Goal: Transaction & Acquisition: Book appointment/travel/reservation

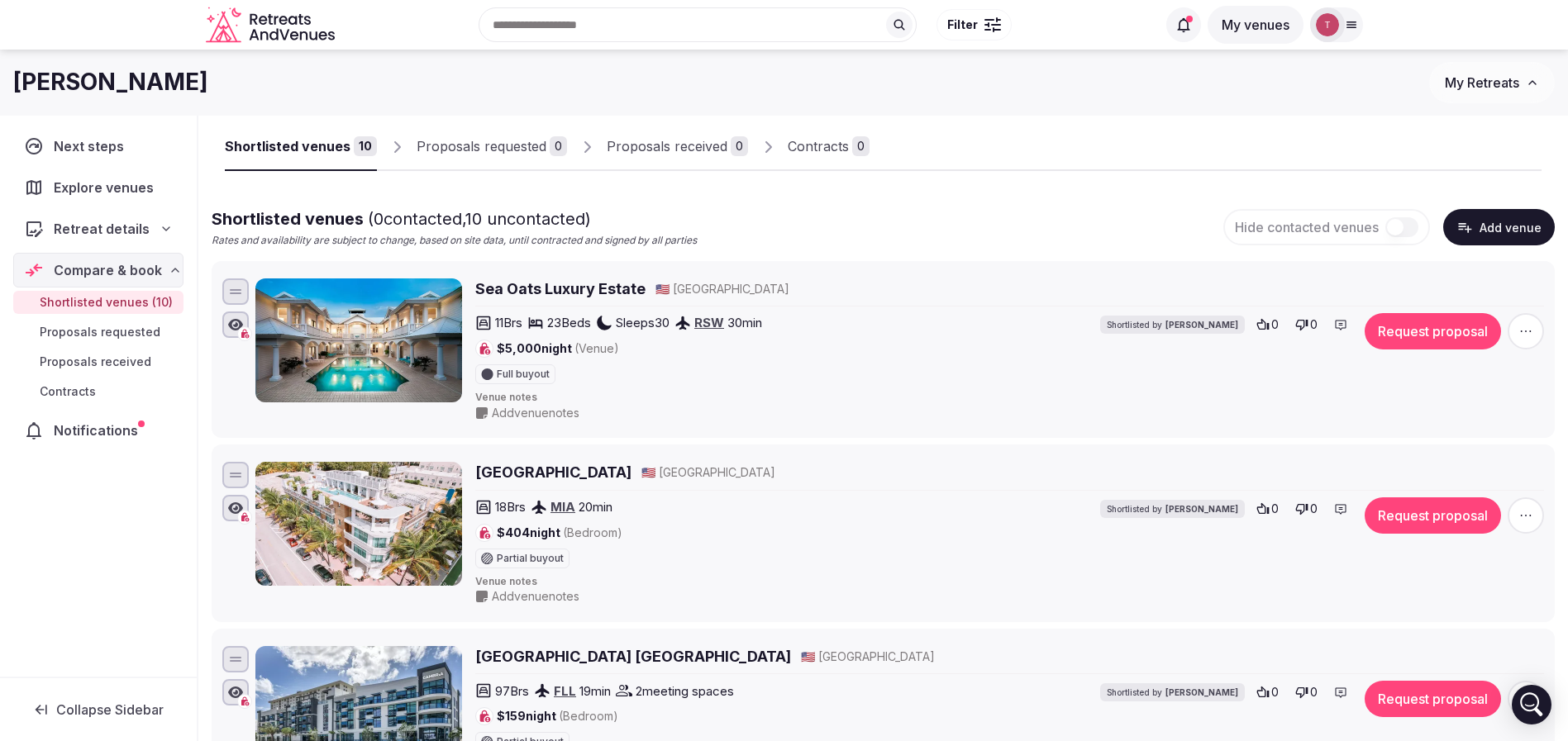
scroll to position [14, 0]
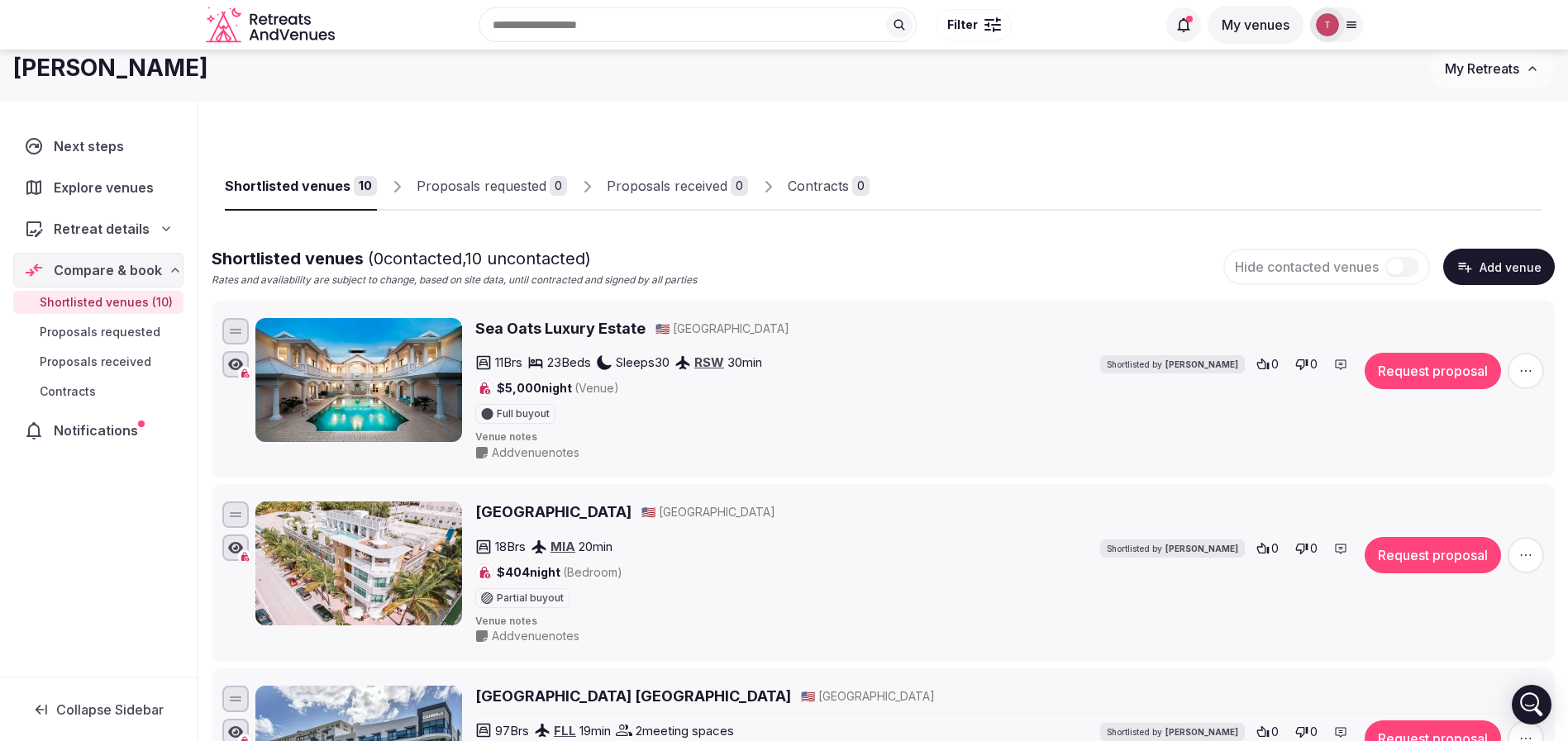
click at [314, 186] on div "Shortlisted venues" at bounding box center [288, 186] width 126 height 20
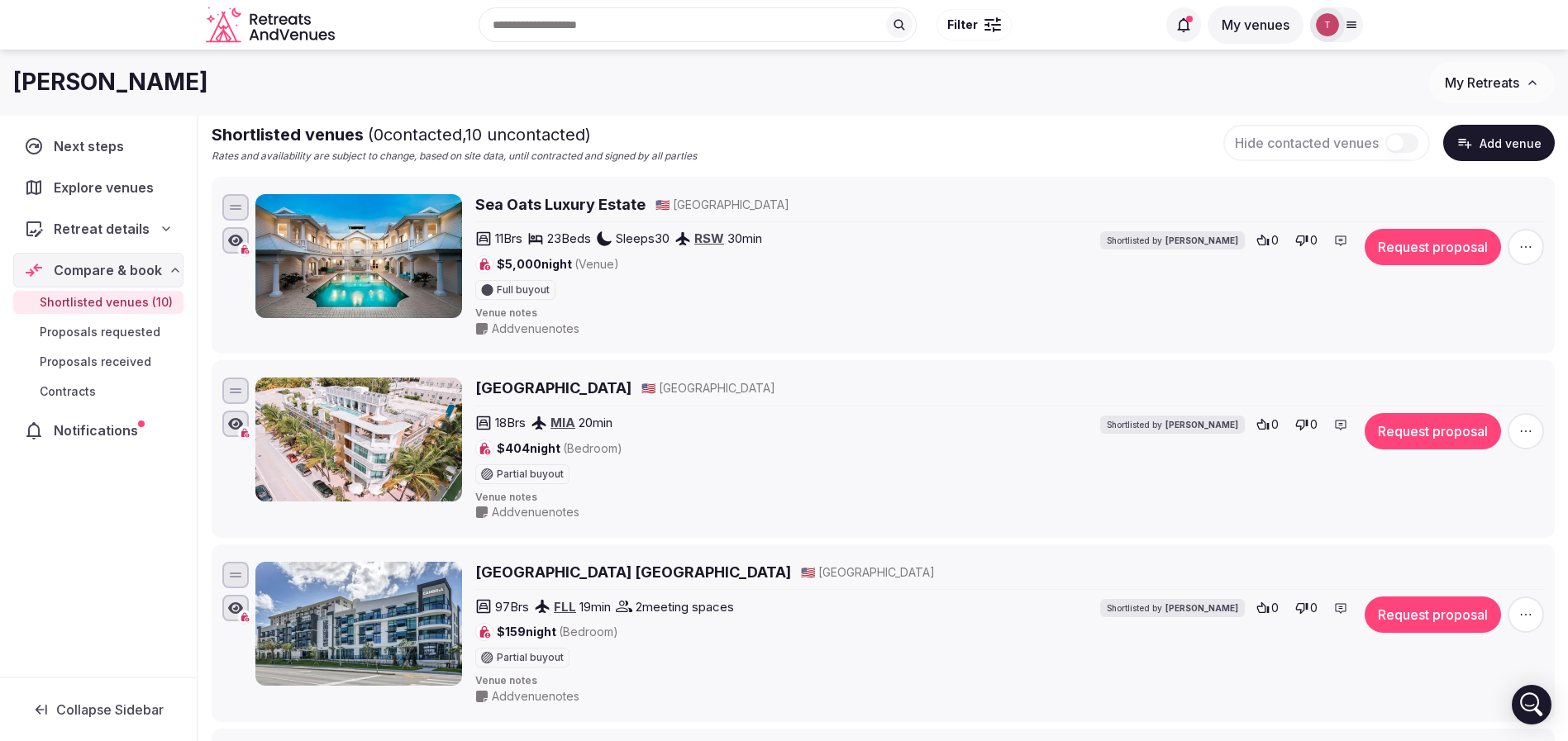
scroll to position [0, 0]
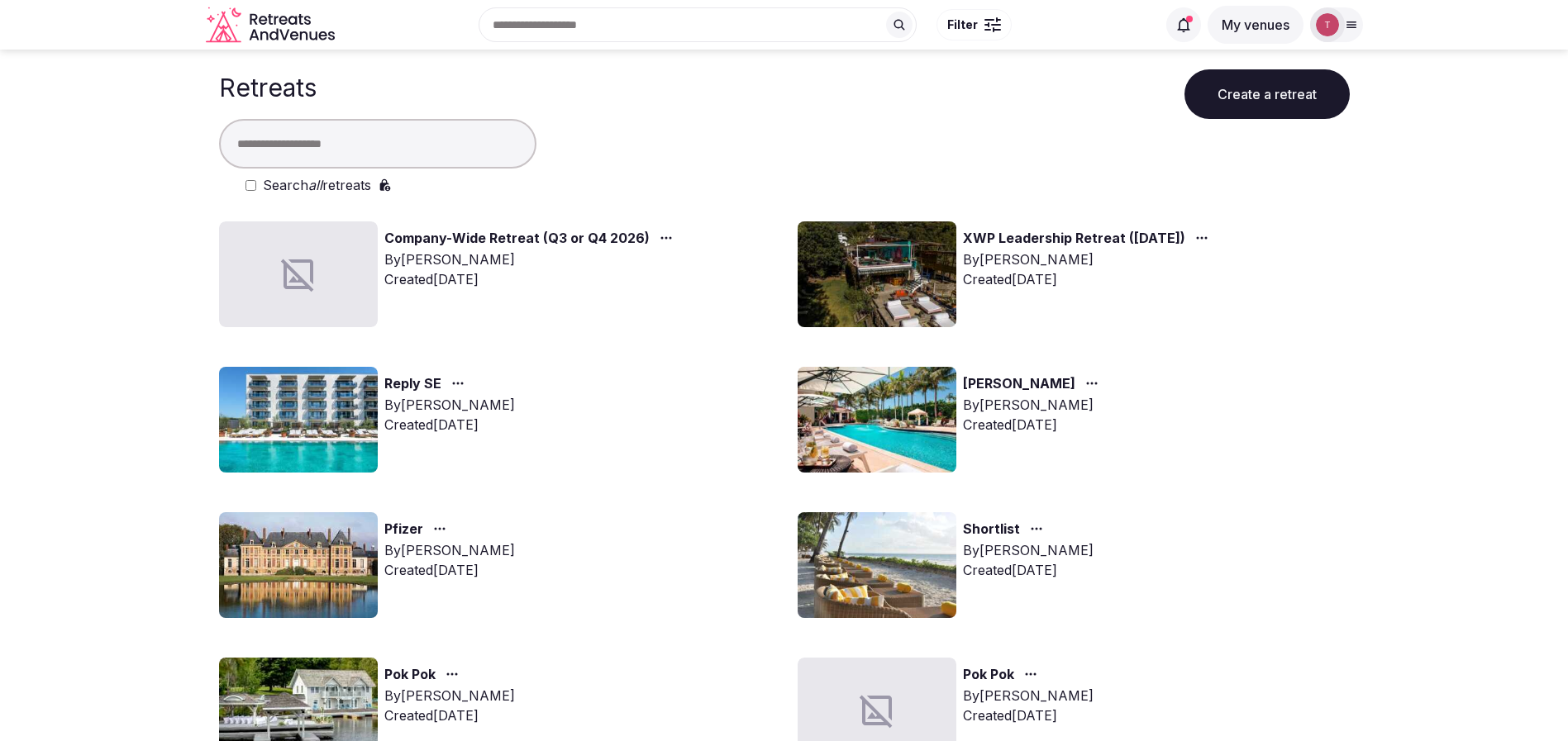
click at [321, 414] on img at bounding box center [298, 420] width 159 height 106
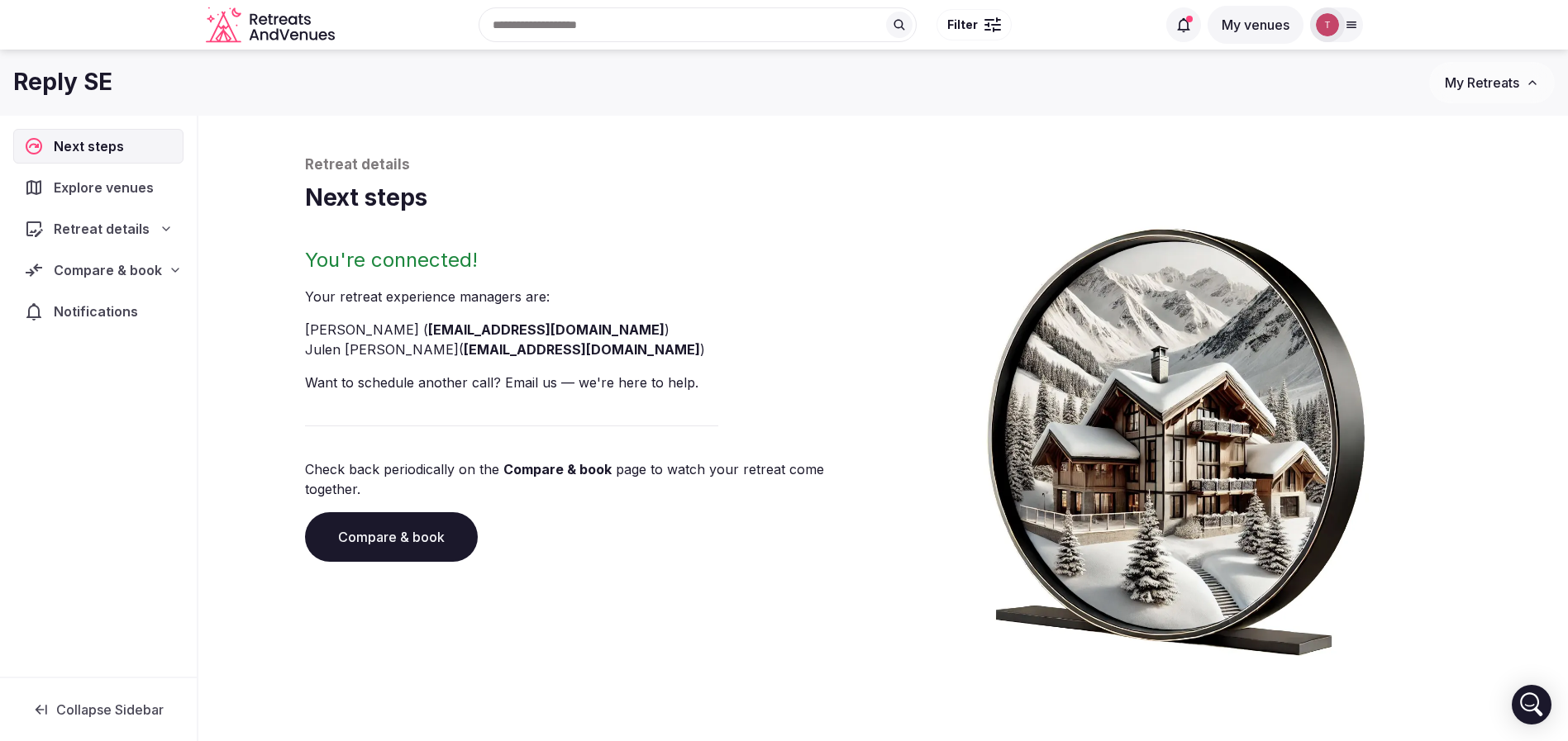
click at [400, 513] on link "Compare & book" at bounding box center [391, 537] width 173 height 50
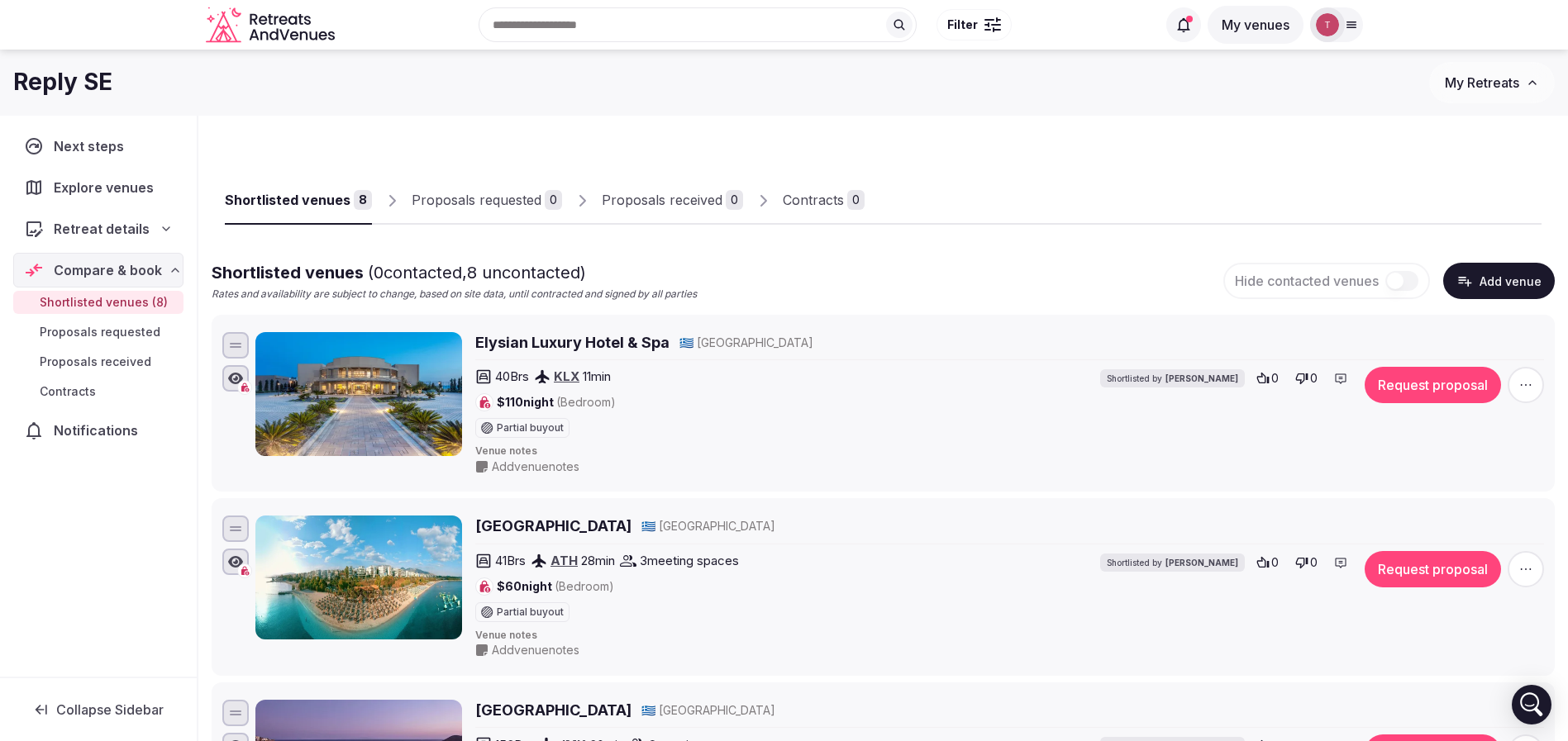
click at [107, 443] on div "Notifications" at bounding box center [97, 431] width 170 height 35
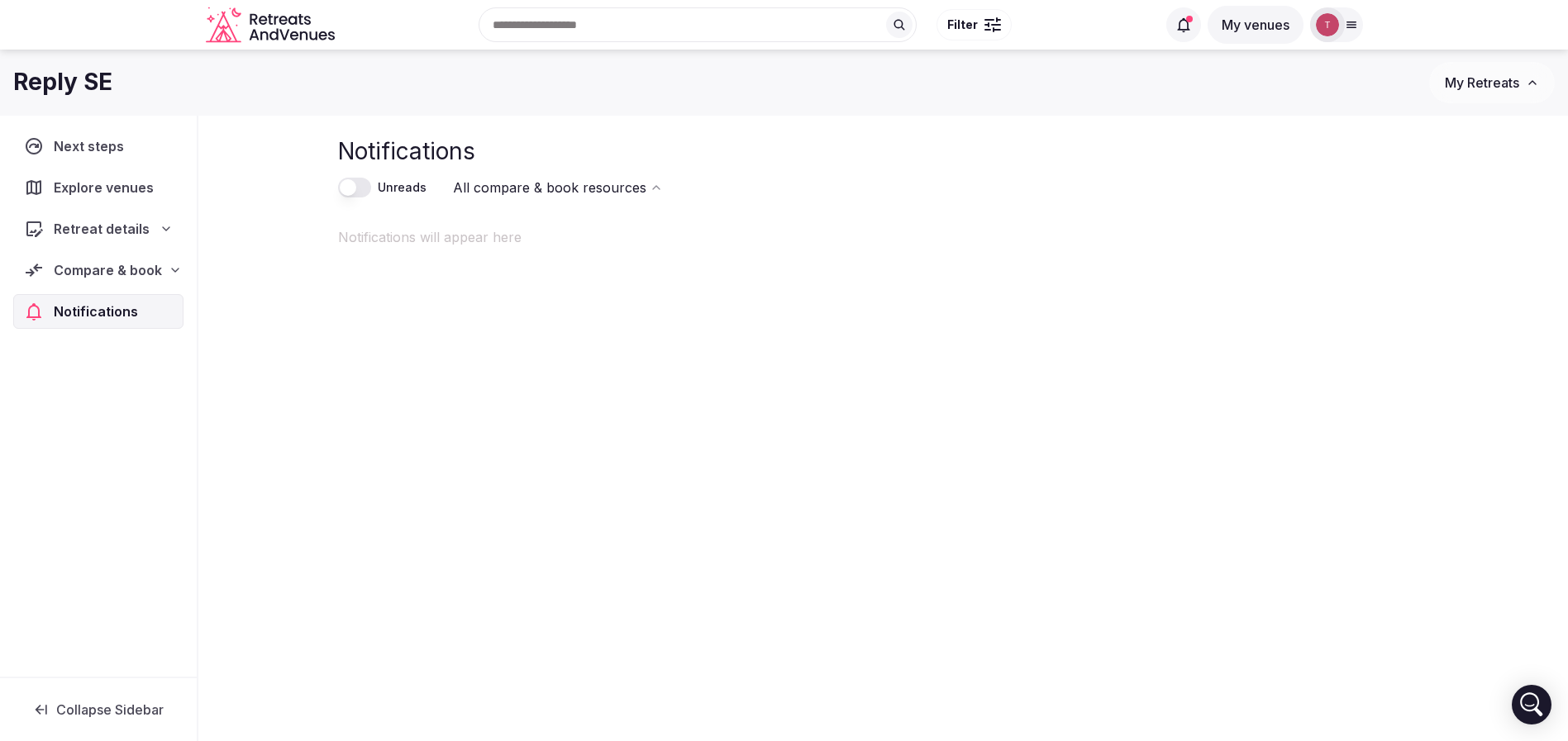
click at [153, 263] on span "Compare & book" at bounding box center [107, 270] width 108 height 20
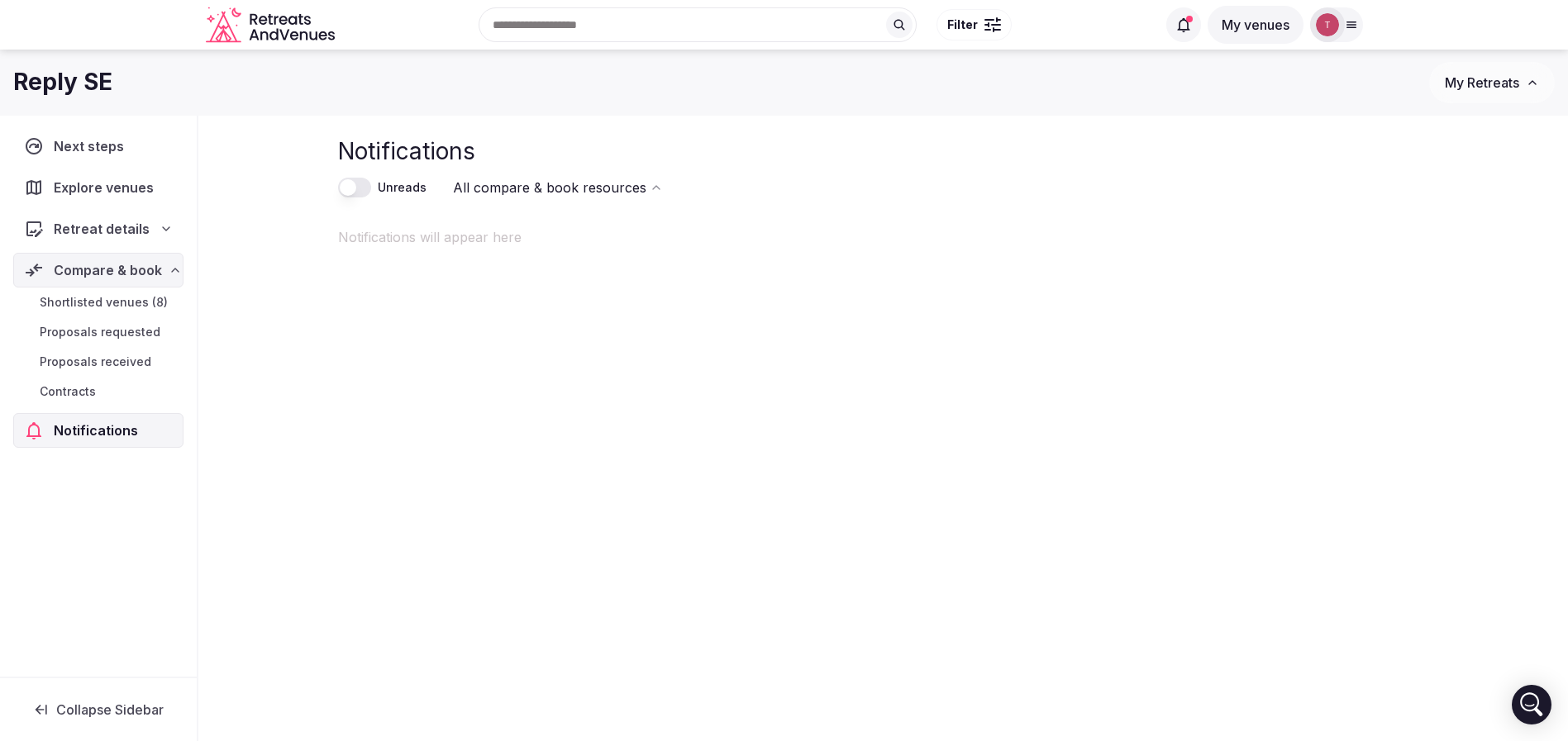
click at [166, 230] on icon at bounding box center [165, 229] width 6 height 4
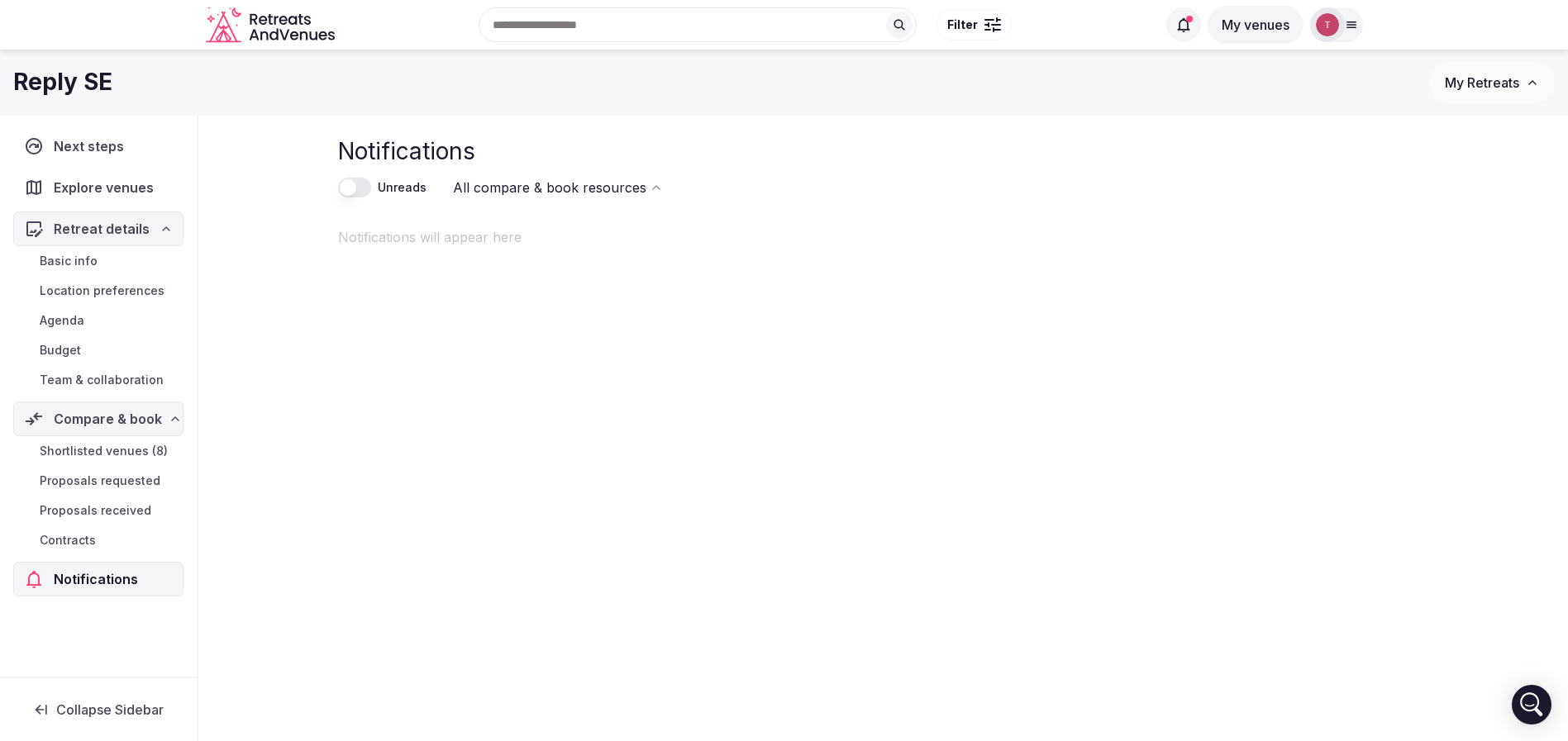
click at [136, 378] on span "Team & collaboration" at bounding box center [101, 380] width 124 height 17
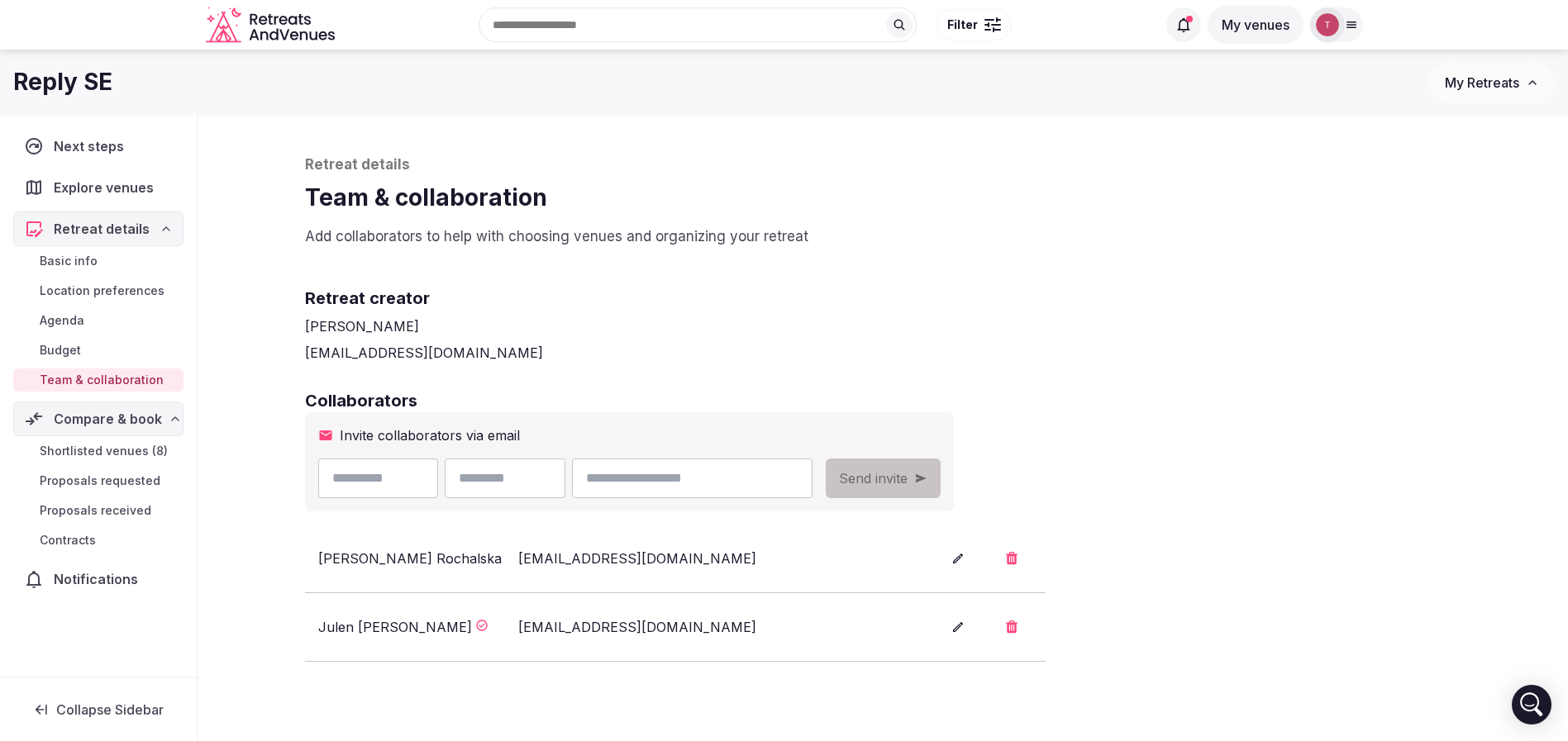
click at [132, 450] on span "Shortlisted venues (8)" at bounding box center [103, 451] width 128 height 17
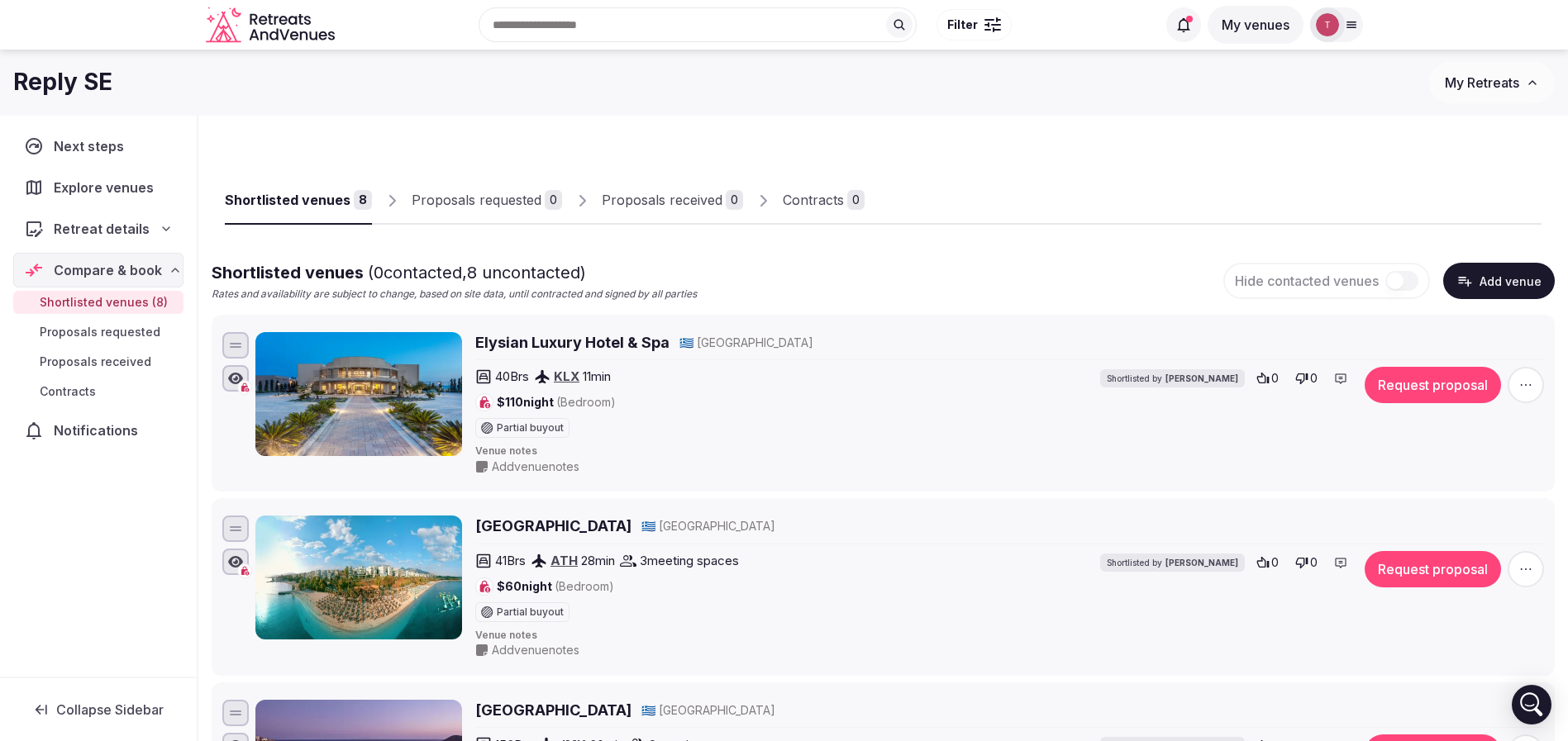
click at [644, 28] on input "text" at bounding box center [697, 25] width 438 height 35
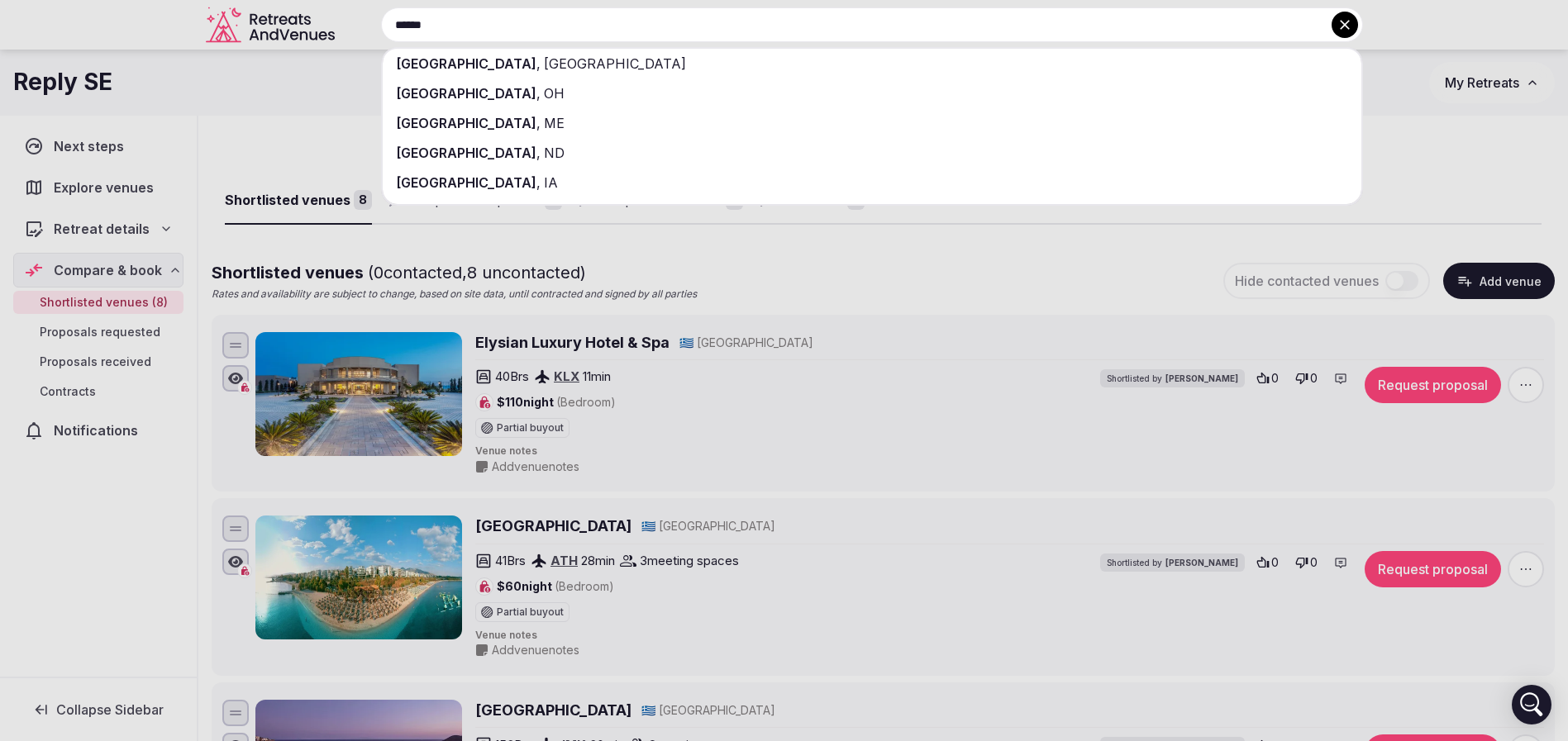
type input "******"
click at [640, 62] on div "Lisbon , Portugal" at bounding box center [873, 63] width 979 height 29
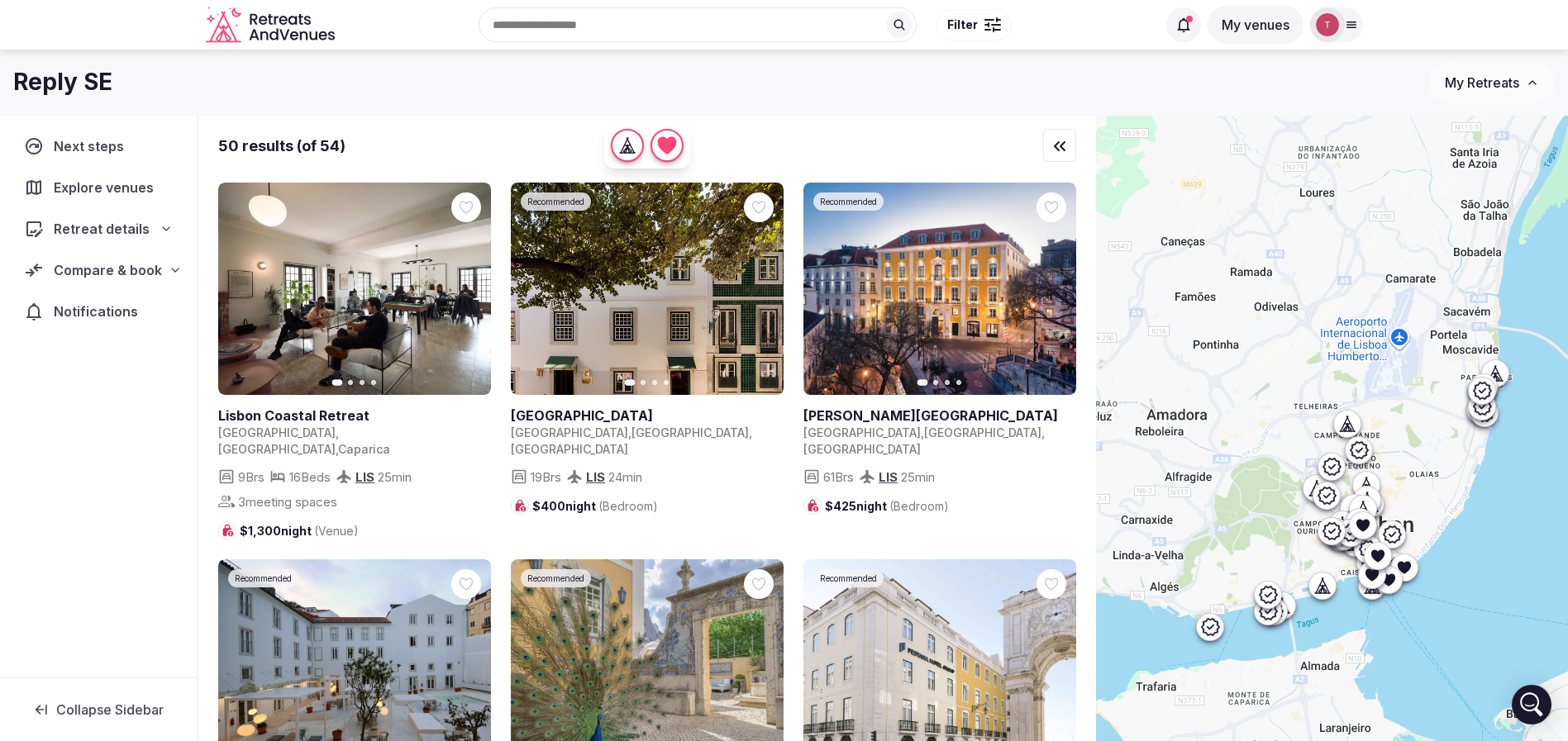
click at [971, 27] on span "Filter" at bounding box center [962, 25] width 30 height 17
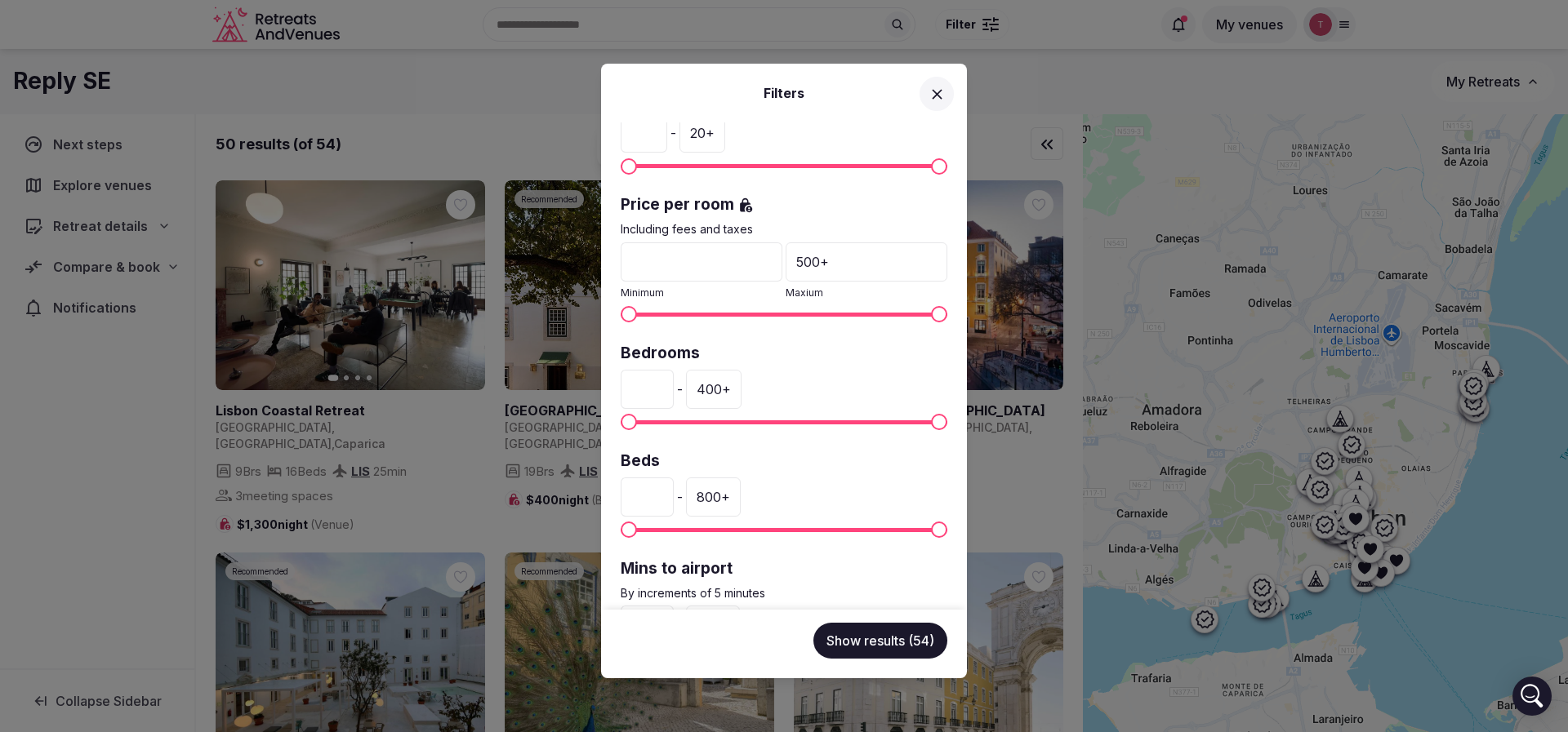
scroll to position [221, 0]
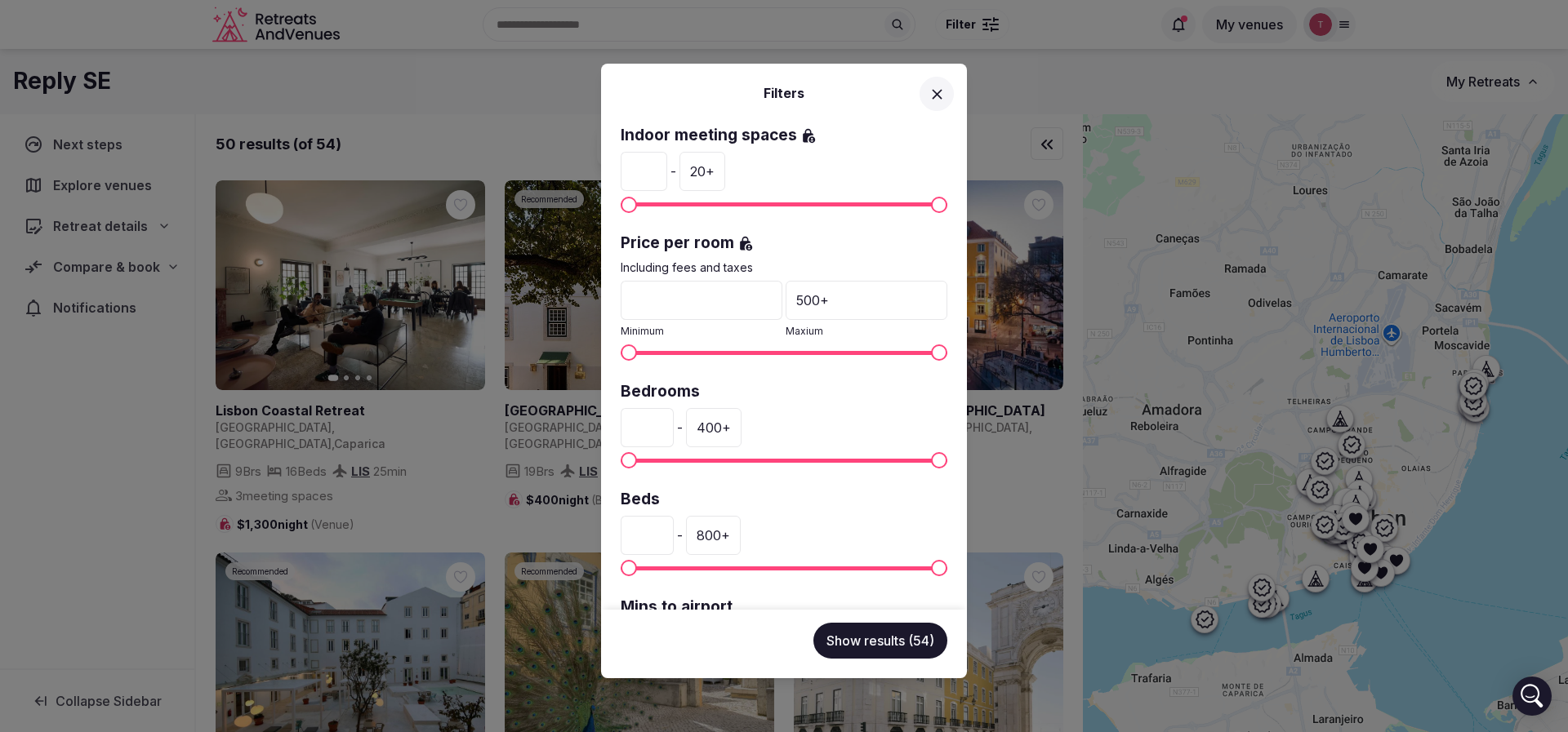
drag, startPoint x: 664, startPoint y: 420, endPoint x: 616, endPoint y: 420, distance: 48.0
click at [616, 420] on div "Venue name Status All Published Draft Rating Any Indoor meeting spaces * - 20 +…" at bounding box center [783, 366] width 366 height 487
type input "**"
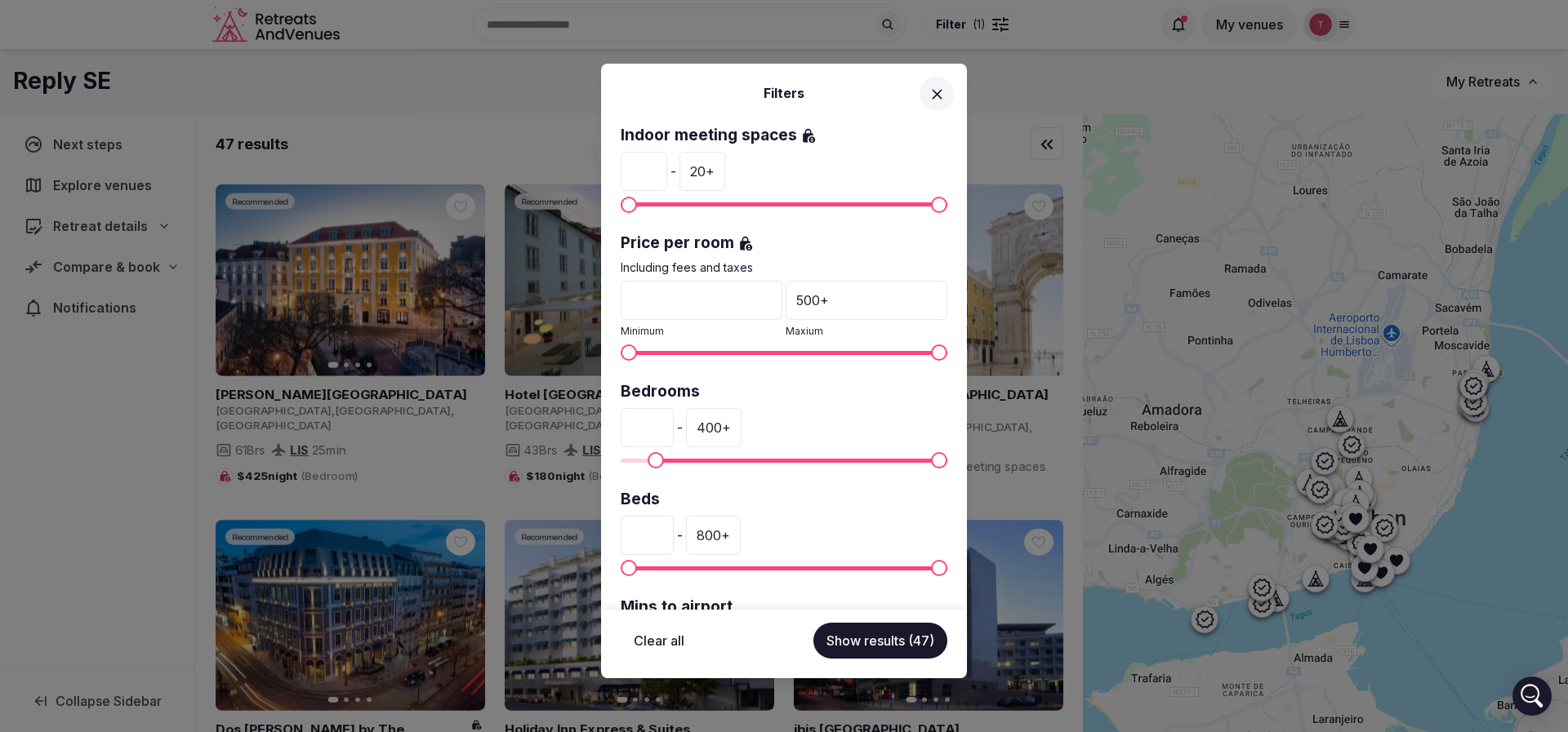
drag, startPoint x: 639, startPoint y: 434, endPoint x: 583, endPoint y: 434, distance: 56.0
click at [583, 434] on div "Filters Venue name Status All Published Draft Rating Any Indoor meeting spaces …" at bounding box center [784, 366] width 1568 height 732
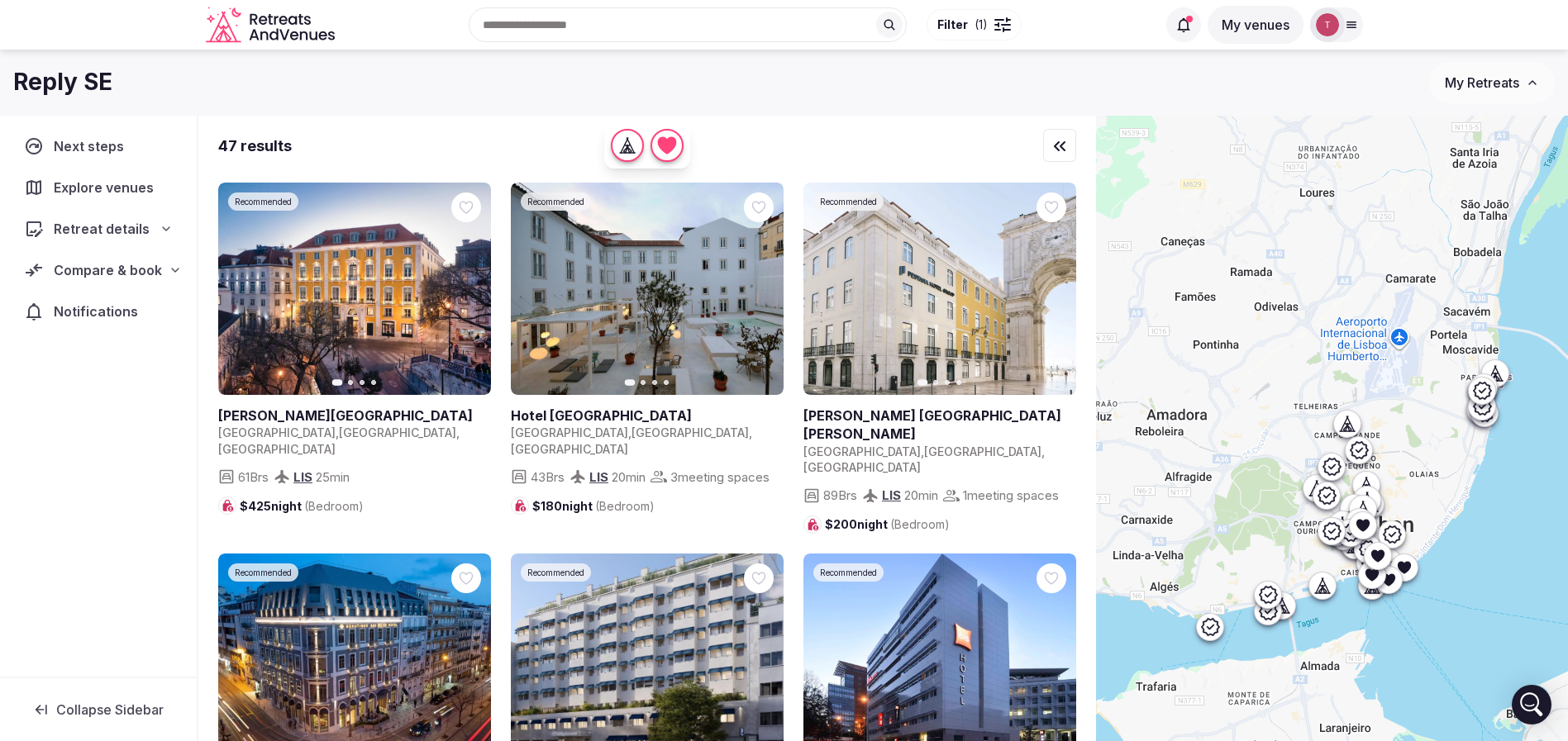
click at [995, 22] on div at bounding box center [997, 24] width 5 height 5
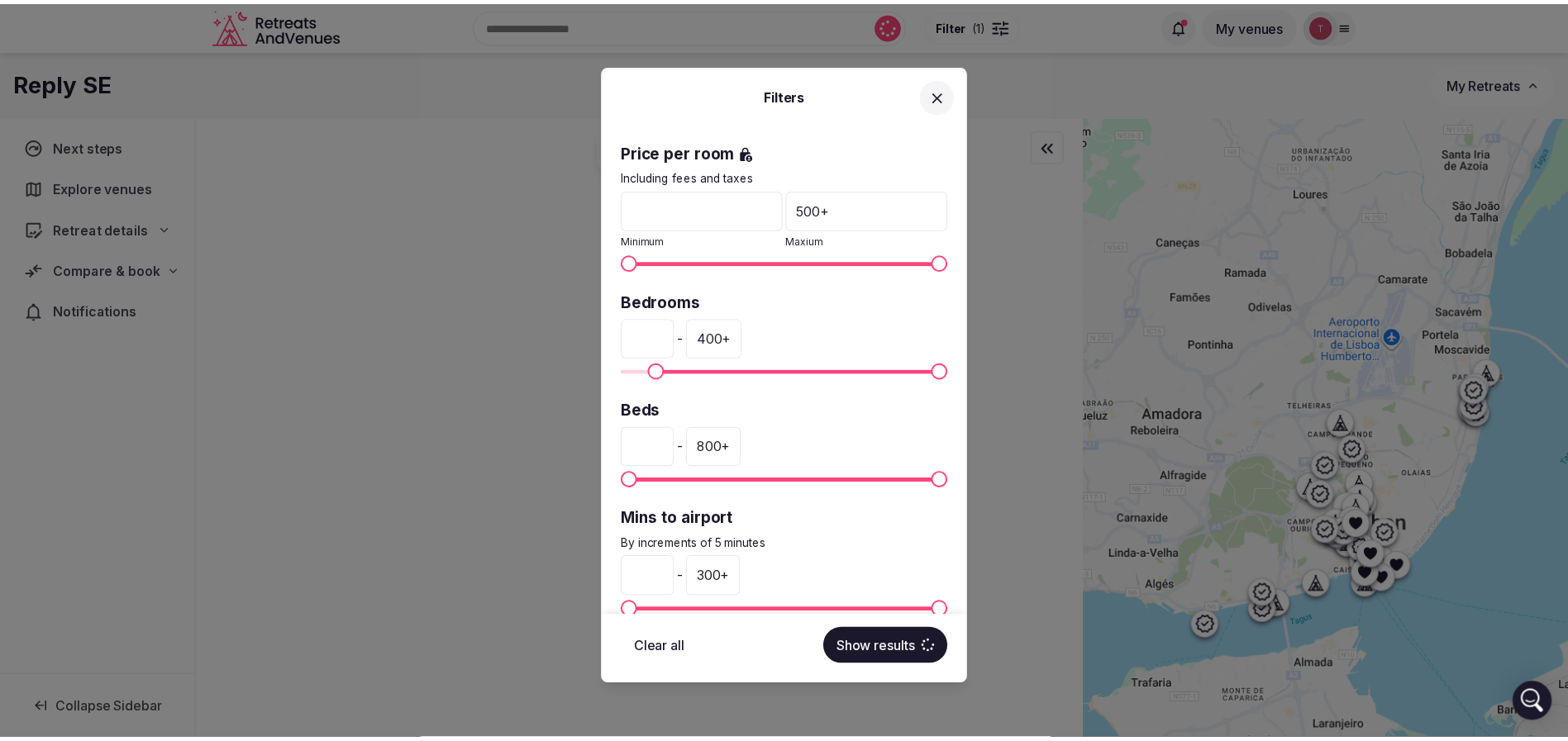
scroll to position [348, 0]
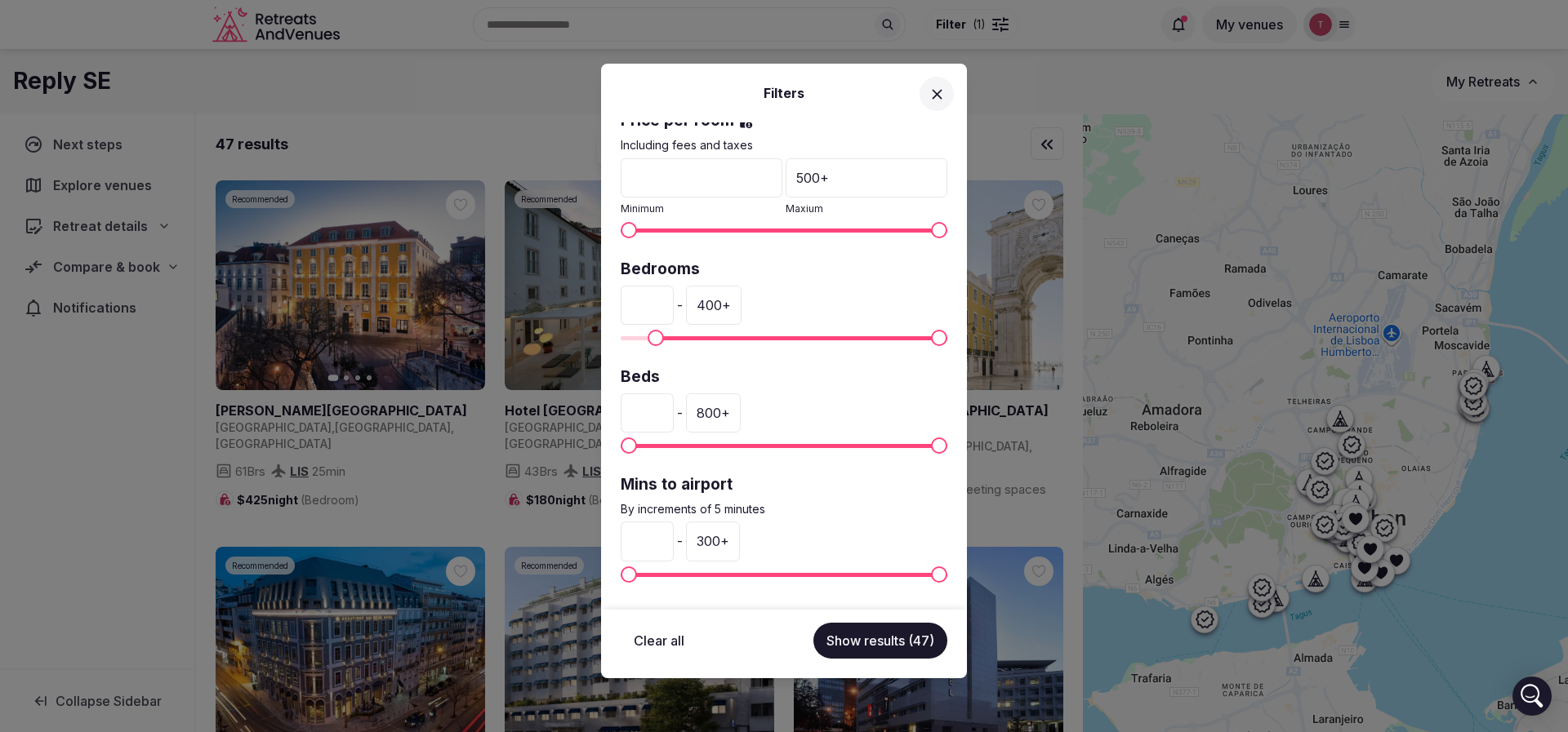
drag, startPoint x: 653, startPoint y: 303, endPoint x: 632, endPoint y: 303, distance: 21.0
click at [632, 303] on input "**" at bounding box center [647, 305] width 53 height 39
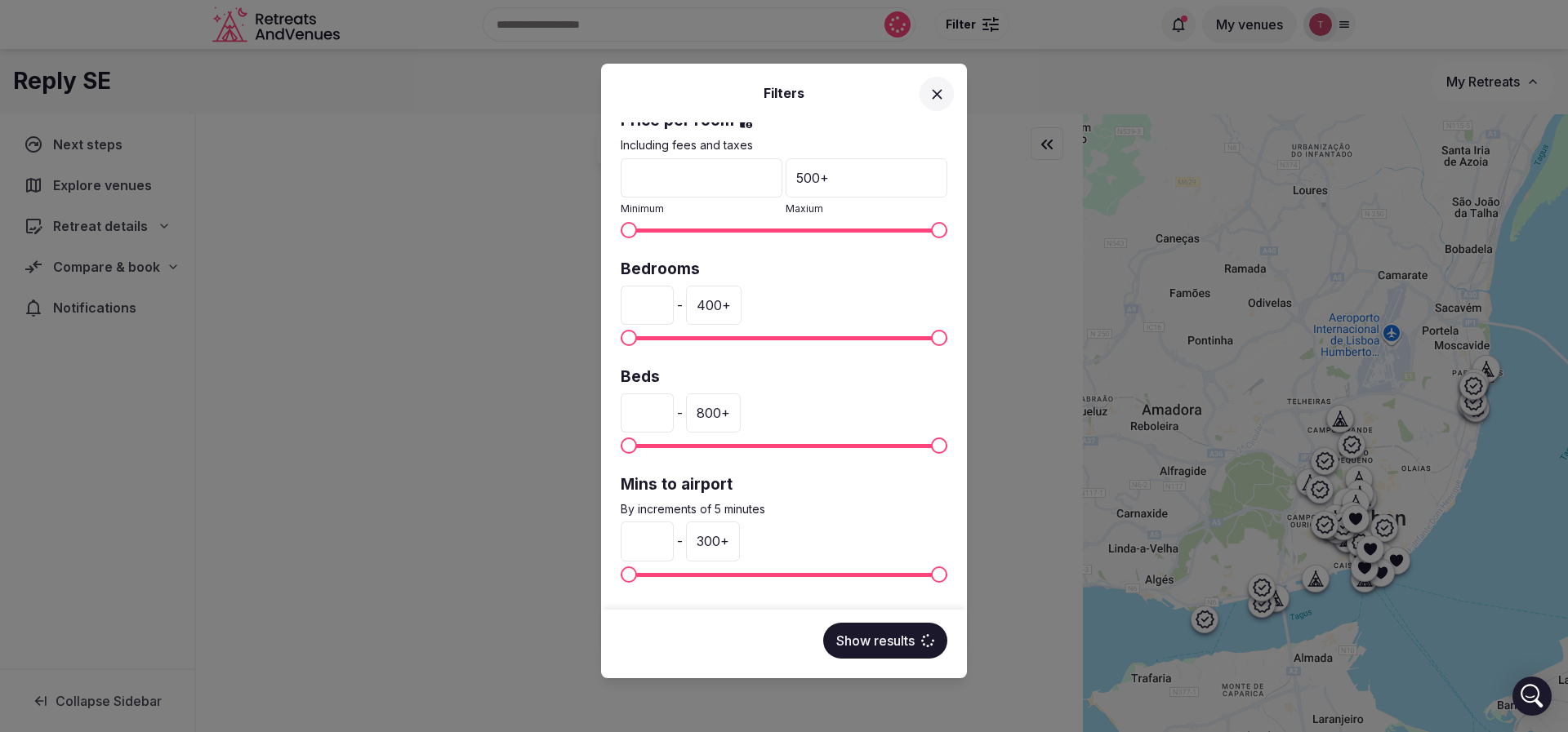
type input "*"
drag, startPoint x: 647, startPoint y: 406, endPoint x: 625, endPoint y: 413, distance: 23.1
click at [625, 413] on input "*" at bounding box center [647, 413] width 53 height 39
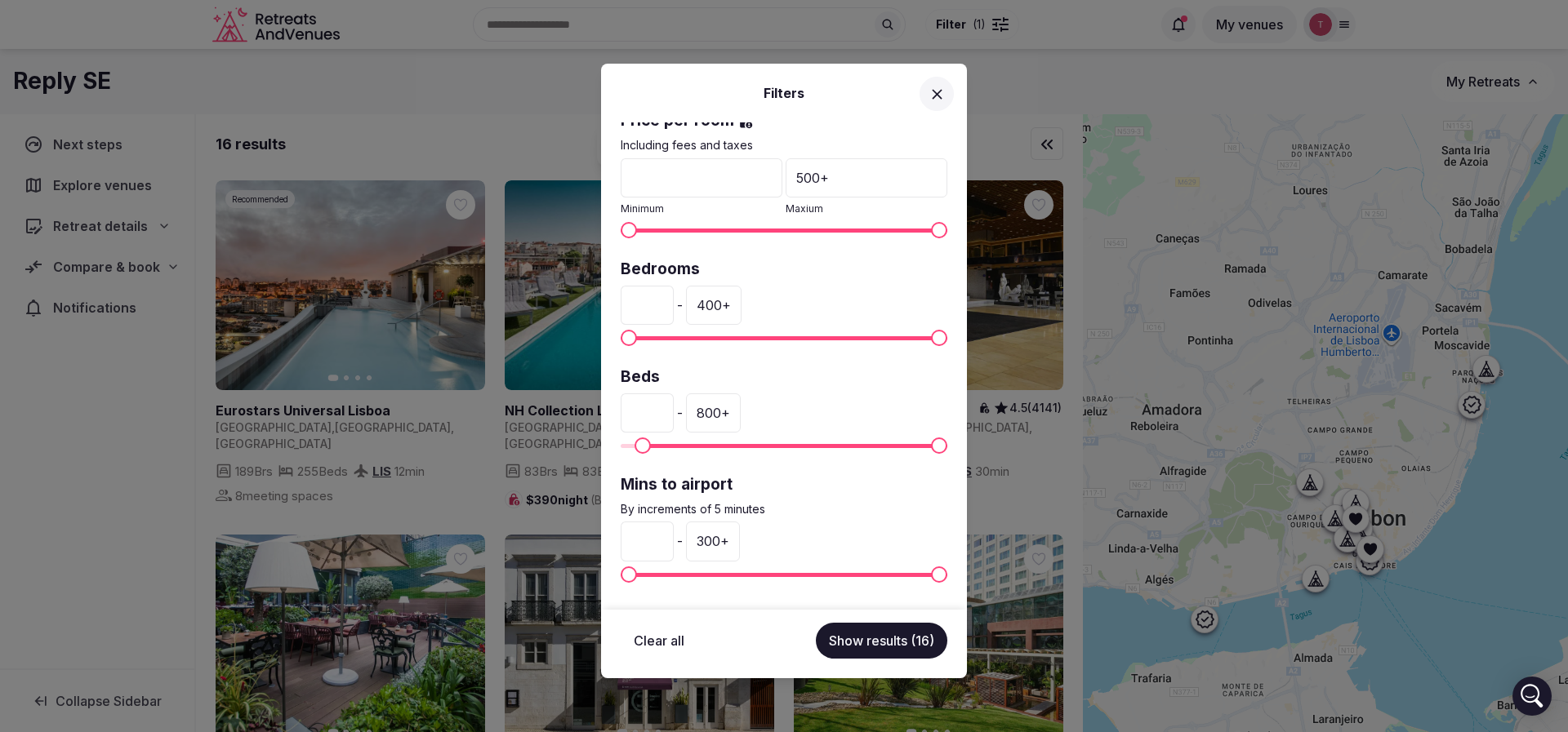
drag, startPoint x: 671, startPoint y: 421, endPoint x: 629, endPoint y: 419, distance: 42.0
click at [629, 419] on input "**" at bounding box center [647, 413] width 53 height 39
type input "**"
click at [848, 642] on button "Show results (16)" at bounding box center [881, 641] width 132 height 36
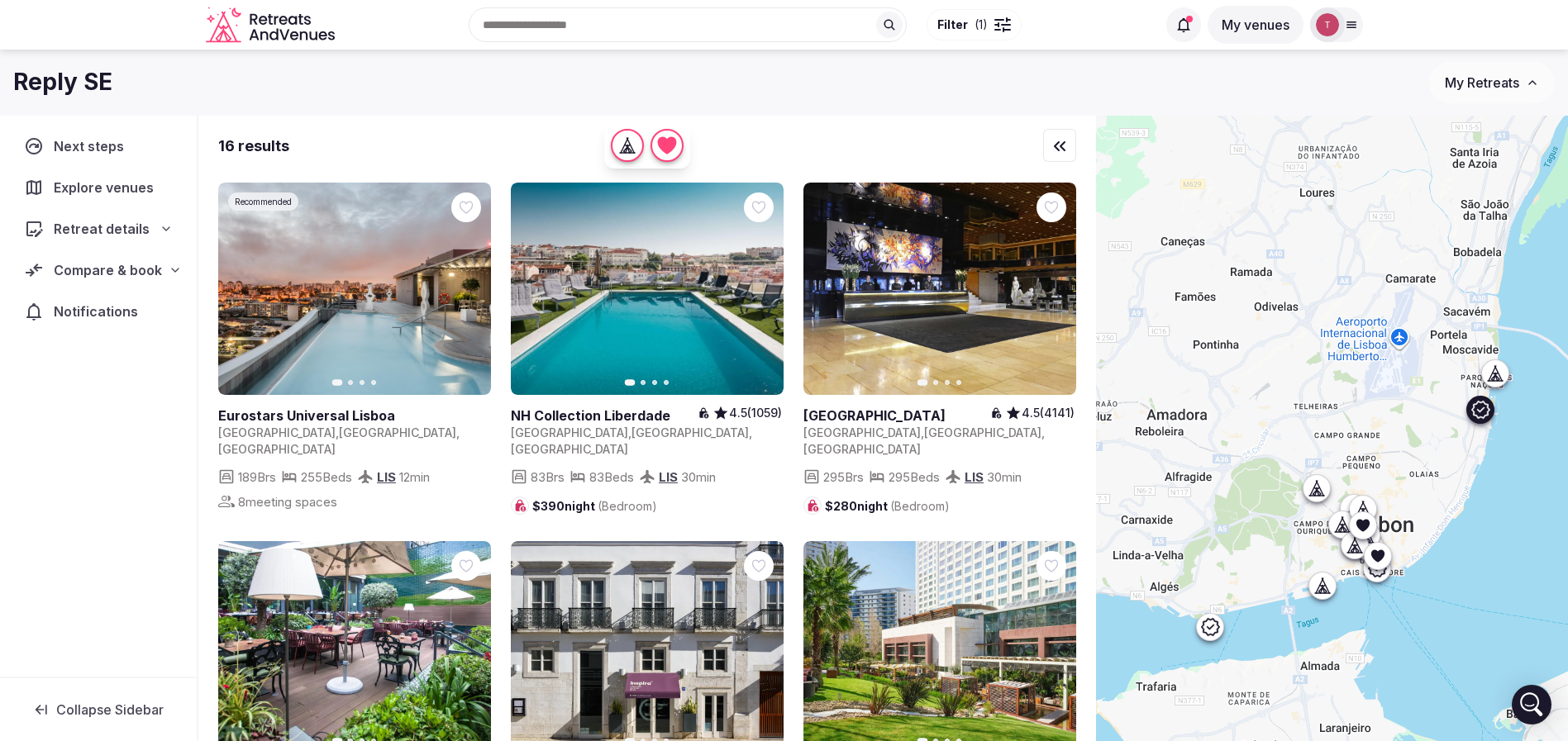
click at [477, 291] on button "Next slide" at bounding box center [468, 289] width 27 height 27
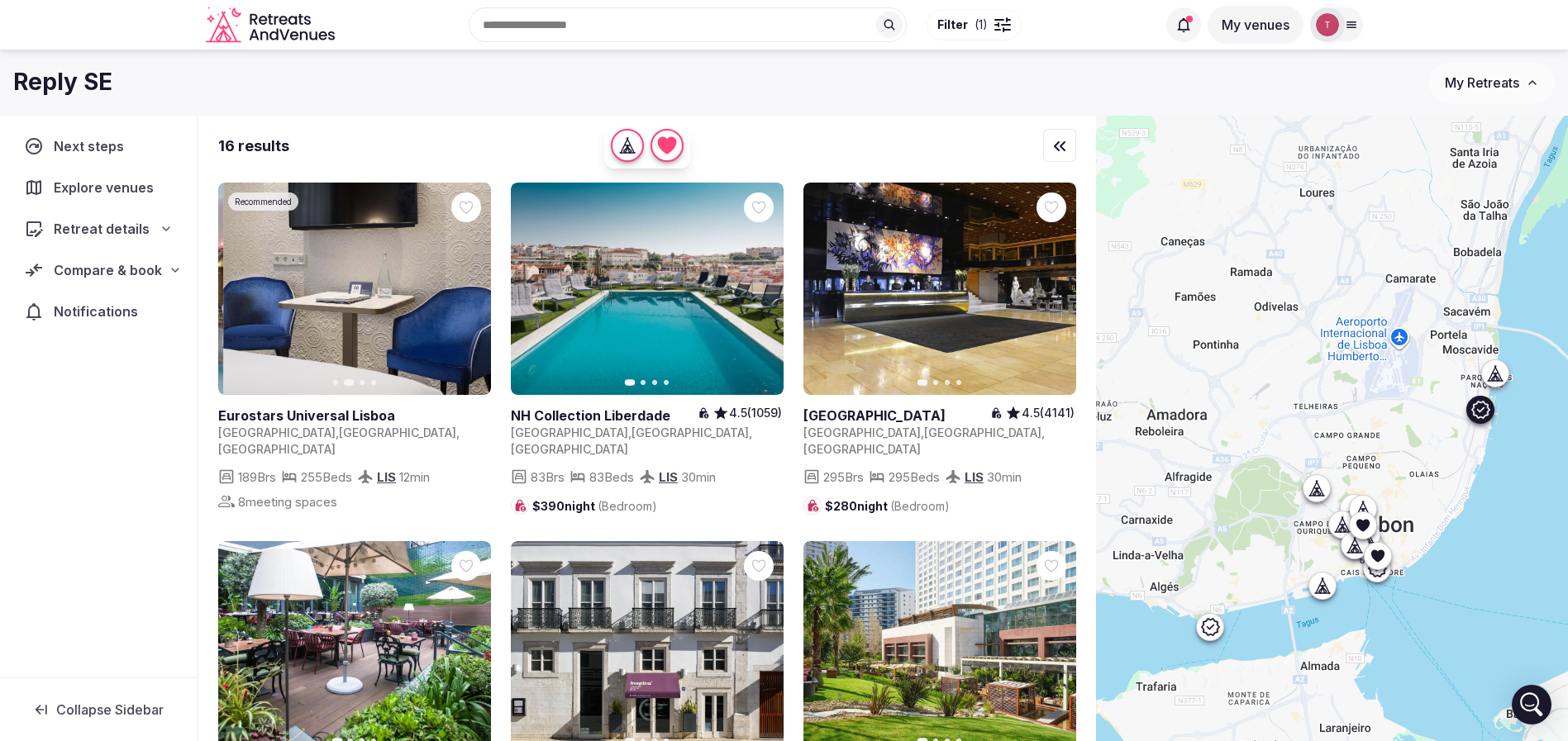
click at [473, 292] on icon "button" at bounding box center [468, 289] width 13 height 13
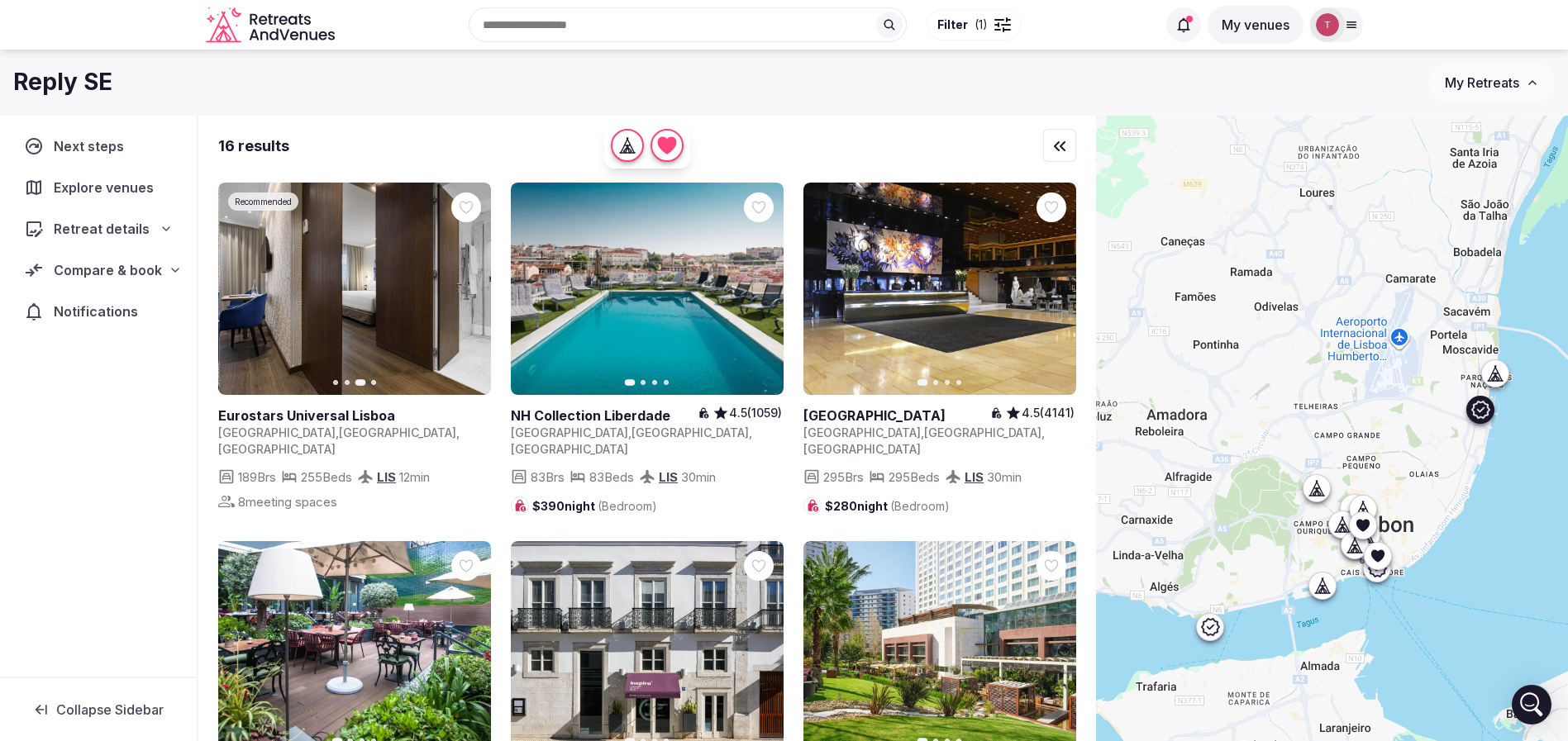
click at [473, 292] on icon "button" at bounding box center [468, 289] width 13 height 13
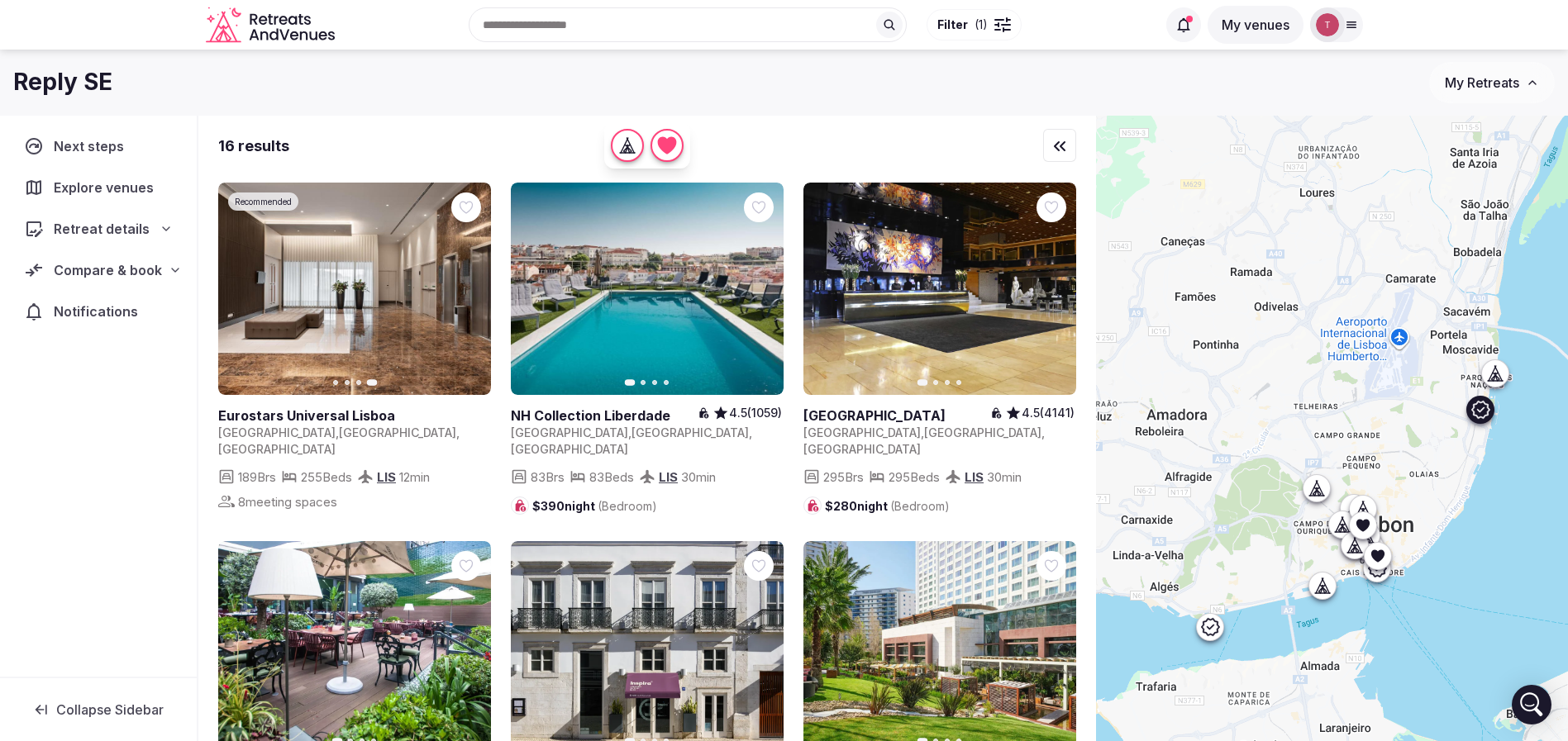
drag, startPoint x: 388, startPoint y: 258, endPoint x: 303, endPoint y: 313, distance: 101.2
click at [303, 313] on link at bounding box center [355, 288] width 273 height 212
click at [765, 287] on icon "button" at bounding box center [761, 289] width 13 height 13
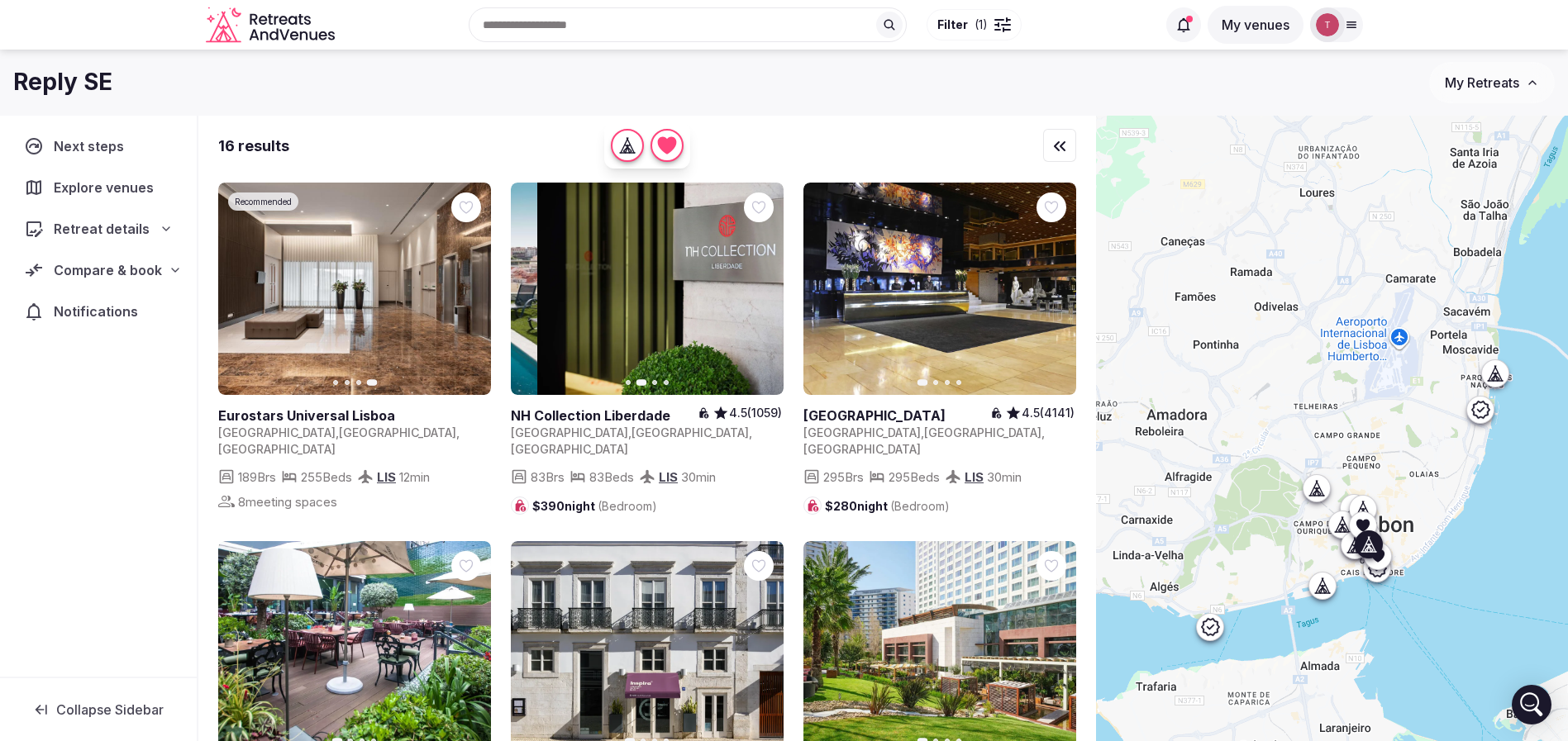
click at [765, 287] on icon "button" at bounding box center [761, 289] width 13 height 13
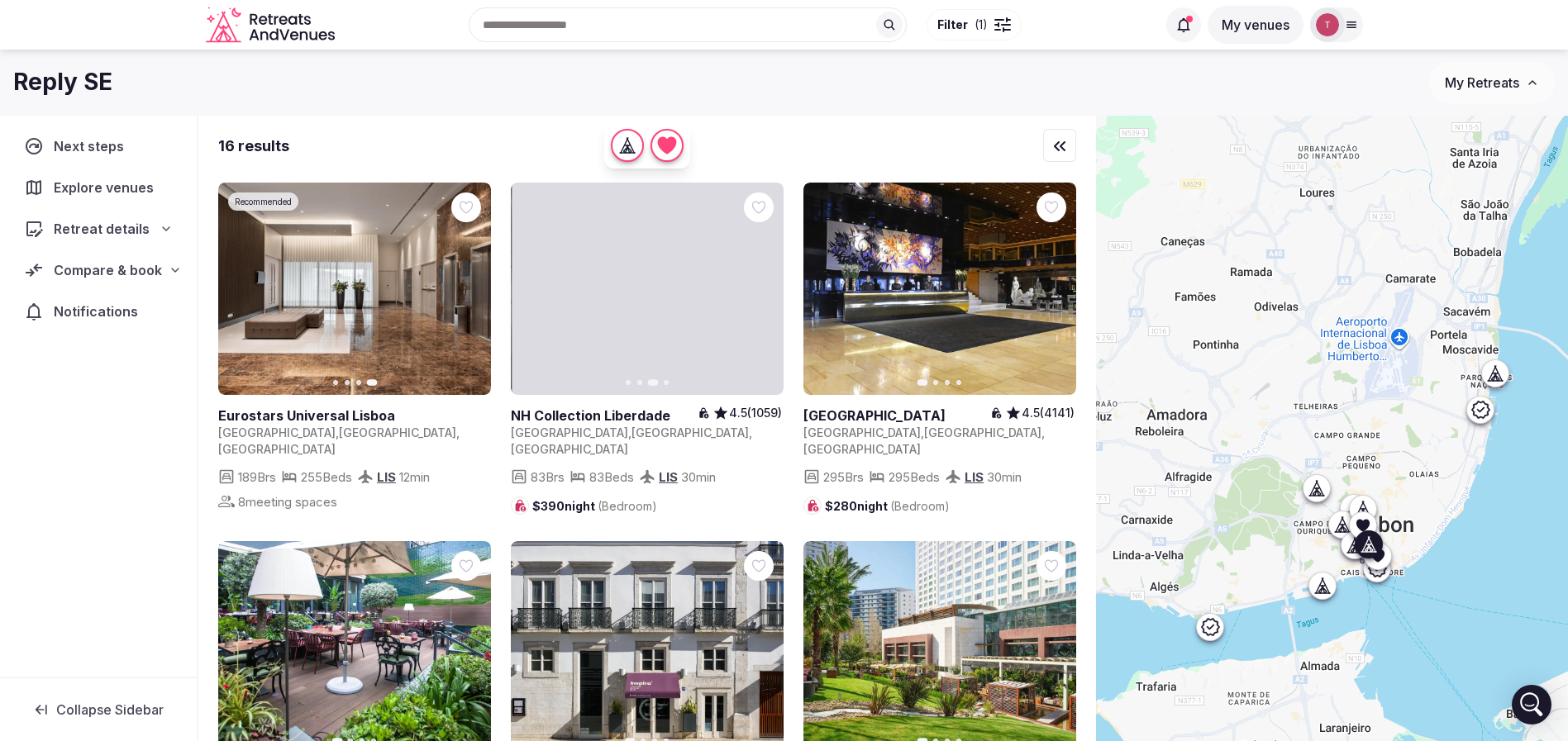
click at [765, 287] on icon "button" at bounding box center [761, 289] width 13 height 13
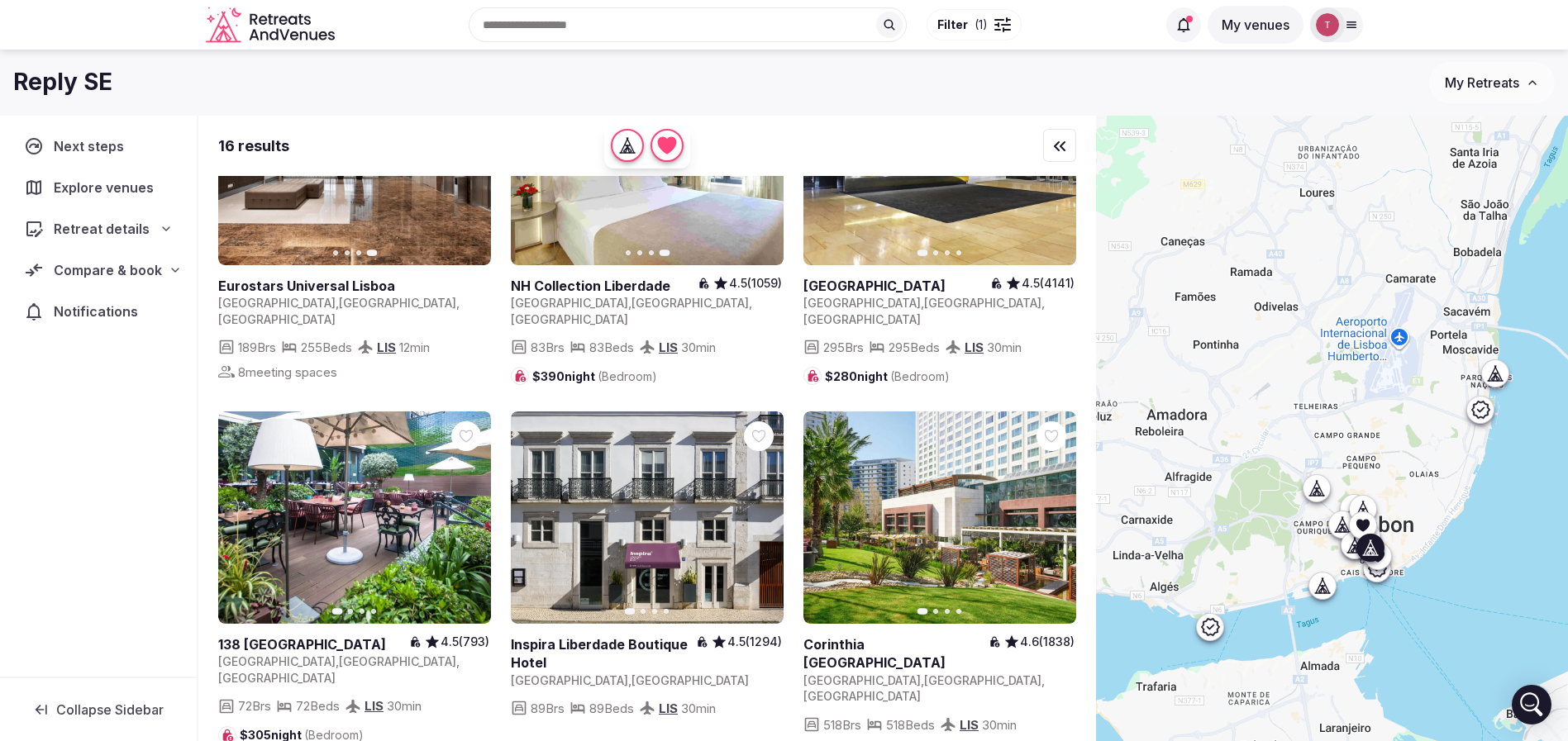
scroll to position [248, 0]
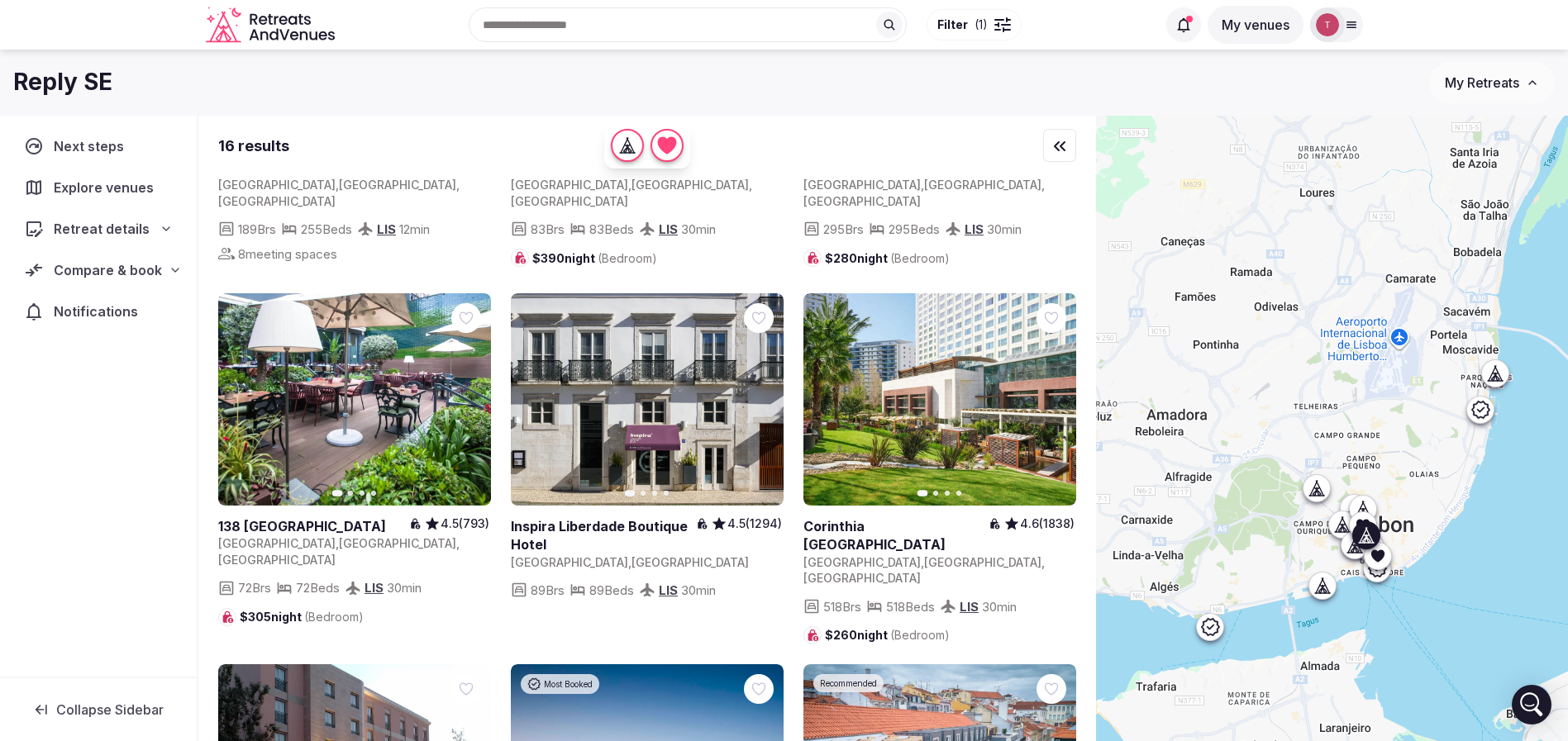
click at [765, 393] on icon "button" at bounding box center [761, 399] width 13 height 13
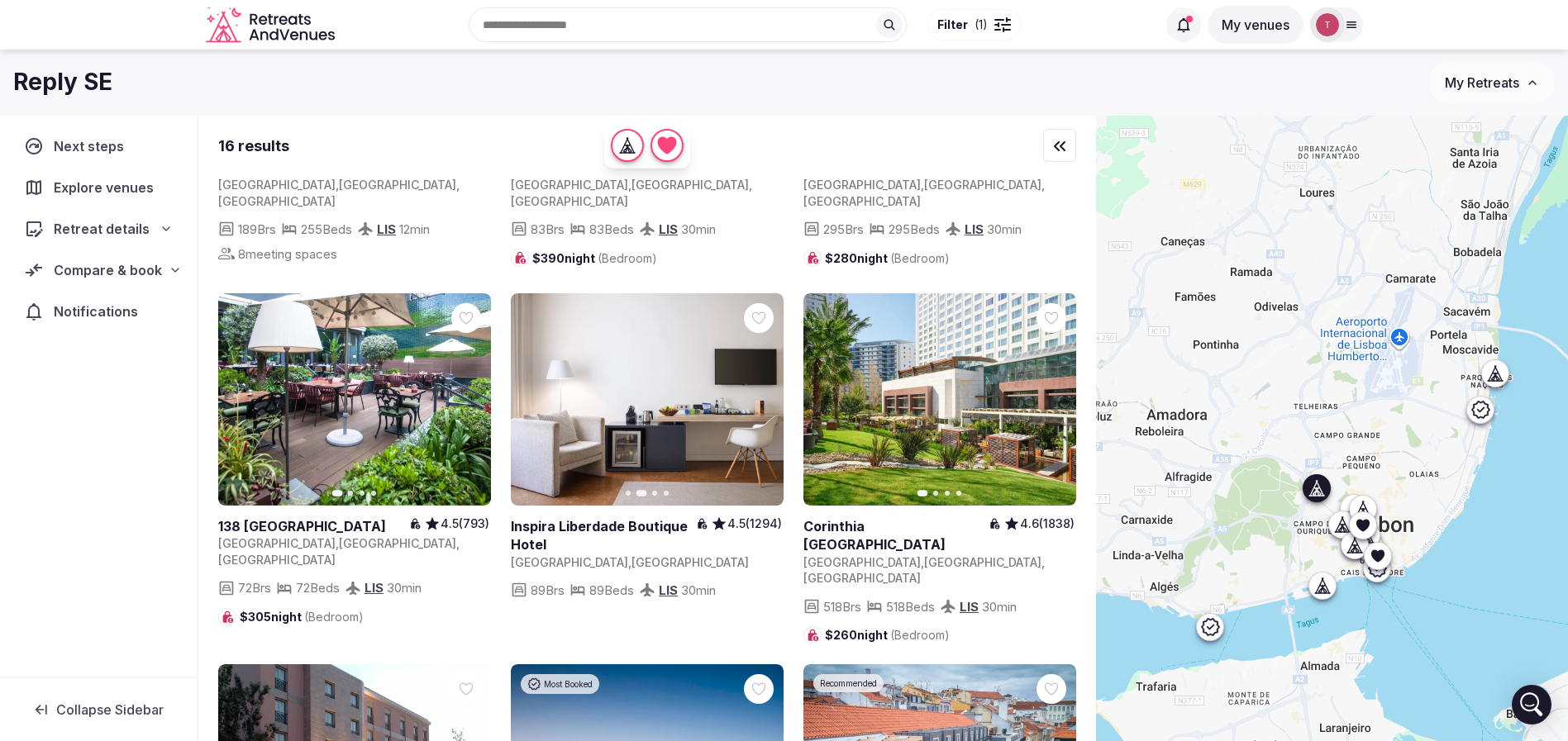
drag, startPoint x: 1043, startPoint y: 383, endPoint x: 1023, endPoint y: 385, distance: 20.1
click at [1043, 387] on button "Next slide" at bounding box center [1053, 399] width 27 height 27
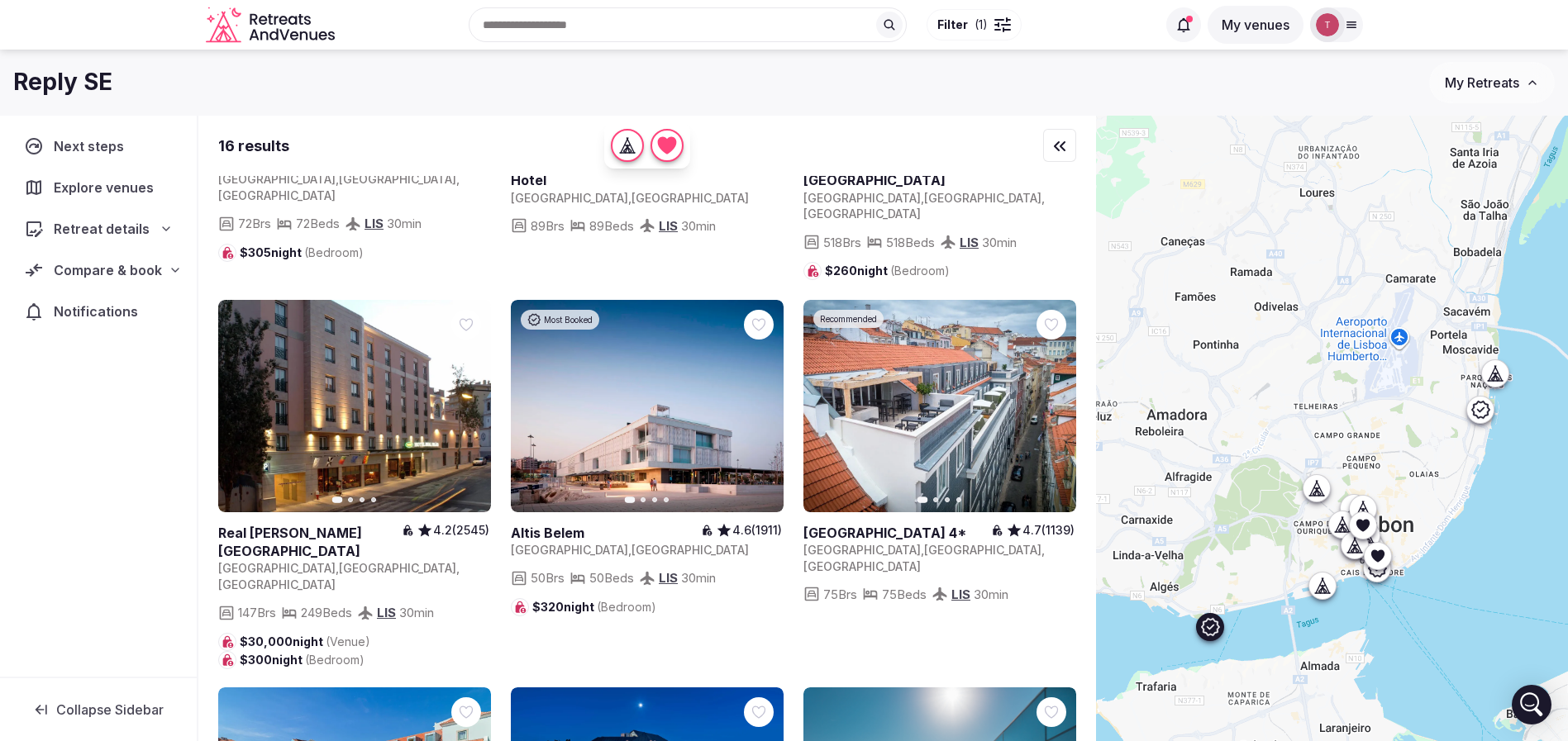
scroll to position [620, 0]
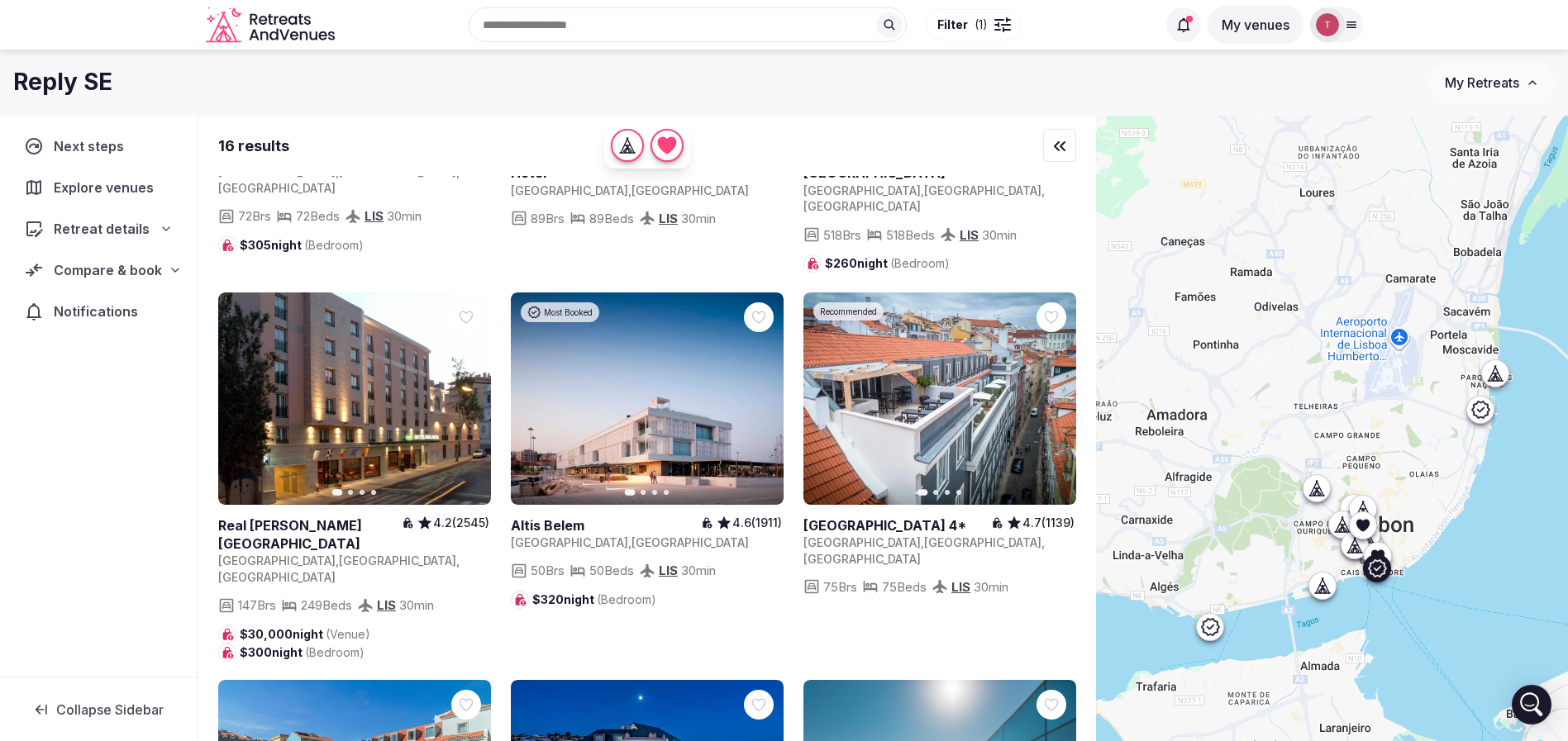
click at [1060, 385] on button "Next slide" at bounding box center [1053, 398] width 27 height 27
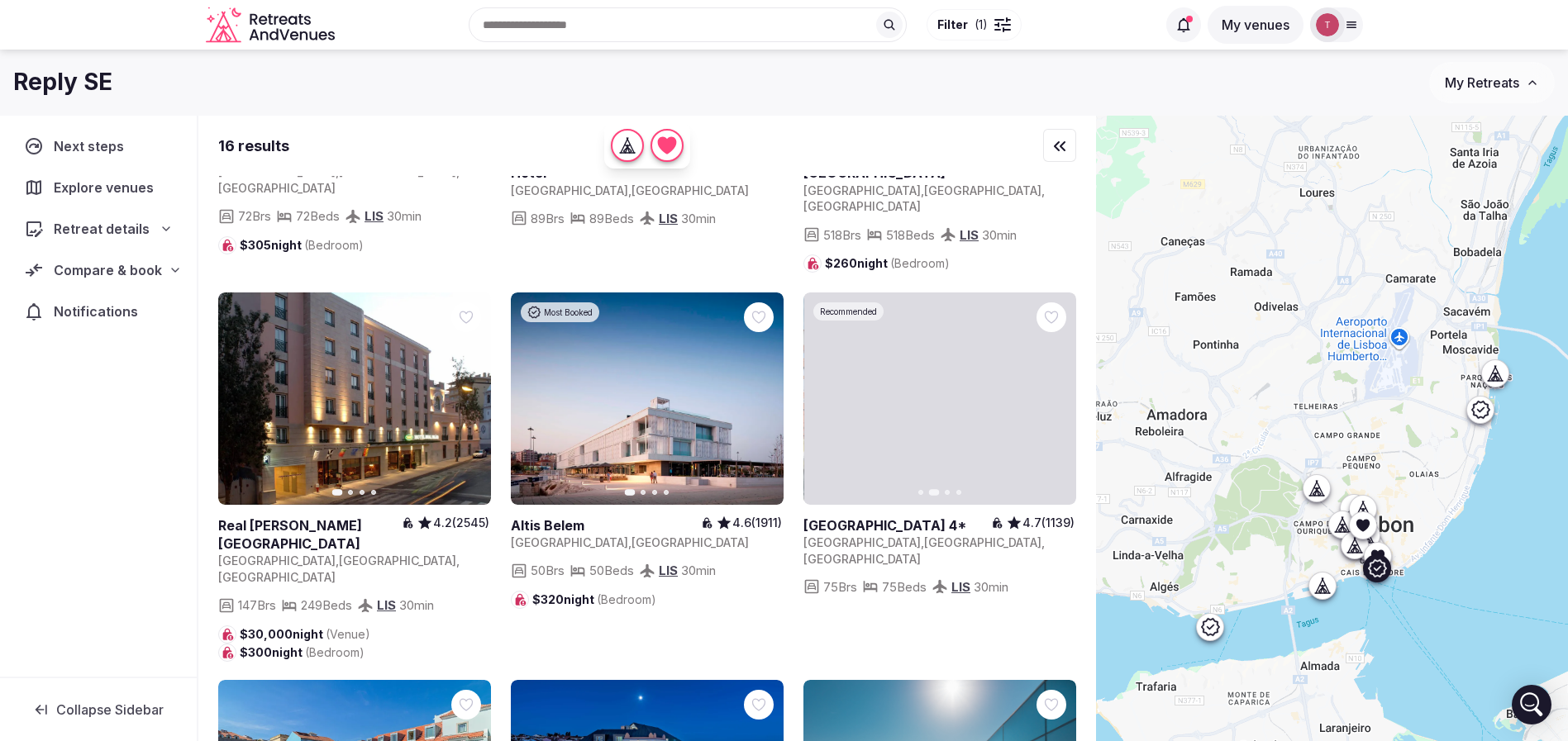
click at [1060, 385] on button "Next slide" at bounding box center [1053, 398] width 27 height 27
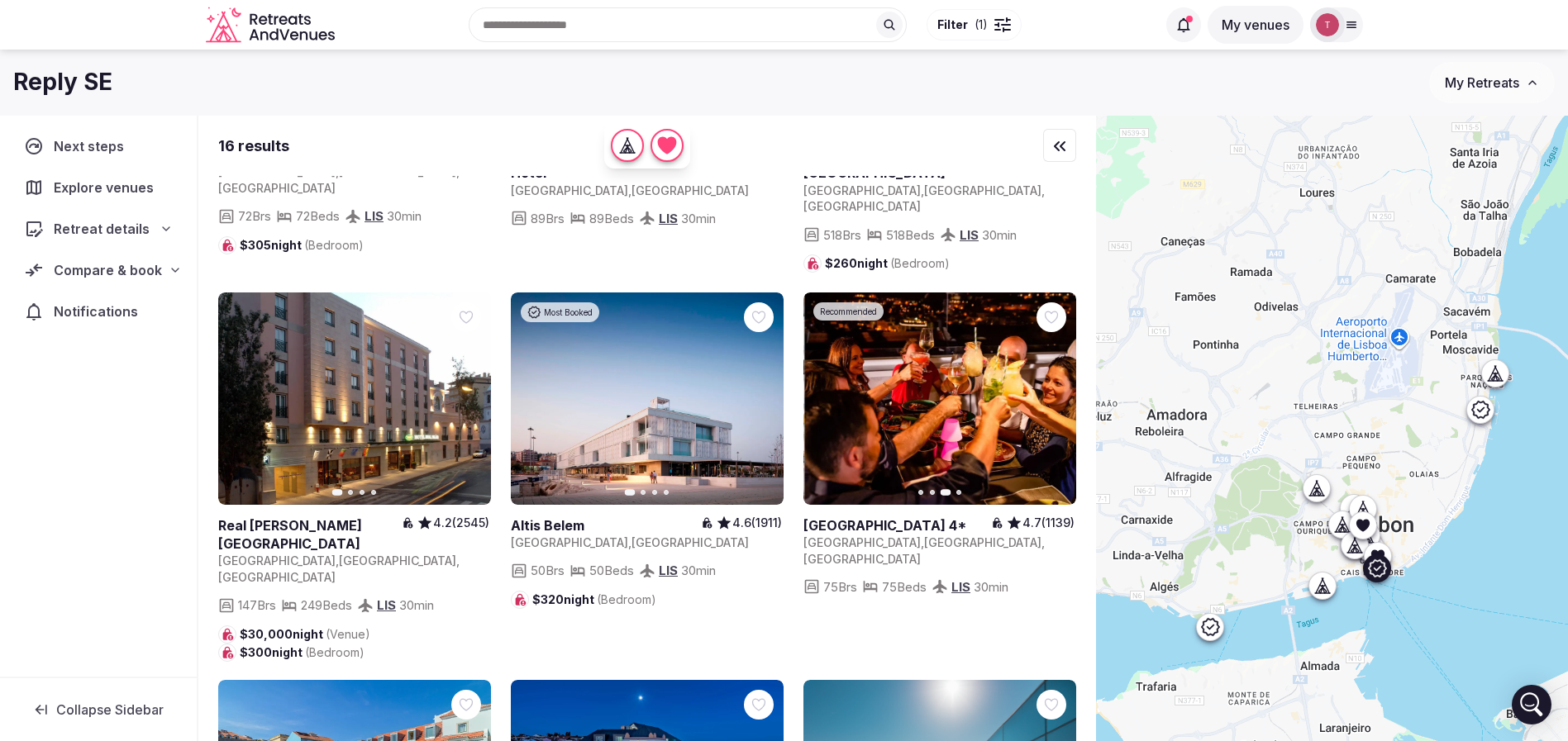
click at [1060, 385] on button "Next slide" at bounding box center [1053, 398] width 27 height 27
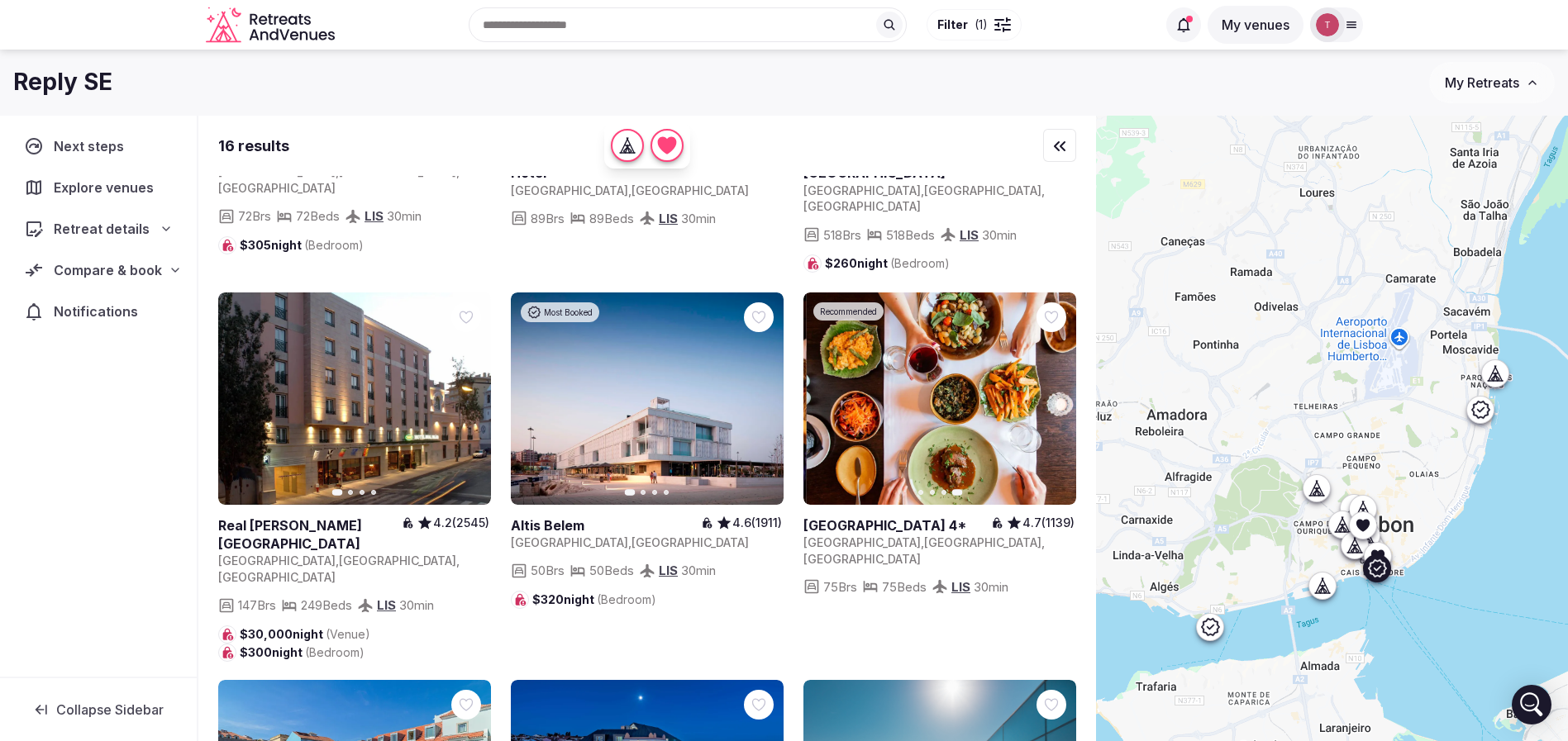
click at [945, 395] on link at bounding box center [940, 399] width 273 height 212
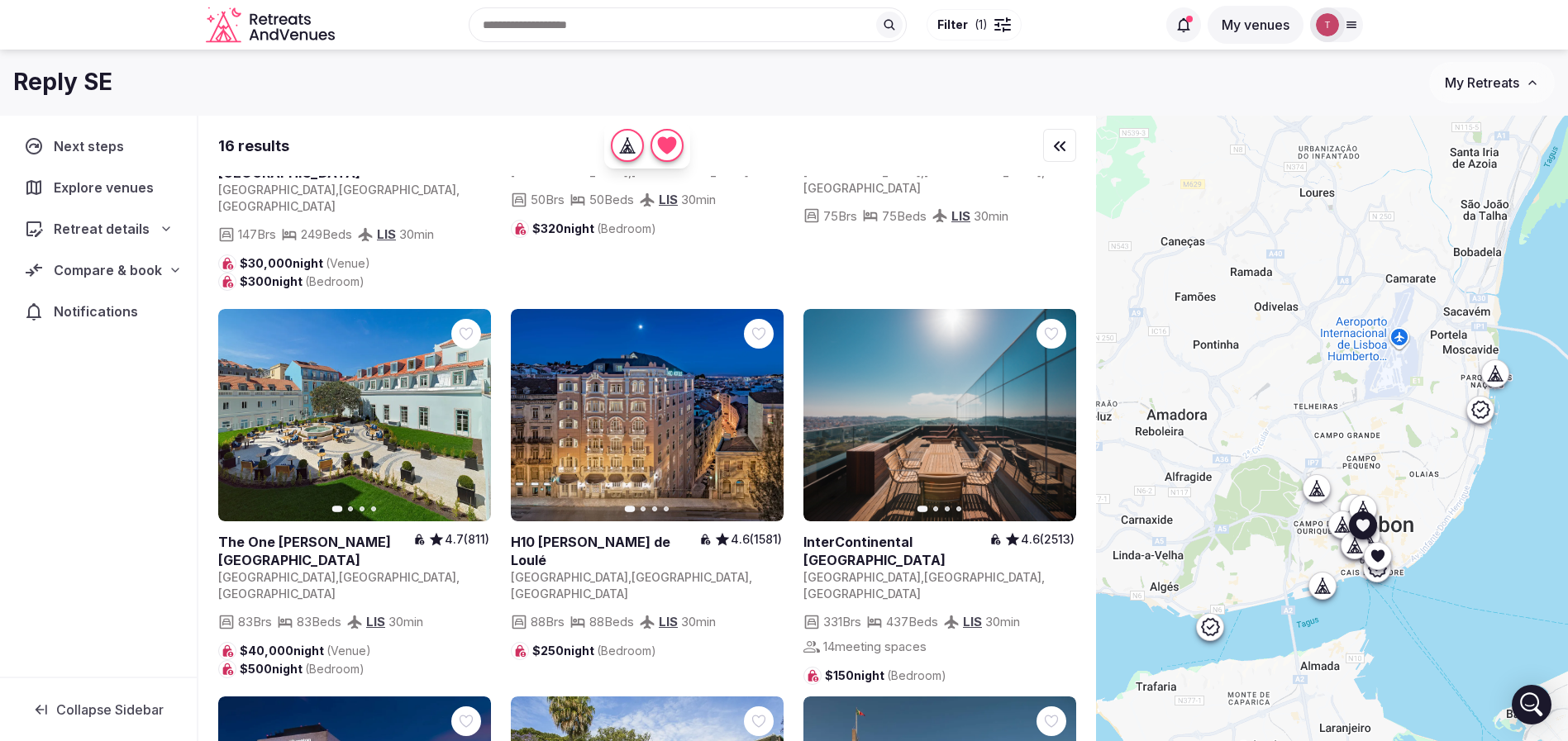
scroll to position [992, 0]
click at [467, 408] on icon "button" at bounding box center [468, 414] width 13 height 13
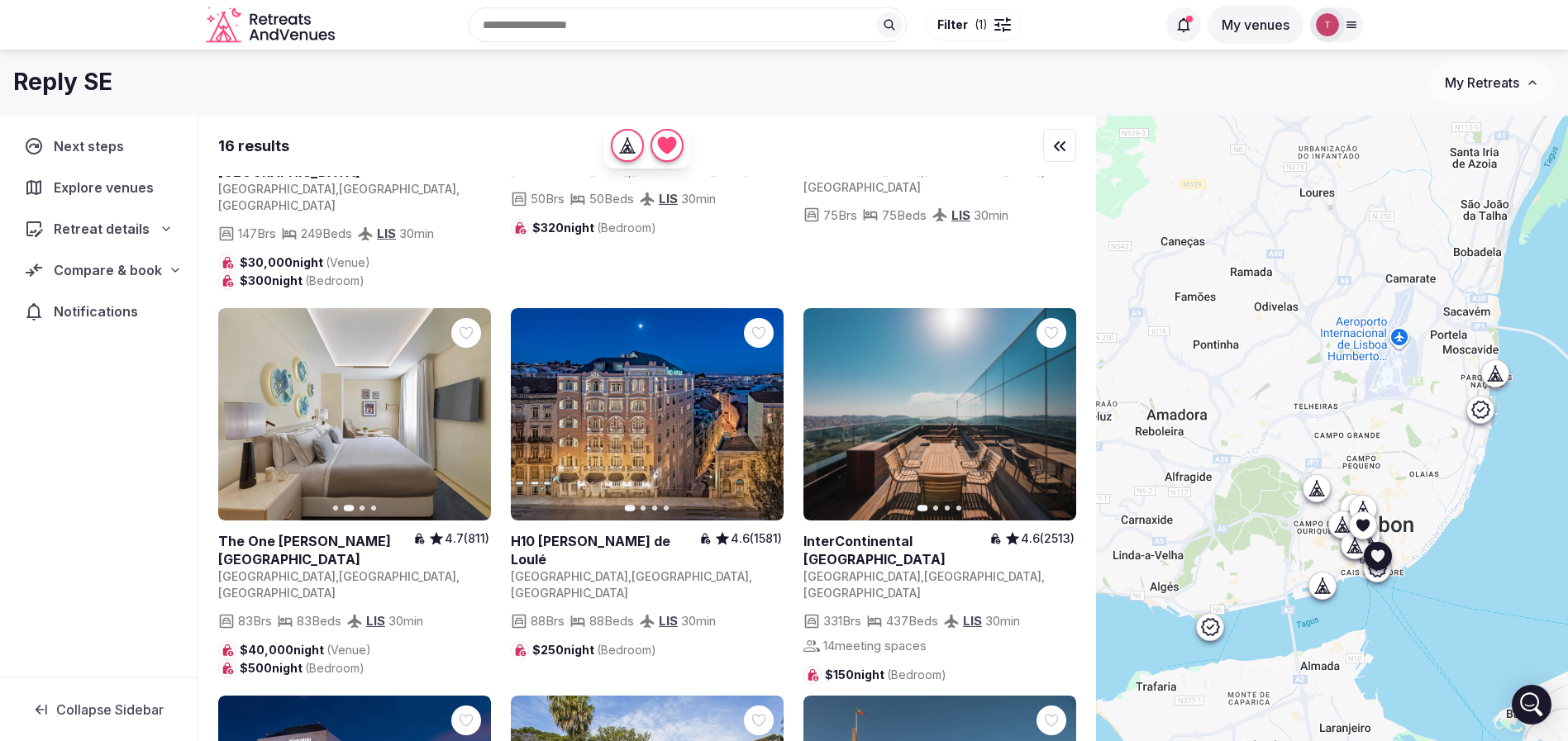
click at [467, 408] on icon "button" at bounding box center [468, 414] width 13 height 13
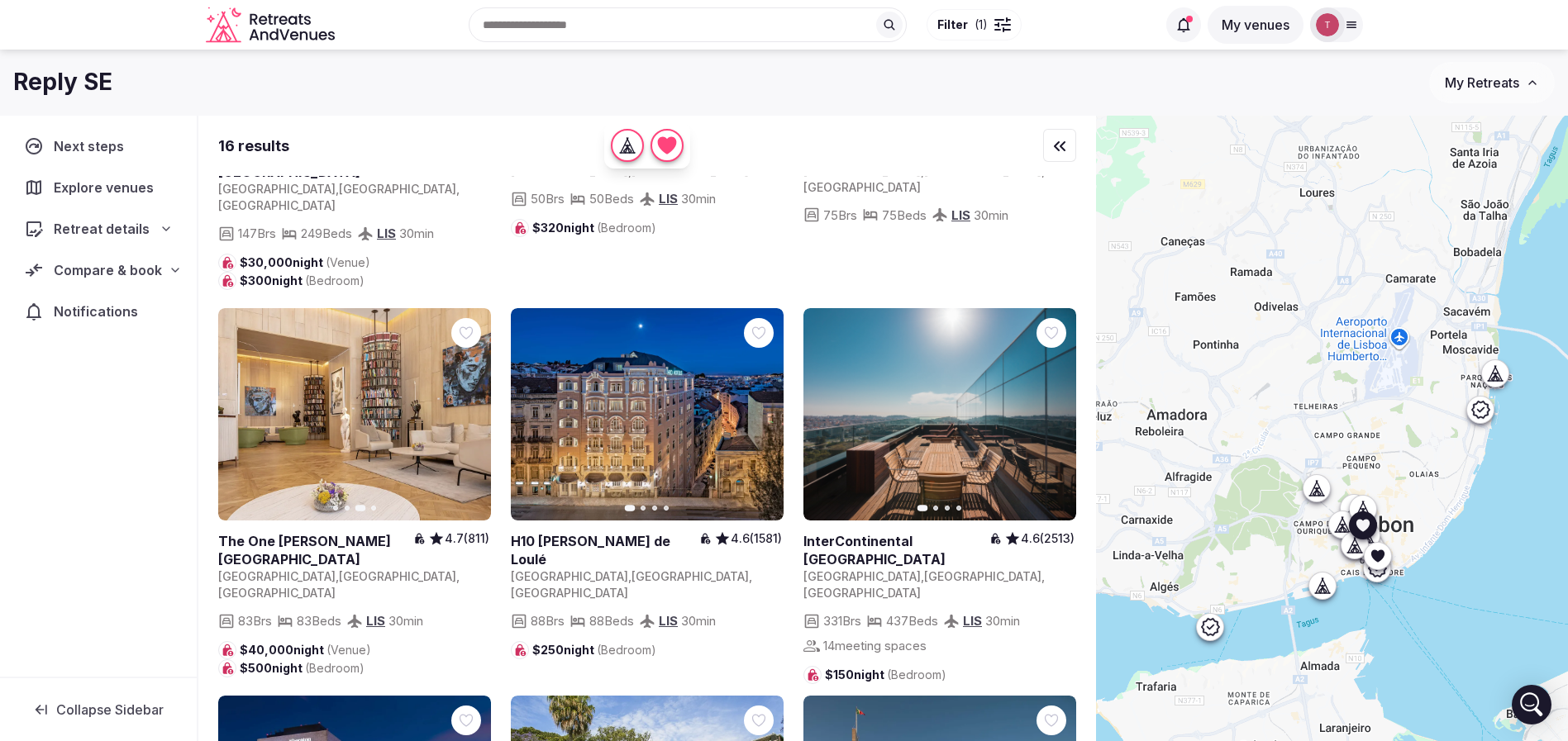
click at [750, 400] on button "Next slide" at bounding box center [761, 413] width 27 height 27
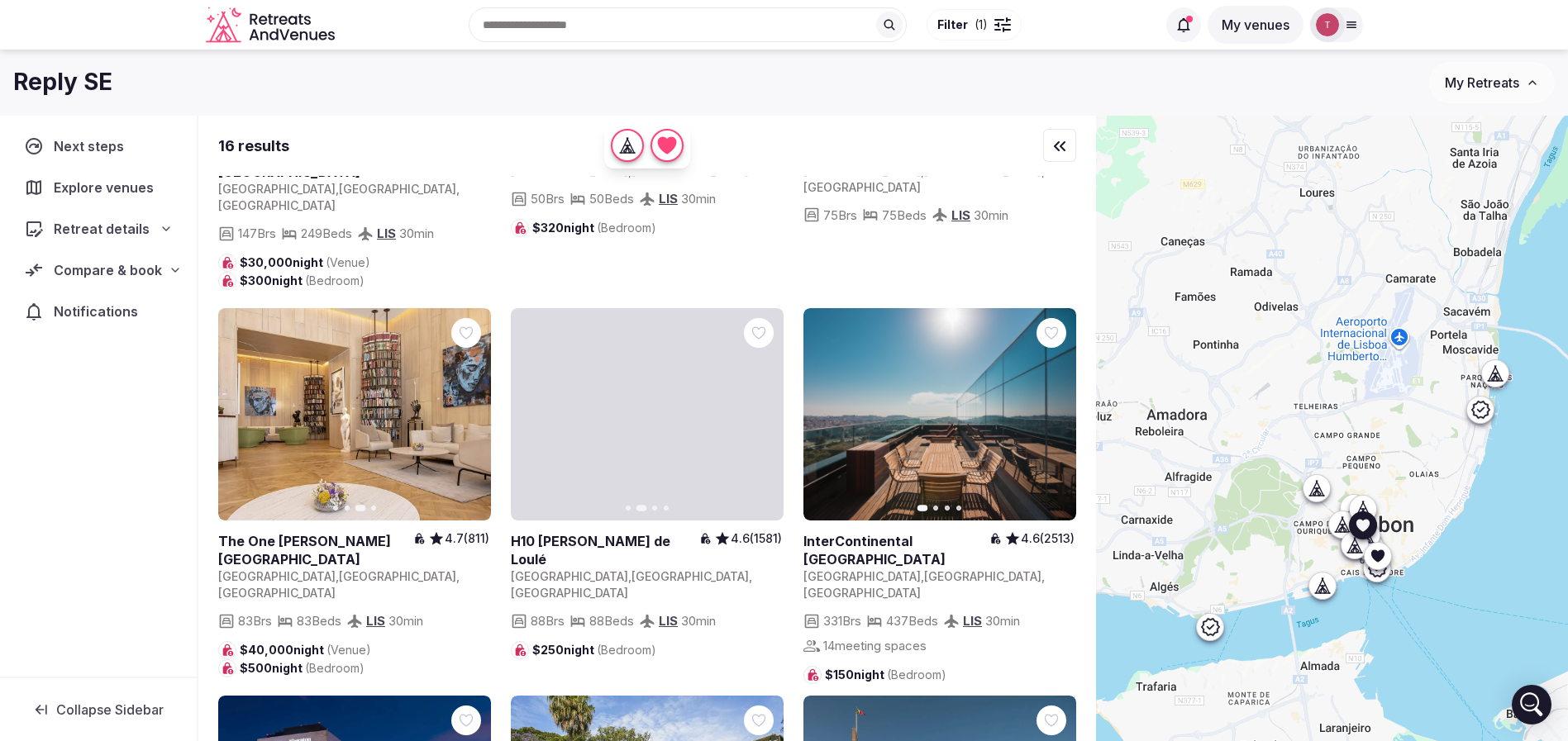
click at [762, 409] on icon "button" at bounding box center [761, 414] width 6 height 12
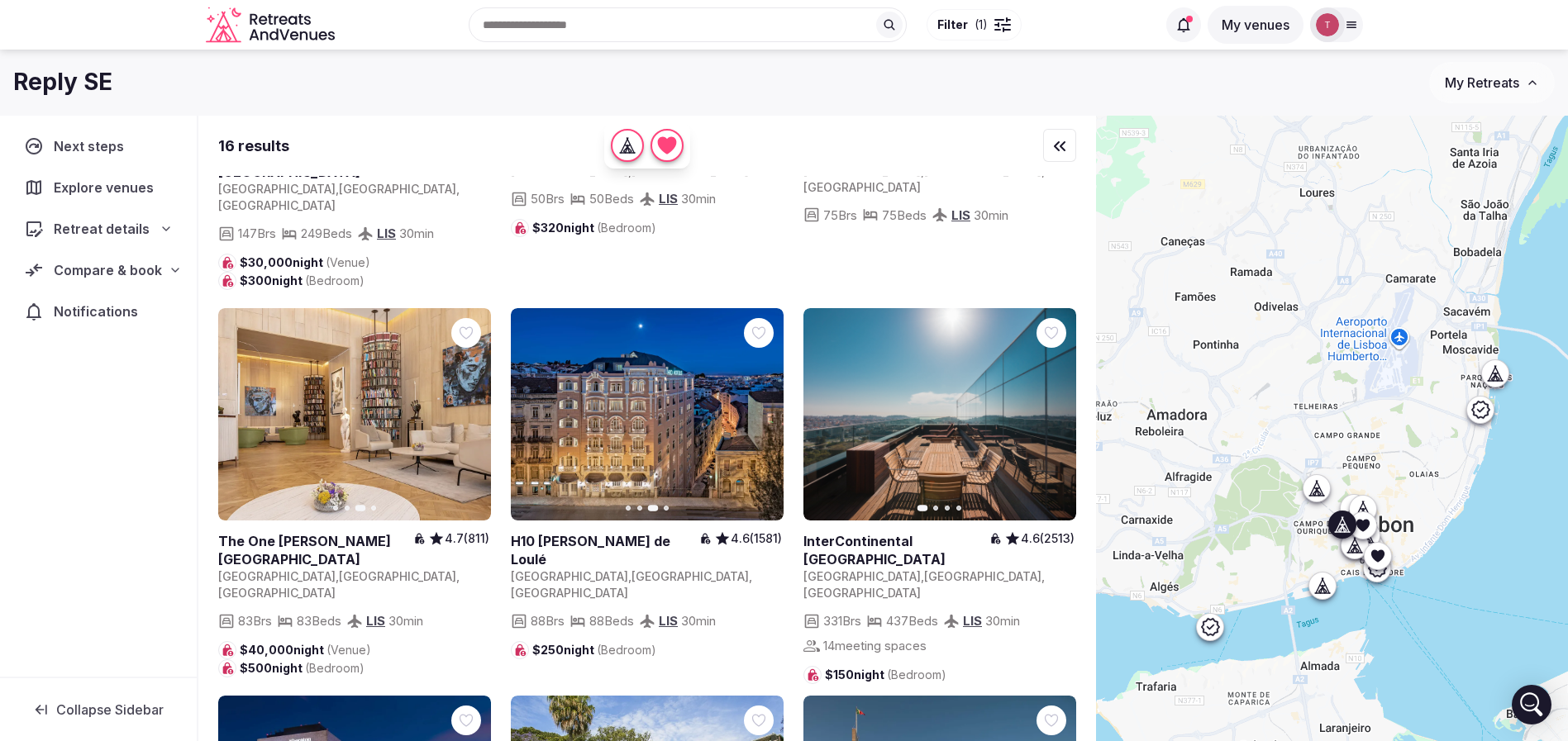
click at [1059, 408] on icon "button" at bounding box center [1053, 414] width 13 height 13
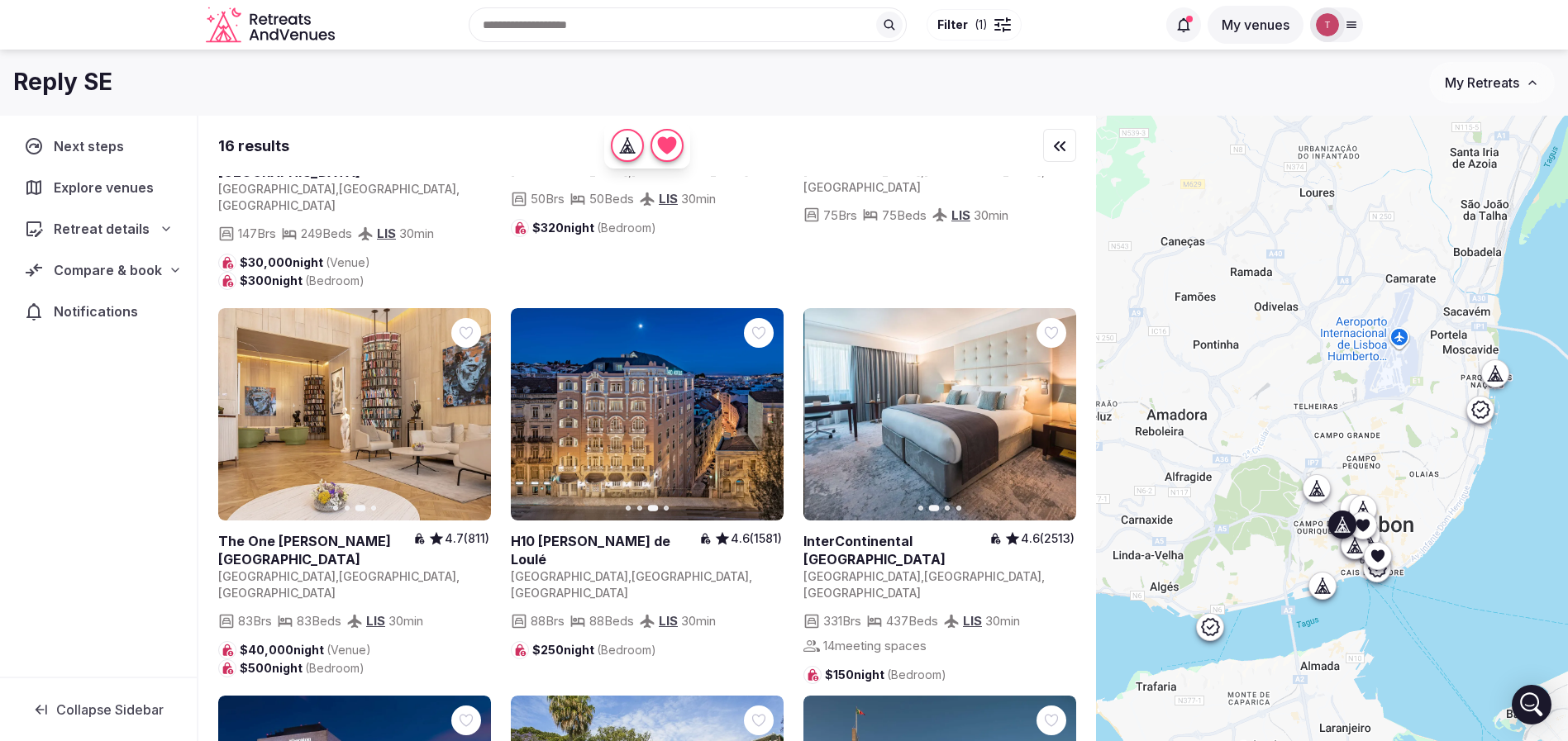
click at [957, 354] on link at bounding box center [940, 414] width 273 height 212
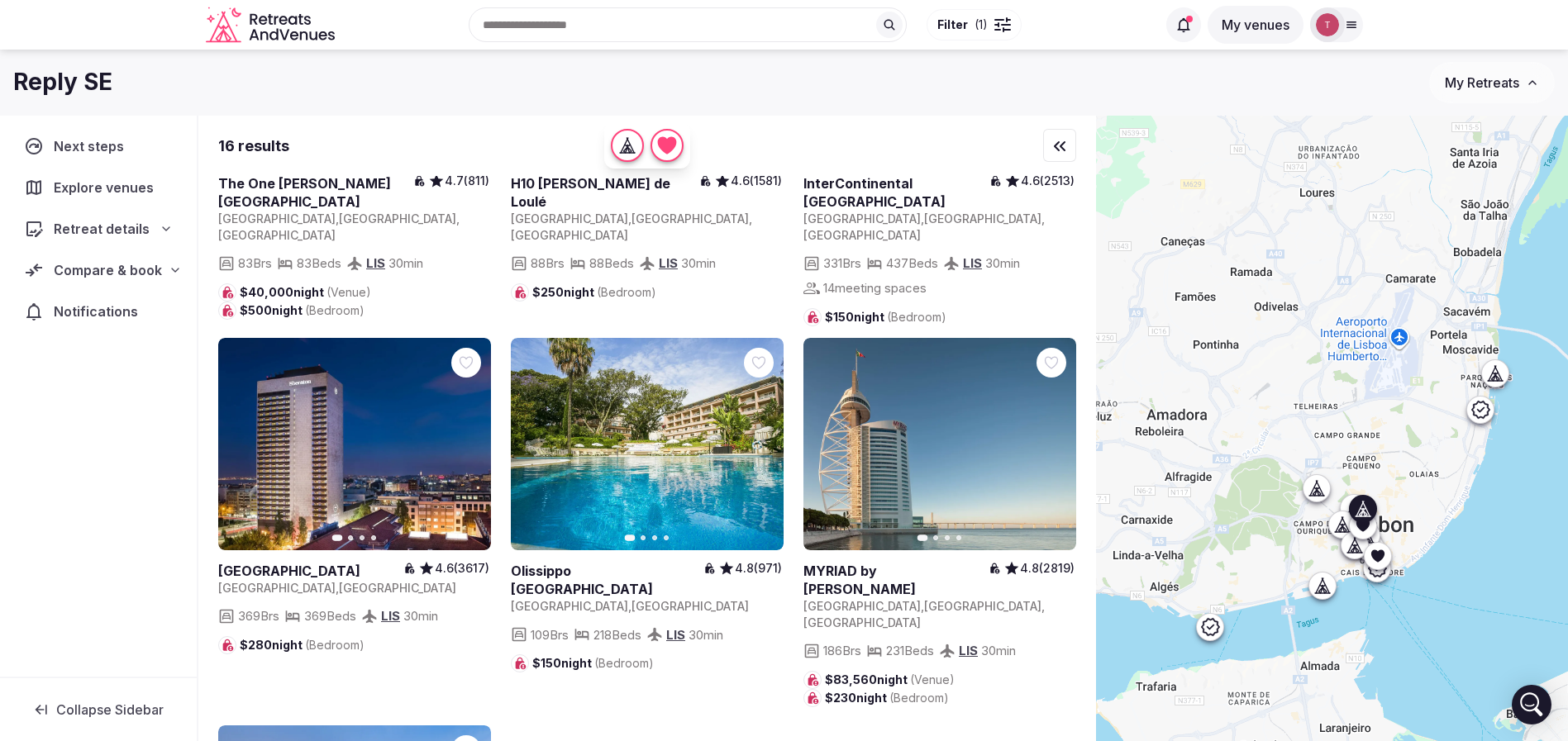
scroll to position [1364, 0]
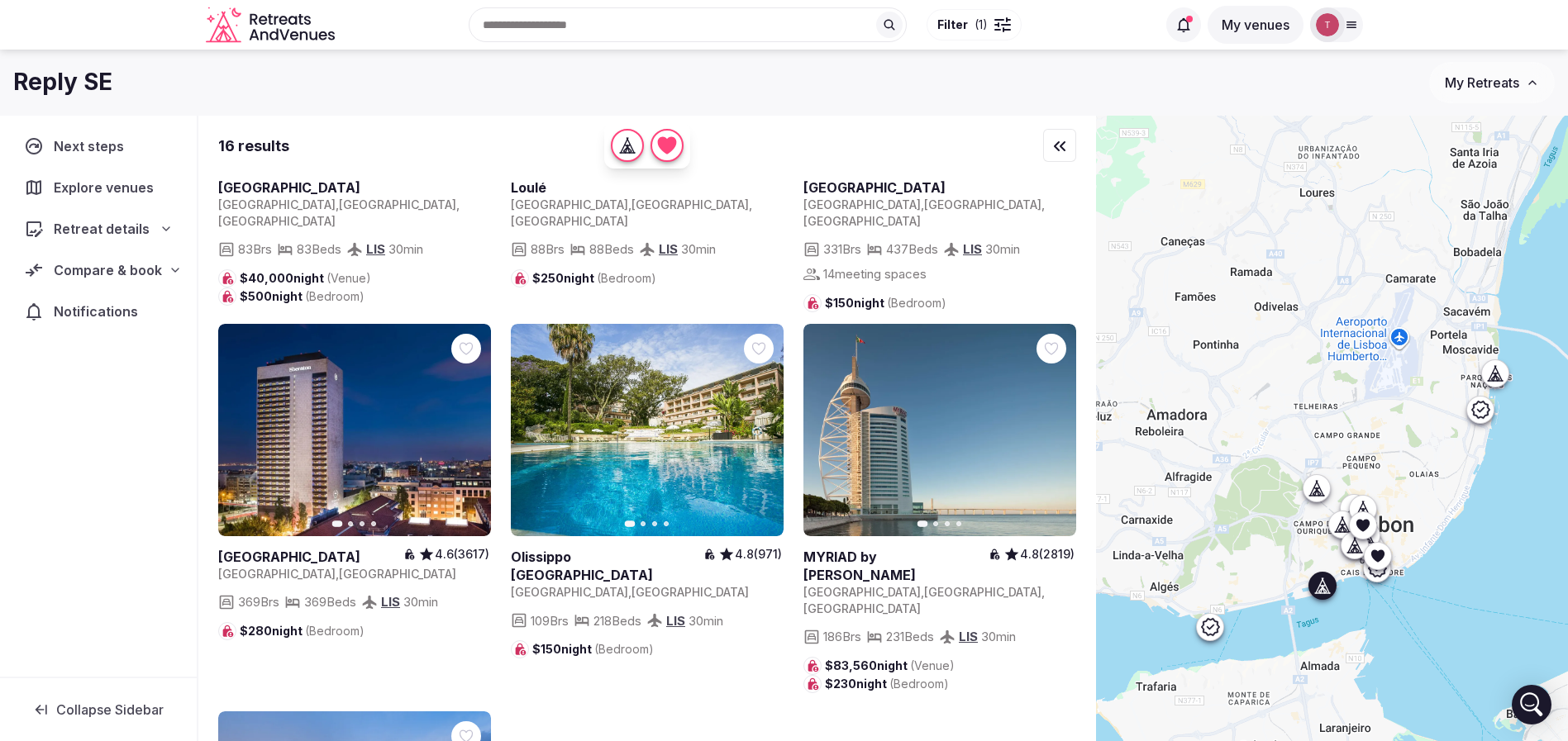
click at [706, 344] on link at bounding box center [647, 430] width 273 height 212
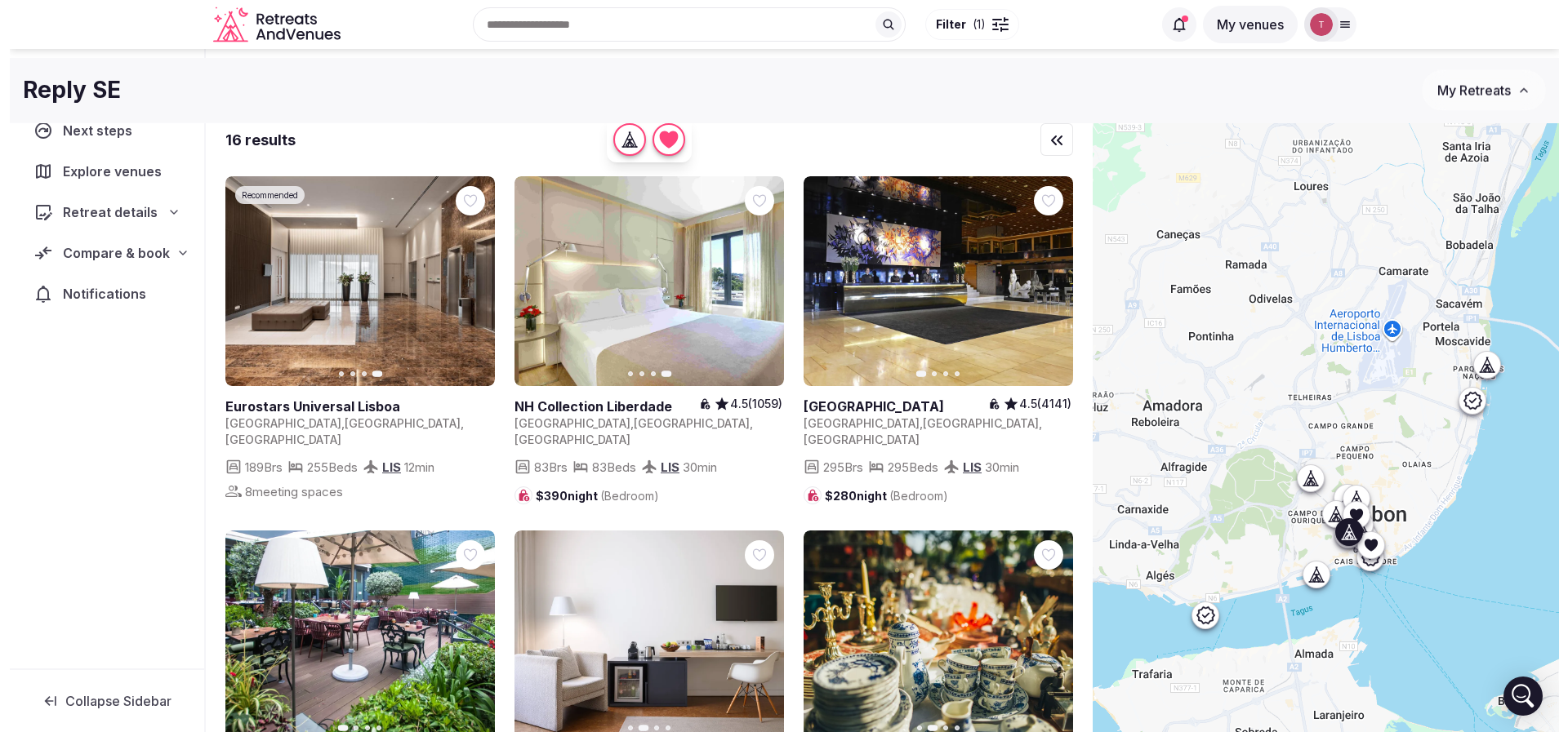
scroll to position [0, 0]
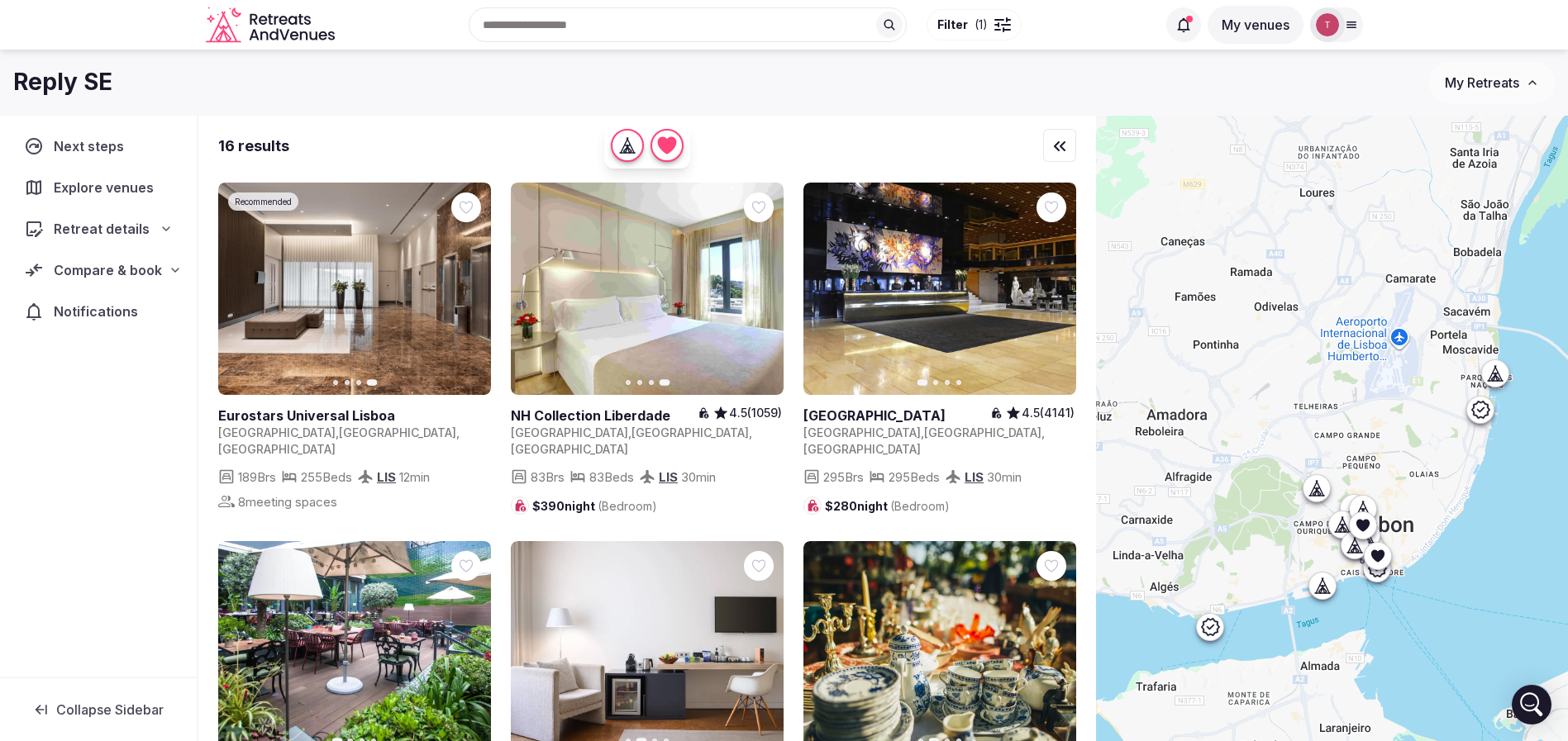
click at [977, 14] on button "Filter ( 1 )" at bounding box center [974, 25] width 95 height 31
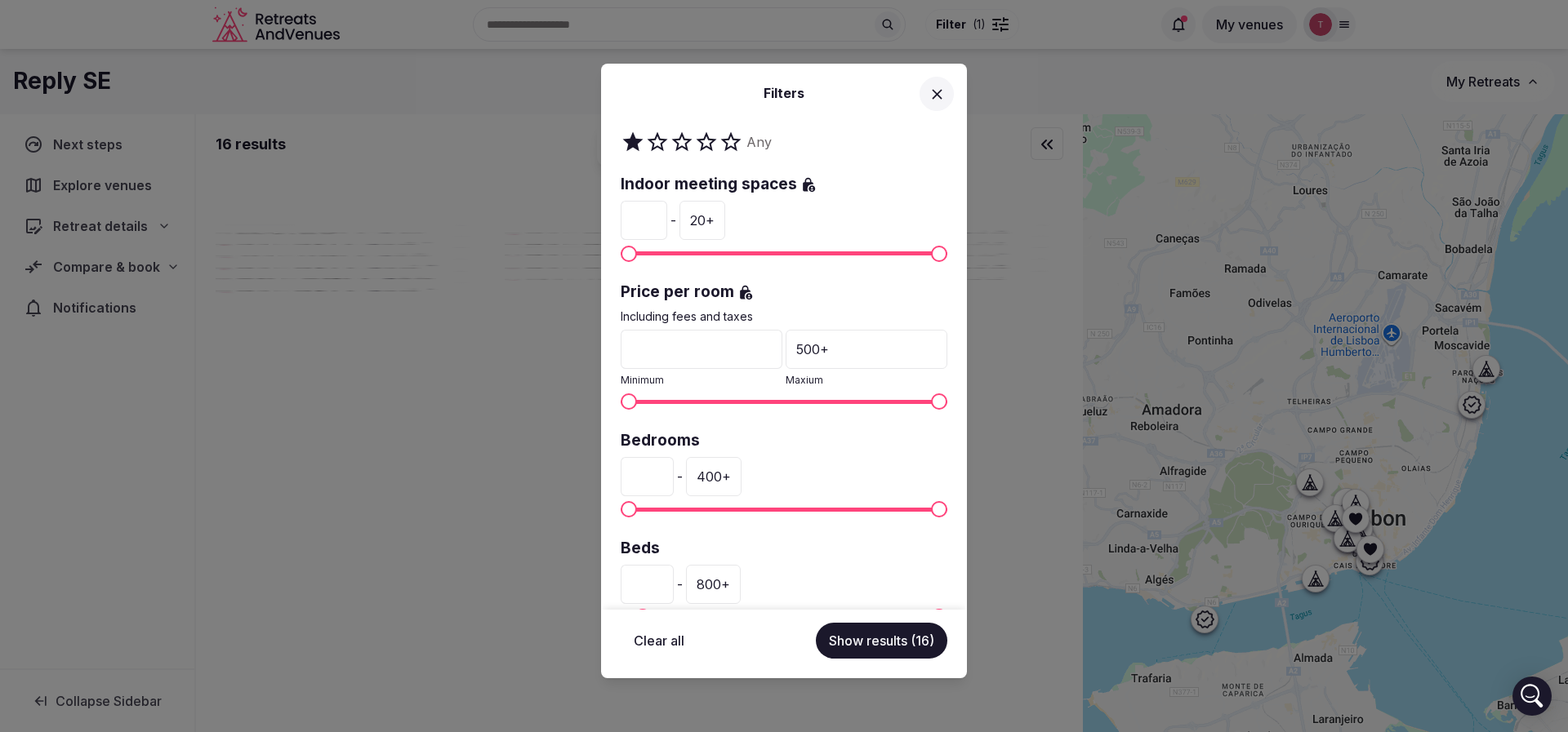
scroll to position [344, 0]
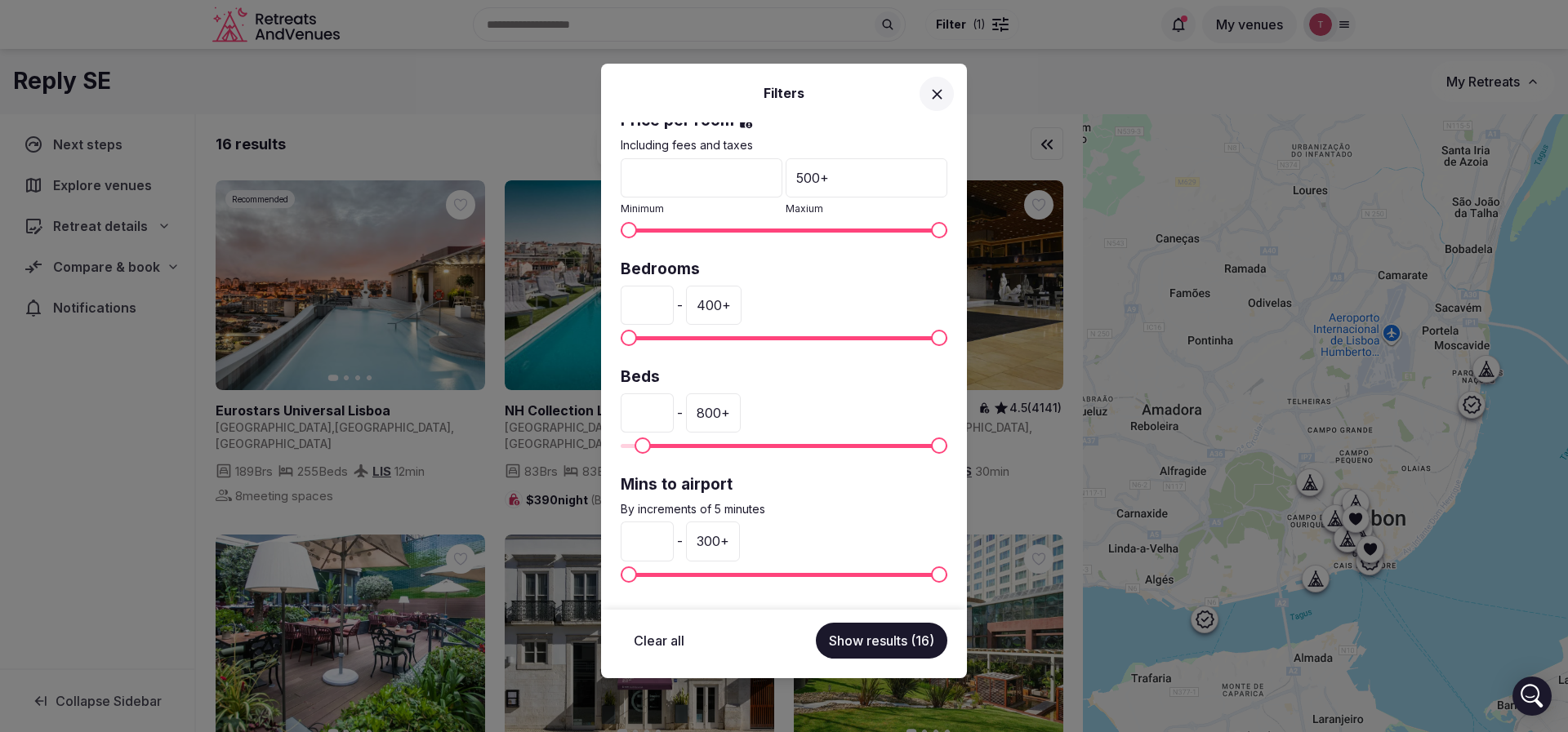
drag, startPoint x: 657, startPoint y: 407, endPoint x: 559, endPoint y: 410, distance: 98.0
click at [559, 410] on div "Filters Venue name Status All Published Draft Rating Any Indoor meeting spaces …" at bounding box center [784, 366] width 1568 height 732
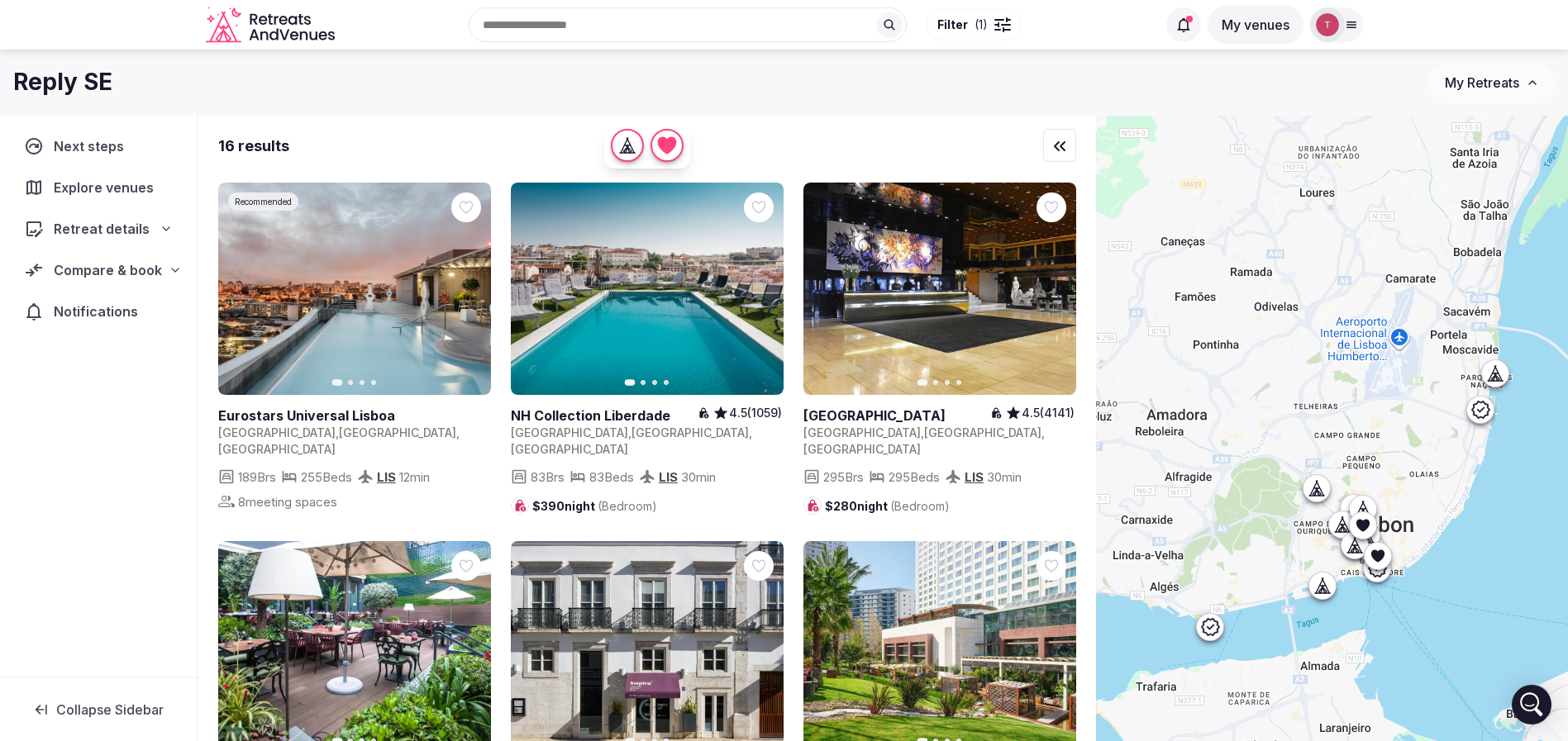
click at [988, 19] on button "Filter ( 1 )" at bounding box center [974, 25] width 95 height 31
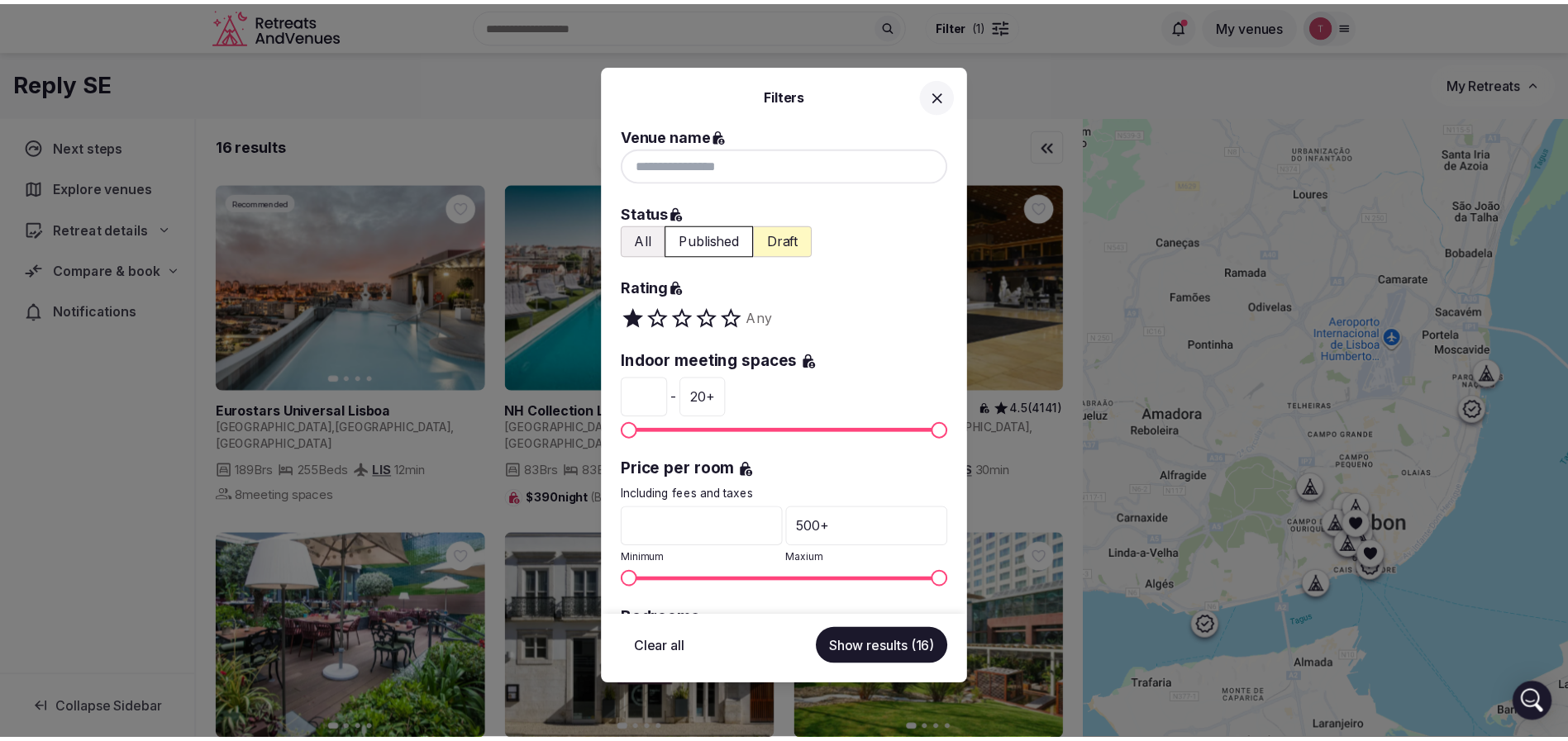
scroll to position [248, 0]
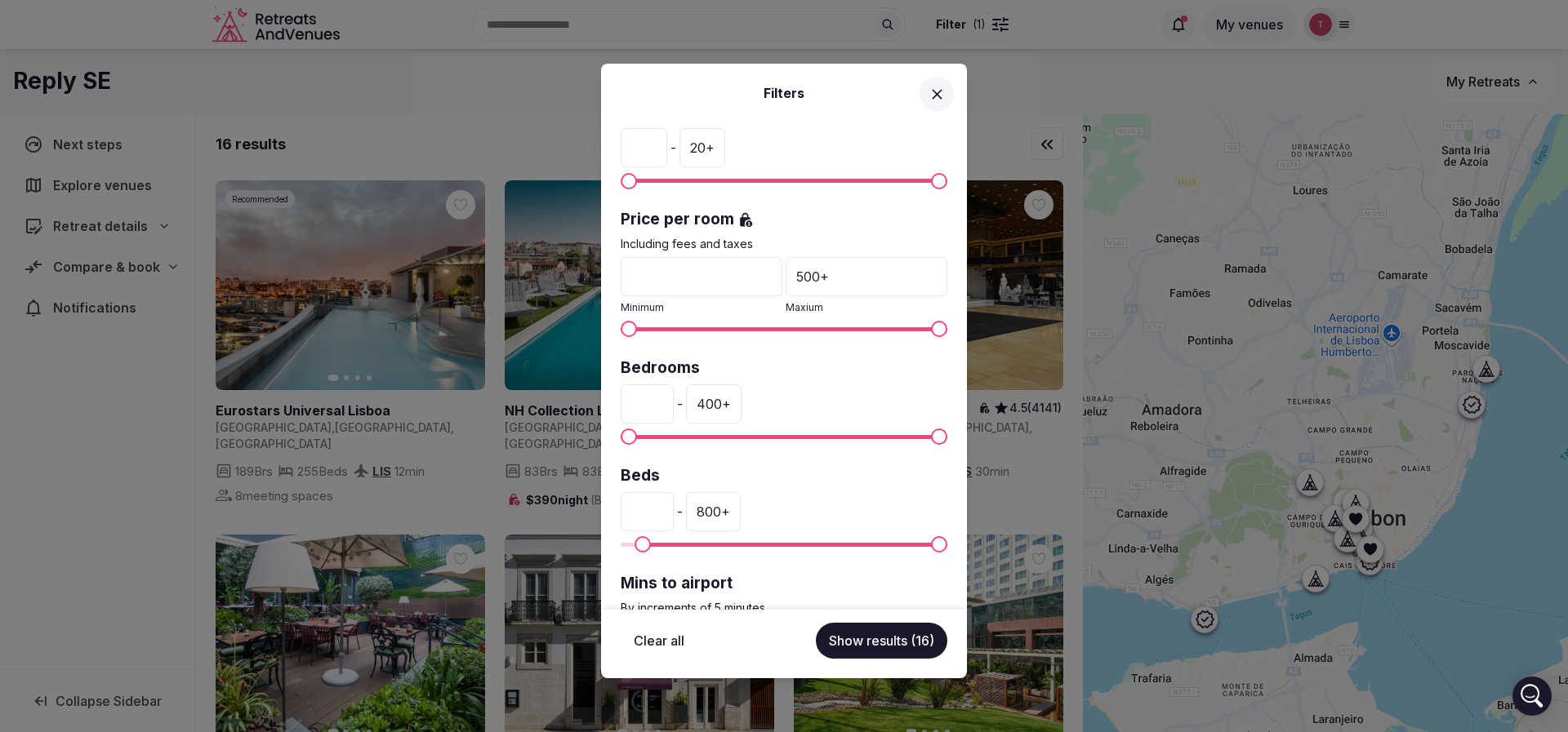
click at [662, 509] on input "**" at bounding box center [647, 512] width 53 height 39
type input "*"
click at [621, 548] on span "Minimum" at bounding box center [629, 544] width 16 height 16
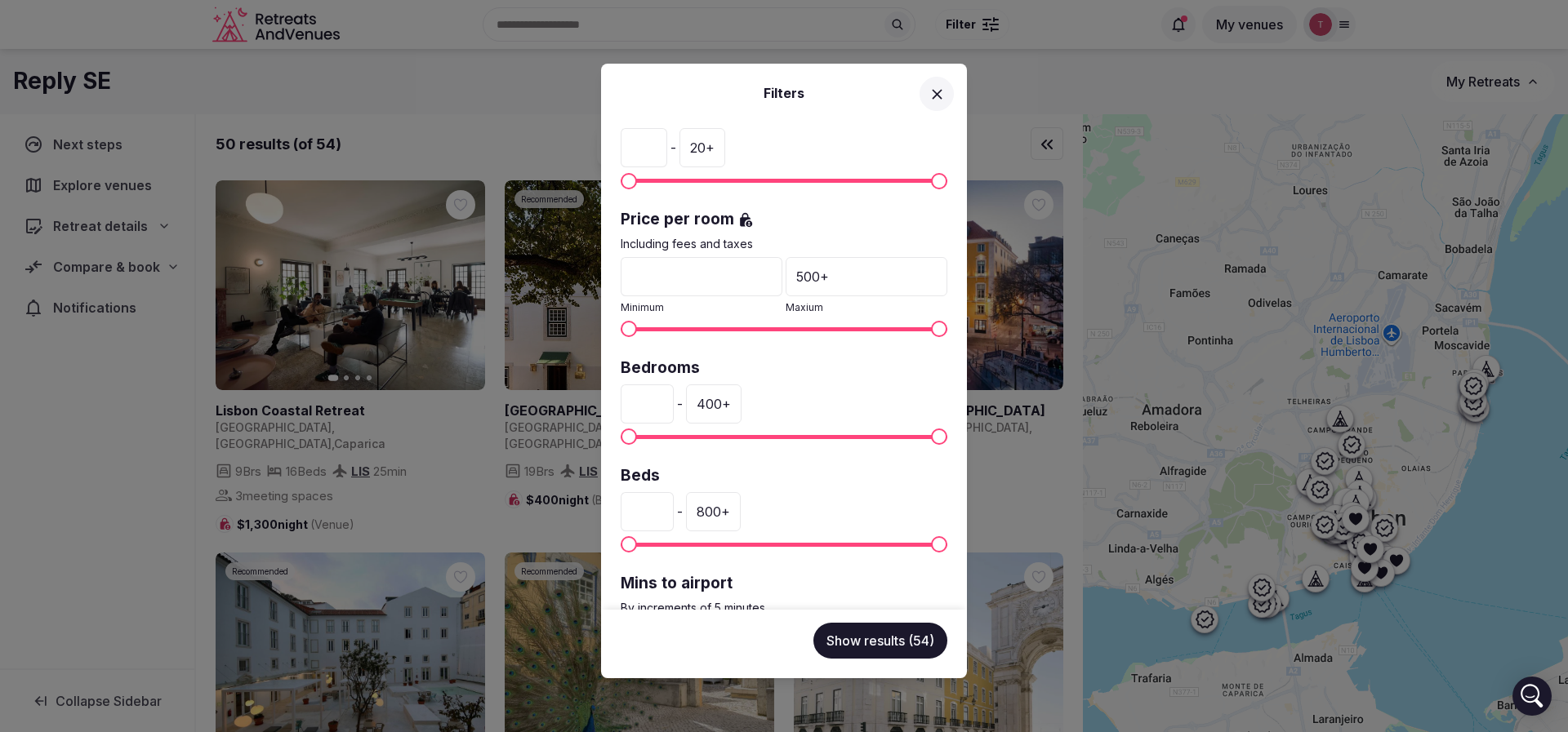
click at [906, 643] on button "Show results (54)" at bounding box center [880, 641] width 134 height 36
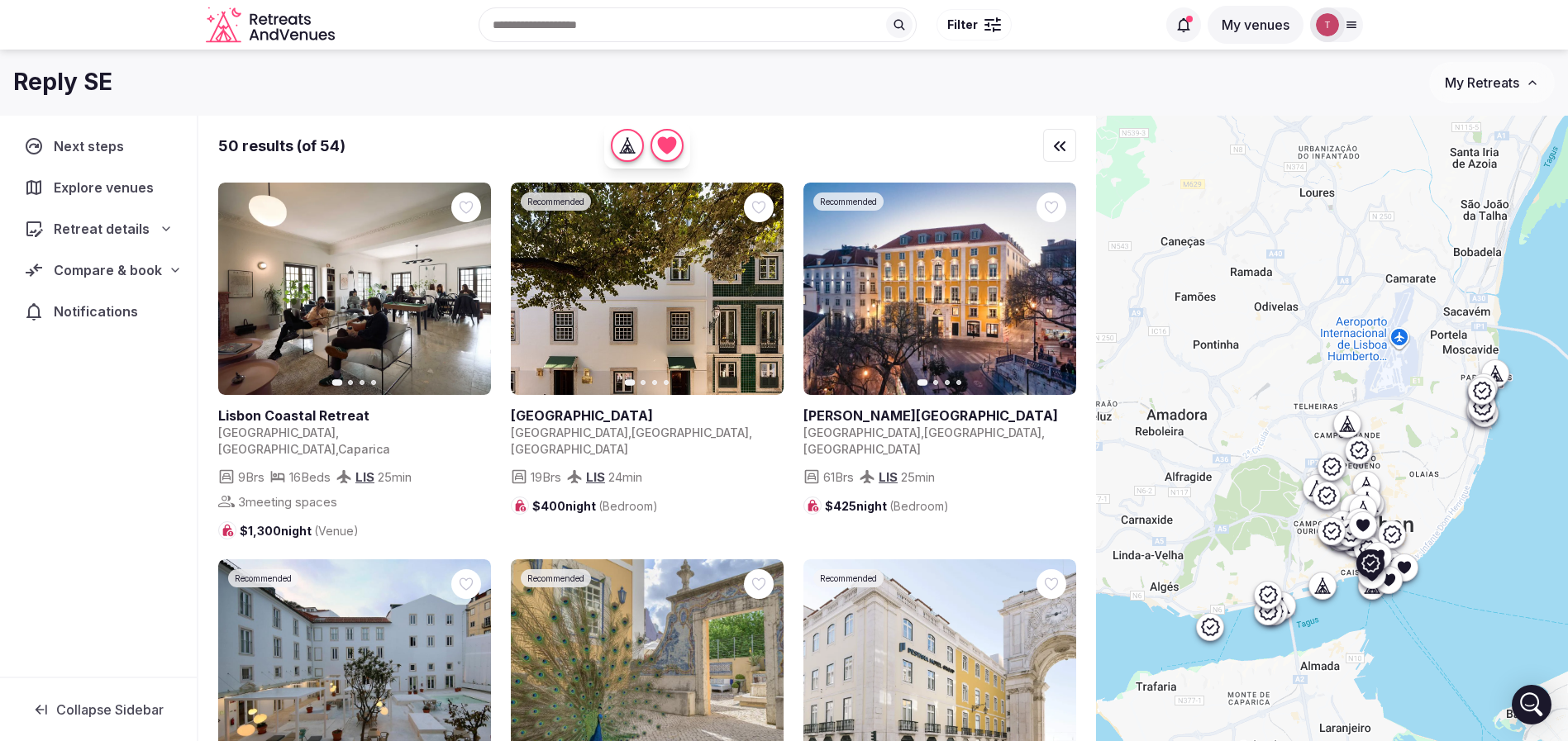
click at [1053, 292] on icon "button" at bounding box center [1054, 289] width 6 height 12
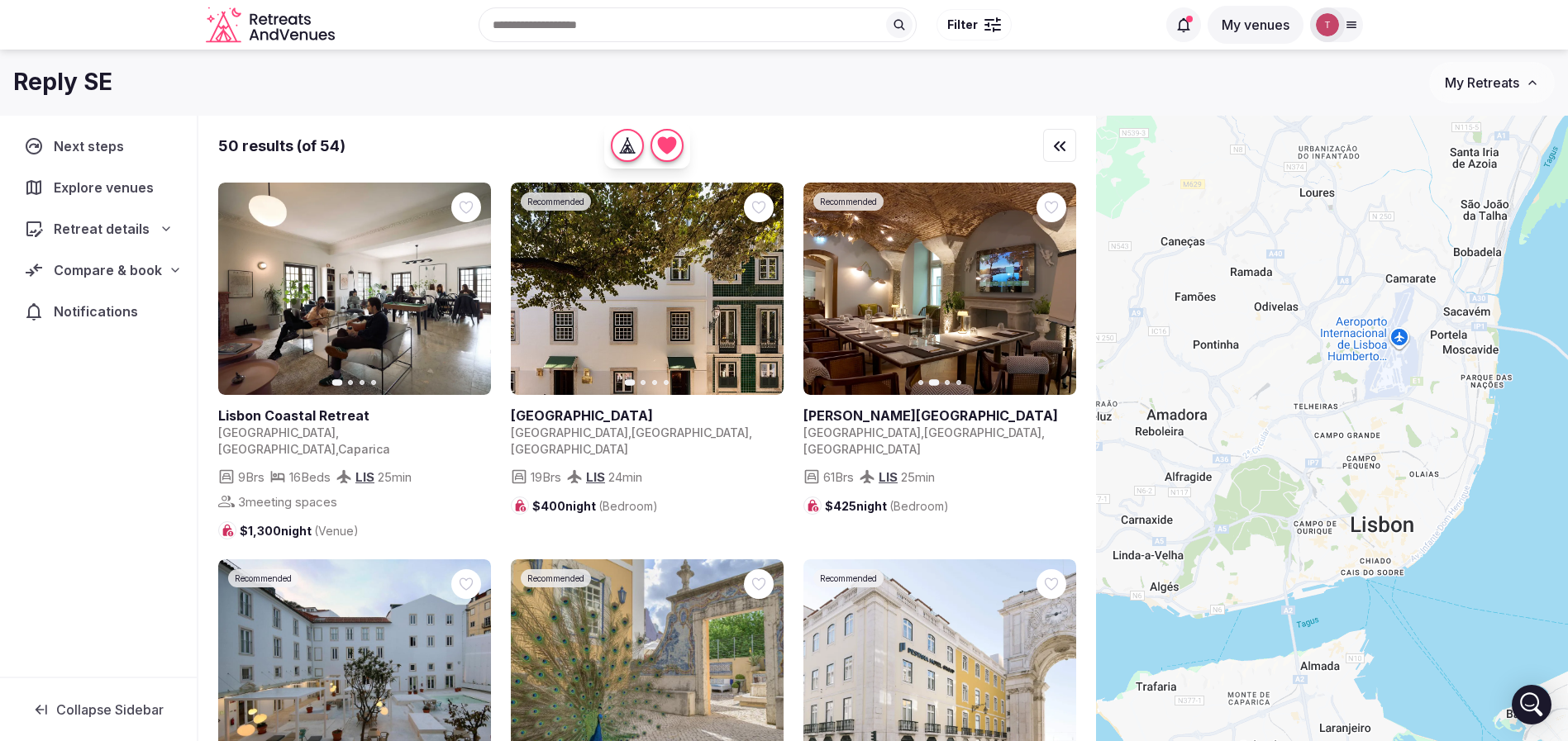
click at [1053, 286] on icon "button" at bounding box center [1053, 289] width 13 height 13
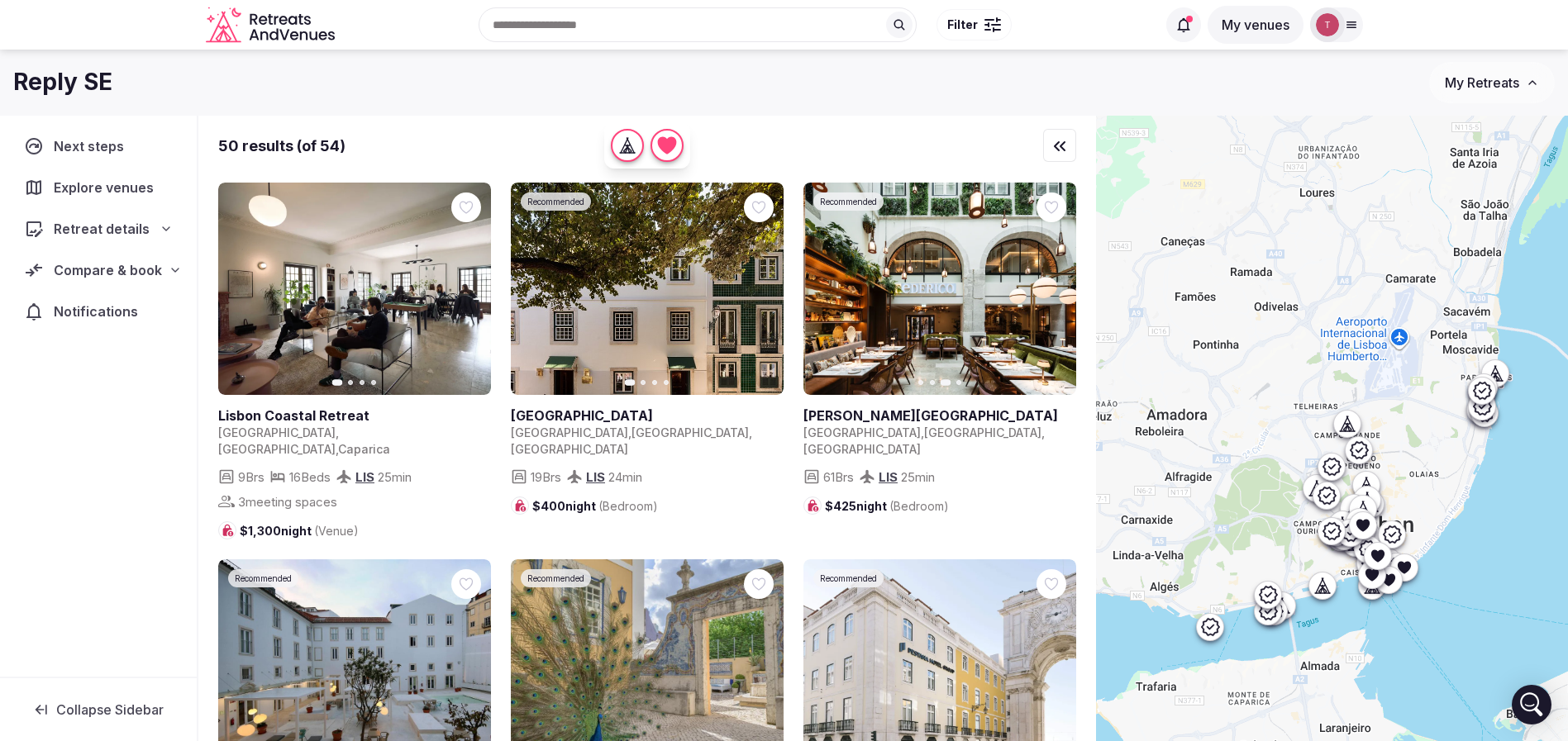
click at [1053, 287] on icon "button" at bounding box center [1053, 289] width 13 height 13
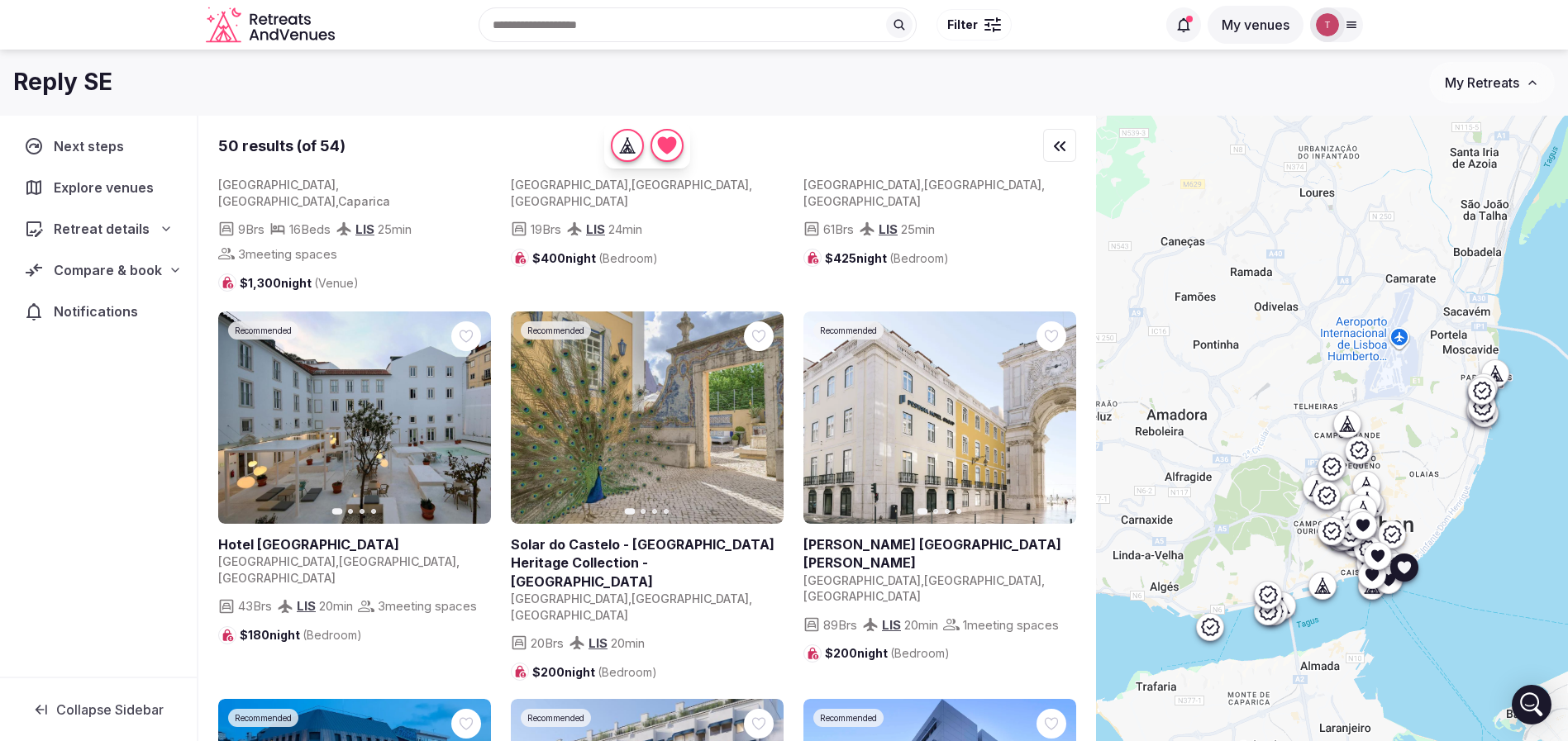
click at [468, 412] on icon "button" at bounding box center [468, 418] width 6 height 12
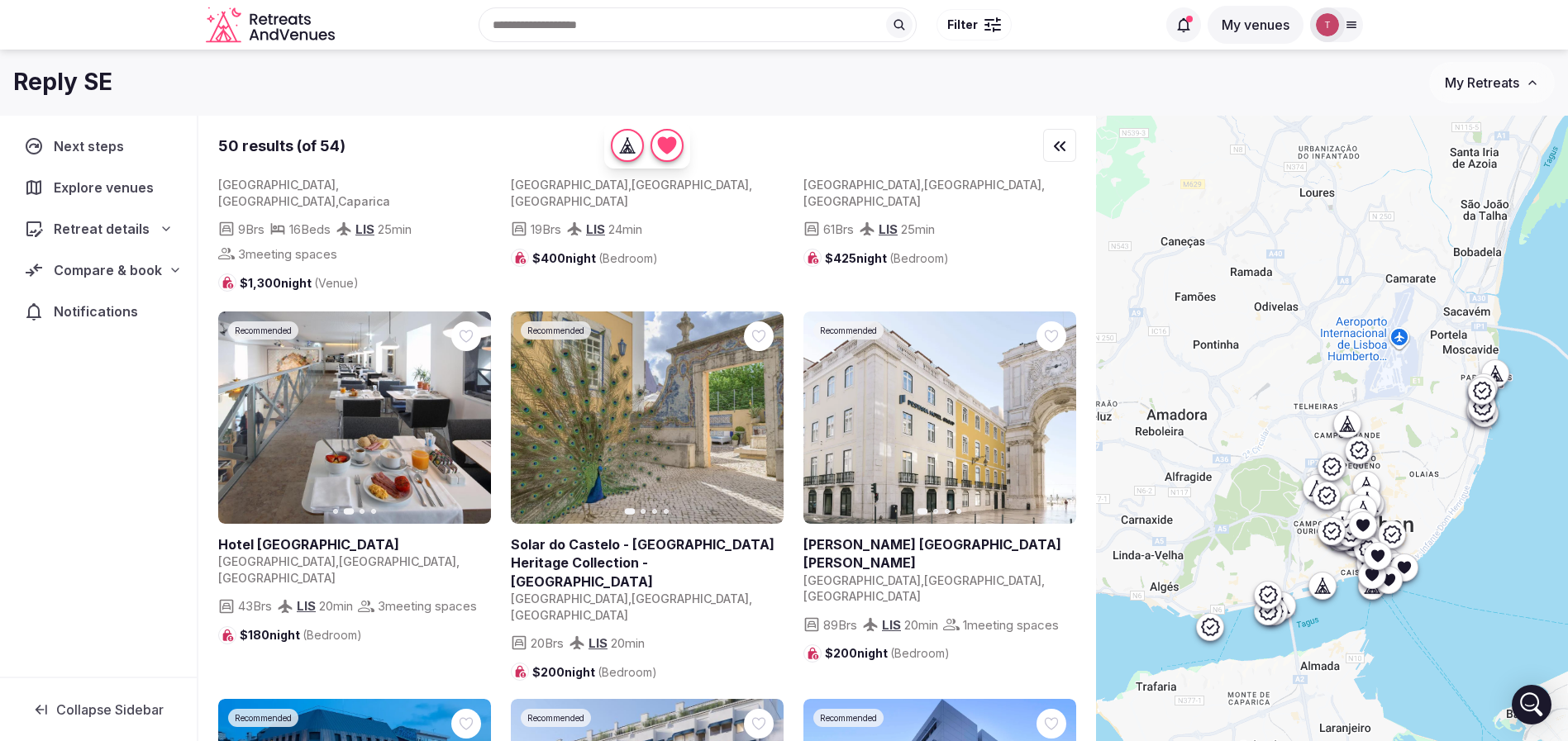
click at [399, 450] on link at bounding box center [355, 417] width 273 height 212
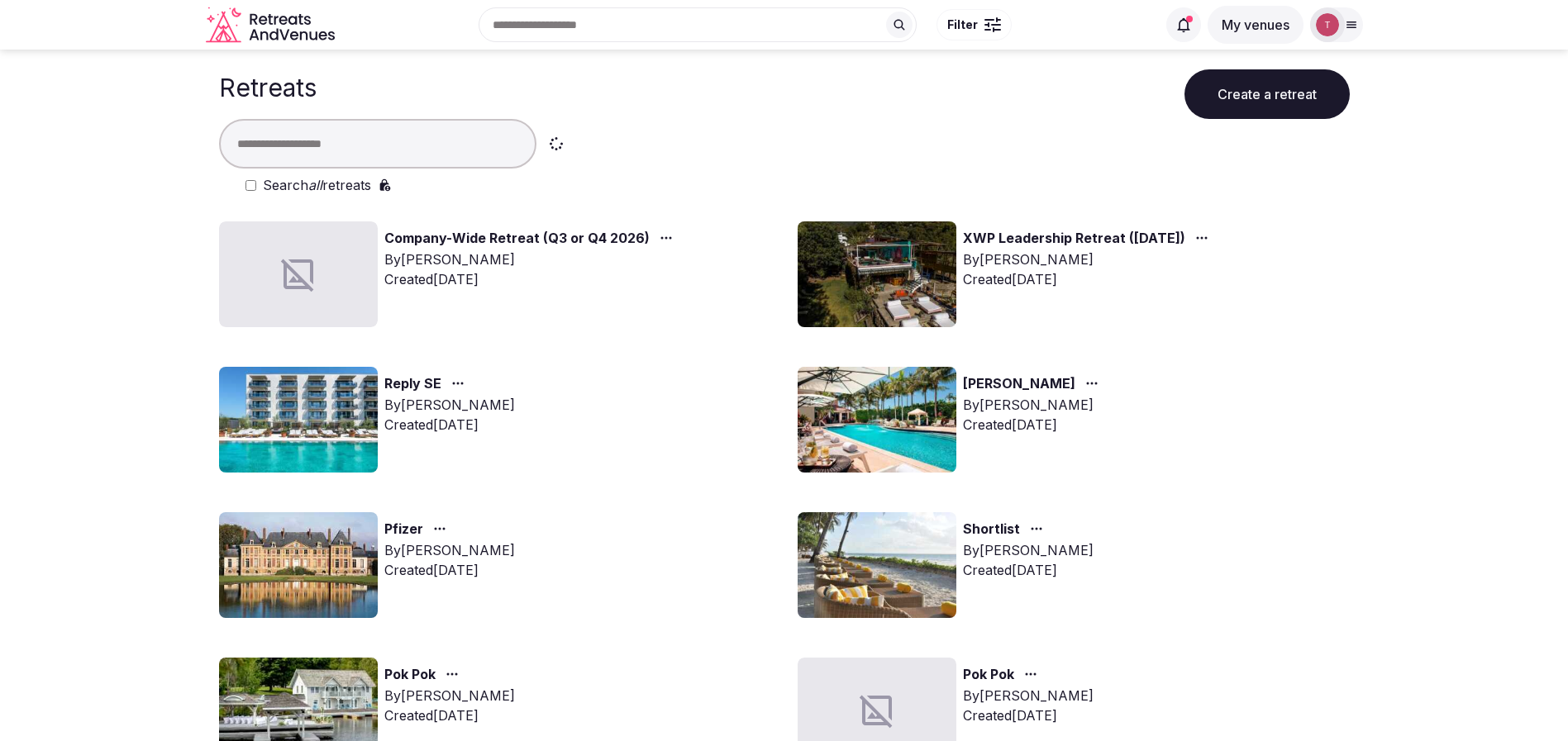
click at [446, 146] on input "text" at bounding box center [378, 144] width 318 height 50
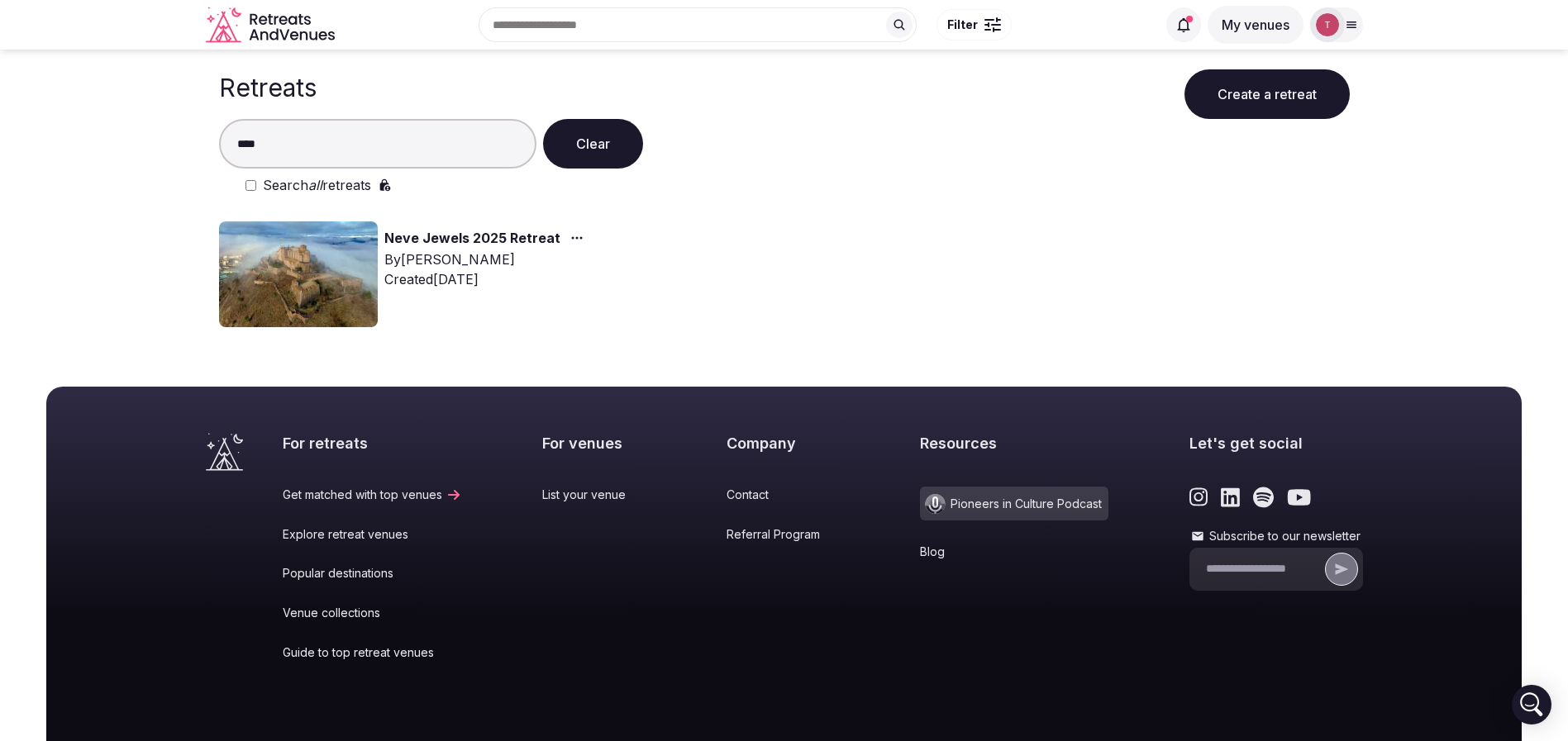
type input "****"
click at [331, 273] on img at bounding box center [298, 274] width 159 height 106
click at [357, 273] on img at bounding box center [298, 274] width 159 height 106
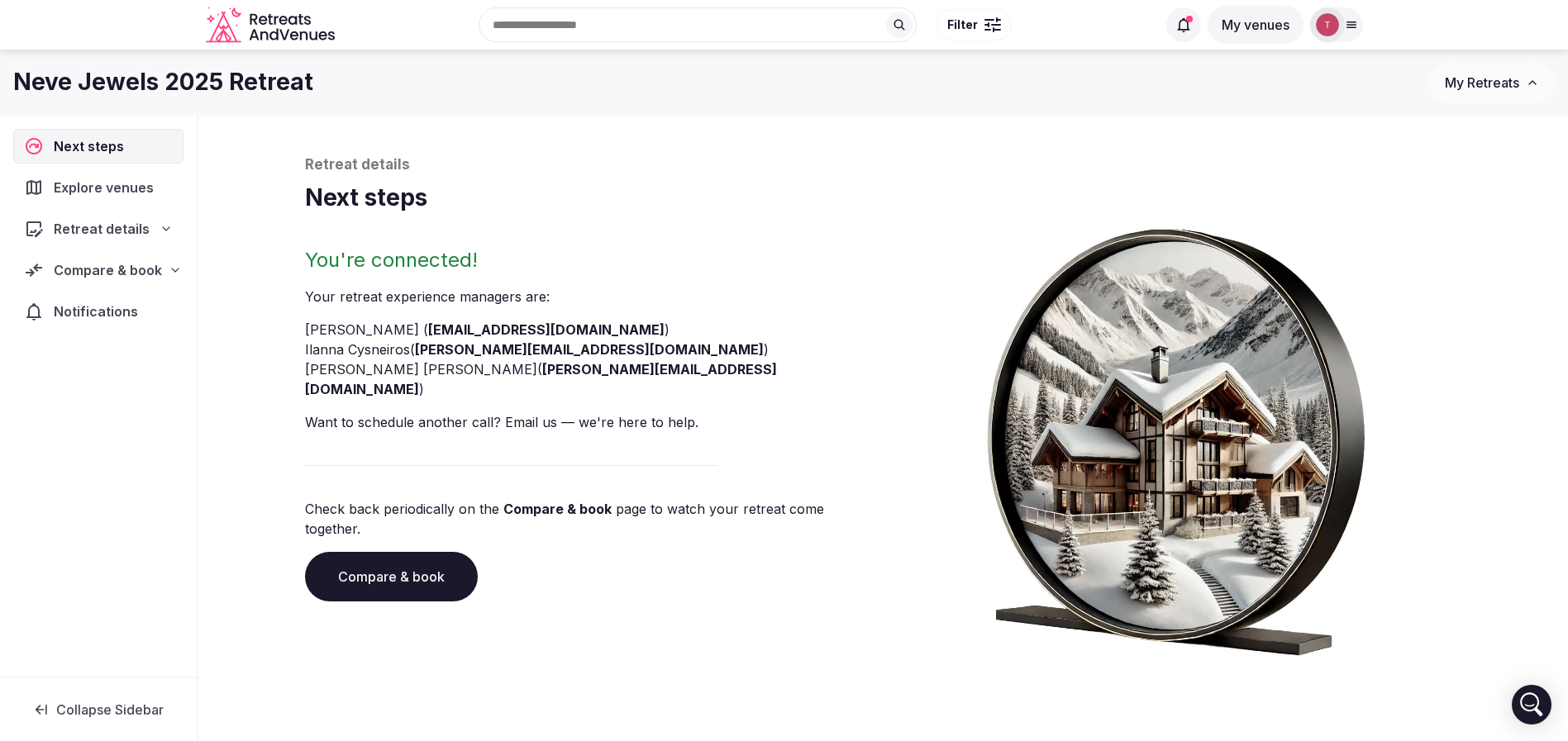
click at [414, 552] on link "Compare & book" at bounding box center [391, 577] width 173 height 50
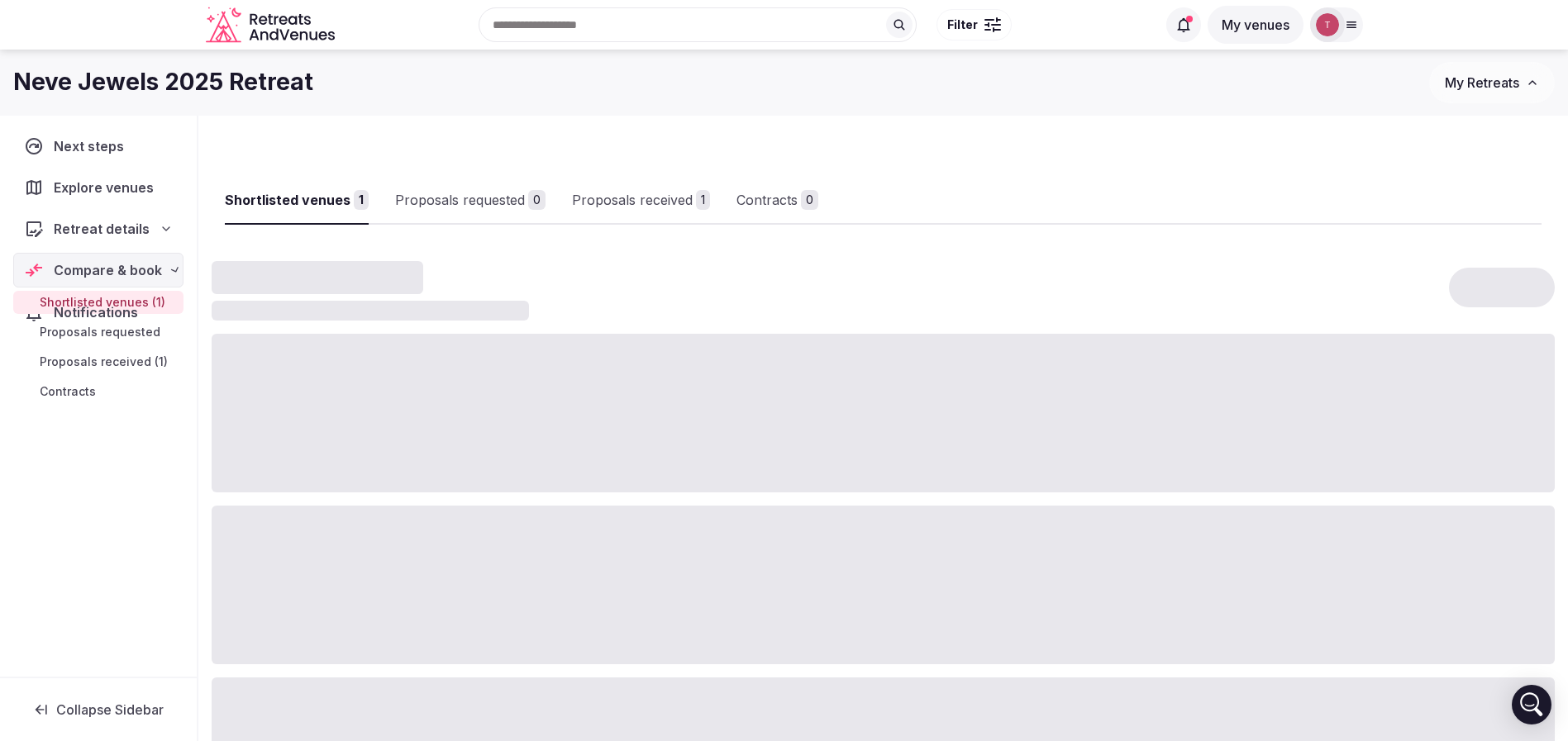
drag, startPoint x: 414, startPoint y: 527, endPoint x: 450, endPoint y: 468, distance: 69.1
click at [414, 527] on div at bounding box center [883, 585] width 1343 height 159
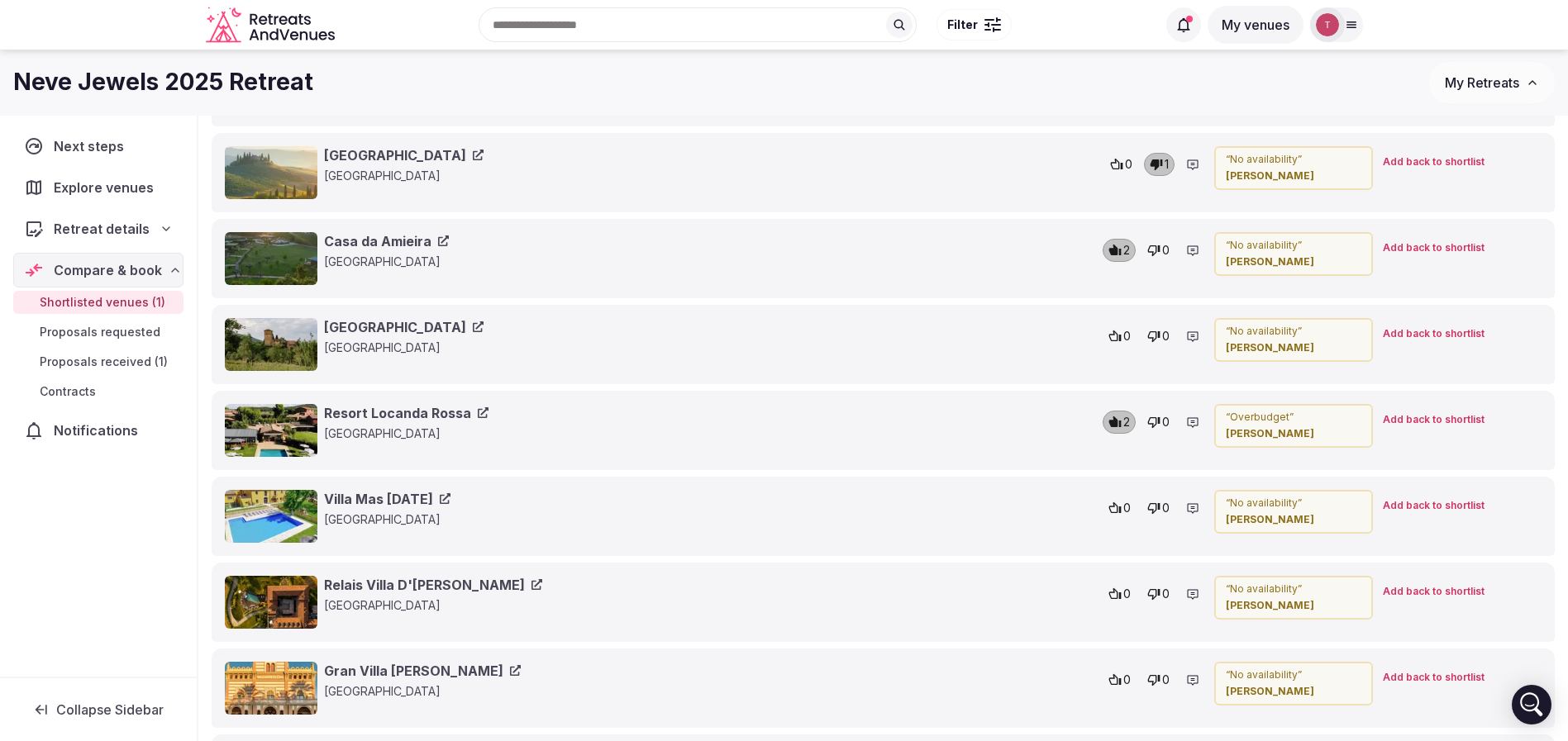
scroll to position [1593, 0]
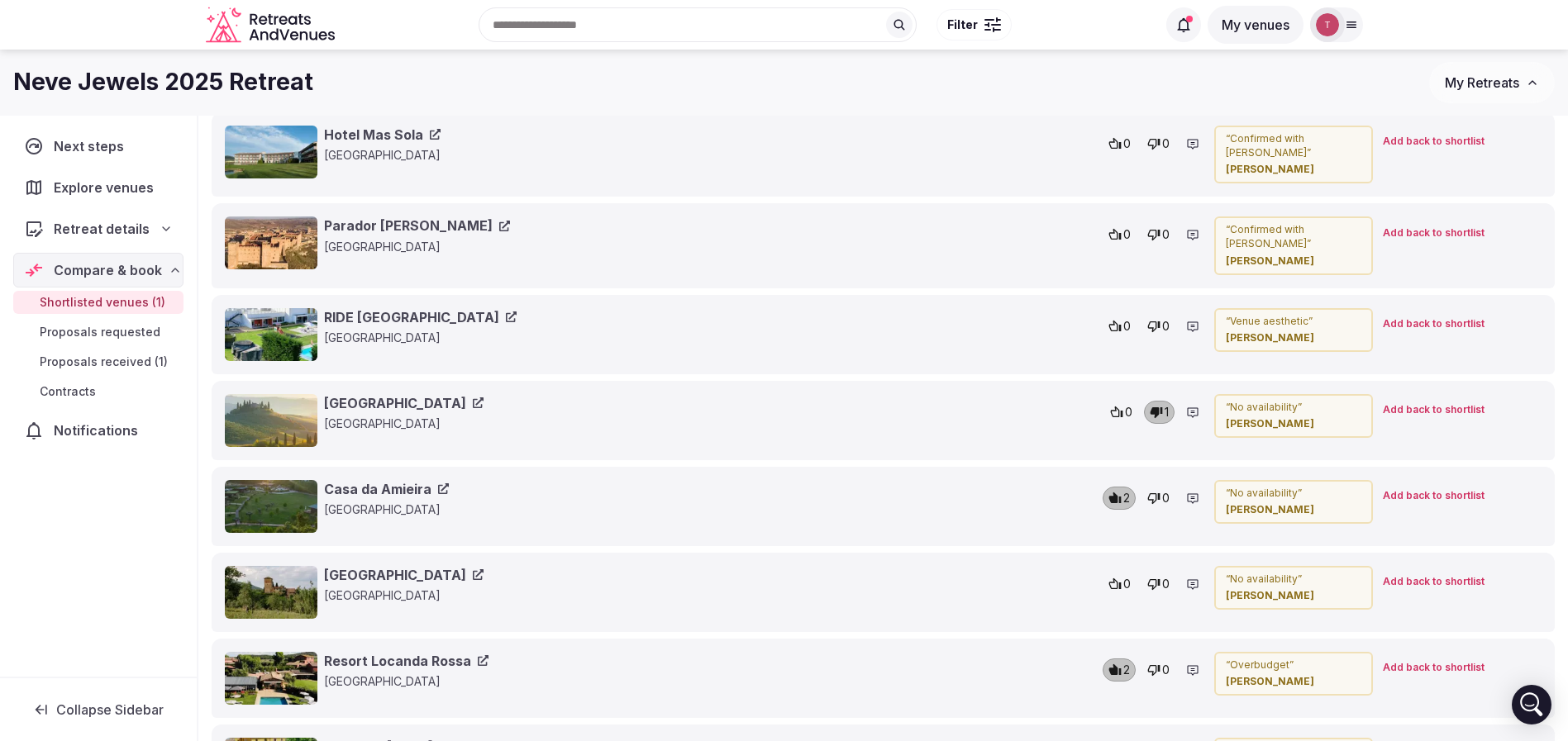
click at [438, 494] on icon at bounding box center [444, 488] width 11 height 11
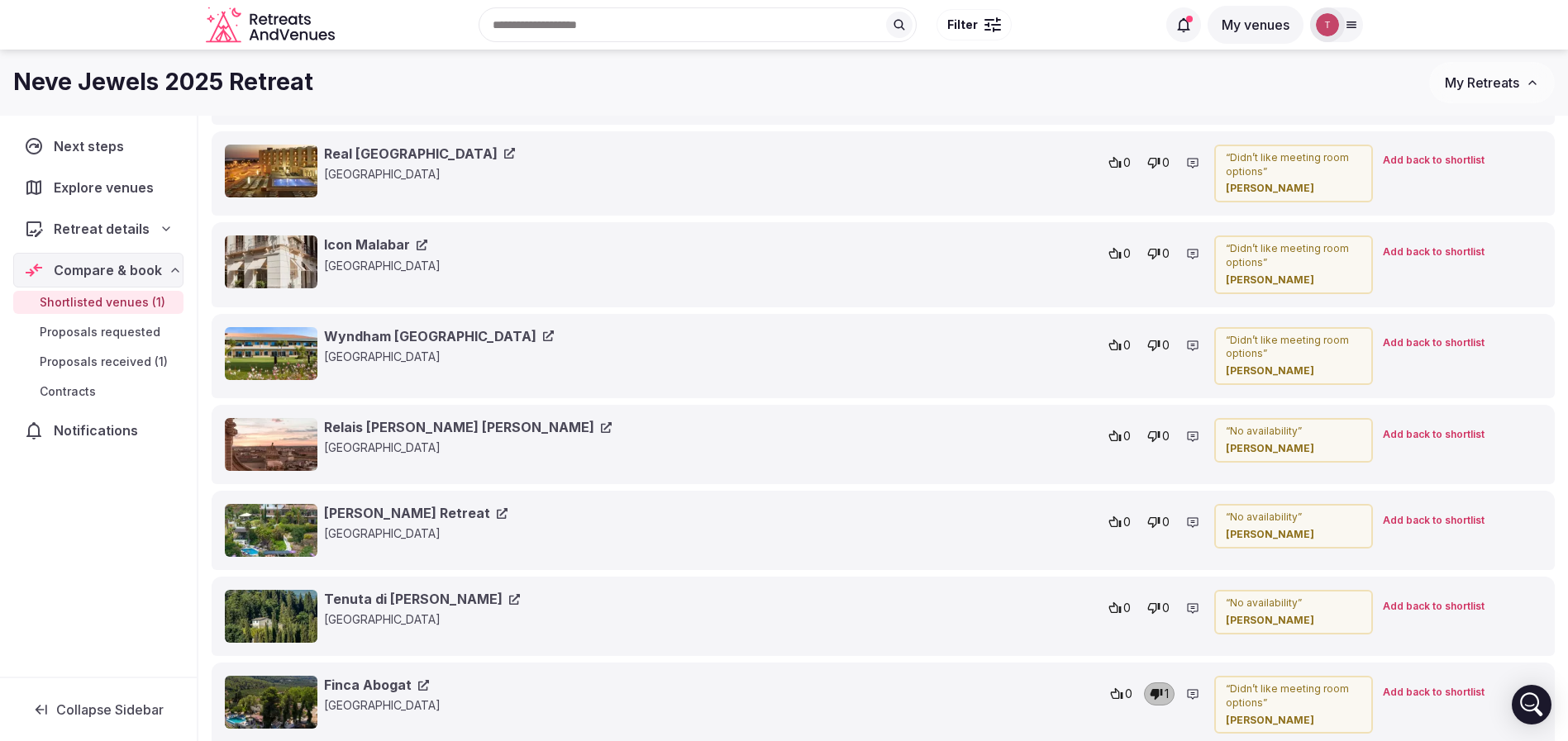
scroll to position [477, 0]
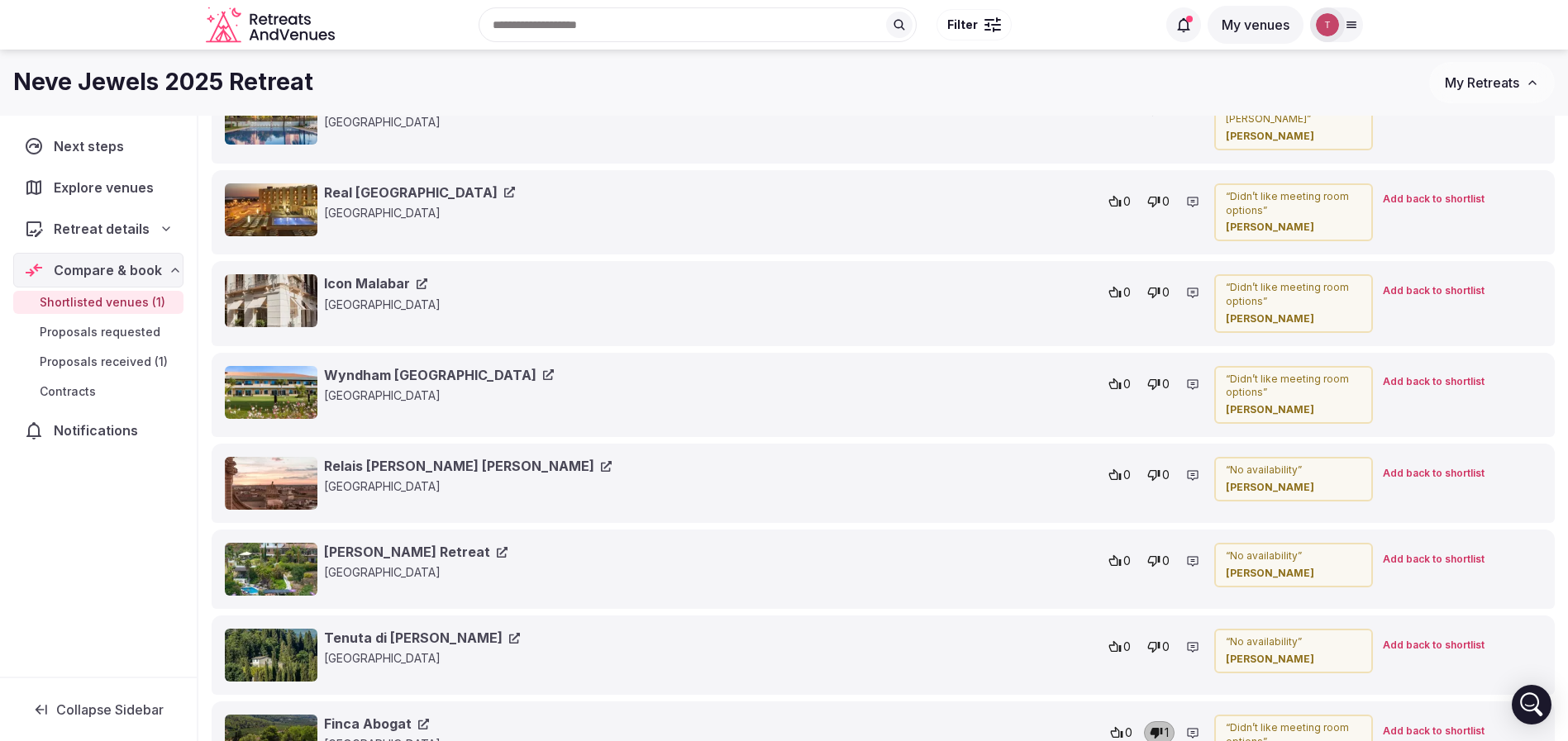
click at [543, 372] on icon at bounding box center [548, 375] width 11 height 11
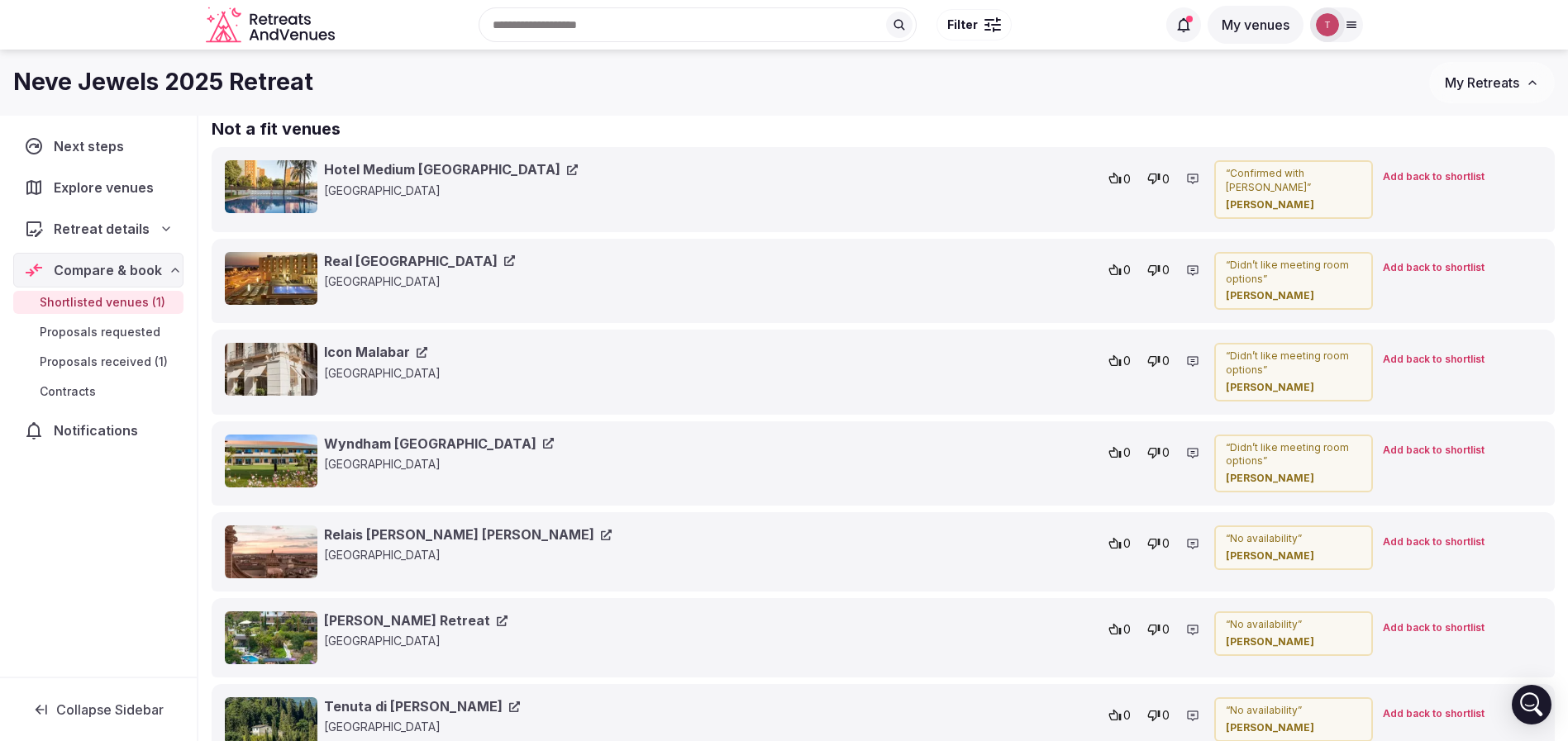
scroll to position [354, 0]
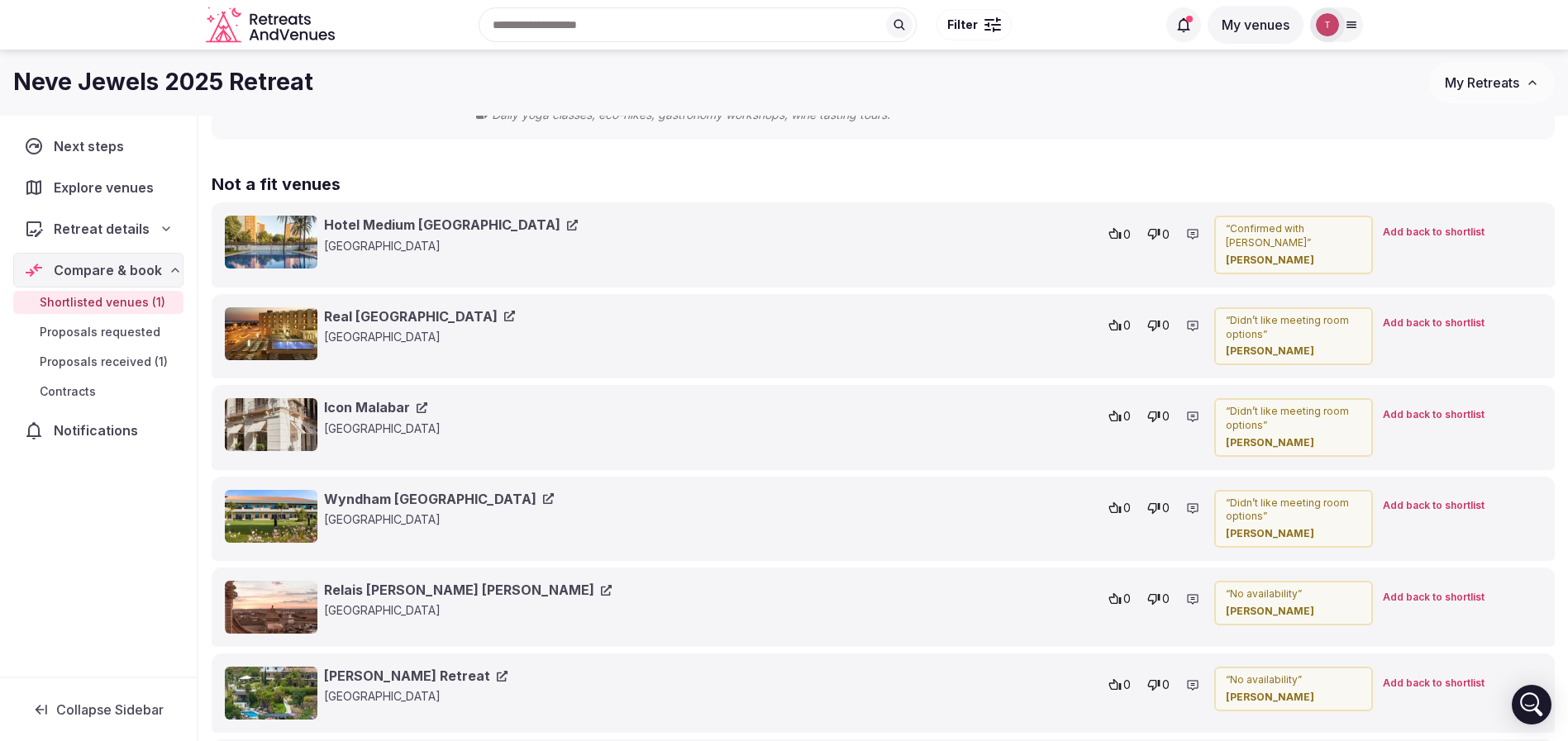
click at [504, 312] on icon at bounding box center [510, 316] width 11 height 11
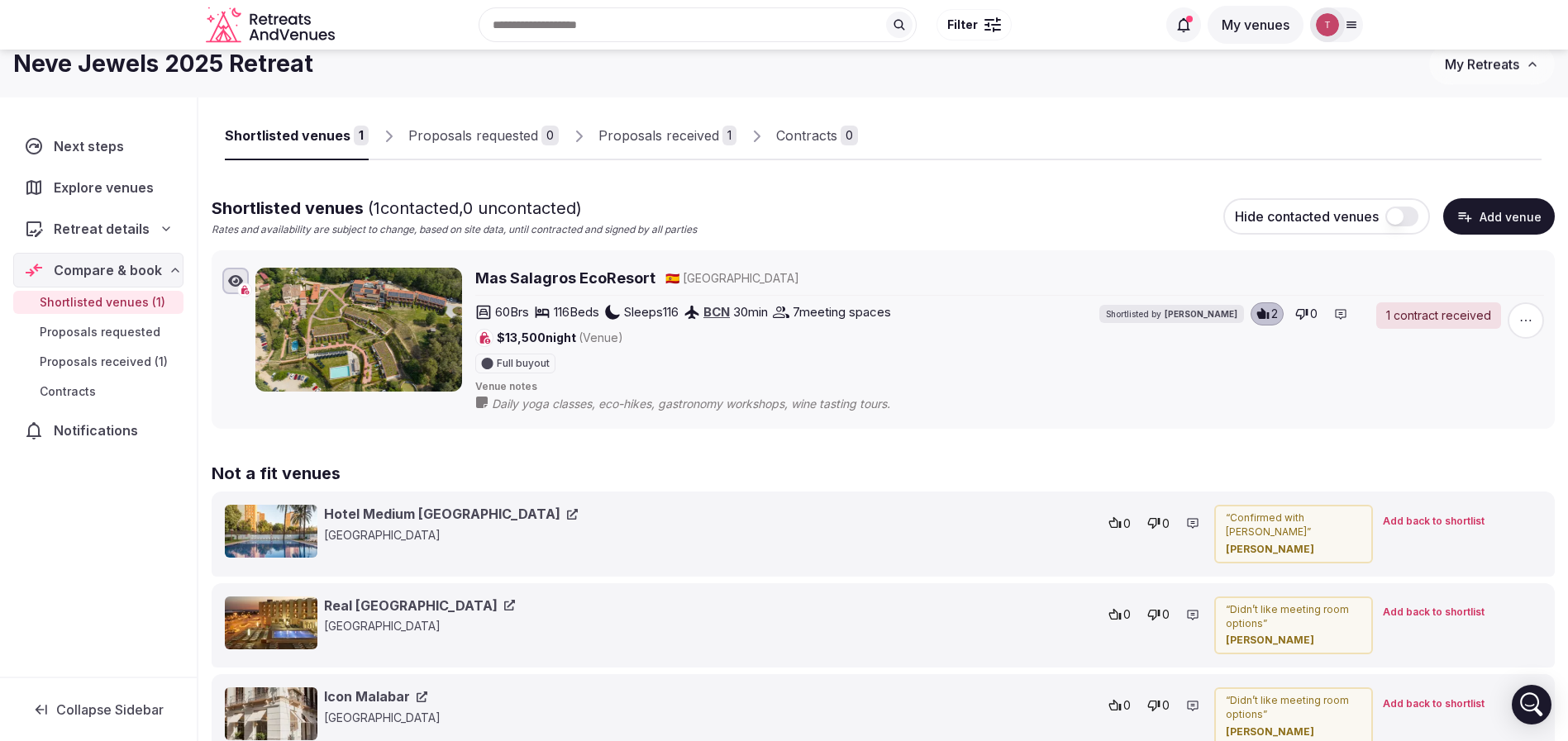
scroll to position [0, 0]
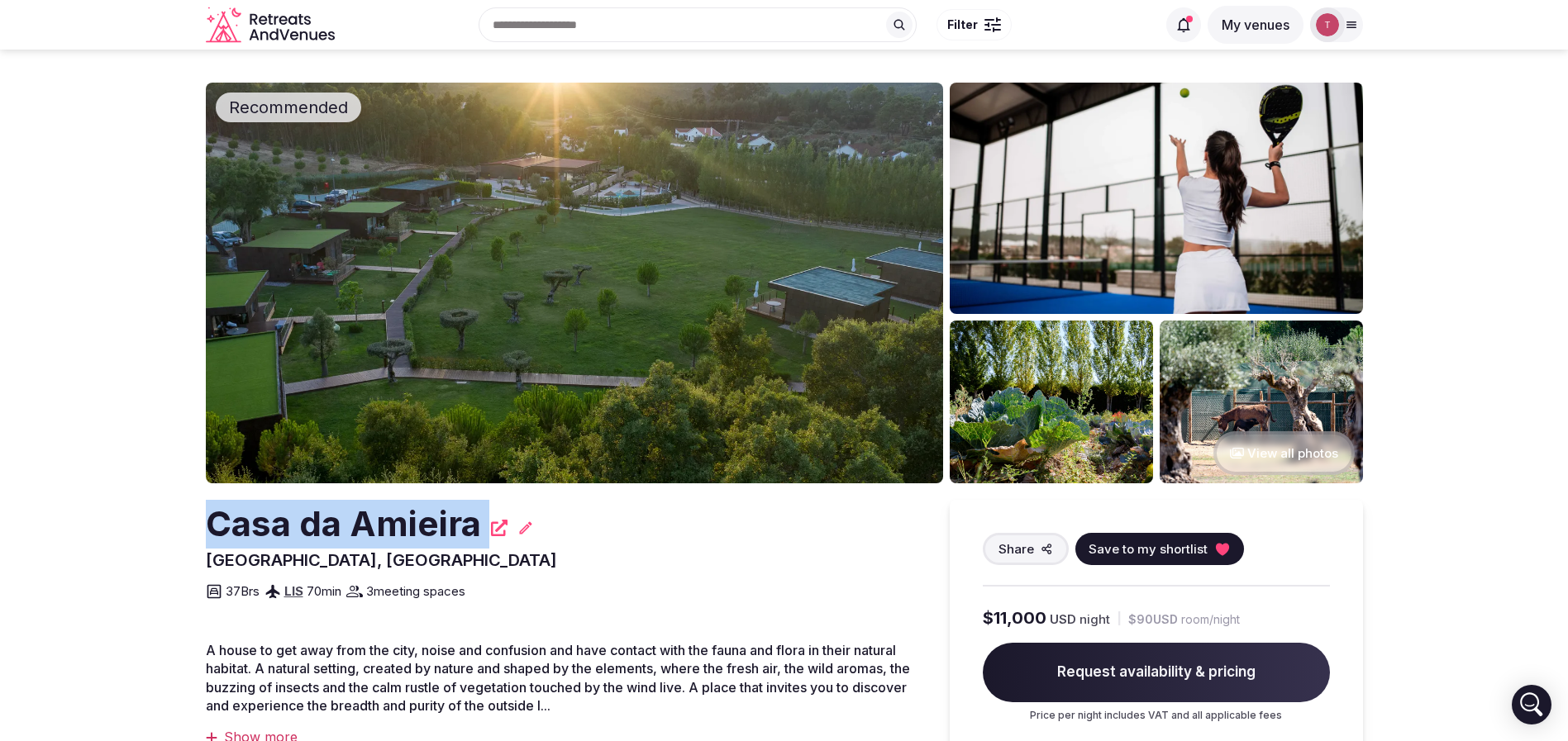
drag, startPoint x: 312, startPoint y: 534, endPoint x: 153, endPoint y: 541, distance: 159.2
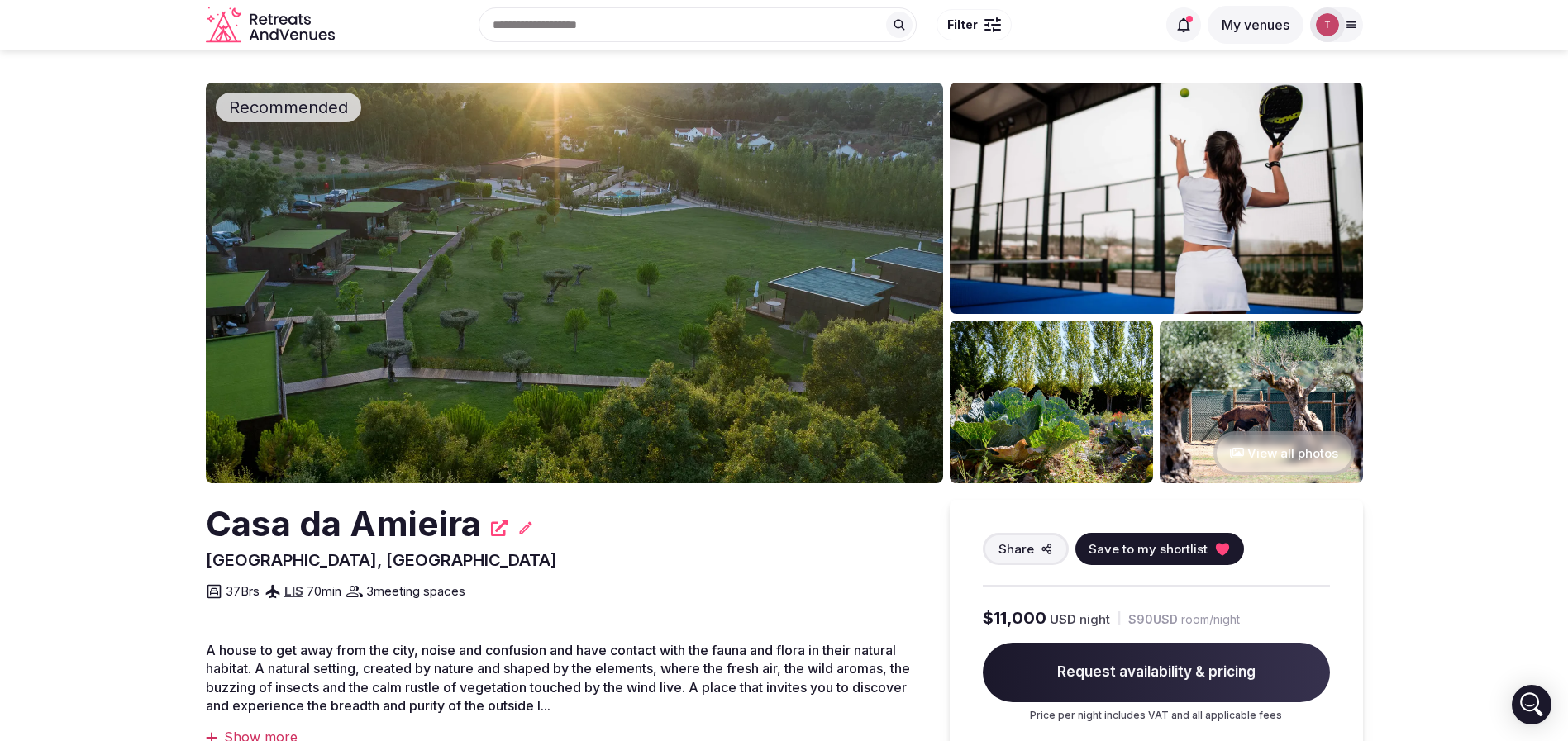
click at [1163, 545] on span "Save to my shortlist" at bounding box center [1148, 549] width 119 height 17
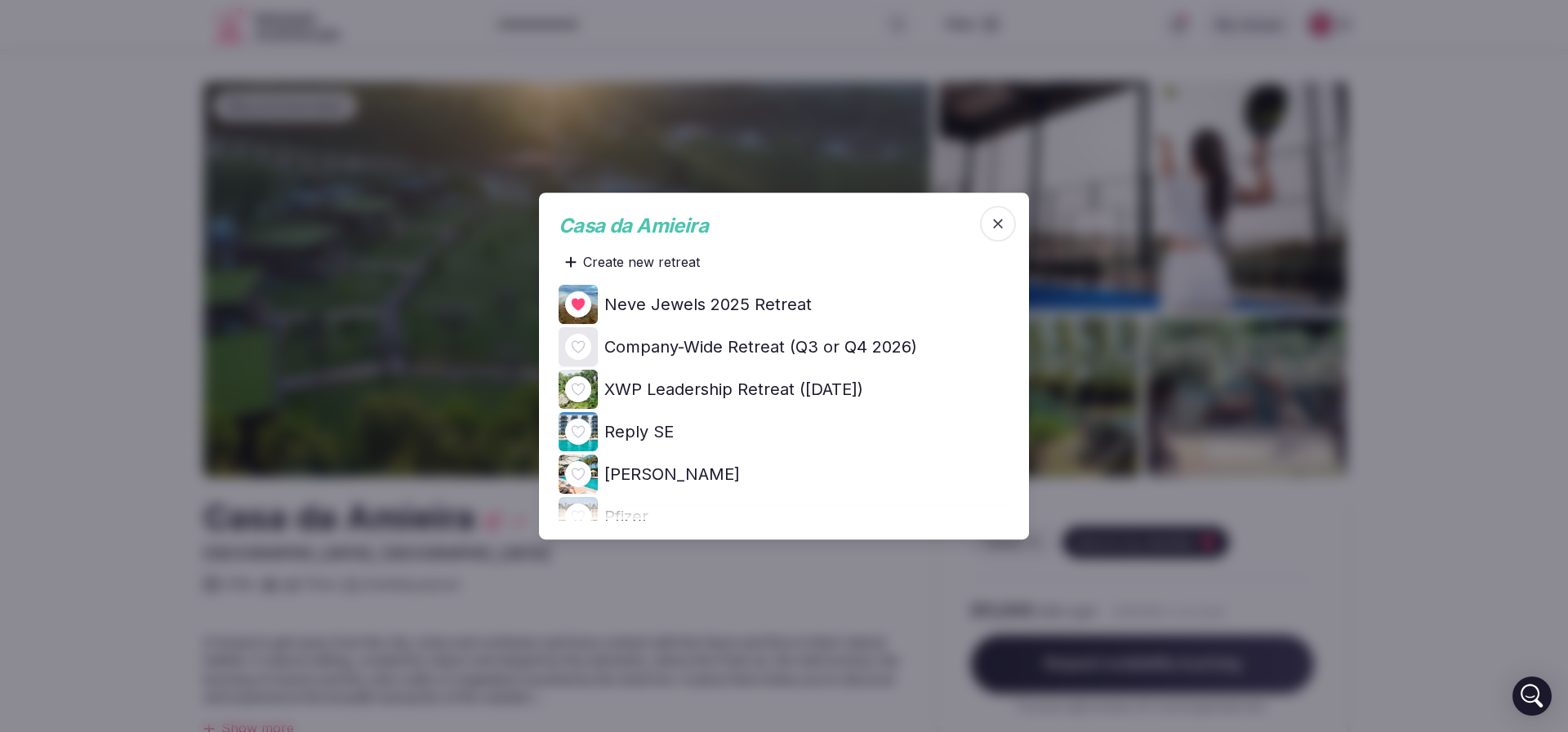
click at [0, 0] on icon at bounding box center [0, 0] width 0 height 0
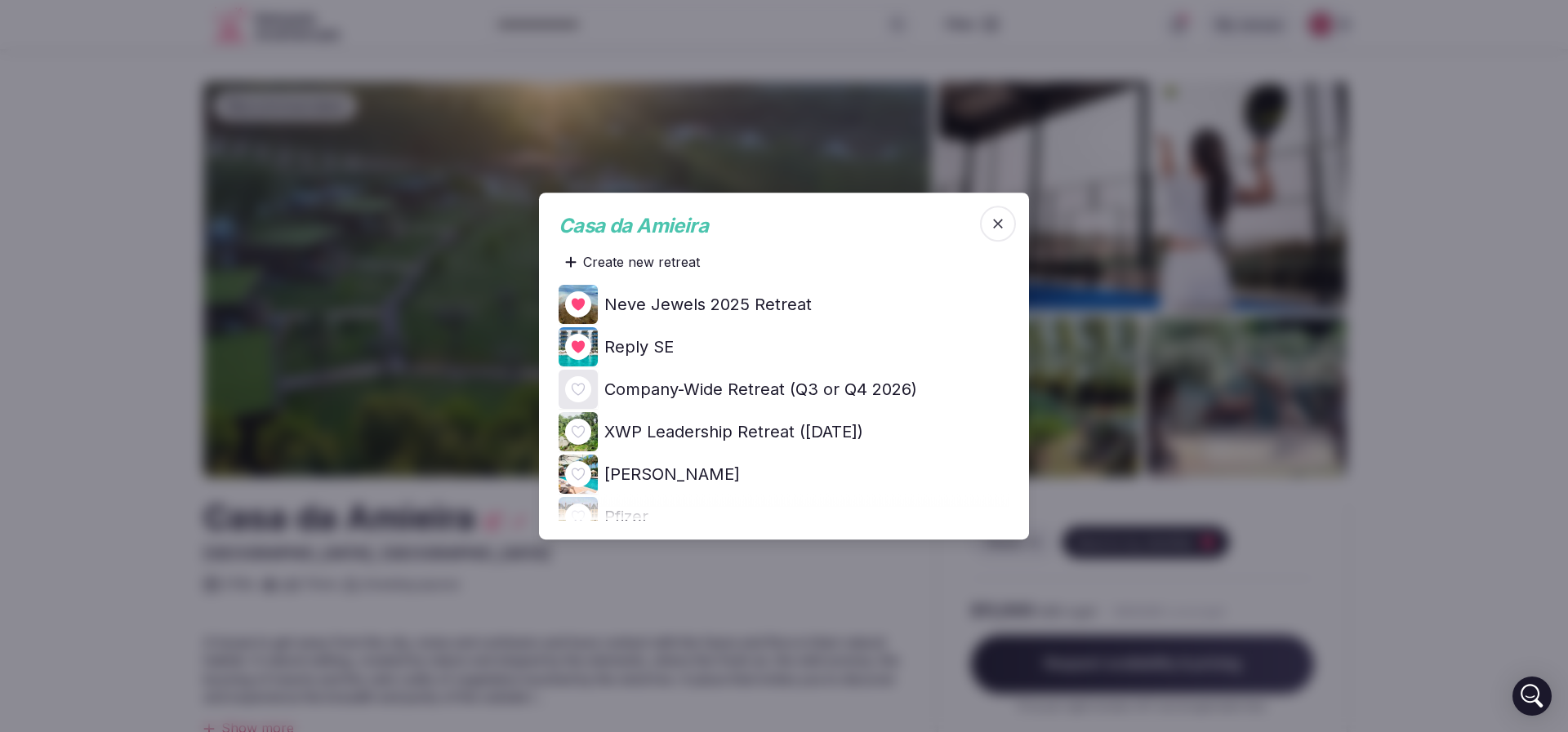
click at [1469, 281] on div at bounding box center [784, 366] width 1568 height 732
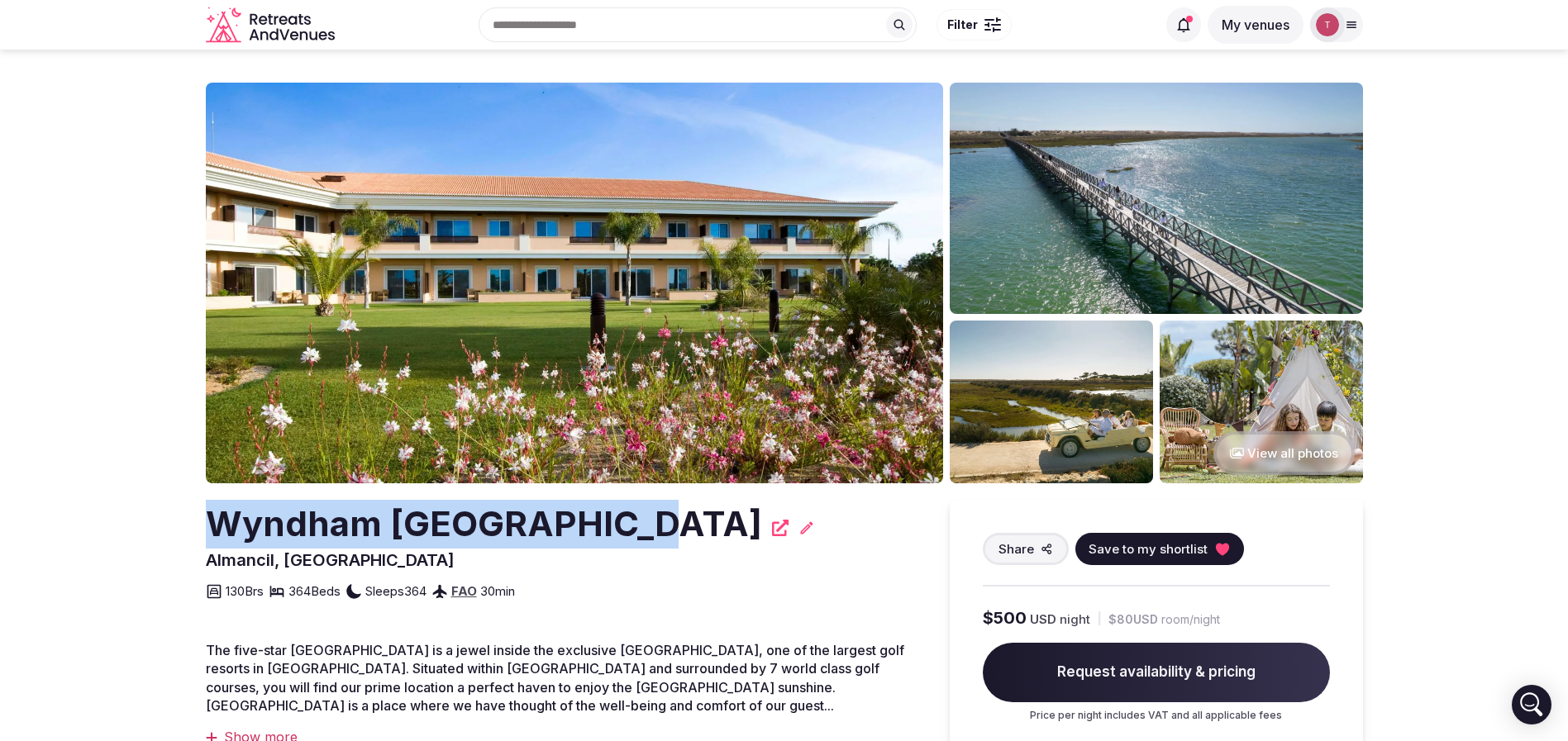
drag, startPoint x: 215, startPoint y: 516, endPoint x: 634, endPoint y: 498, distance: 419.4
copy h2 "Wyndham [GEOGRAPHIC_DATA]"
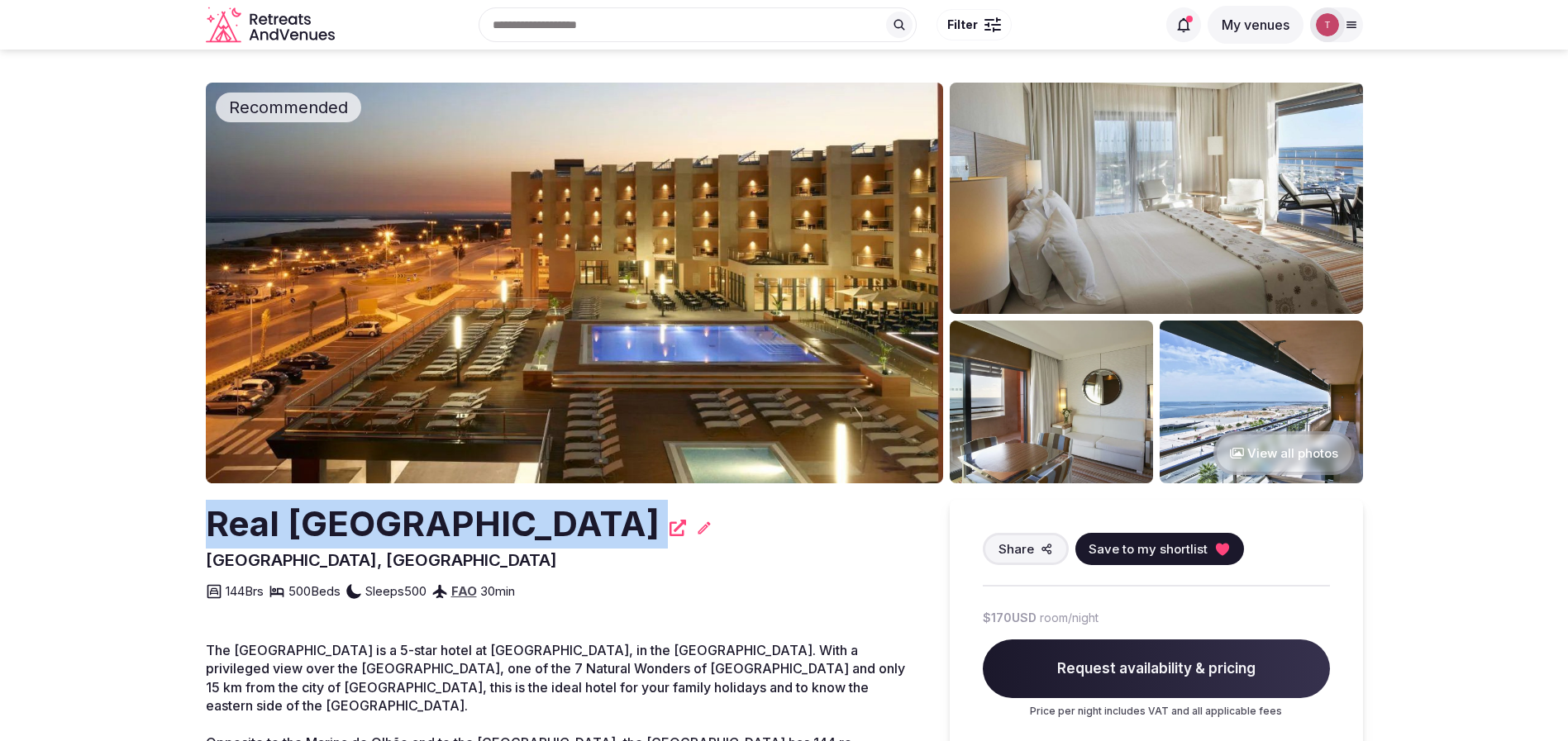
drag, startPoint x: 210, startPoint y: 513, endPoint x: 618, endPoint y: 509, distance: 408.0
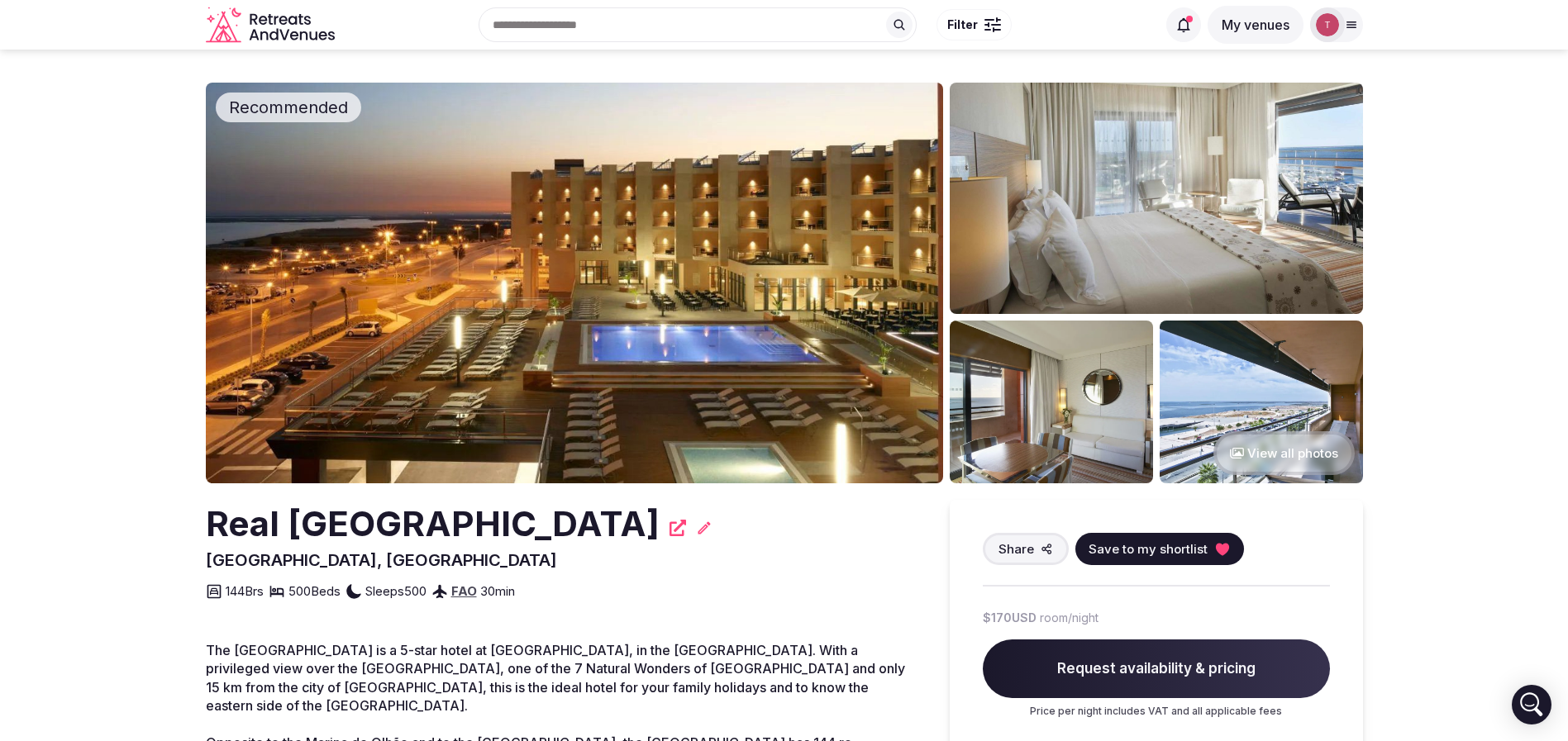
click at [564, 273] on img at bounding box center [574, 283] width 738 height 400
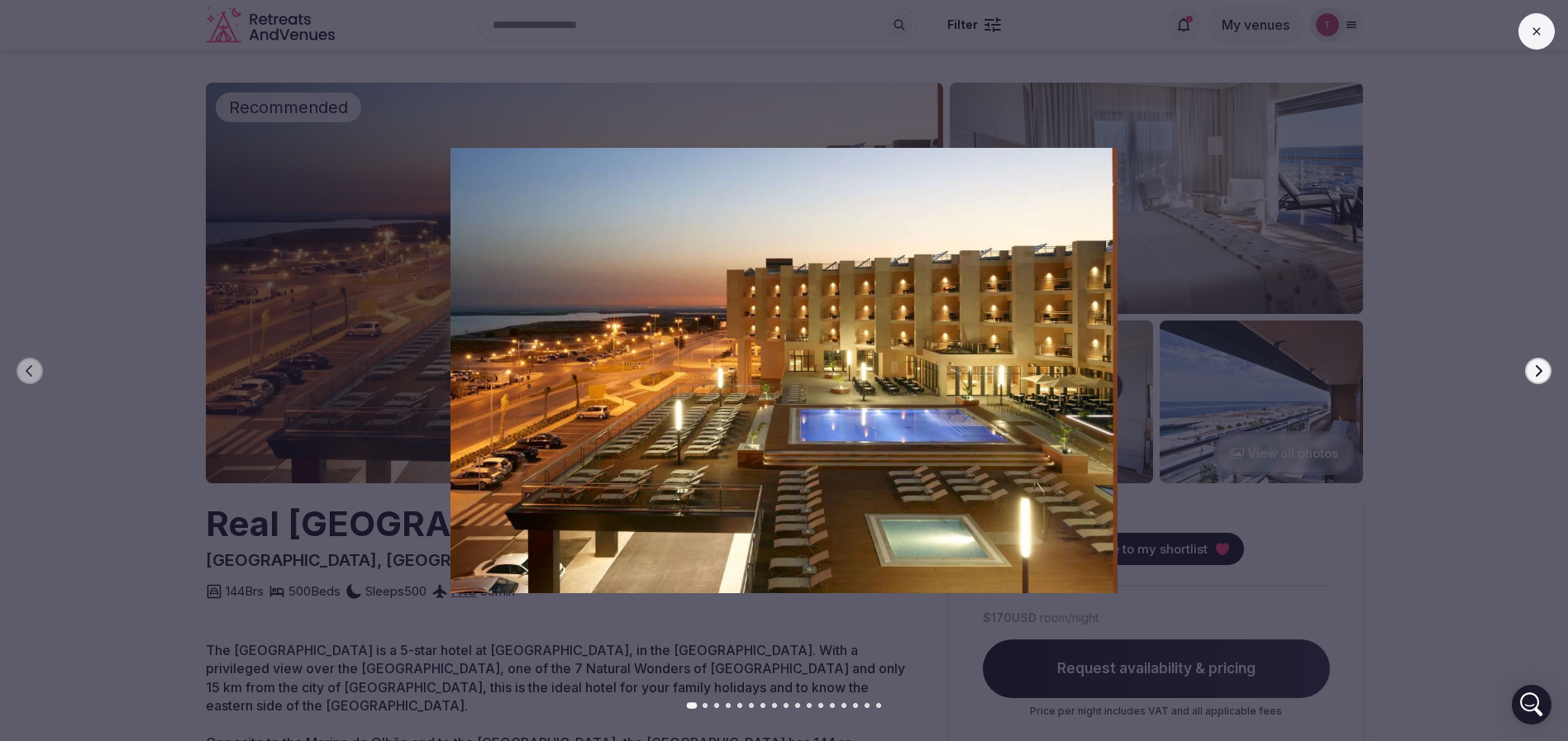
click at [1547, 370] on button "Next slide" at bounding box center [1538, 371] width 27 height 27
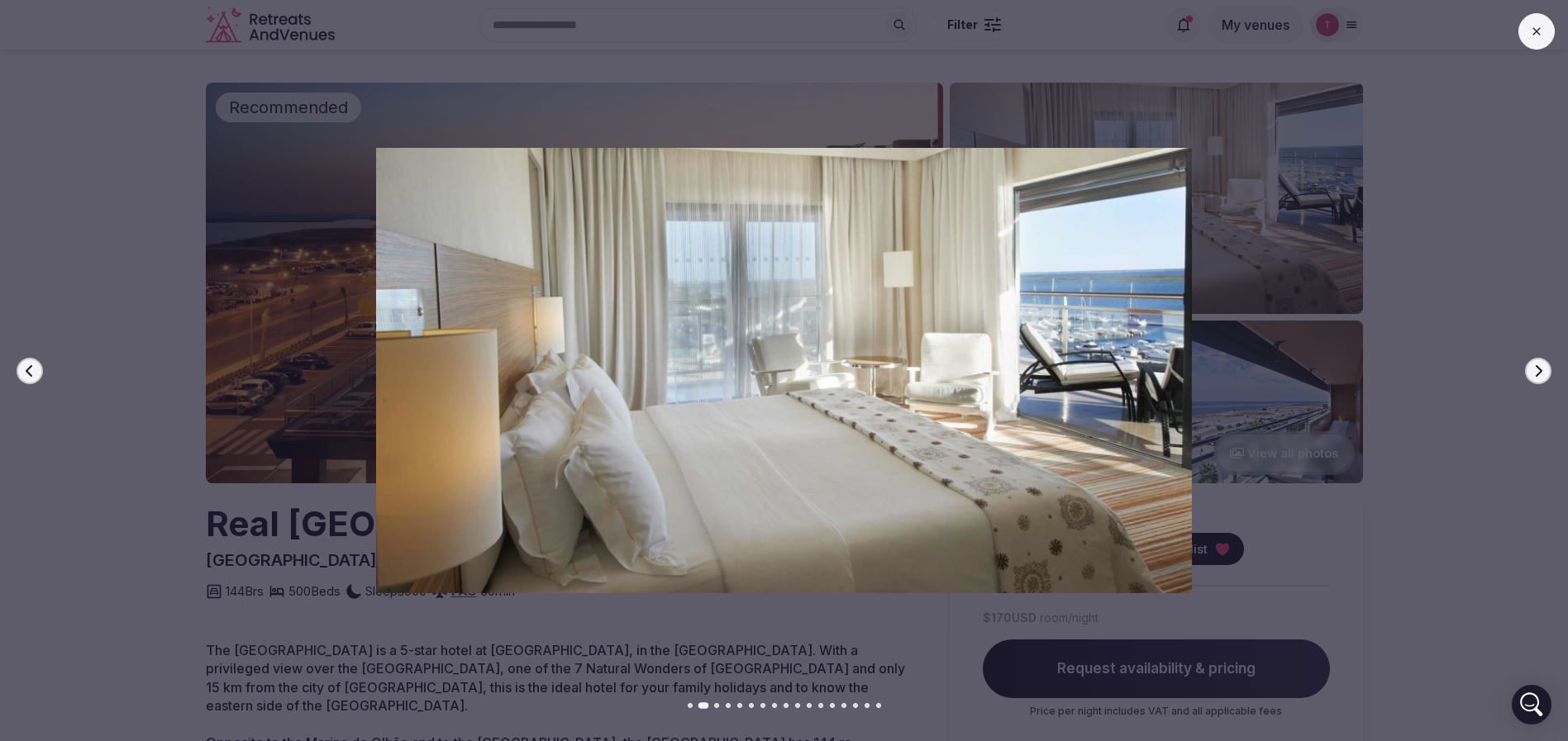
click at [1548, 364] on button "Next slide" at bounding box center [1538, 371] width 27 height 27
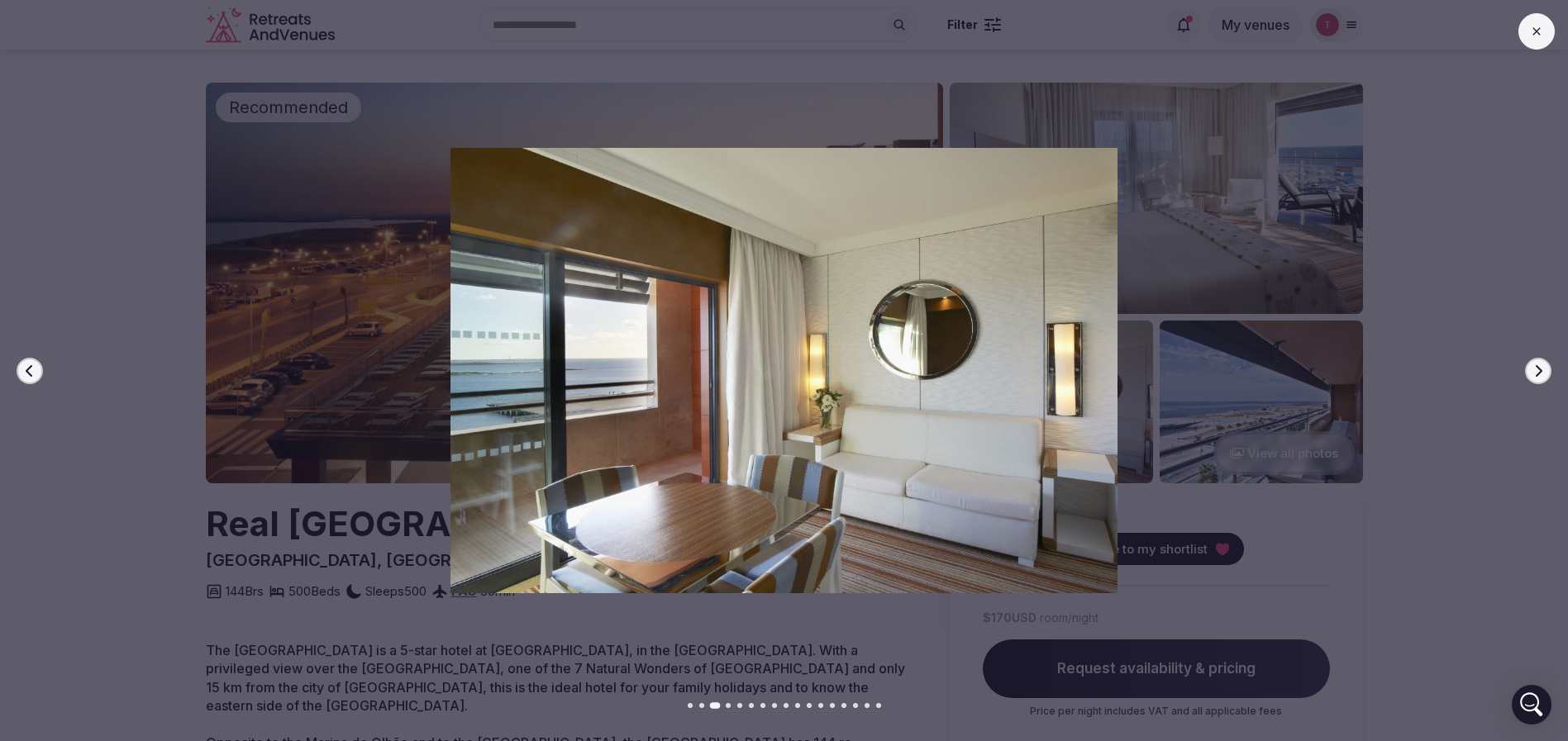
click at [1548, 364] on button "Next slide" at bounding box center [1538, 371] width 27 height 27
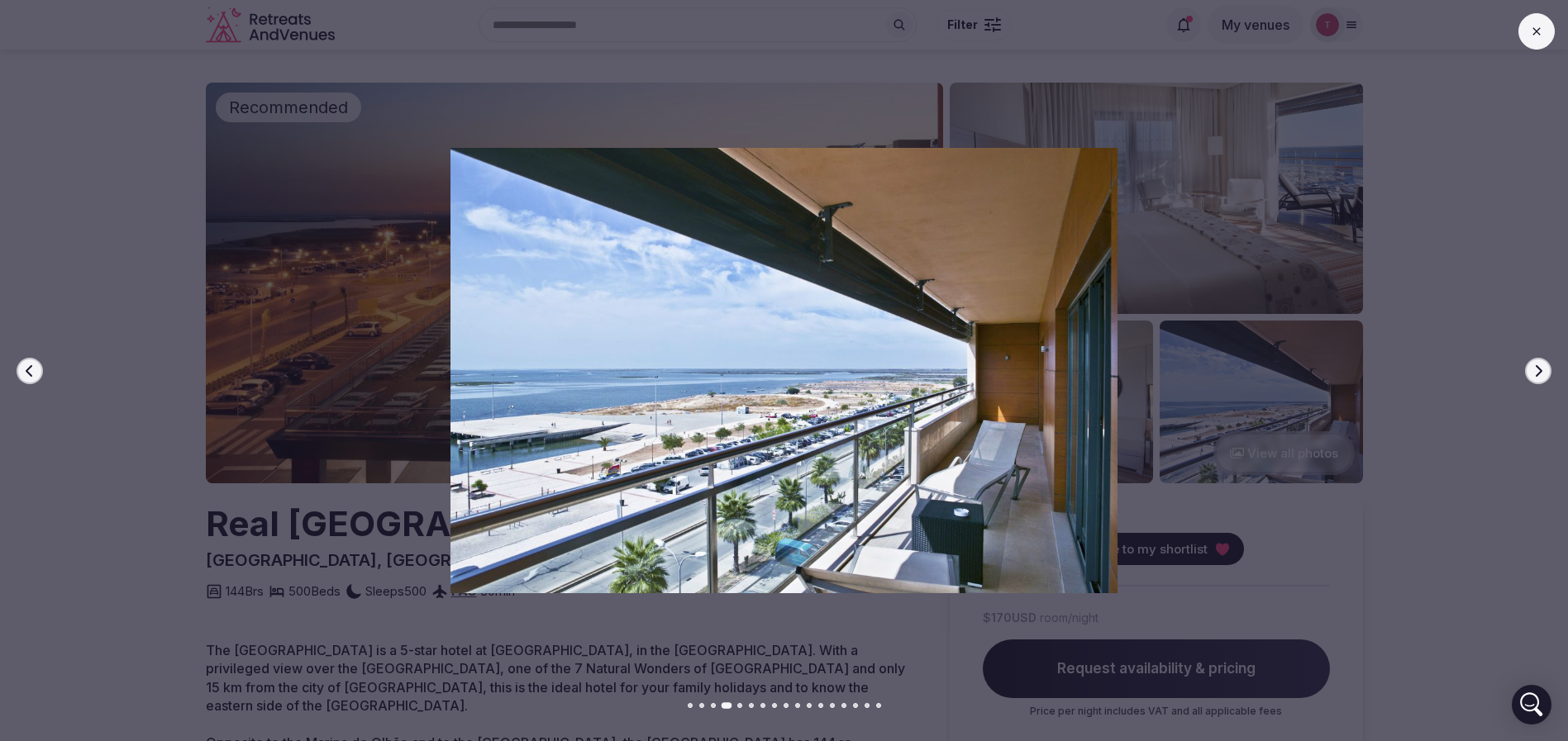
click at [1548, 364] on button "Next slide" at bounding box center [1538, 371] width 27 height 27
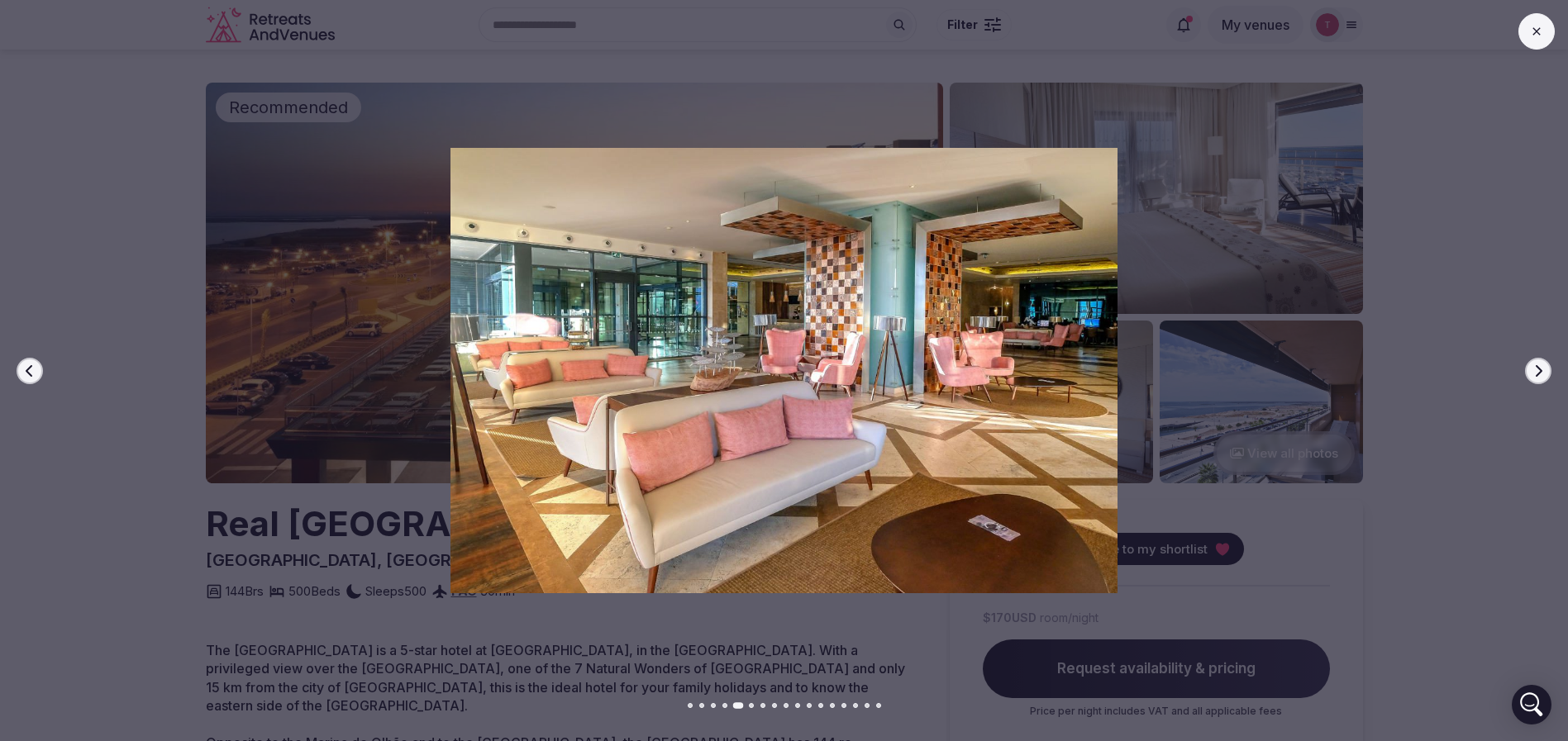
click at [1548, 364] on button "Next slide" at bounding box center [1538, 371] width 27 height 27
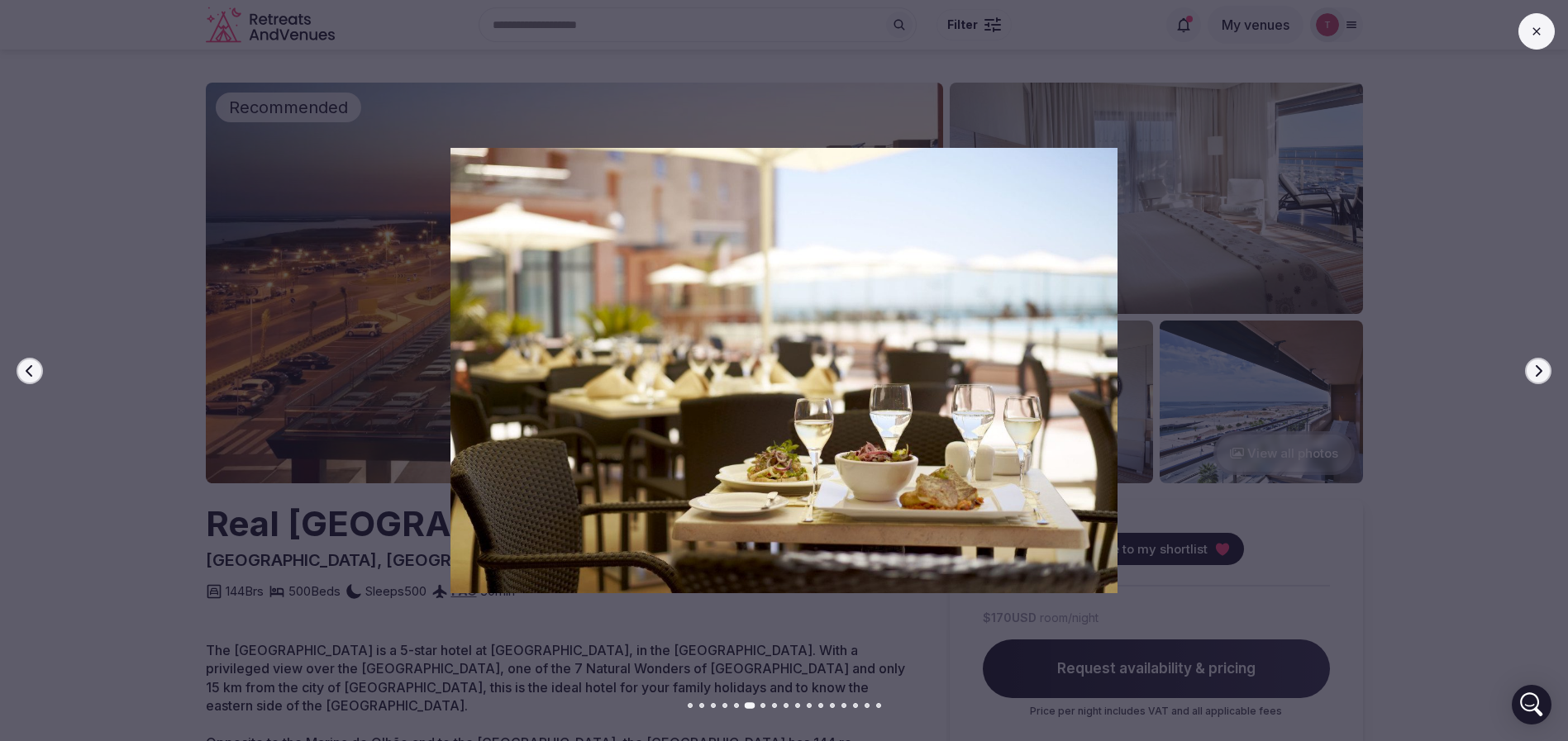
click at [1548, 364] on button "Next slide" at bounding box center [1538, 371] width 27 height 27
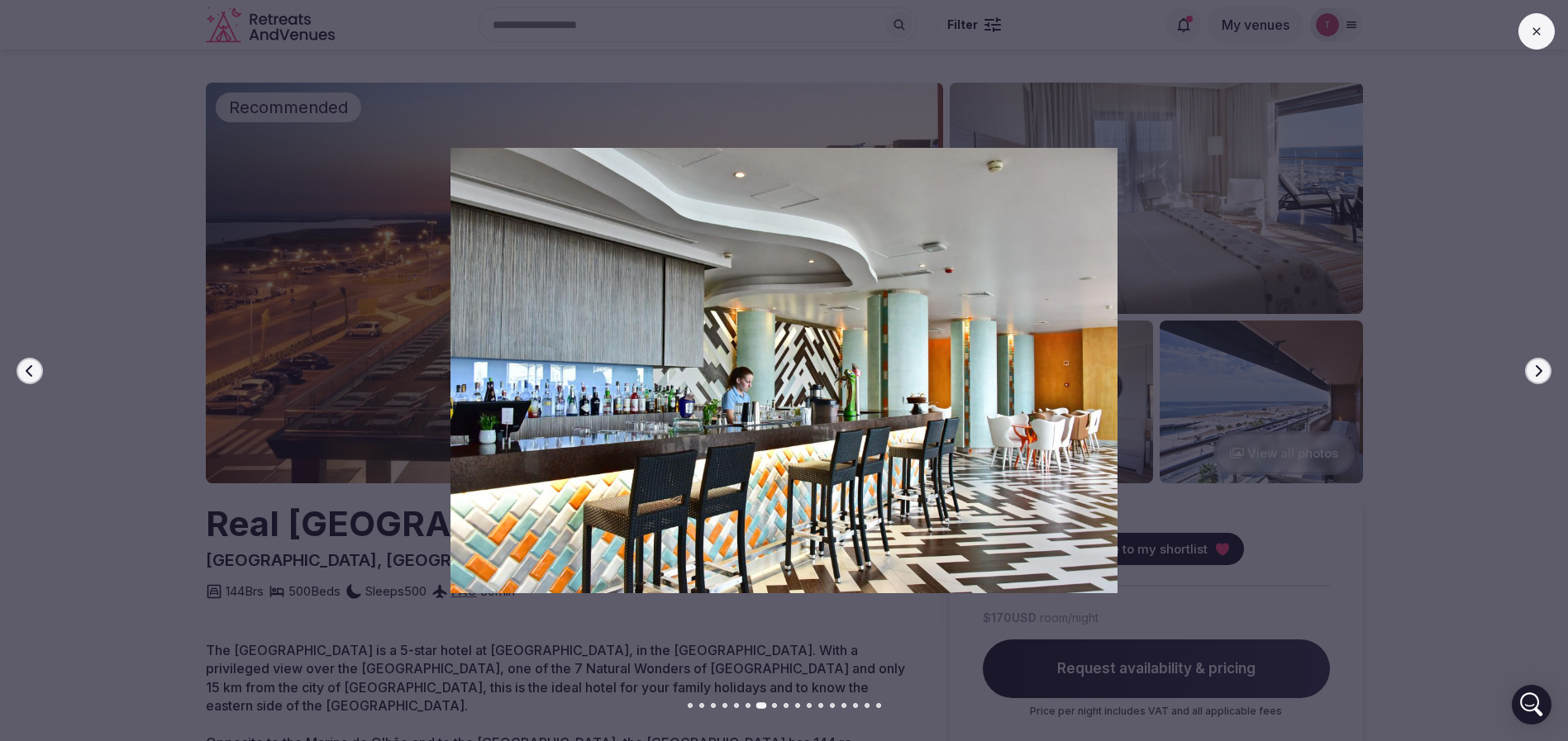
click at [1548, 364] on button "Next slide" at bounding box center [1538, 371] width 27 height 27
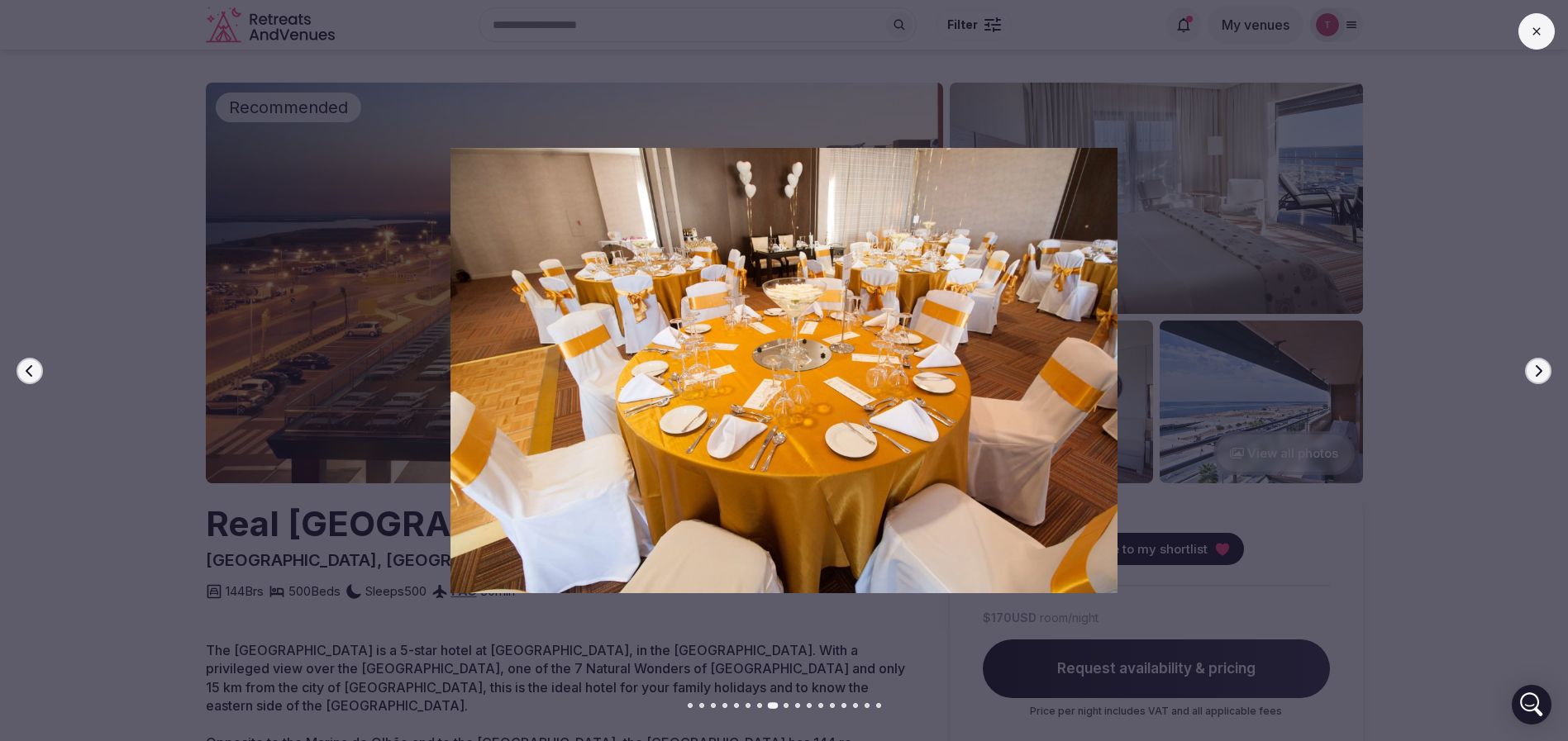
click at [1548, 364] on button "Next slide" at bounding box center [1538, 371] width 27 height 27
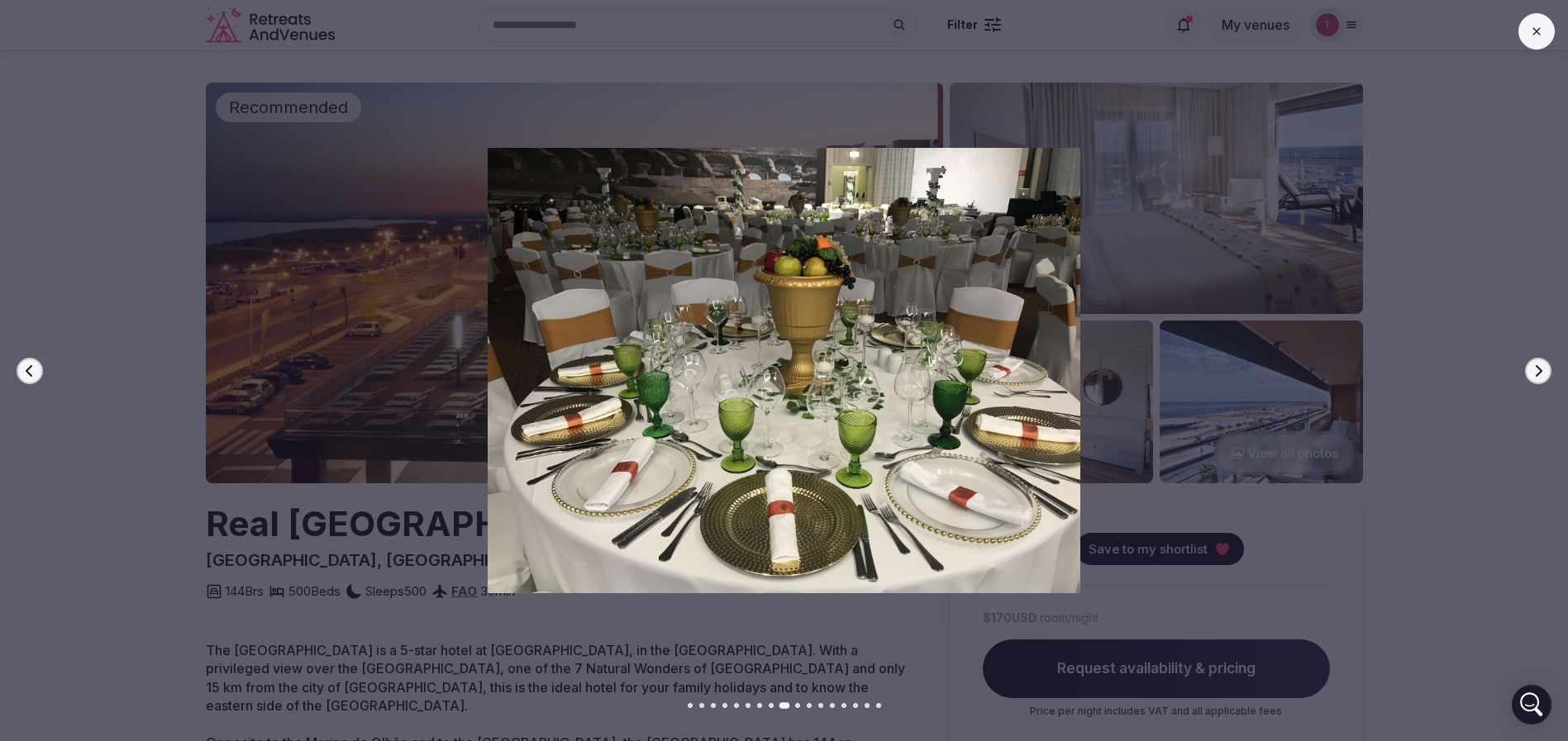
click at [1548, 364] on button "Next slide" at bounding box center [1538, 371] width 27 height 27
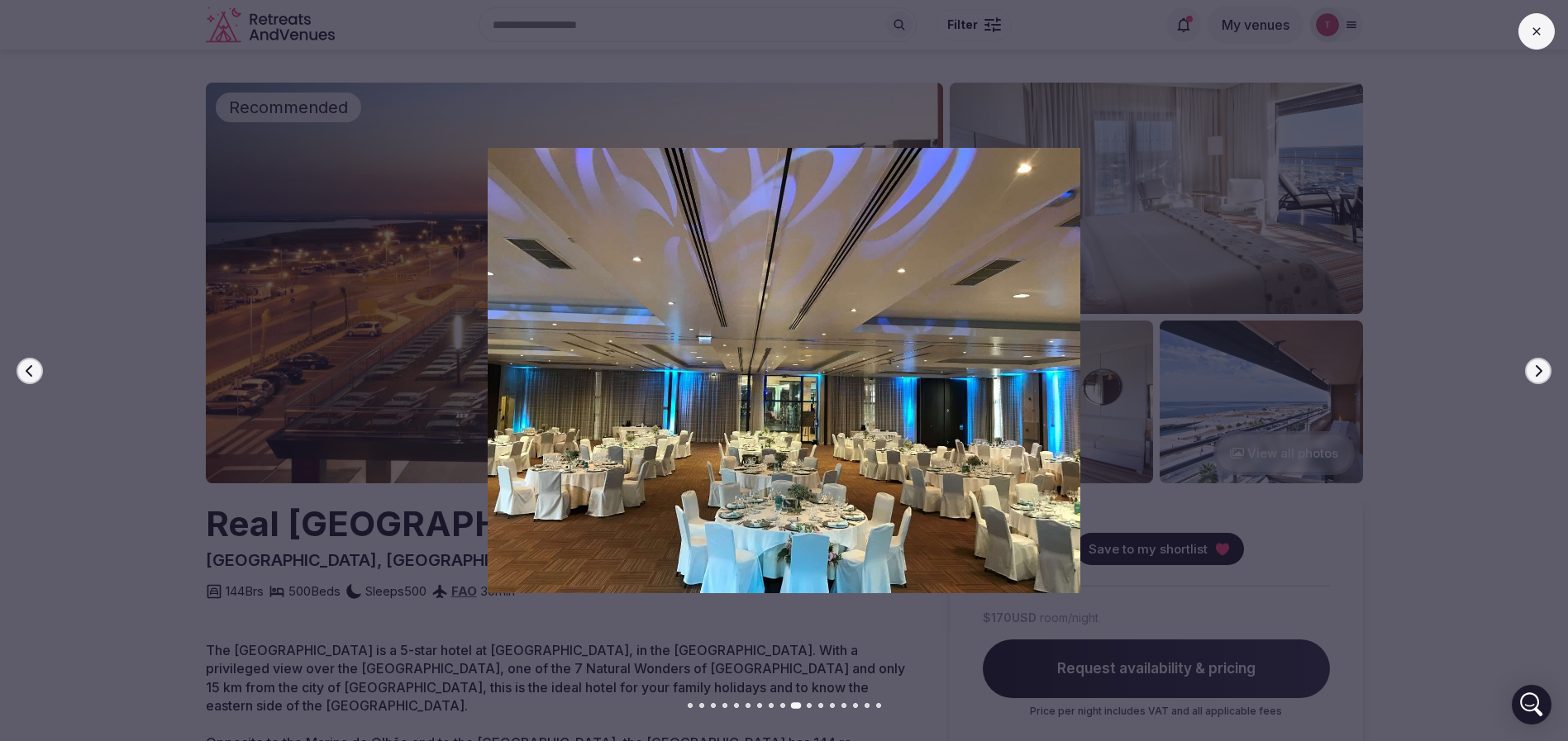
click at [1548, 364] on button "Next slide" at bounding box center [1538, 371] width 27 height 27
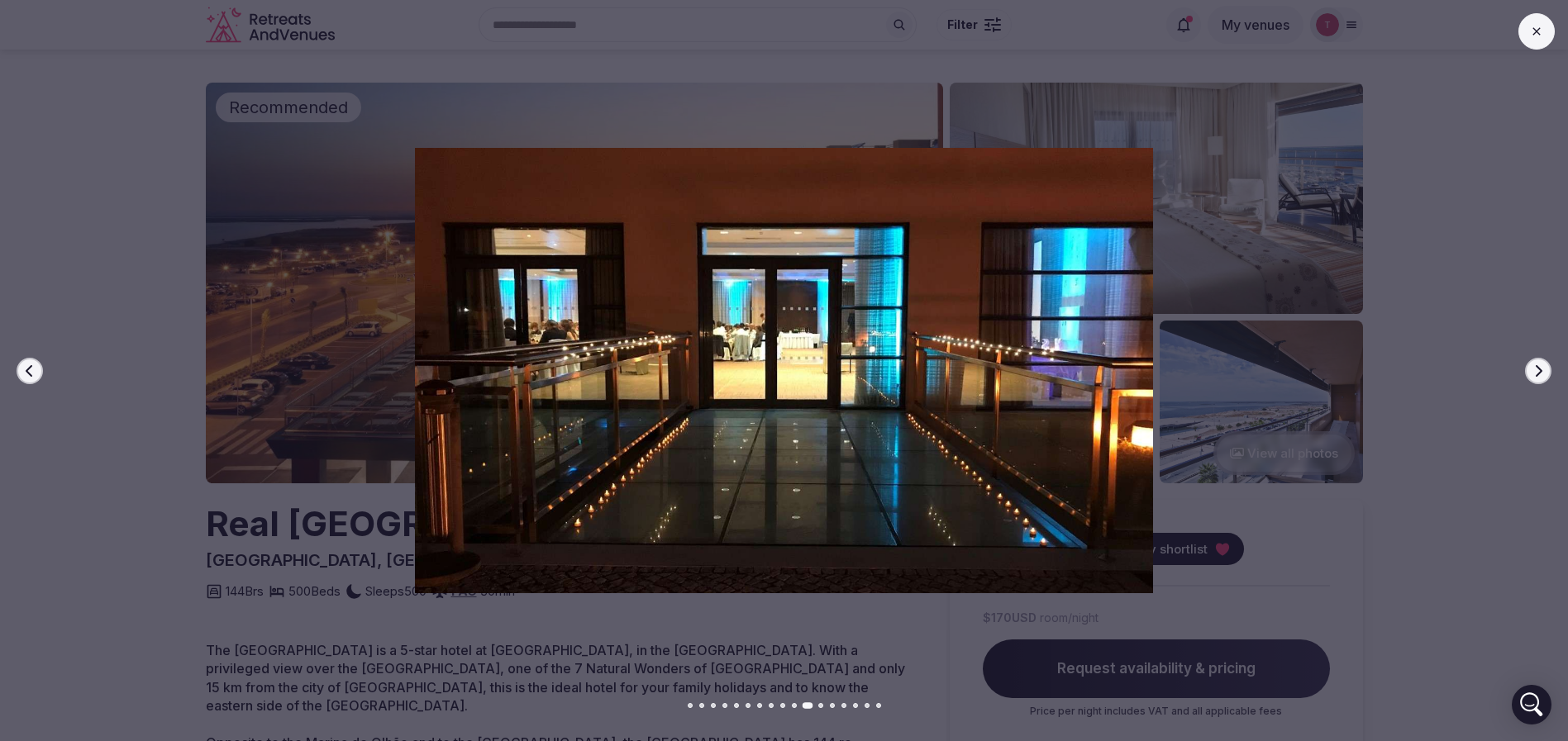
click at [1548, 364] on button "Next slide" at bounding box center [1538, 371] width 27 height 27
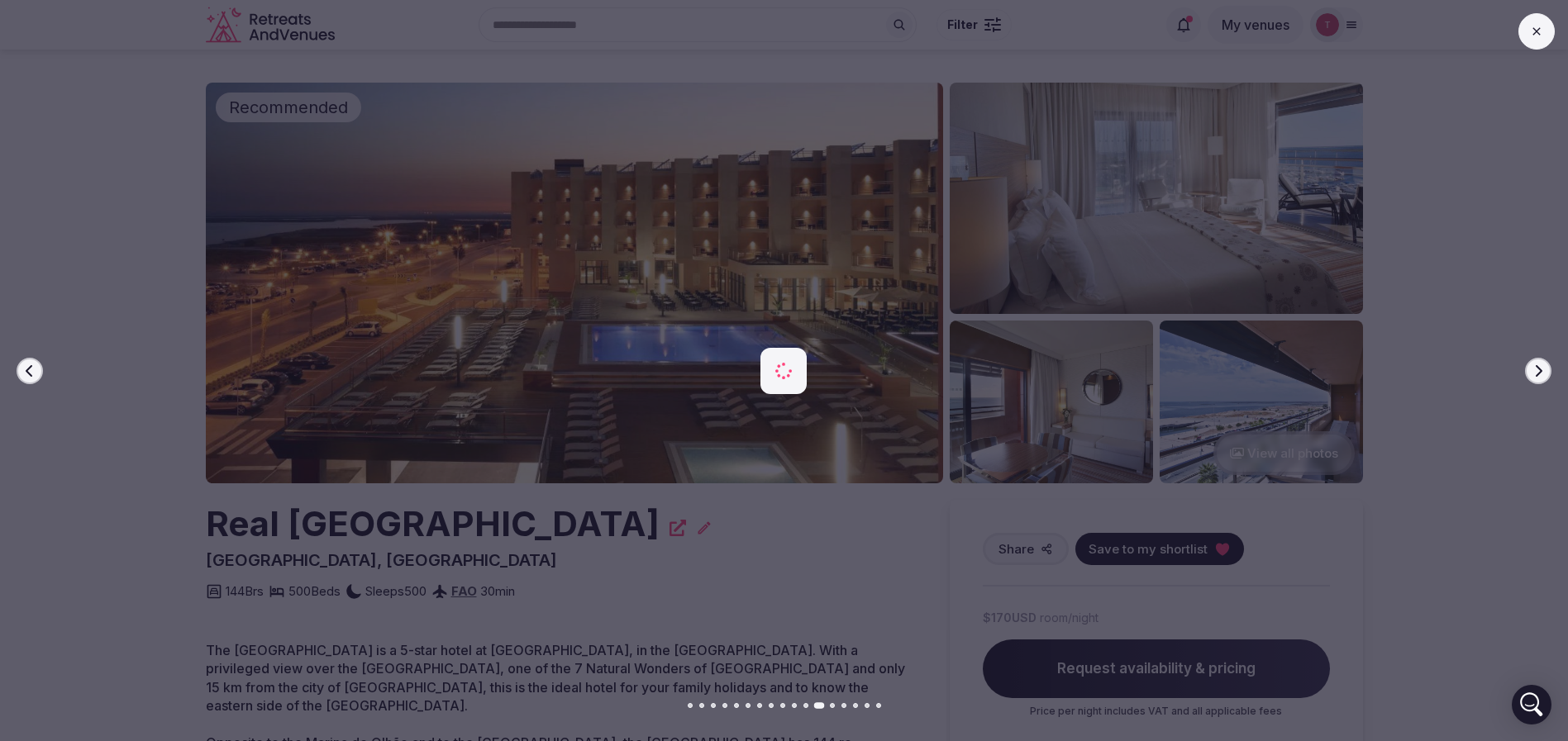
click at [1548, 364] on button "Next slide" at bounding box center [1538, 371] width 27 height 27
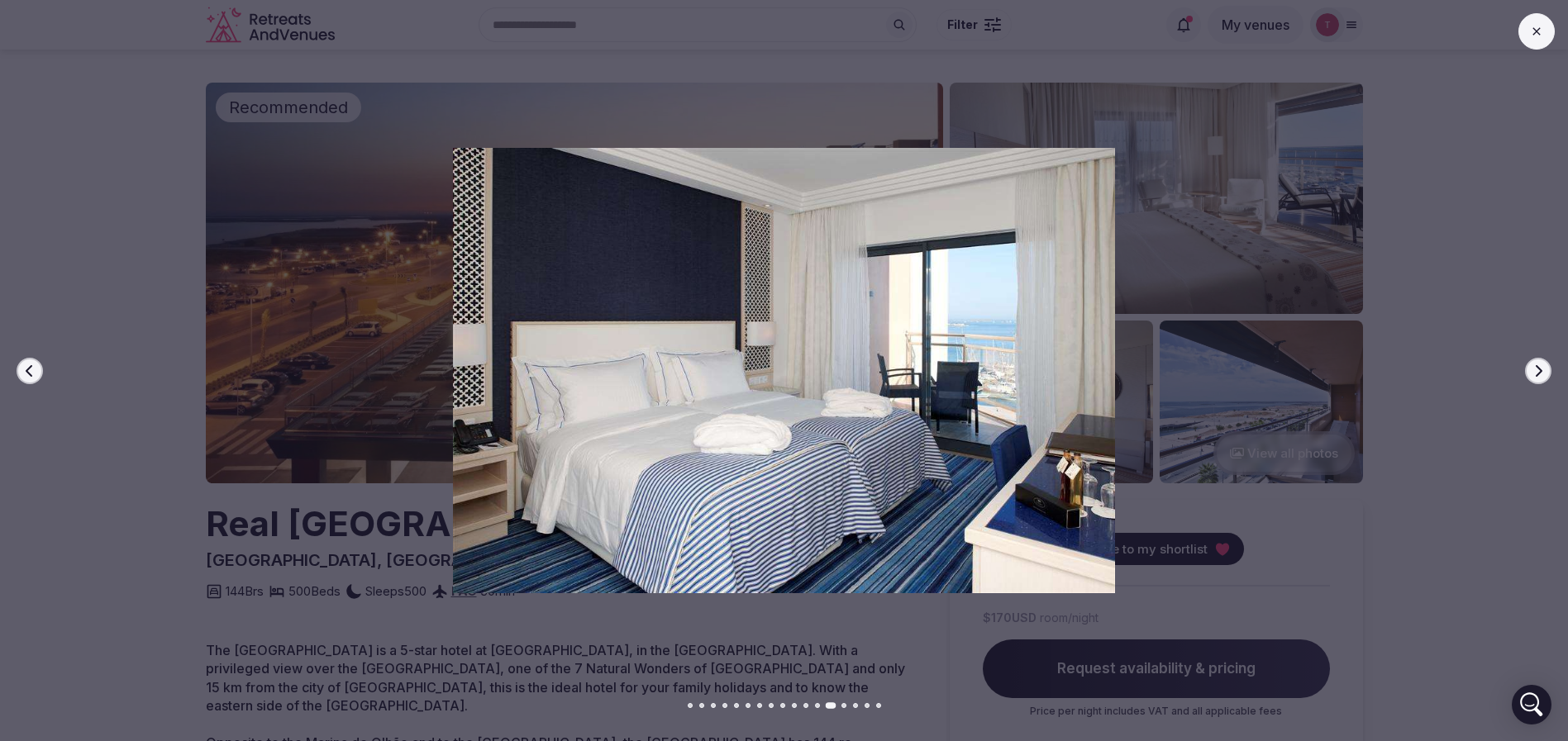
click at [1548, 364] on button "Next slide" at bounding box center [1538, 371] width 27 height 27
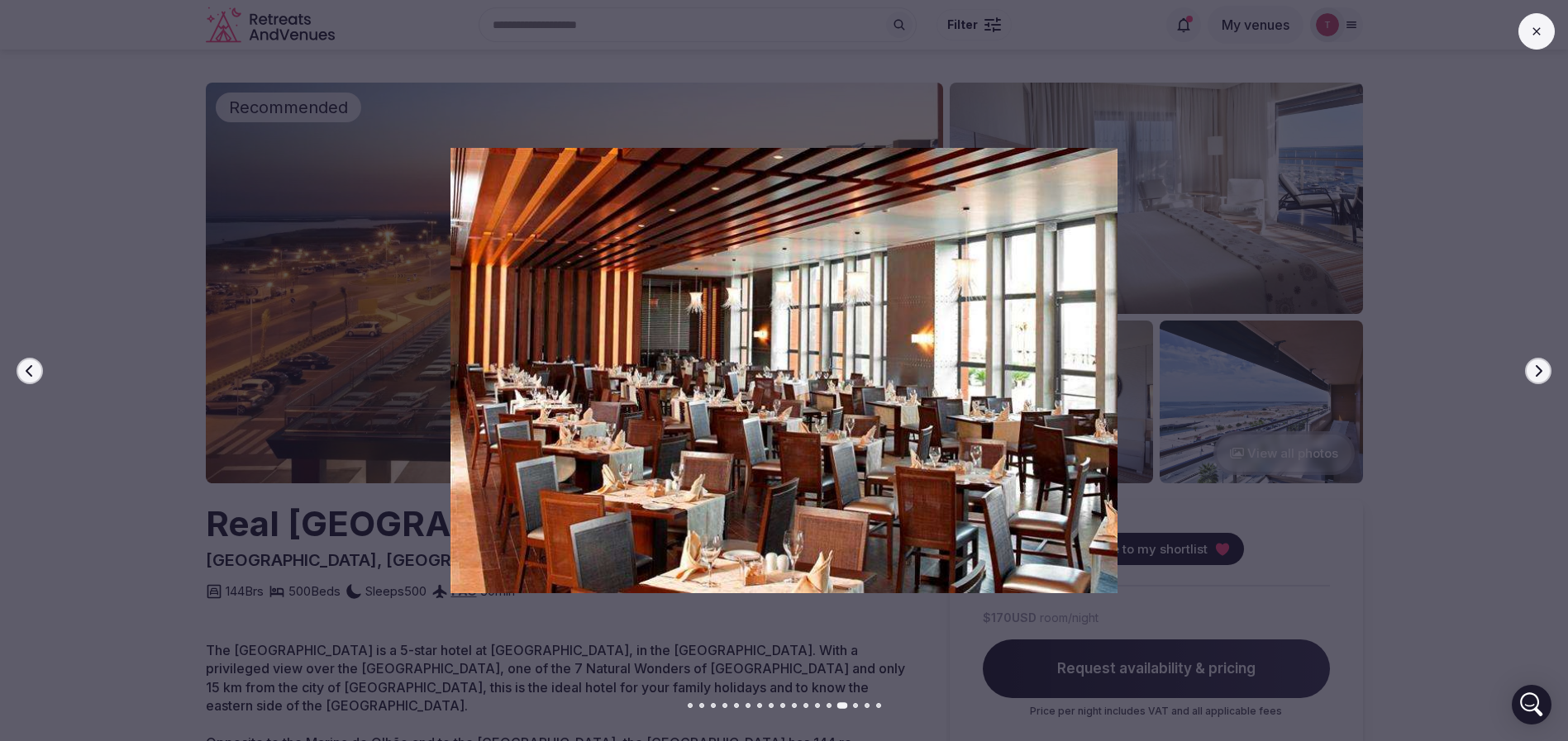
click at [1548, 364] on button "Next slide" at bounding box center [1538, 371] width 27 height 27
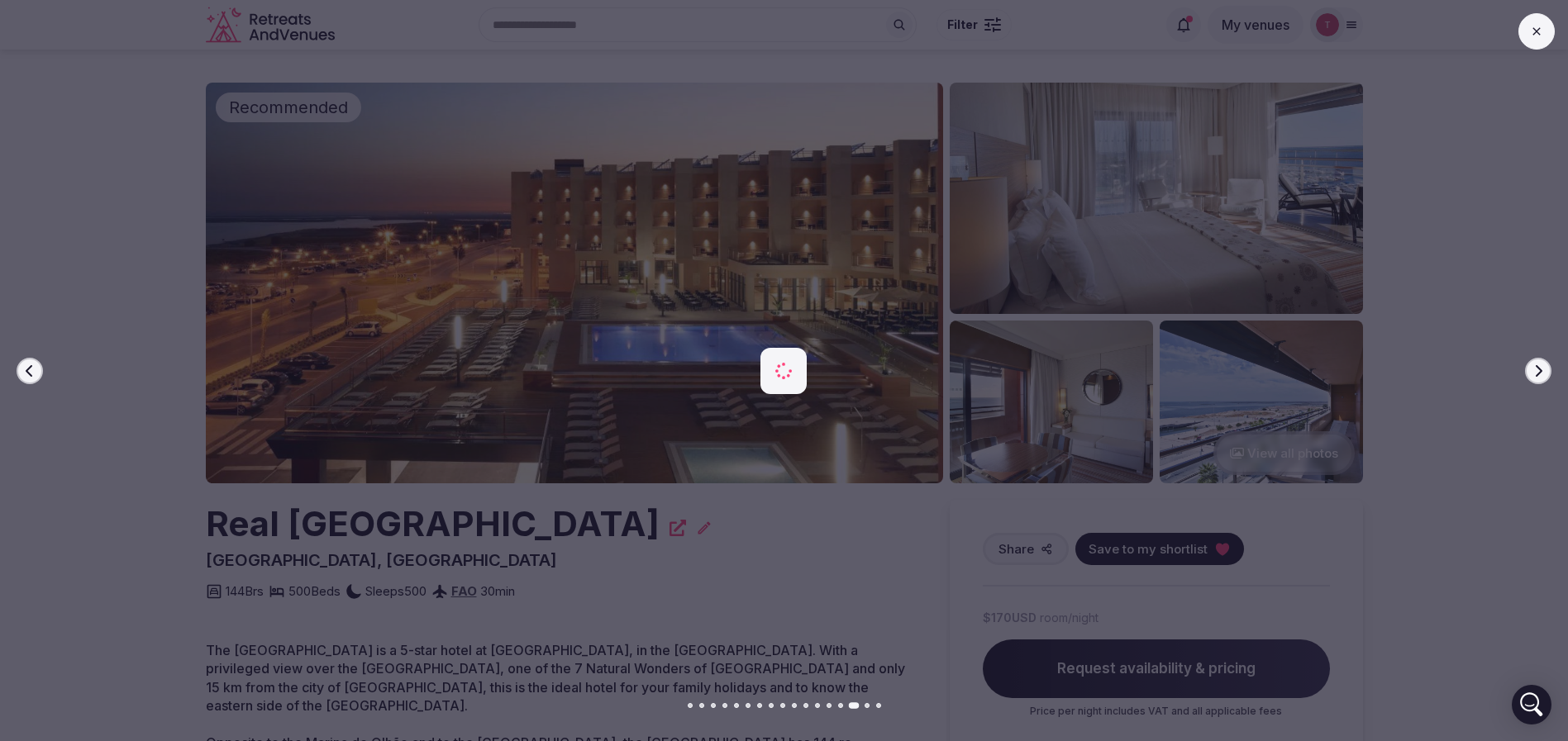
click at [1548, 364] on button "Next slide" at bounding box center [1538, 371] width 27 height 27
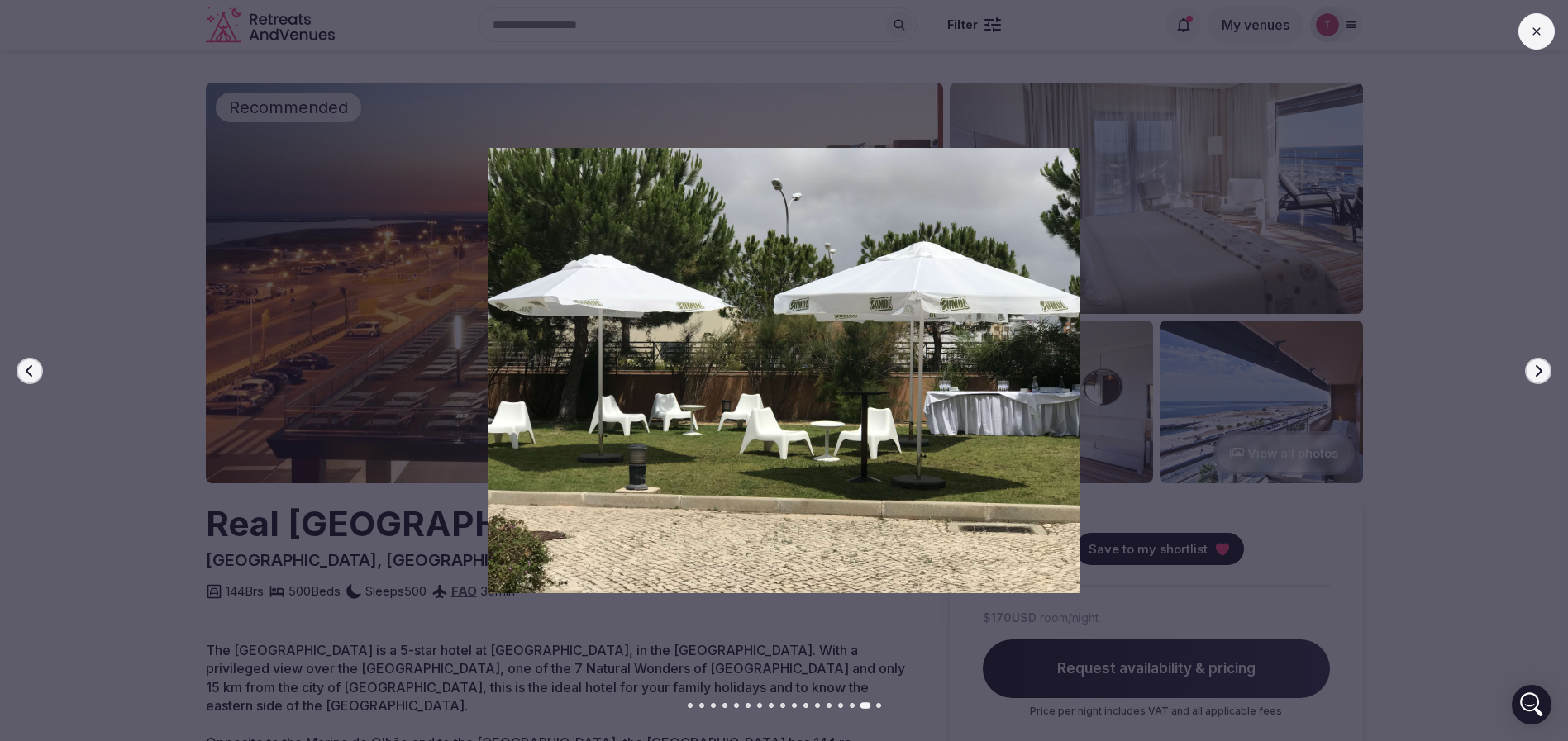
click at [1548, 364] on button "Next slide" at bounding box center [1538, 371] width 27 height 27
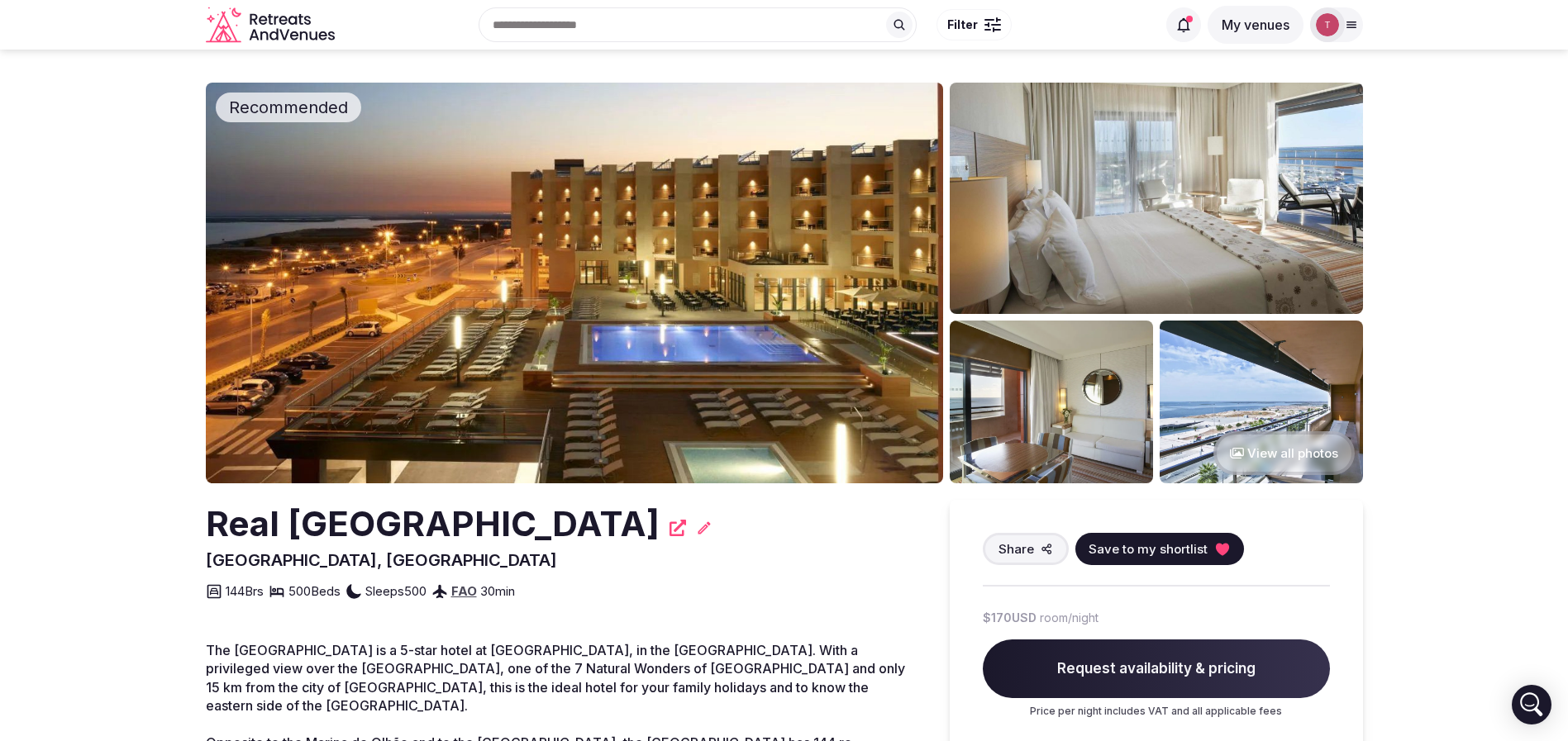
click at [686, 269] on img at bounding box center [574, 283] width 738 height 400
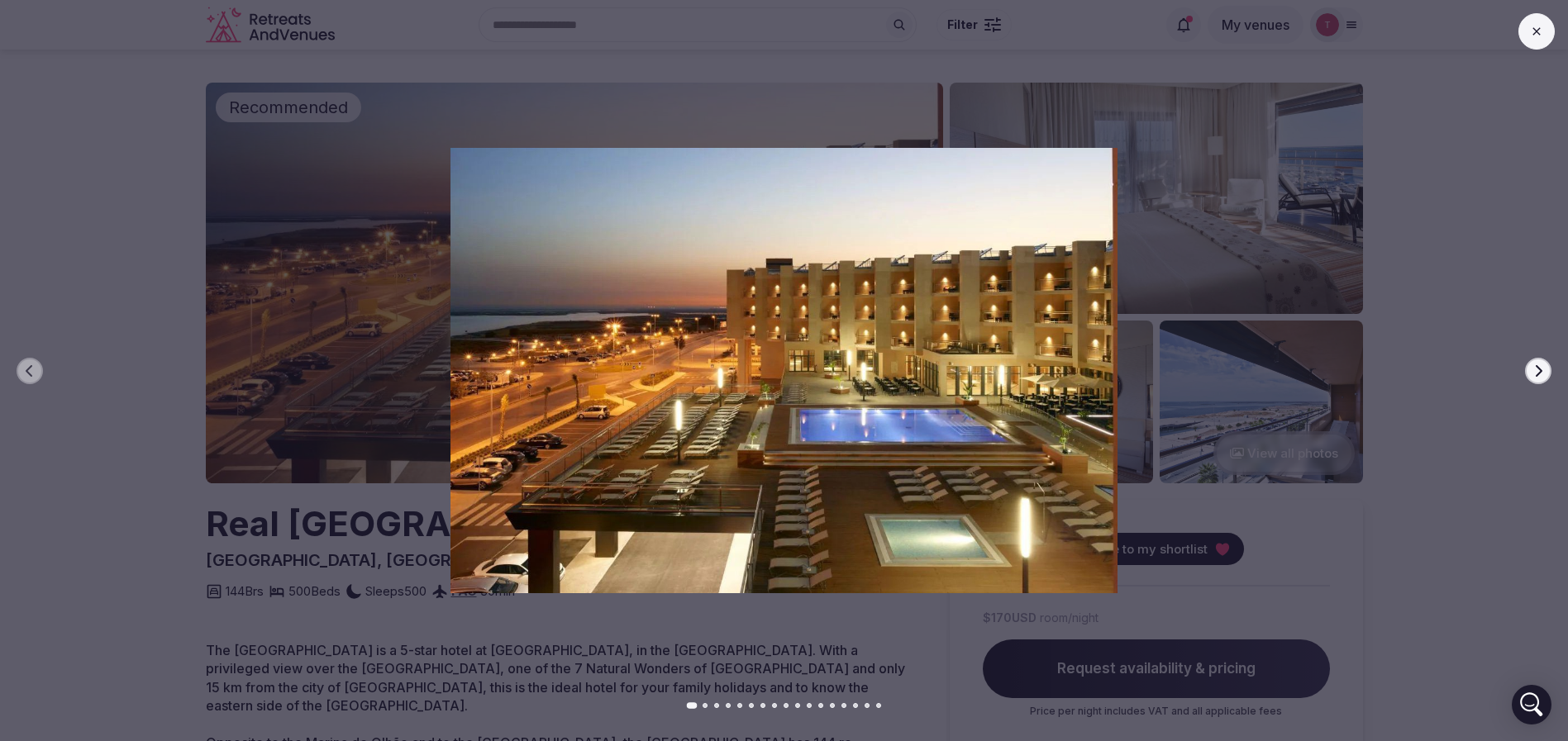
click at [1528, 366] on button "Next slide" at bounding box center [1538, 371] width 27 height 27
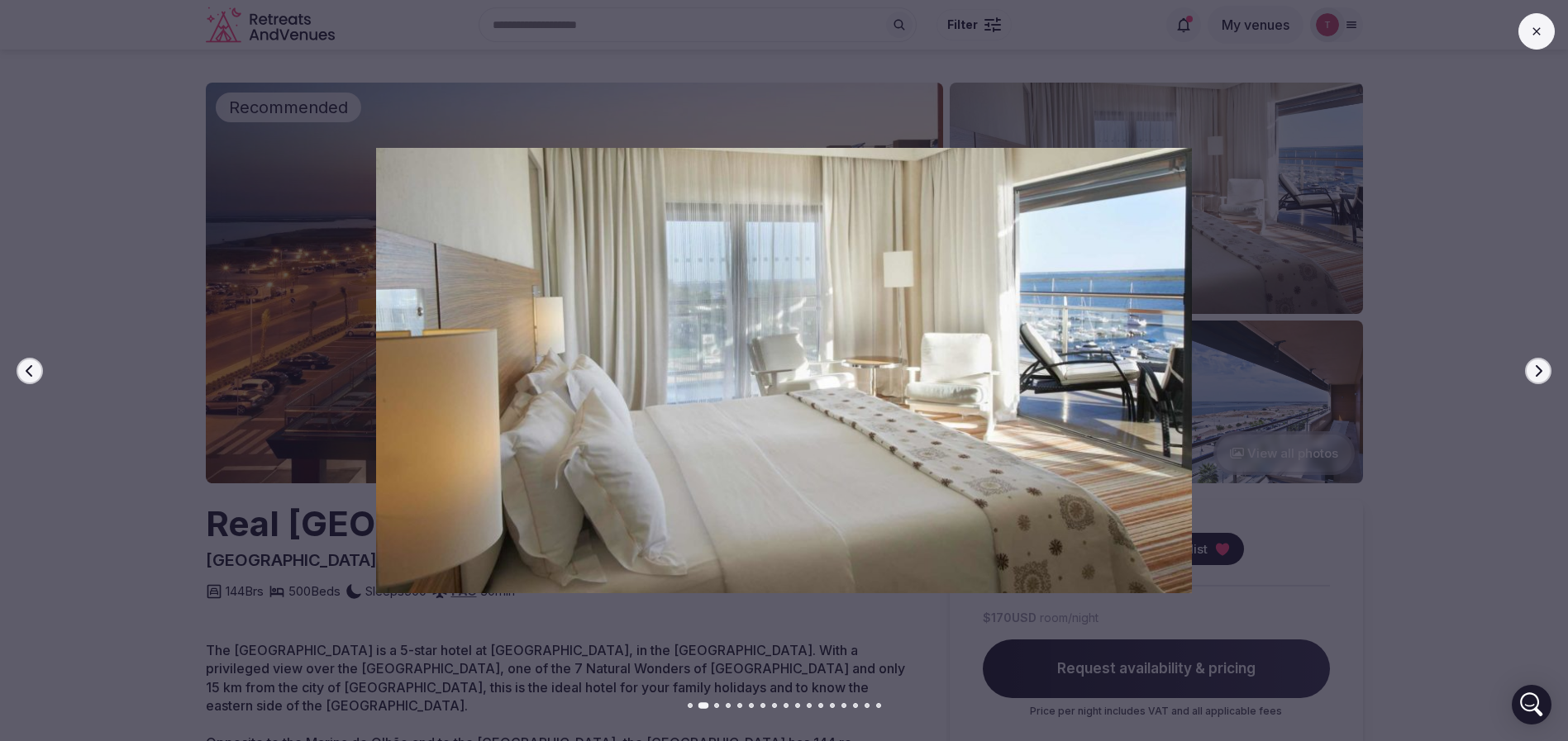
click at [1548, 366] on button "Next slide" at bounding box center [1538, 371] width 27 height 27
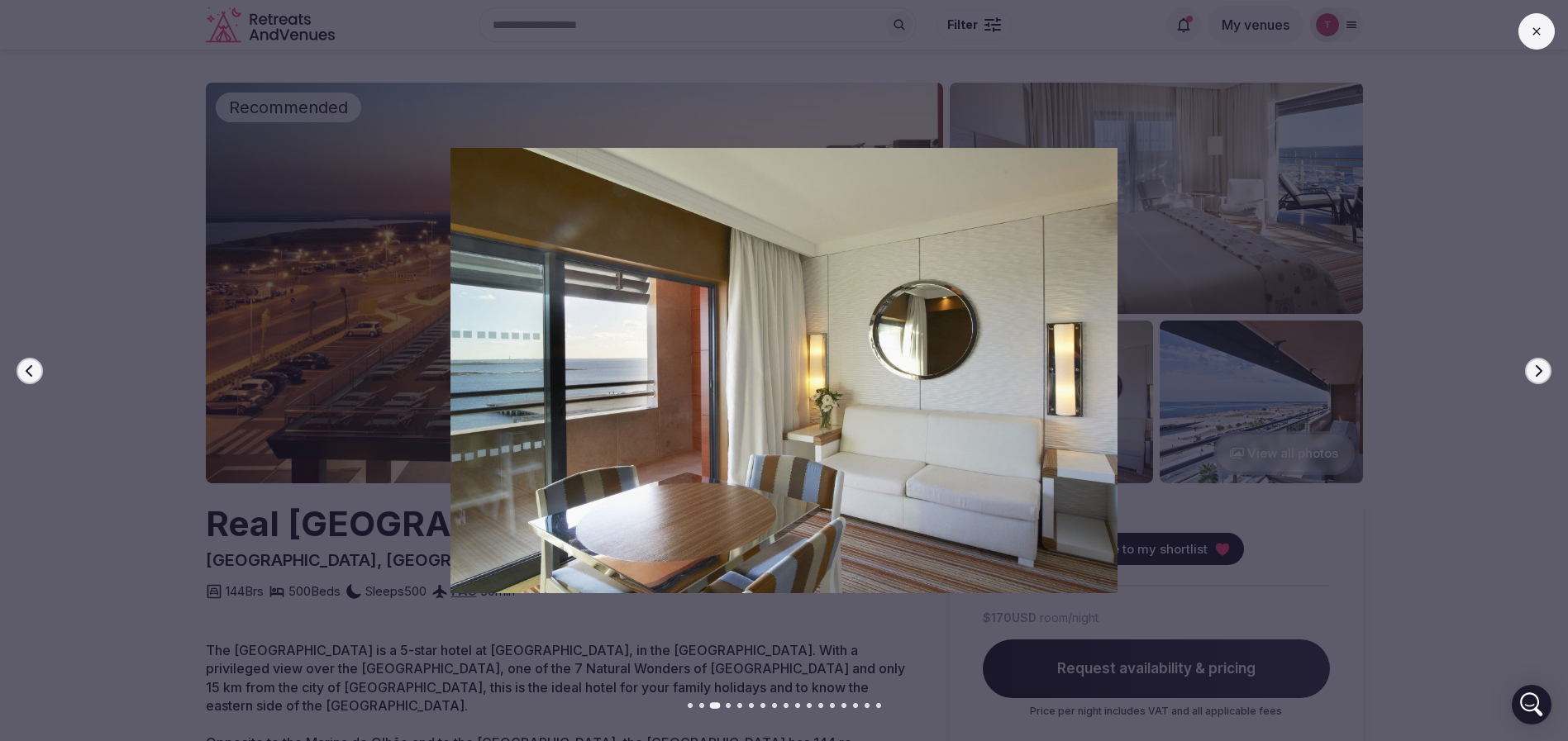
click at [1548, 366] on button "Next slide" at bounding box center [1538, 371] width 27 height 27
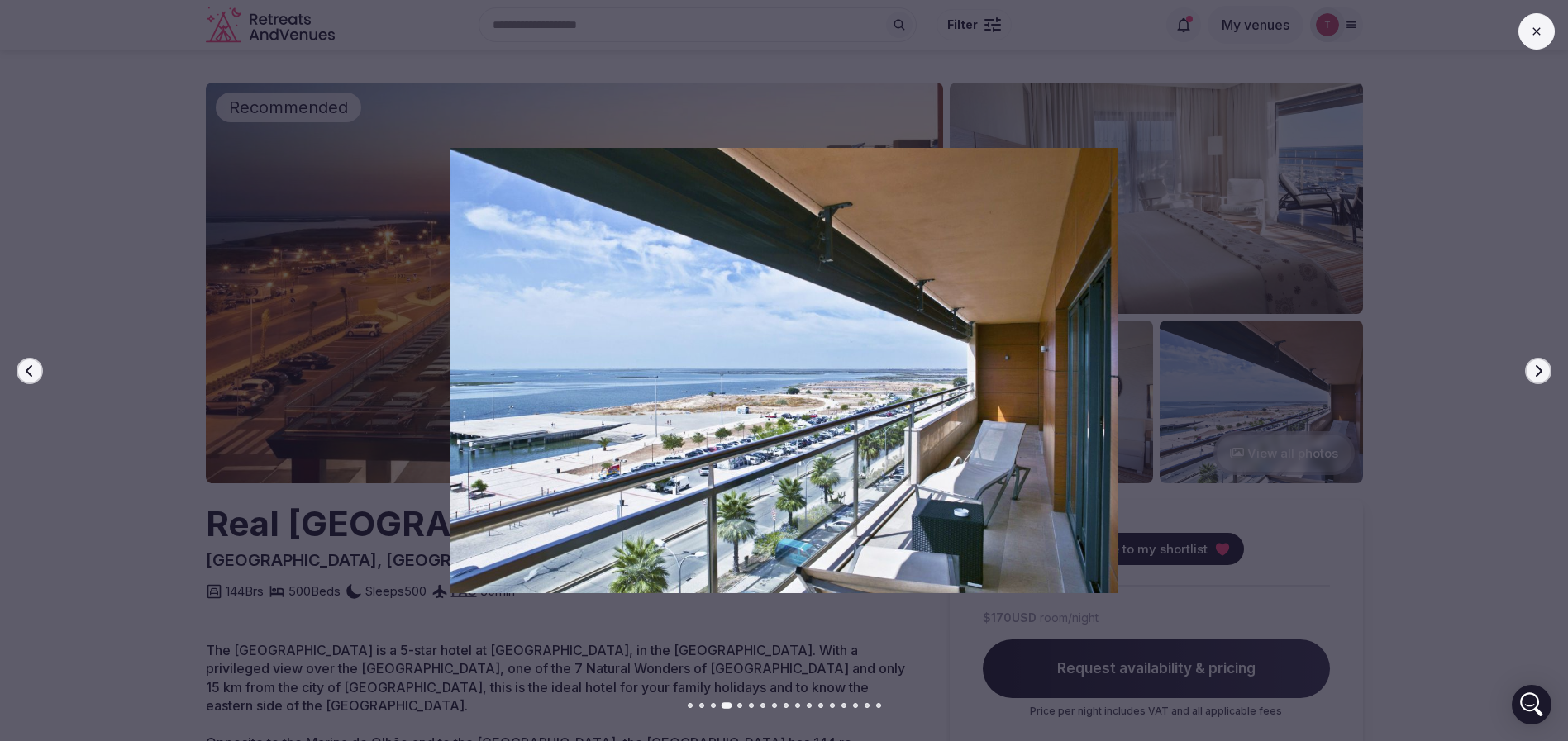
click at [1548, 366] on button "Next slide" at bounding box center [1538, 371] width 27 height 27
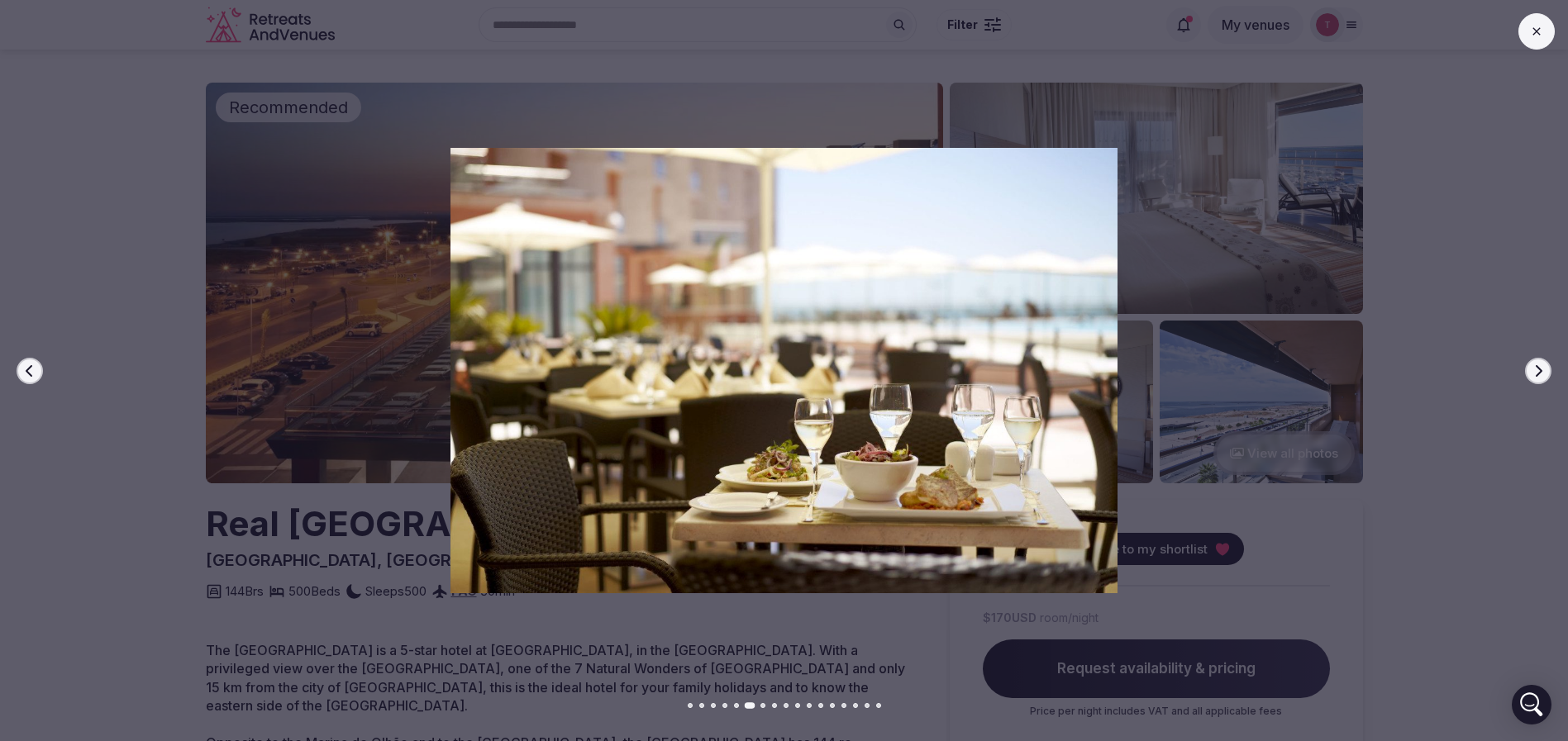
click at [1548, 366] on button "Next slide" at bounding box center [1538, 371] width 27 height 27
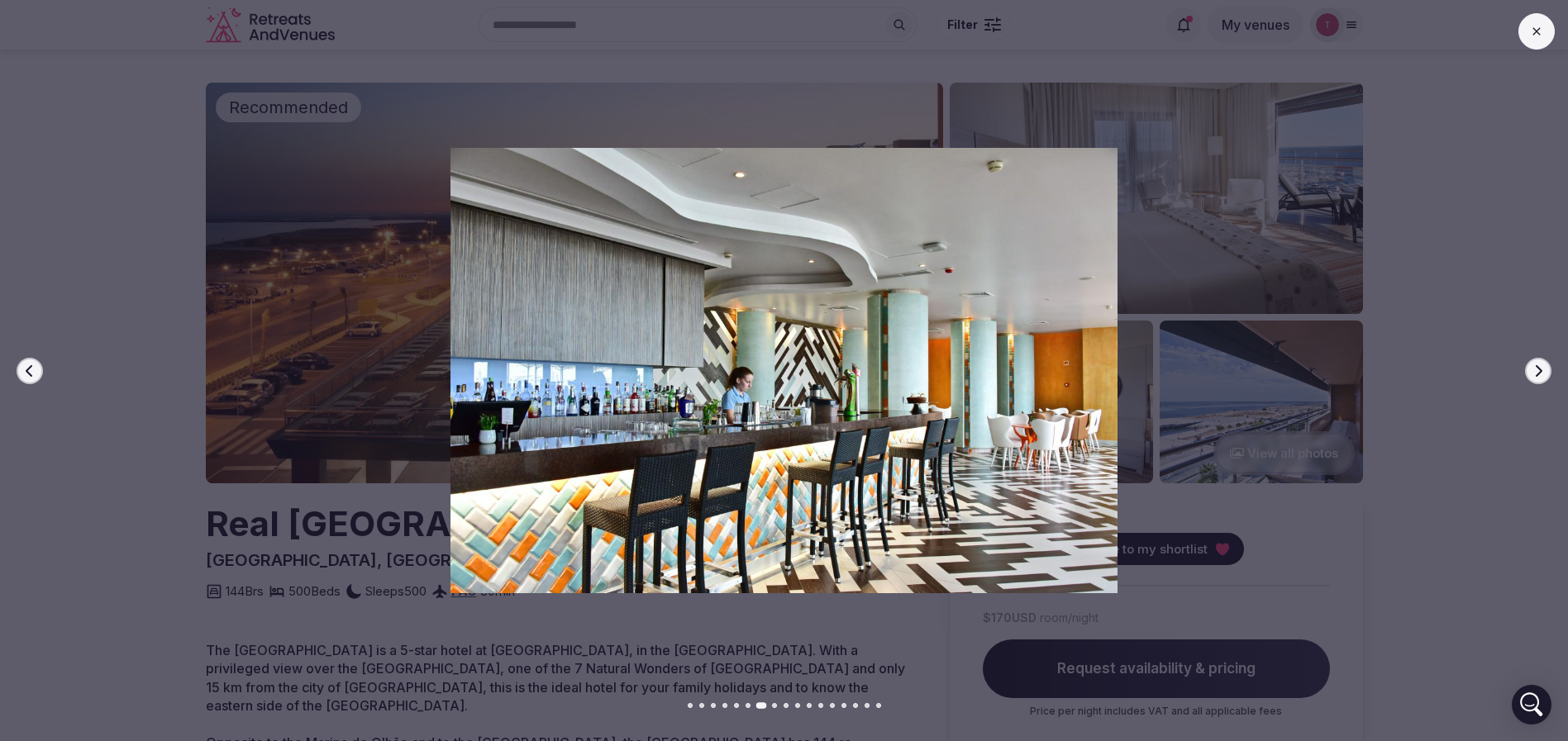
click at [1548, 366] on button "Next slide" at bounding box center [1538, 371] width 27 height 27
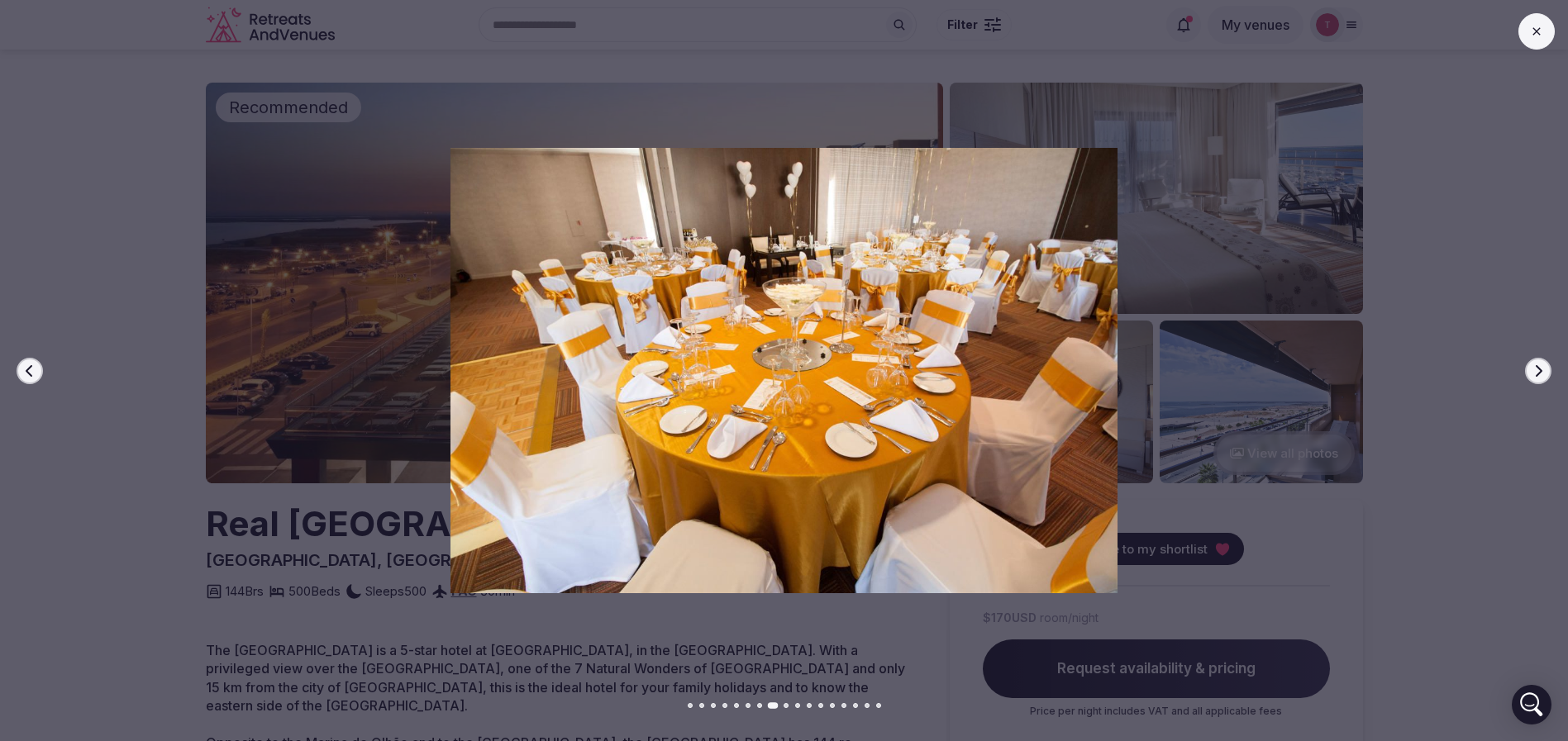
click at [1548, 366] on button "Next slide" at bounding box center [1538, 371] width 27 height 27
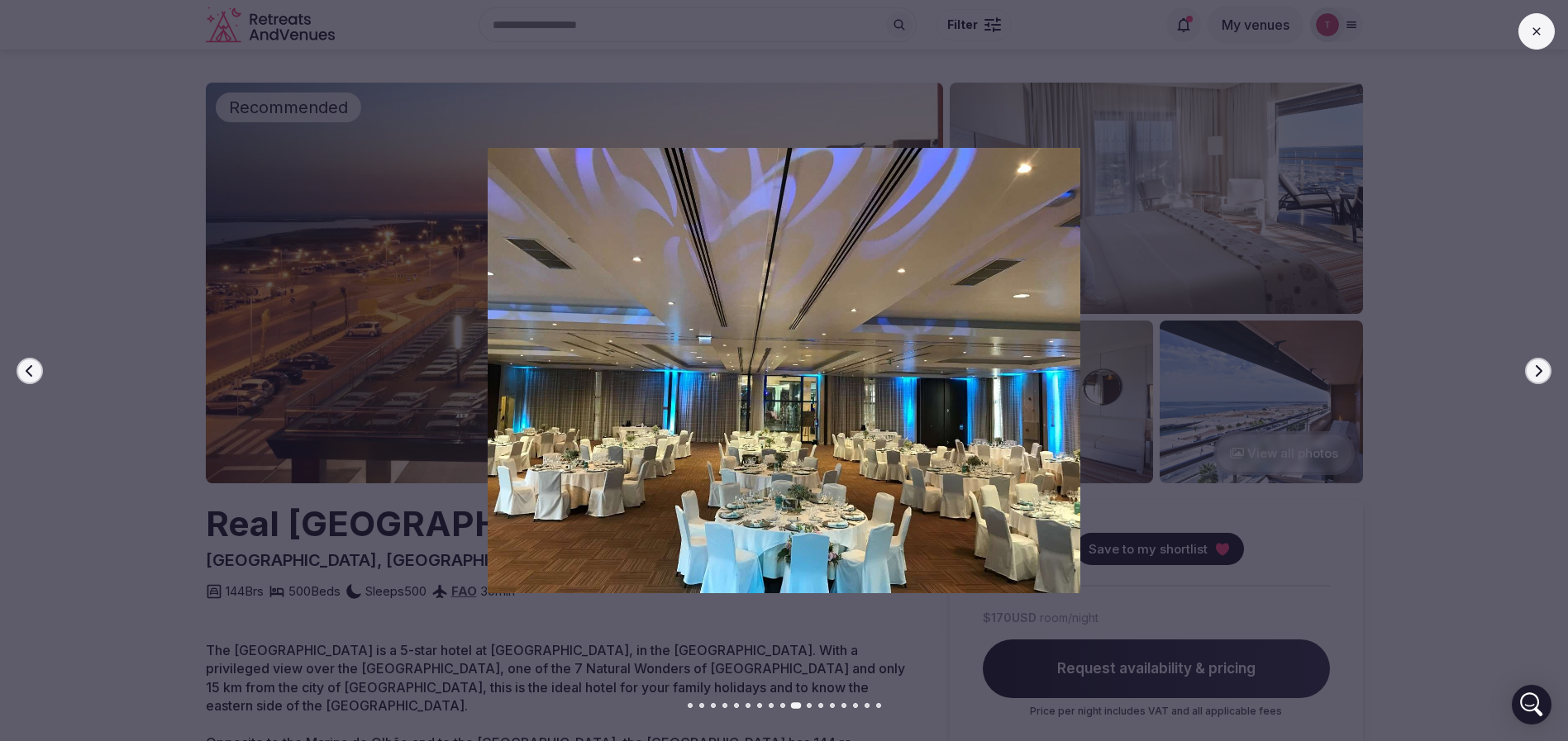
click at [1548, 366] on button "Next slide" at bounding box center [1538, 371] width 27 height 27
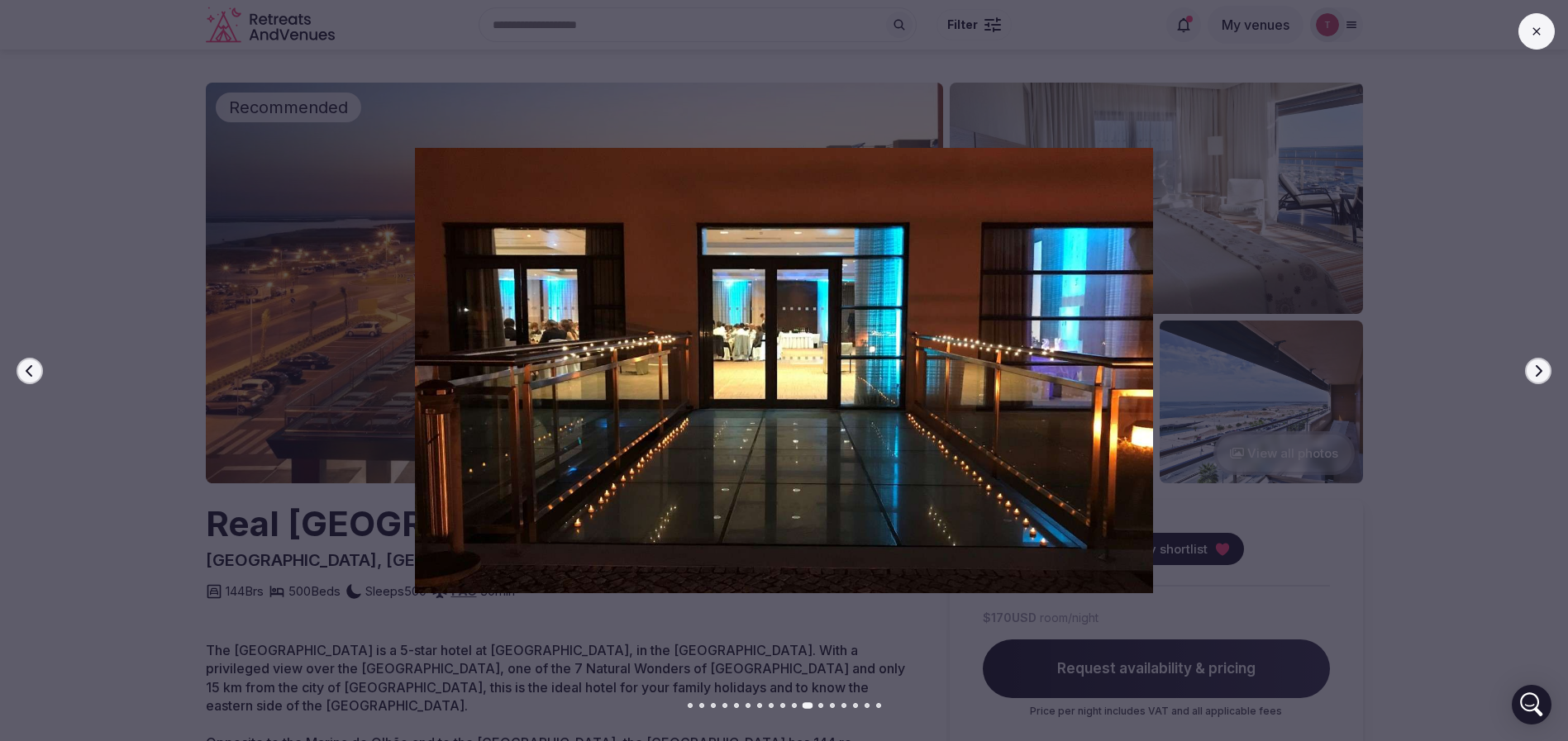
click at [1548, 366] on button "Next slide" at bounding box center [1538, 371] width 27 height 27
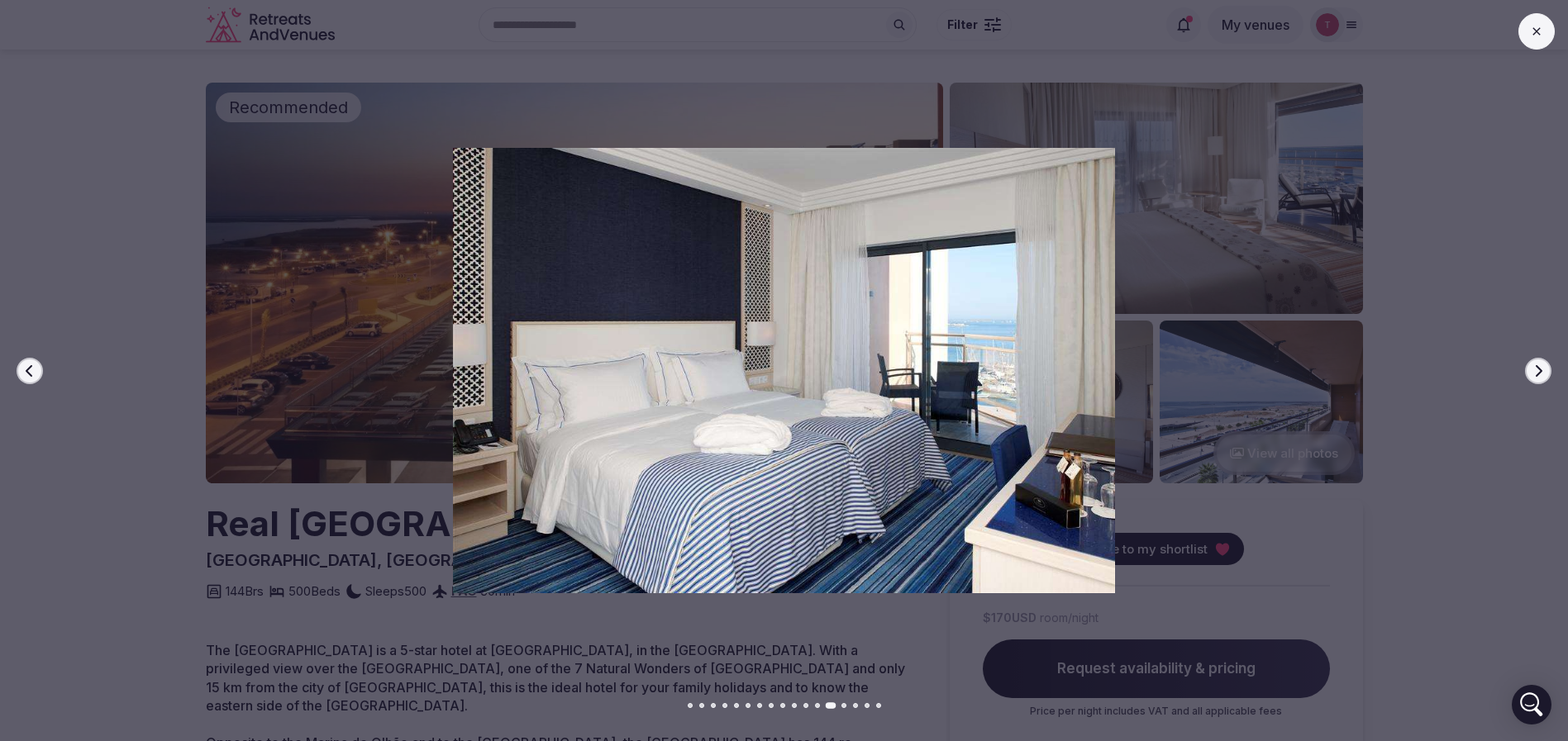
click at [1548, 366] on button "Next slide" at bounding box center [1538, 371] width 27 height 27
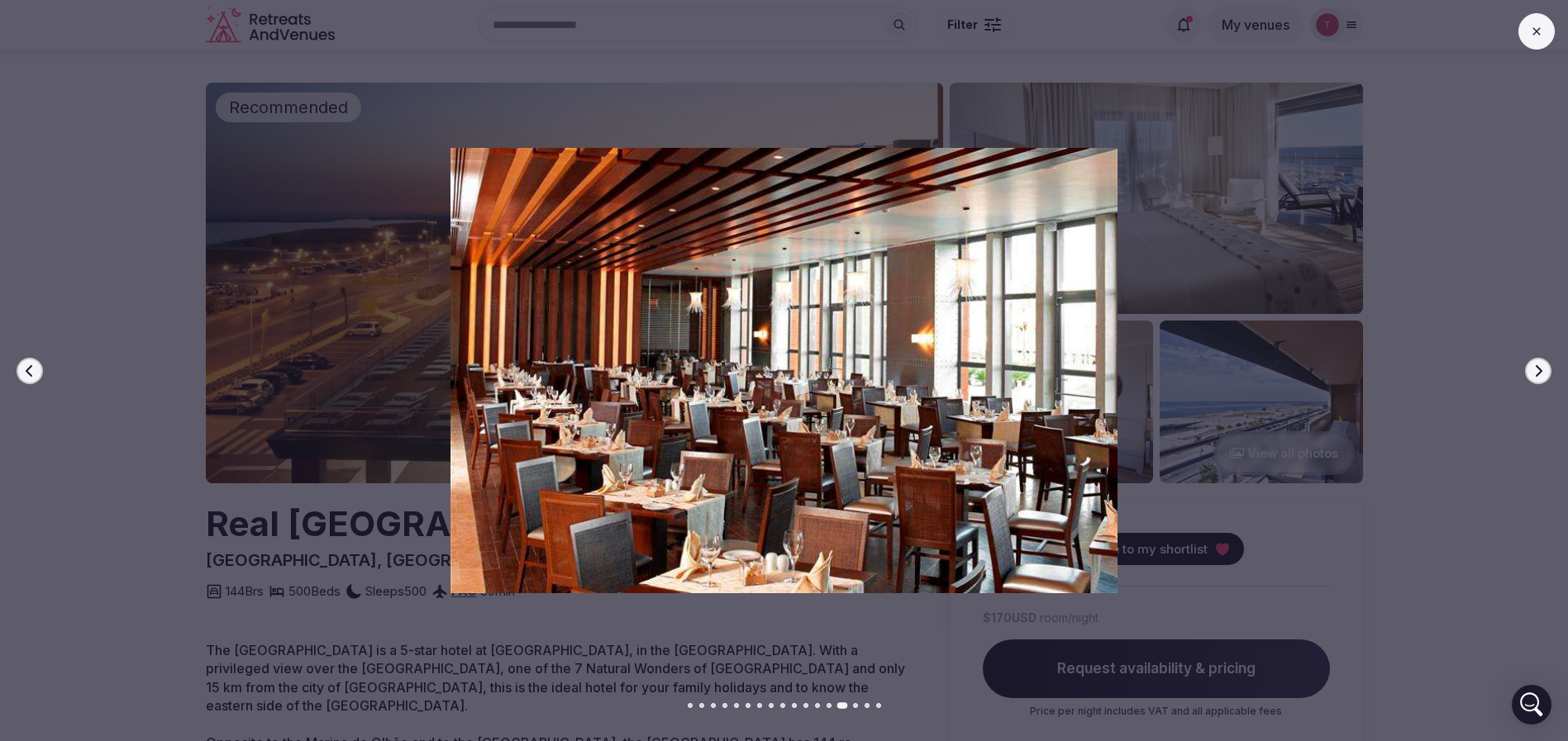
click at [1548, 366] on button "Next slide" at bounding box center [1538, 371] width 27 height 27
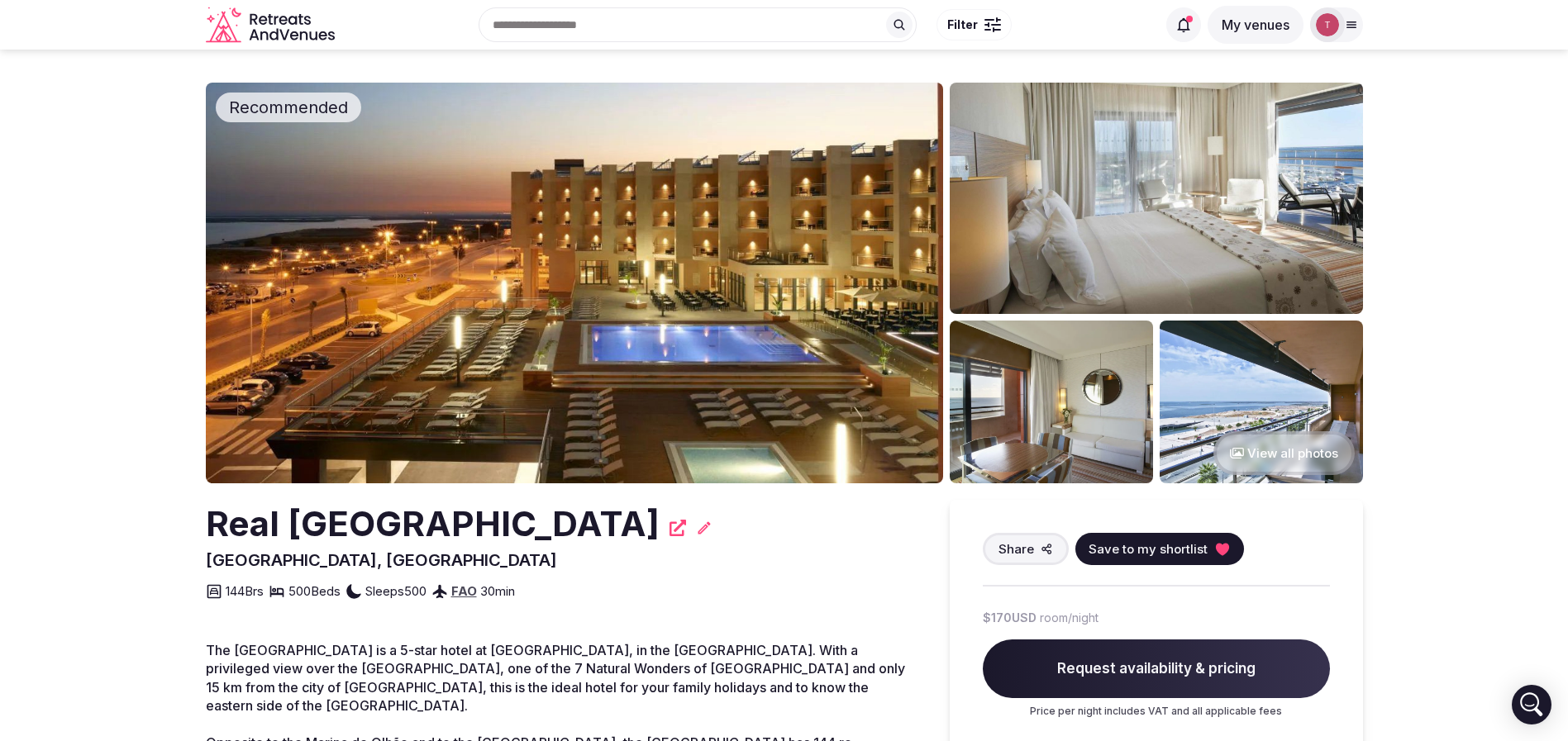
drag, startPoint x: 158, startPoint y: 538, endPoint x: 604, endPoint y: 516, distance: 446.5
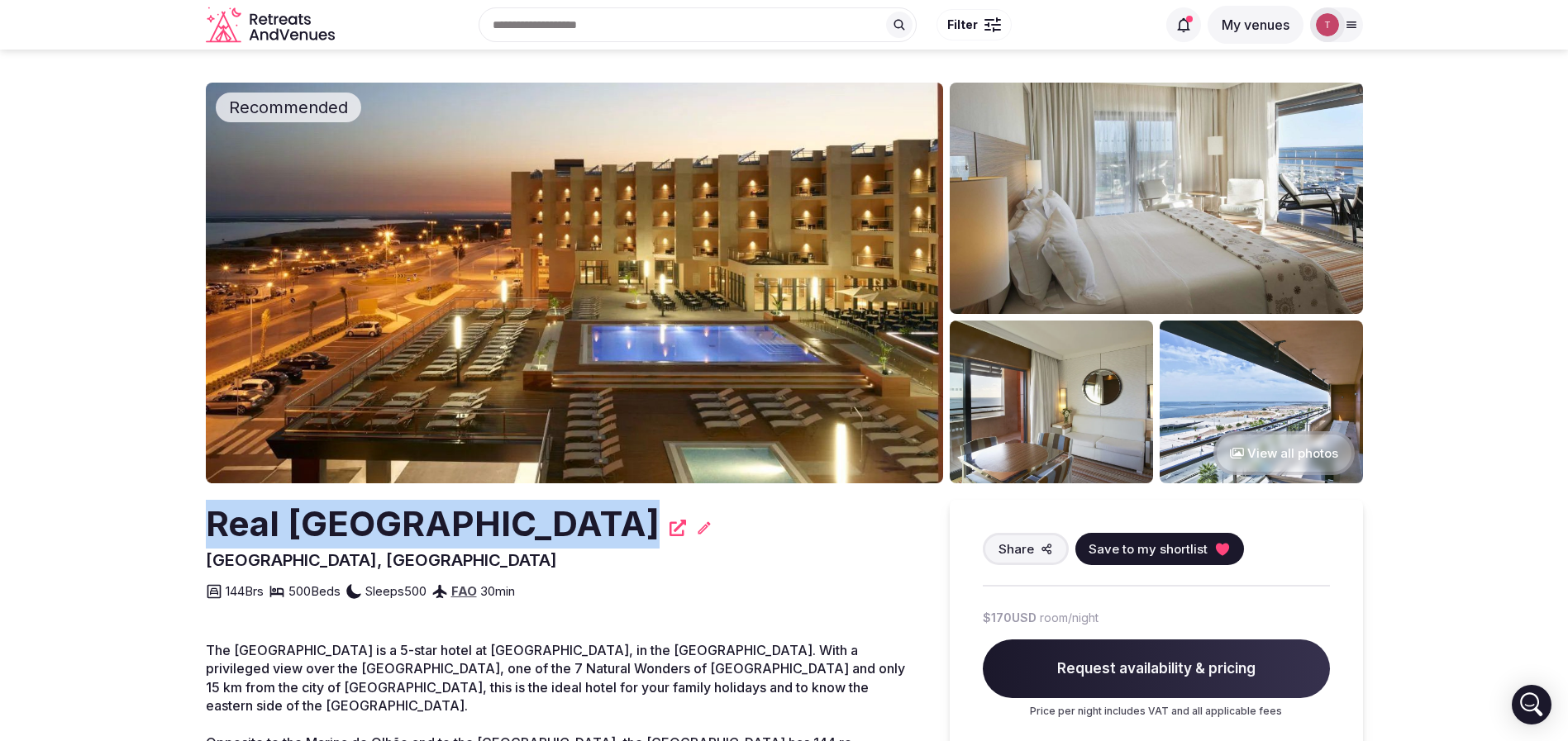
drag, startPoint x: 186, startPoint y: 529, endPoint x: 583, endPoint y: 535, distance: 397.0
click at [571, 534] on h2 "Real [GEOGRAPHIC_DATA]" at bounding box center [433, 523] width 454 height 49
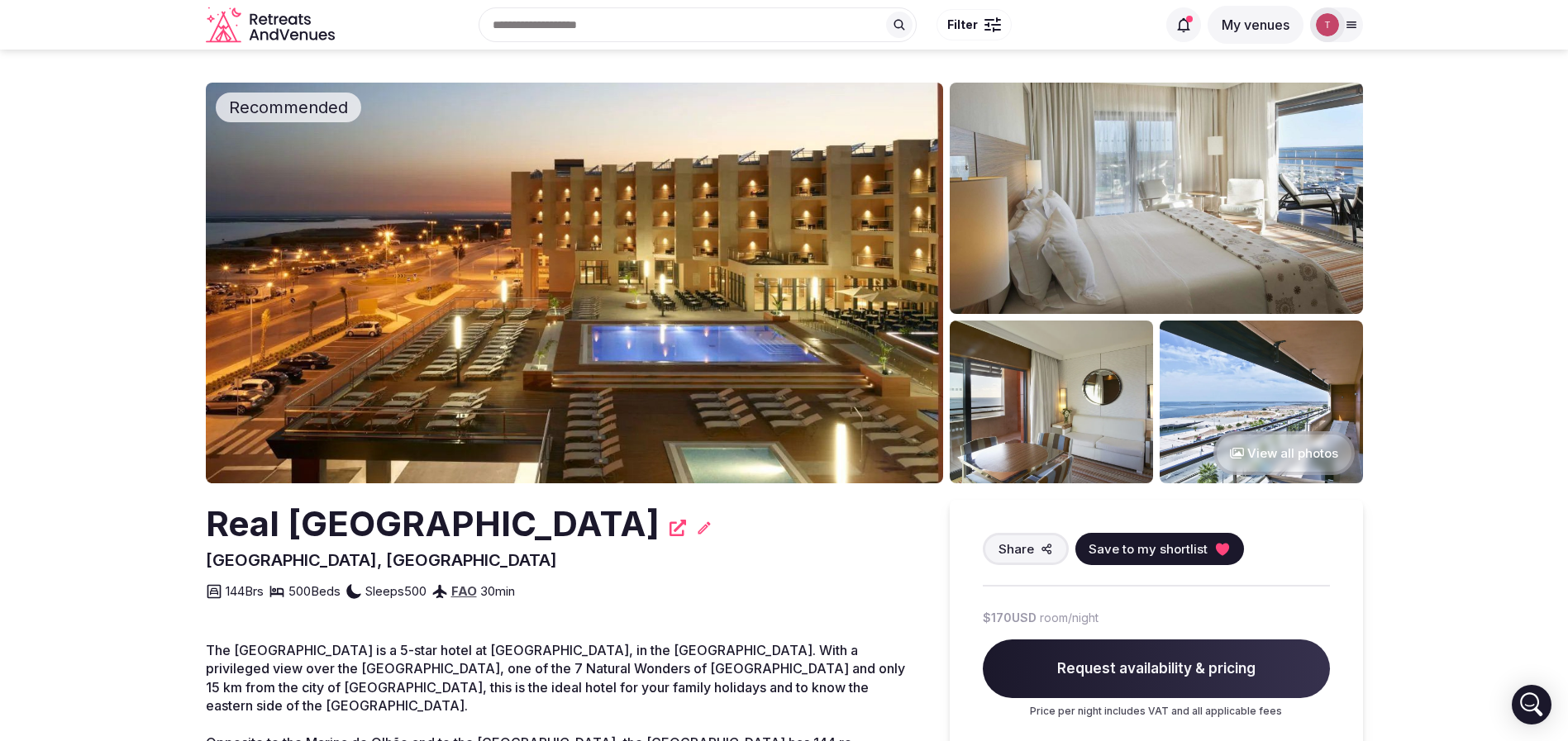
click at [1184, 554] on span "Save to my shortlist" at bounding box center [1148, 549] width 119 height 17
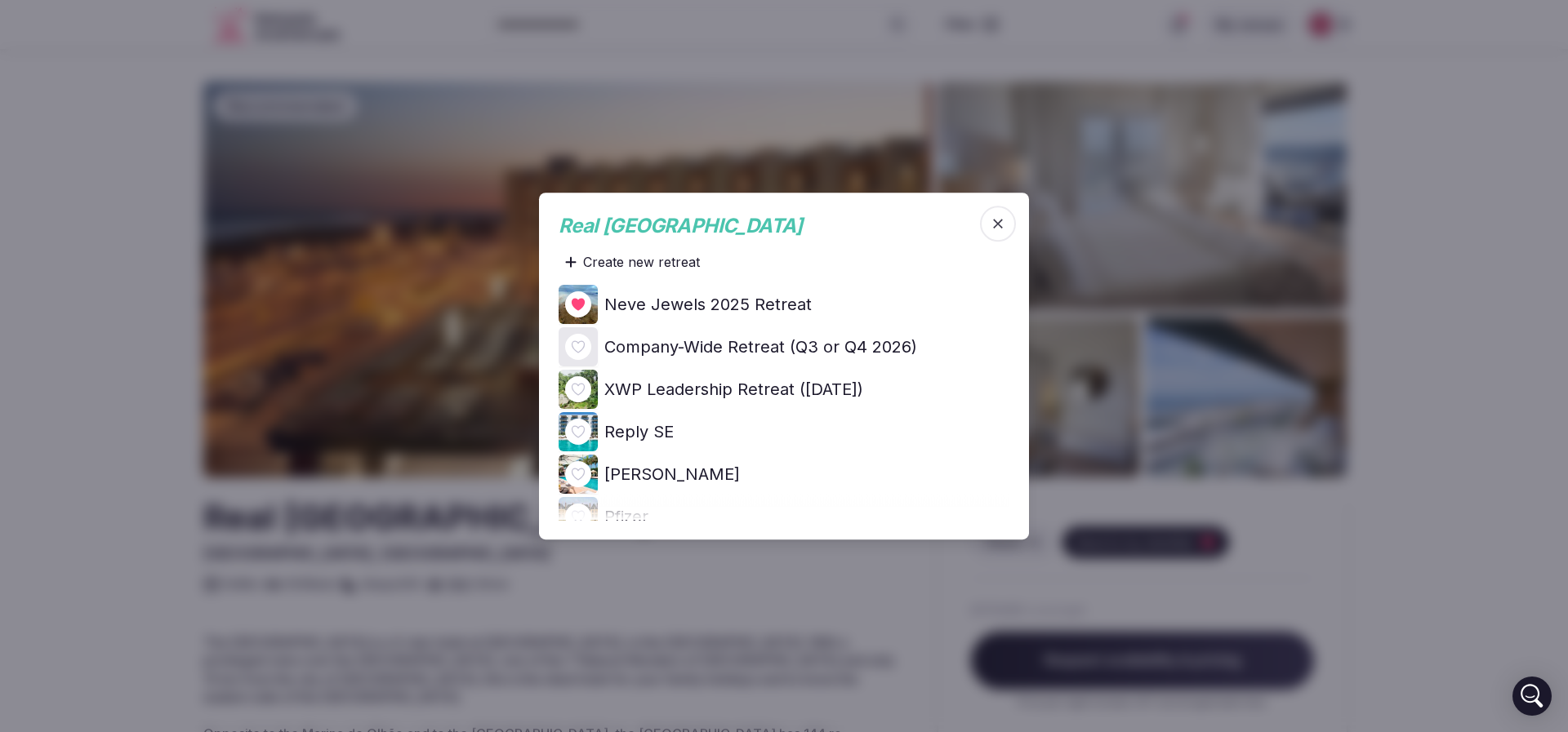
click at [0, 0] on icon at bounding box center [0, 0] width 0 height 0
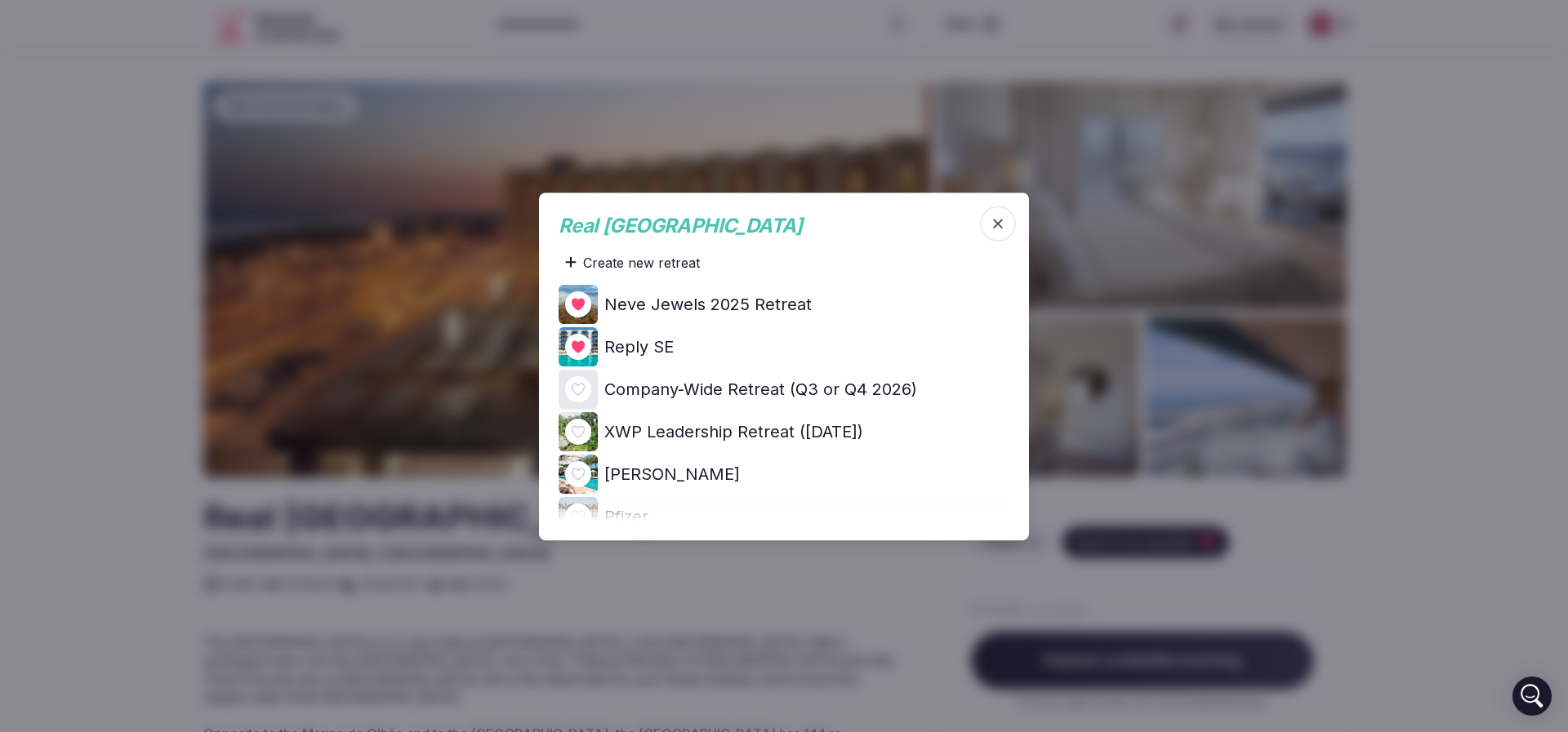
click at [142, 355] on div at bounding box center [784, 366] width 1568 height 732
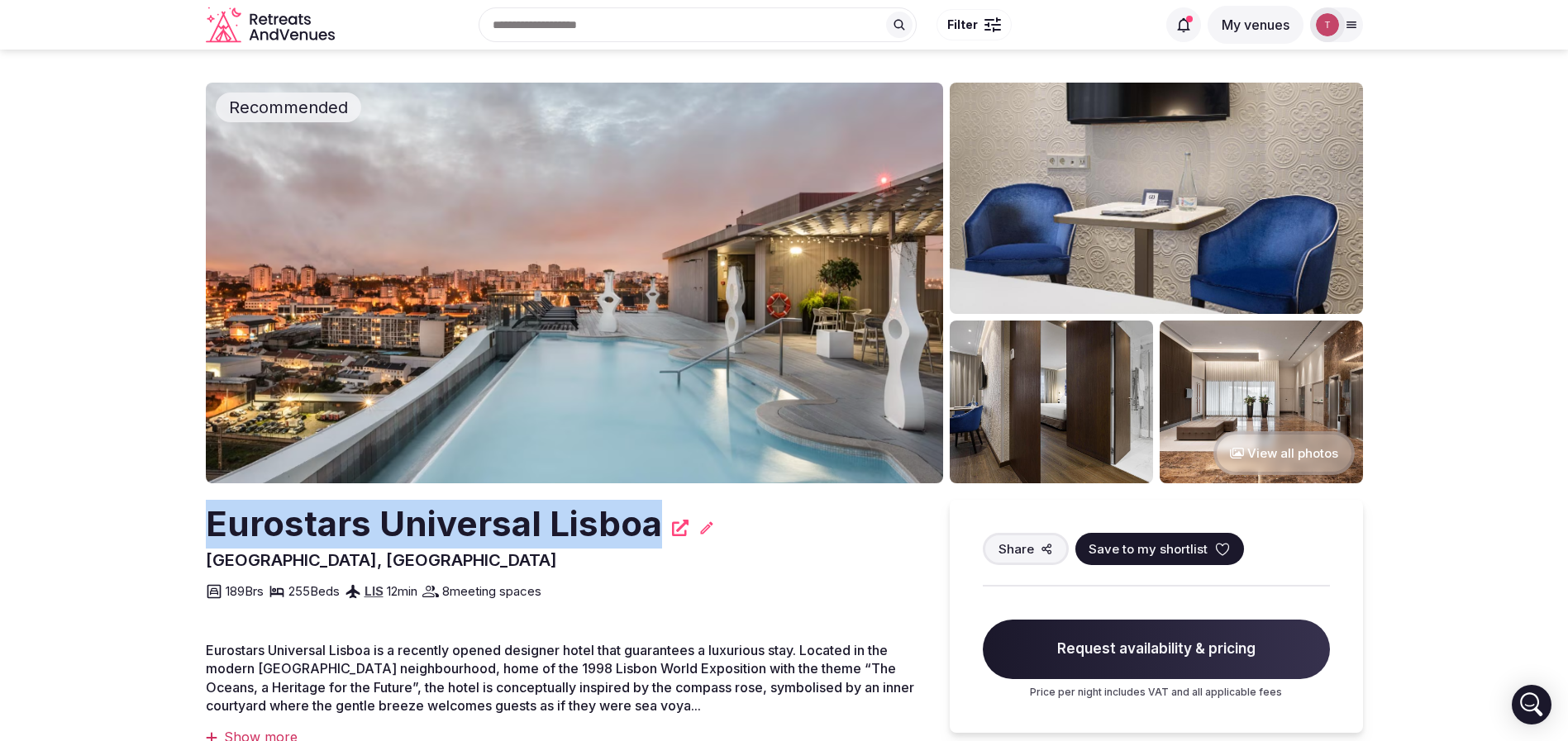
drag, startPoint x: 131, startPoint y: 537, endPoint x: 665, endPoint y: 508, distance: 534.8
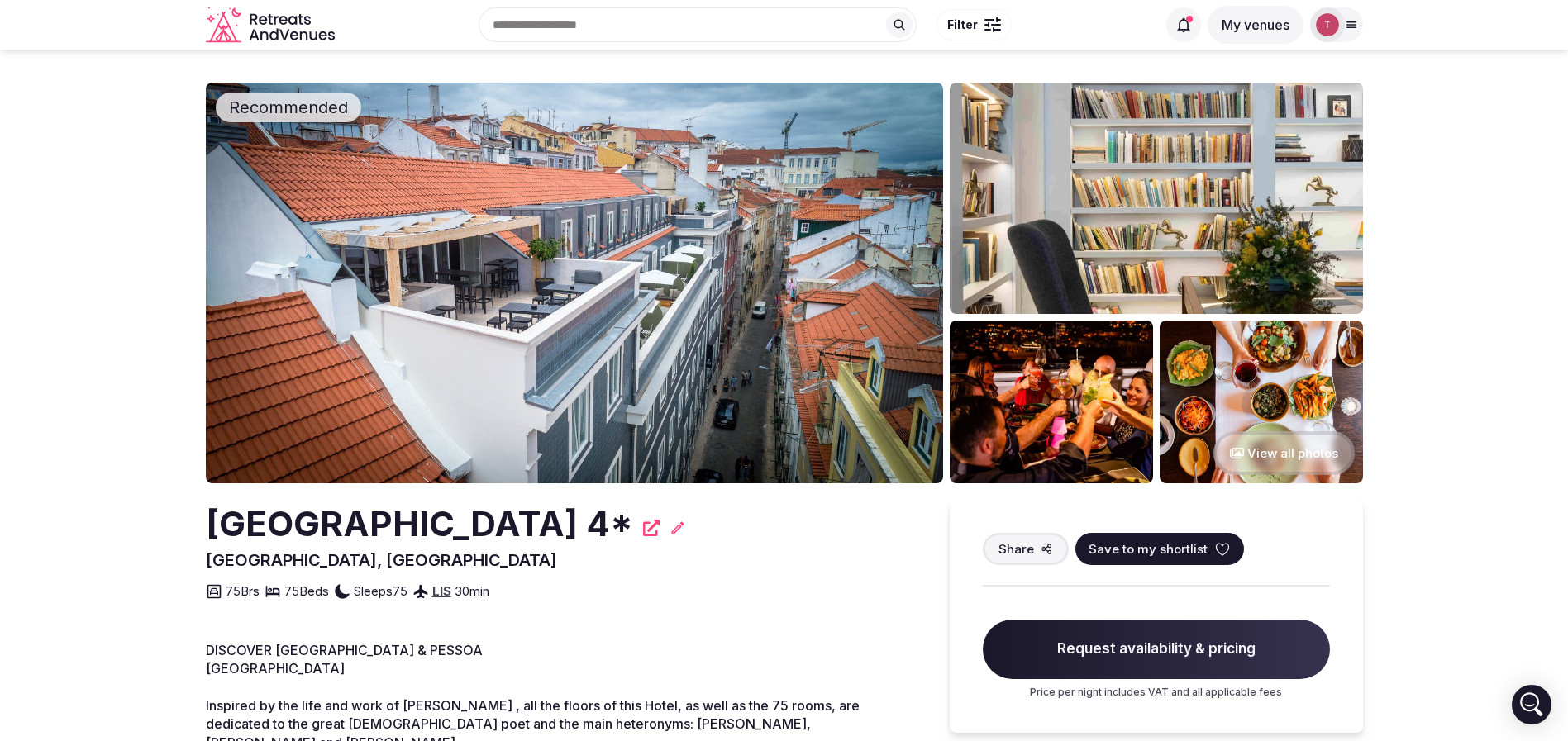
drag, startPoint x: 164, startPoint y: 533, endPoint x: 595, endPoint y: 513, distance: 431.5
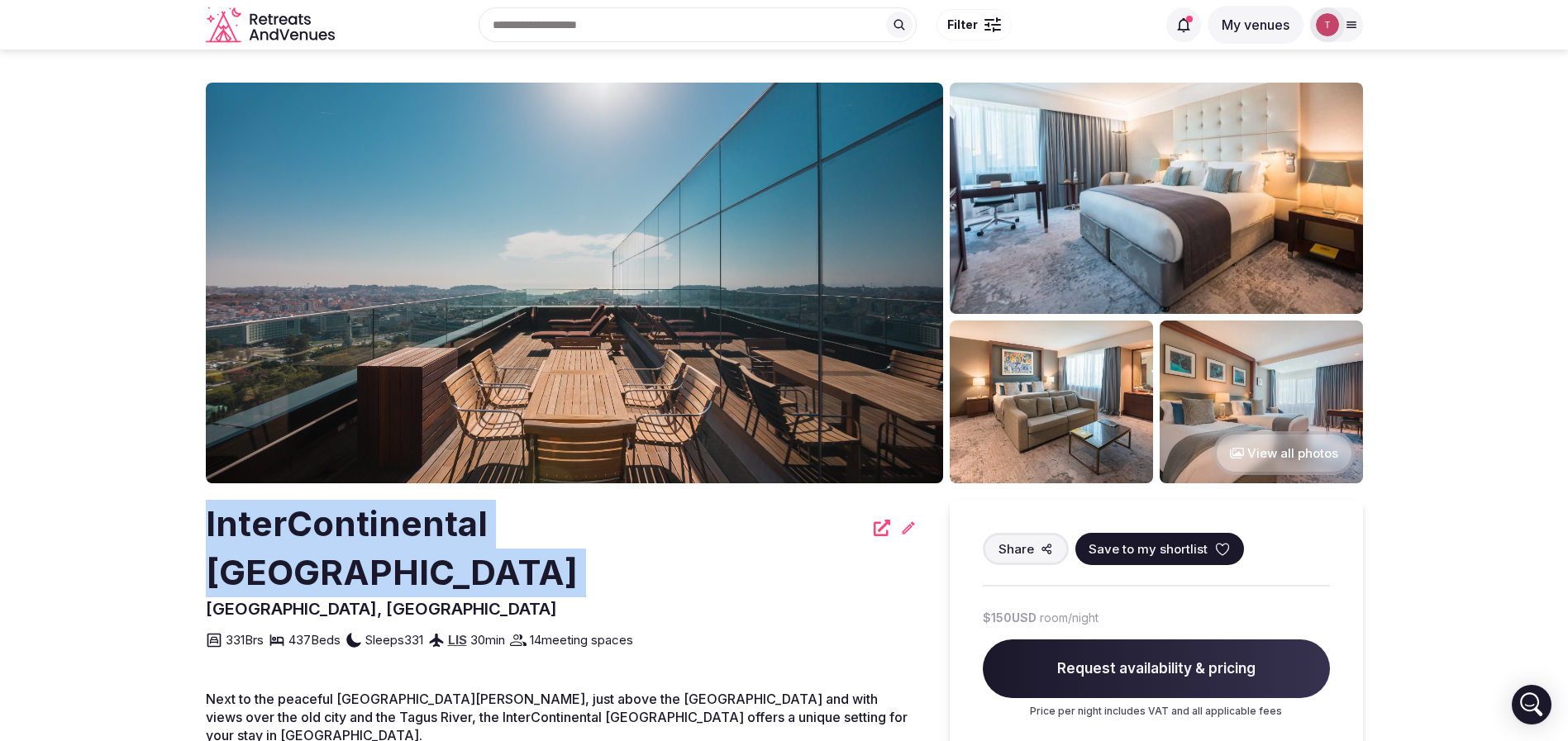
drag, startPoint x: 183, startPoint y: 543, endPoint x: 614, endPoint y: 516, distance: 431.8
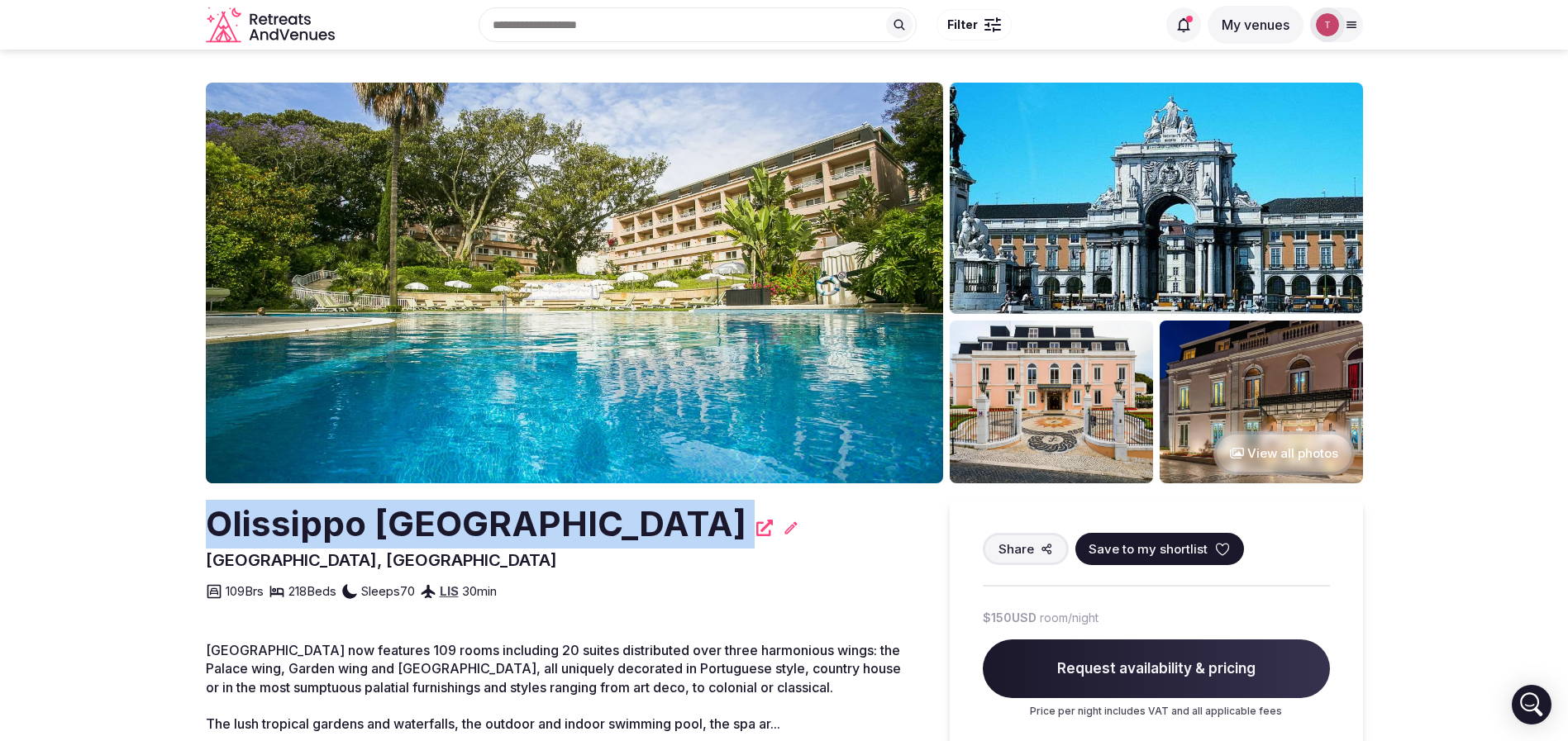
drag, startPoint x: 195, startPoint y: 538, endPoint x: 584, endPoint y: 533, distance: 389.0
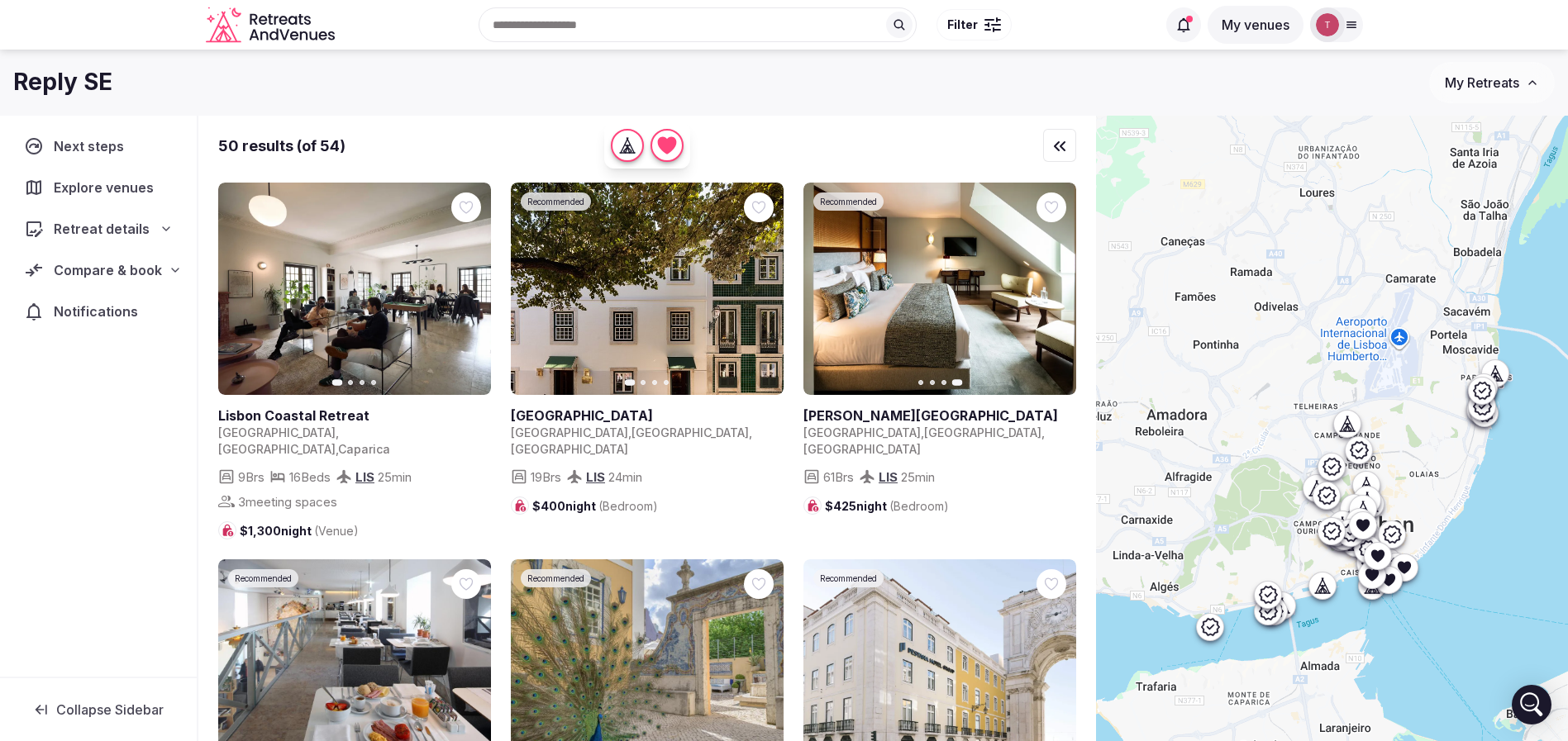
scroll to position [248, 0]
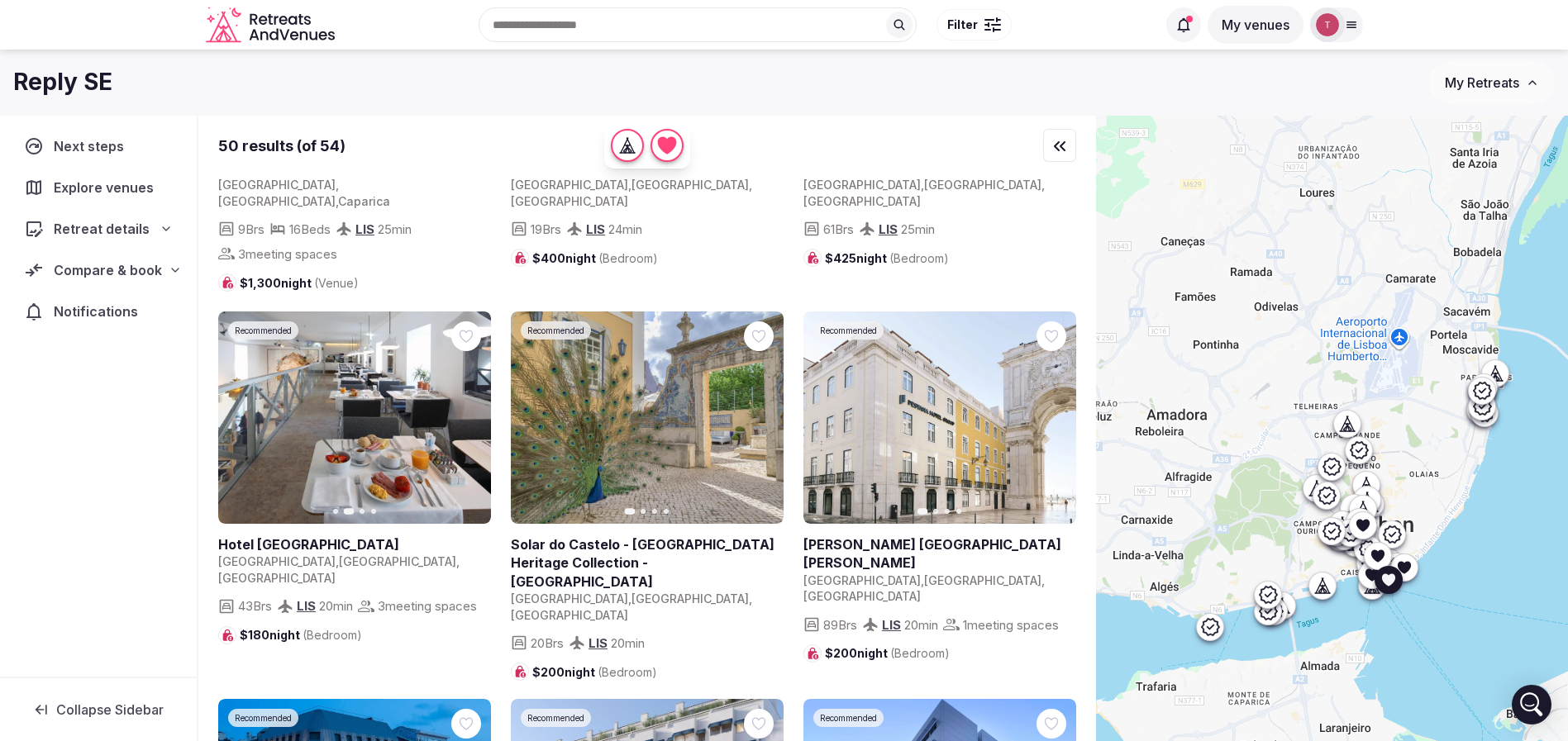
click at [959, 404] on link at bounding box center [940, 417] width 273 height 212
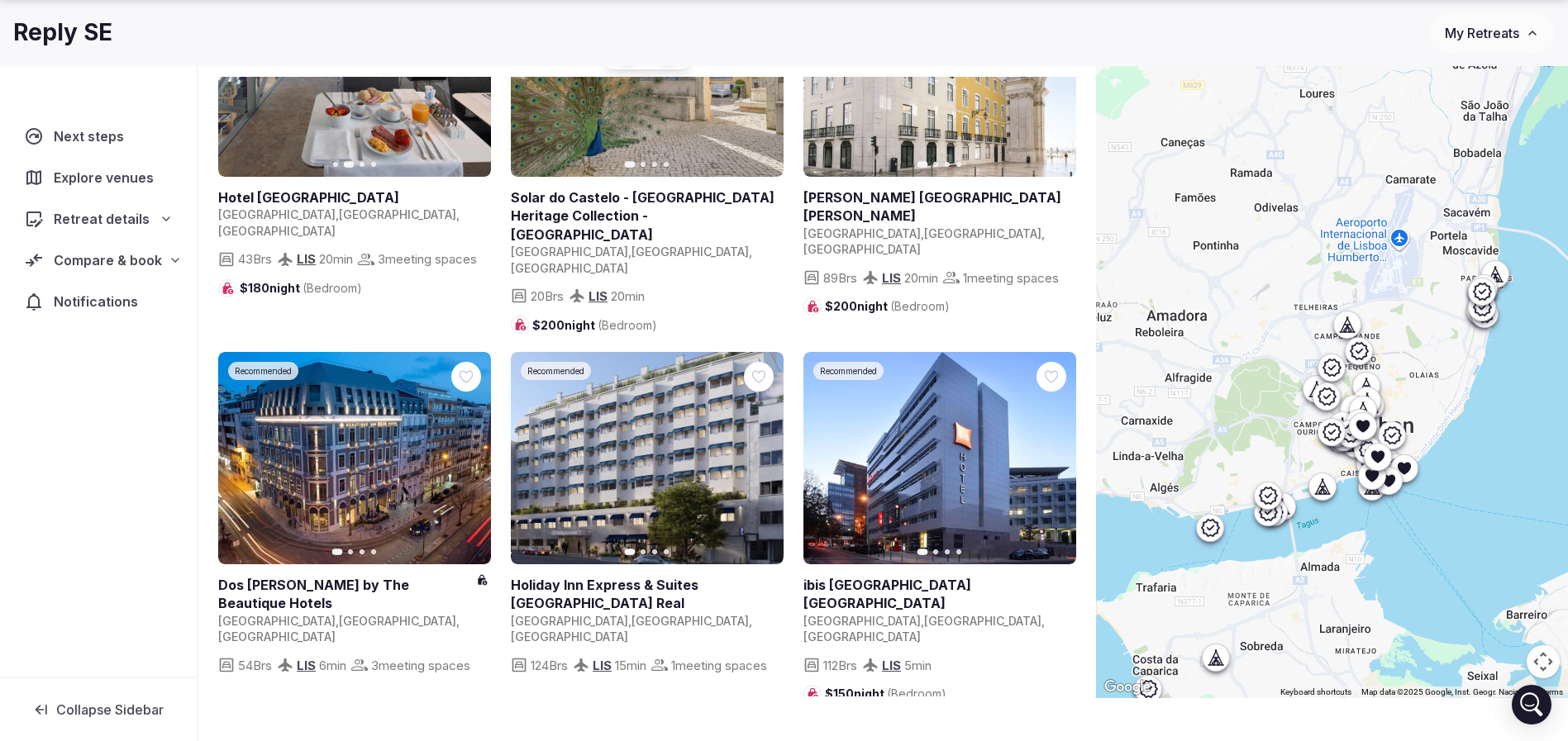
scroll to position [122, 0]
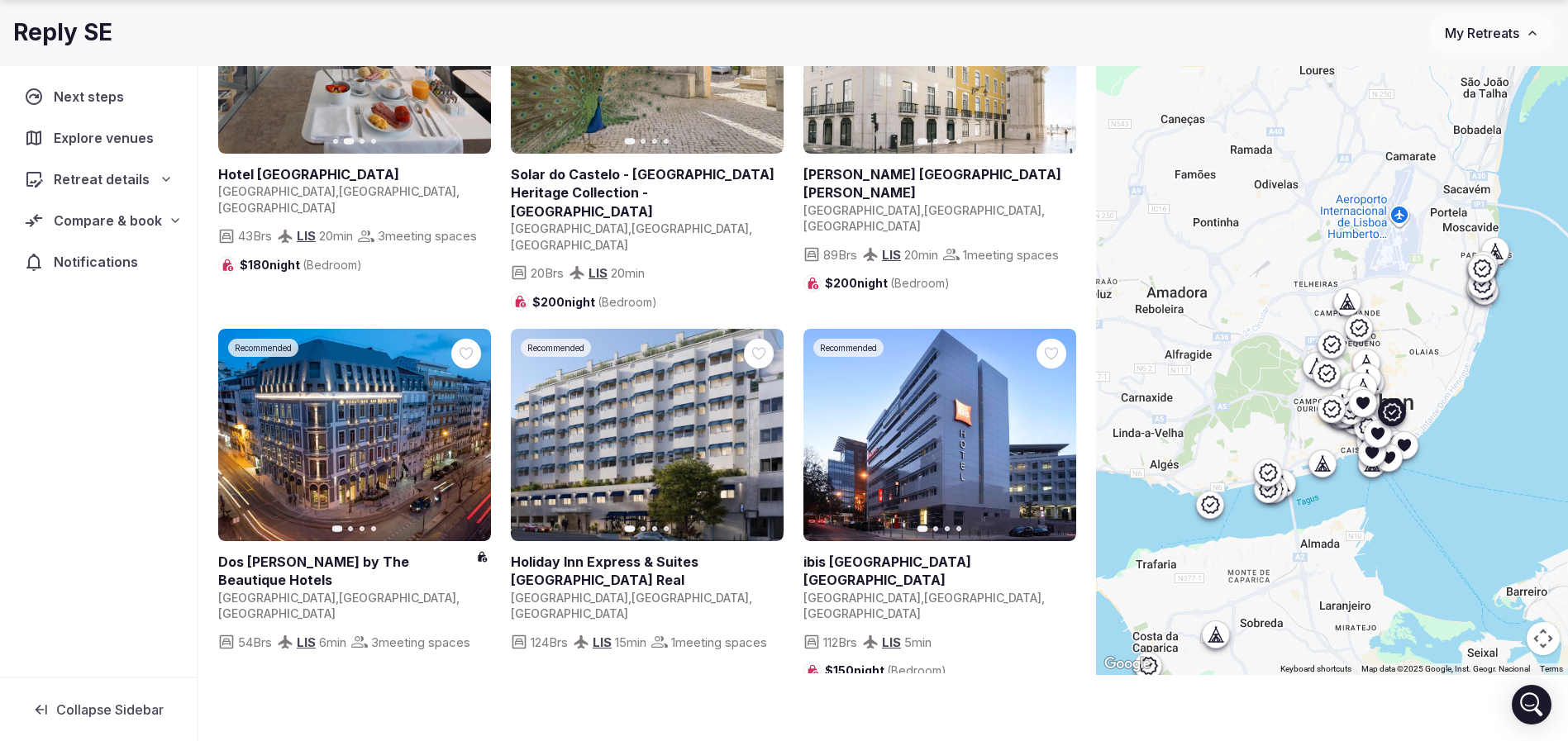
click at [380, 419] on link at bounding box center [355, 434] width 273 height 212
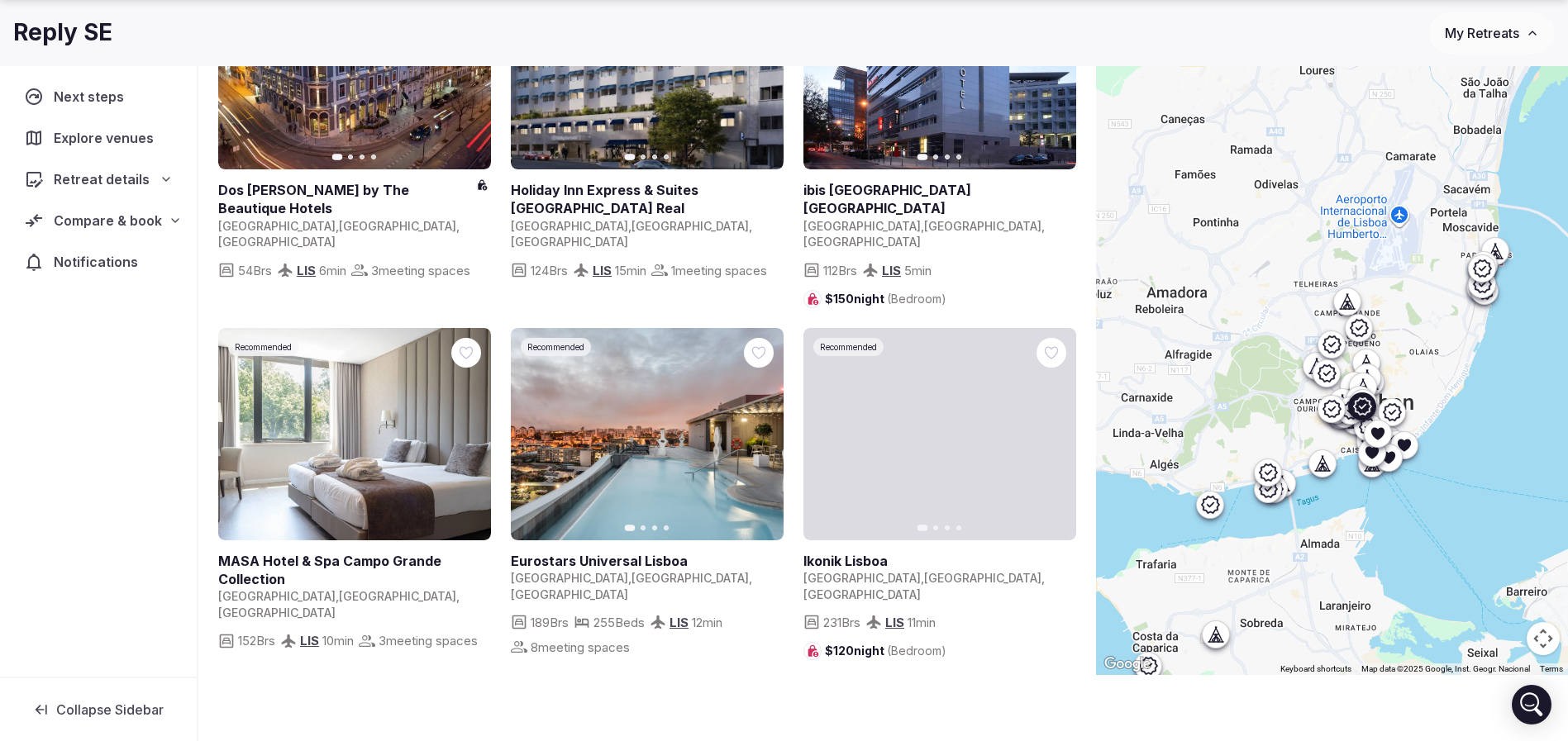
scroll to position [1240, 0]
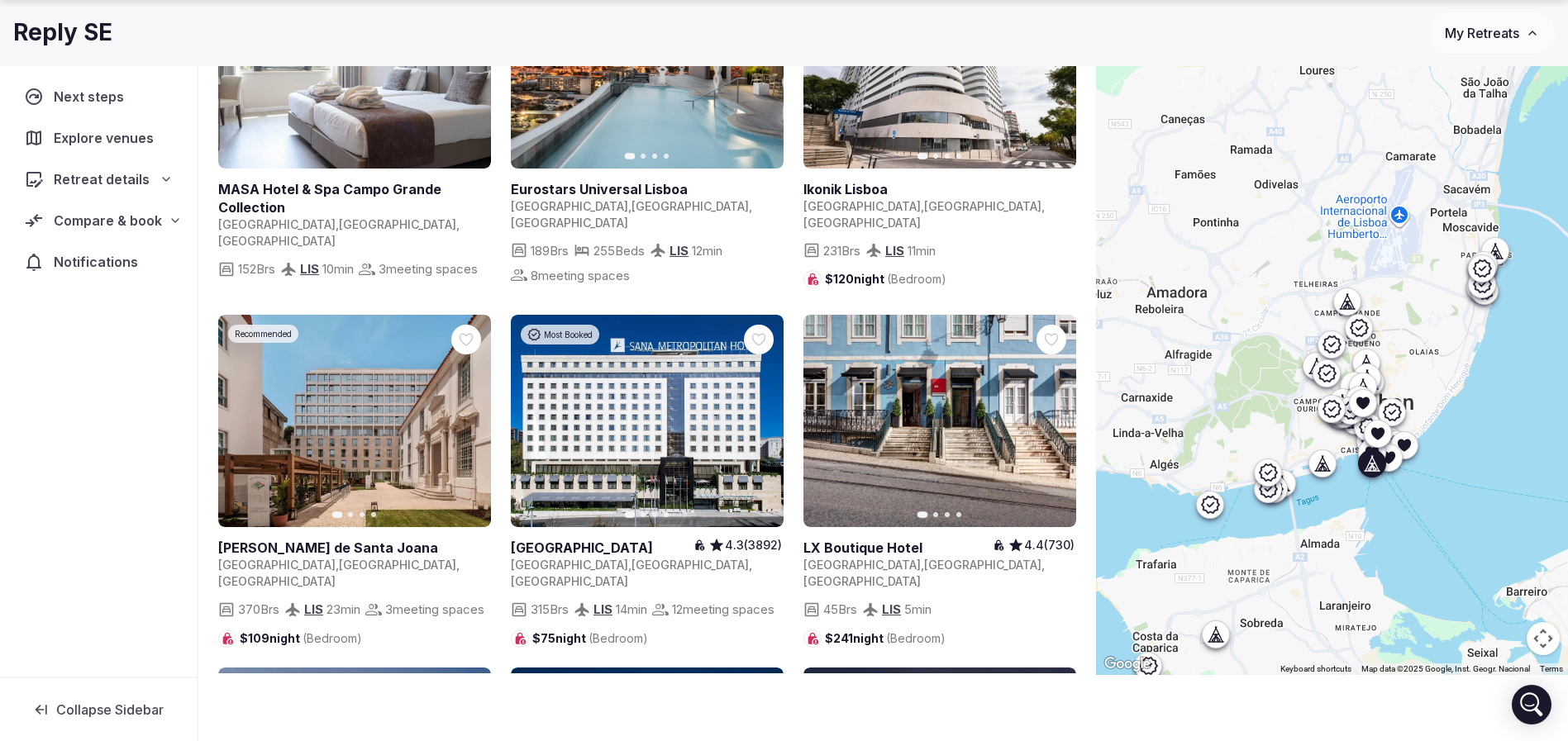
click at [998, 363] on link at bounding box center [940, 421] width 273 height 212
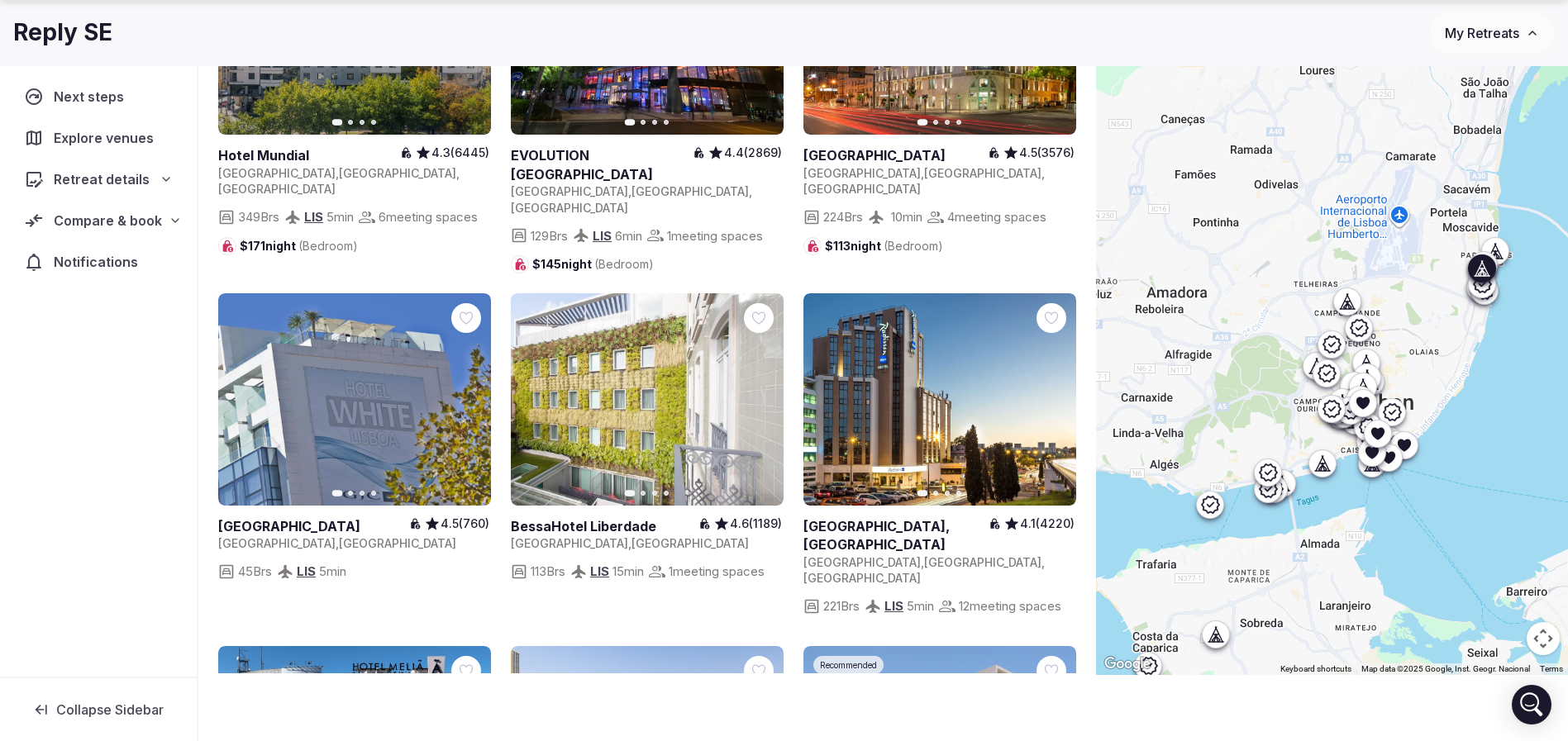
scroll to position [1983, 0]
click at [399, 354] on link at bounding box center [355, 399] width 273 height 212
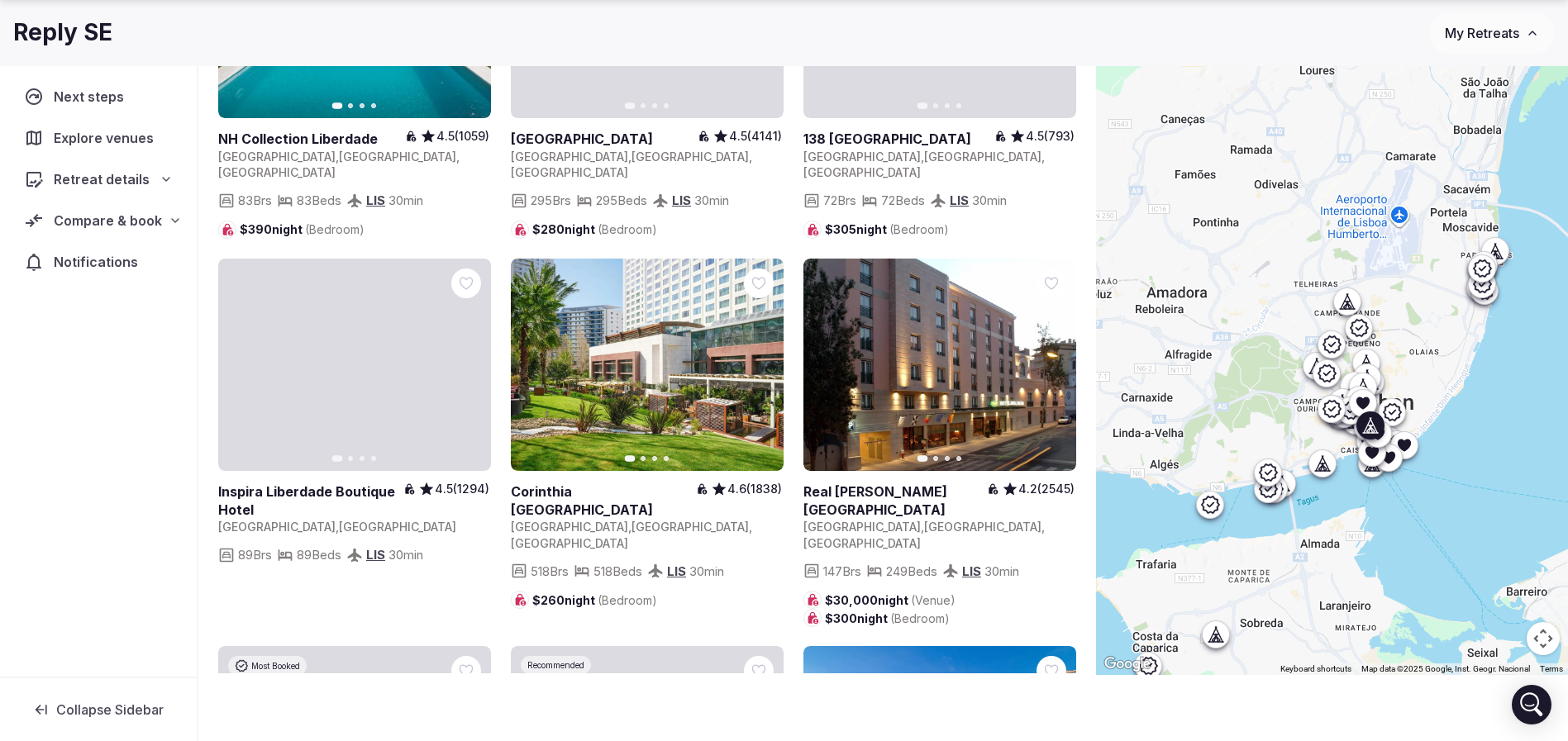
scroll to position [4586, 0]
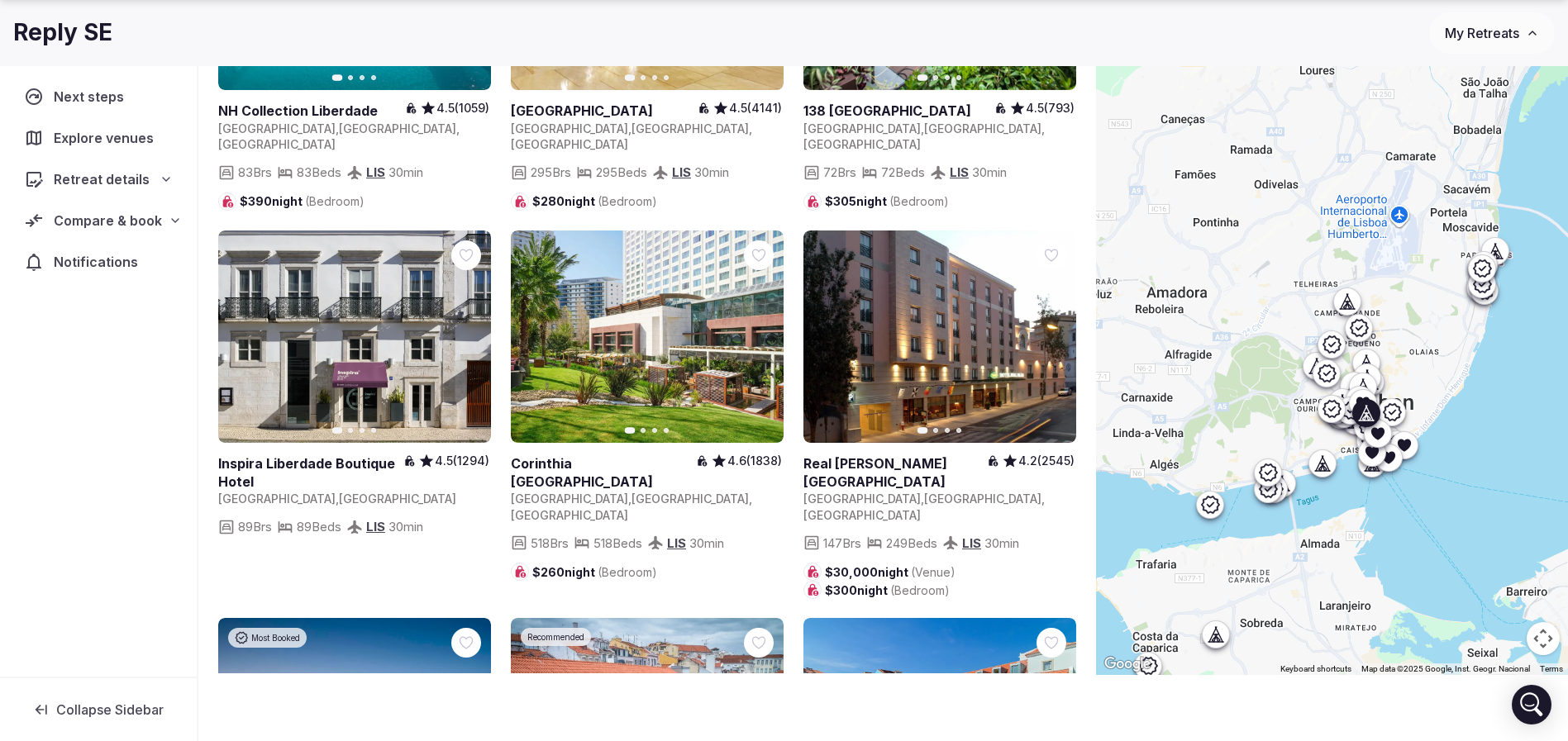
click at [370, 276] on link at bounding box center [355, 336] width 273 height 212
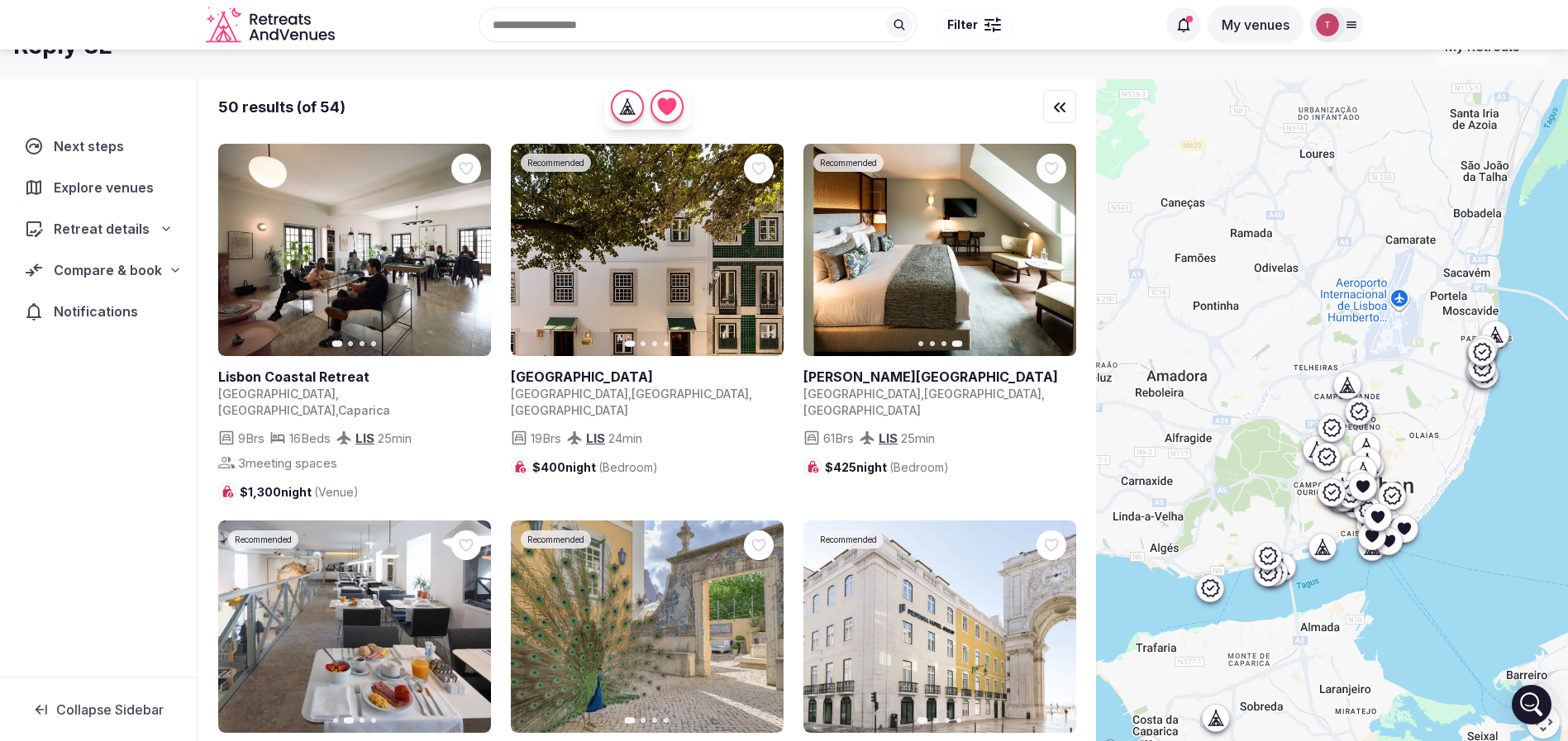
scroll to position [0, 0]
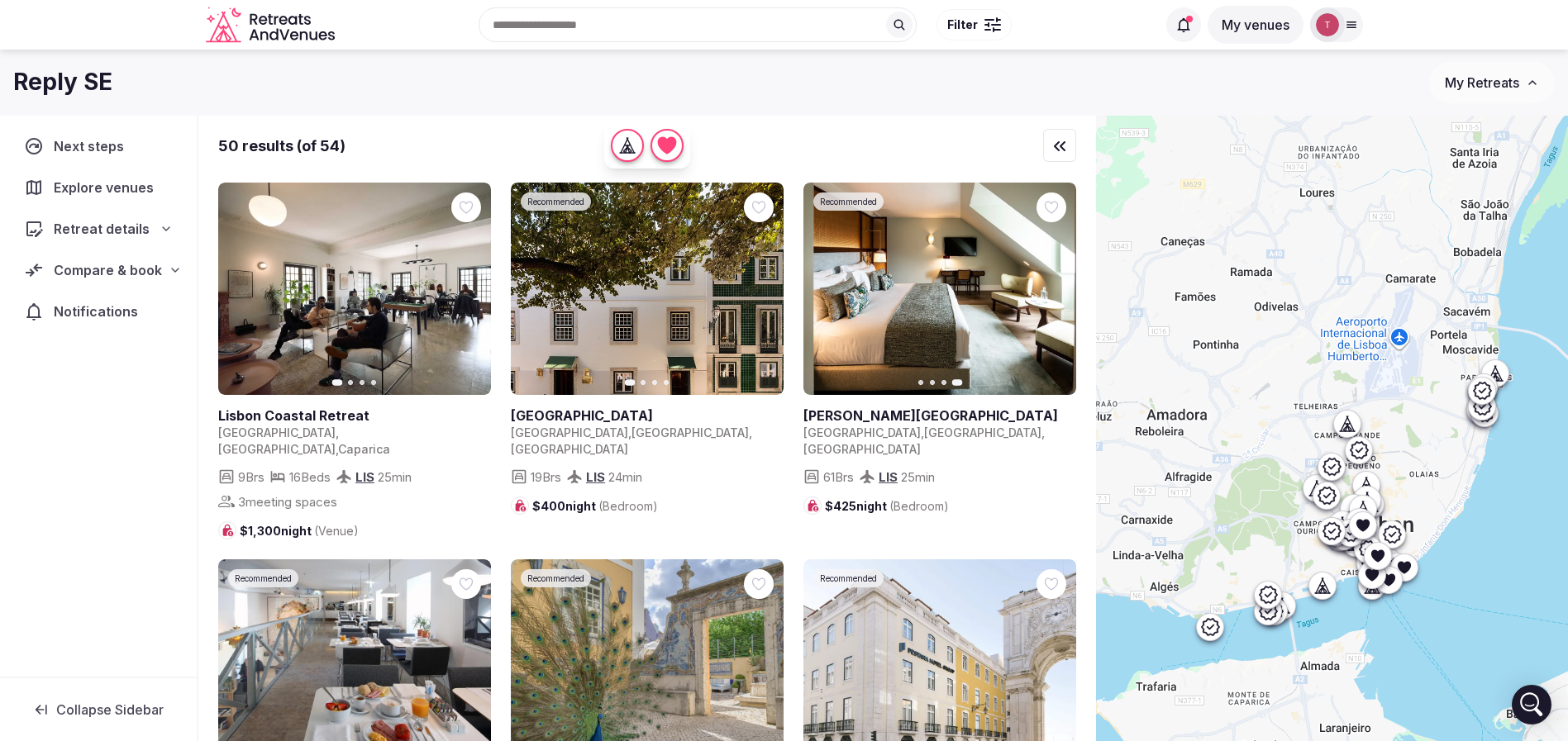
click at [728, 24] on input "text" at bounding box center [697, 25] width 438 height 35
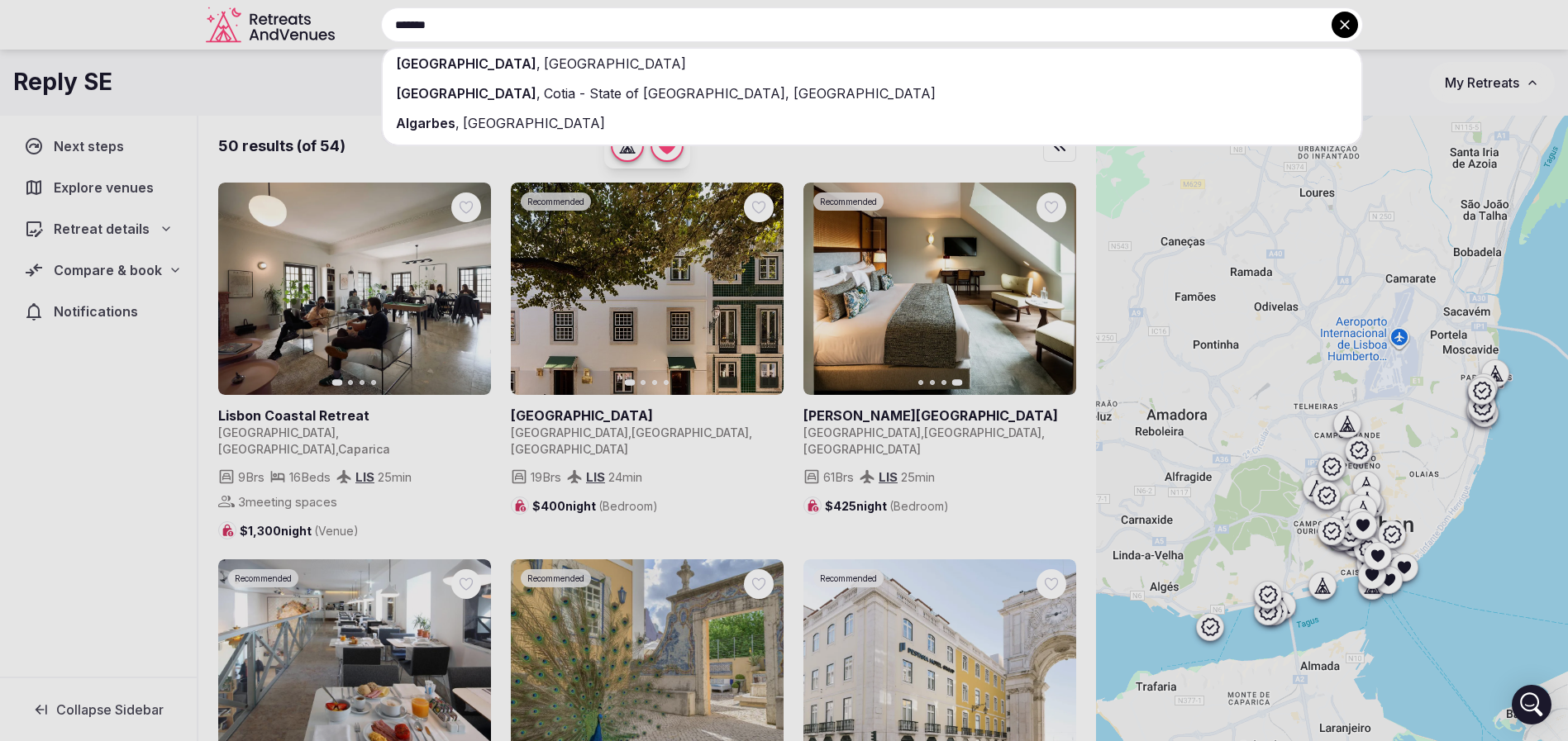
type input "*******"
click at [662, 60] on div "[GEOGRAPHIC_DATA] , [GEOGRAPHIC_DATA]" at bounding box center [873, 63] width 979 height 29
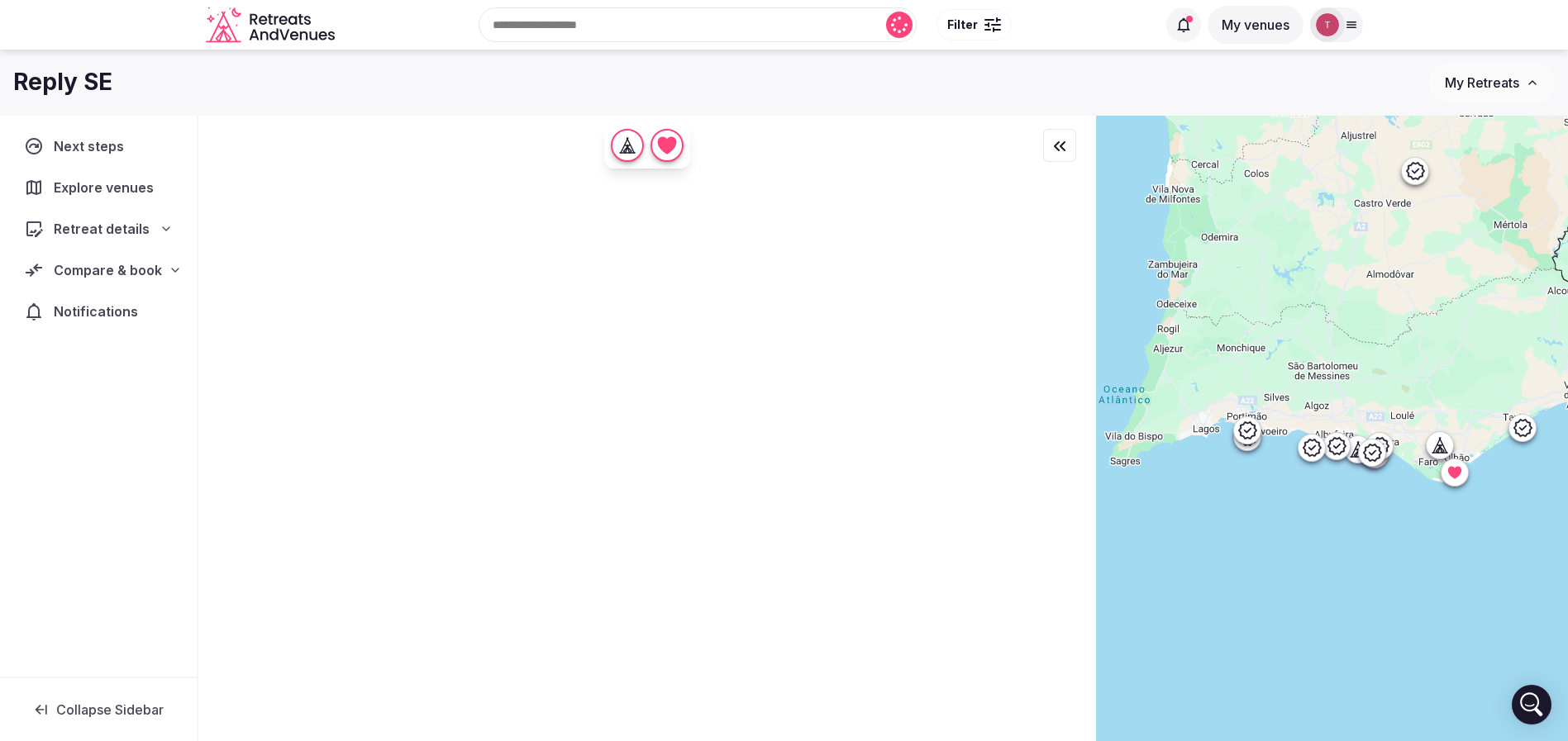
drag, startPoint x: 1342, startPoint y: 512, endPoint x: 1404, endPoint y: 516, distance: 62.1
click at [1404, 516] on div at bounding box center [1332, 456] width 472 height 681
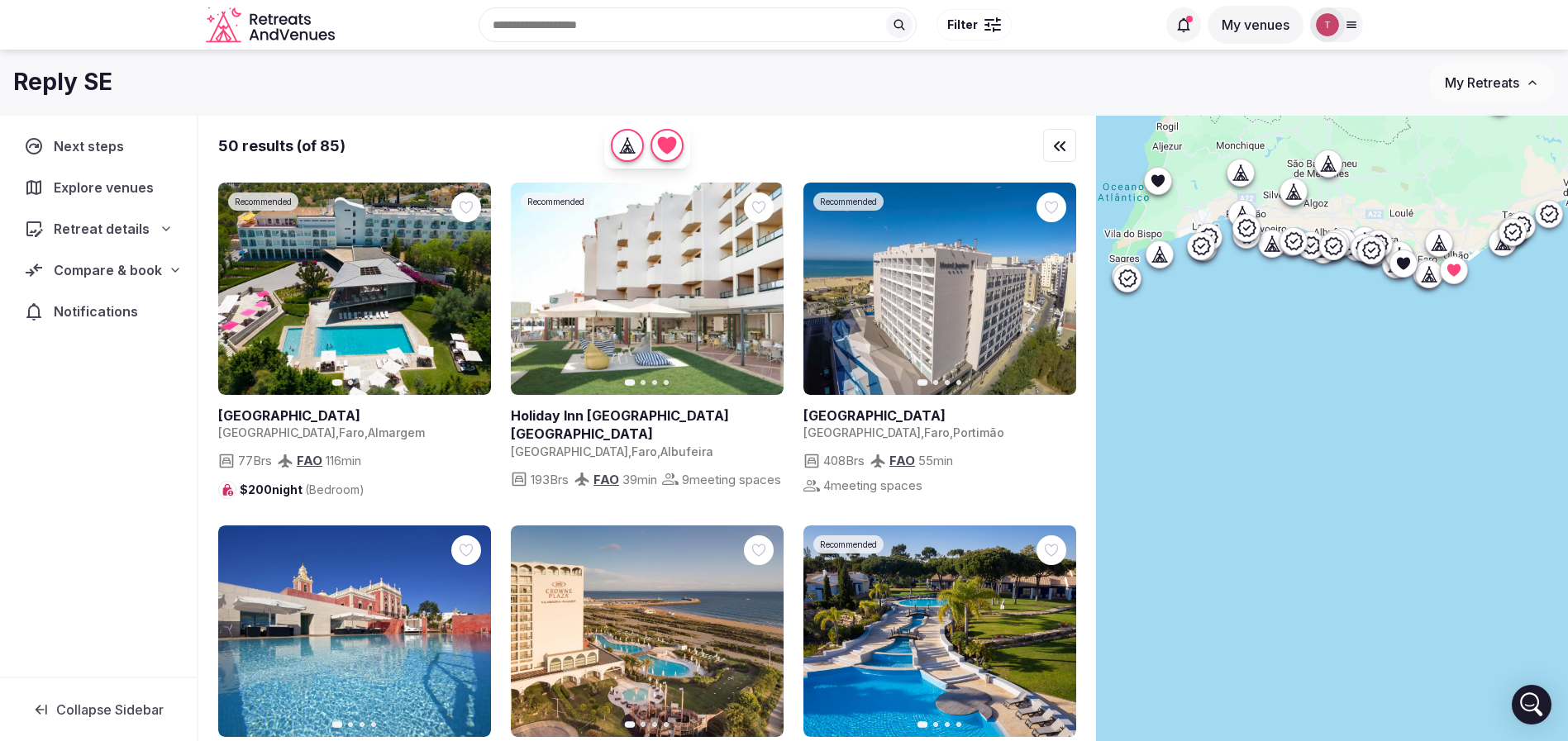
drag, startPoint x: 1390, startPoint y: 590, endPoint x: 1389, endPoint y: 386, distance: 204.0
click at [1389, 386] on div at bounding box center [1332, 456] width 472 height 681
click at [1409, 263] on icon at bounding box center [1403, 263] width 13 height 12
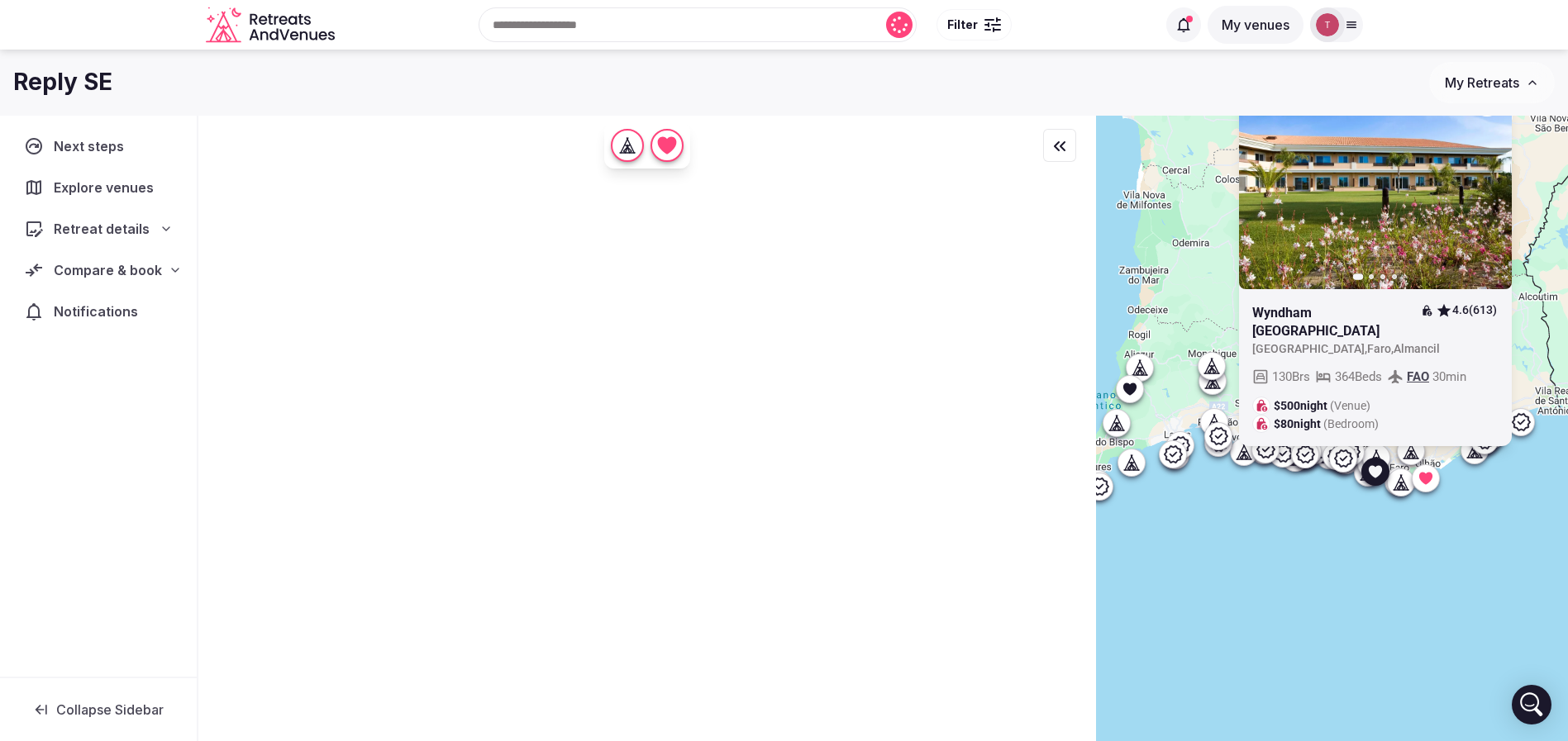
drag, startPoint x: 1428, startPoint y: 340, endPoint x: 1400, endPoint y: 553, distance: 214.8
click at [1400, 553] on div "Previous slide Next slide [GEOGRAPHIC_DATA] 4.6 (613) [GEOGRAPHIC_DATA] , [GEOG…" at bounding box center [1332, 456] width 472 height 681
click at [1284, 545] on div "Previous slide Next slide [GEOGRAPHIC_DATA] 4.6 (613) [GEOGRAPHIC_DATA] , [GEOG…" at bounding box center [1332, 456] width 472 height 681
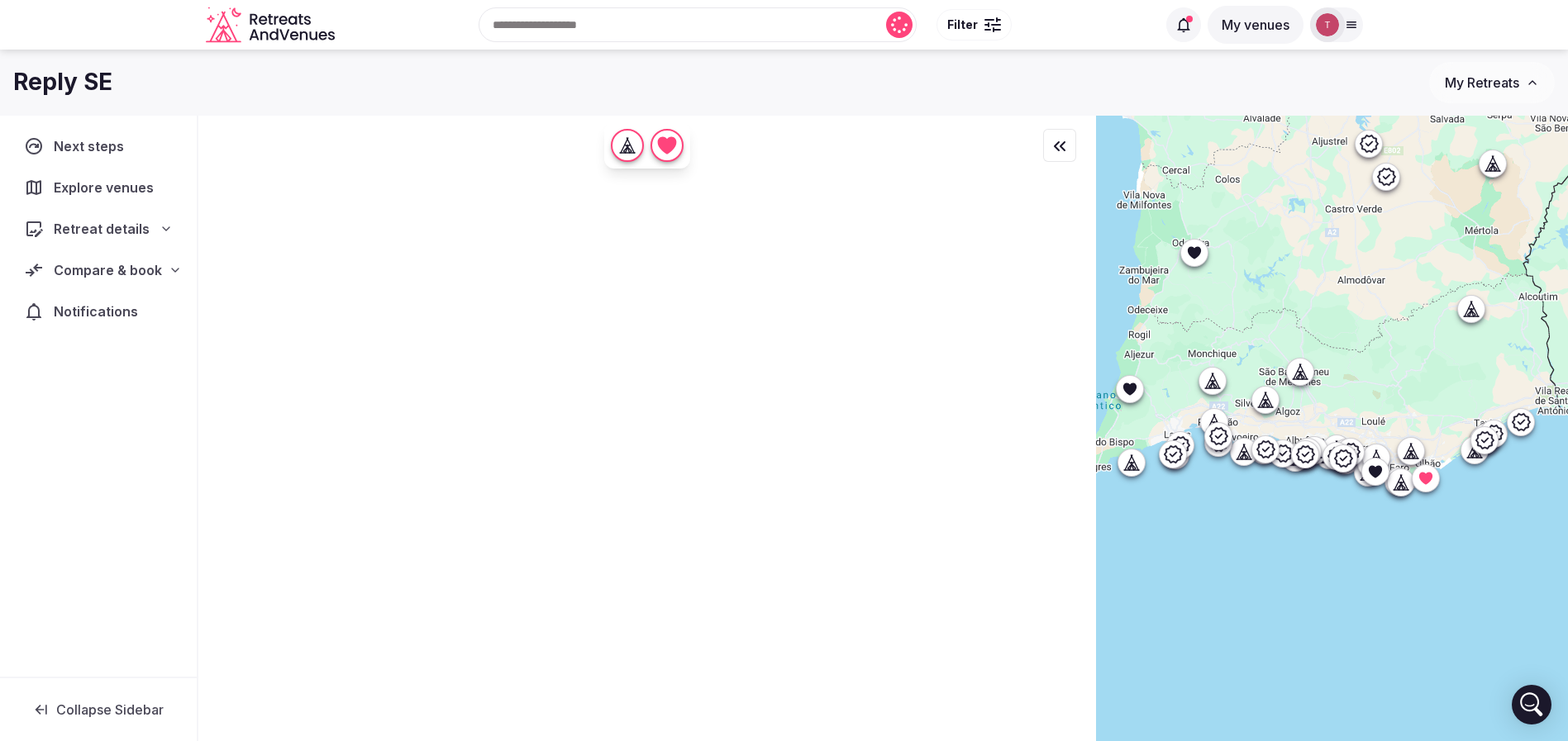
click at [1136, 392] on icon at bounding box center [1130, 388] width 13 height 12
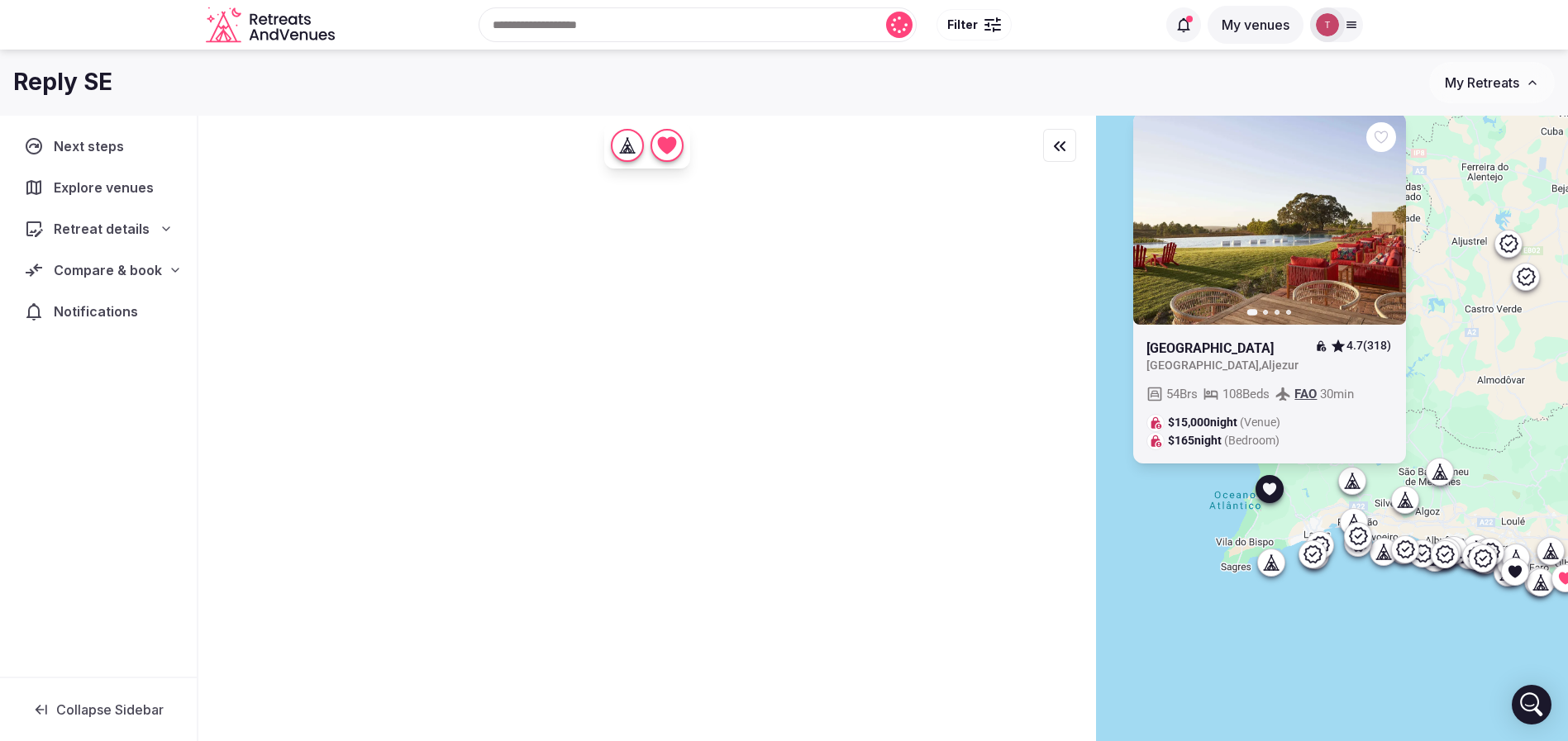
drag, startPoint x: 1272, startPoint y: 507, endPoint x: 1312, endPoint y: 570, distance: 74.6
click at [1312, 570] on div "Previous slide Next slide Praia do Canal Nature Resort 4.7 (318) Portugal , Alj…" at bounding box center [1332, 456] width 472 height 681
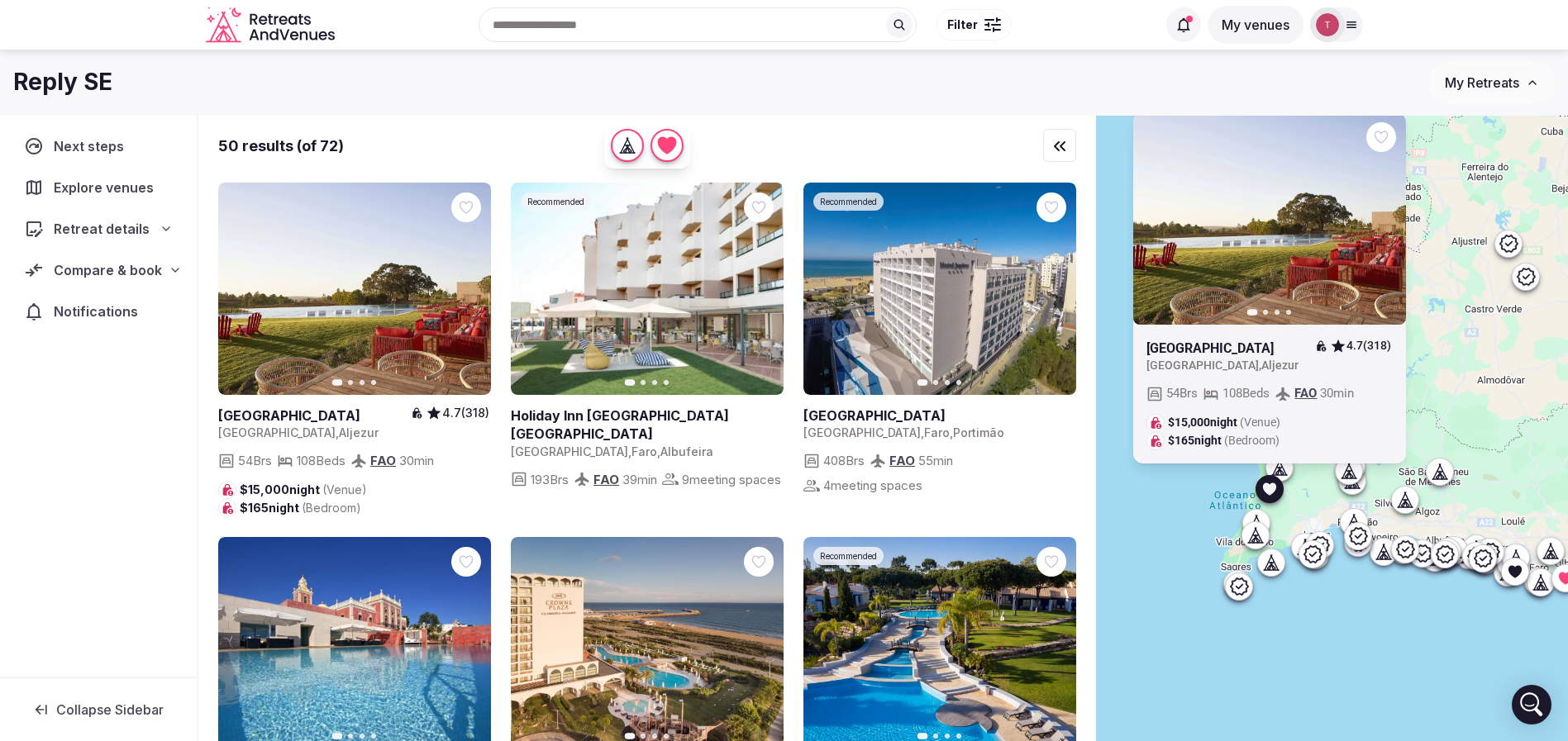
click at [0, 0] on icon at bounding box center [0, 0] width 0 height 0
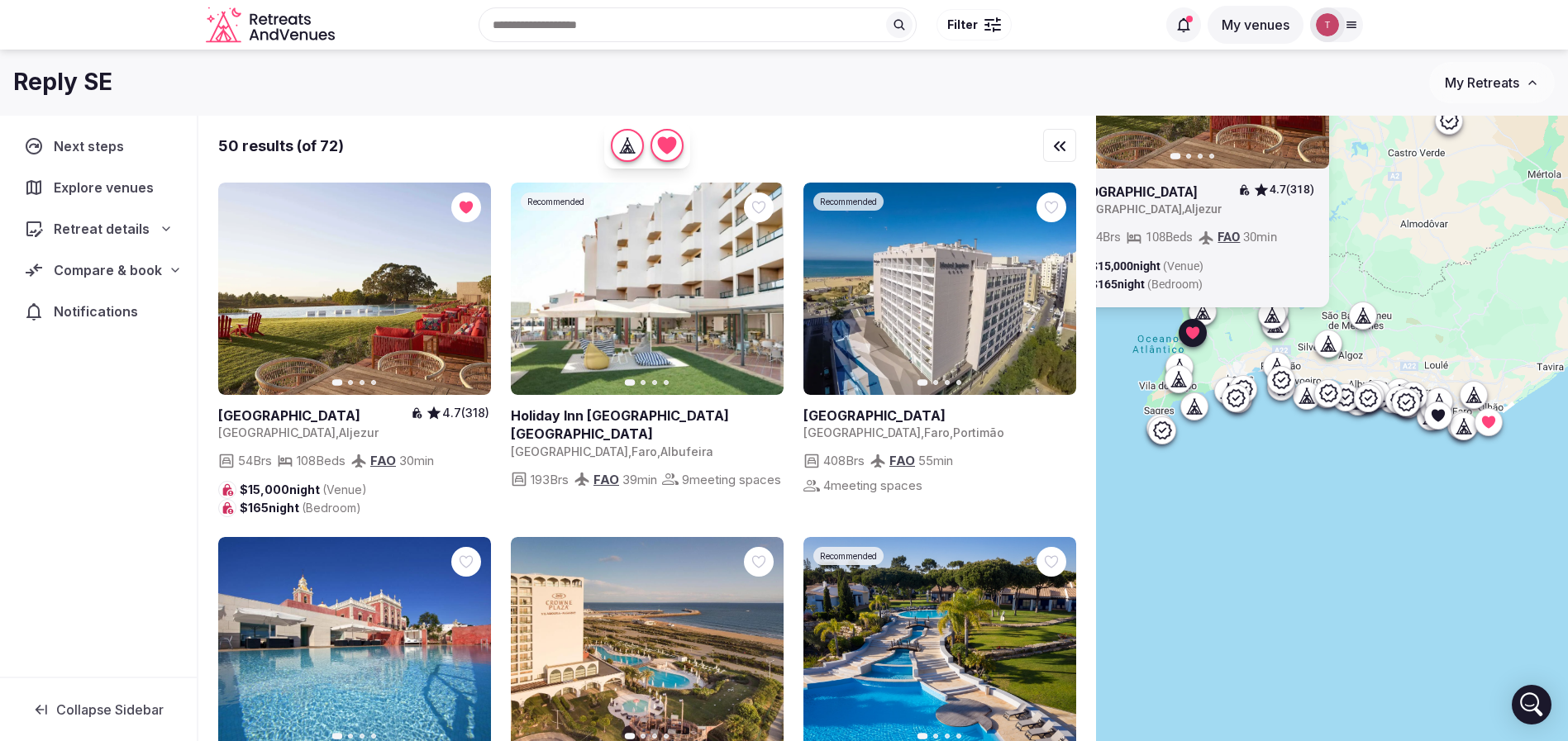
drag, startPoint x: 1371, startPoint y: 666, endPoint x: 1292, endPoint y: 493, distance: 190.2
click at [1292, 493] on div "Previous slide Next slide Praia do Canal Nature Resort 4.7 (318) Portugal , Alj…" at bounding box center [1332, 456] width 472 height 681
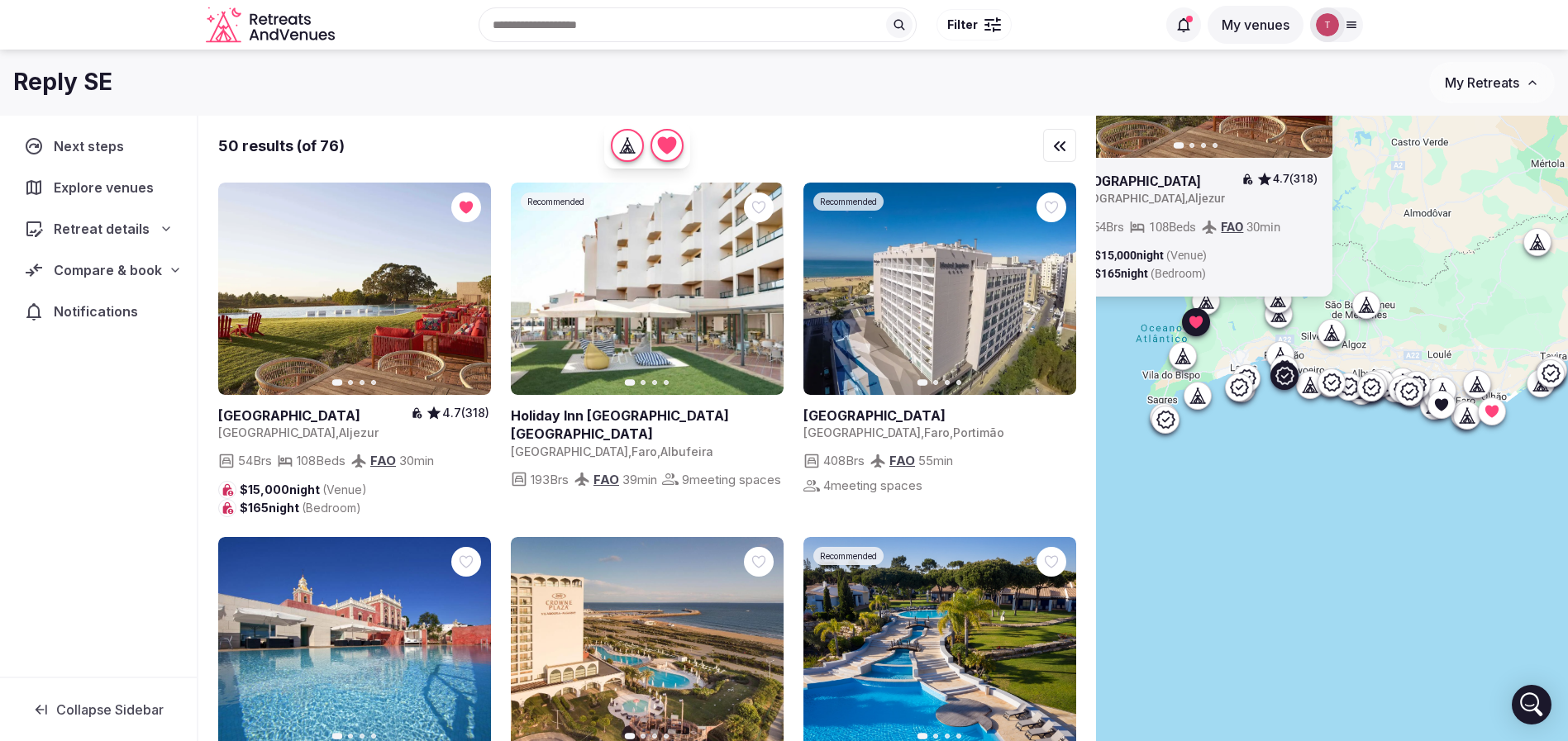
click at [1048, 292] on icon "button" at bounding box center [1053, 289] width 13 height 13
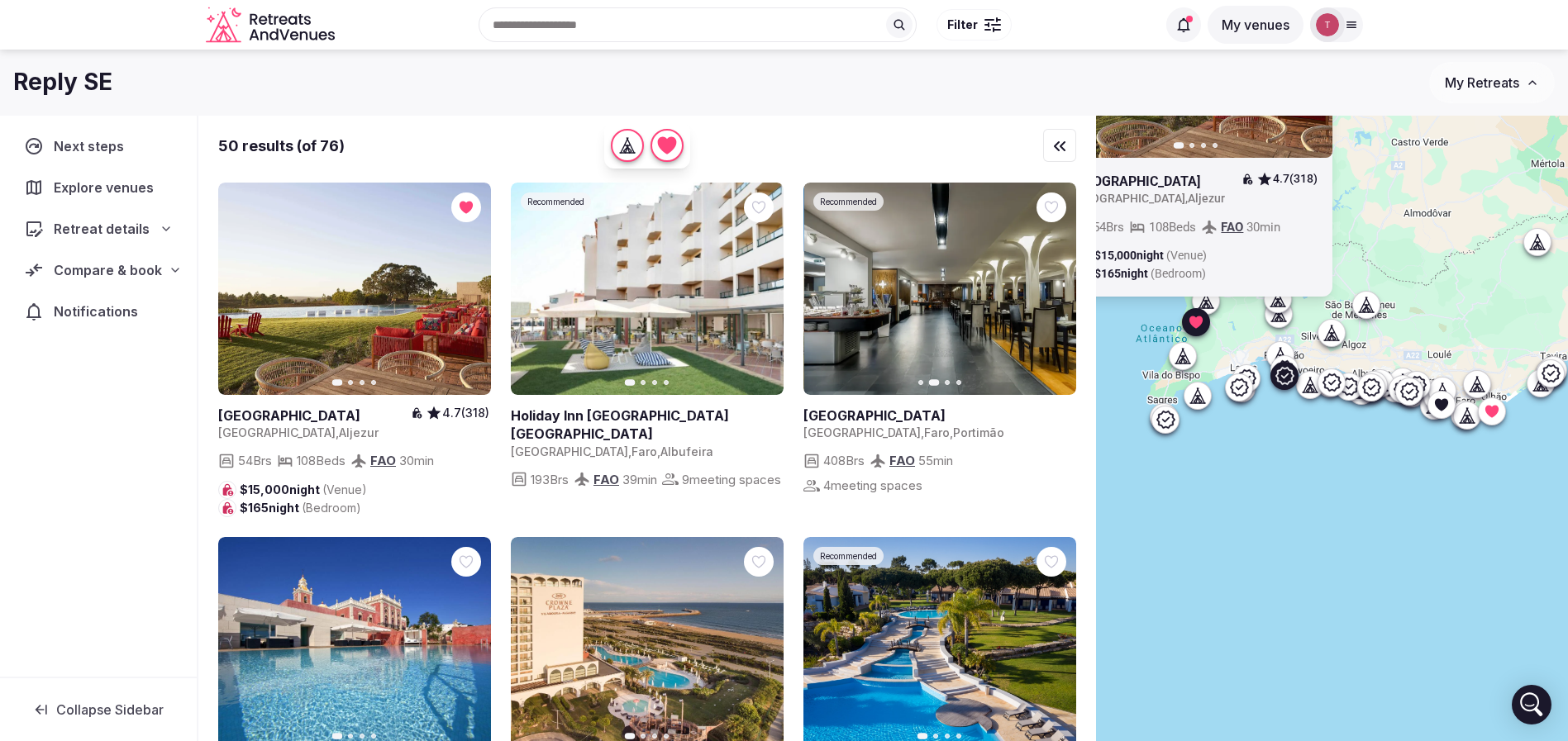
click at [1055, 290] on icon "button" at bounding box center [1054, 289] width 6 height 12
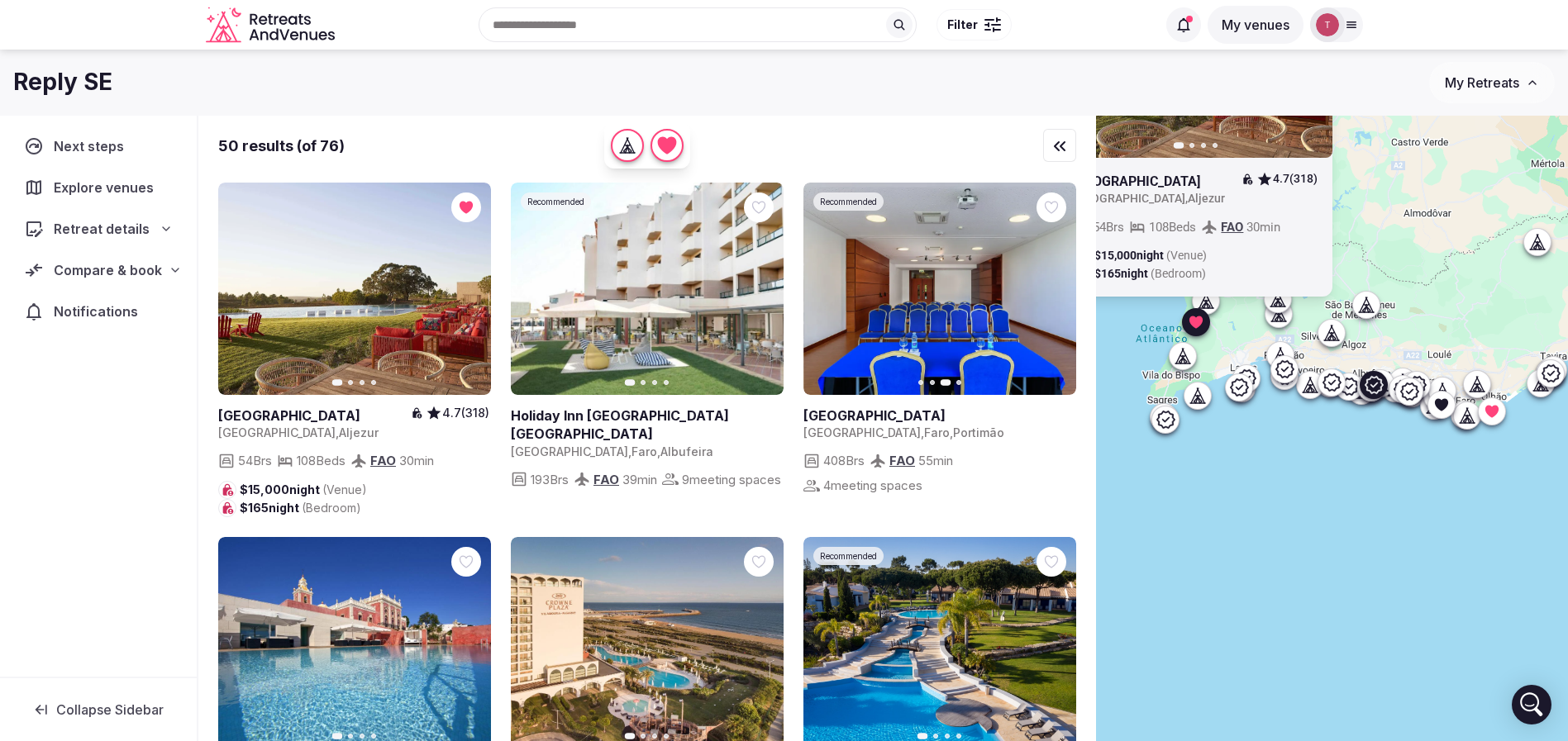
click at [764, 286] on icon "button" at bounding box center [761, 289] width 13 height 13
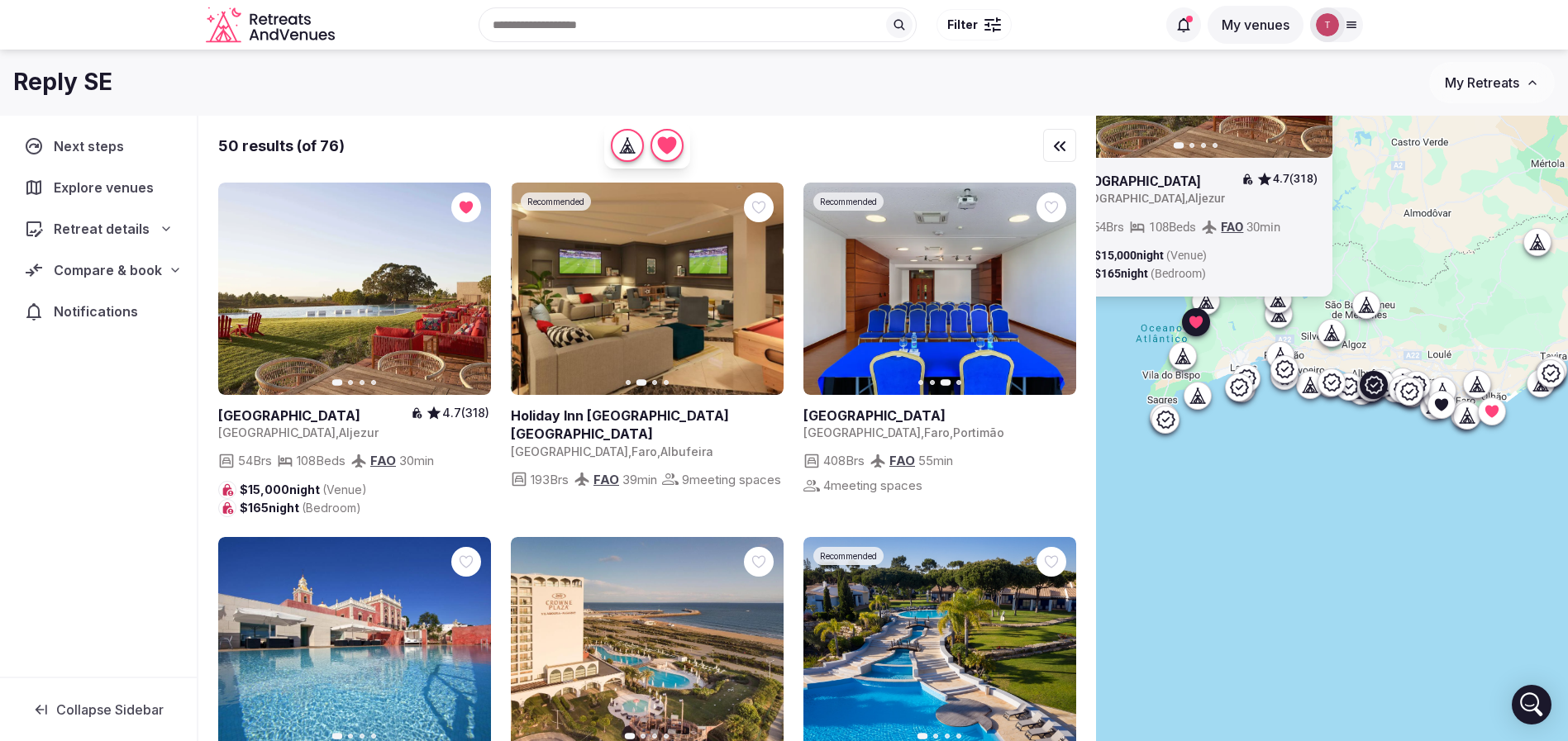
click at [764, 286] on icon "button" at bounding box center [761, 289] width 13 height 13
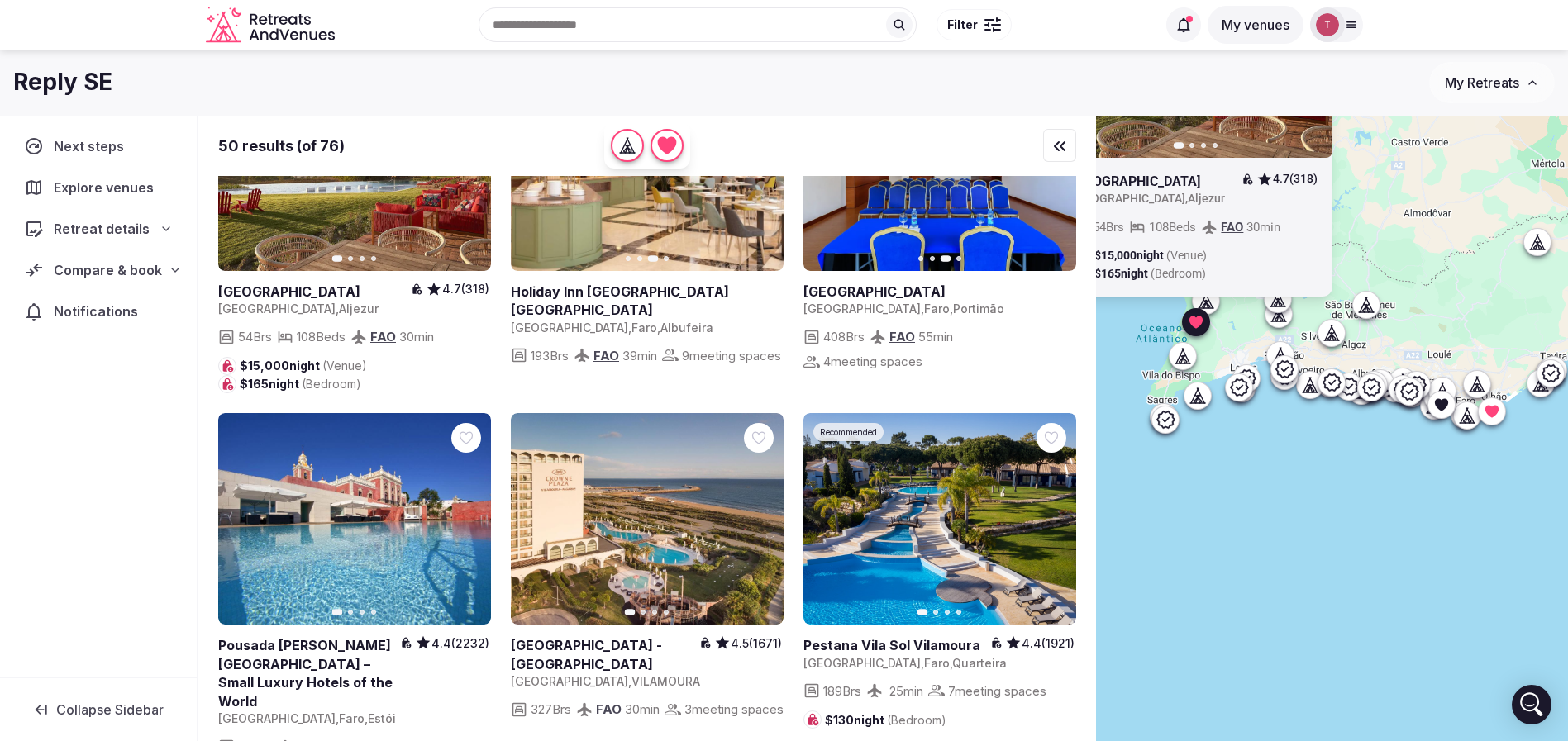
scroll to position [248, 0]
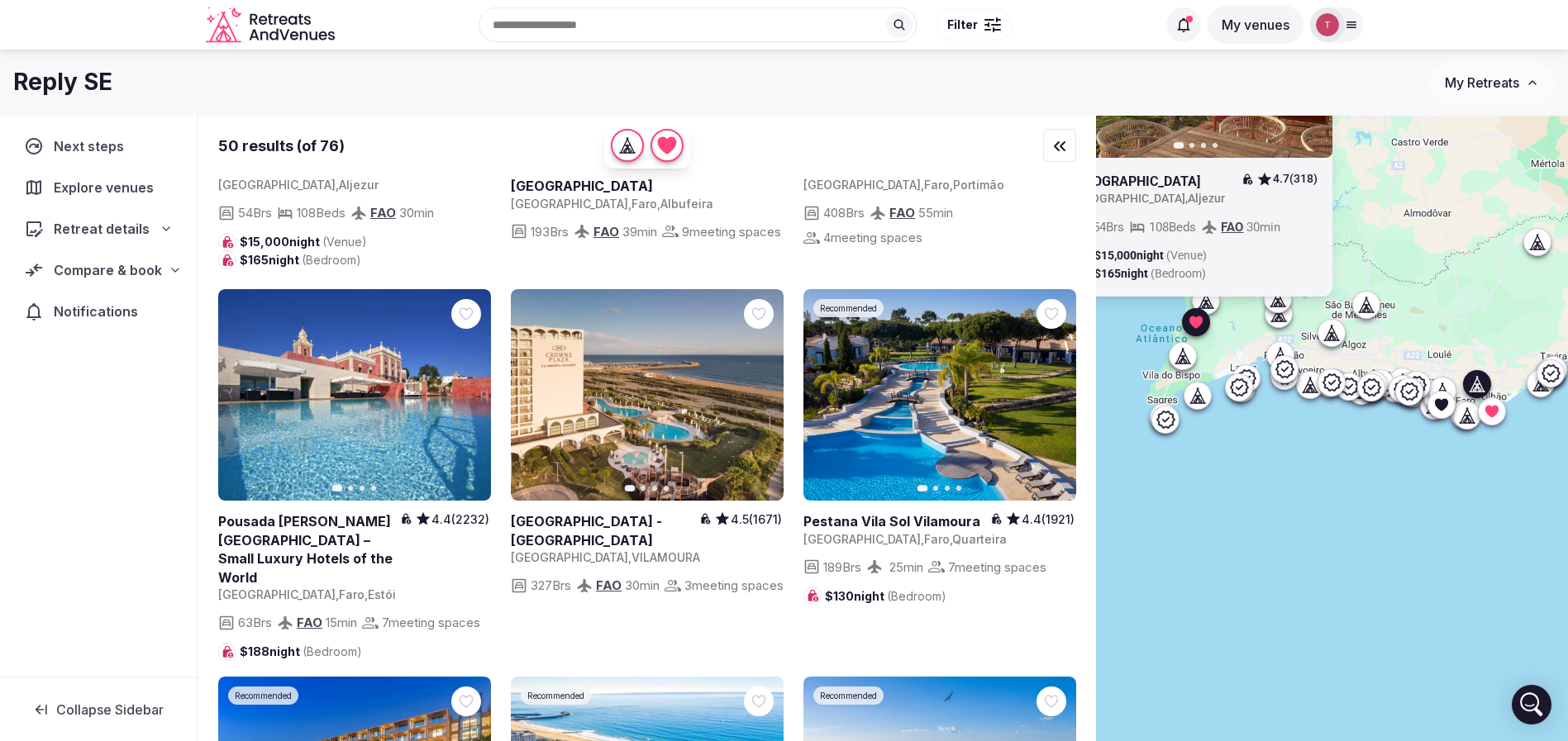
click at [466, 394] on icon "button" at bounding box center [468, 395] width 13 height 13
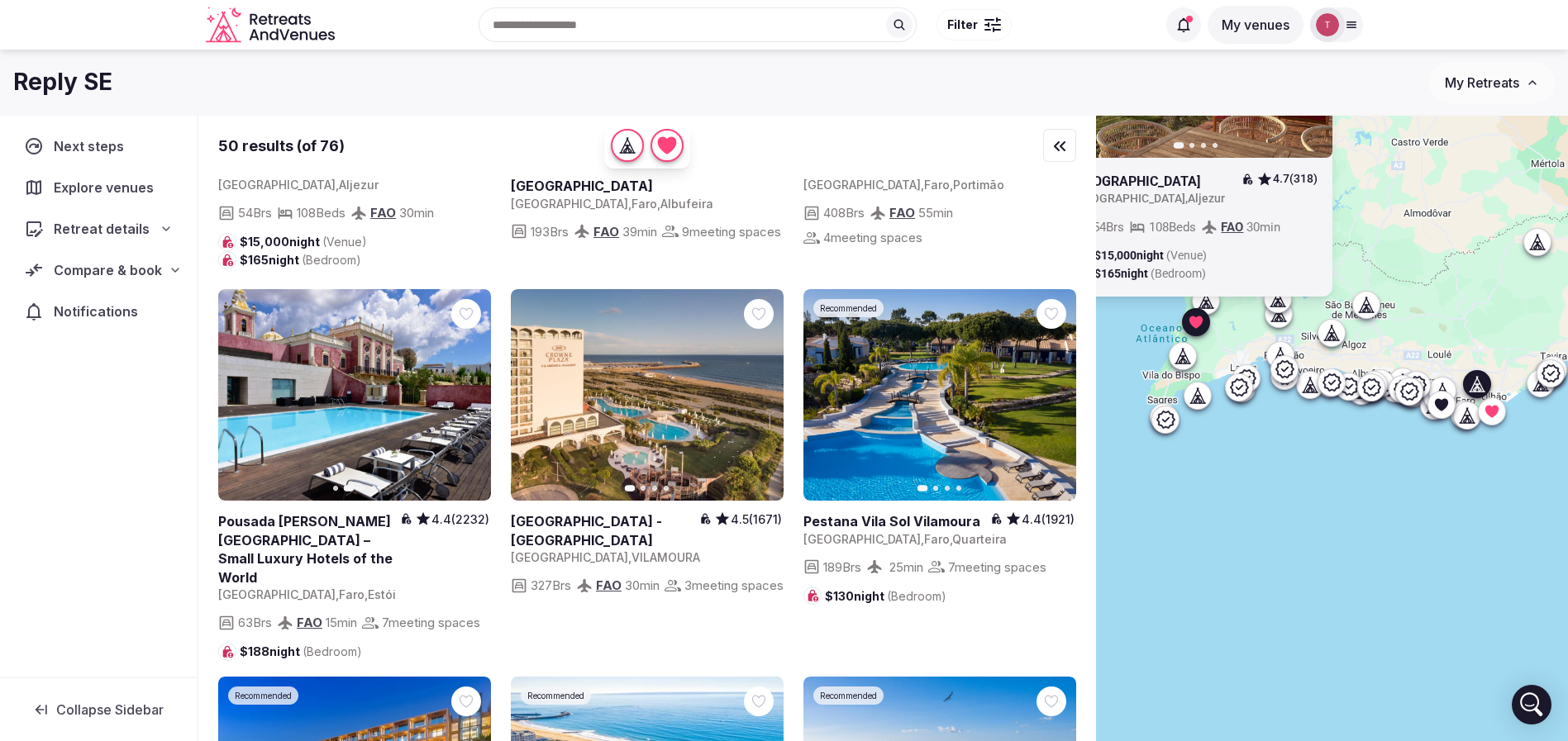
click at [0, 0] on icon at bounding box center [0, 0] width 0 height 0
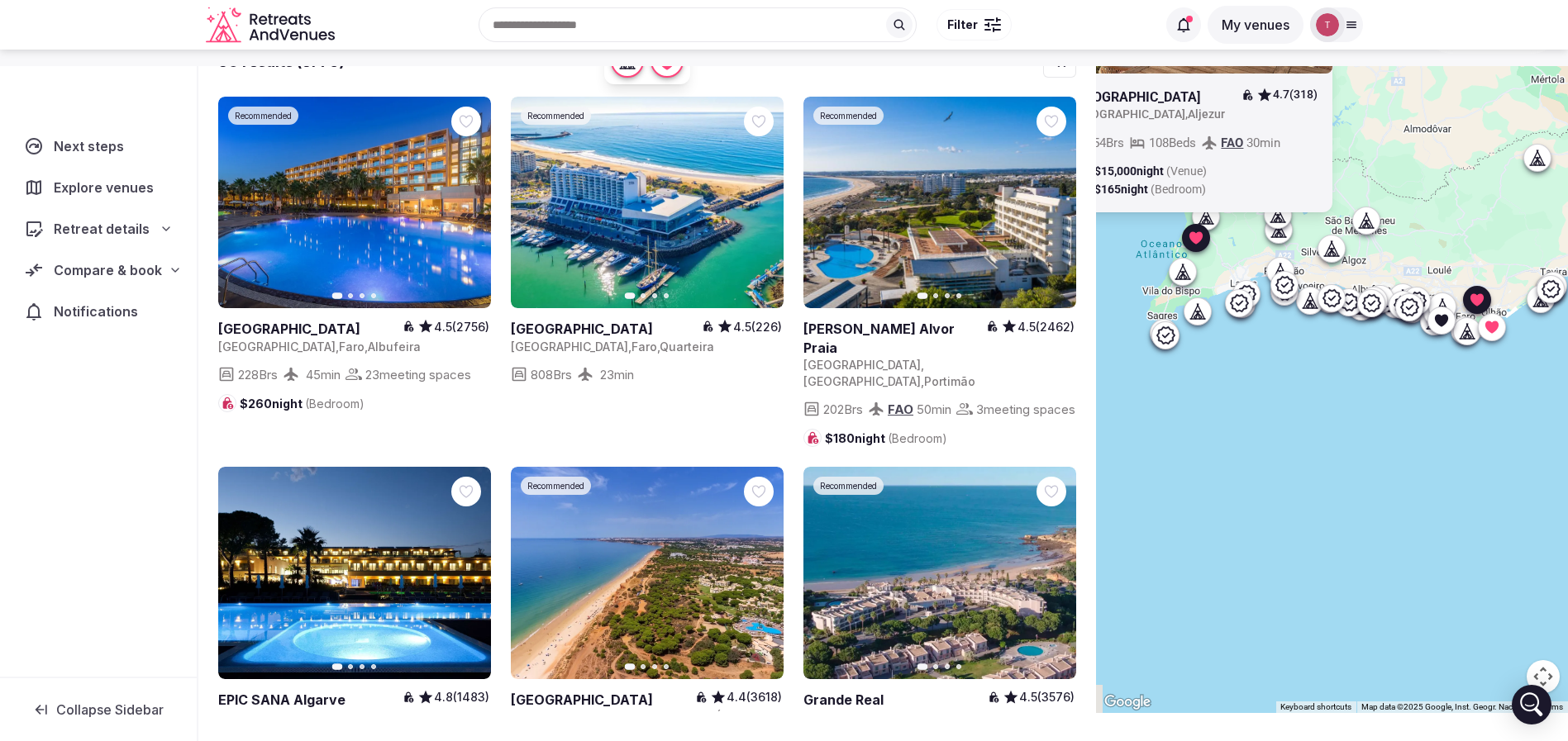
scroll to position [122, 0]
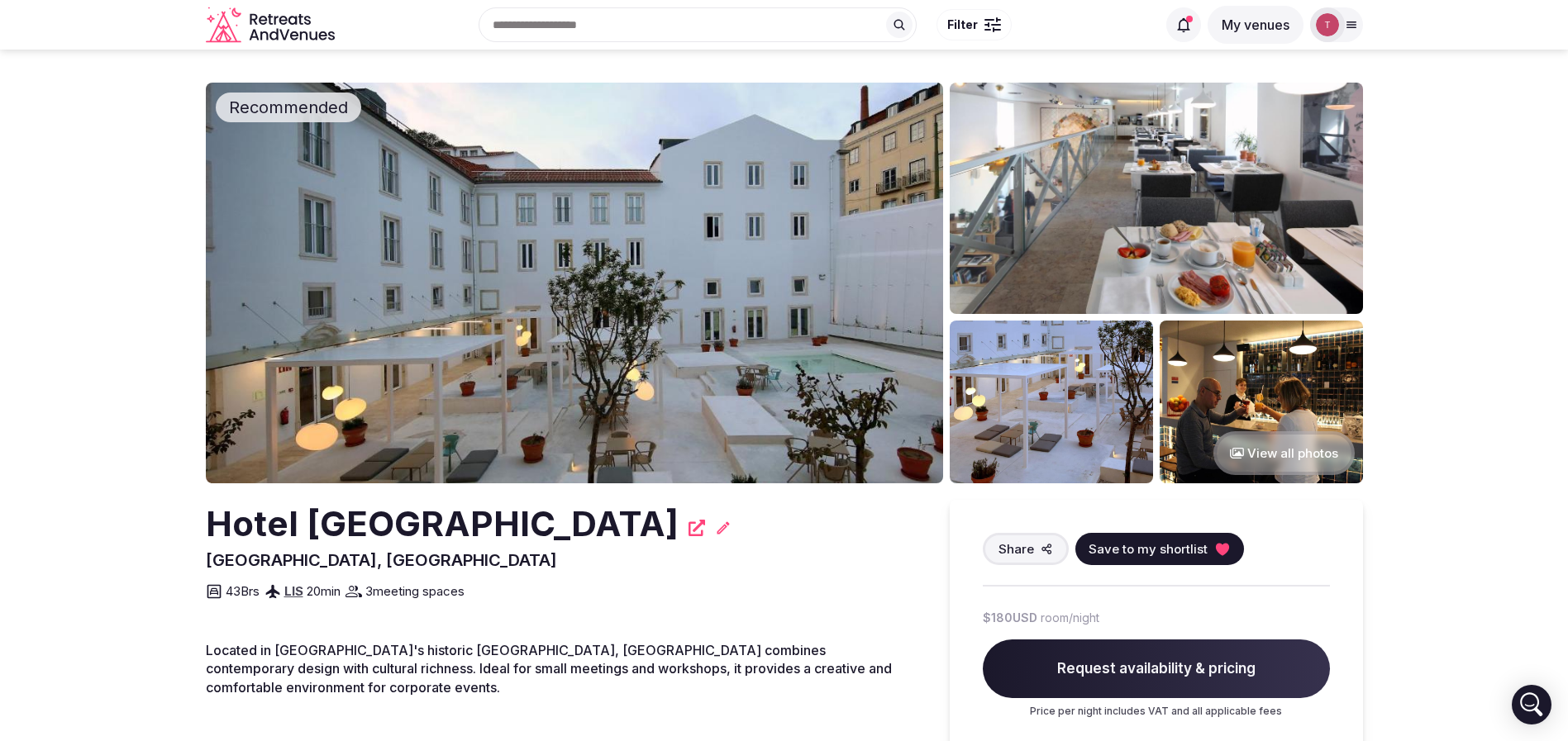
drag, startPoint x: 163, startPoint y: 533, endPoint x: 677, endPoint y: 524, distance: 514.1
click at [1224, 550] on icon at bounding box center [1223, 549] width 17 height 17
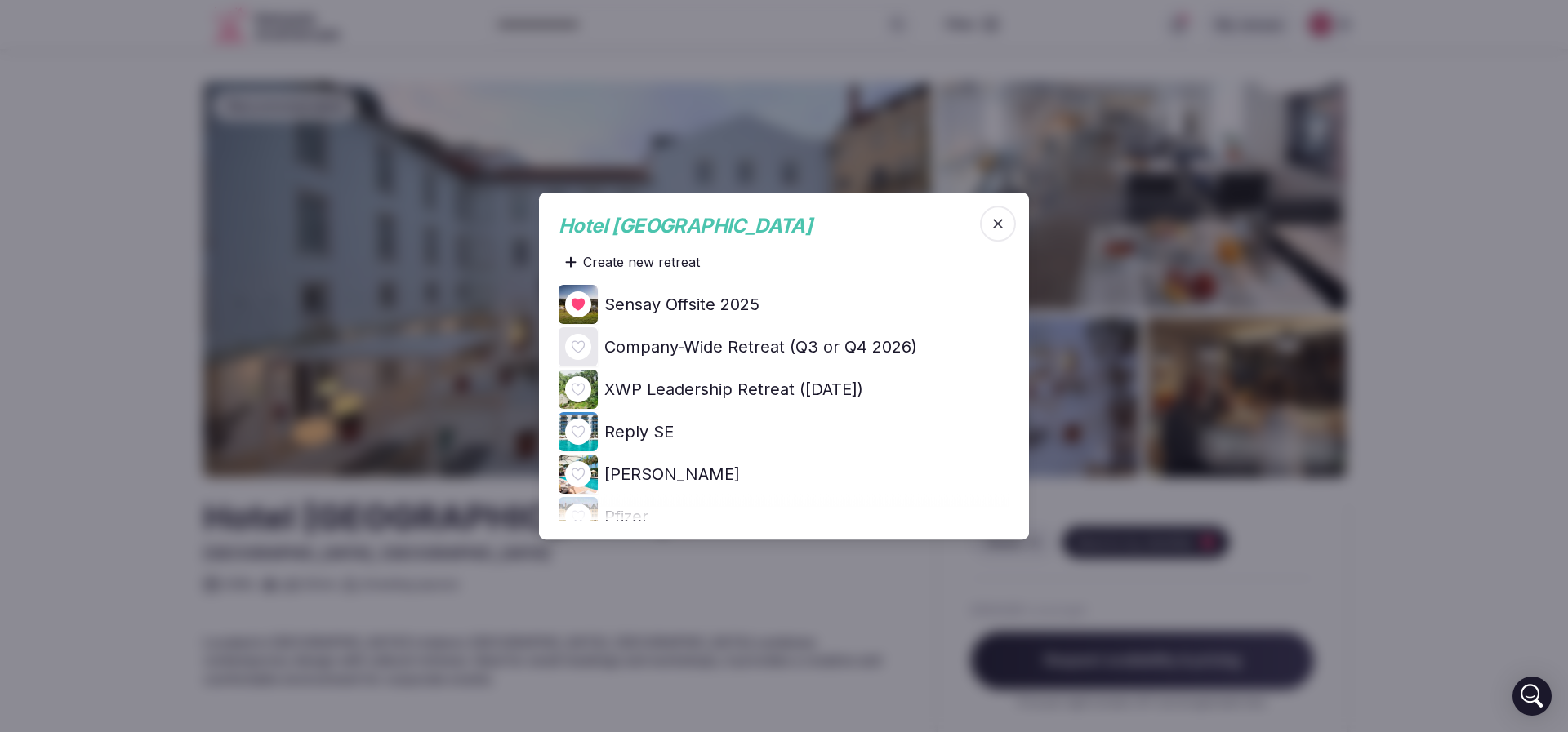
click at [0, 0] on icon at bounding box center [0, 0] width 0 height 0
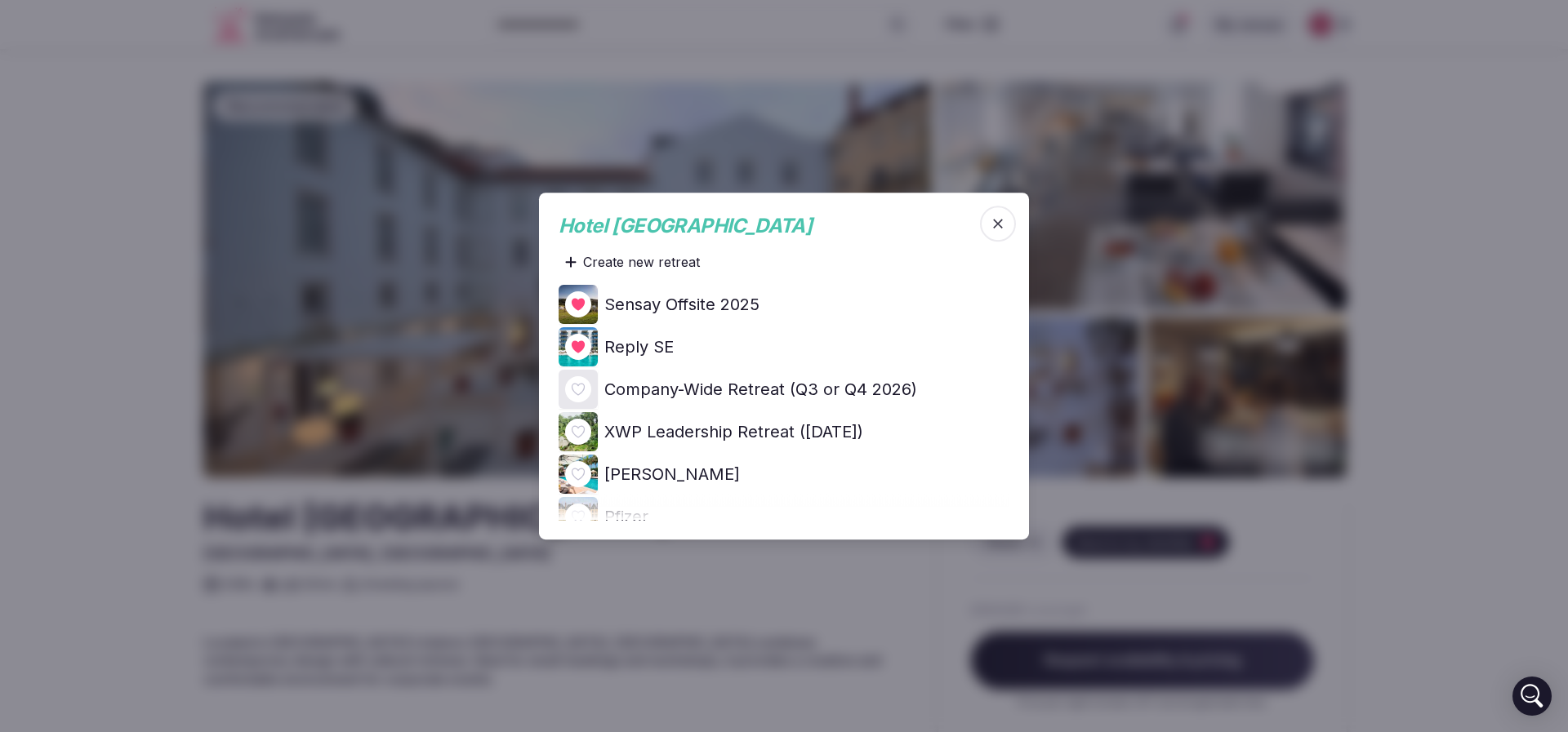
click at [123, 376] on div at bounding box center [784, 366] width 1568 height 732
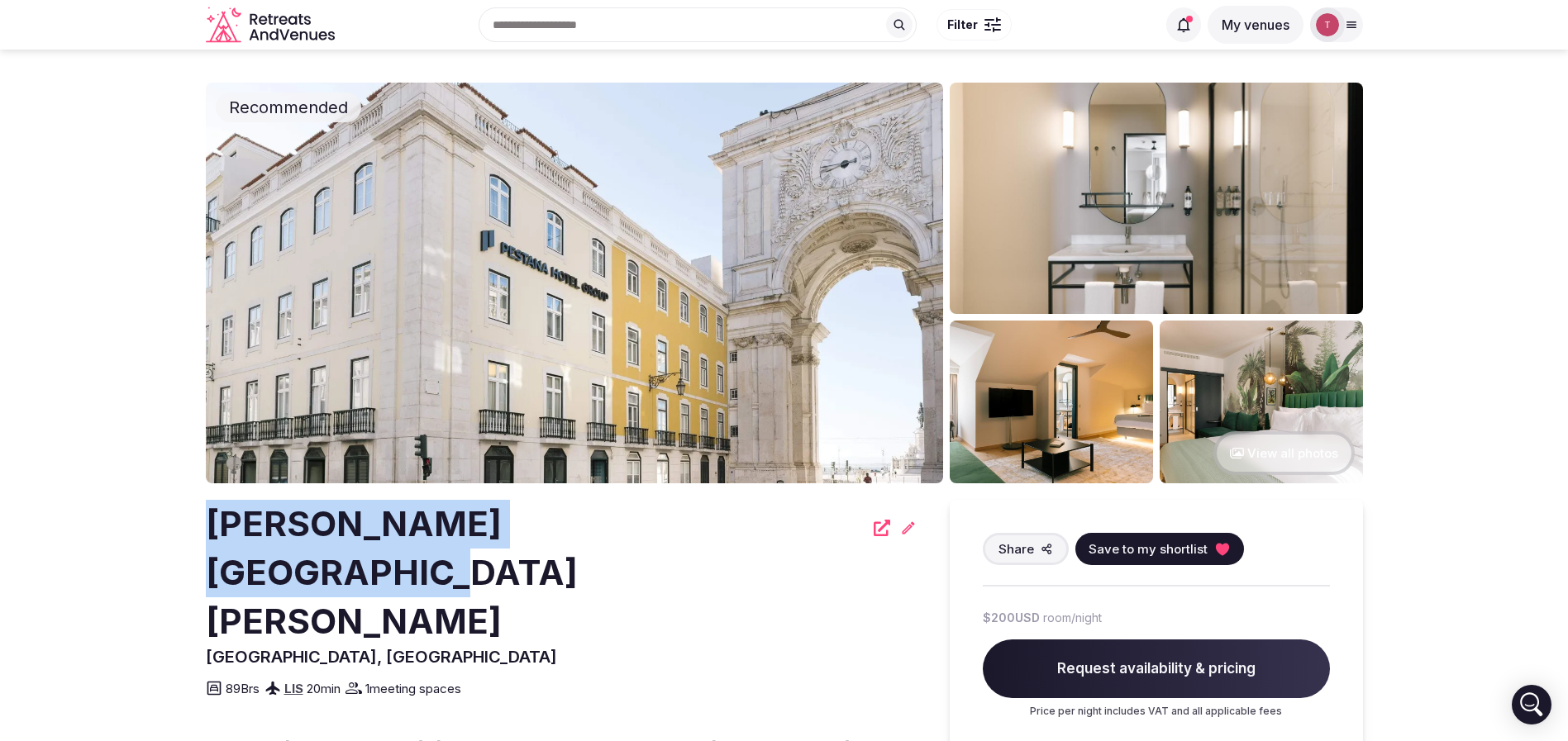
drag, startPoint x: 207, startPoint y: 536, endPoint x: 689, endPoint y: 492, distance: 484.0
copy h2 "[PERSON_NAME] [GEOGRAPHIC_DATA][PERSON_NAME]"
click at [649, 265] on img at bounding box center [574, 283] width 738 height 400
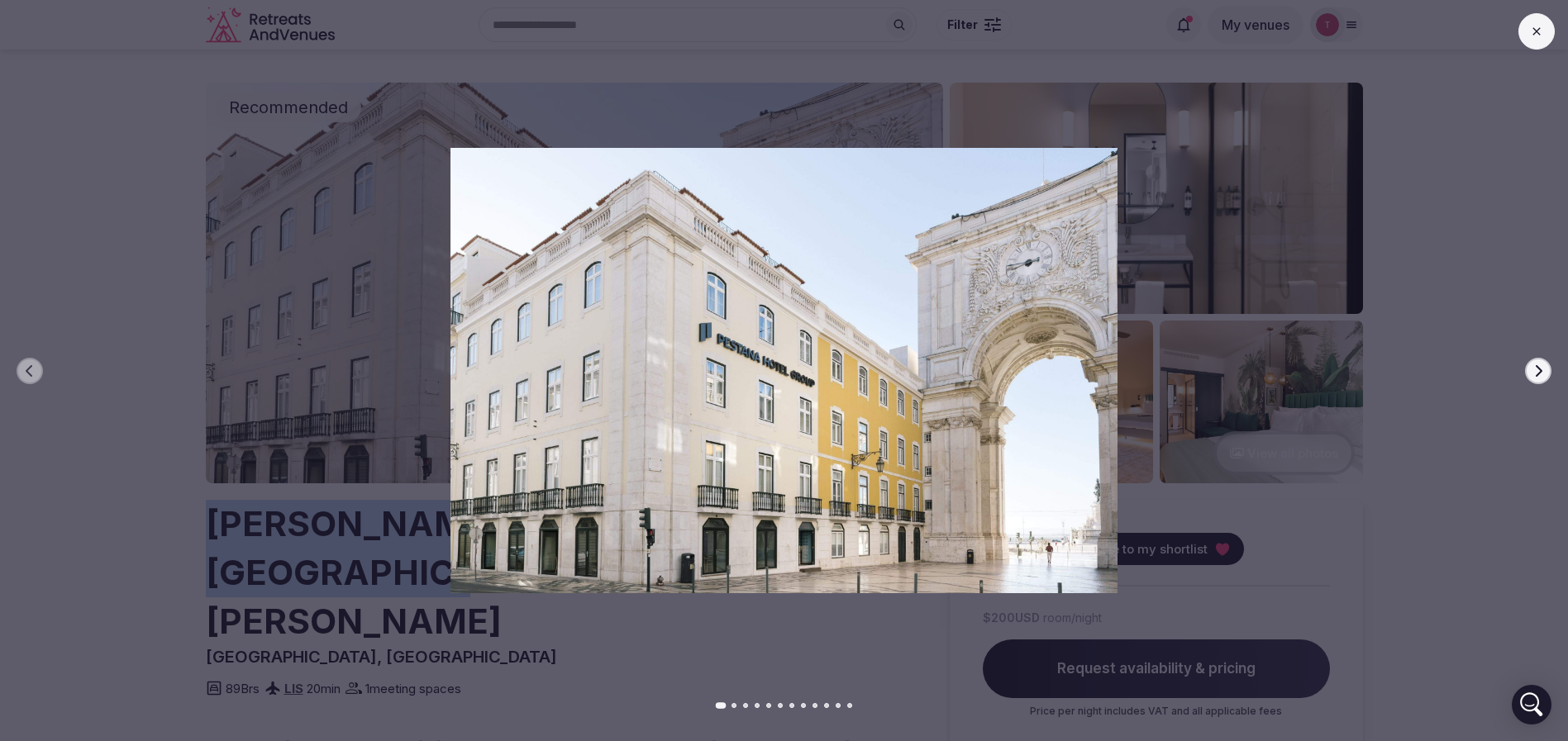
click at [1534, 371] on icon "button" at bounding box center [1539, 371] width 13 height 13
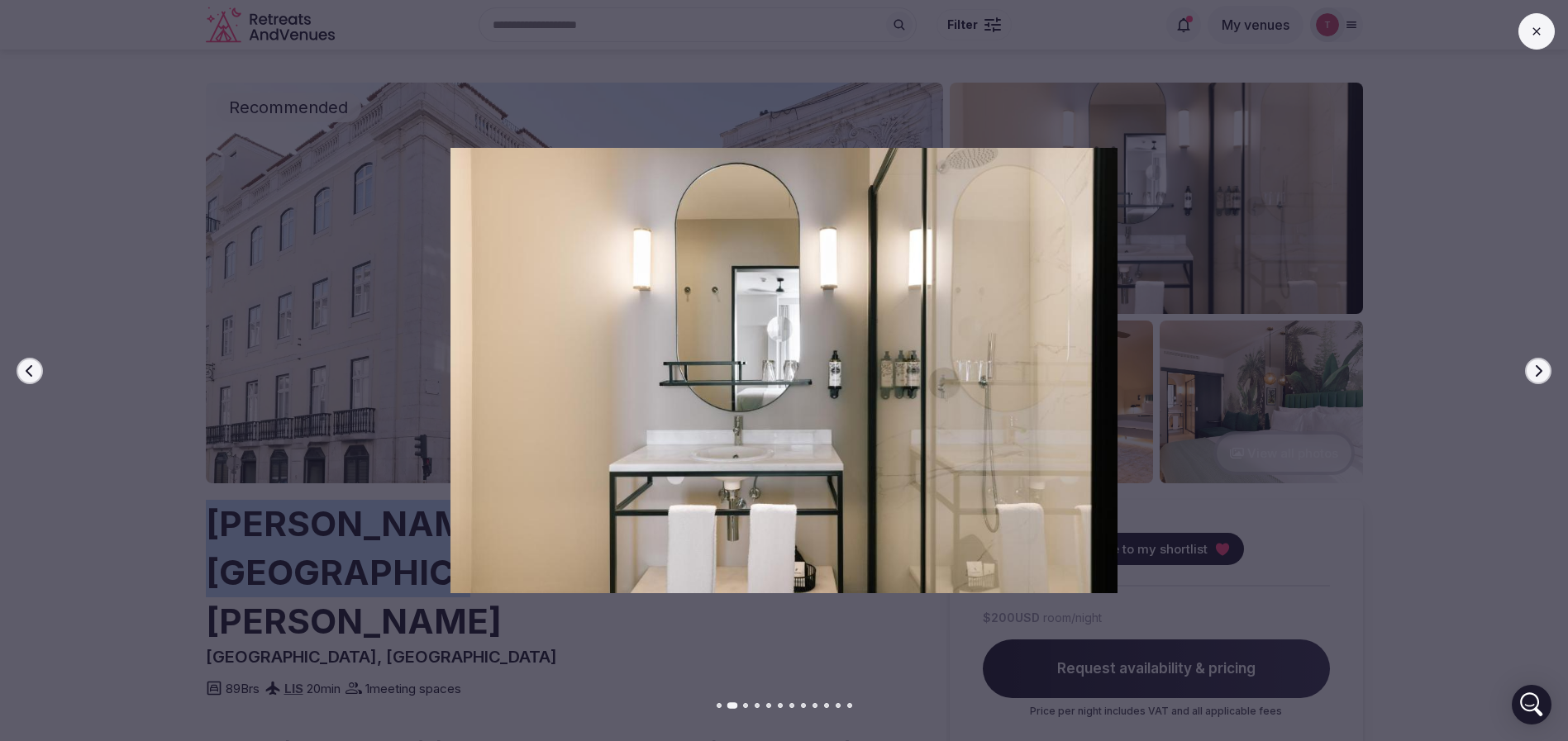
click at [1534, 371] on icon "button" at bounding box center [1539, 371] width 13 height 13
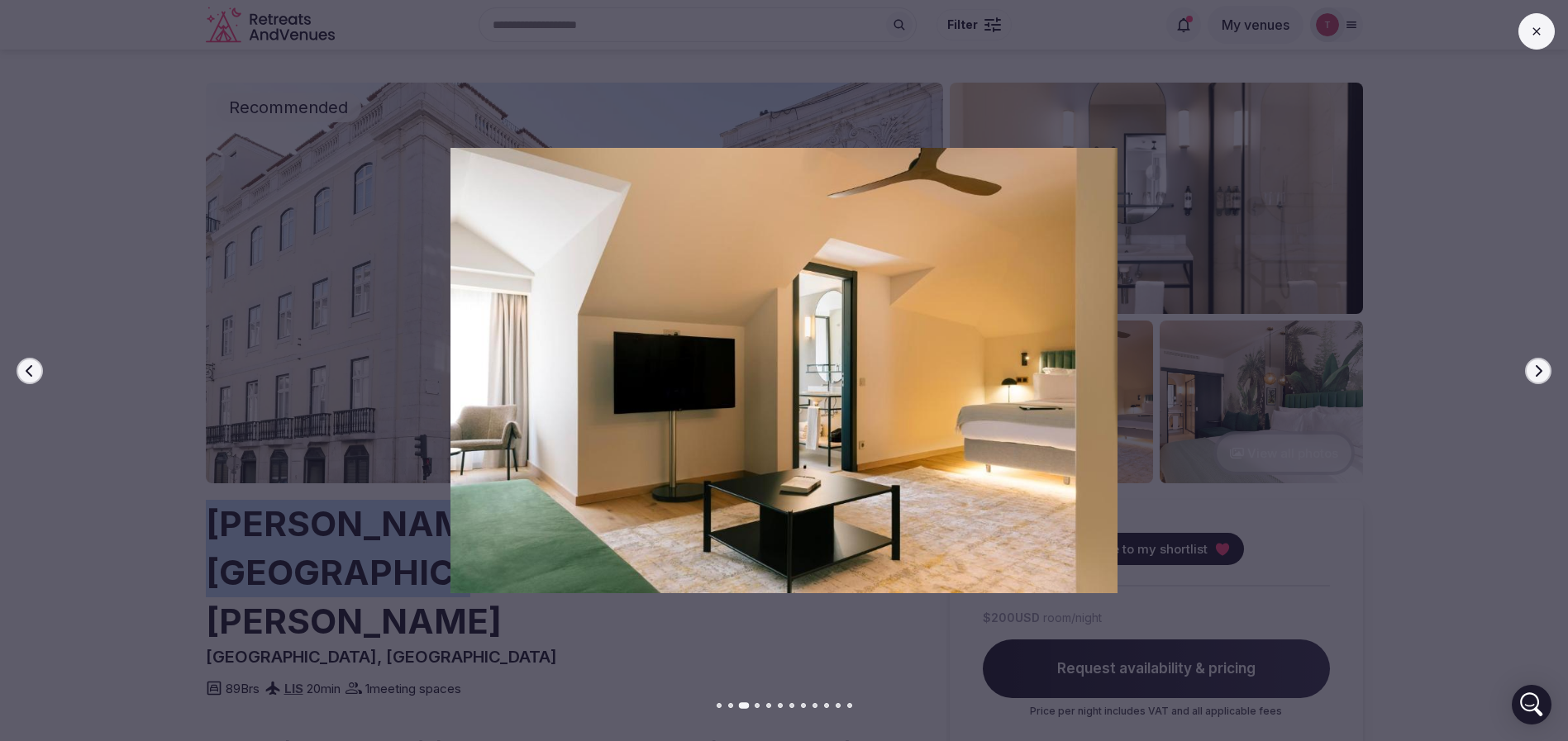
click at [1534, 371] on icon "button" at bounding box center [1539, 371] width 13 height 13
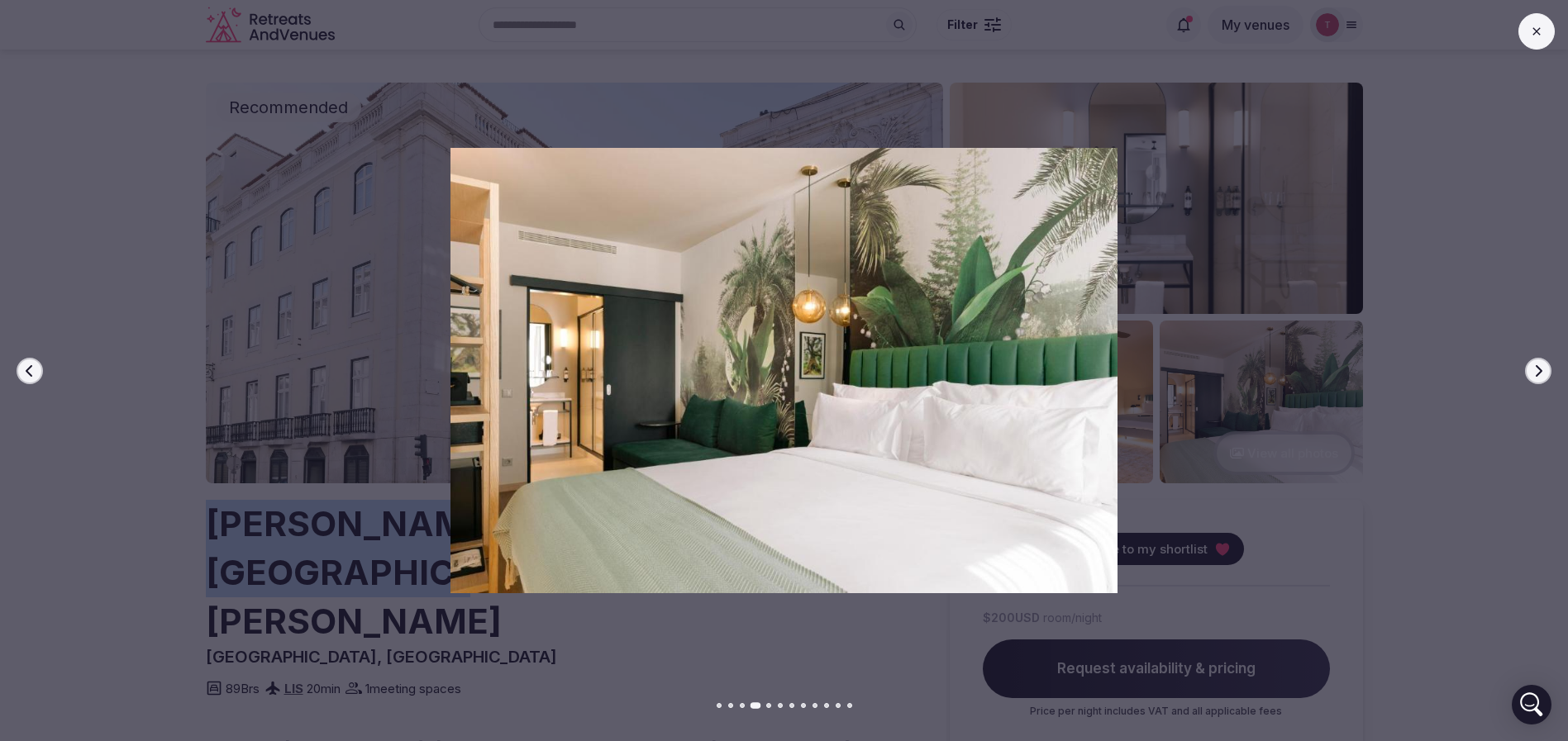
click at [1534, 371] on icon "button" at bounding box center [1539, 371] width 13 height 13
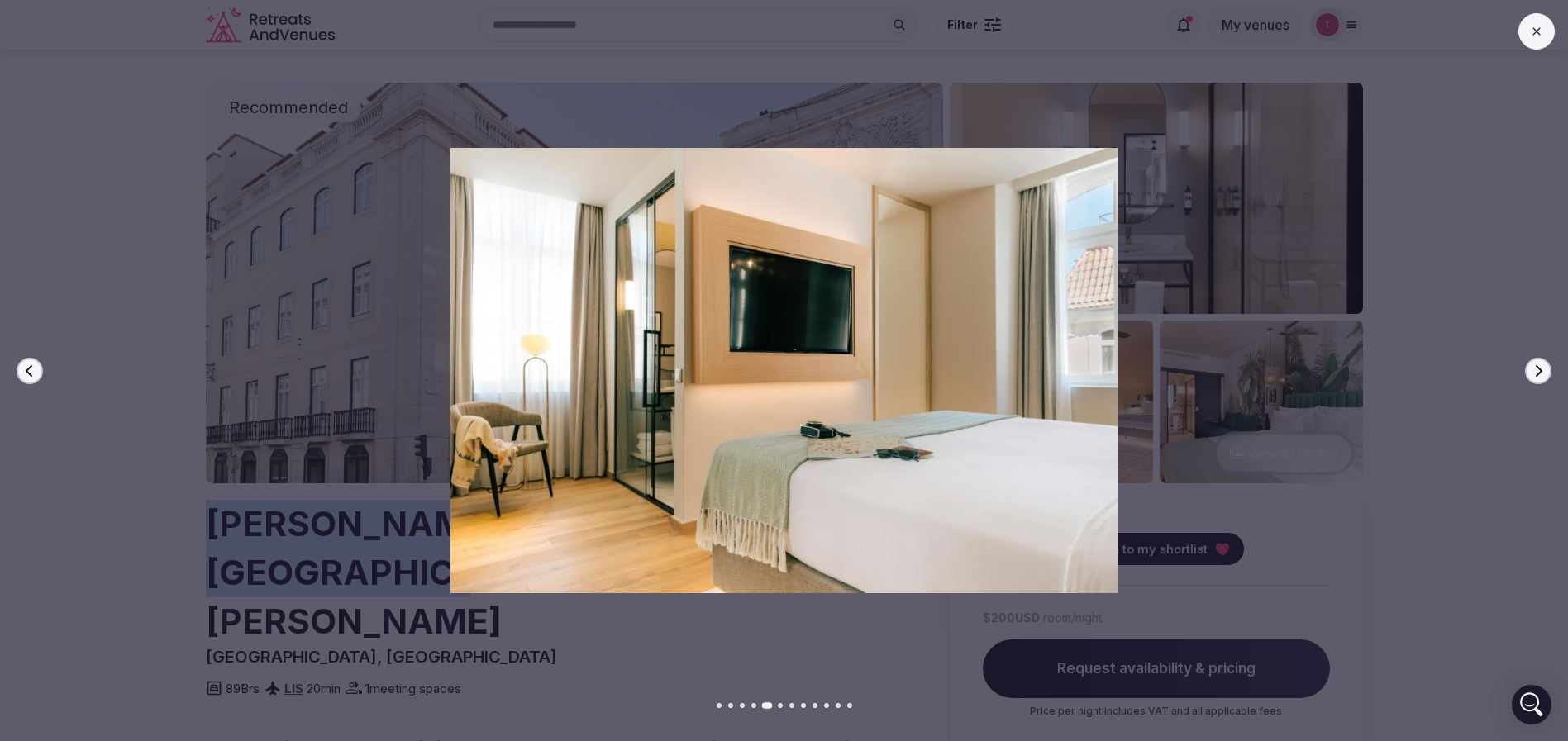
click at [1534, 371] on icon "button" at bounding box center [1539, 371] width 13 height 13
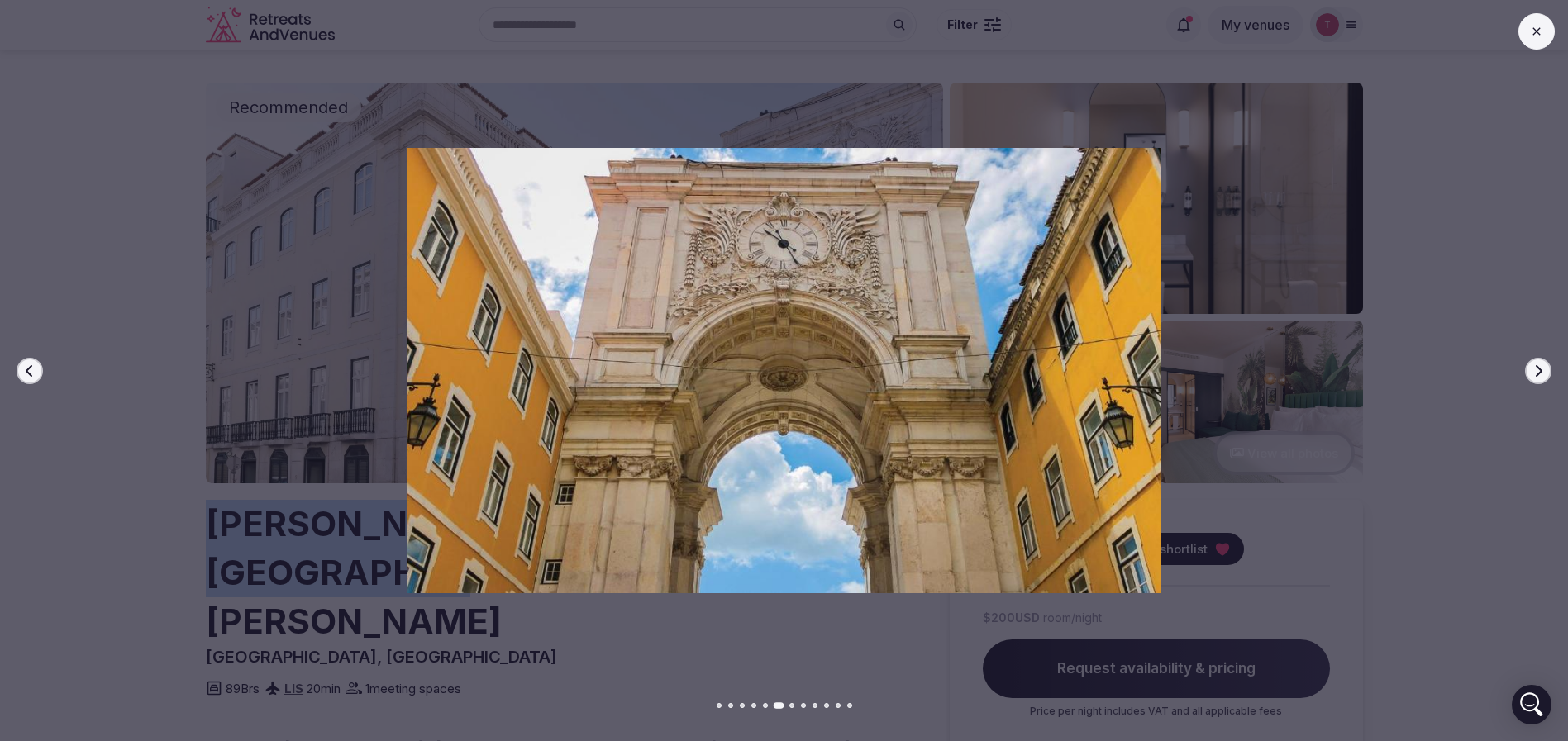
click at [1534, 371] on icon "button" at bounding box center [1539, 371] width 13 height 13
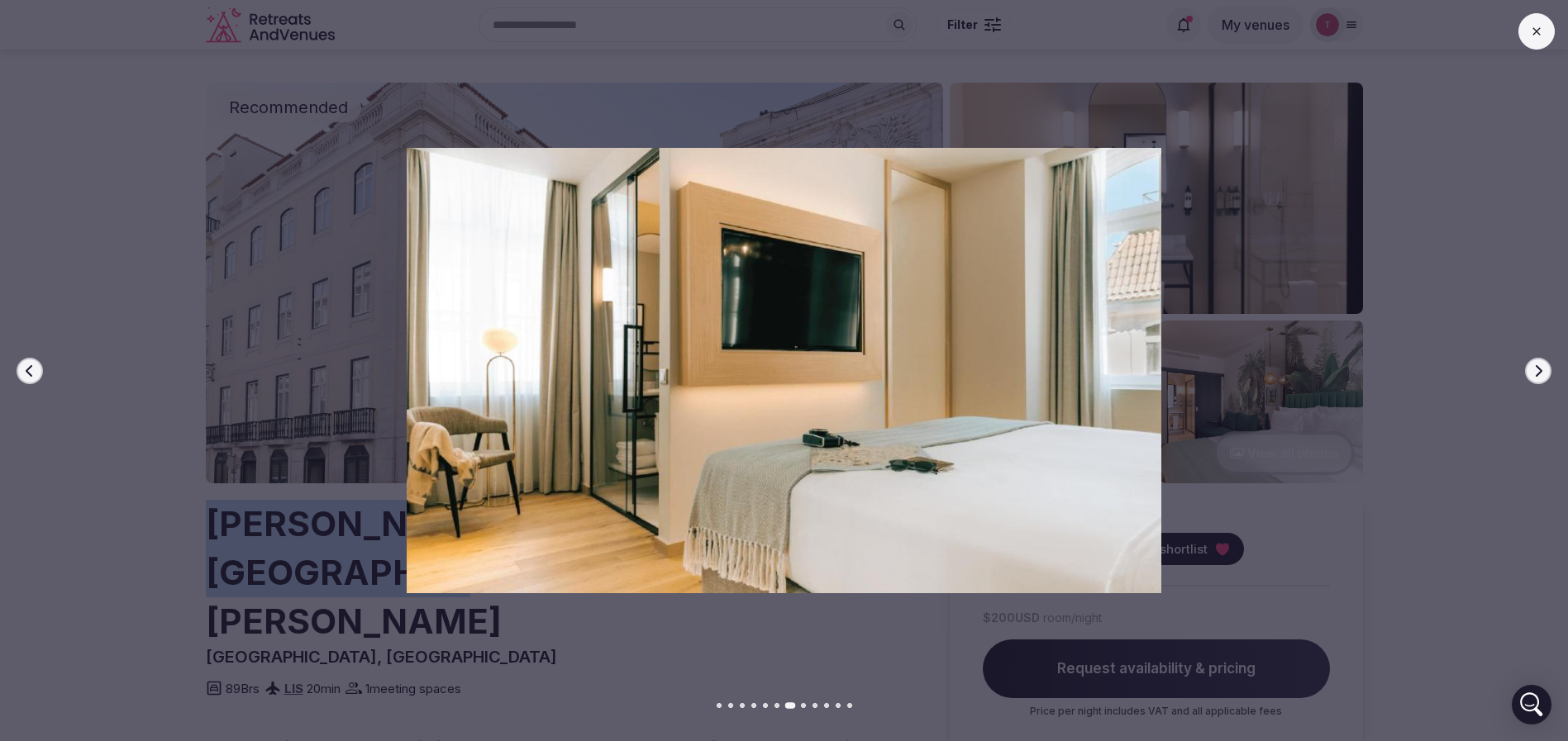
click at [1534, 371] on icon "button" at bounding box center [1539, 371] width 13 height 13
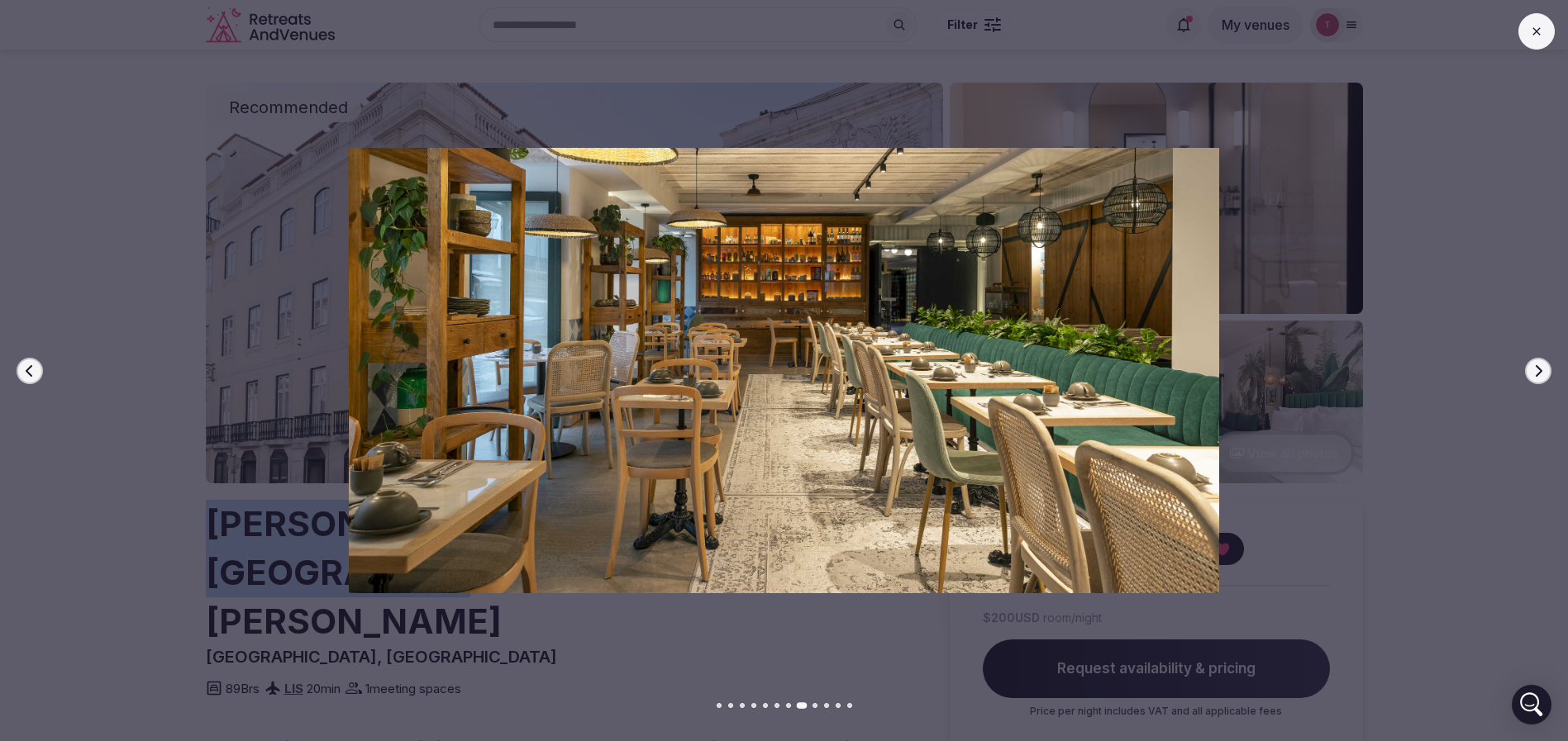
click at [1534, 371] on icon "button" at bounding box center [1539, 371] width 13 height 13
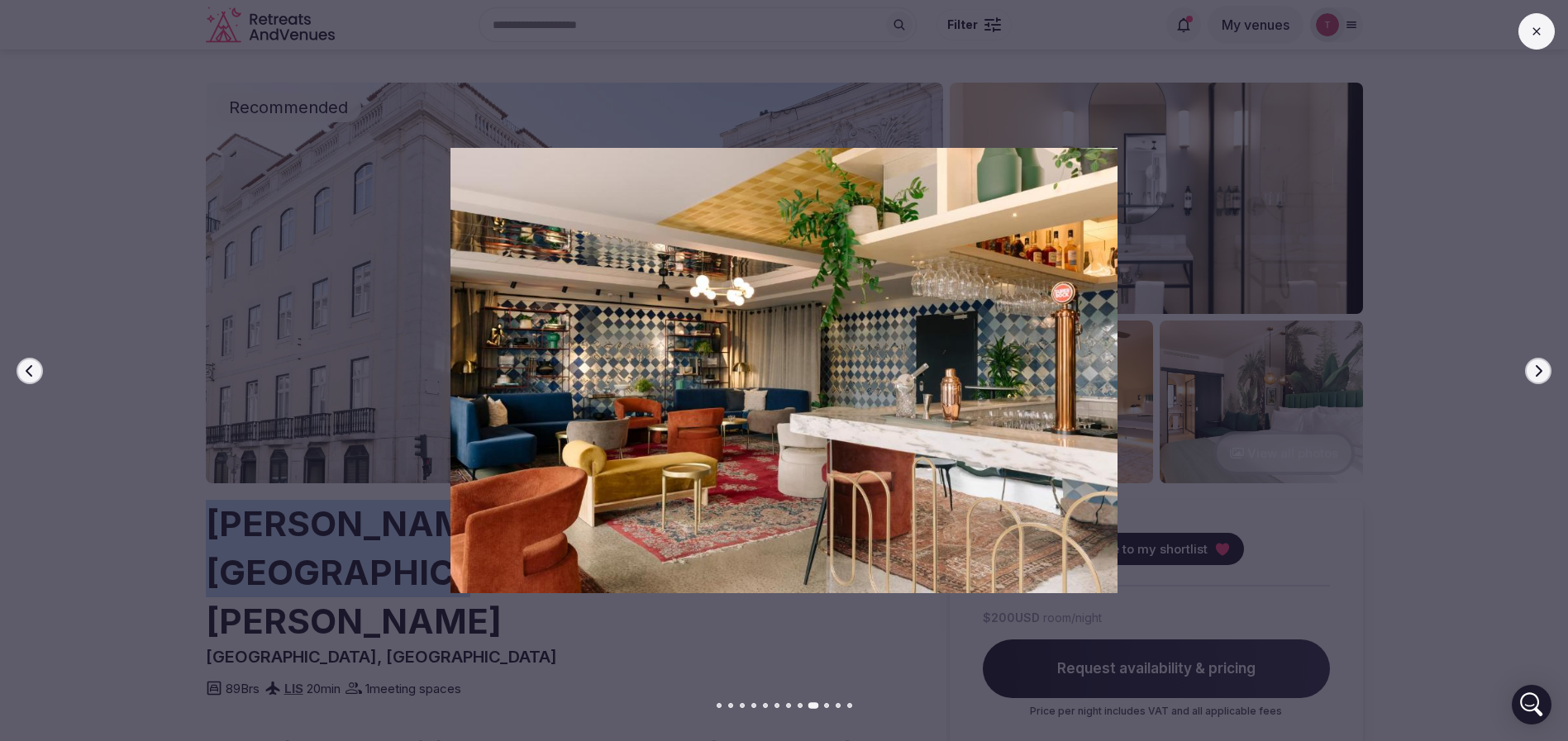
click at [1534, 371] on icon "button" at bounding box center [1539, 371] width 13 height 13
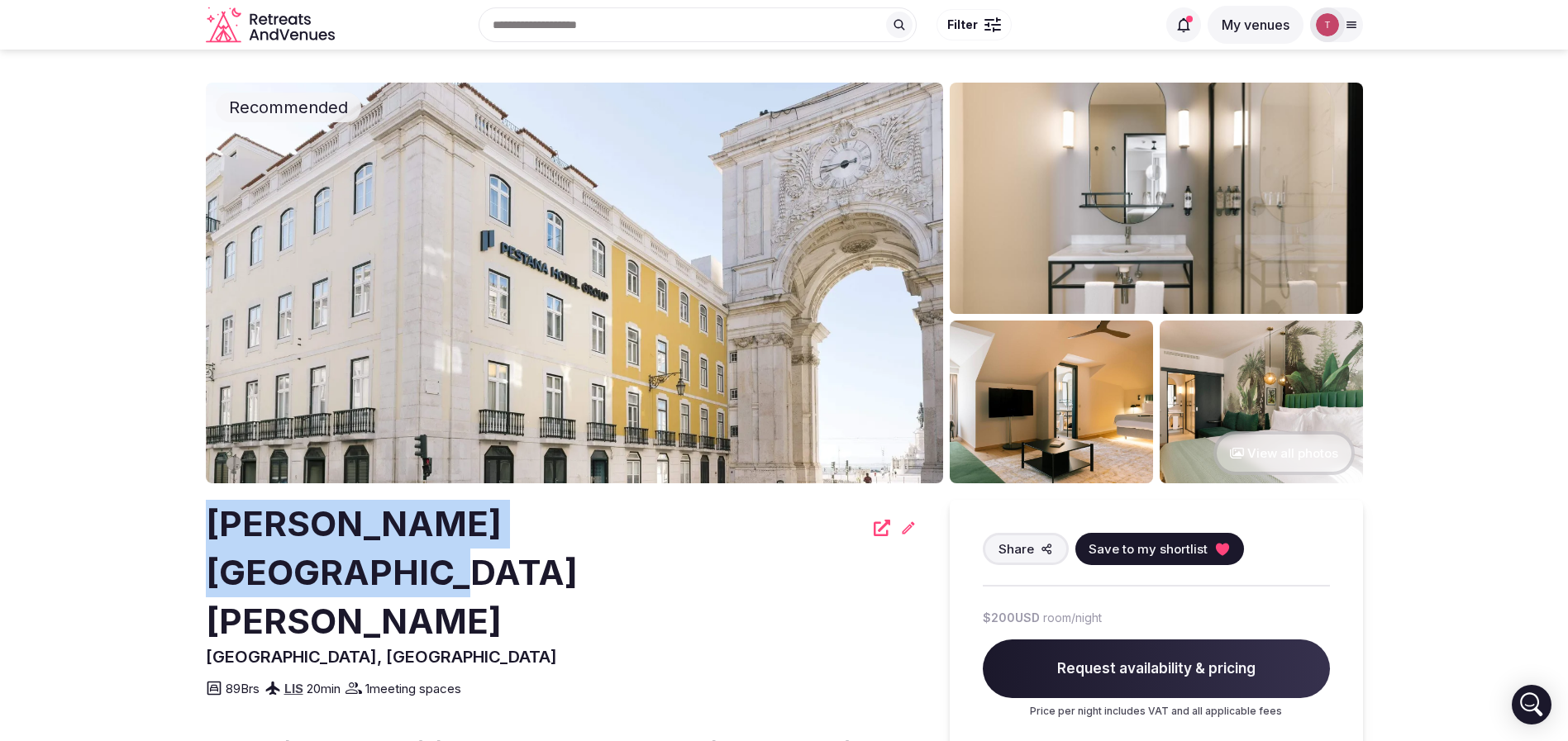
copy h2 "Pestana Rua Augusta Lisboa"
click at [1226, 548] on button "Save to my shortlist" at bounding box center [1160, 548] width 169 height 32
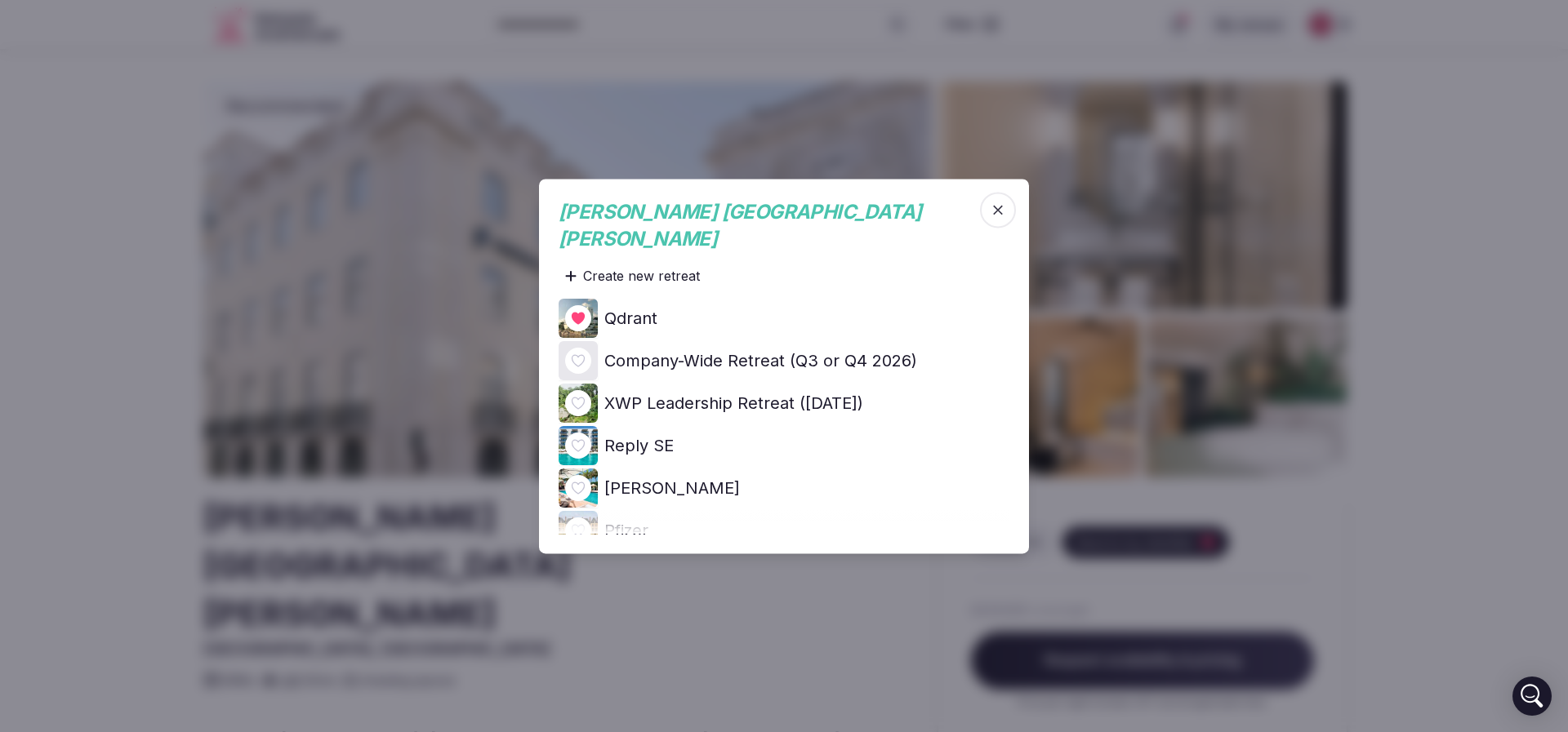
click at [0, 0] on icon at bounding box center [0, 0] width 0 height 0
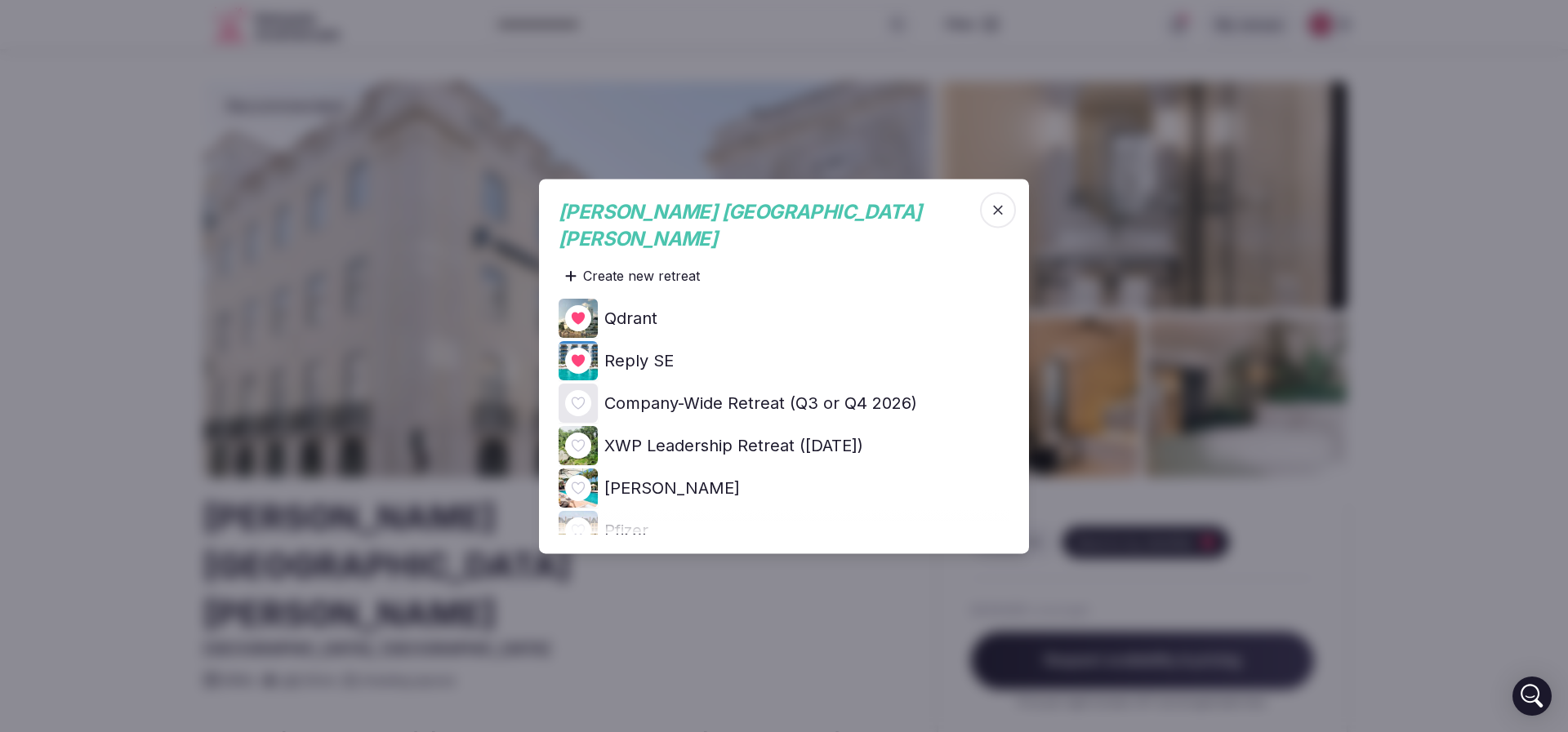
click at [179, 371] on div at bounding box center [784, 366] width 1568 height 732
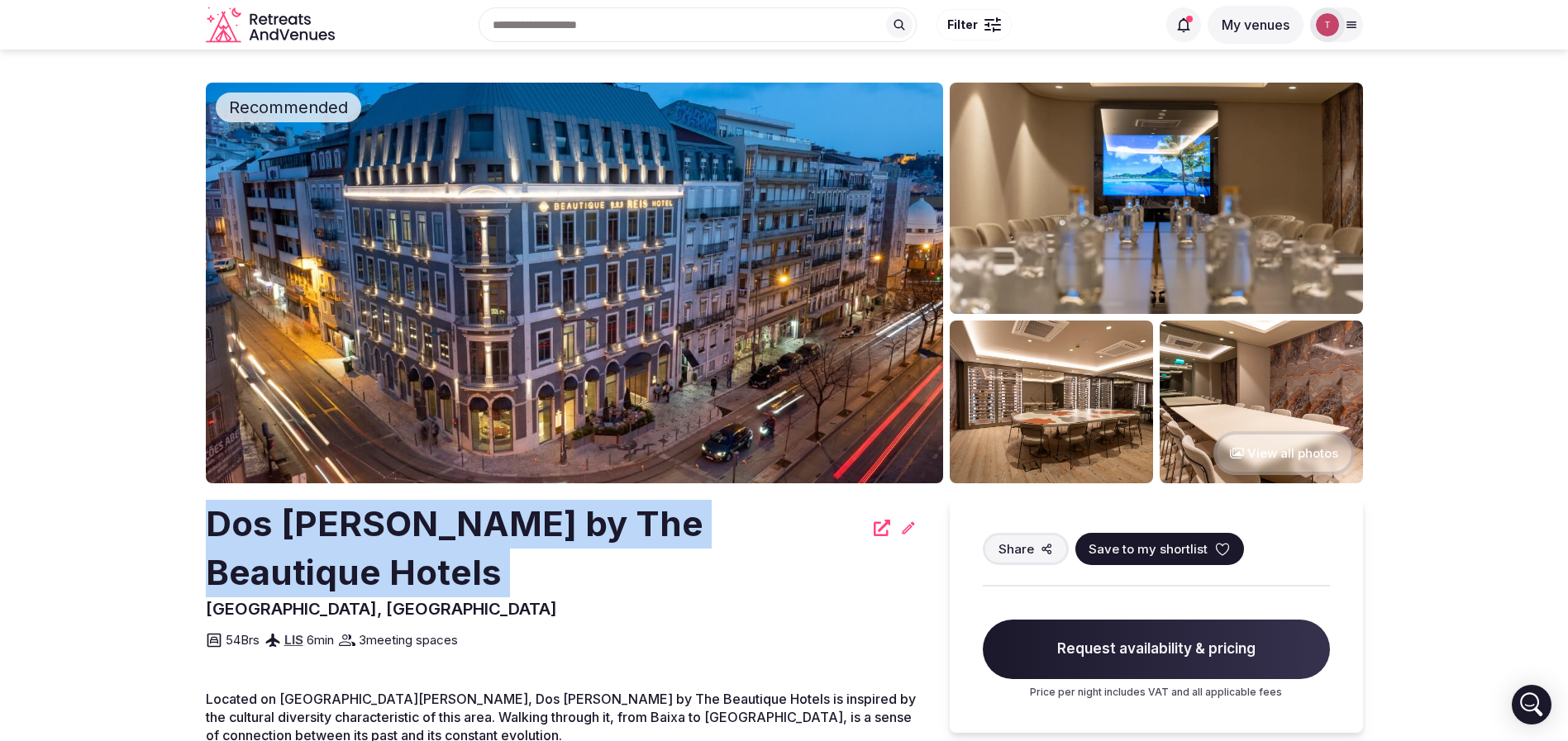
drag, startPoint x: 199, startPoint y: 538, endPoint x: 799, endPoint y: 537, distance: 600.0
click at [799, 537] on section "Recommended View all photos Dos [PERSON_NAME] by The Beautique Hotels [GEOGRAPH…" at bounding box center [784, 454] width 1568 height 808
copy div "Dos [PERSON_NAME] by The Beautique Hotels"
click at [122, 484] on section "Recommended View all photos Dos [PERSON_NAME] by The Beautique Hotels [GEOGRAPH…" at bounding box center [784, 454] width 1568 height 808
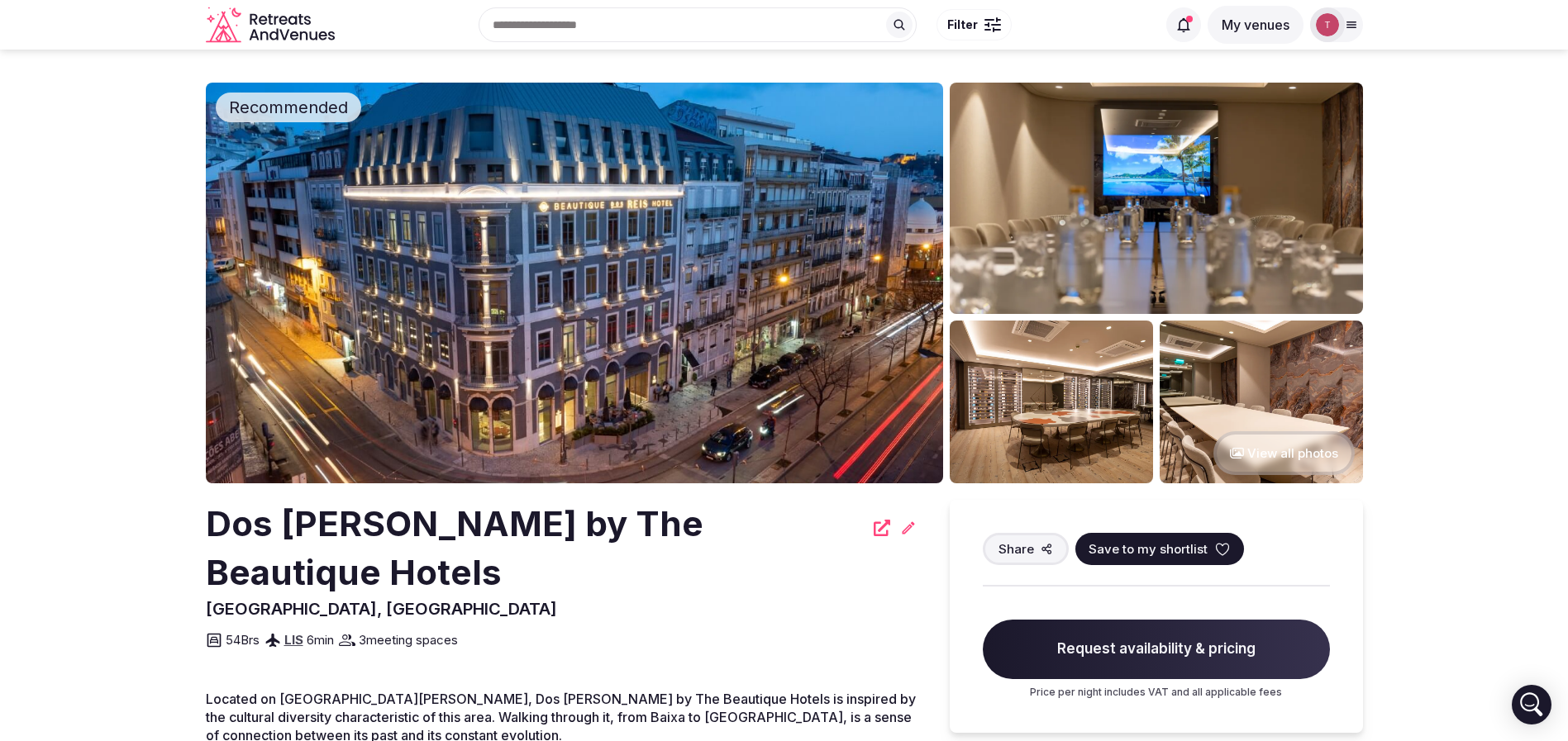
click at [536, 292] on img at bounding box center [574, 283] width 738 height 400
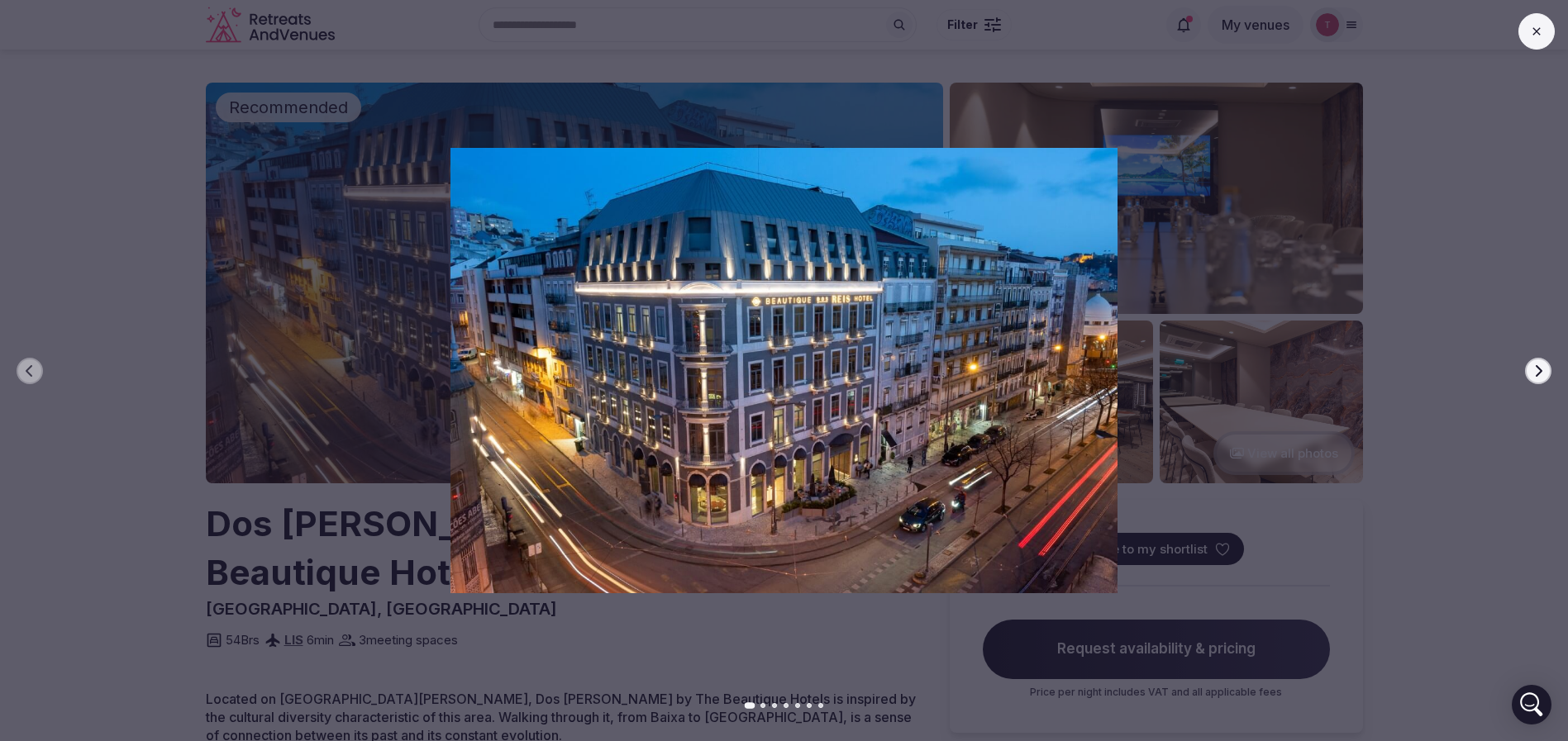
click at [1537, 368] on icon "button" at bounding box center [1539, 371] width 13 height 13
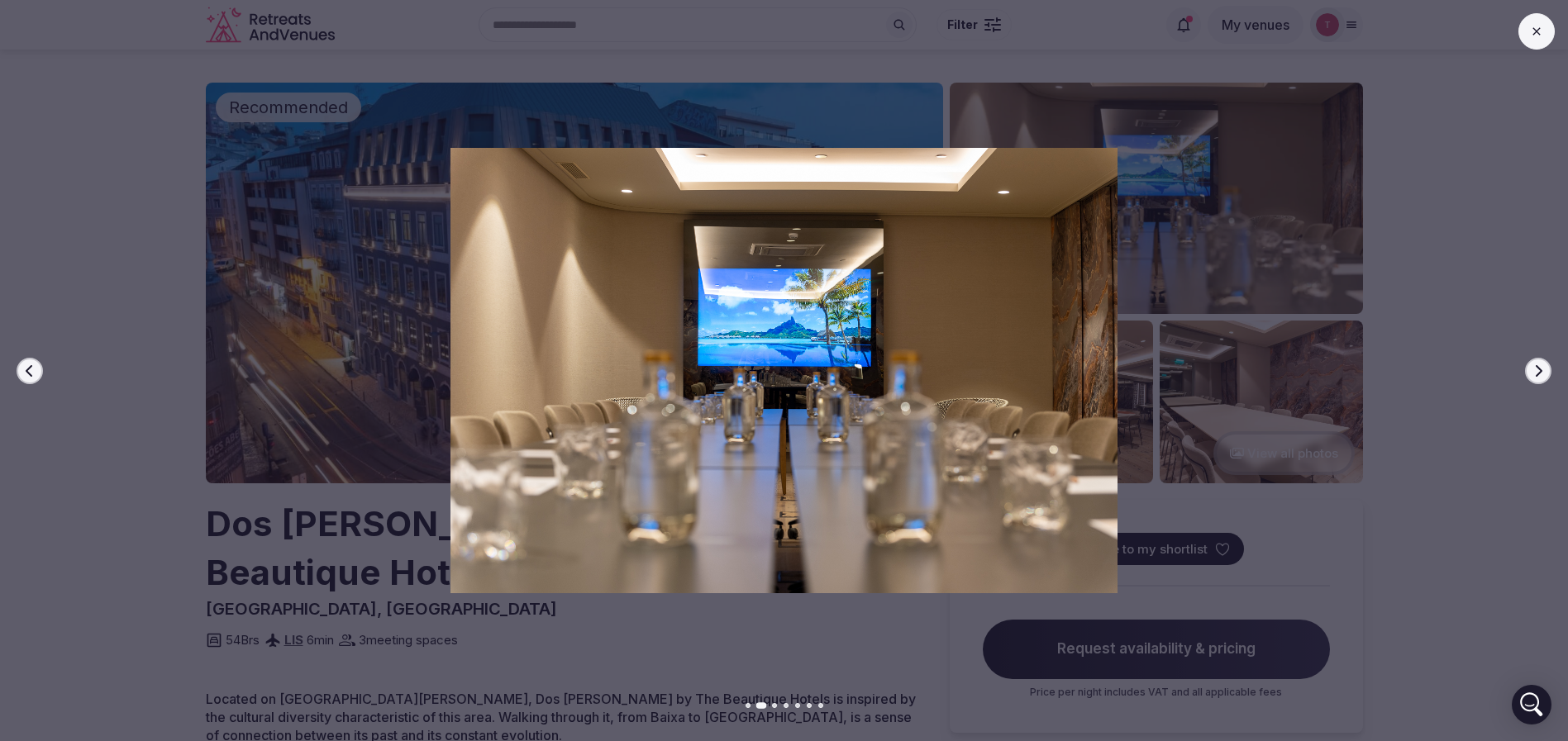
click at [1537, 368] on icon "button" at bounding box center [1539, 371] width 13 height 13
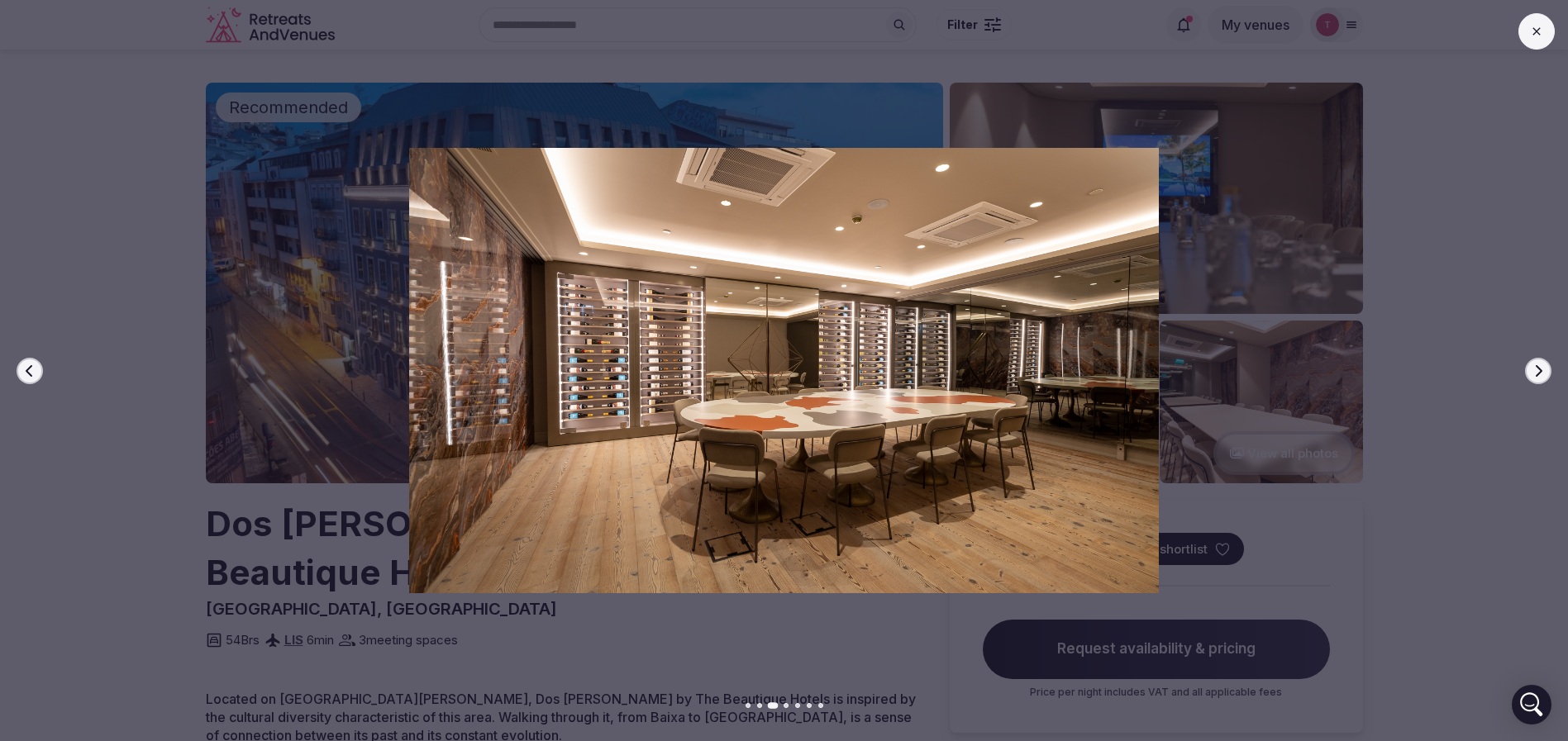
click at [1537, 368] on icon "button" at bounding box center [1539, 371] width 13 height 13
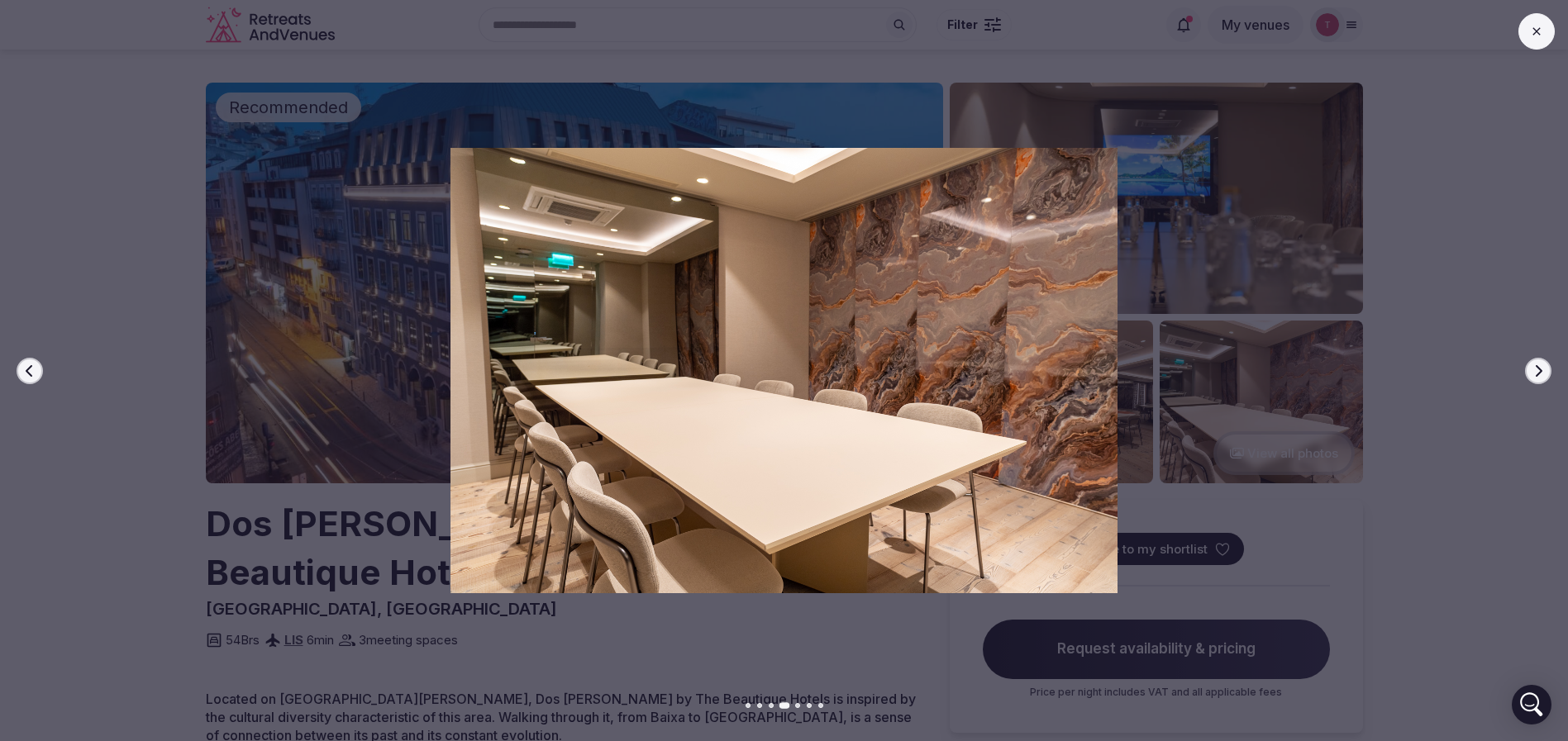
click at [1537, 368] on icon "button" at bounding box center [1539, 371] width 13 height 13
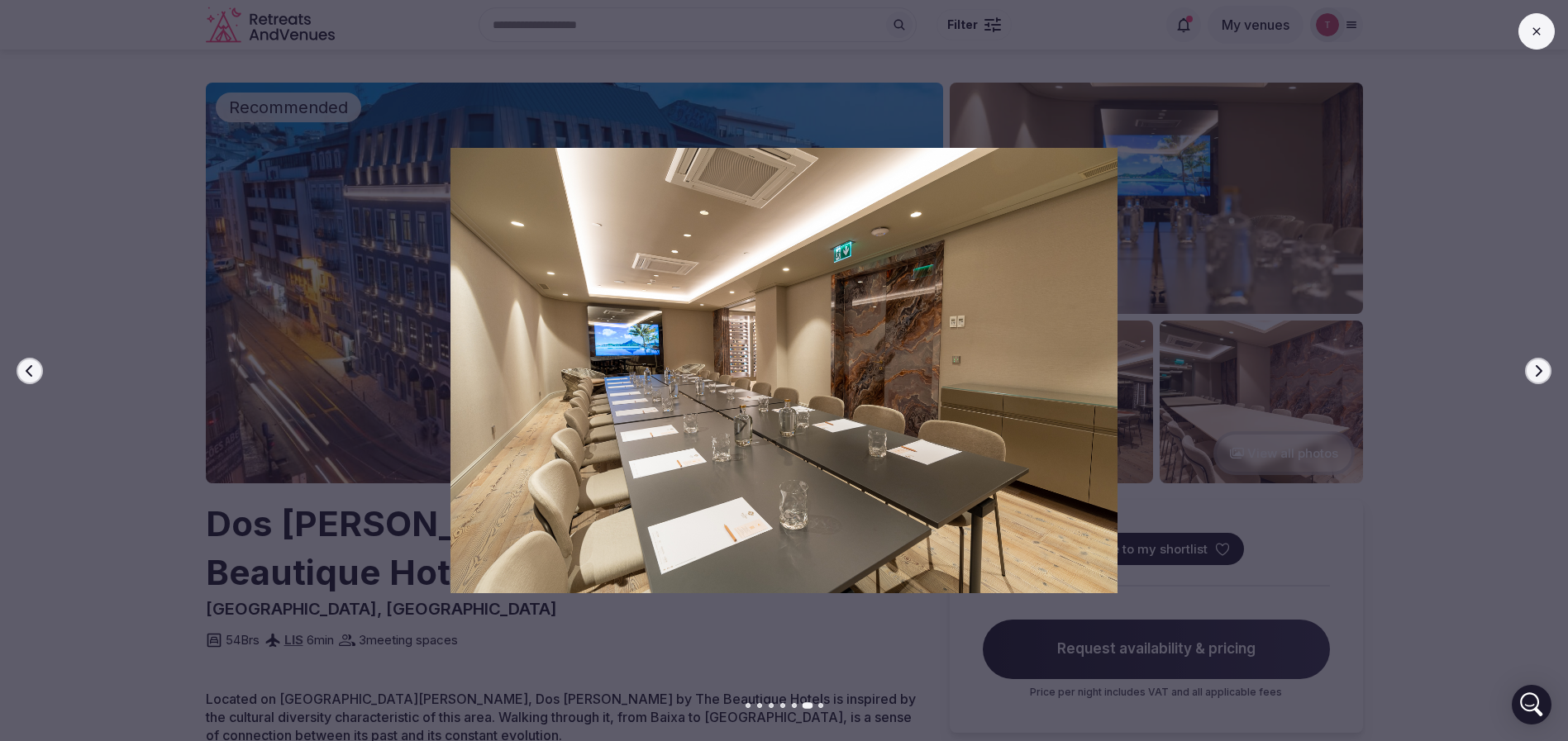
click at [1537, 368] on icon "button" at bounding box center [1539, 371] width 13 height 13
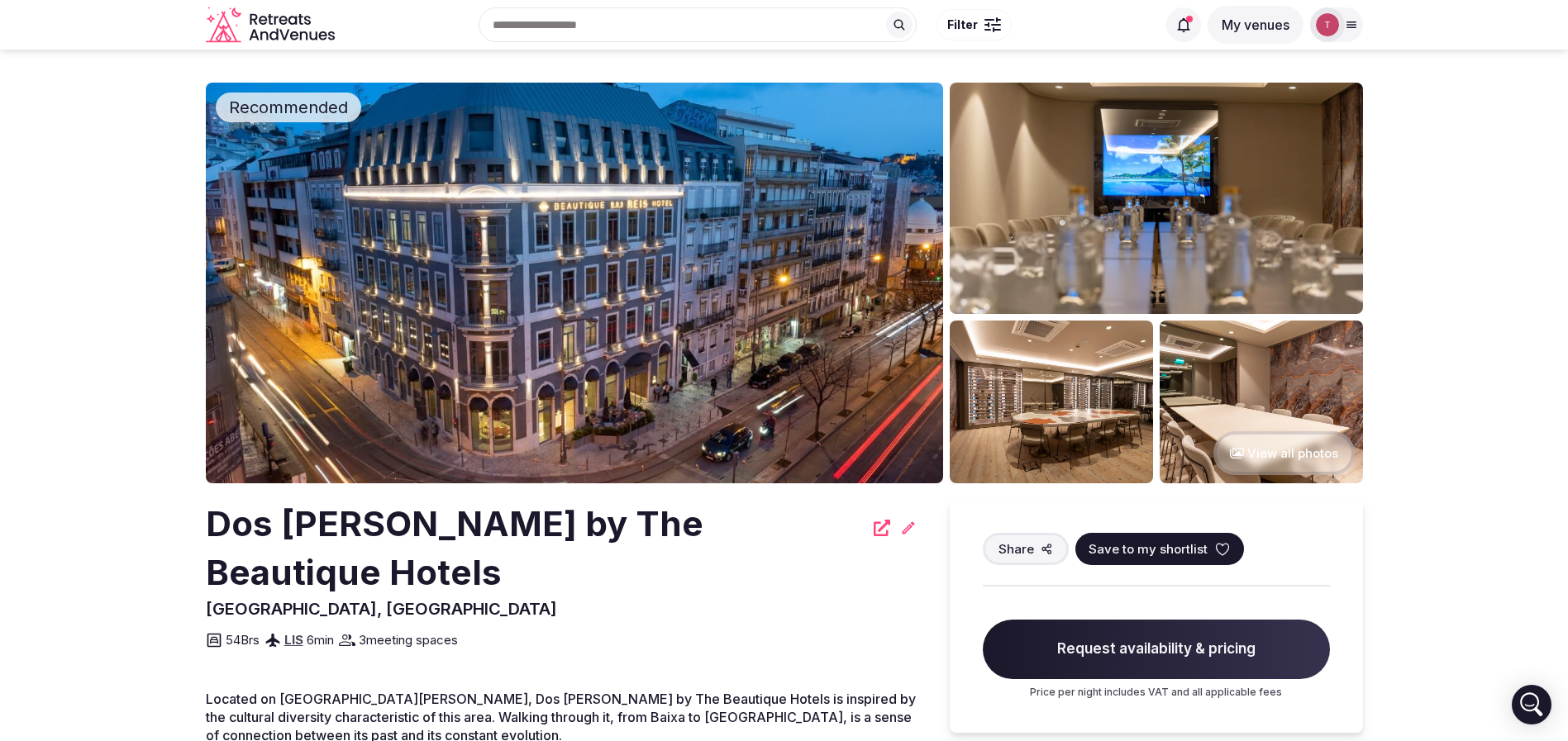
click at [1214, 548] on icon at bounding box center [1223, 549] width 17 height 17
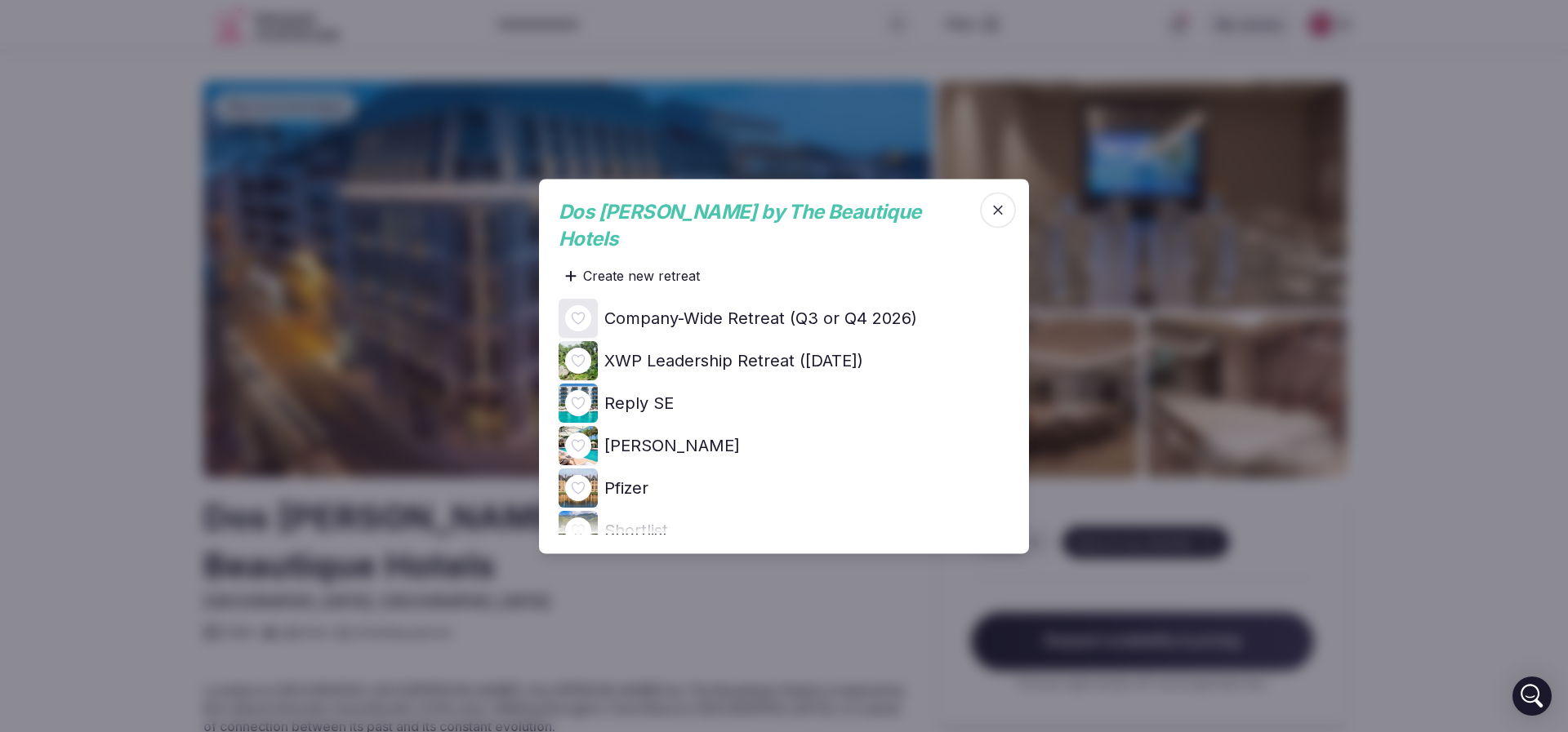
click at [0, 0] on icon at bounding box center [0, 0] width 0 height 0
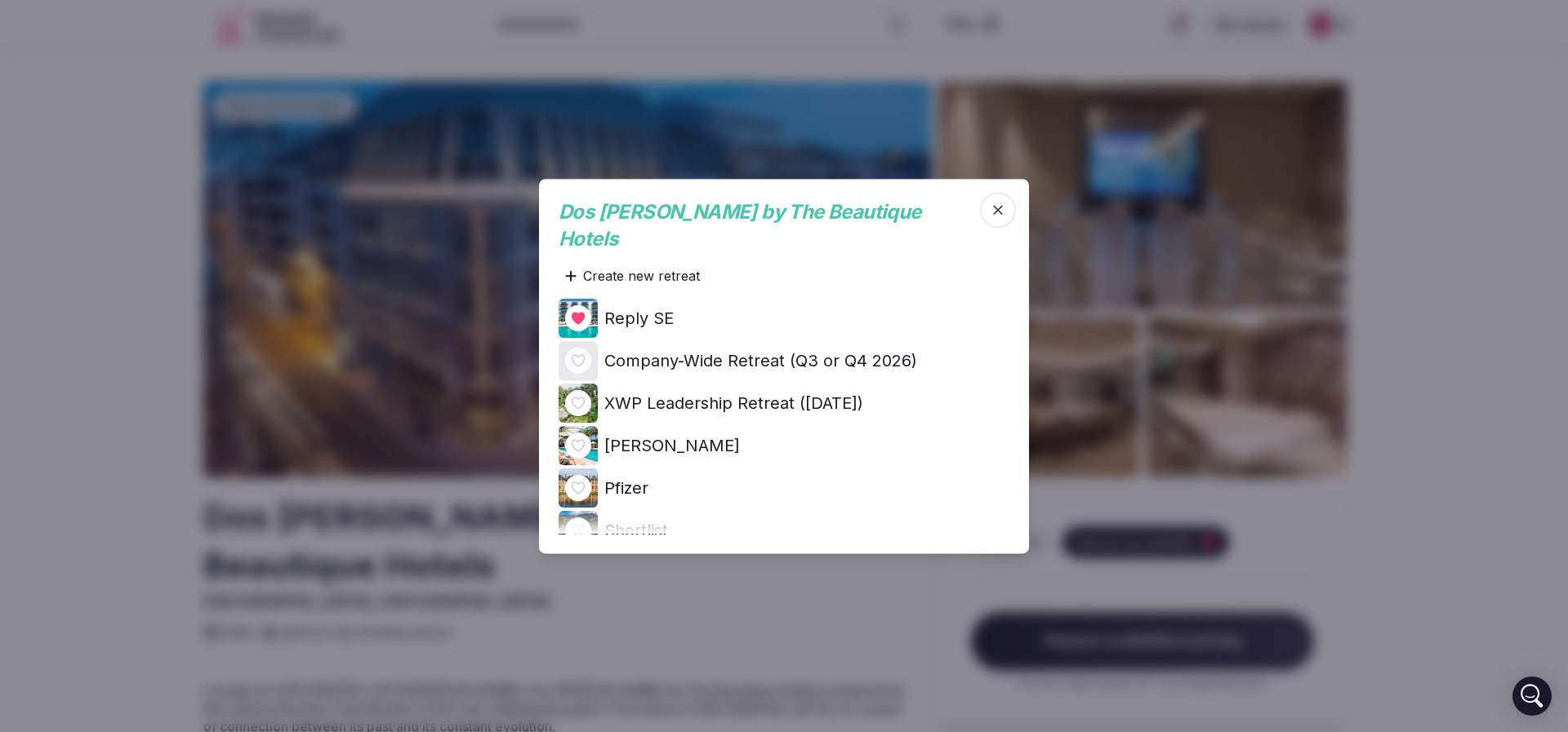
click at [145, 316] on div at bounding box center [784, 366] width 1568 height 732
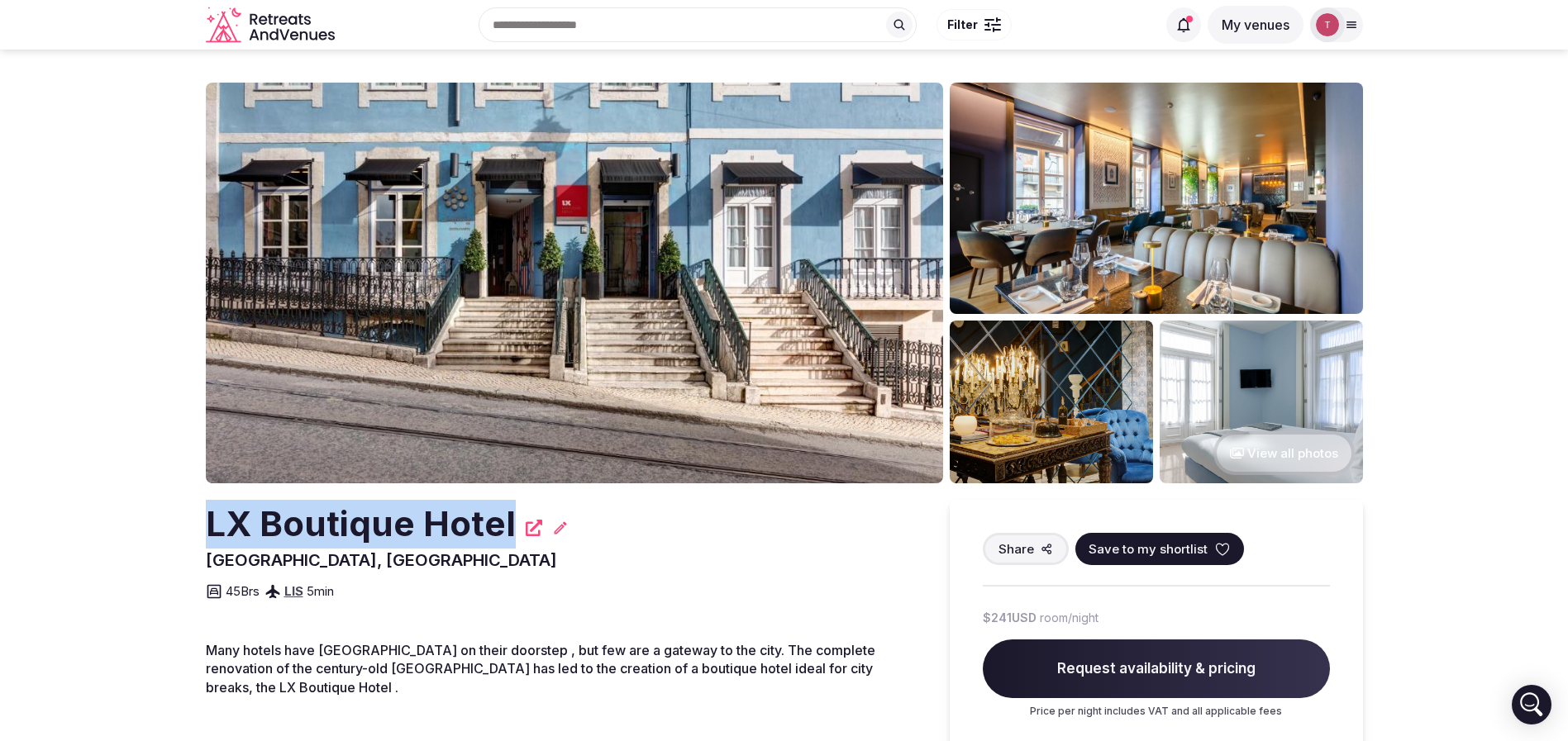
drag, startPoint x: 187, startPoint y: 518, endPoint x: 509, endPoint y: 520, distance: 322.0
click at [509, 520] on section "View all photos LX [GEOGRAPHIC_DATA], [GEOGRAPHIC_DATA] Share Save to my shortl…" at bounding box center [784, 498] width 1568 height 897
click at [1210, 547] on button "Save to my shortlist" at bounding box center [1160, 548] width 169 height 32
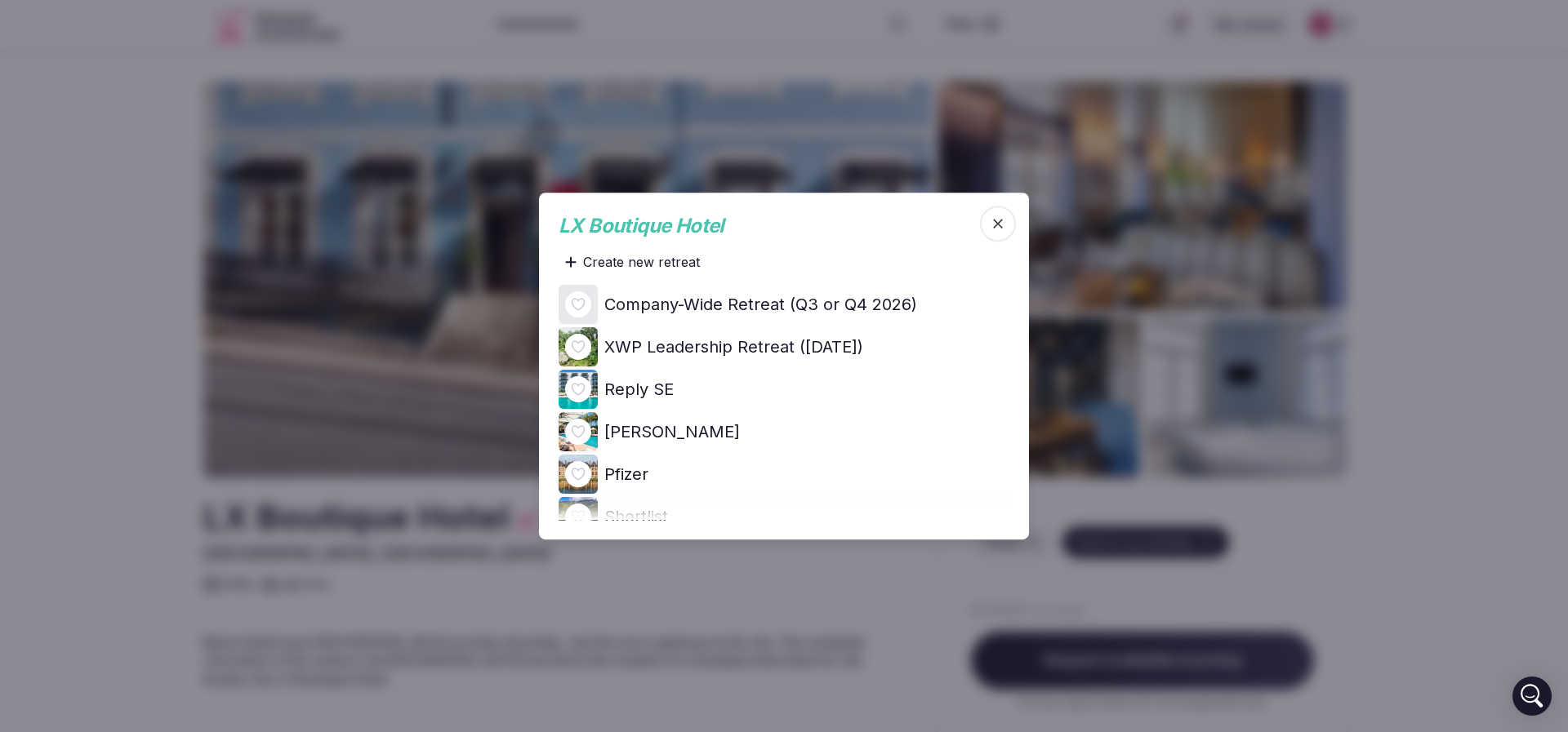
click at [0, 0] on icon at bounding box center [0, 0] width 0 height 0
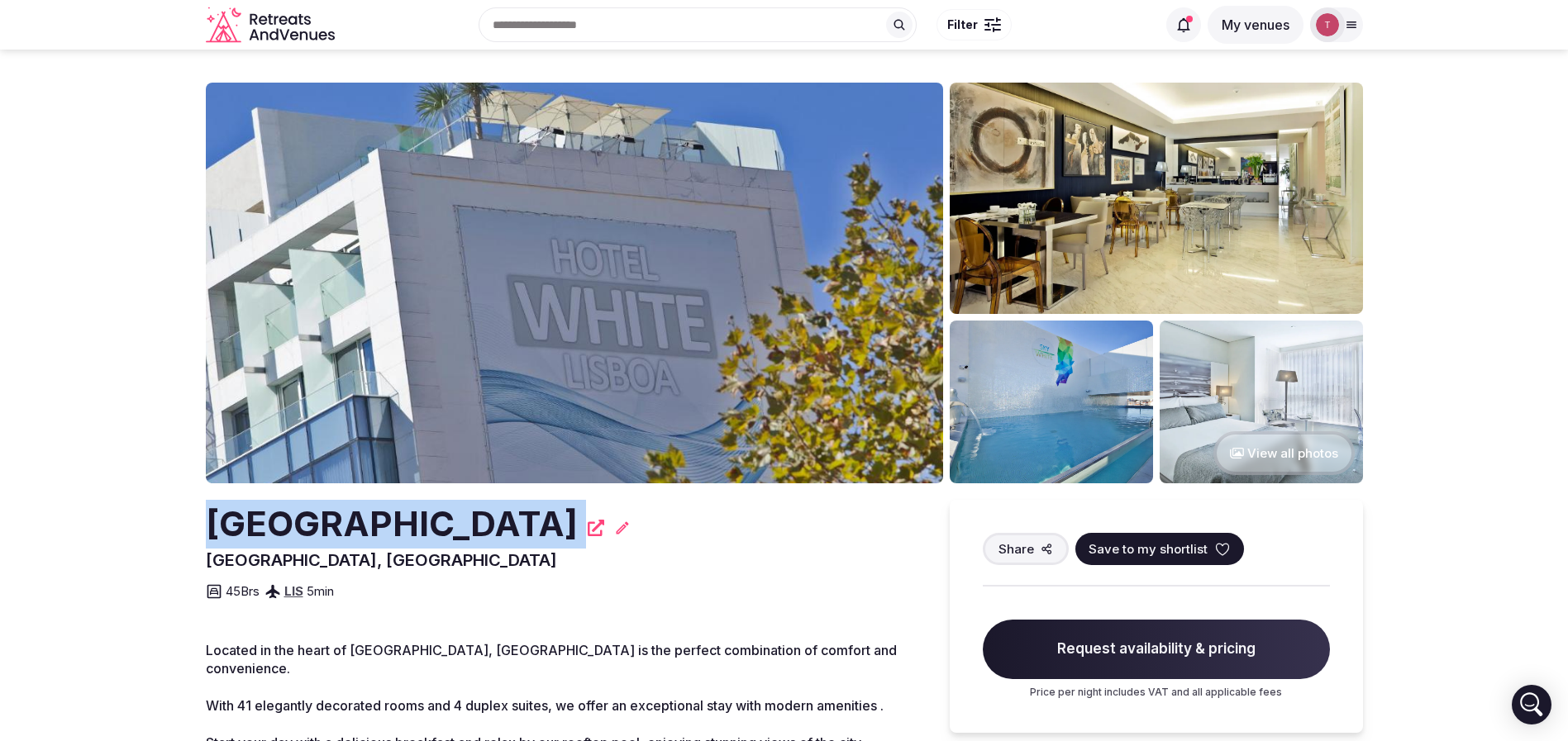
drag, startPoint x: 259, startPoint y: 522, endPoint x: 530, endPoint y: 524, distance: 271.0
click at [530, 524] on section "View all photos [GEOGRAPHIC_DATA], [GEOGRAPHIC_DATA] Share Save to my shortlist…" at bounding box center [784, 587] width 1568 height 1075
click at [682, 245] on img at bounding box center [574, 283] width 738 height 400
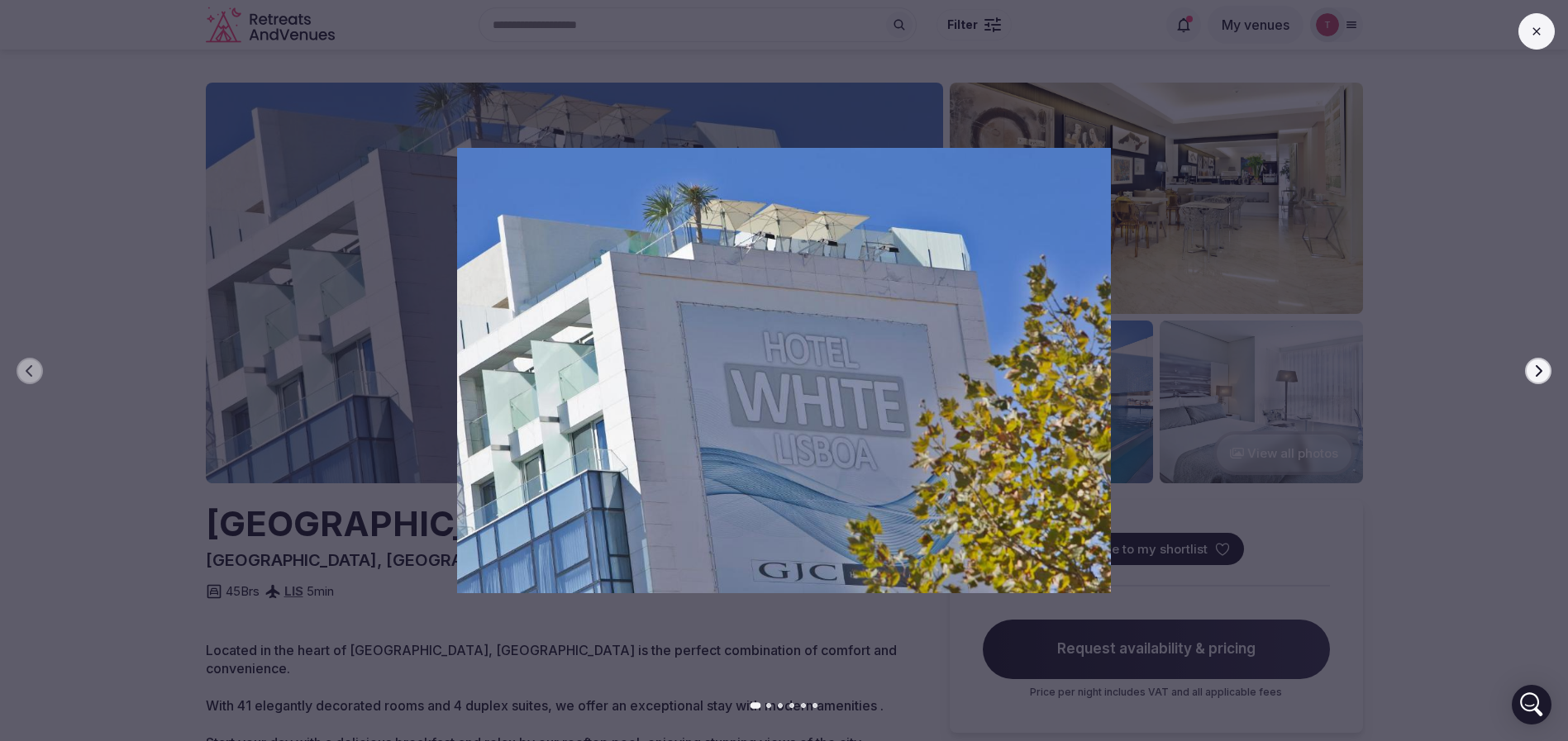
click at [1554, 370] on div at bounding box center [778, 370] width 1582 height 444
click at [1552, 365] on div at bounding box center [778, 370] width 1582 height 444
click at [1549, 360] on div at bounding box center [778, 370] width 1582 height 444
click at [1540, 367] on icon "button" at bounding box center [1539, 371] width 13 height 13
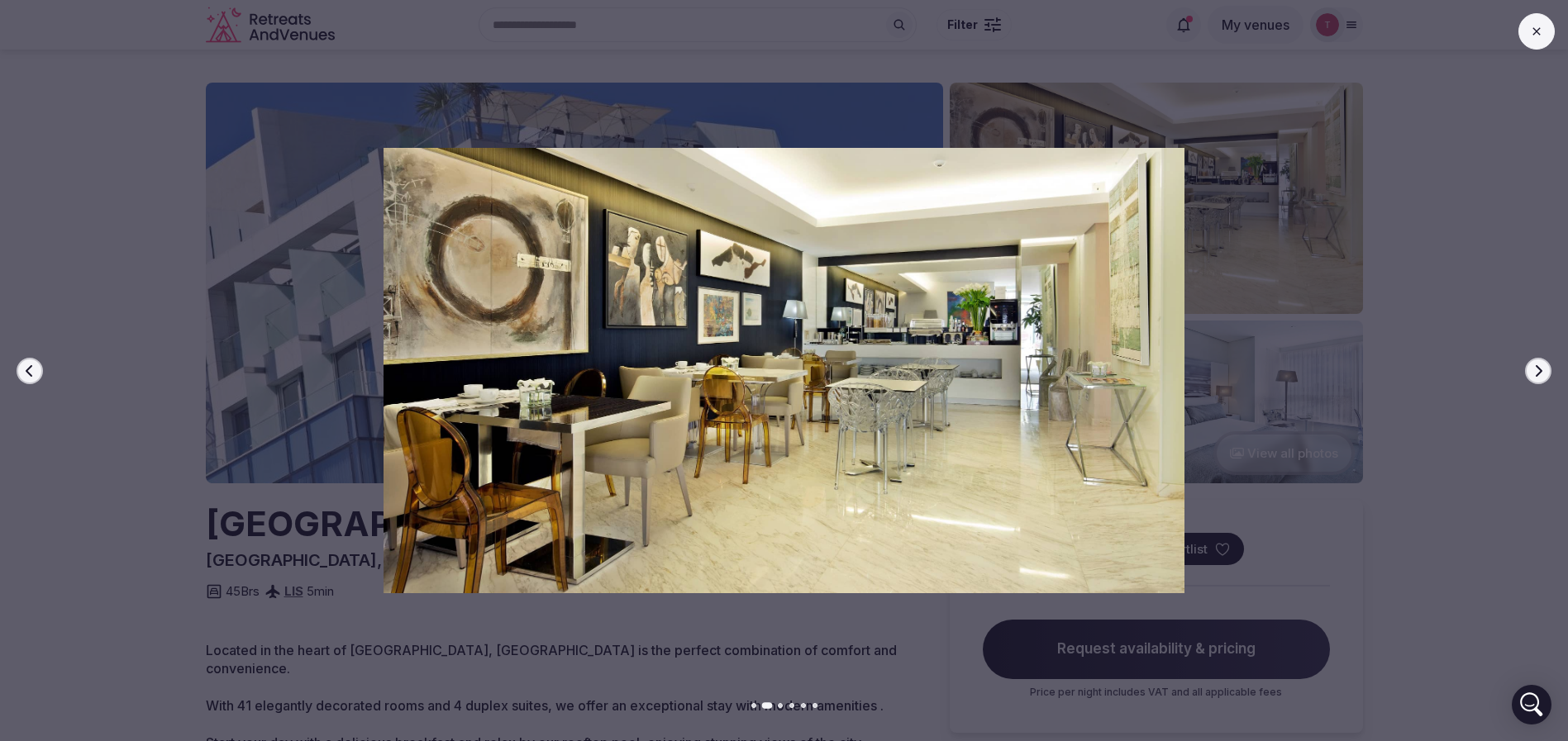
click at [1540, 367] on icon "button" at bounding box center [1539, 371] width 13 height 13
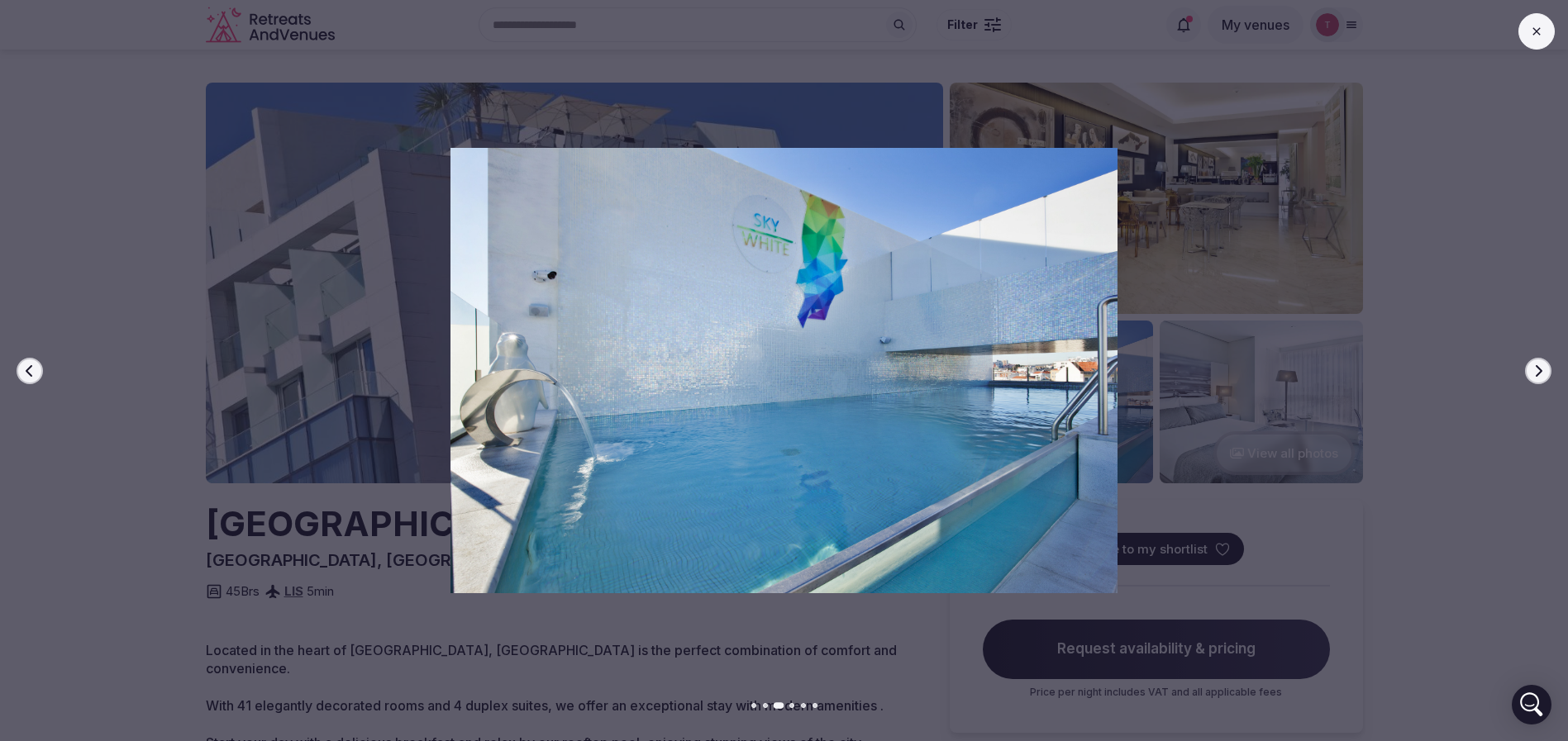
click at [1540, 367] on icon "button" at bounding box center [1539, 371] width 13 height 13
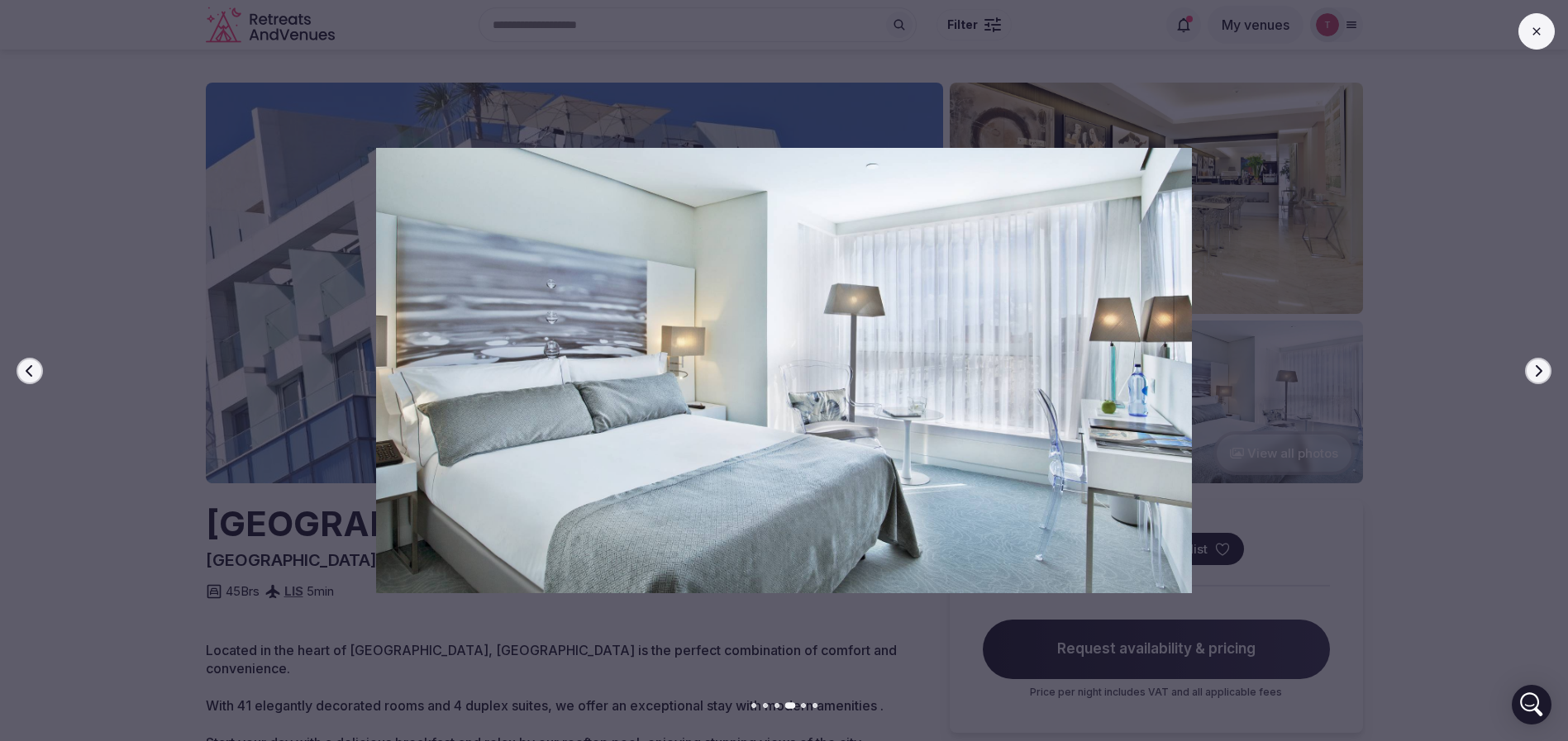
click at [1540, 367] on icon "button" at bounding box center [1539, 371] width 13 height 13
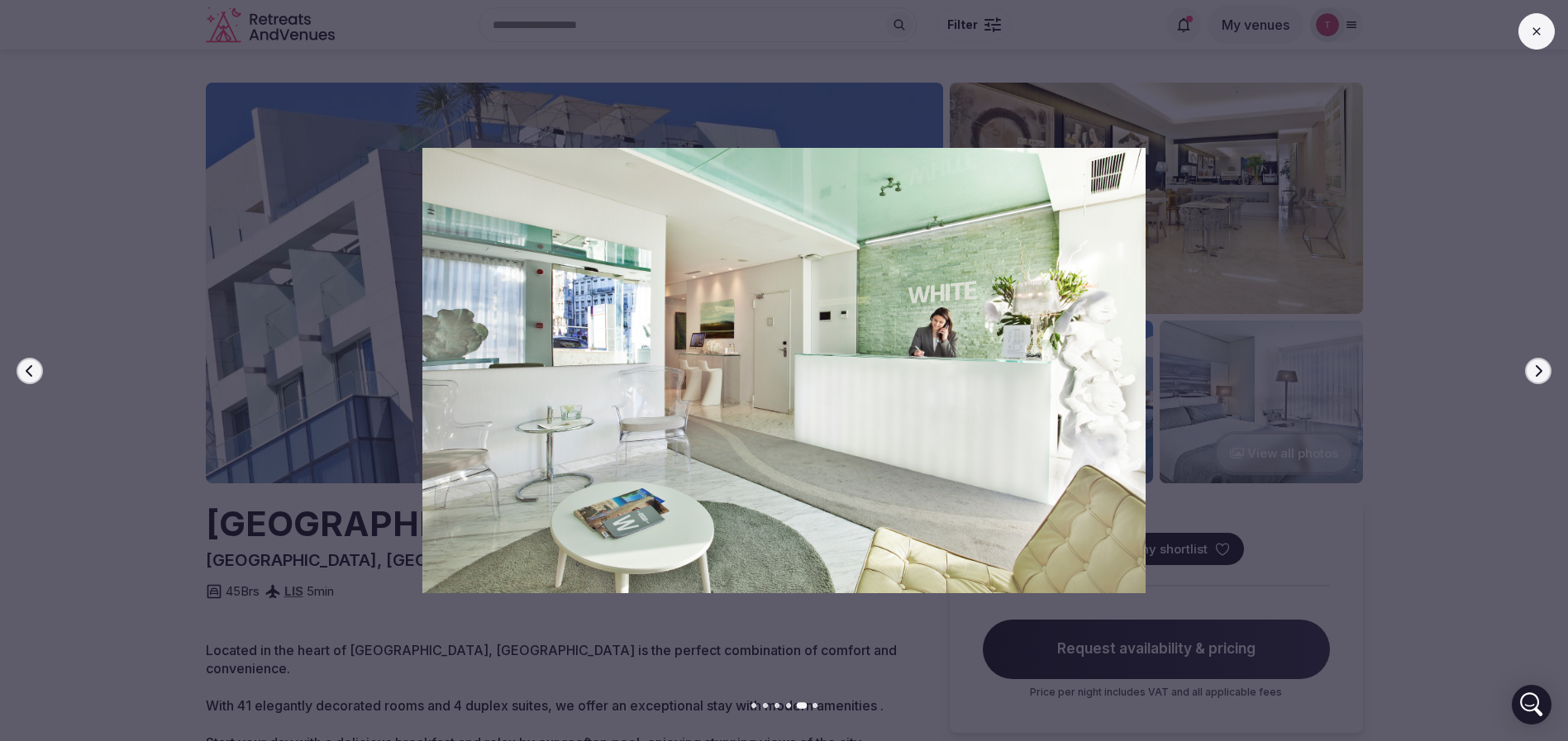
click at [1540, 367] on icon "button" at bounding box center [1539, 371] width 13 height 13
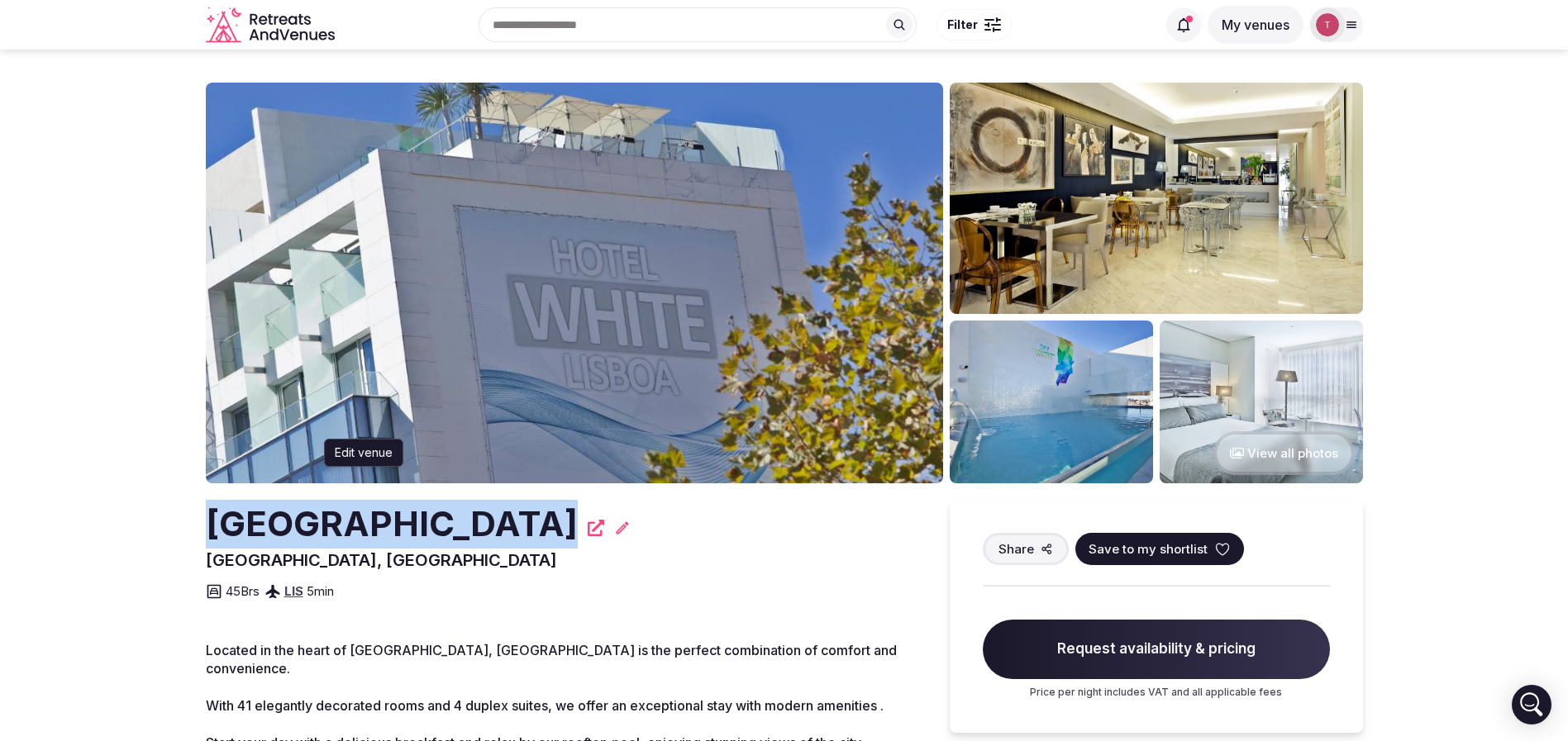
drag, startPoint x: 152, startPoint y: 530, endPoint x: 561, endPoint y: 531, distance: 409.0
click at [561, 531] on section "View all photos Hotel [GEOGRAPHIC_DATA] Edit venue Edit venue [GEOGRAPHIC_DATA]…" at bounding box center [784, 587] width 1568 height 1075
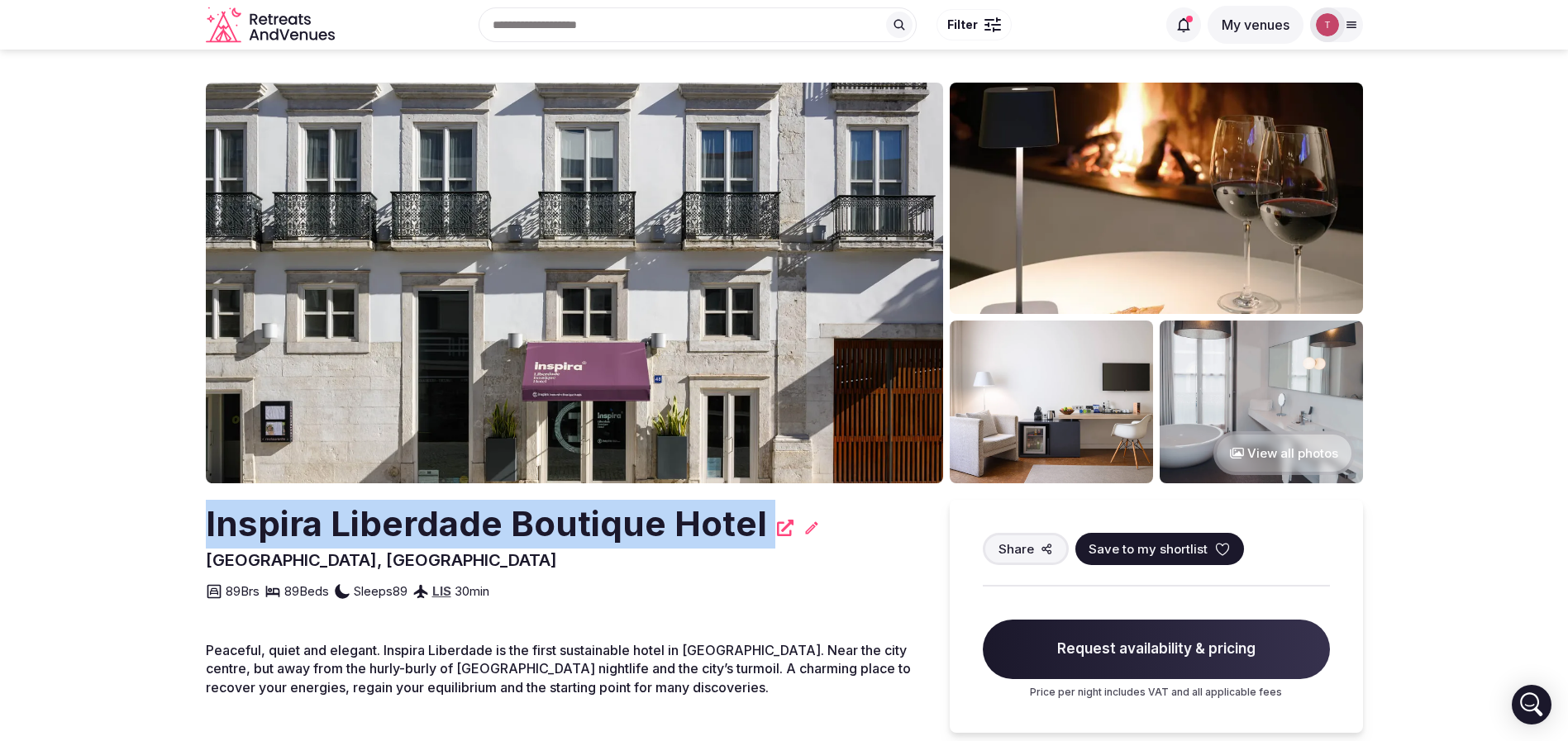
drag, startPoint x: 197, startPoint y: 524, endPoint x: 783, endPoint y: 507, distance: 586.2
copy div "Inspira Liberdade Boutique Hotel"
click at [638, 320] on img at bounding box center [574, 283] width 738 height 400
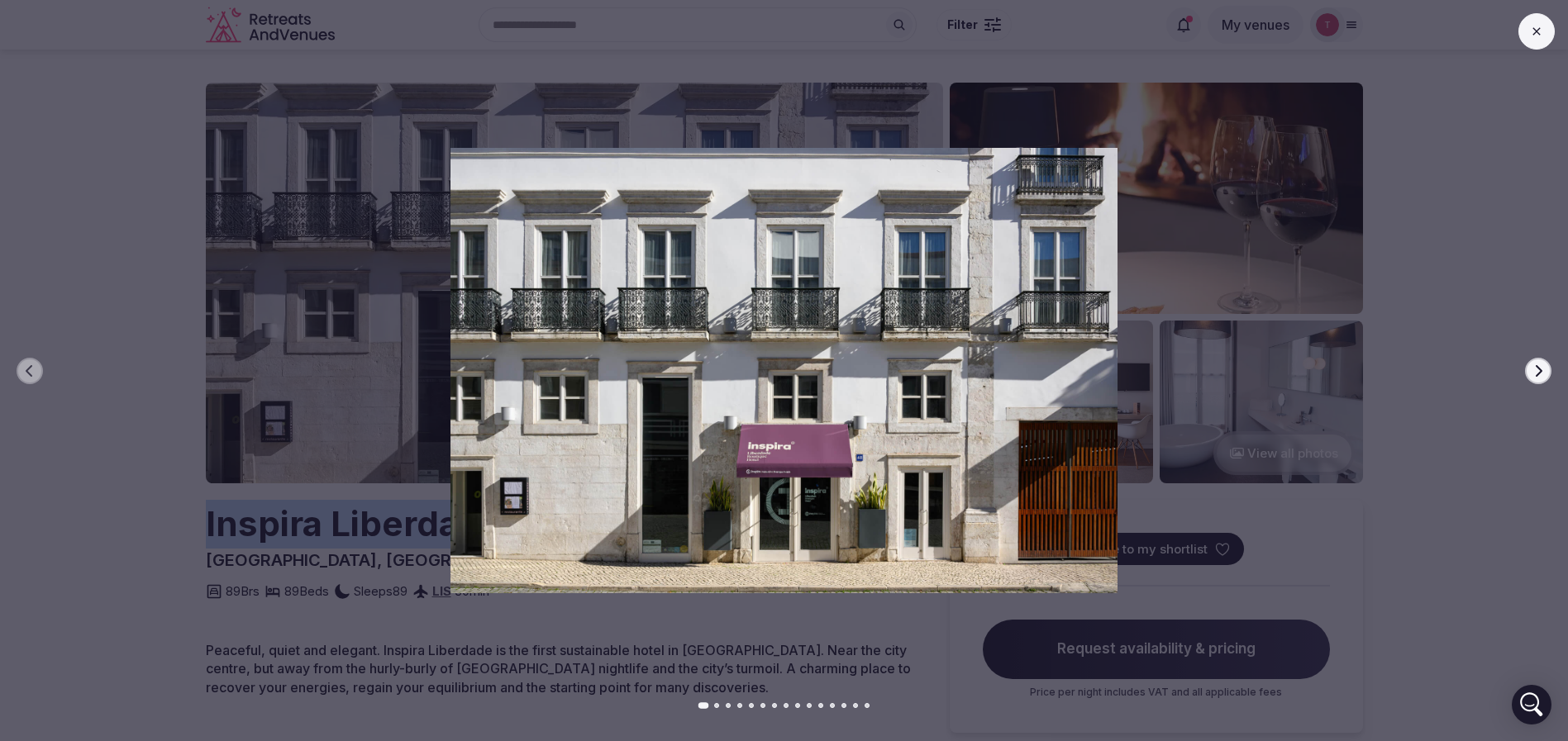
click at [1547, 362] on button "Next slide" at bounding box center [1538, 371] width 27 height 27
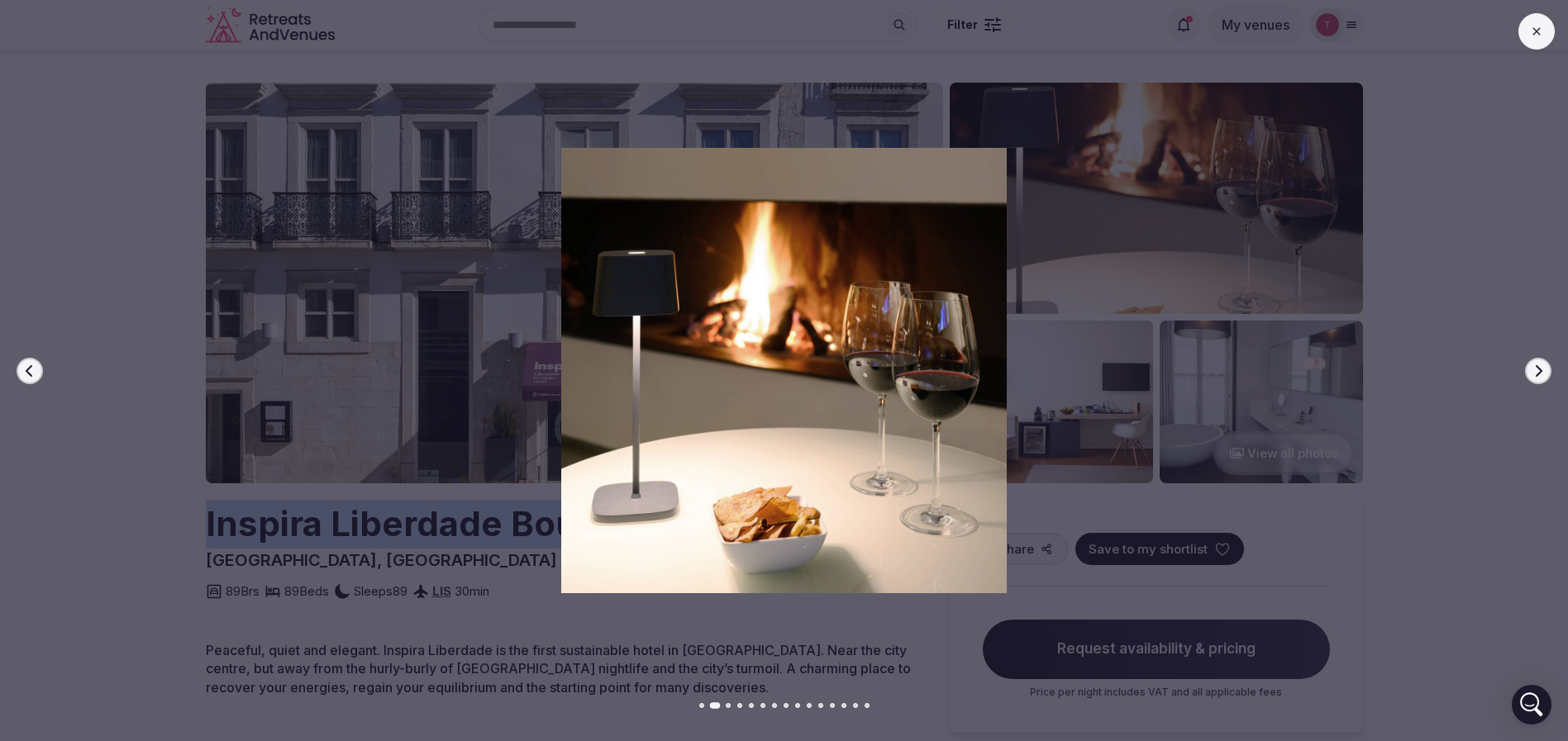
click at [1547, 367] on button "Next slide" at bounding box center [1538, 371] width 27 height 27
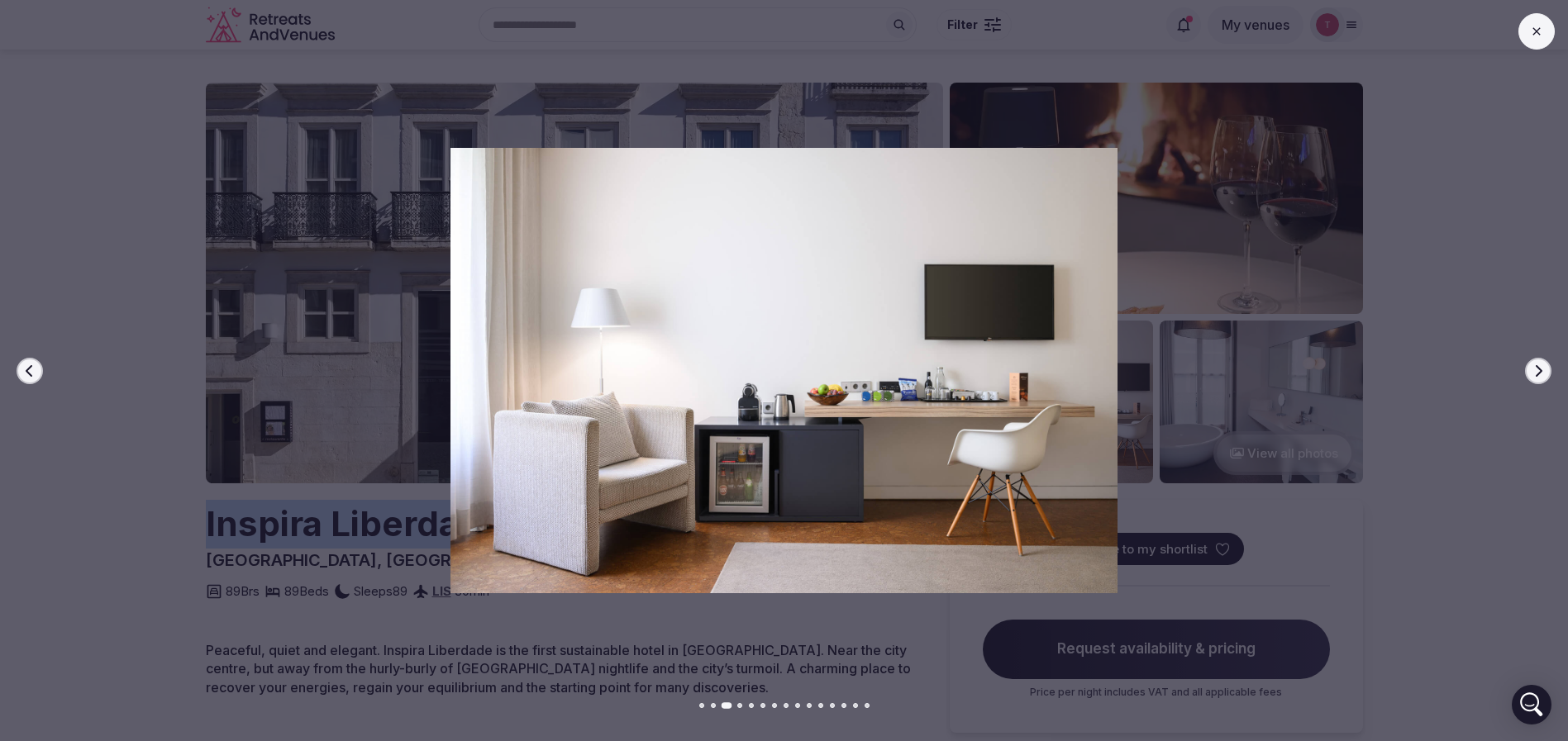
click at [1547, 367] on button "Next slide" at bounding box center [1538, 371] width 27 height 27
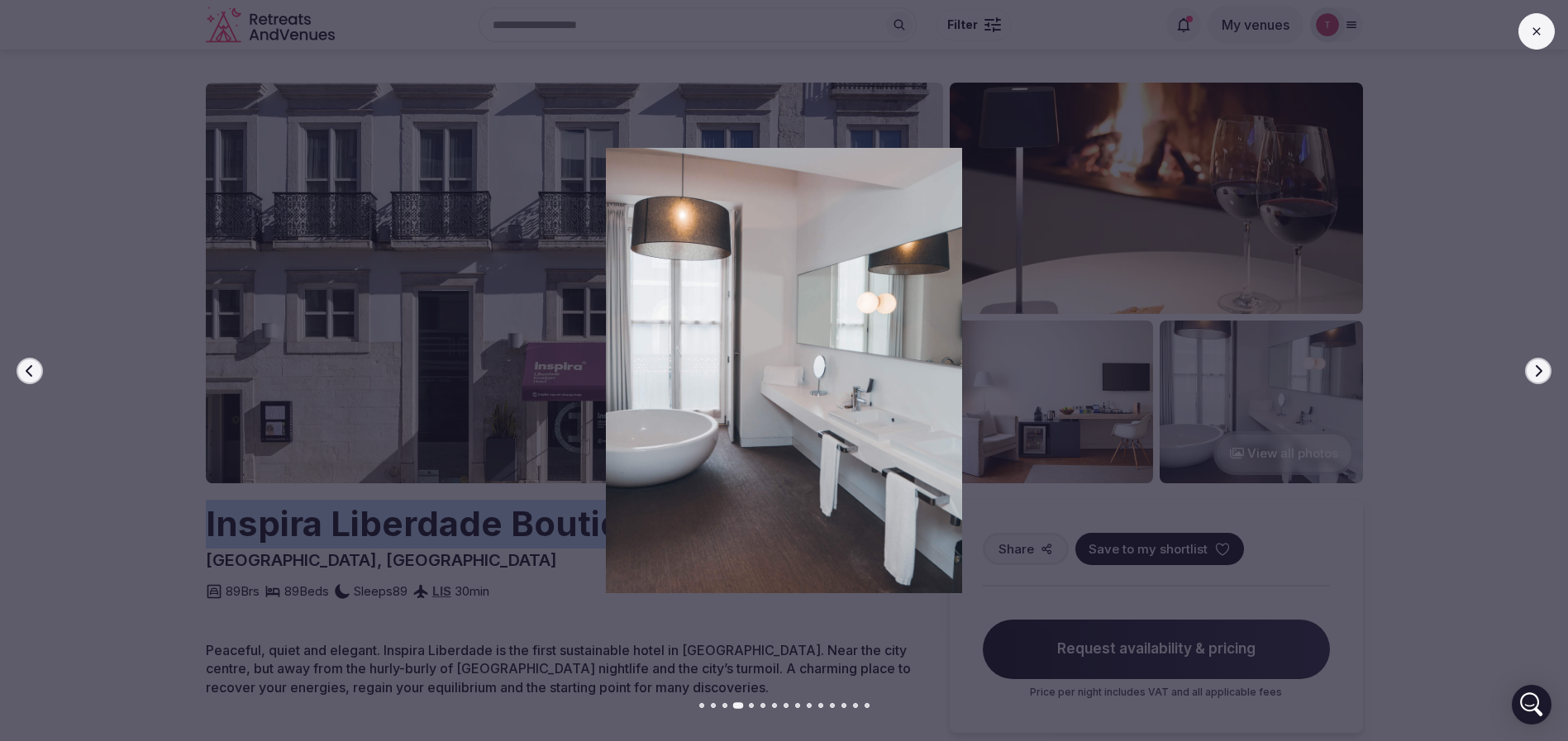
click at [1547, 367] on button "Next slide" at bounding box center [1538, 371] width 27 height 27
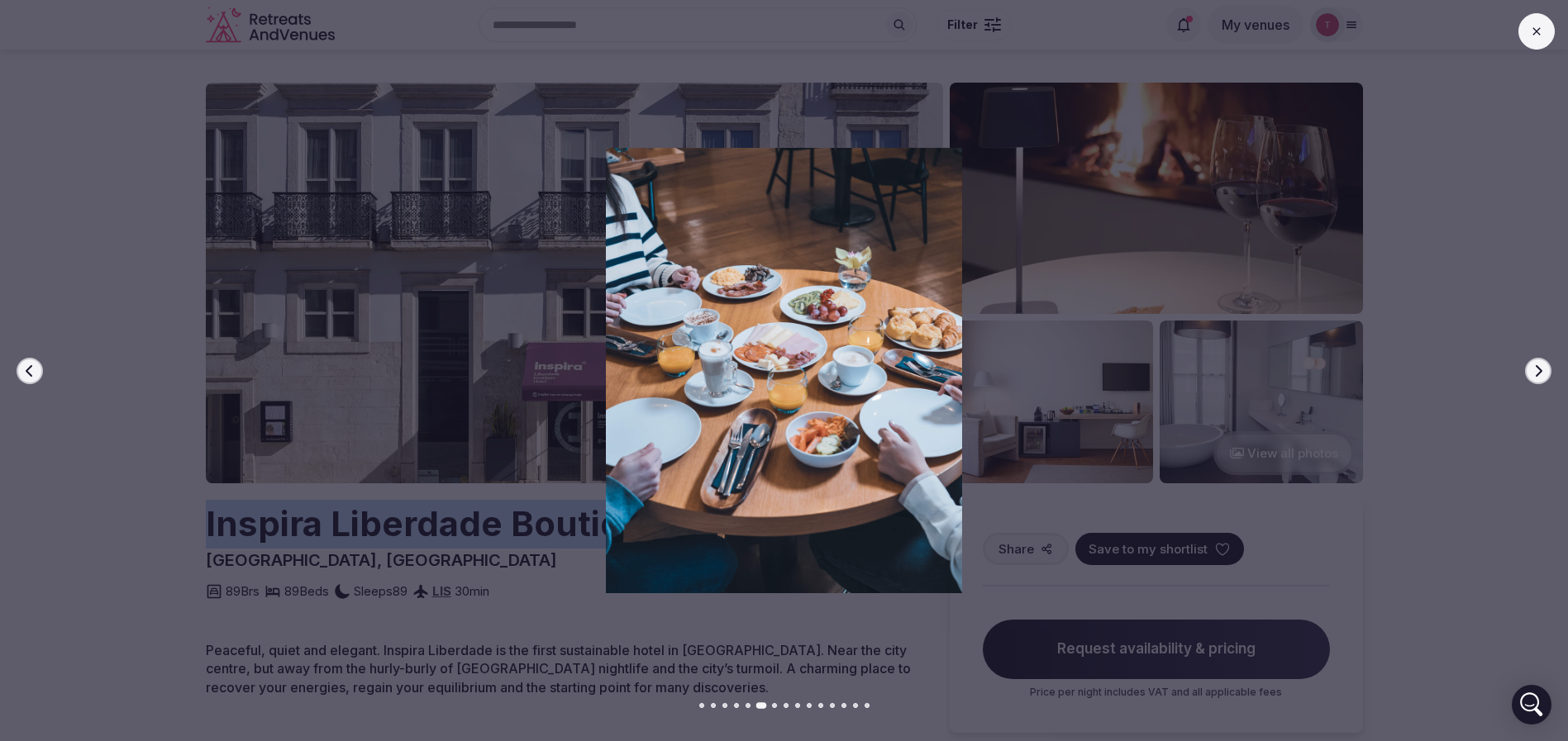
click at [1547, 367] on button "Next slide" at bounding box center [1538, 371] width 27 height 27
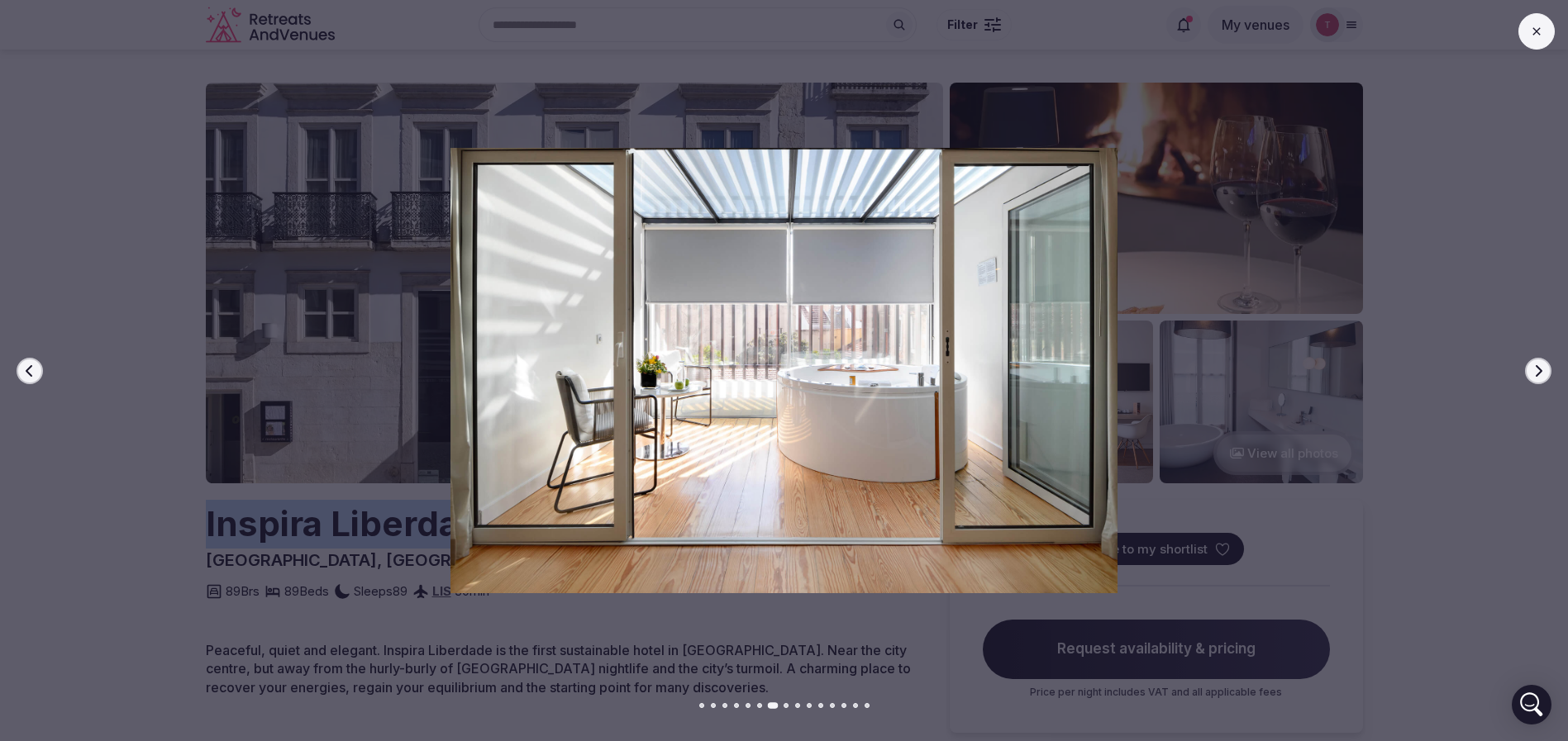
click at [1547, 367] on button "Next slide" at bounding box center [1538, 371] width 27 height 27
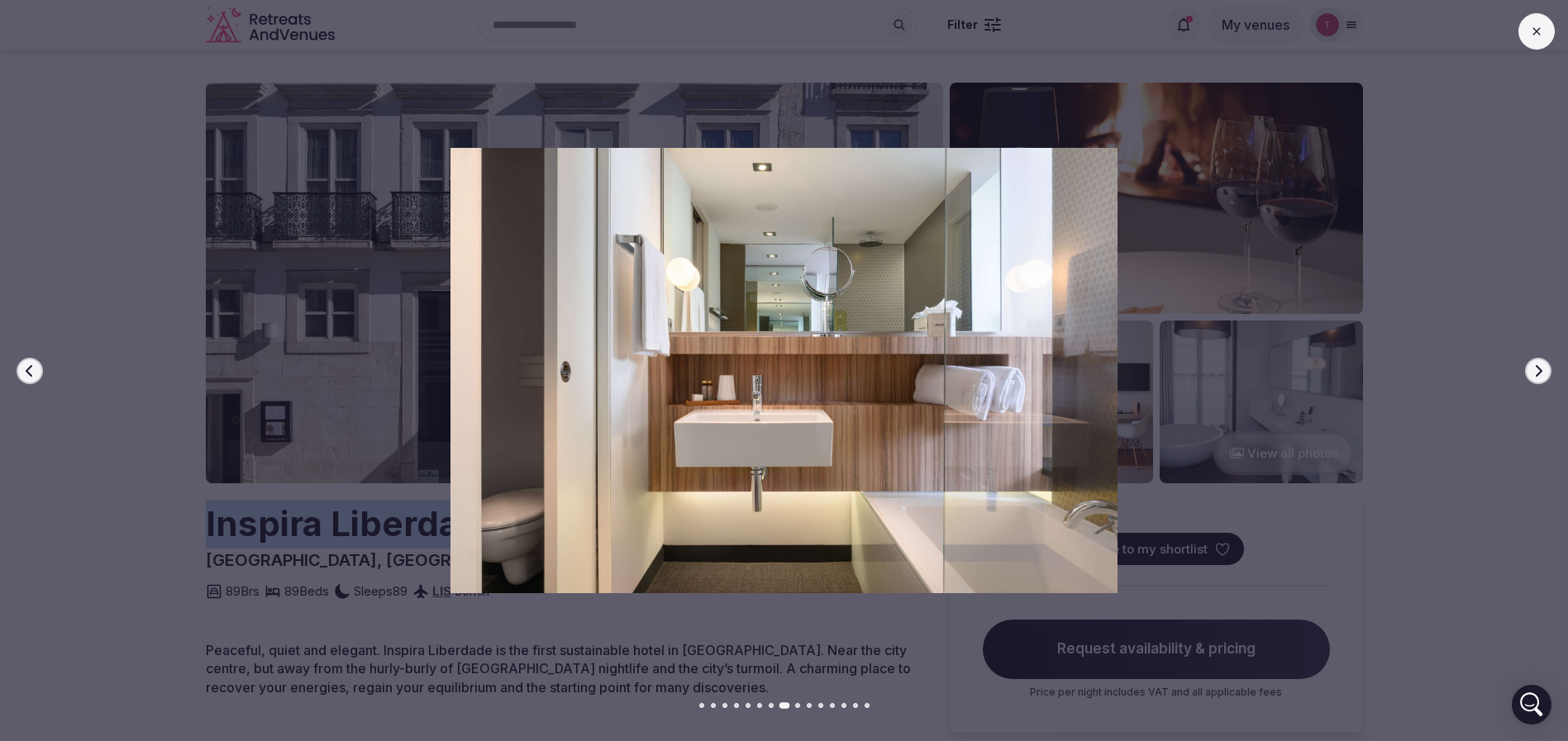
click at [1547, 367] on button "Next slide" at bounding box center [1538, 371] width 27 height 27
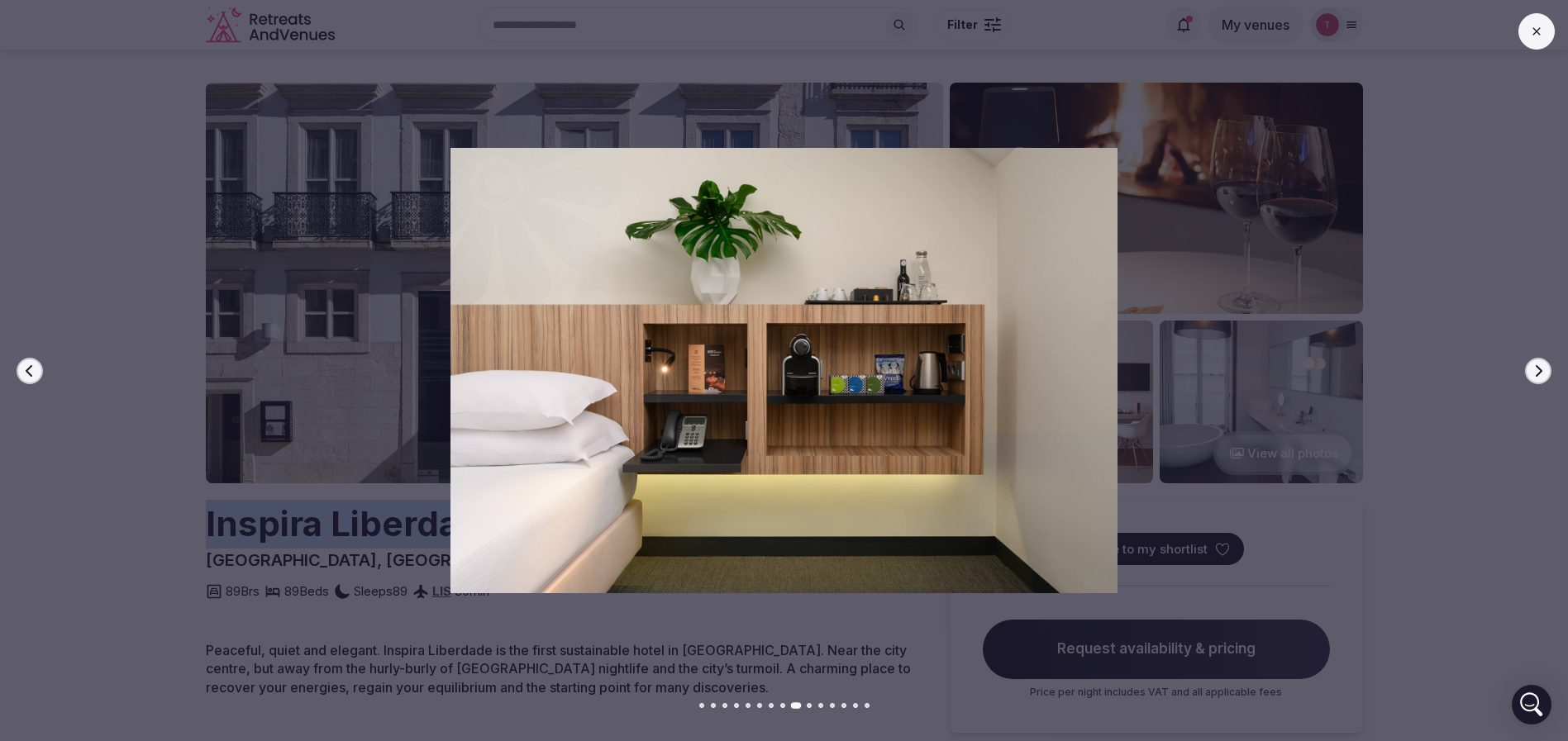
click at [1547, 367] on button "Next slide" at bounding box center [1538, 371] width 27 height 27
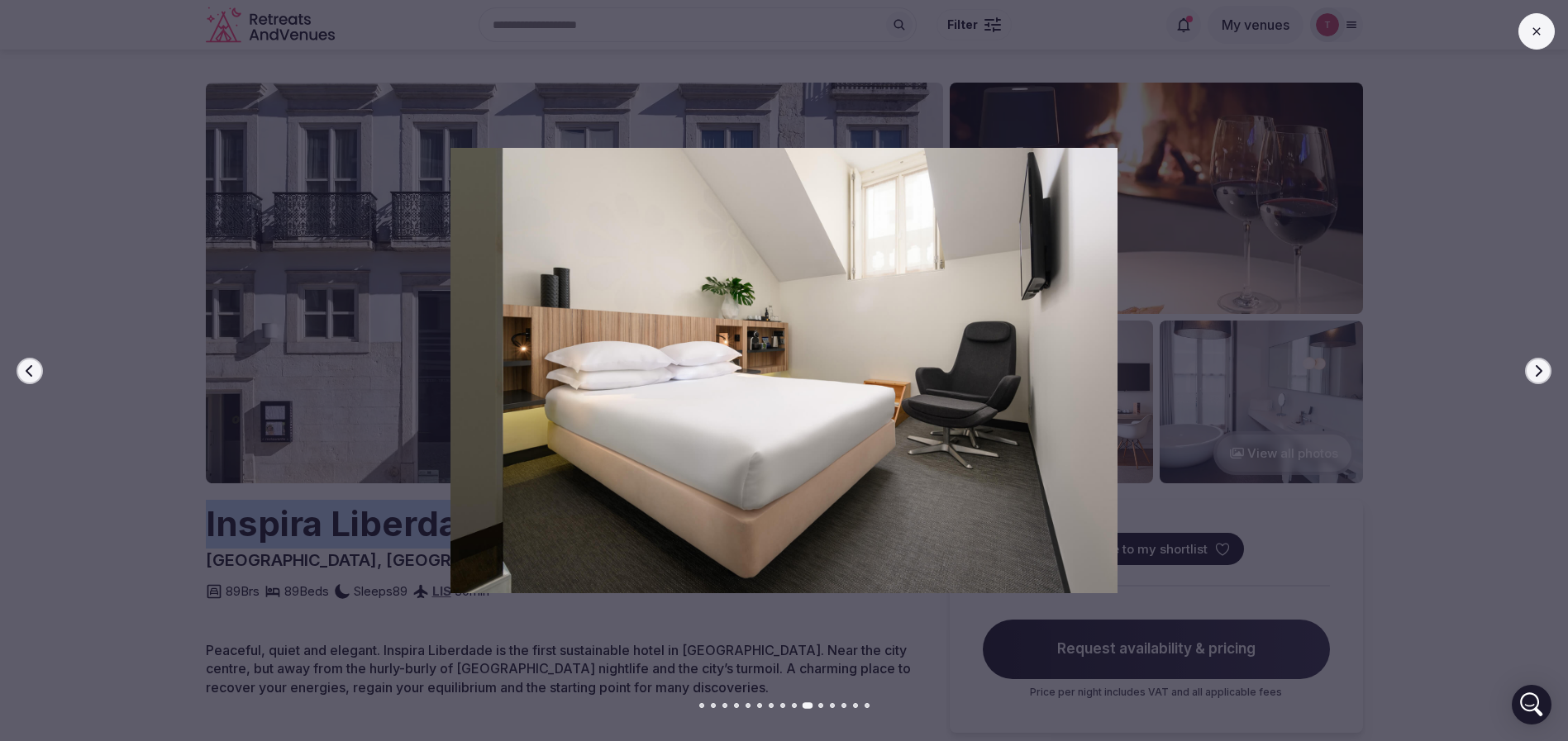
click at [1547, 367] on button "Next slide" at bounding box center [1538, 371] width 27 height 27
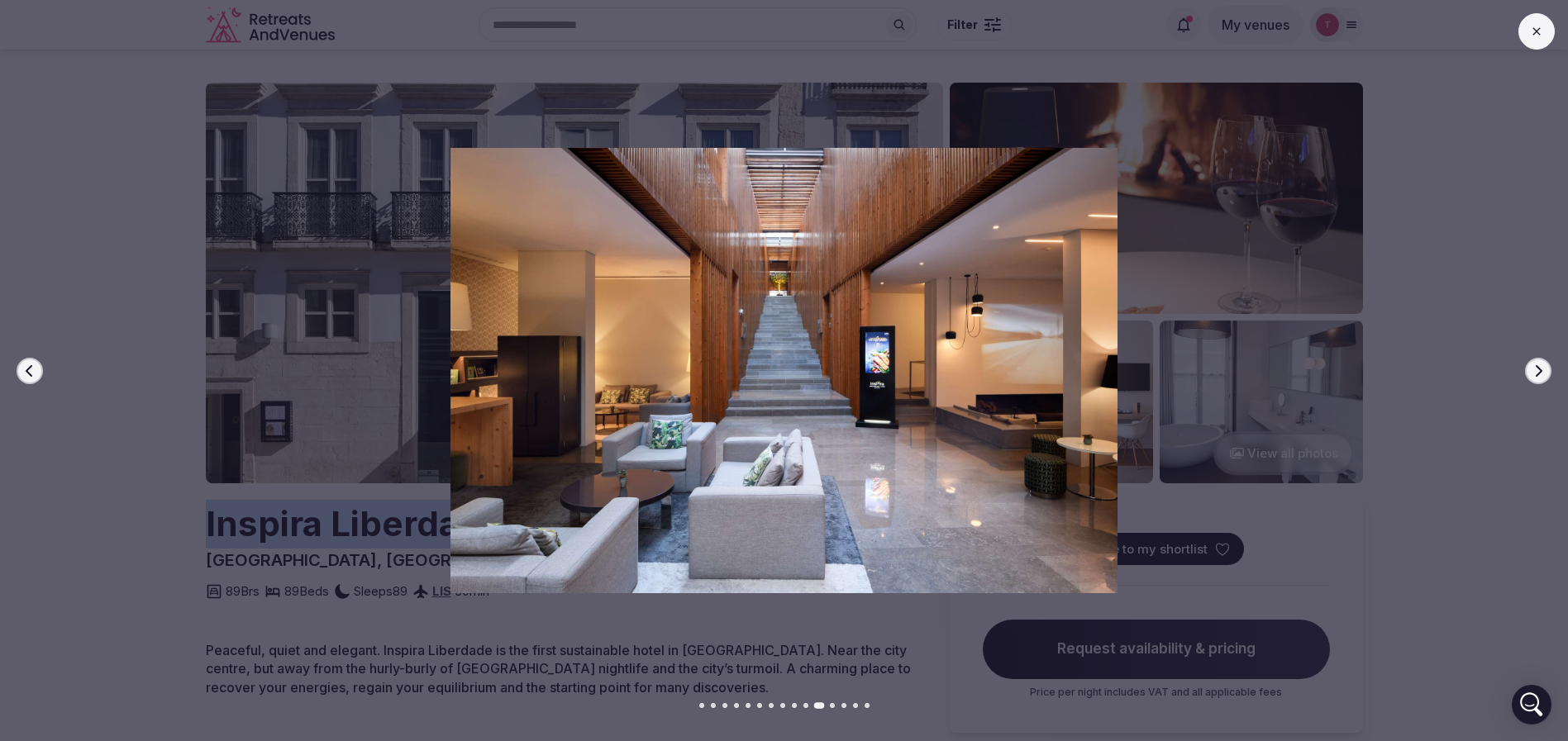
click at [1547, 367] on button "Next slide" at bounding box center [1538, 371] width 27 height 27
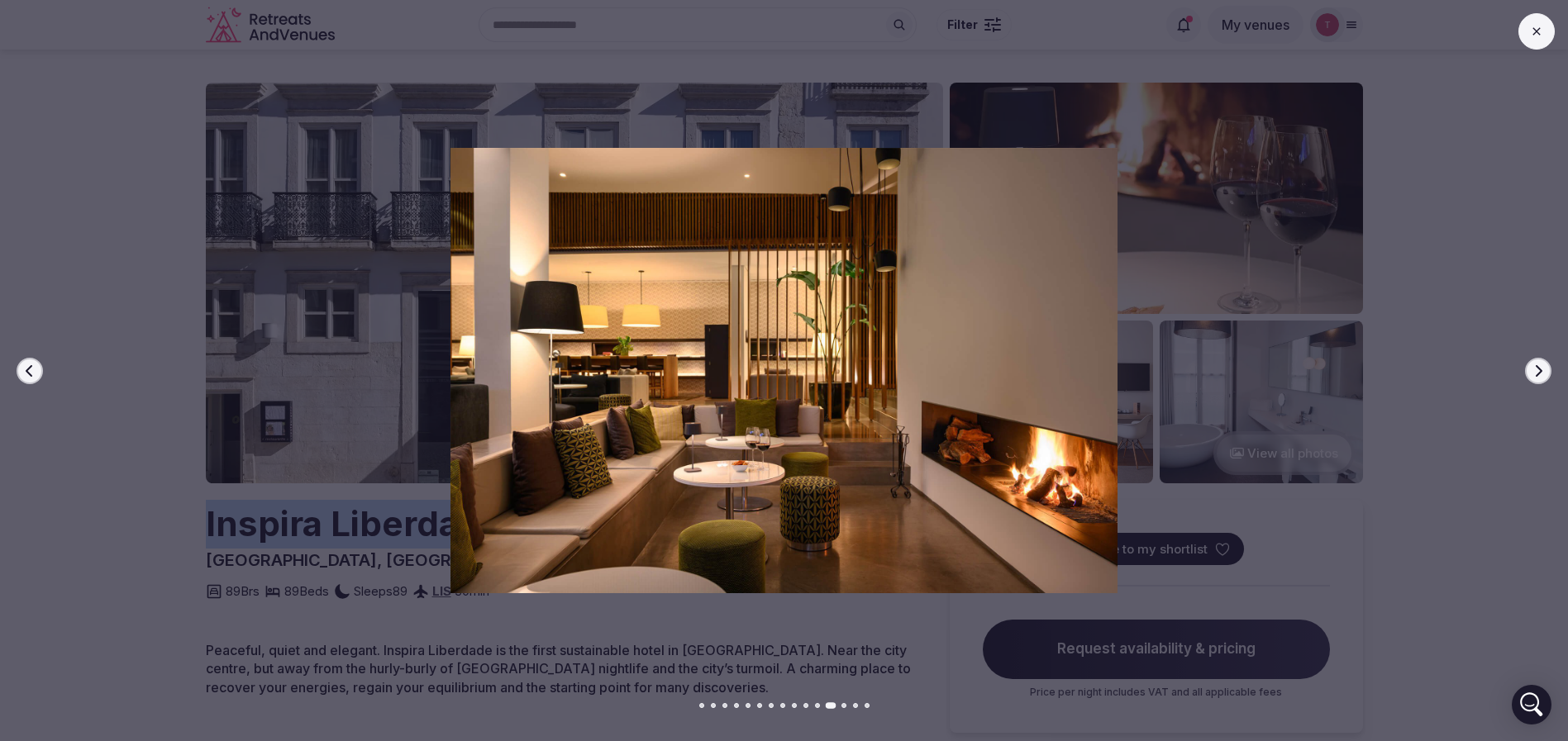
click at [1547, 367] on button "Next slide" at bounding box center [1538, 371] width 27 height 27
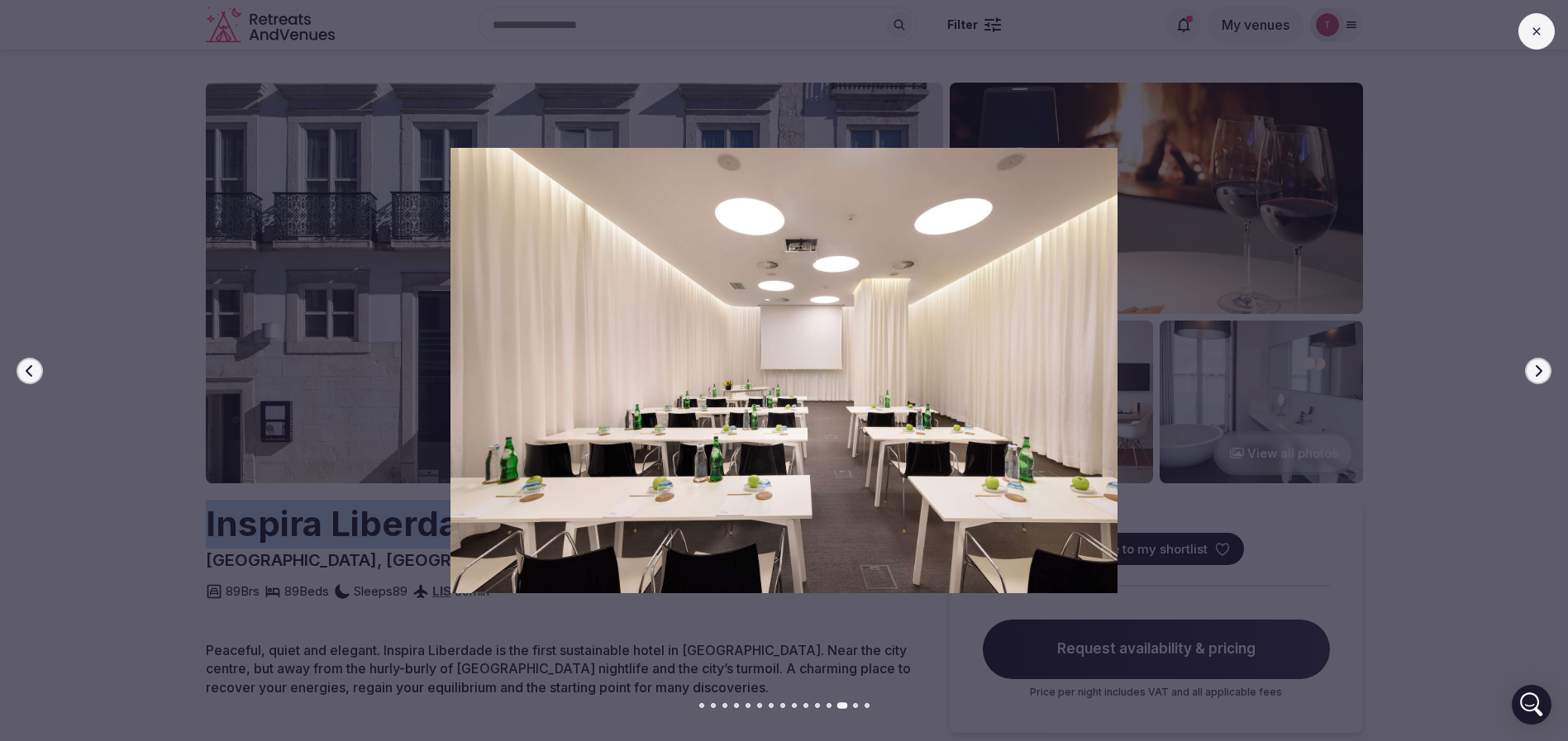
click at [1547, 367] on button "Next slide" at bounding box center [1538, 371] width 27 height 27
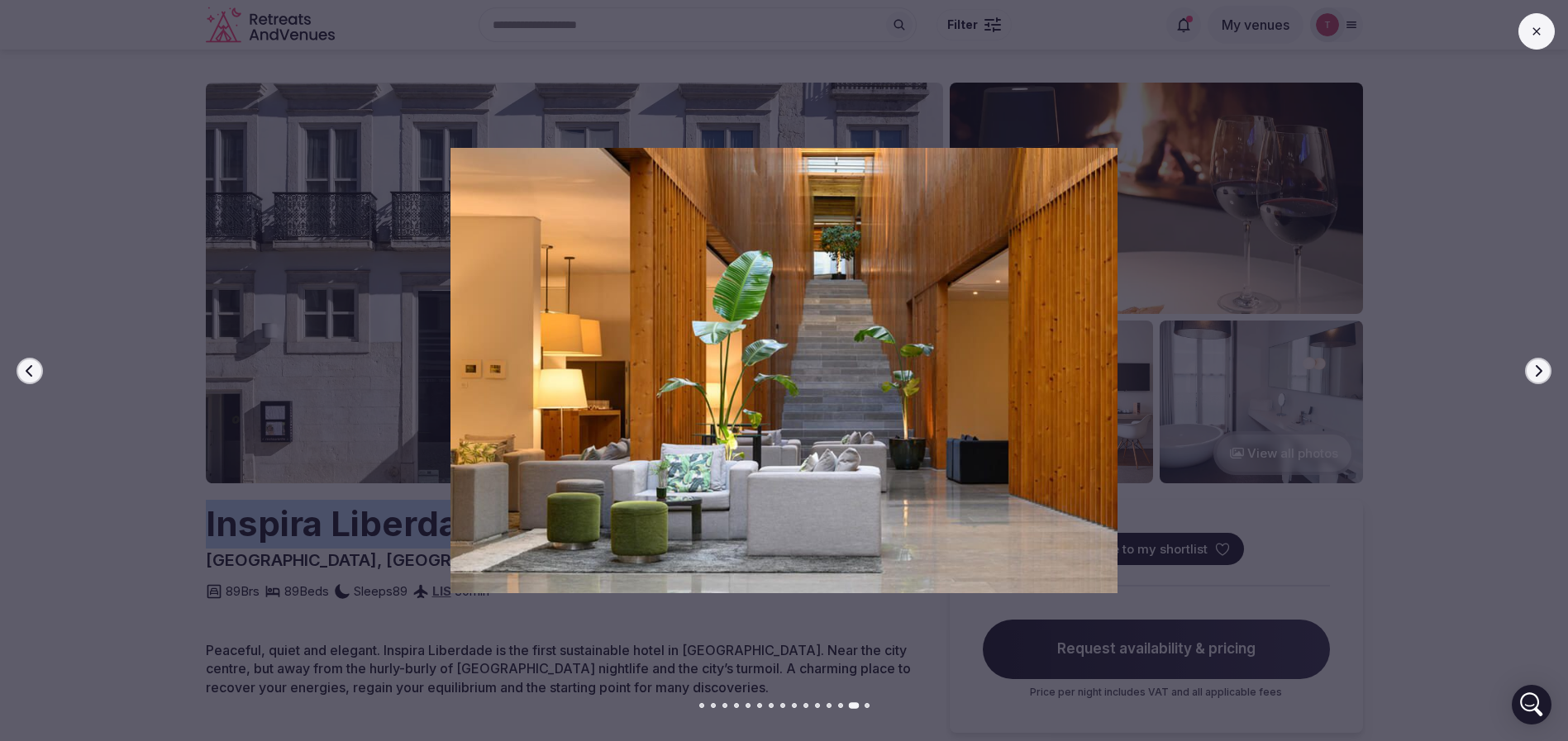
click at [1547, 367] on button "Next slide" at bounding box center [1538, 371] width 27 height 27
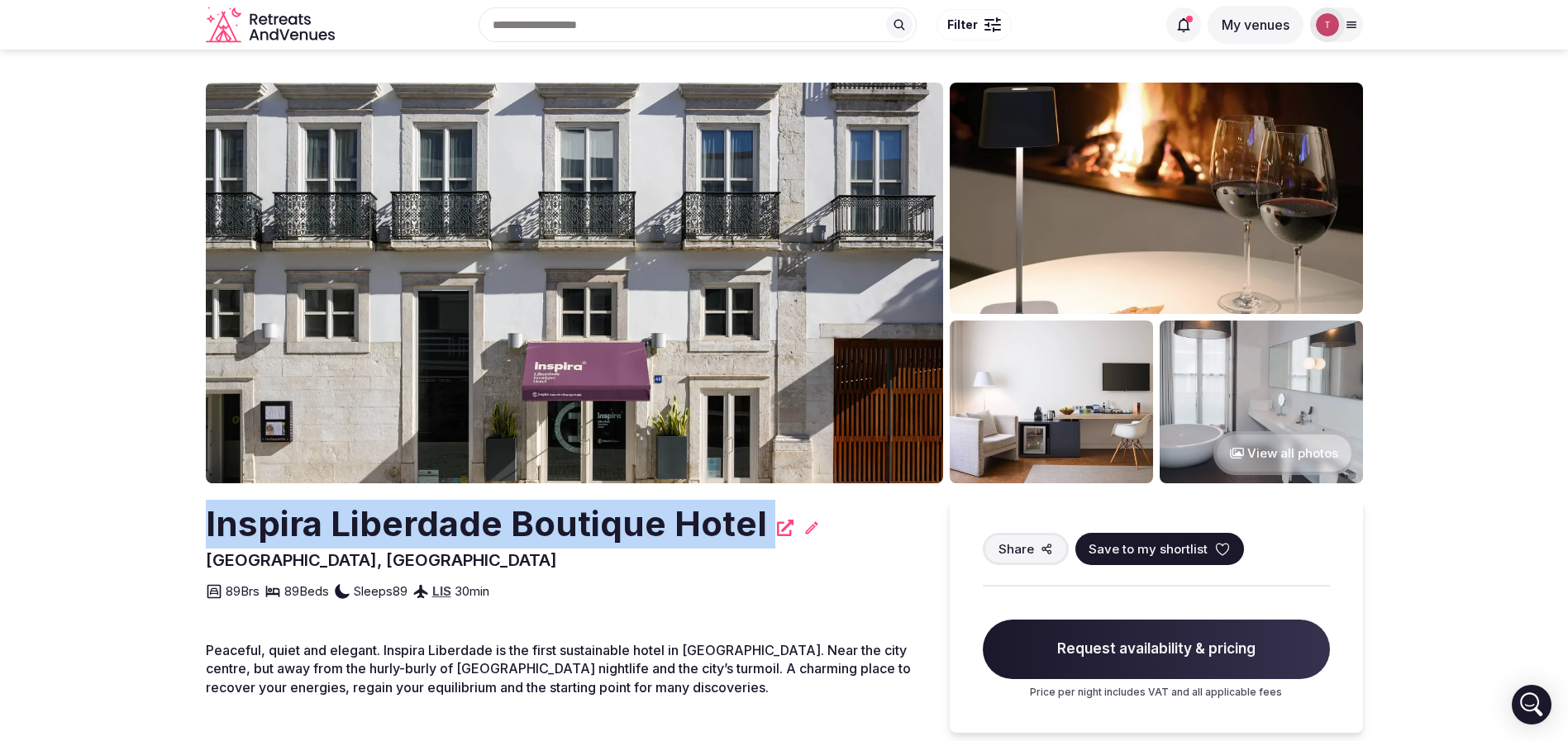
drag, startPoint x: 379, startPoint y: 522, endPoint x: 1223, endPoint y: 548, distance: 844.4
click at [1223, 548] on icon at bounding box center [1223, 549] width 17 height 17
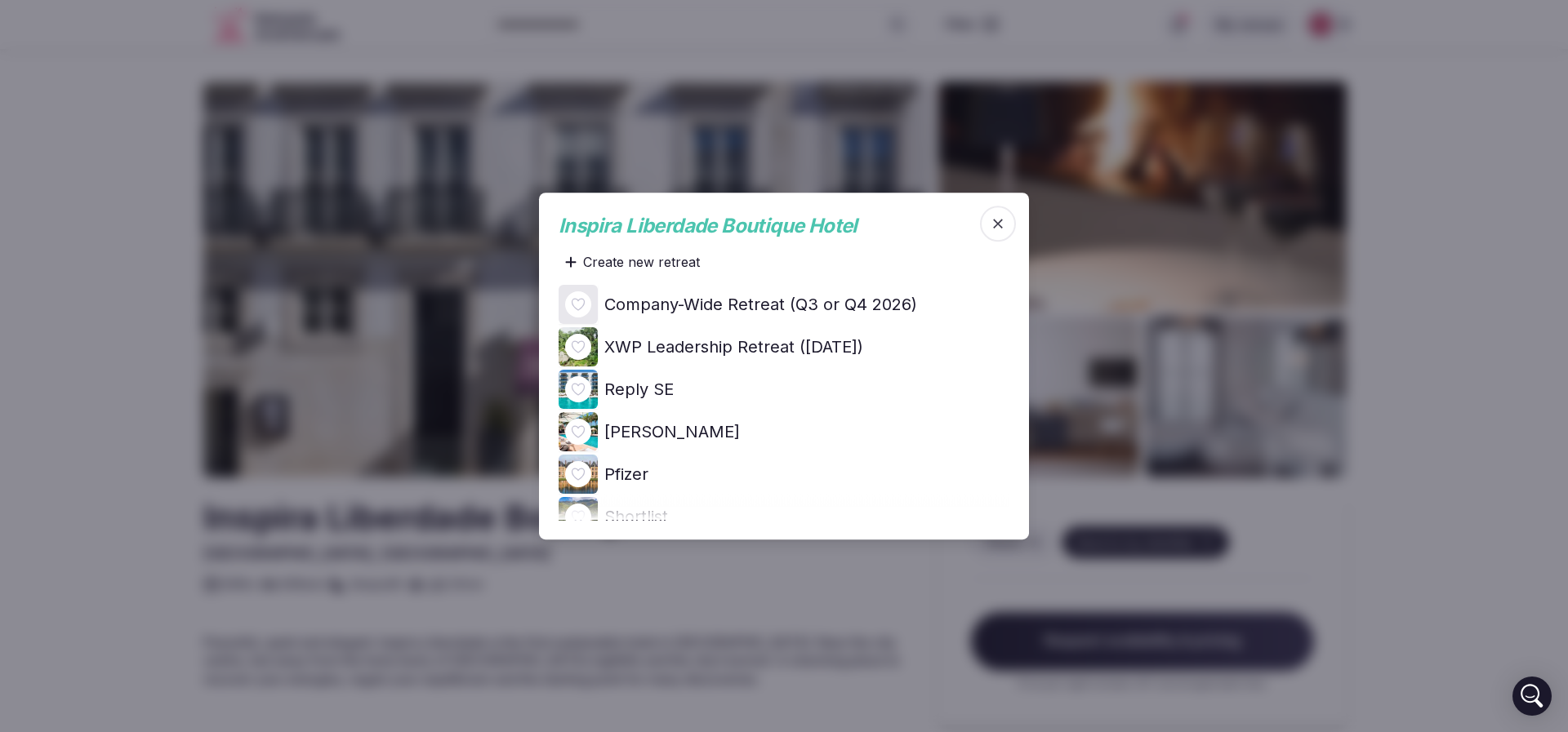
click at [0, 0] on icon at bounding box center [0, 0] width 0 height 0
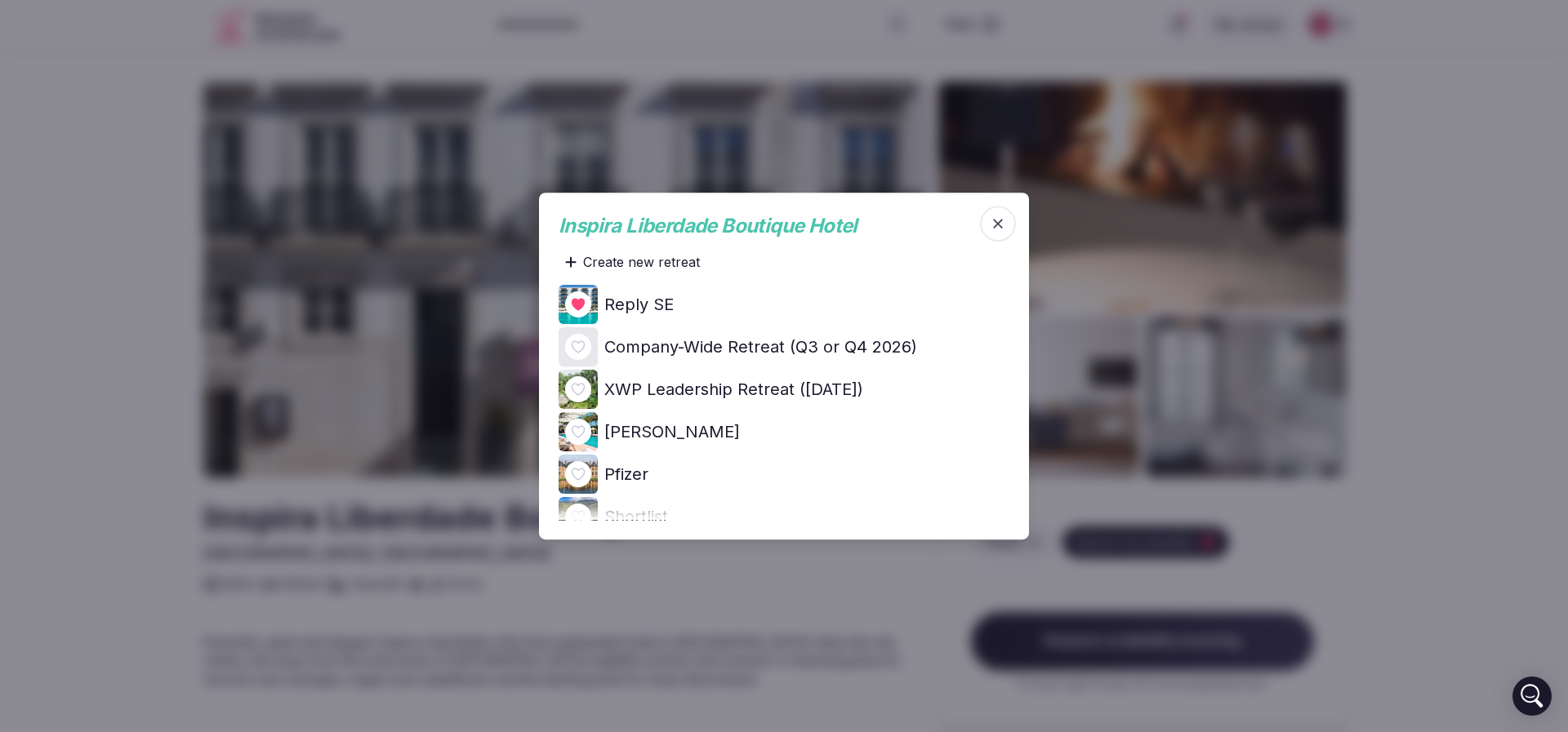
drag, startPoint x: 1426, startPoint y: 272, endPoint x: 978, endPoint y: 81, distance: 487.0
click at [1426, 271] on div at bounding box center [784, 366] width 1568 height 732
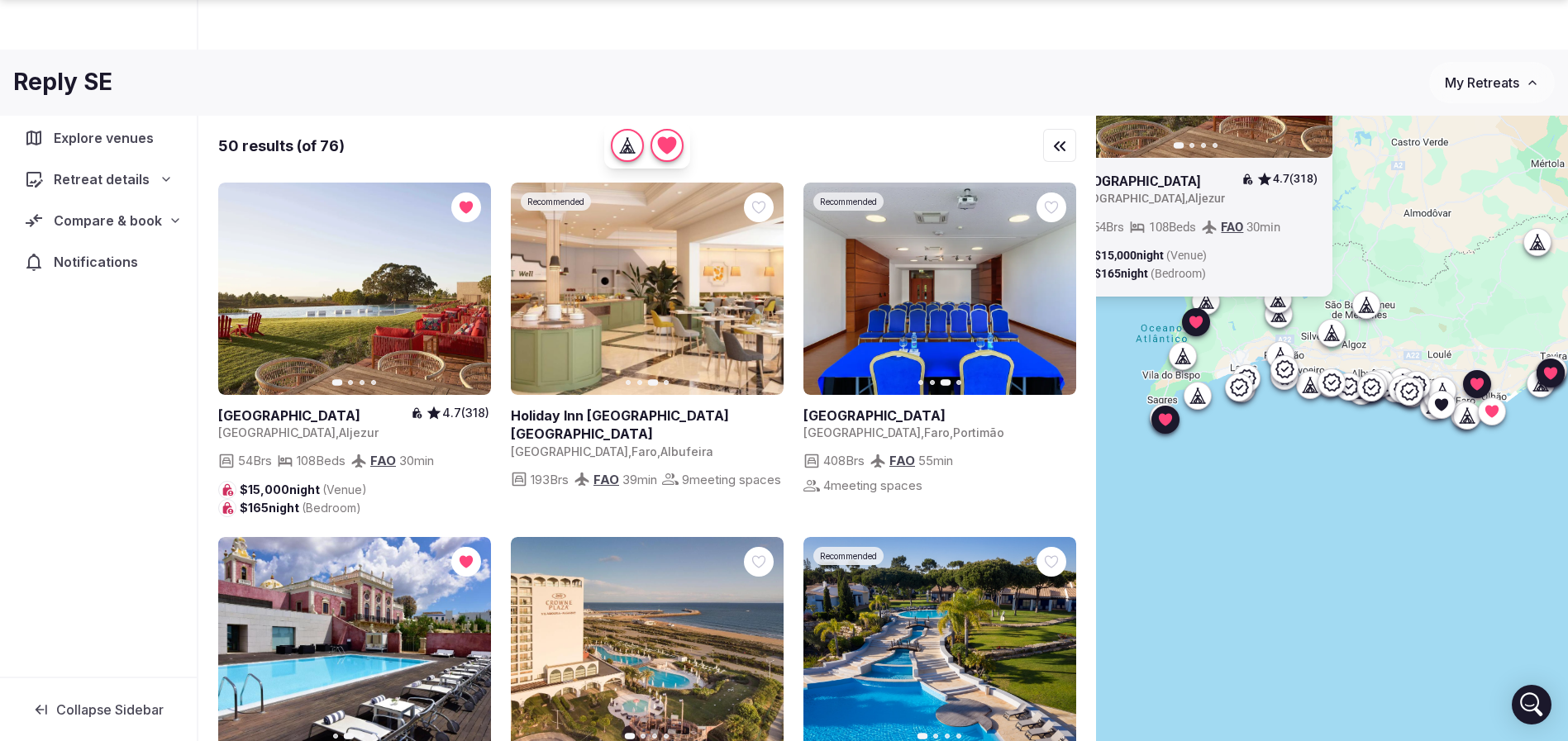
scroll to position [122, 0]
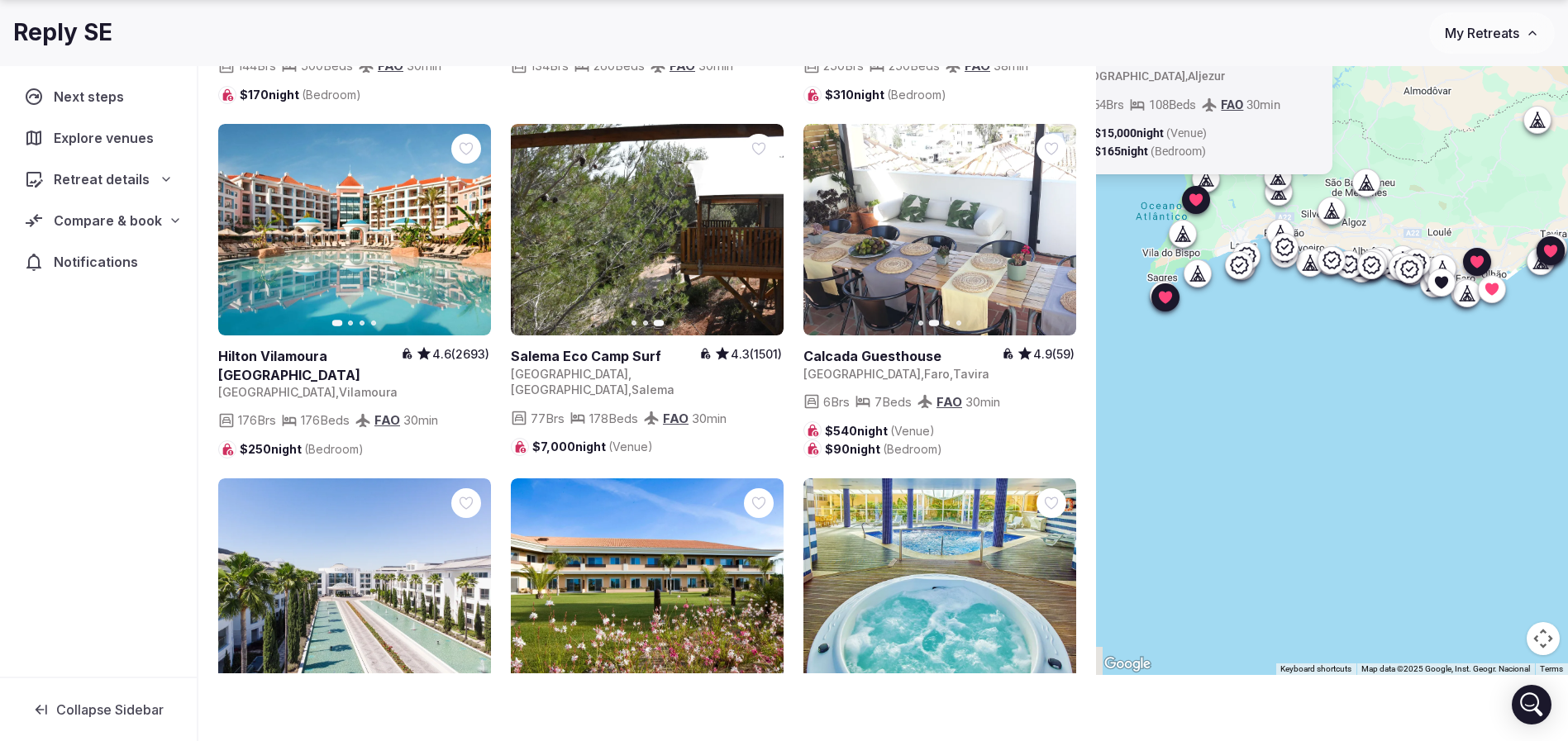
click at [1053, 223] on icon "button" at bounding box center [1053, 230] width 13 height 13
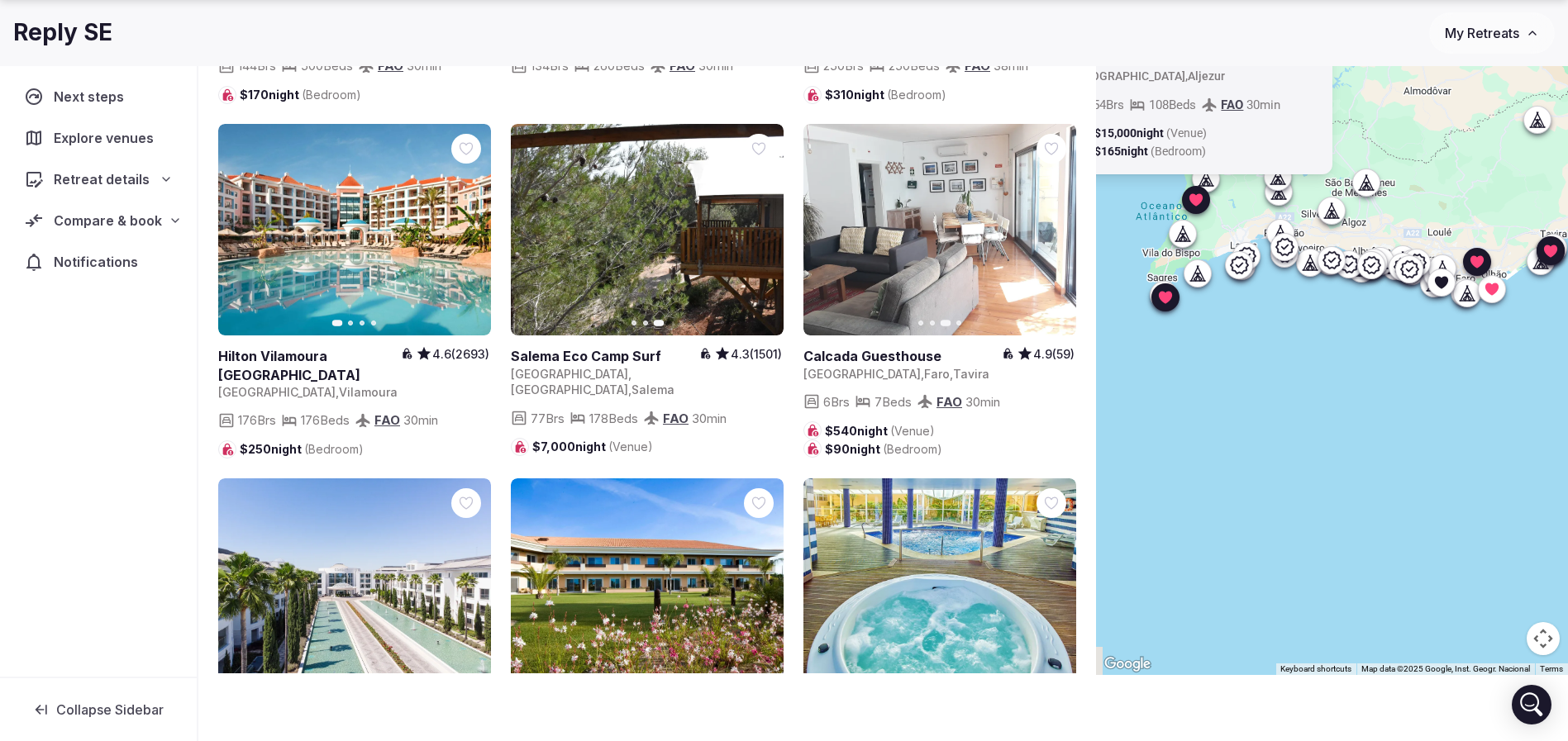
click at [1053, 223] on icon "button" at bounding box center [1053, 230] width 13 height 13
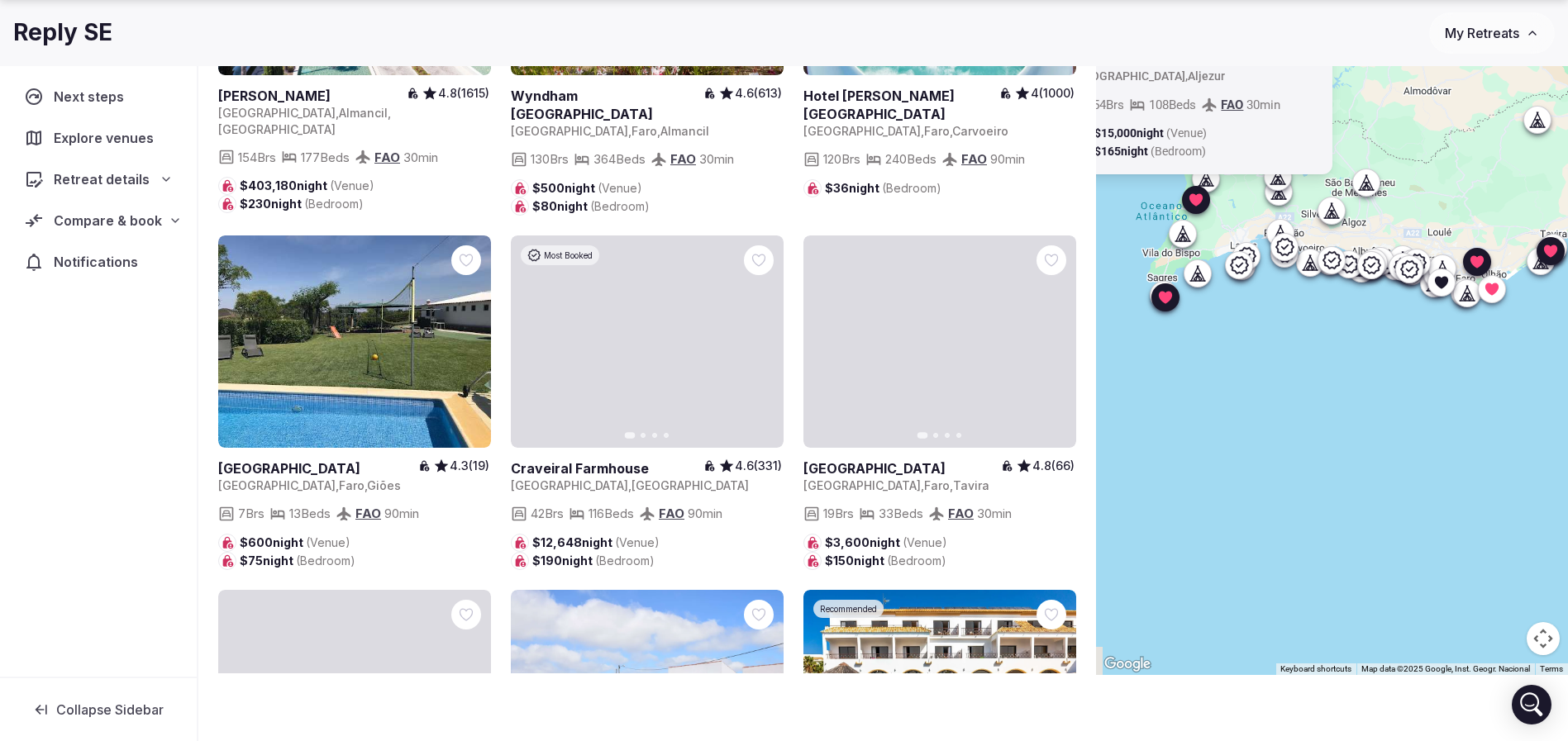
scroll to position [4215, 0]
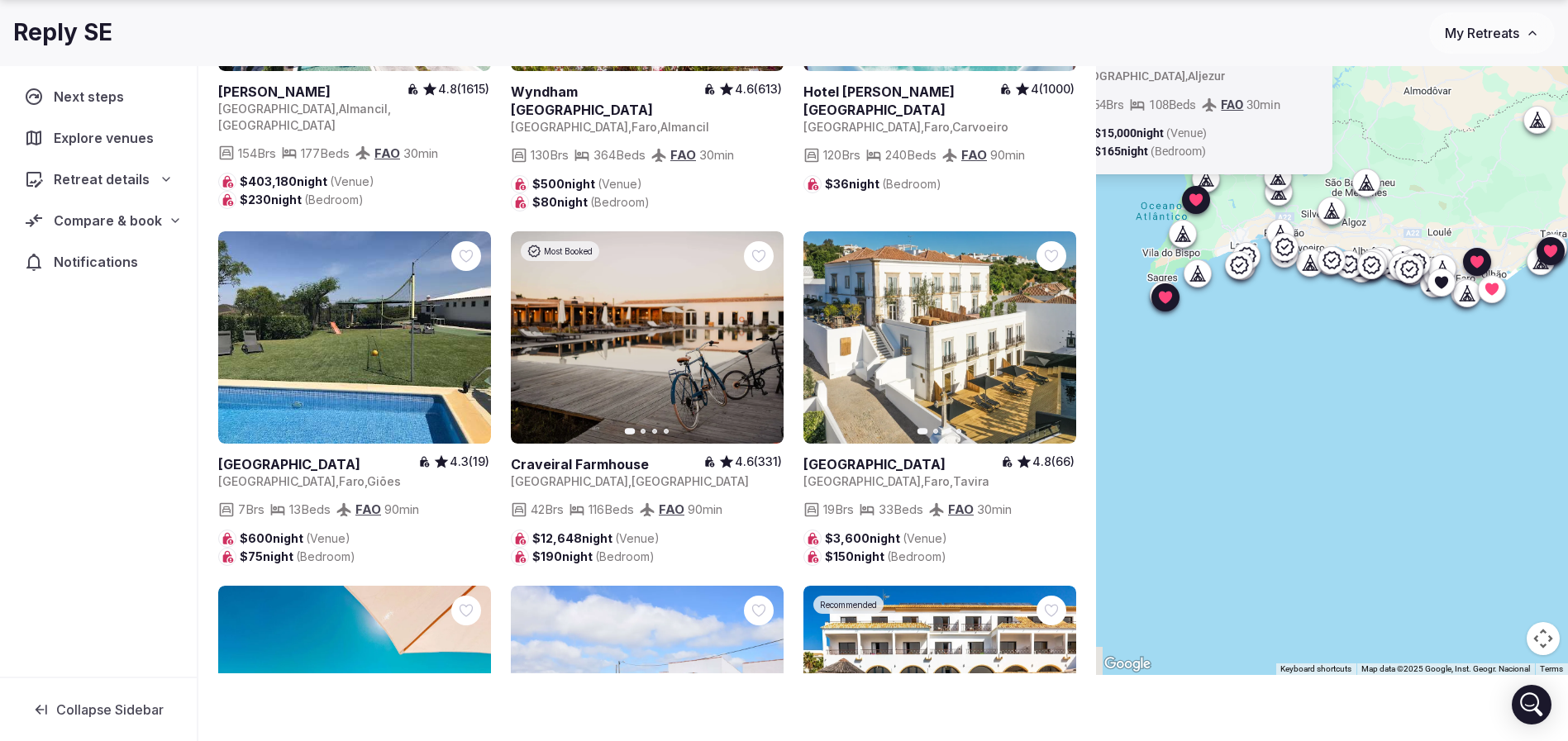
click at [767, 324] on button "Next slide" at bounding box center [761, 337] width 27 height 27
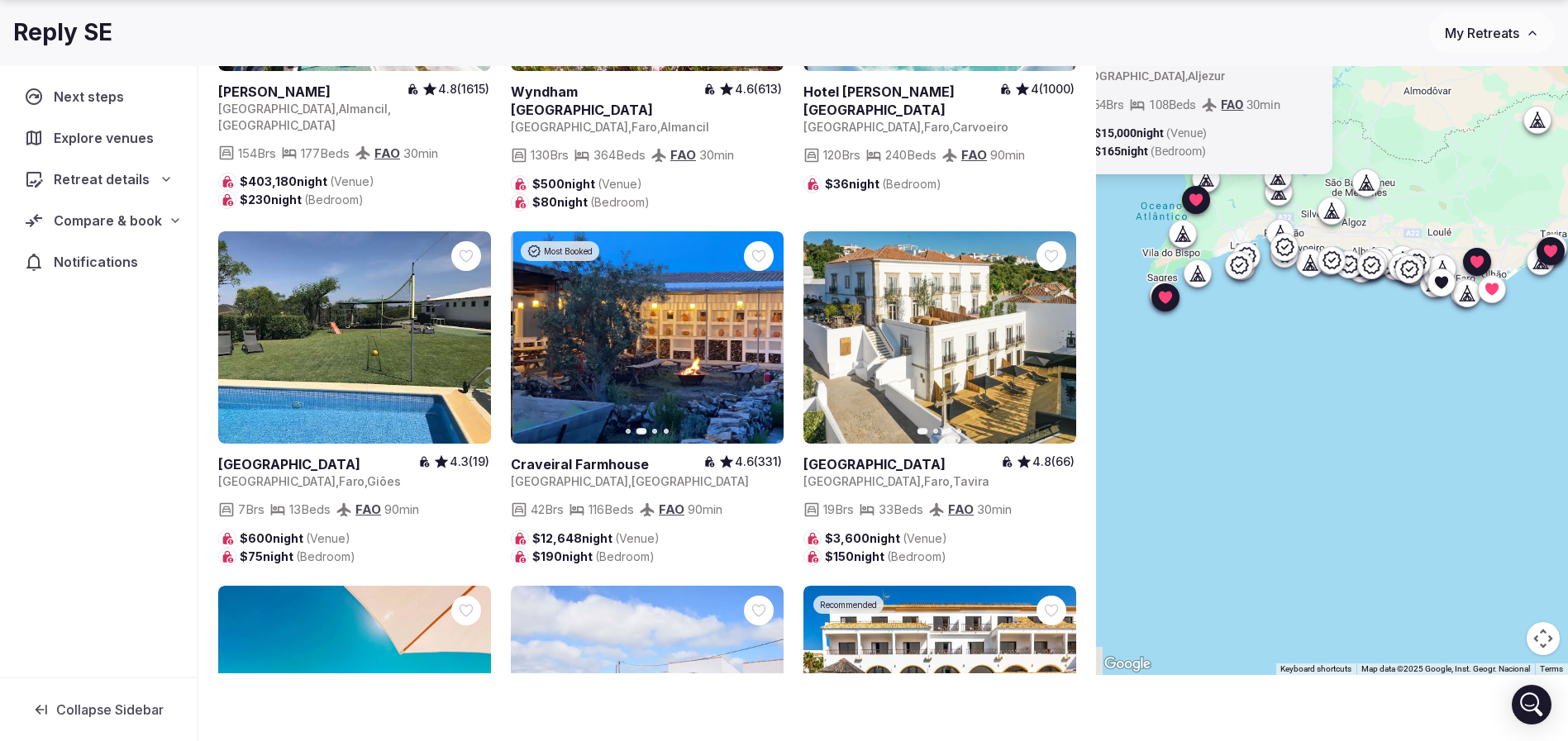
click at [767, 324] on button "Next slide" at bounding box center [761, 337] width 27 height 27
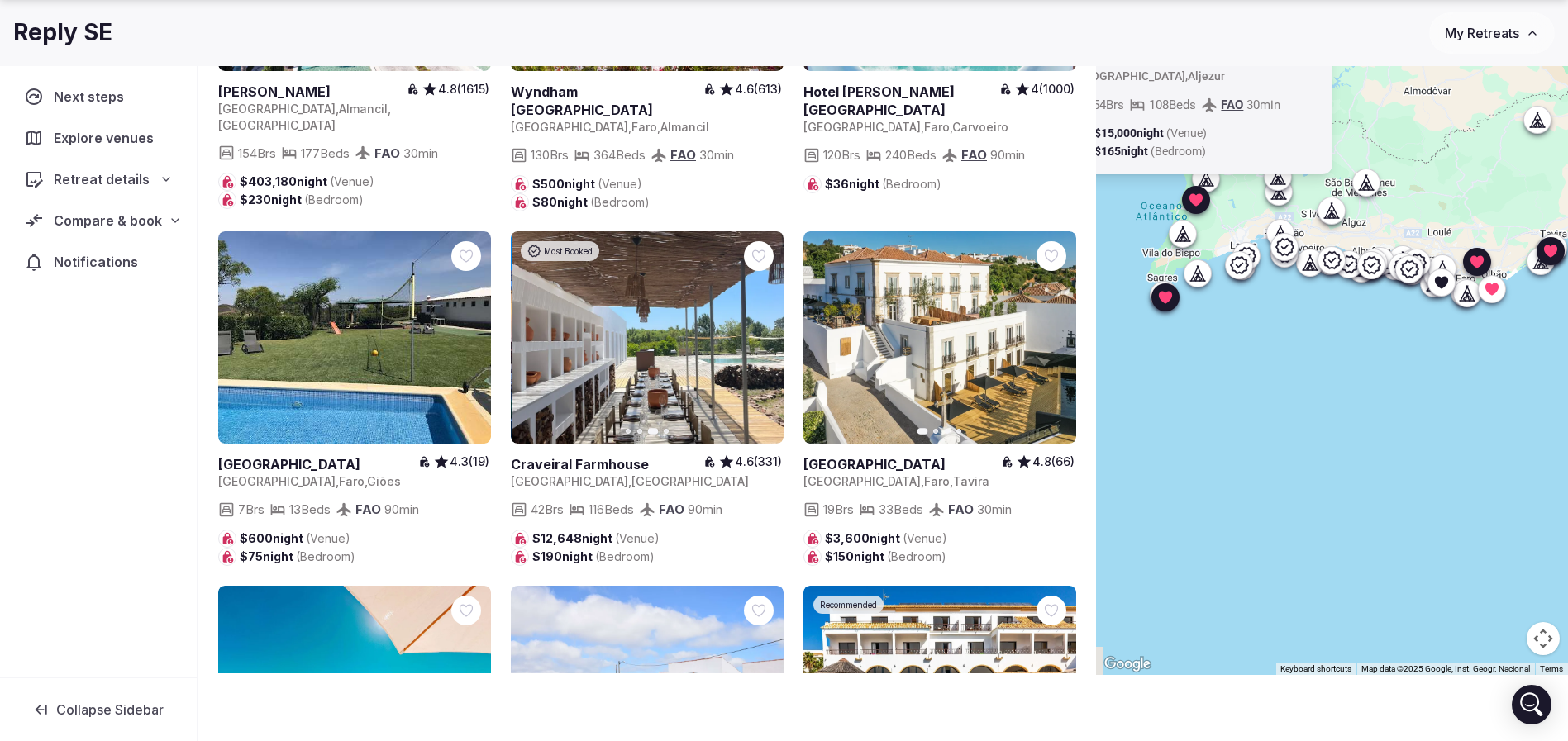
click at [767, 324] on button "Next slide" at bounding box center [761, 337] width 27 height 27
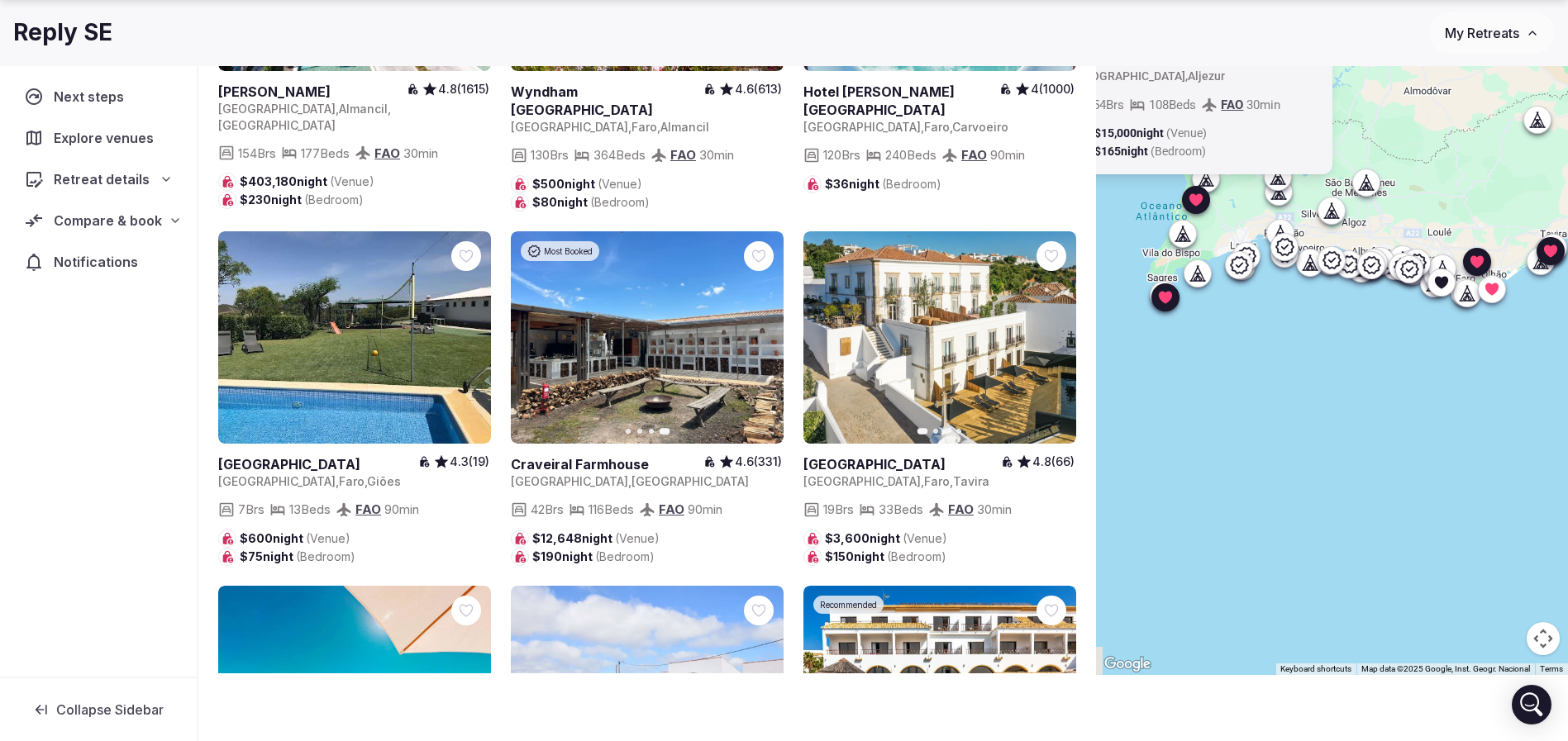
click at [0, 0] on icon at bounding box center [0, 0] width 0 height 0
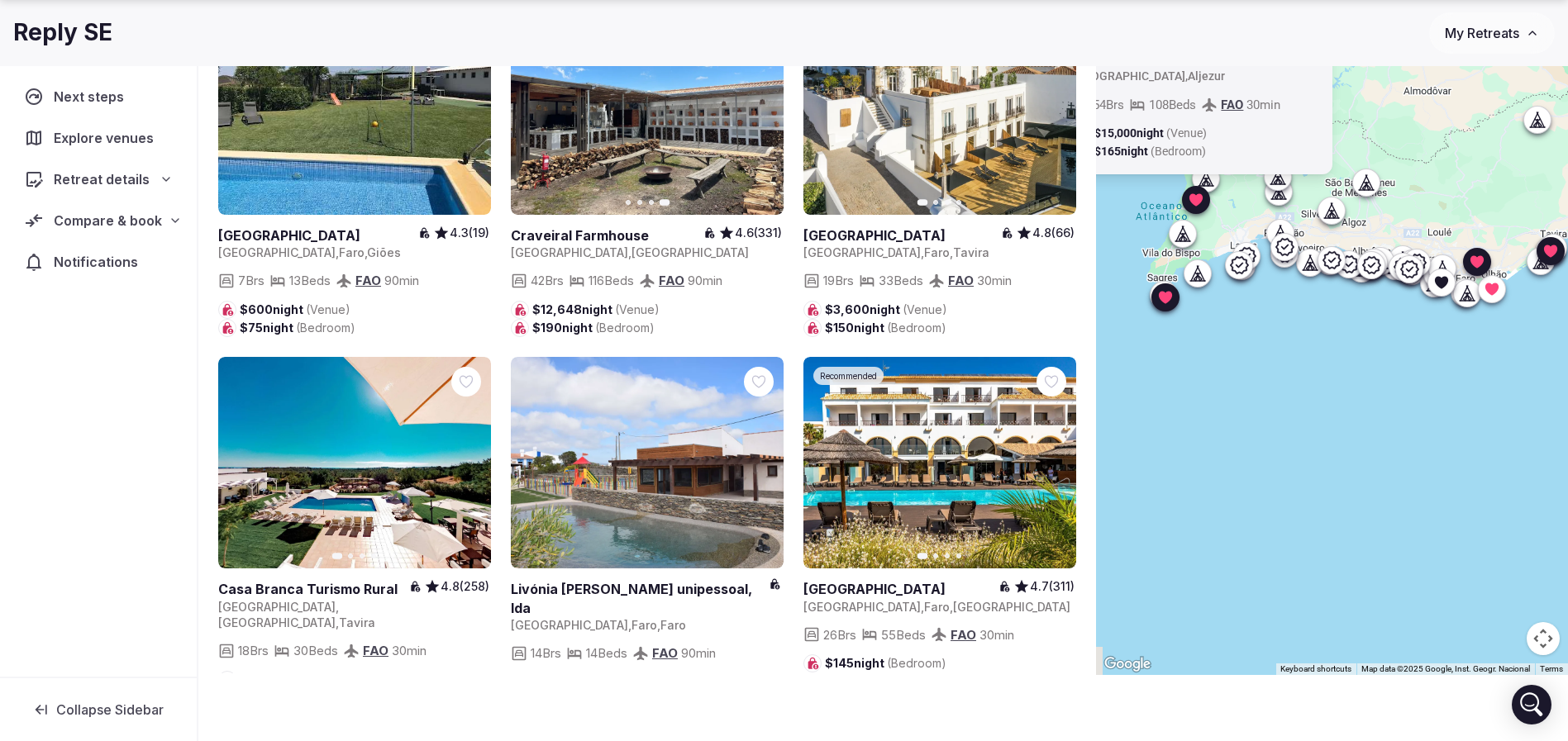
scroll to position [4463, 0]
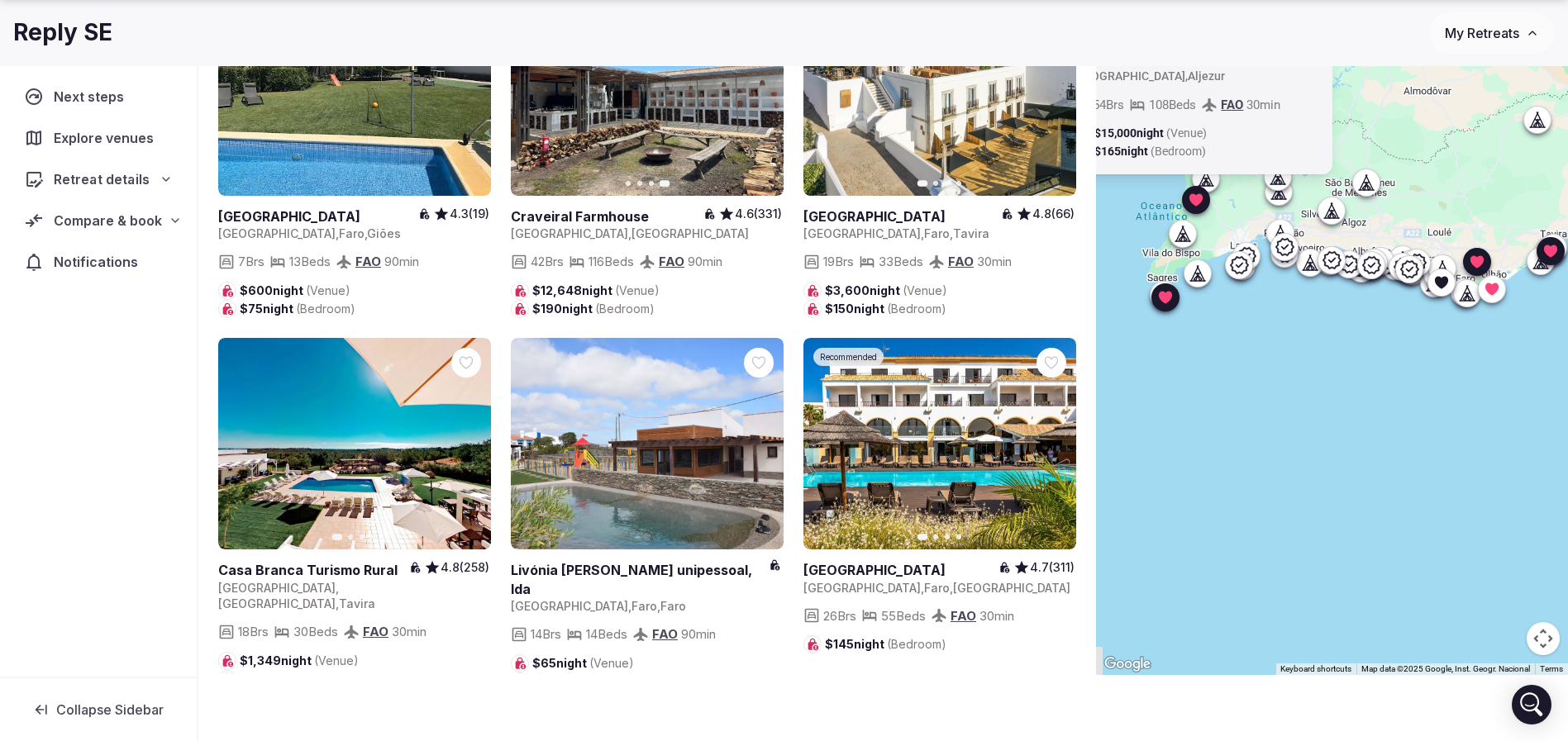
click at [167, 183] on icon at bounding box center [166, 179] width 13 height 13
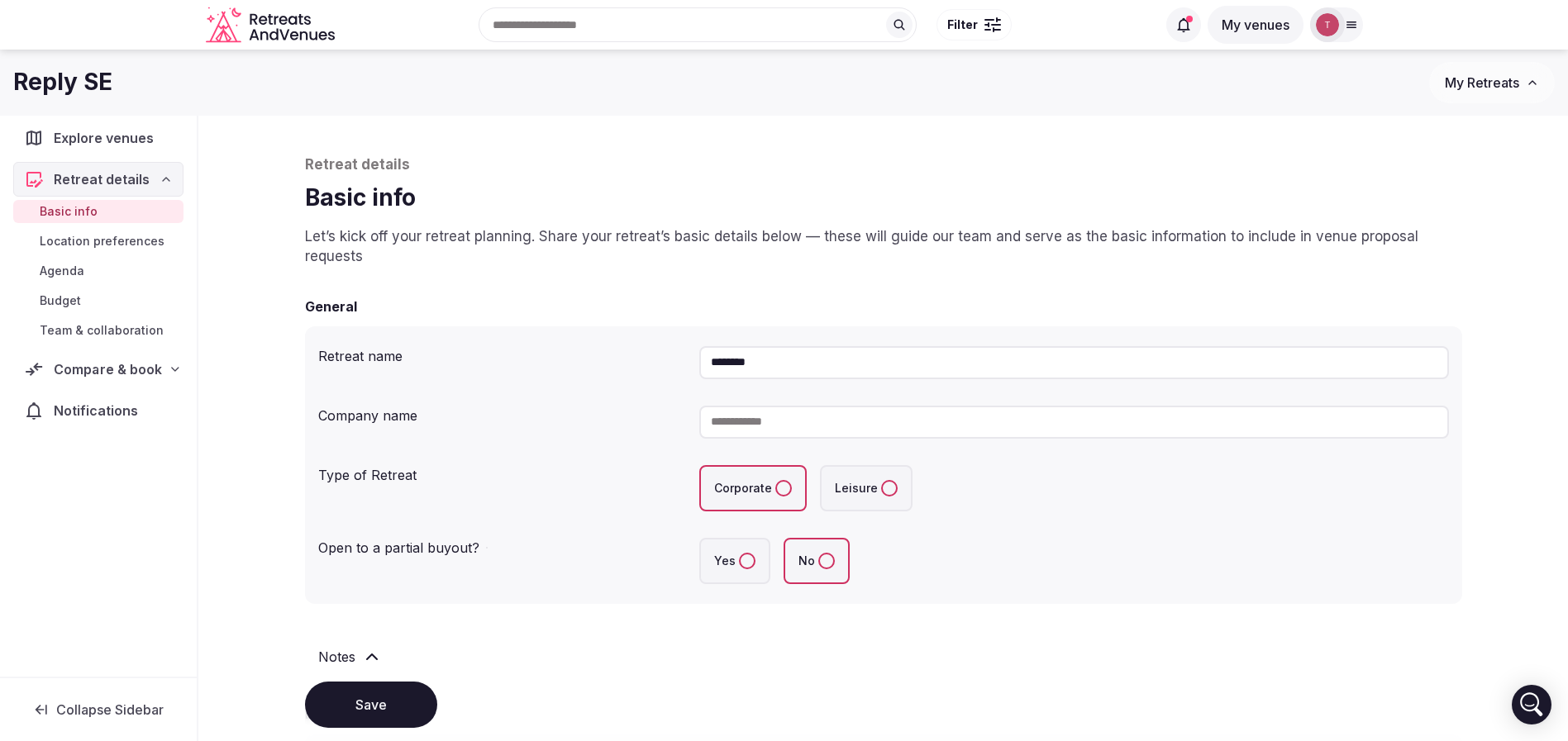
click at [161, 372] on div "Compare & book" at bounding box center [98, 369] width 149 height 20
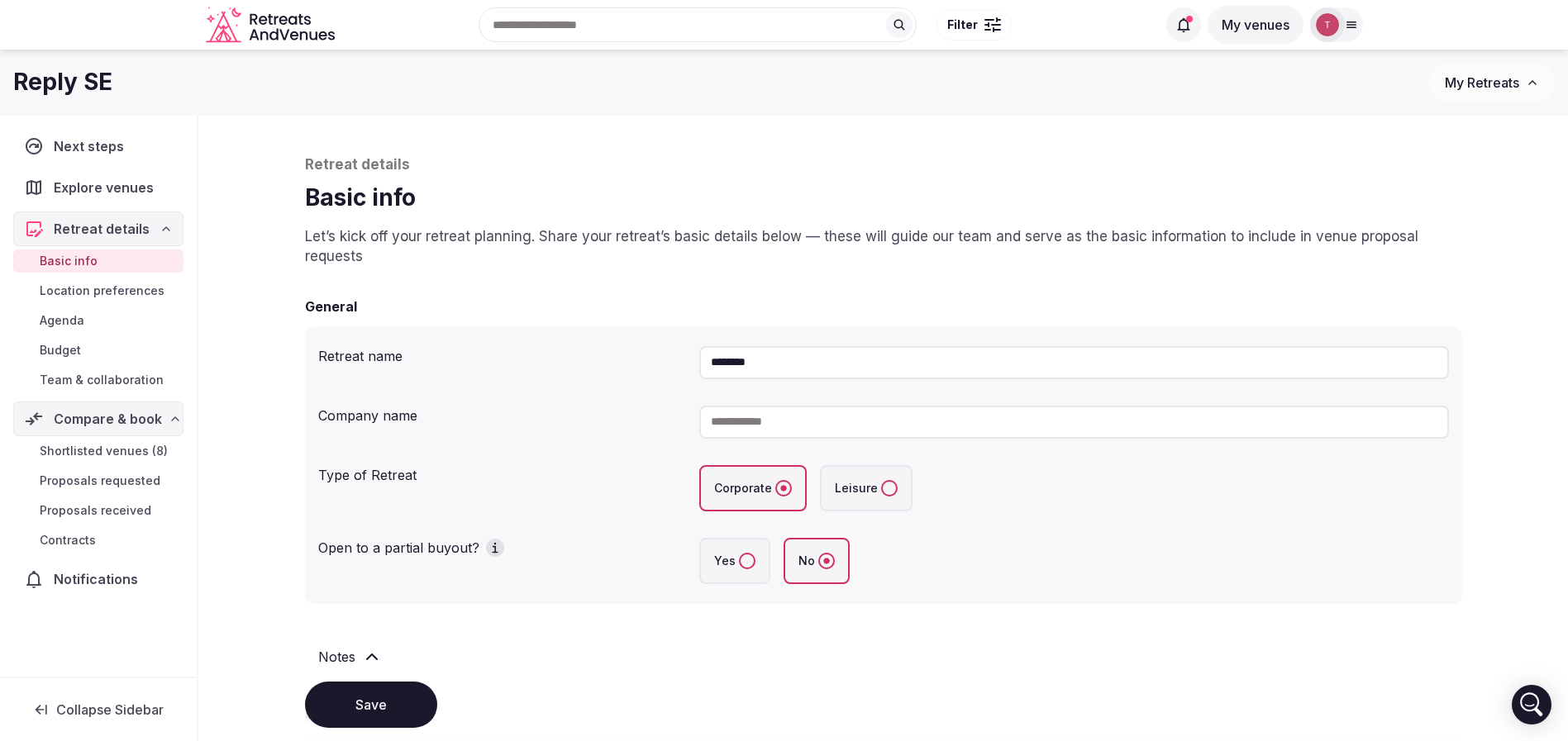
click at [141, 449] on span "Shortlisted venues (8)" at bounding box center [103, 451] width 128 height 17
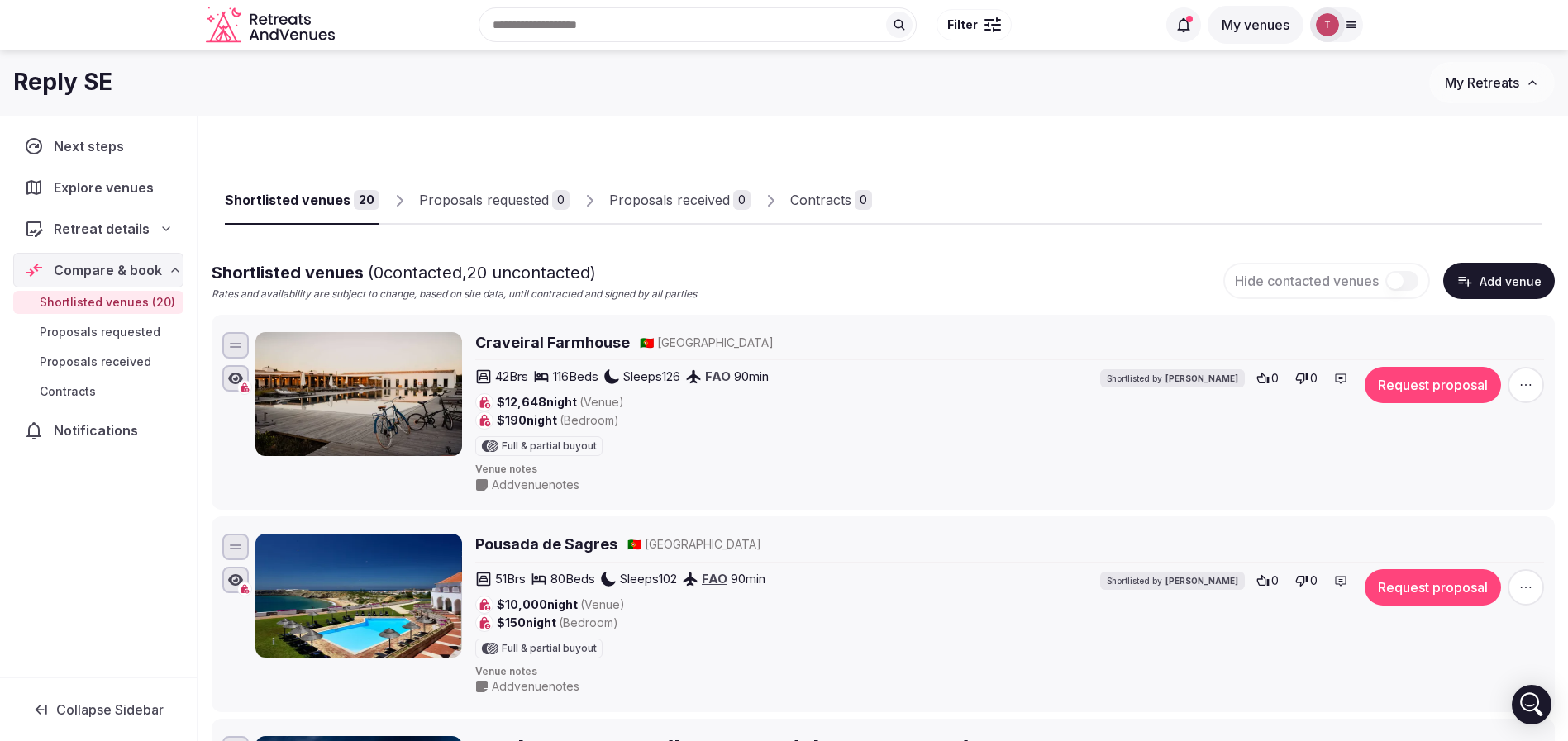
click at [626, 23] on div "Recent searches [GEOGRAPHIC_DATA], [GEOGRAPHIC_DATA] [GEOGRAPHIC_DATA], [GEOGRA…" at bounding box center [749, 24] width 815 height 71
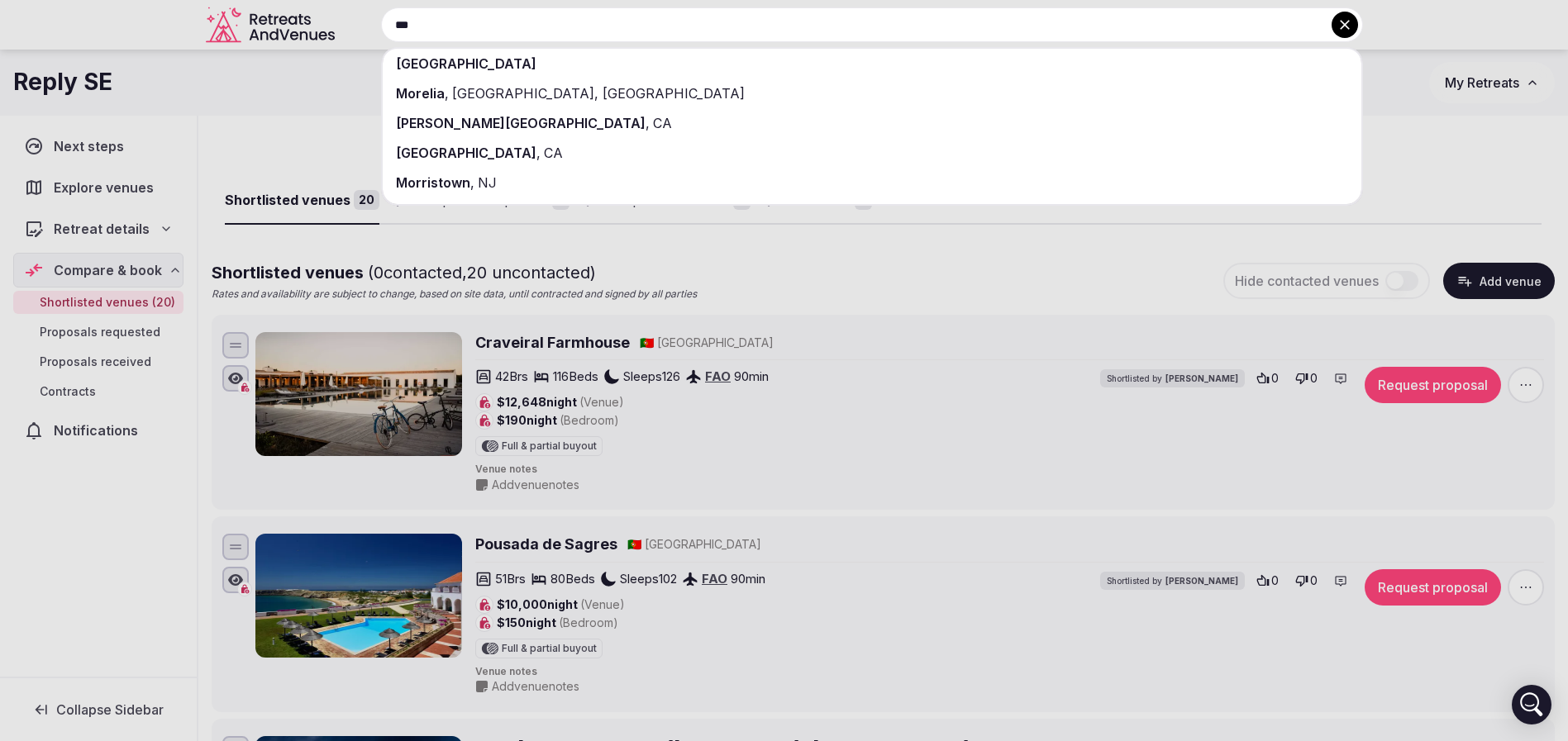
type input "***"
click at [641, 59] on div "[GEOGRAPHIC_DATA]" at bounding box center [873, 63] width 979 height 29
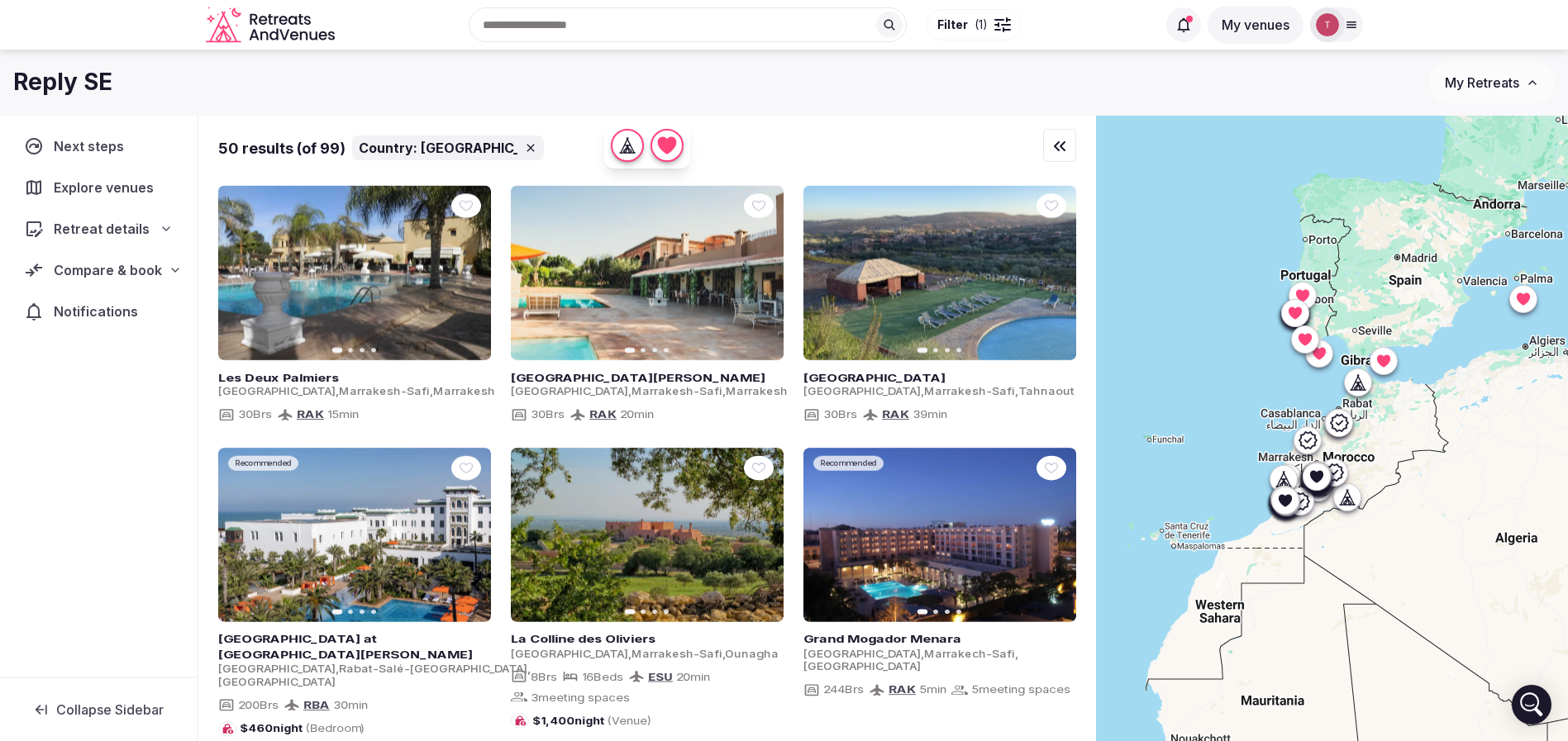
click at [1357, 577] on div at bounding box center [1332, 456] width 472 height 681
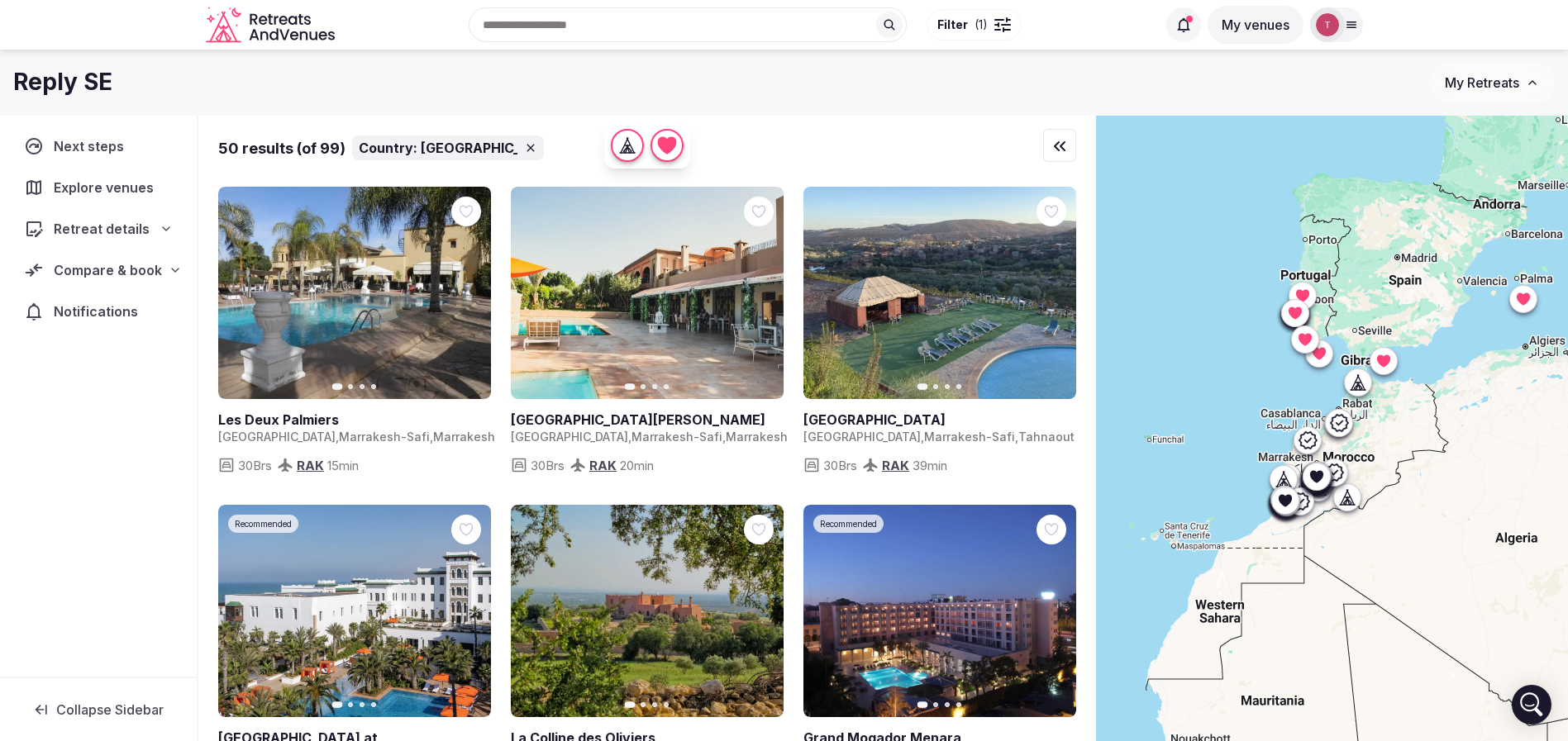
click at [1292, 503] on icon at bounding box center [1284, 500] width 17 height 17
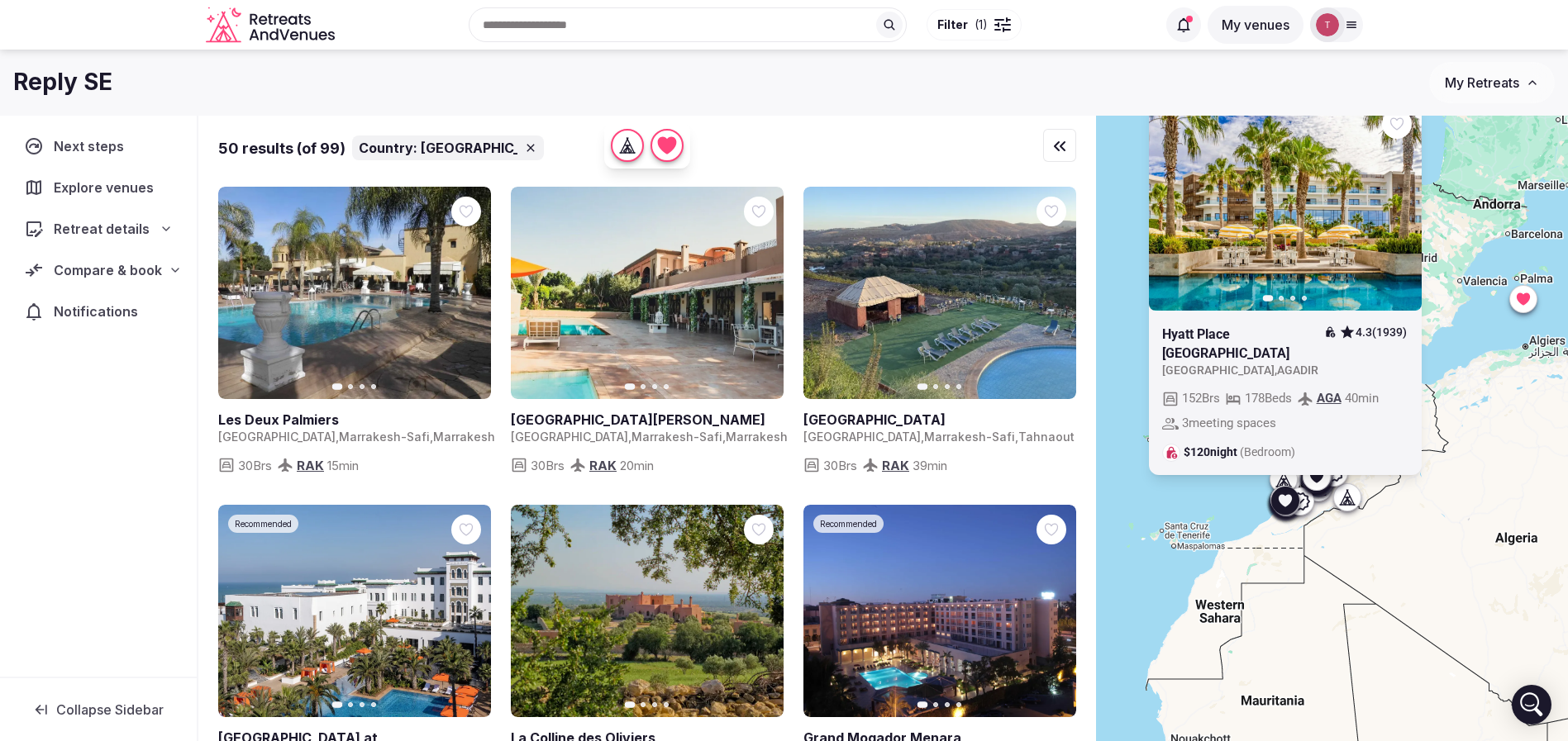
click at [0, 0] on icon at bounding box center [0, 0] width 0 height 0
click at [1406, 589] on div "Previous slide Next slide Hyatt Place [GEOGRAPHIC_DATA] 4.3 (1939) [GEOGRAPHIC_…" at bounding box center [1332, 456] width 472 height 681
click at [1325, 483] on icon at bounding box center [1316, 476] width 17 height 17
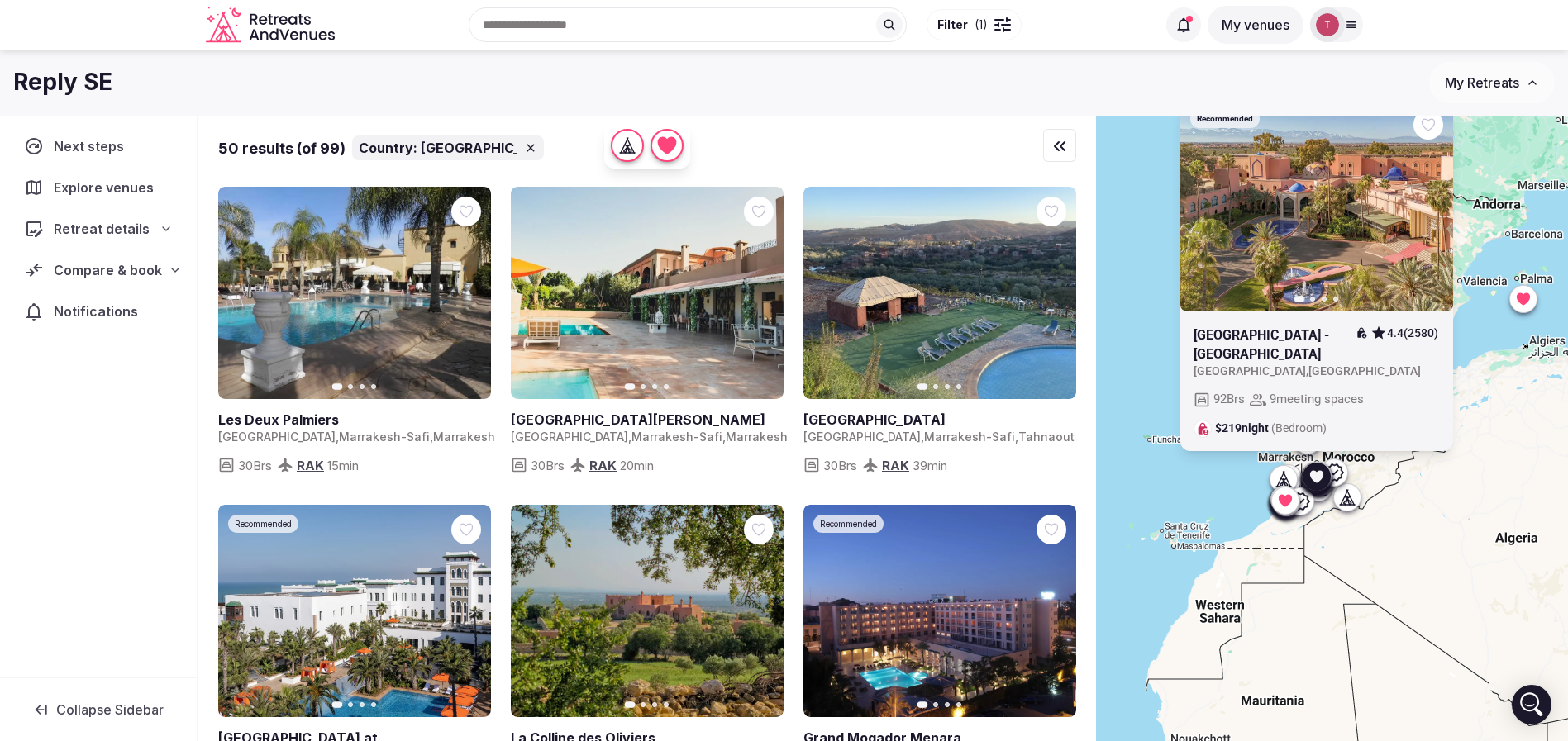
click at [0, 0] on icon at bounding box center [0, 0] width 0 height 0
click at [1433, 524] on div "Recommended Previous slide Next slide Es Saadi Marrakech Resort - The Palace 4.…" at bounding box center [1332, 456] width 472 height 681
click at [1449, 540] on div "Recommended Previous slide Next slide Es Saadi Marrakech Resort - The Palace 4.…" at bounding box center [1332, 456] width 472 height 681
click at [0, 0] on icon at bounding box center [0, 0] width 0 height 0
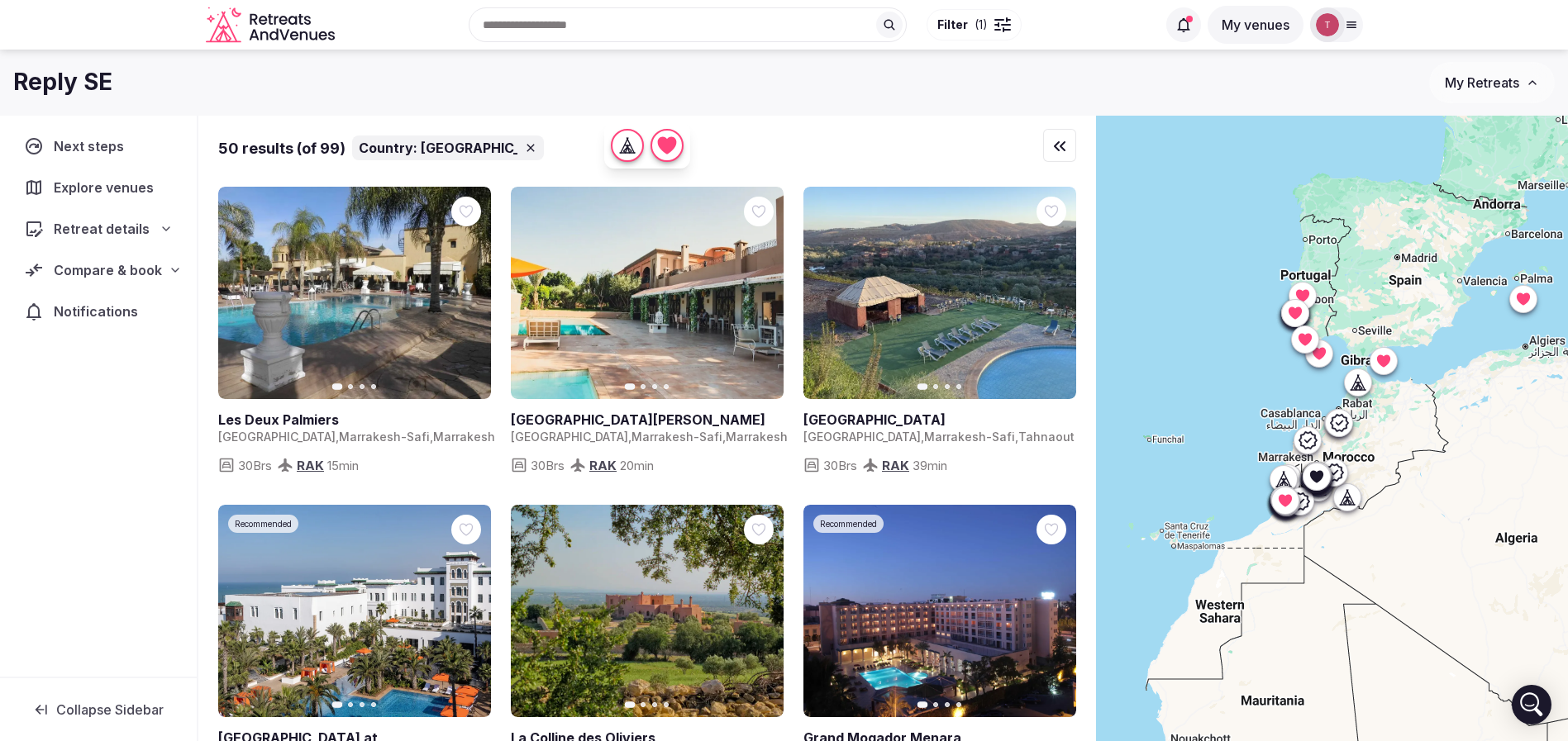
click at [1323, 480] on icon at bounding box center [1315, 476] width 13 height 12
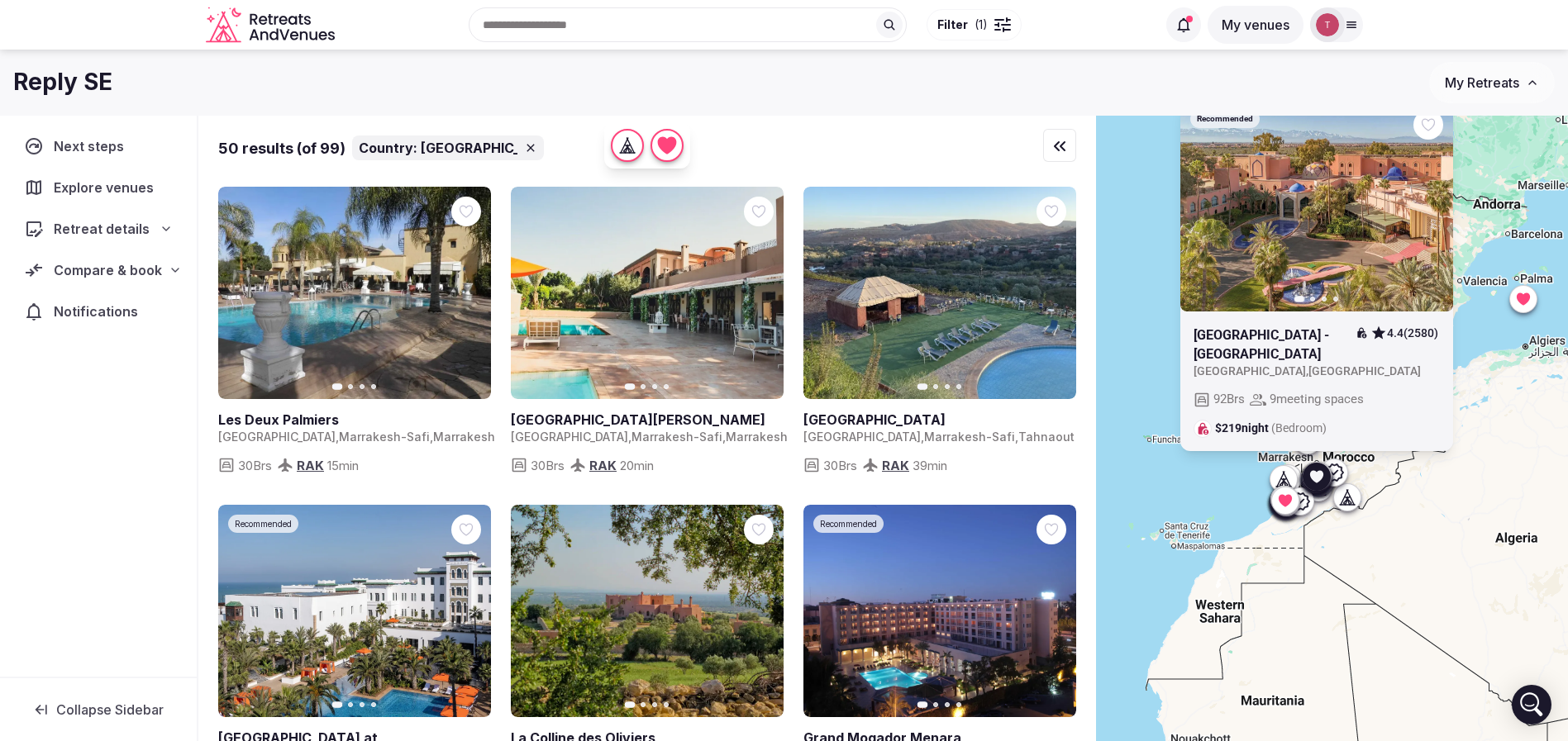
click at [0, 0] on icon at bounding box center [0, 0] width 0 height 0
click at [1438, 573] on div "Recommended Previous slide Next slide Es Saadi Marrakech Resort - The Palace 4.…" at bounding box center [1332, 456] width 472 height 681
click at [1329, 475] on div at bounding box center [1315, 476] width 27 height 27
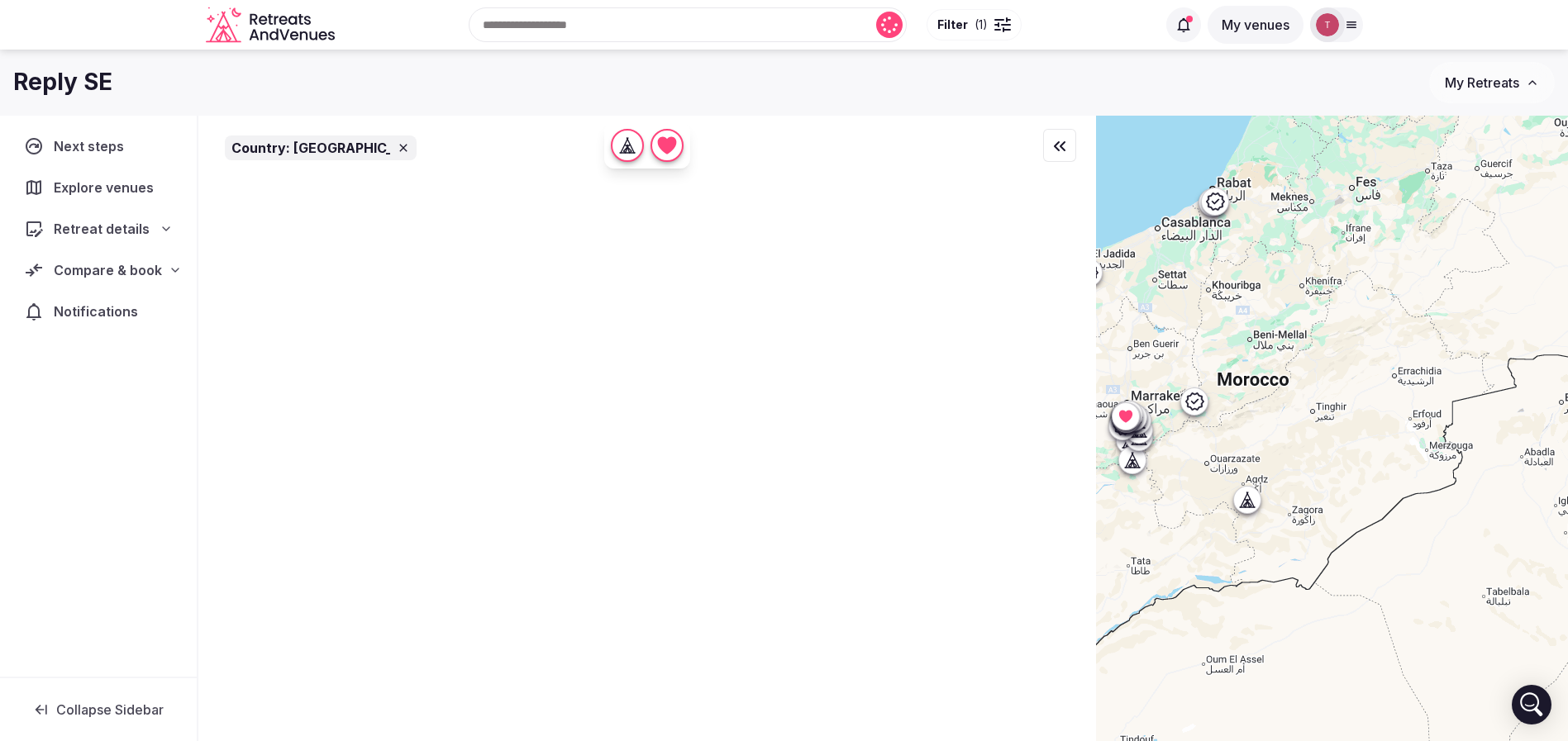
drag, startPoint x: 1392, startPoint y: 483, endPoint x: 1441, endPoint y: 488, distance: 49.3
click at [1442, 489] on div at bounding box center [1332, 456] width 472 height 681
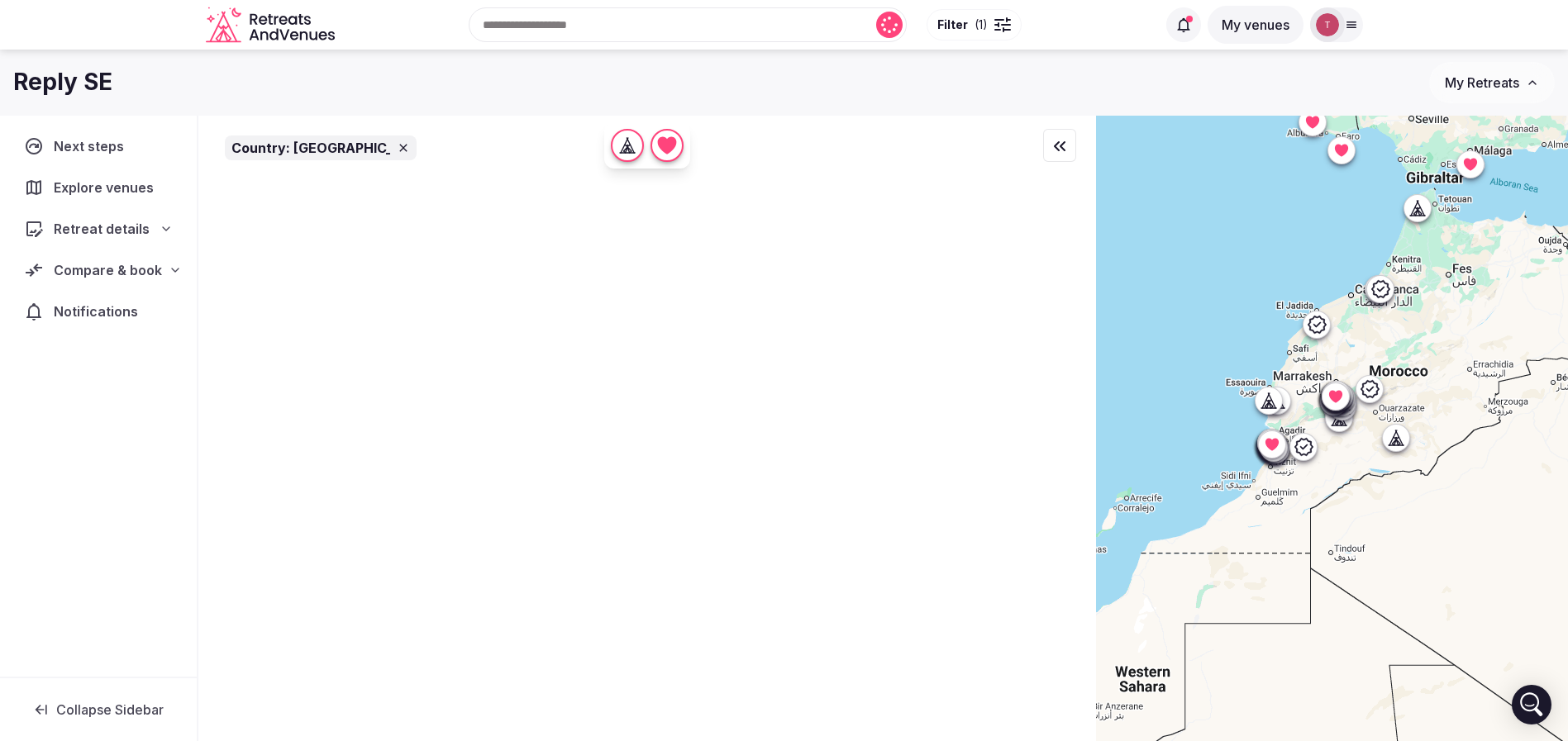
drag, startPoint x: 1389, startPoint y: 535, endPoint x: 1381, endPoint y: 498, distance: 37.9
click at [1381, 498] on div at bounding box center [1332, 456] width 472 height 681
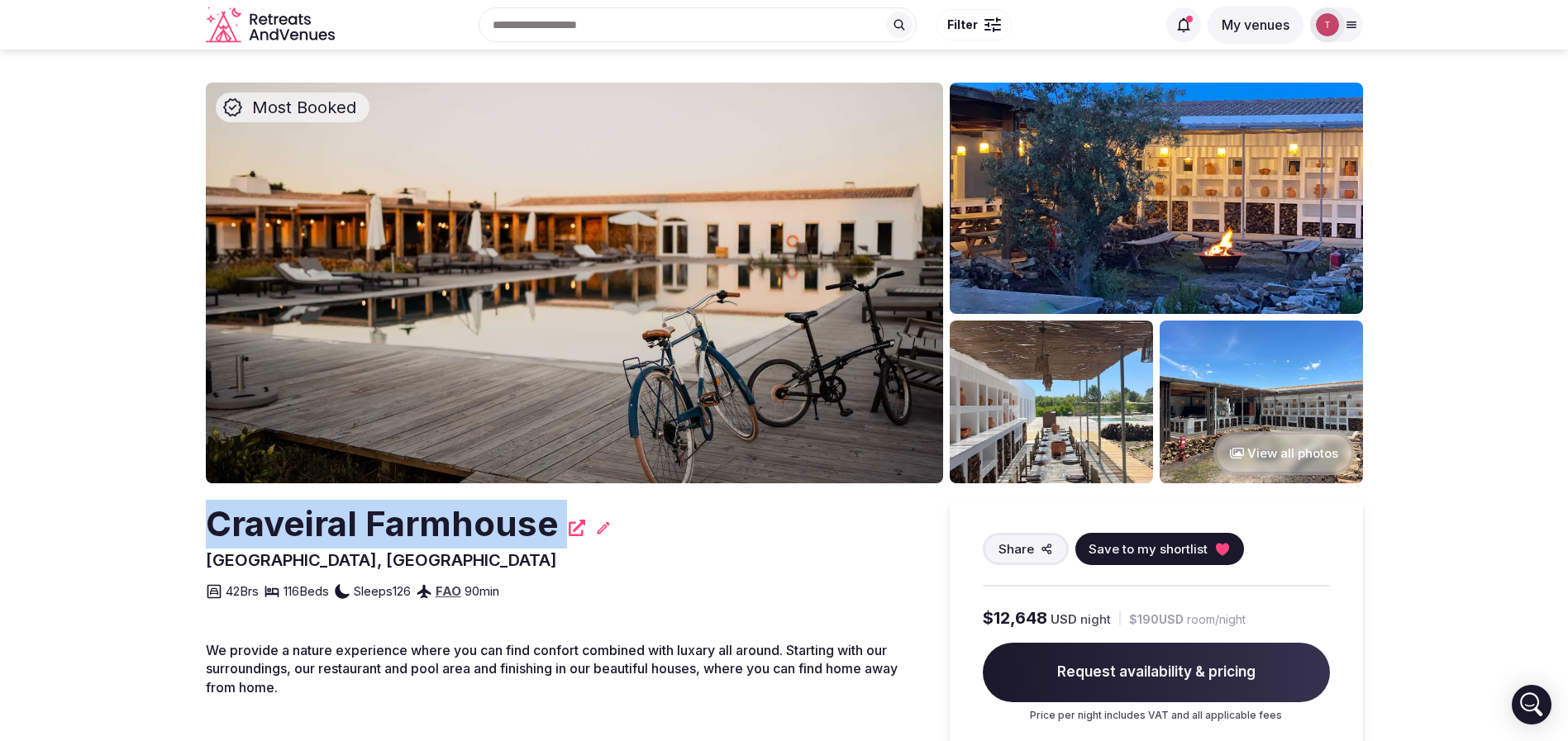
drag, startPoint x: 164, startPoint y: 532, endPoint x: 564, endPoint y: 528, distance: 400.0
copy div "Craveiral Farmhouse"
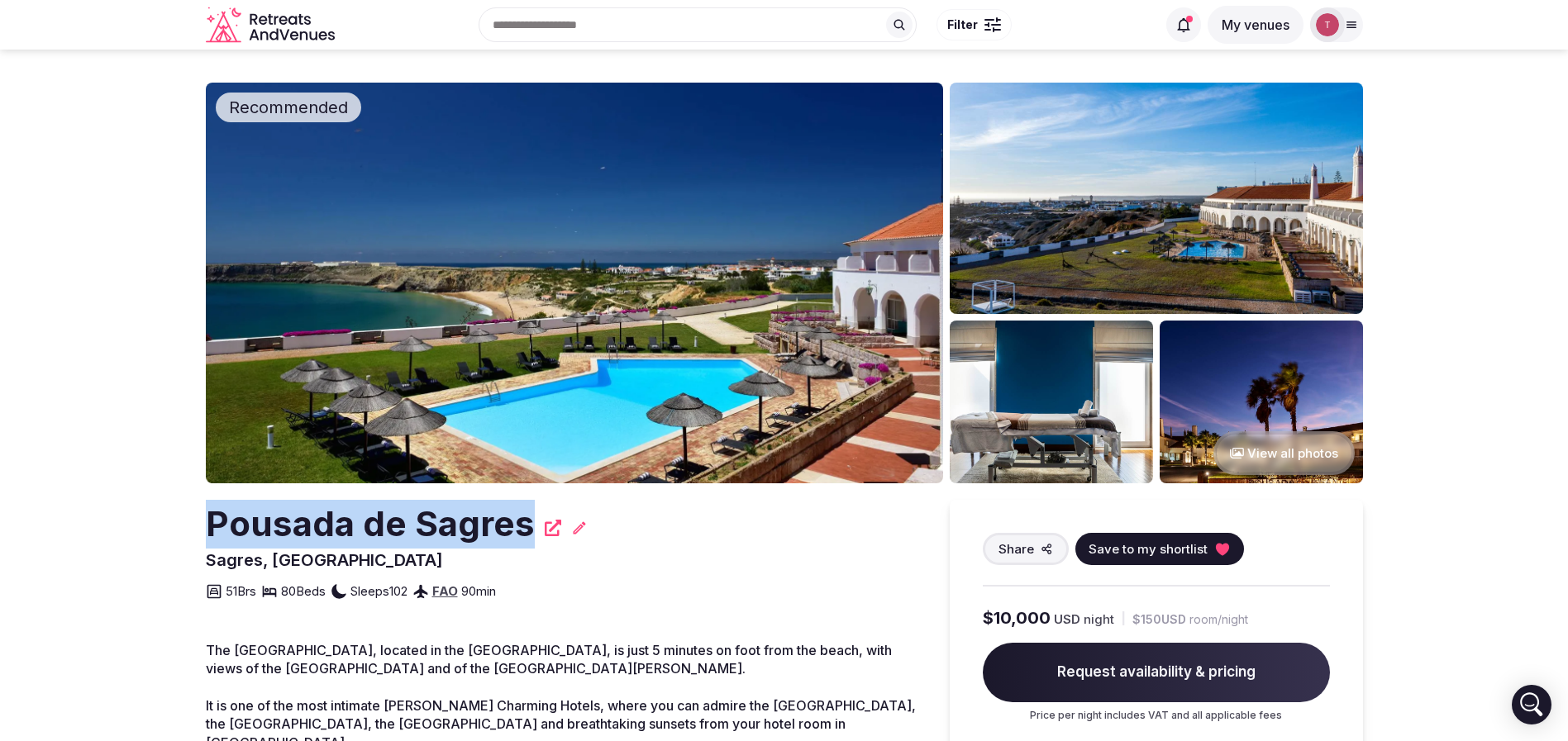
drag, startPoint x: 168, startPoint y: 511, endPoint x: 520, endPoint y: 515, distance: 352.0
copy h2 "Pousada de Sagres"
click at [1216, 552] on icon at bounding box center [1222, 548] width 13 height 12
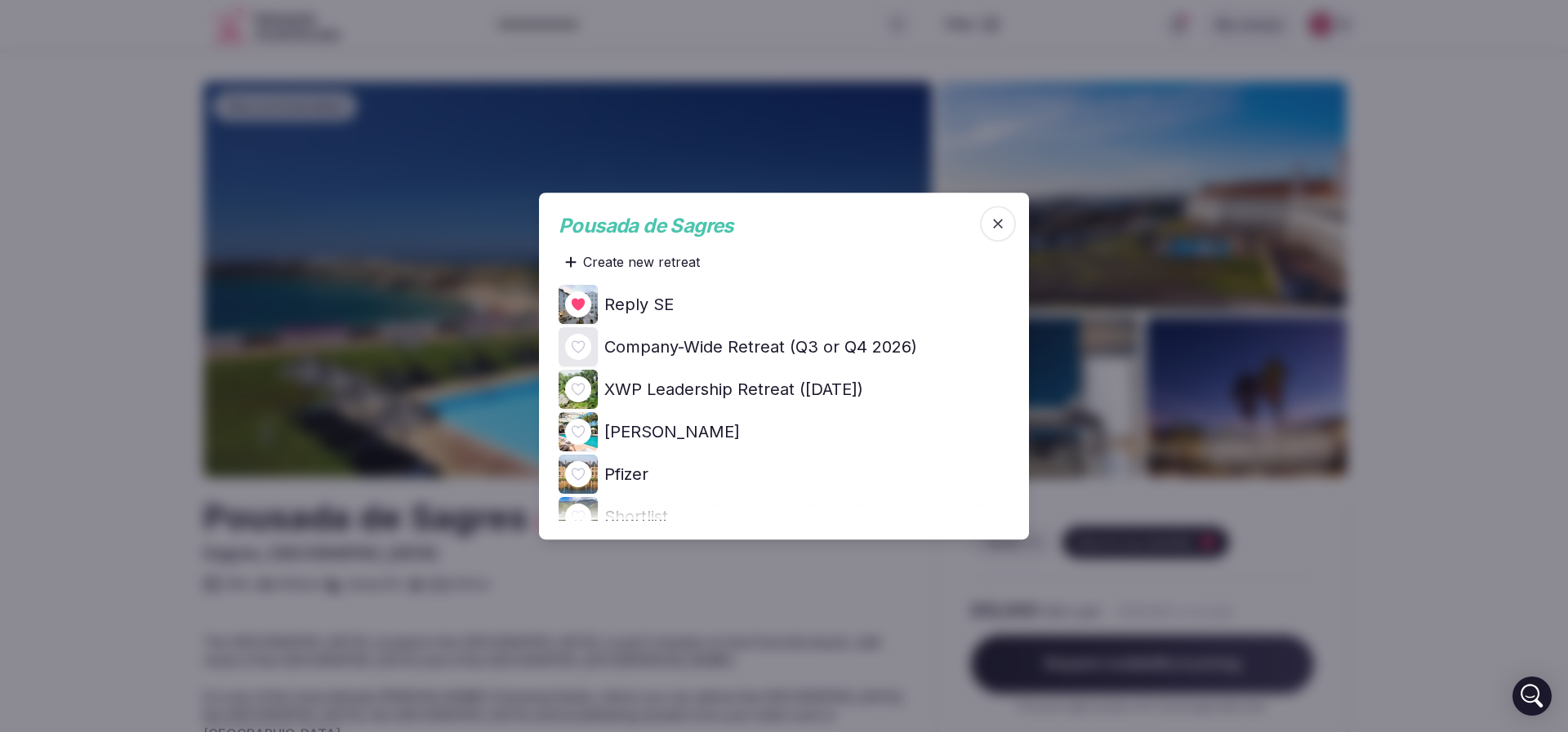
click at [590, 299] on div at bounding box center [578, 304] width 26 height 26
click at [0, 0] on icon at bounding box center [0, 0] width 0 height 0
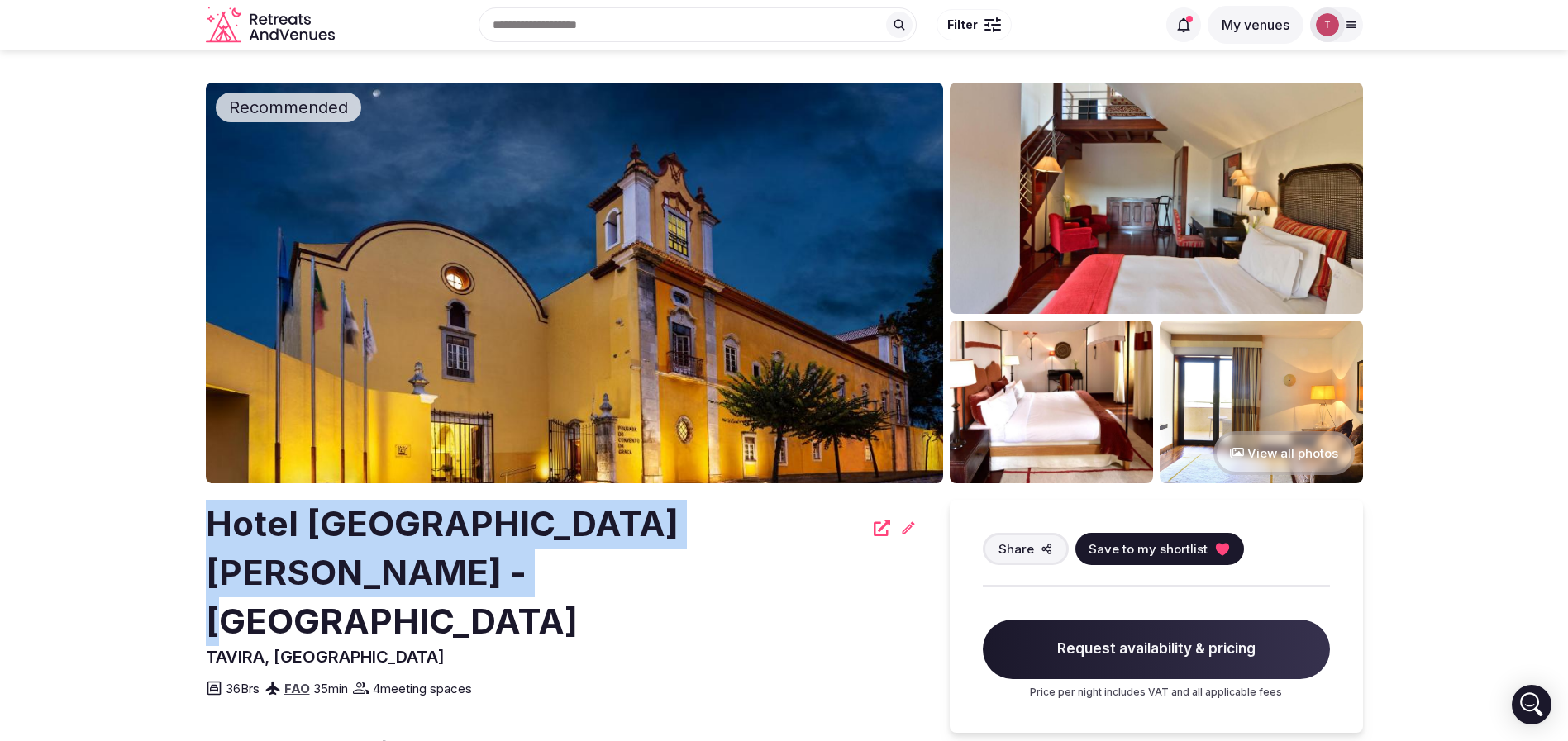
drag, startPoint x: 208, startPoint y: 516, endPoint x: 425, endPoint y: 582, distance: 226.8
click at [425, 583] on h2 "Hotel [GEOGRAPHIC_DATA][PERSON_NAME] - [GEOGRAPHIC_DATA]" at bounding box center [535, 572] width 658 height 145
click at [641, 300] on img at bounding box center [574, 283] width 738 height 400
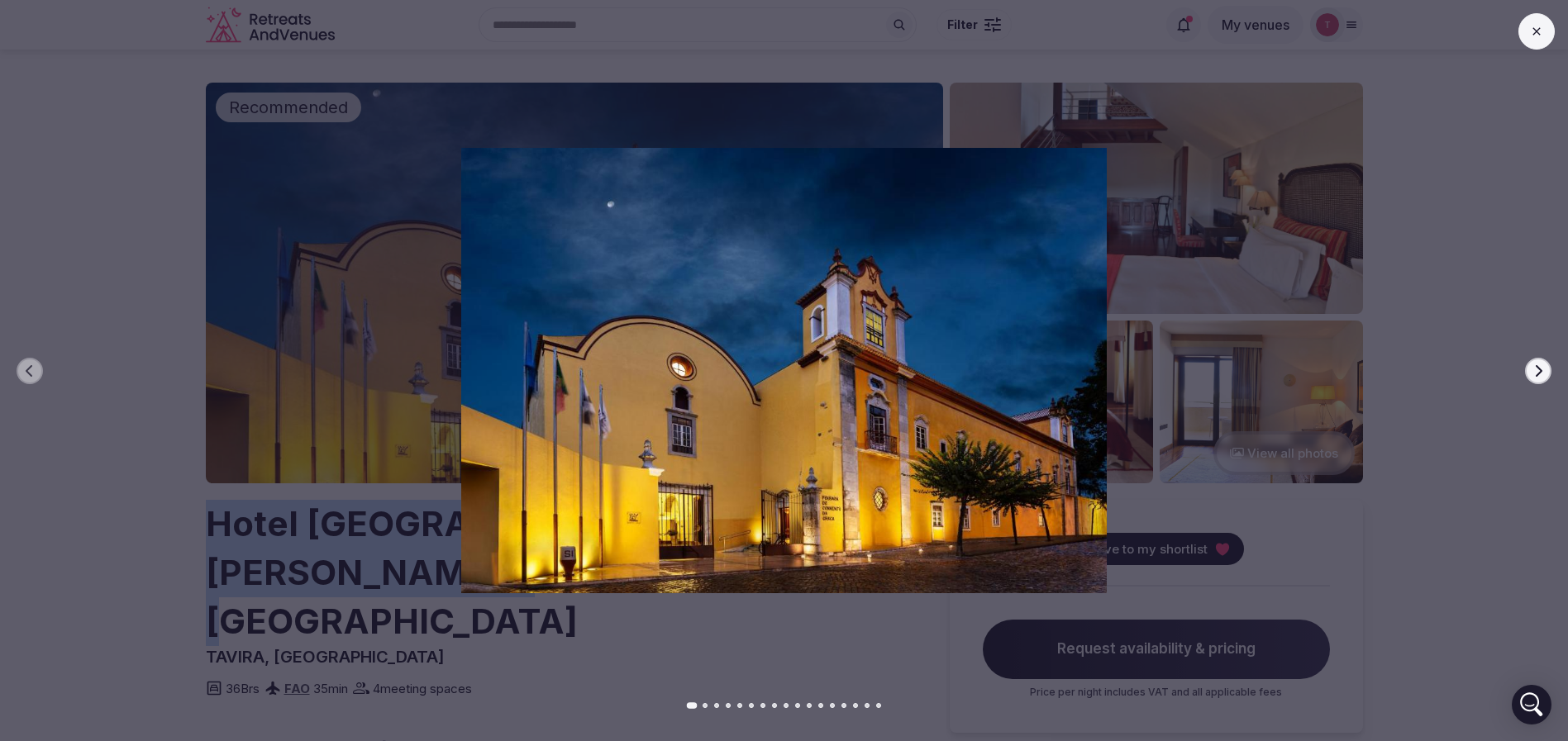
click at [1541, 365] on icon "button" at bounding box center [1539, 371] width 13 height 13
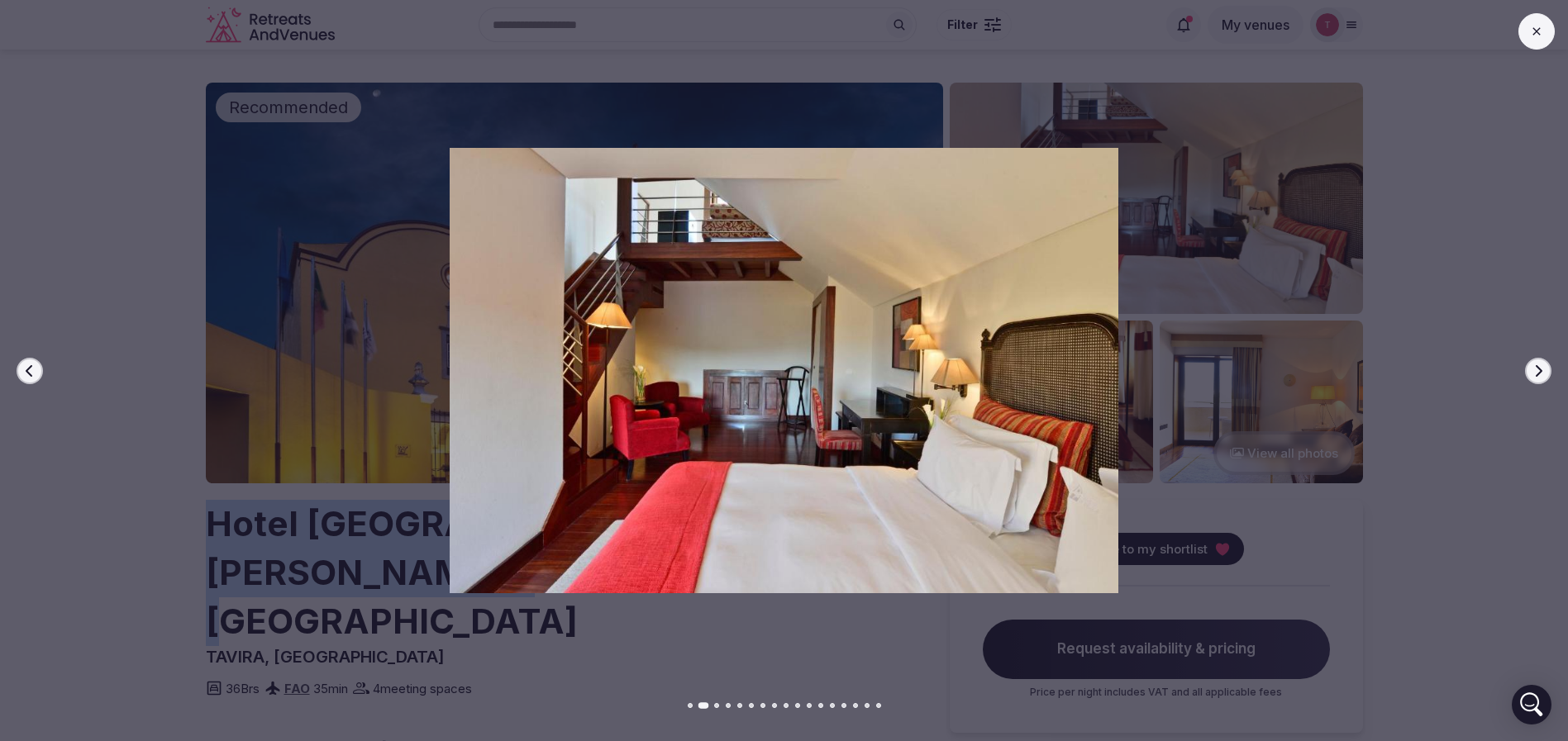
click at [1541, 365] on icon "button" at bounding box center [1539, 371] width 13 height 13
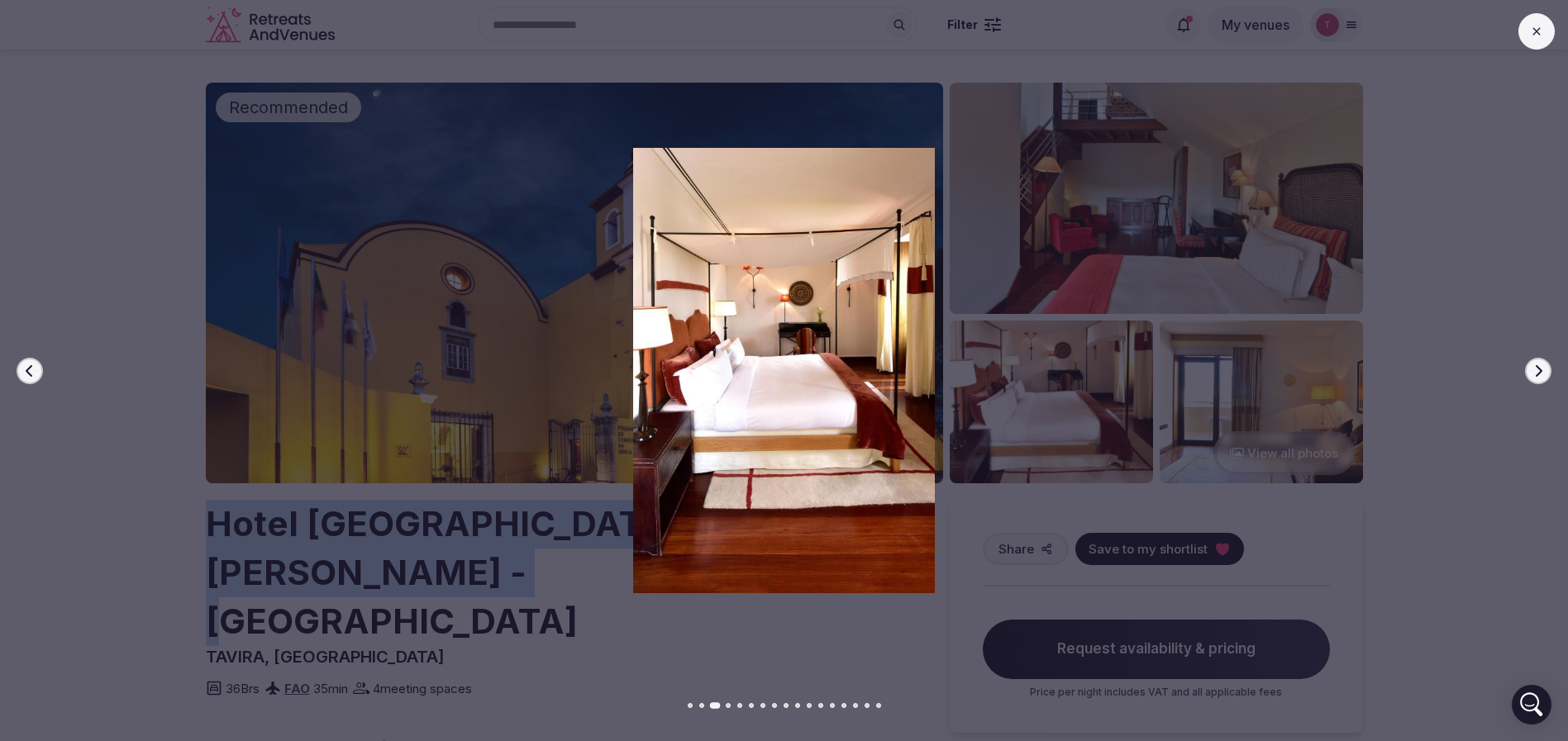
click at [1541, 365] on icon "button" at bounding box center [1539, 371] width 13 height 13
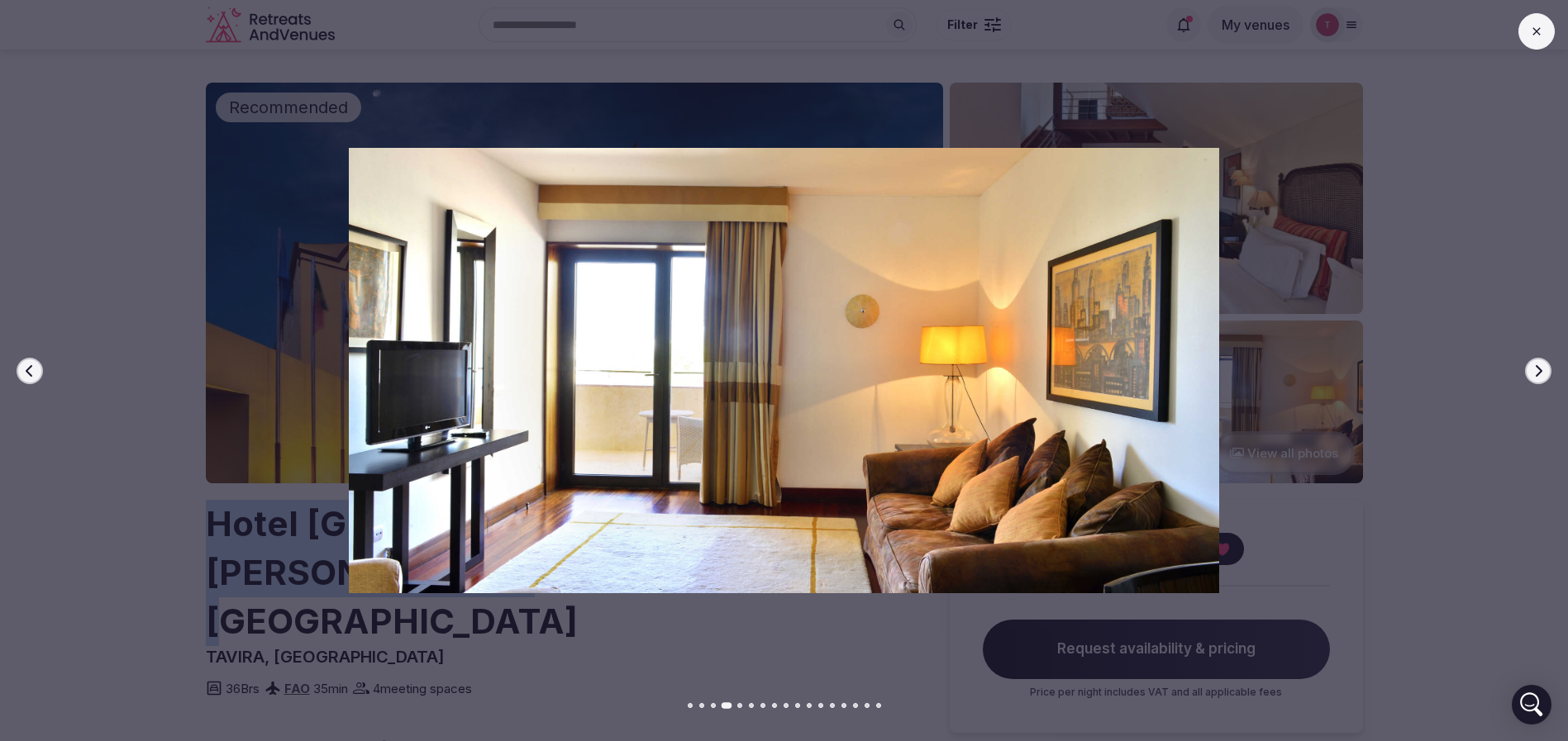
click at [1541, 365] on icon "button" at bounding box center [1539, 371] width 13 height 13
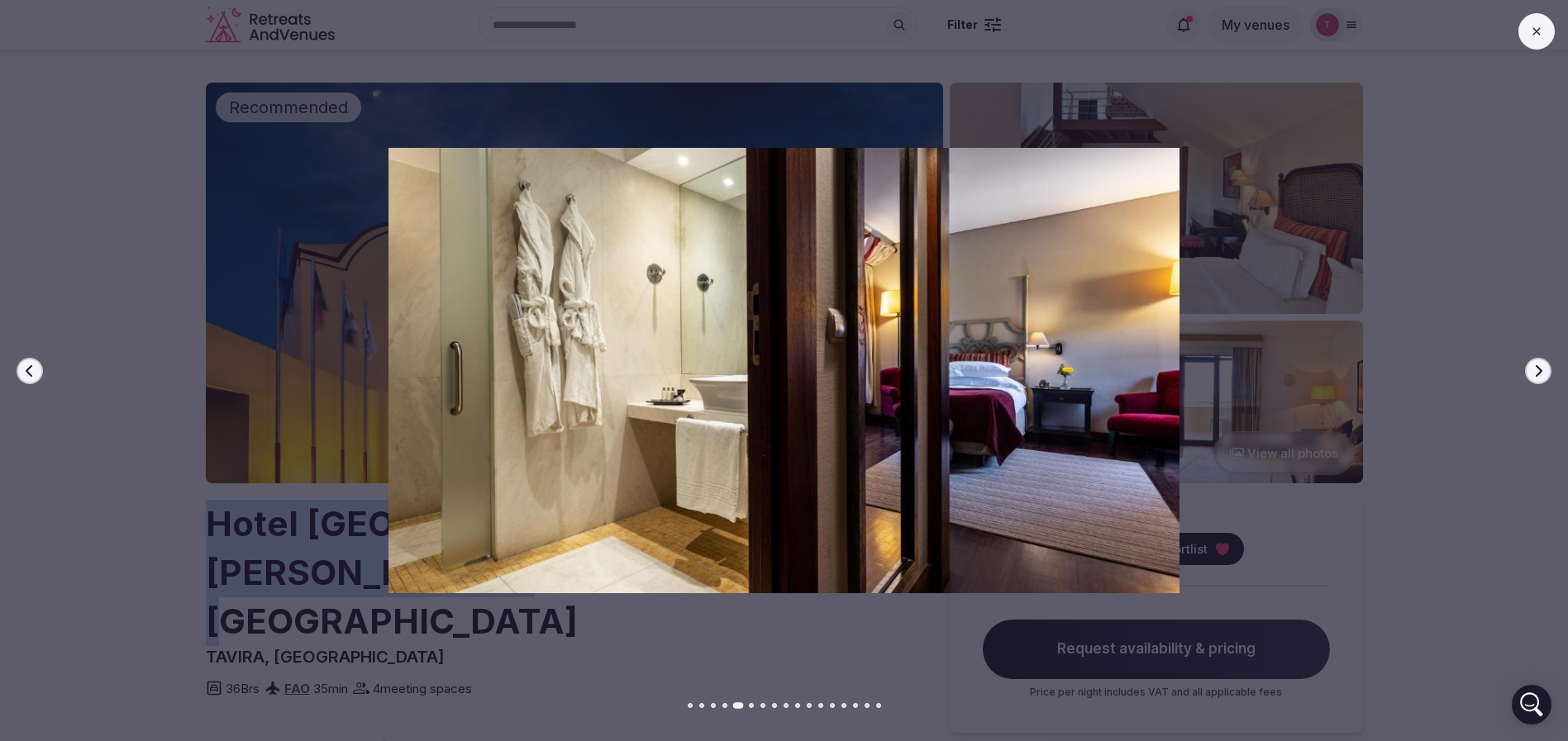
click at [1541, 365] on icon "button" at bounding box center [1539, 371] width 13 height 13
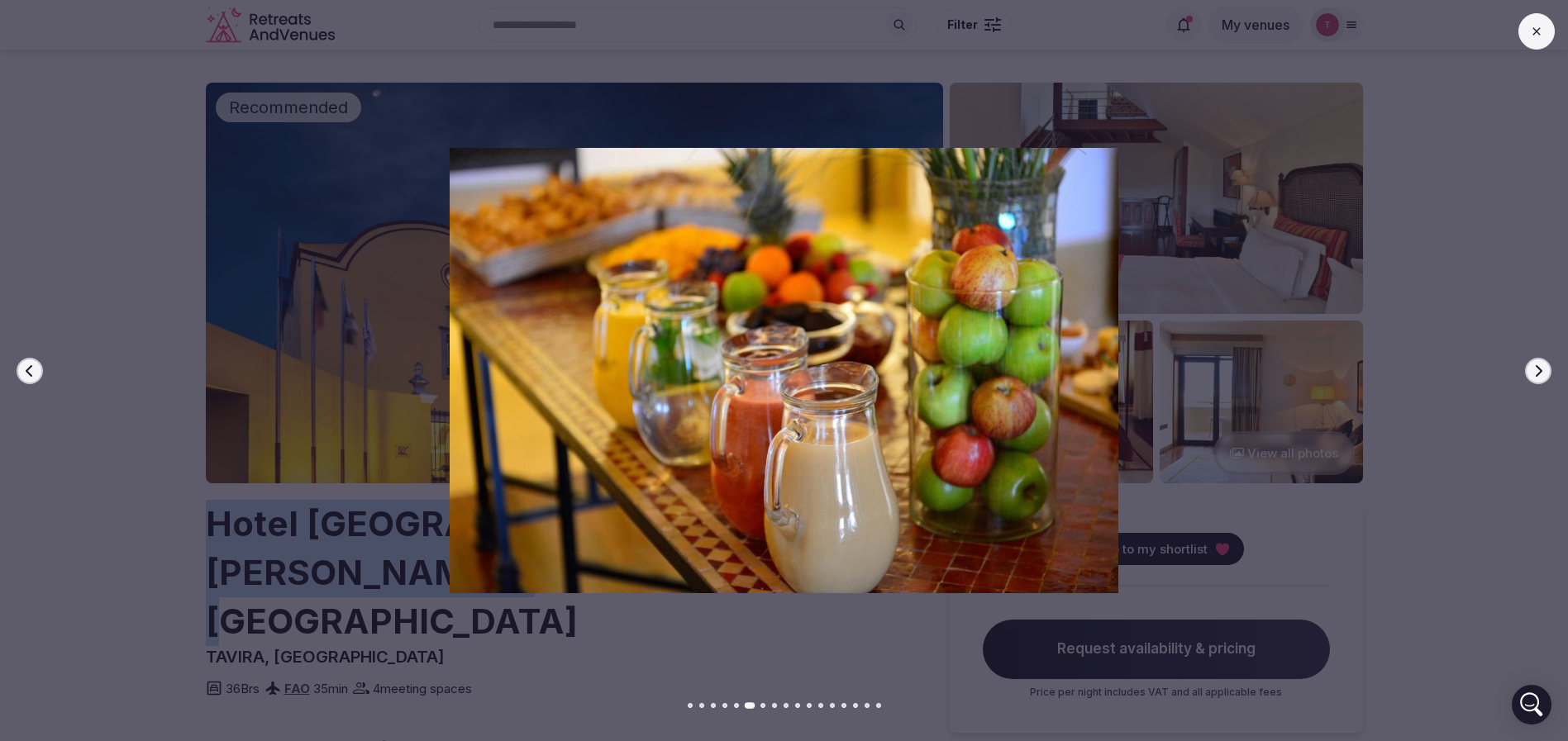
click at [1541, 365] on icon "button" at bounding box center [1539, 371] width 13 height 13
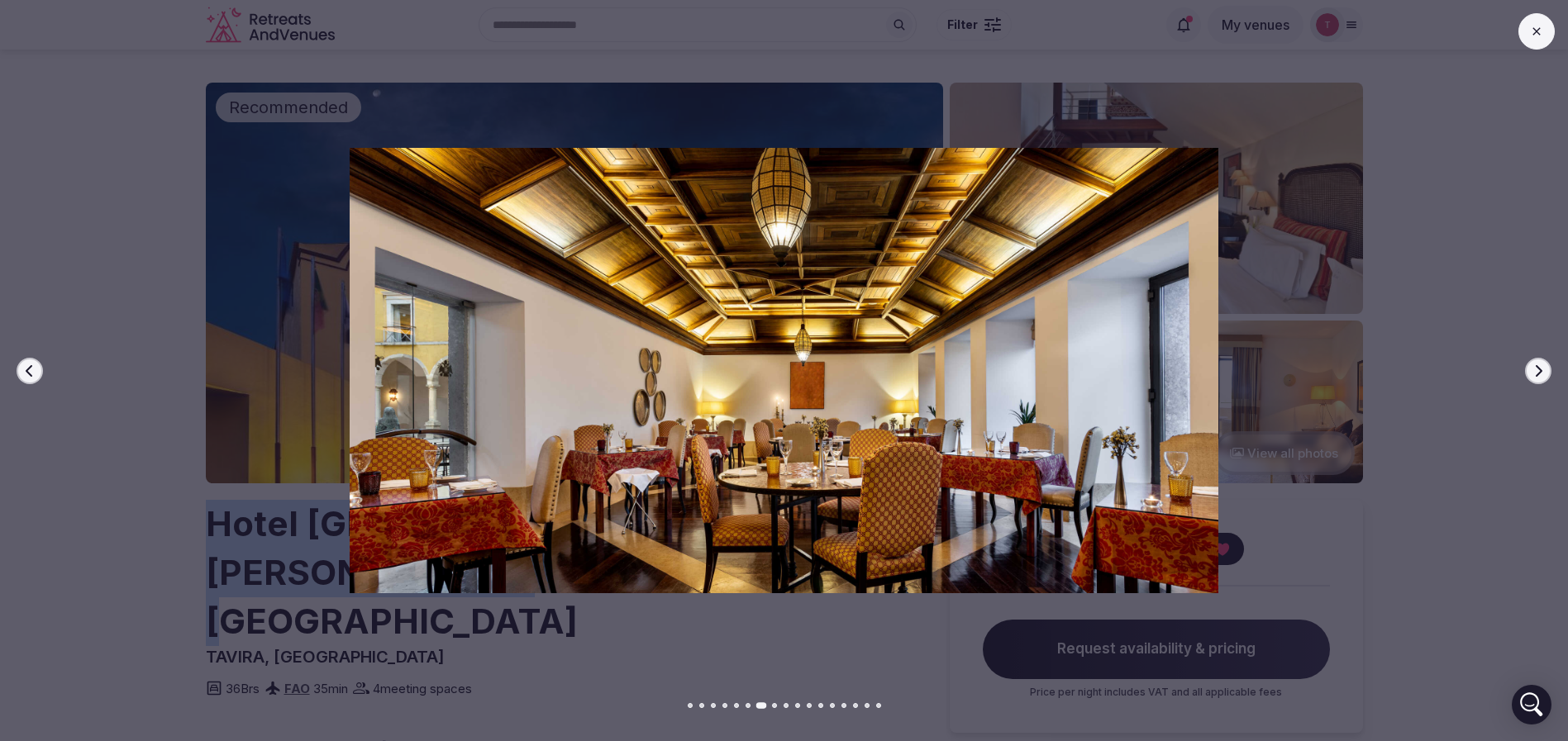
click at [1541, 365] on icon "button" at bounding box center [1539, 371] width 13 height 13
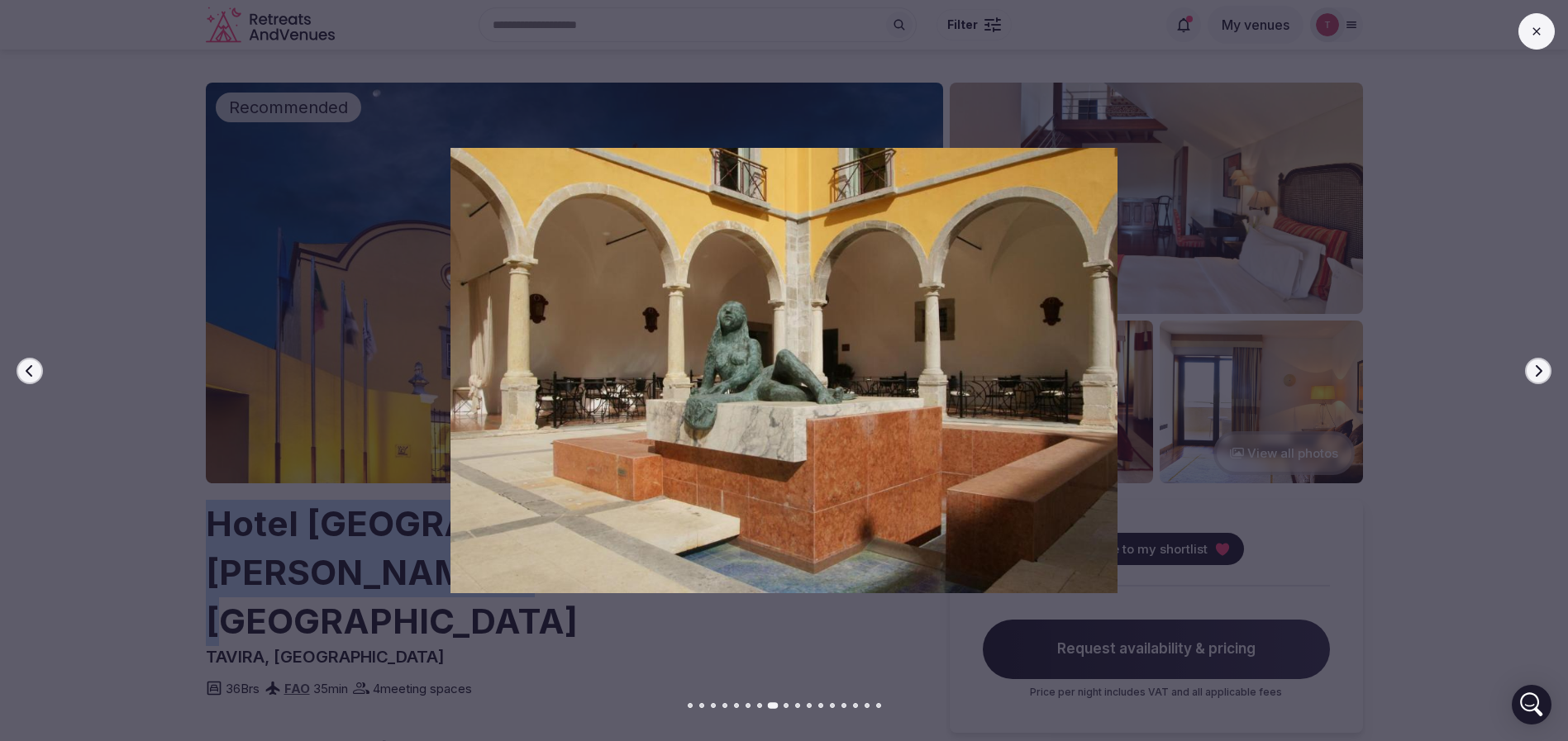
click at [1541, 365] on icon "button" at bounding box center [1539, 371] width 13 height 13
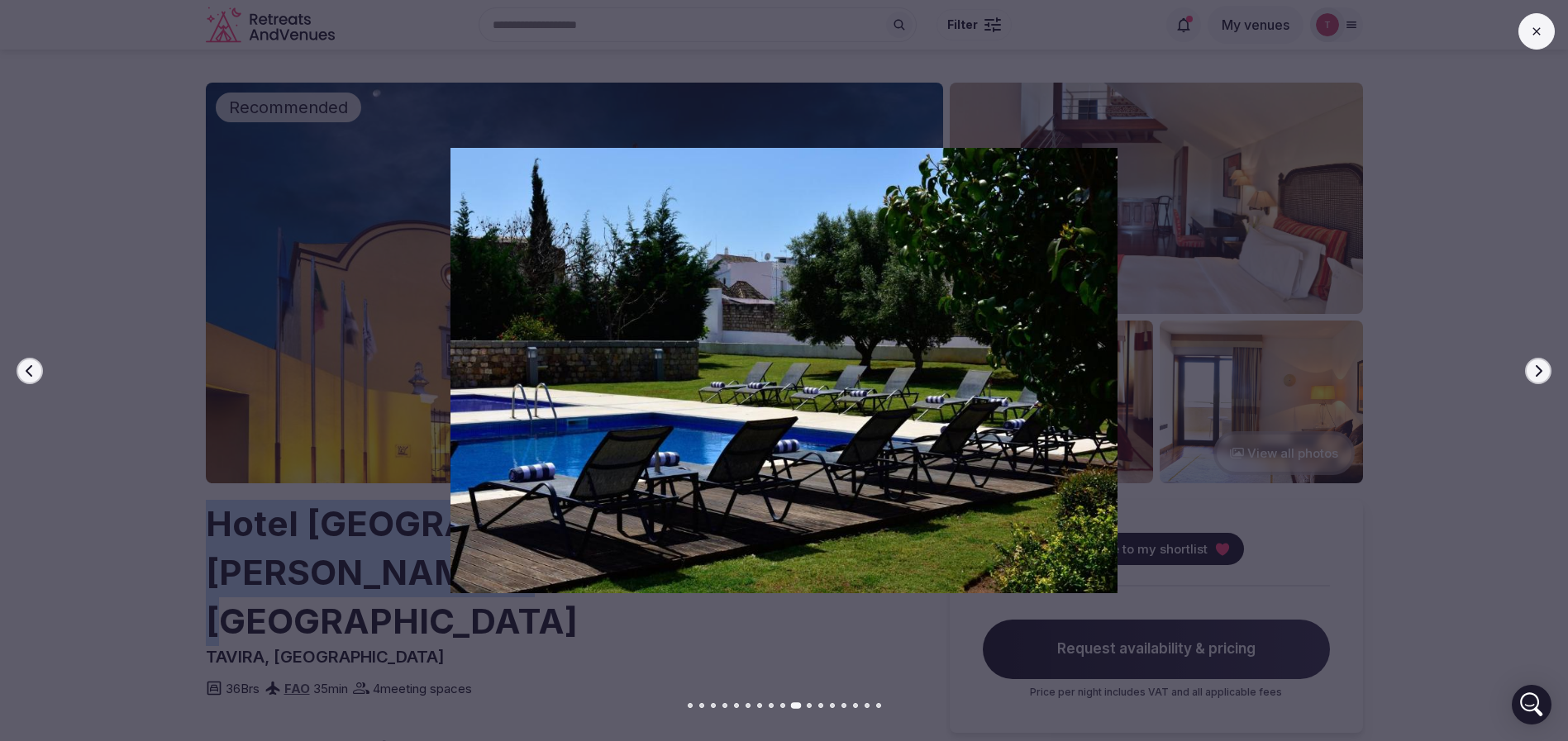
click at [1541, 365] on icon "button" at bounding box center [1539, 371] width 13 height 13
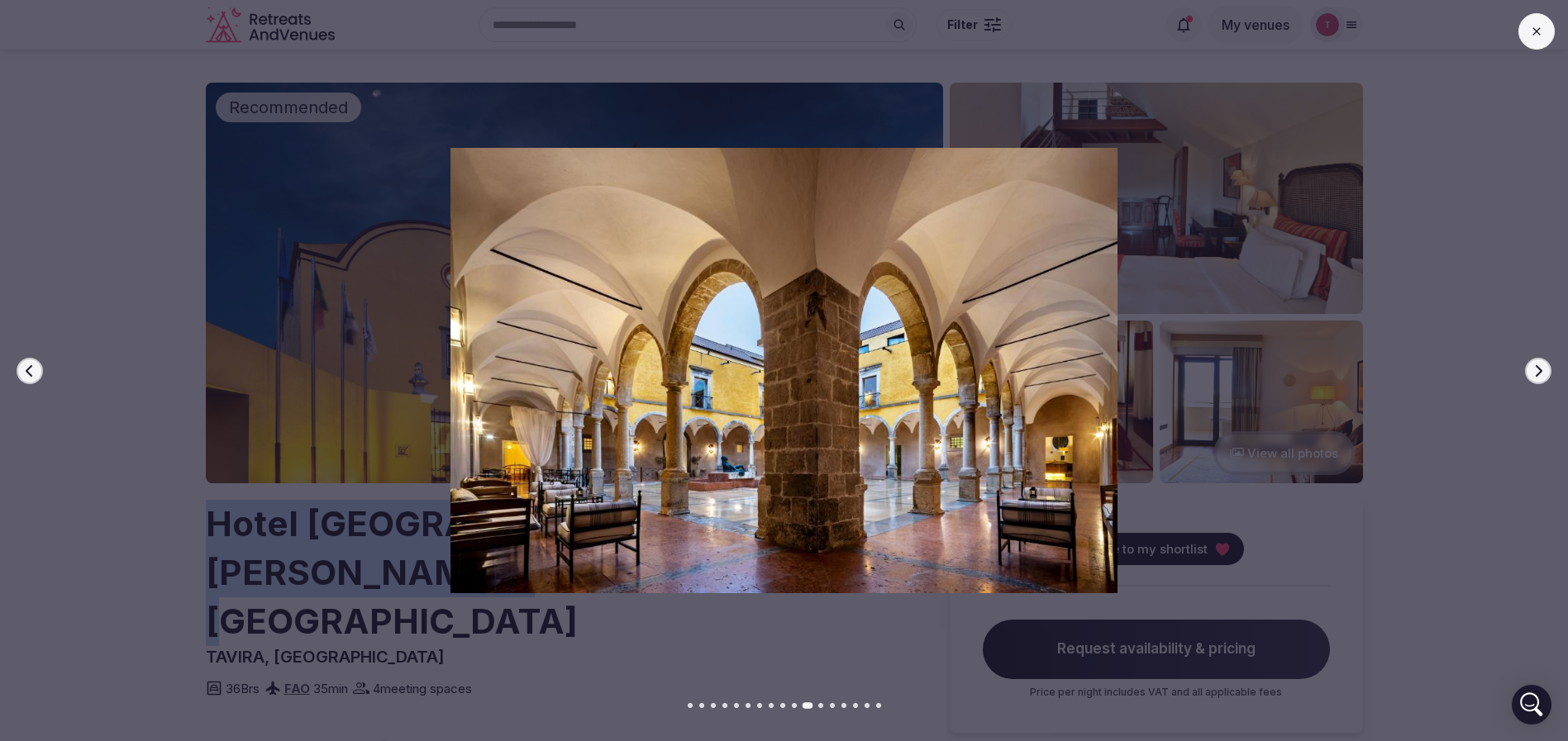
click at [1541, 365] on icon "button" at bounding box center [1539, 371] width 13 height 13
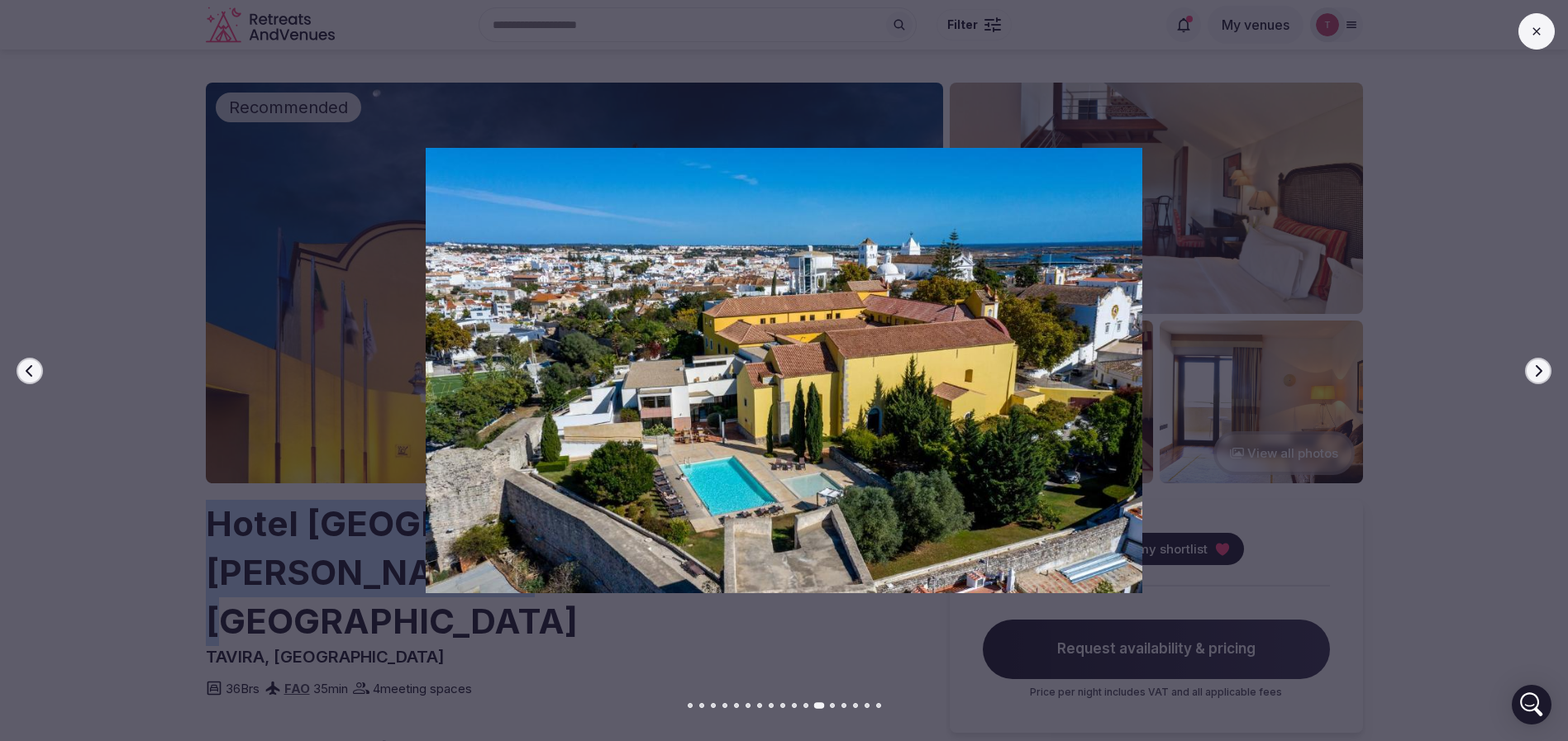
click at [1541, 365] on icon "button" at bounding box center [1539, 371] width 13 height 13
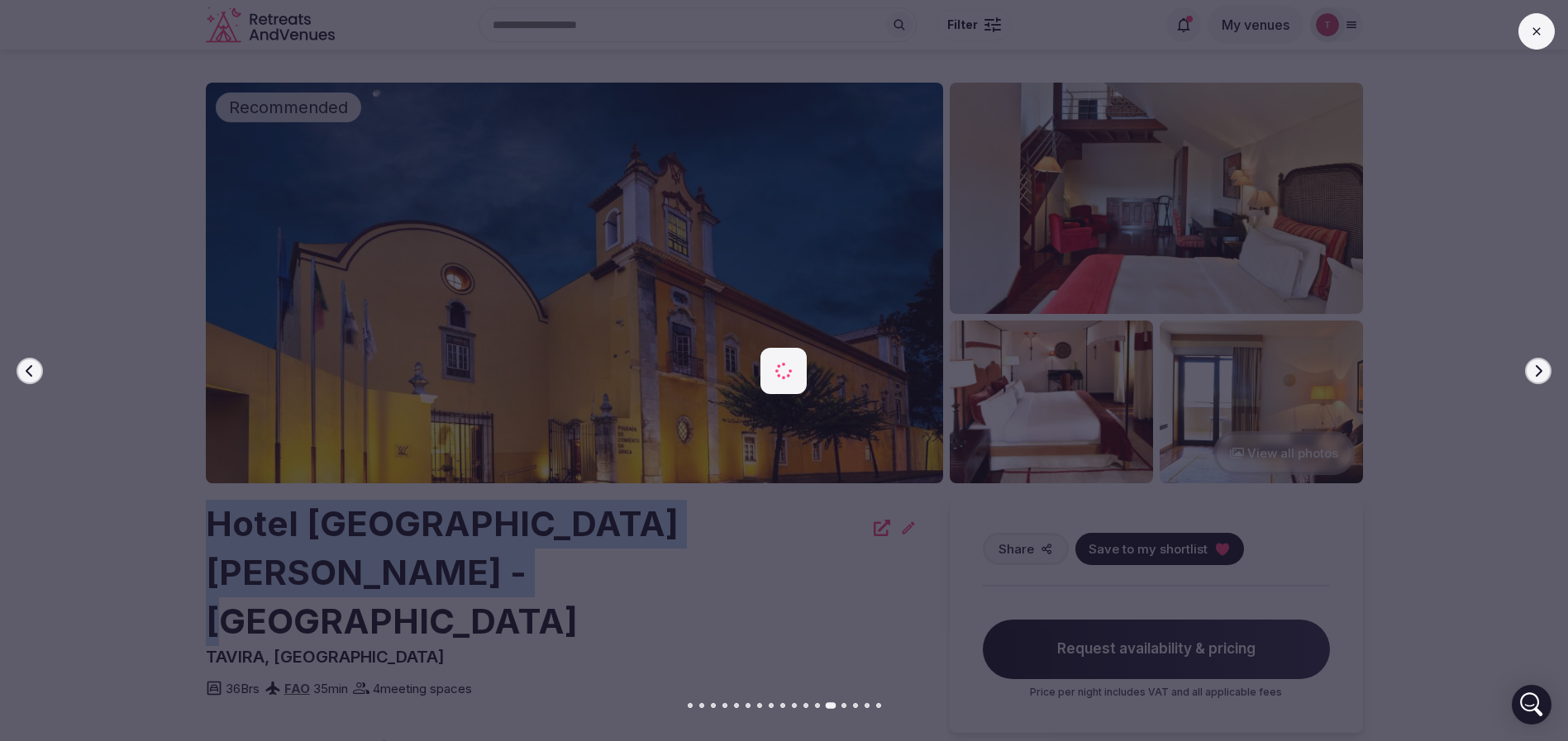
click at [1541, 365] on icon "button" at bounding box center [1539, 371] width 13 height 13
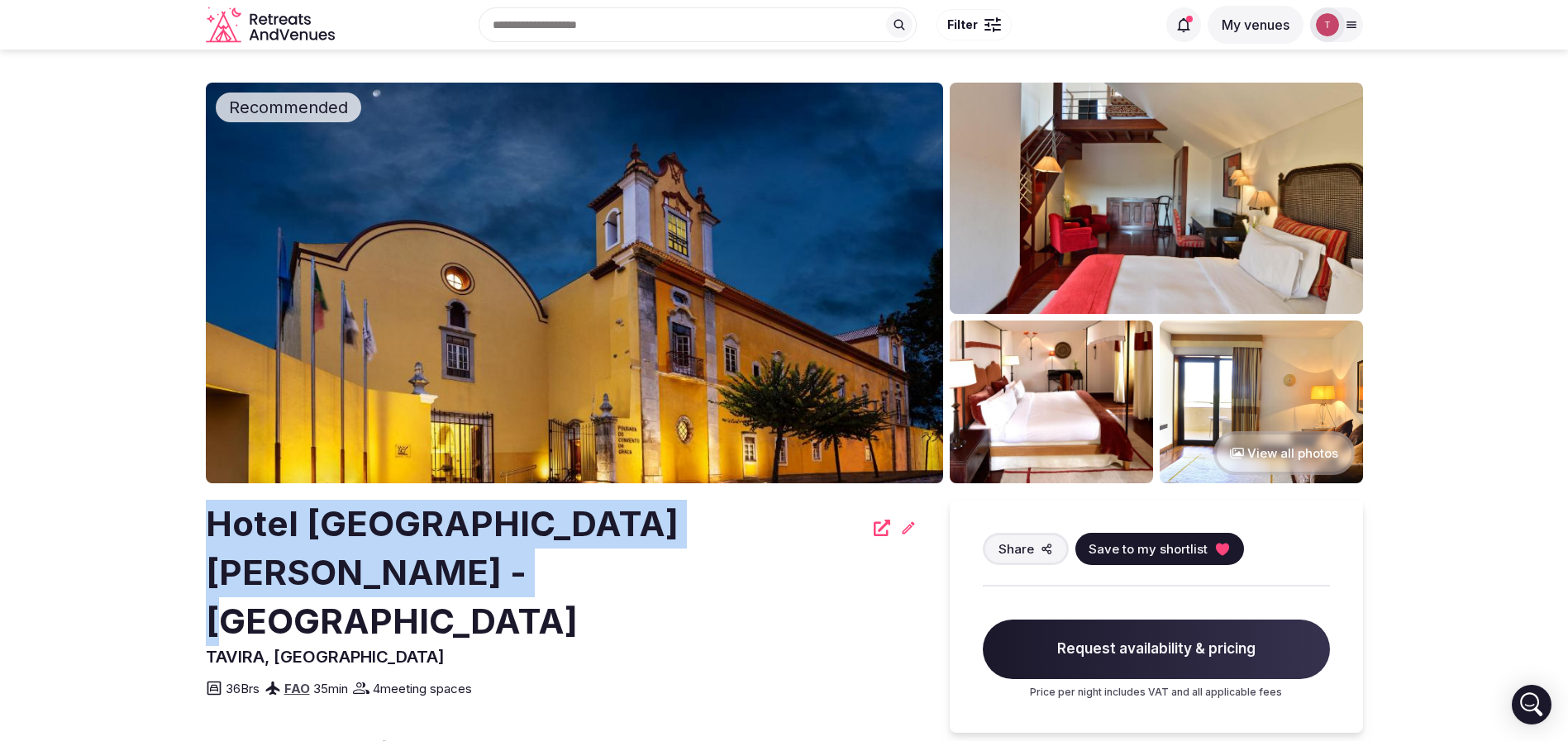
copy h2 "Hotel [GEOGRAPHIC_DATA][PERSON_NAME] - [GEOGRAPHIC_DATA]"
click at [683, 583] on h2 "Hotel [GEOGRAPHIC_DATA][PERSON_NAME] - [GEOGRAPHIC_DATA]" at bounding box center [535, 572] width 658 height 145
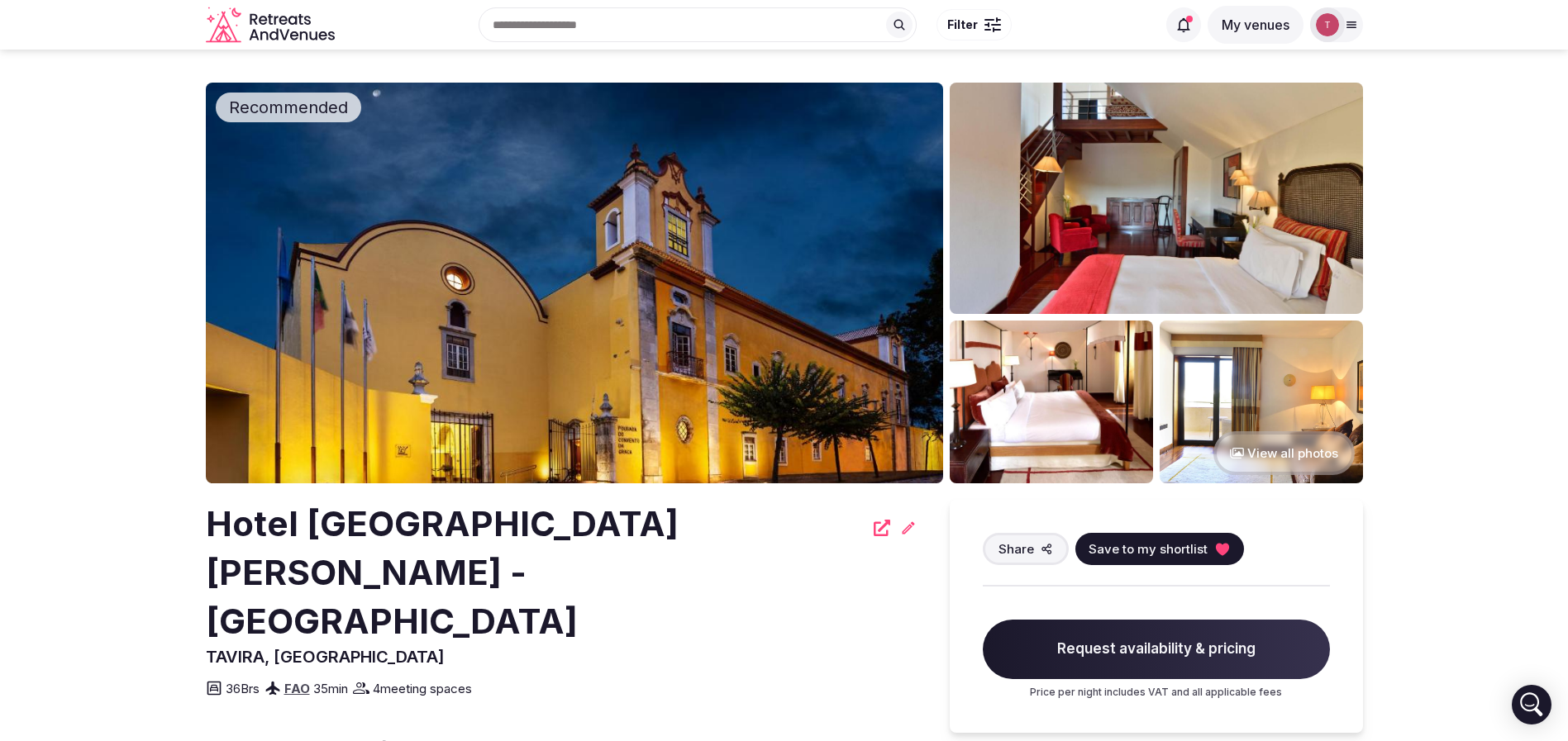
click at [1215, 550] on icon at bounding box center [1222, 548] width 13 height 12
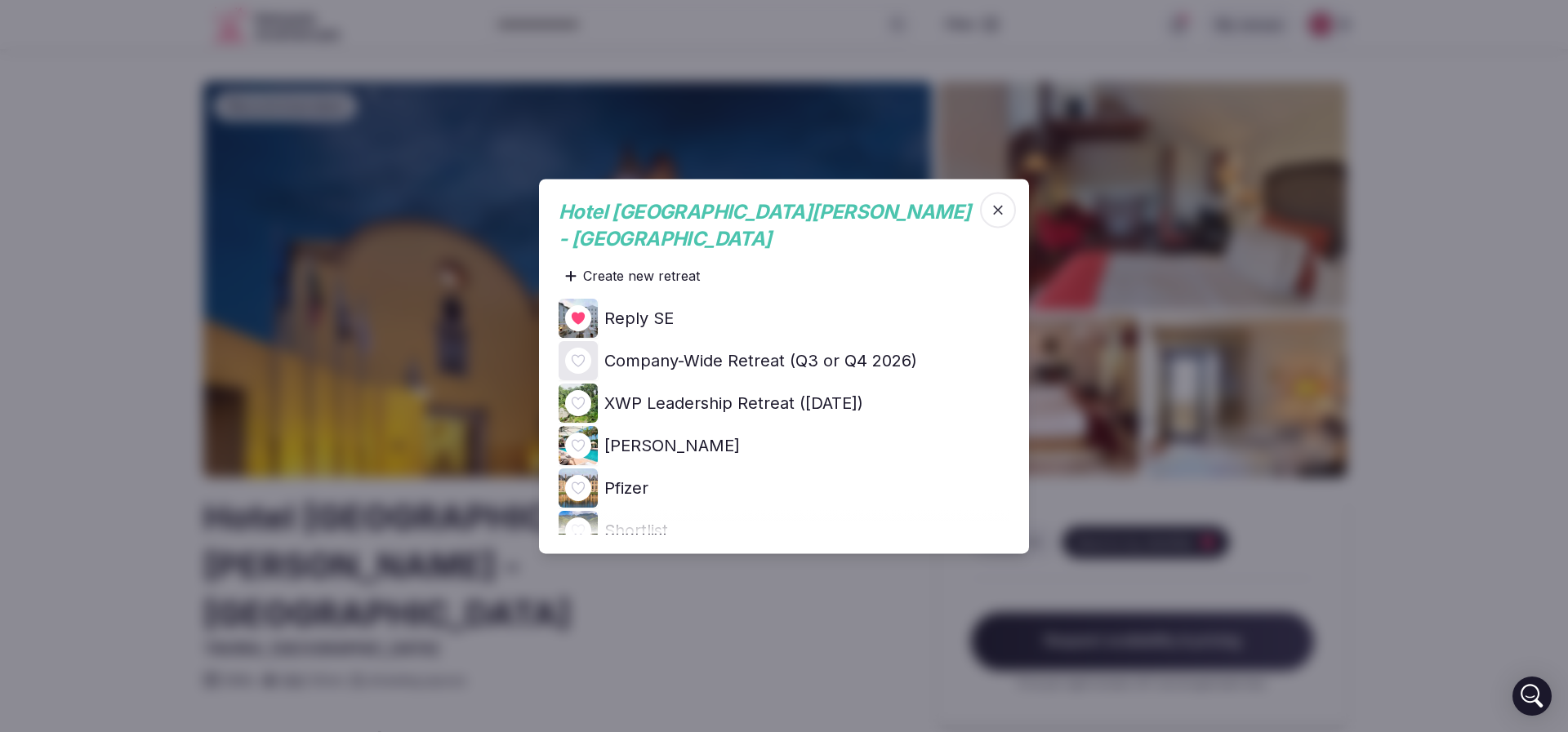
click at [0, 0] on icon at bounding box center [0, 0] width 0 height 0
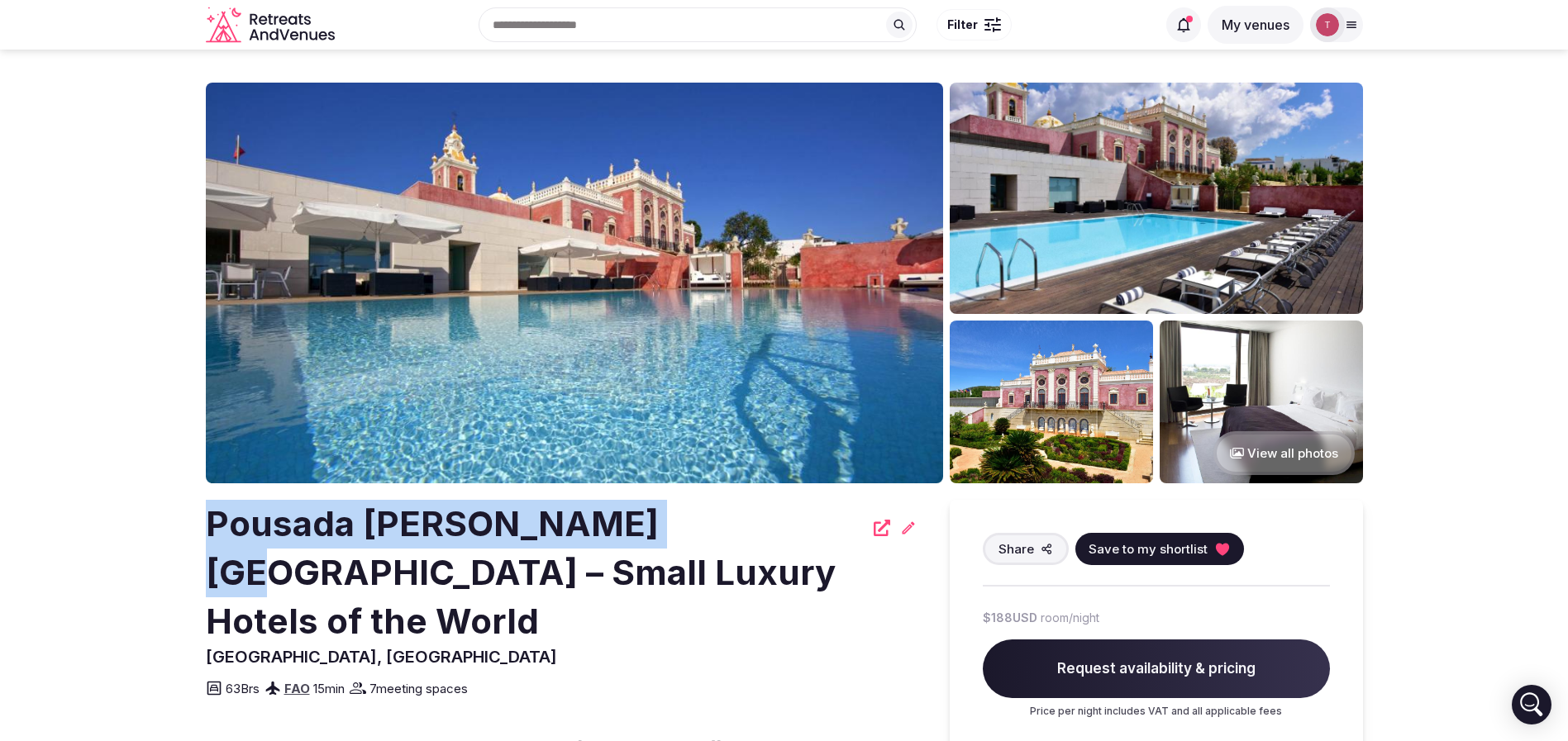
drag, startPoint x: 188, startPoint y: 524, endPoint x: 628, endPoint y: 525, distance: 440.0
copy h2 "Pousada Palacio de Estoi"
click at [1218, 549] on icon at bounding box center [1222, 548] width 13 height 12
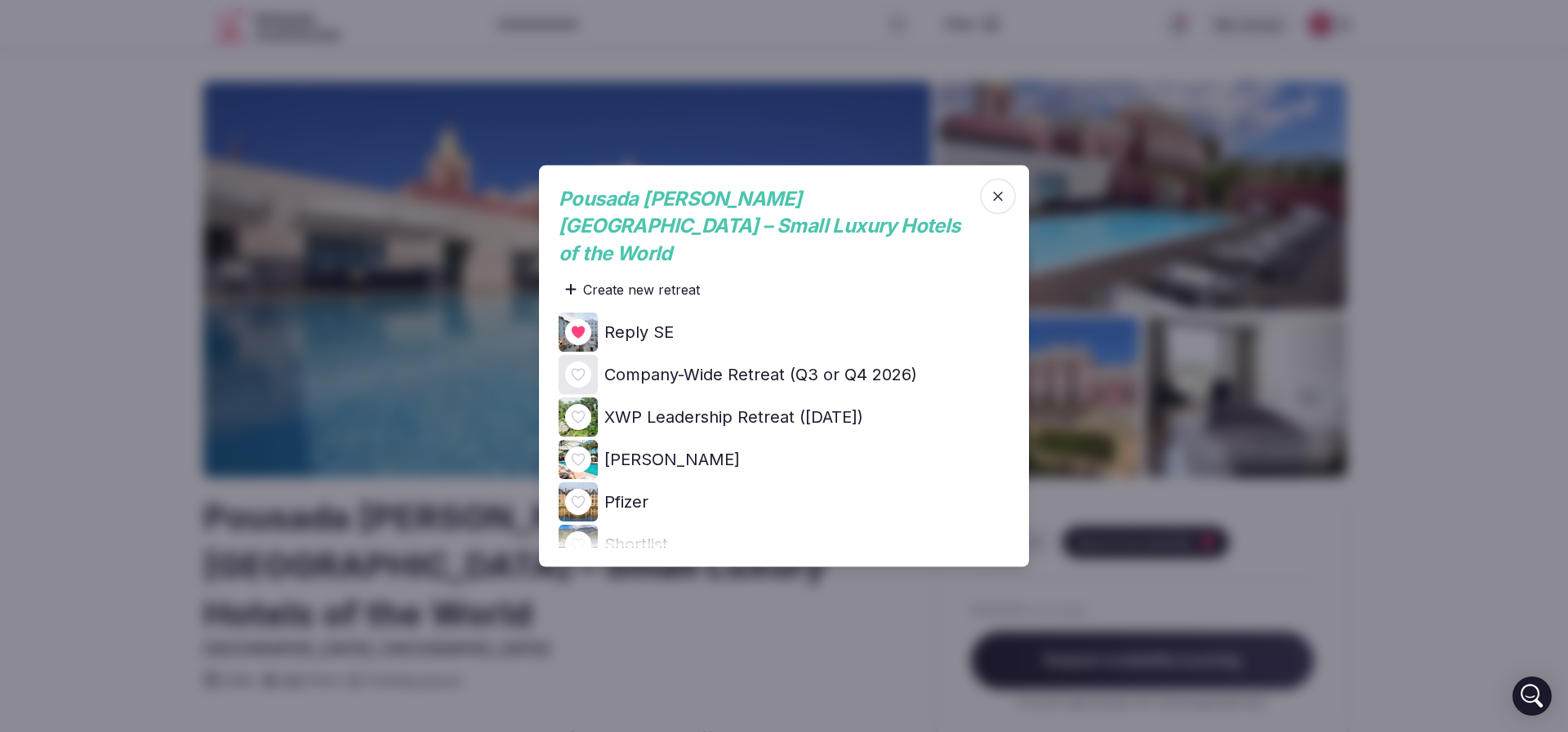
click at [0, 0] on icon at bounding box center [0, 0] width 0 height 0
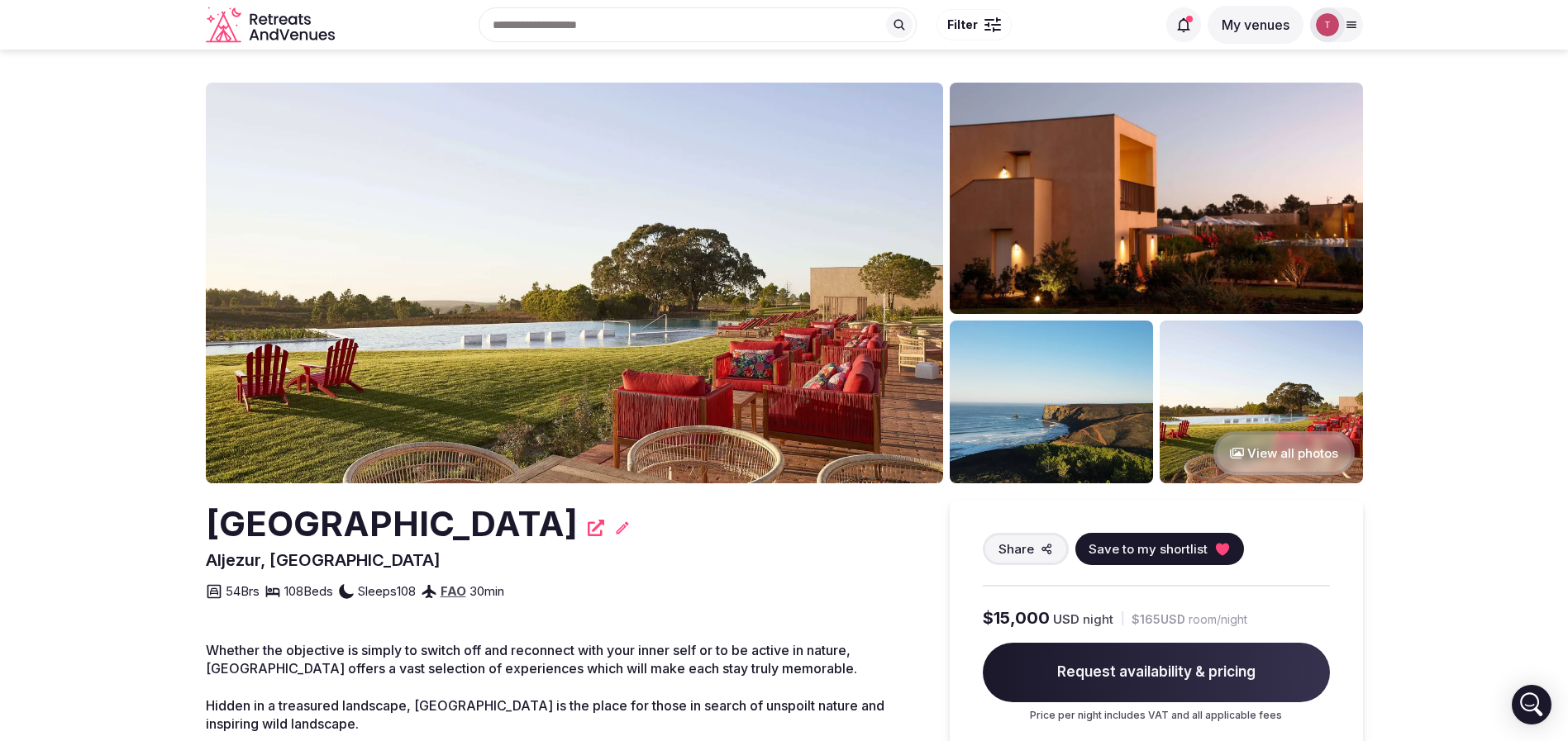
drag, startPoint x: 165, startPoint y: 522, endPoint x: 687, endPoint y: 521, distance: 522.0
copy h2 "[GEOGRAPHIC_DATA]"
click at [1227, 545] on button "Save to my shortlist" at bounding box center [1160, 548] width 169 height 32
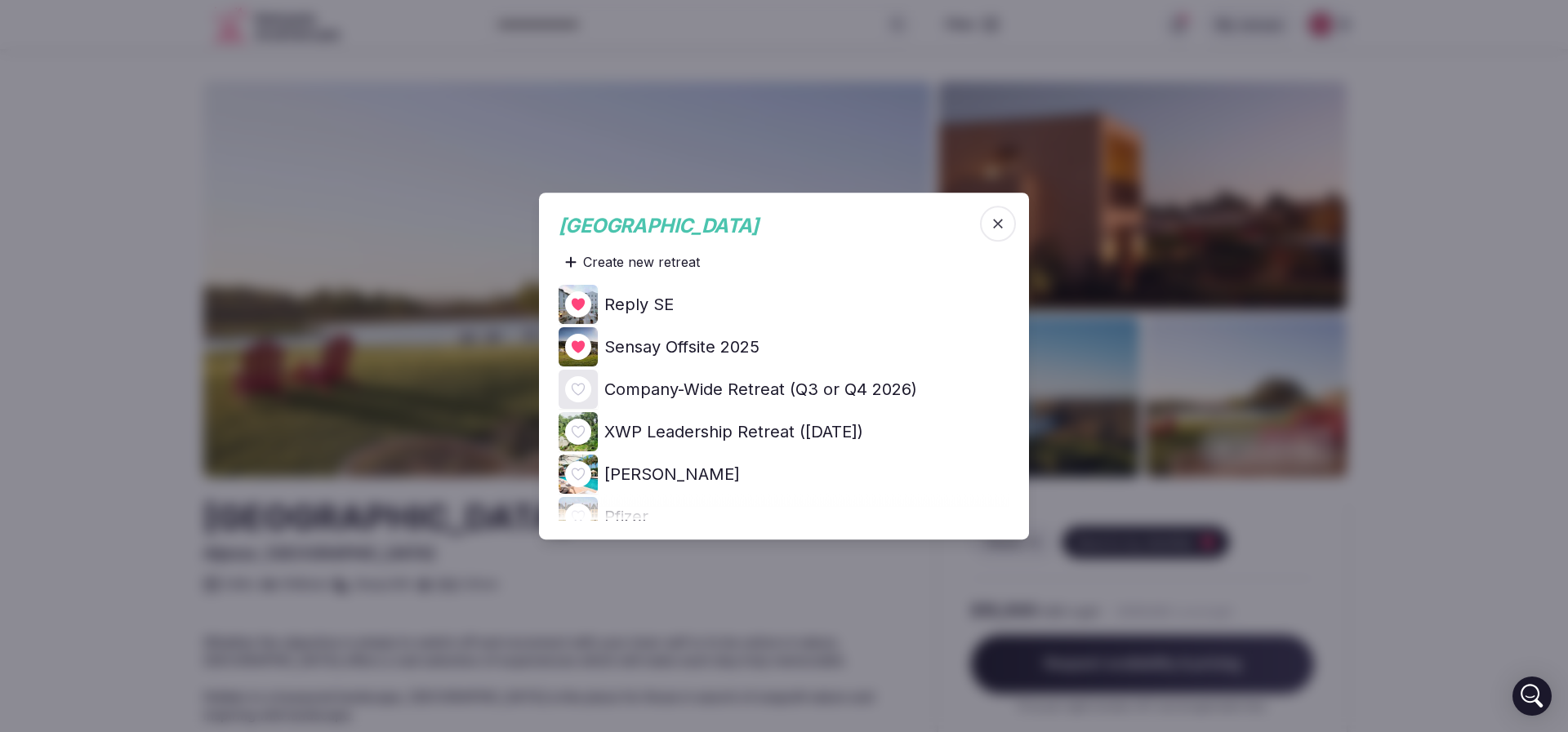
click at [0, 0] on icon at bounding box center [0, 0] width 0 height 0
click at [142, 272] on div at bounding box center [784, 366] width 1568 height 732
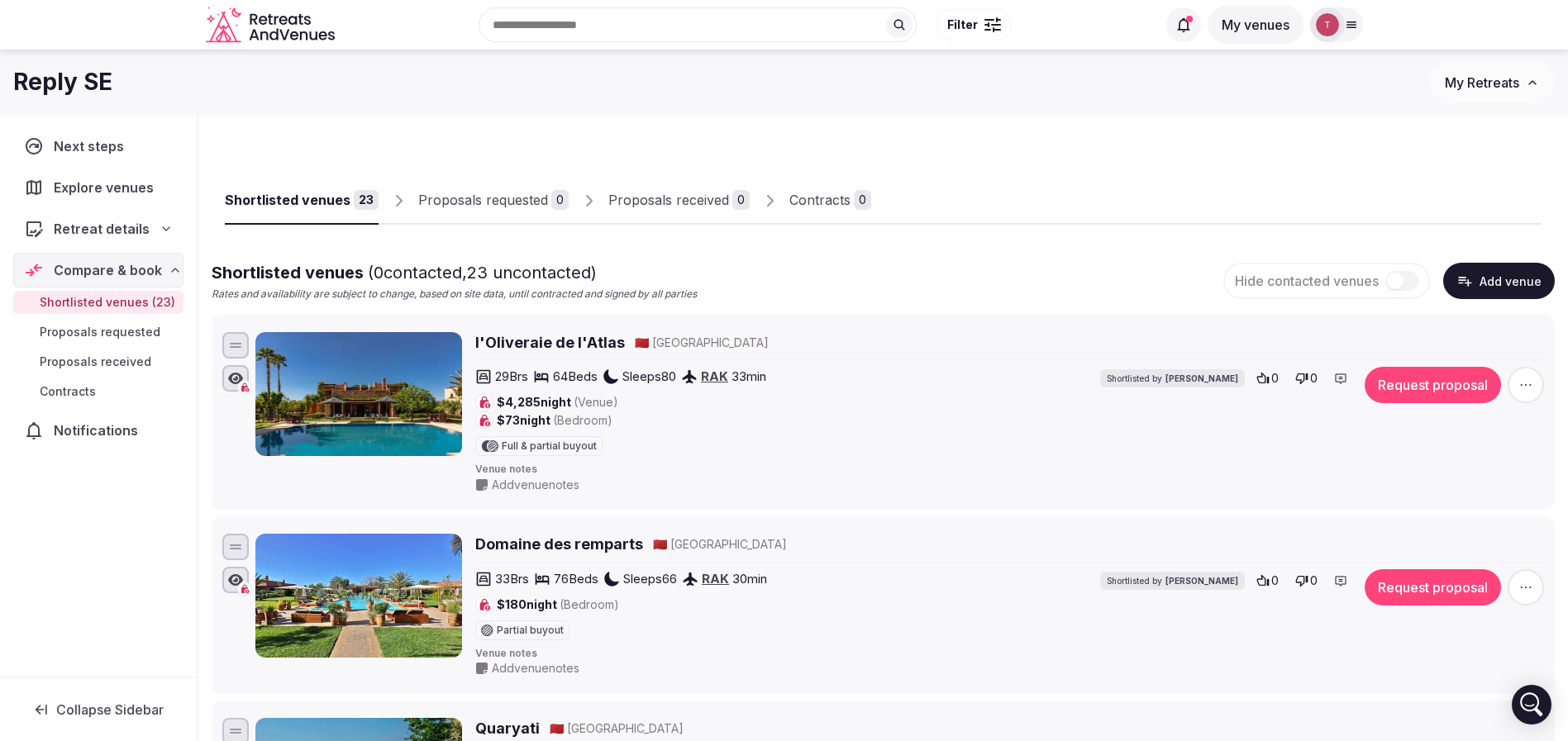
click at [677, 3] on div "Recent searches [GEOGRAPHIC_DATA] [GEOGRAPHIC_DATA], [GEOGRAPHIC_DATA] [GEOGRAP…" at bounding box center [749, 24] width 815 height 71
click at [679, 20] on input "text" at bounding box center [697, 25] width 438 height 35
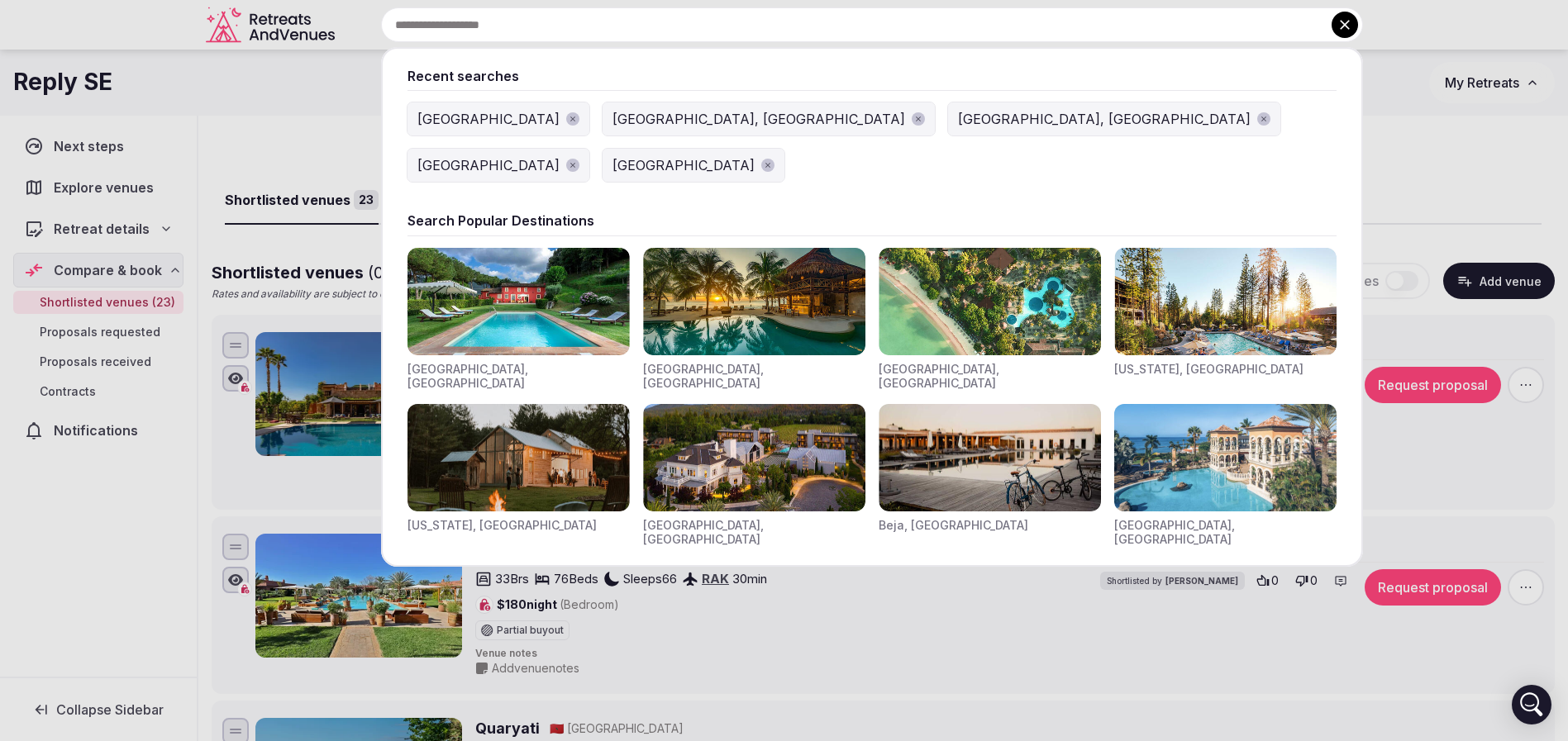
paste input "*******"
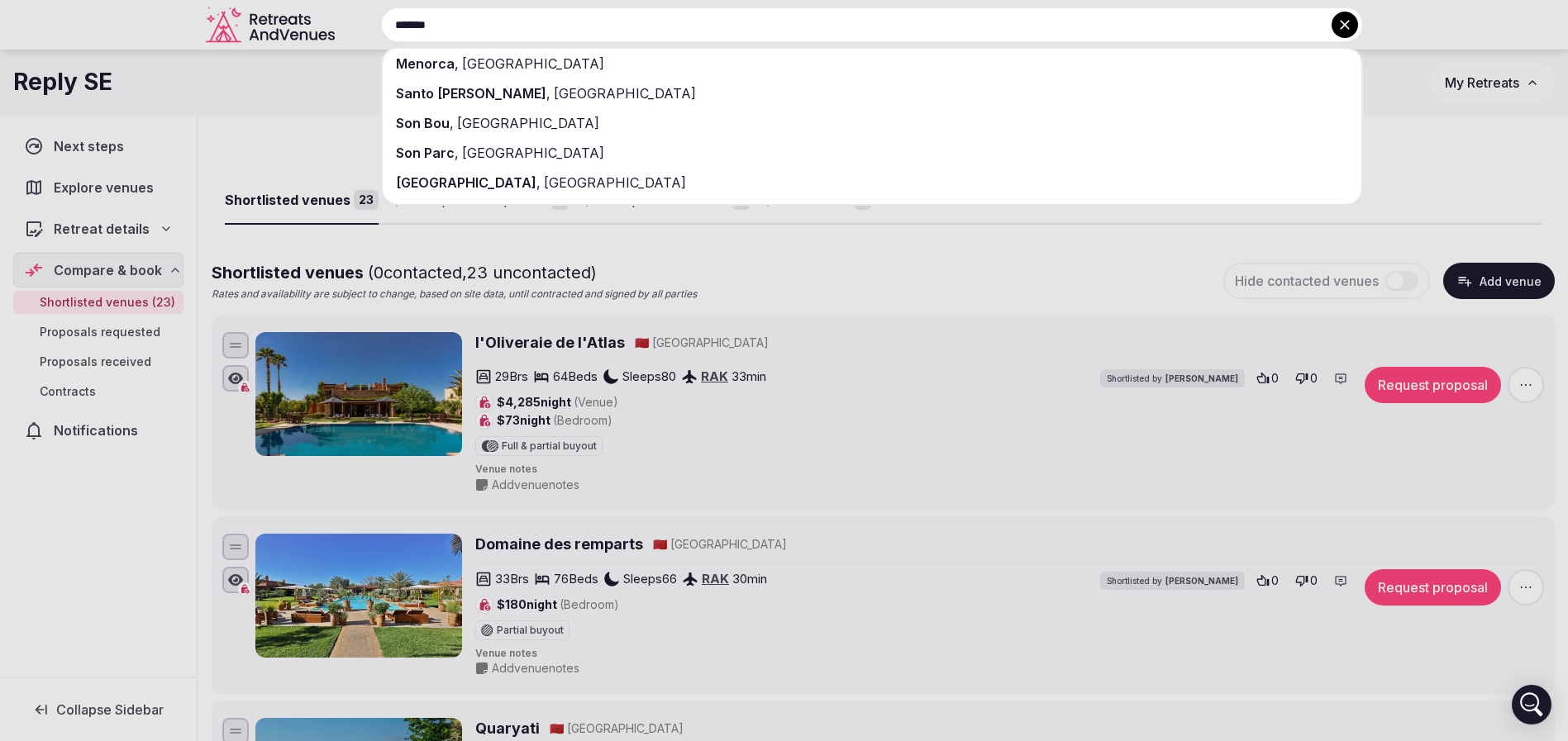
type input "*******"
click at [591, 62] on div "[GEOGRAPHIC_DATA] , [GEOGRAPHIC_DATA]" at bounding box center [873, 63] width 979 height 29
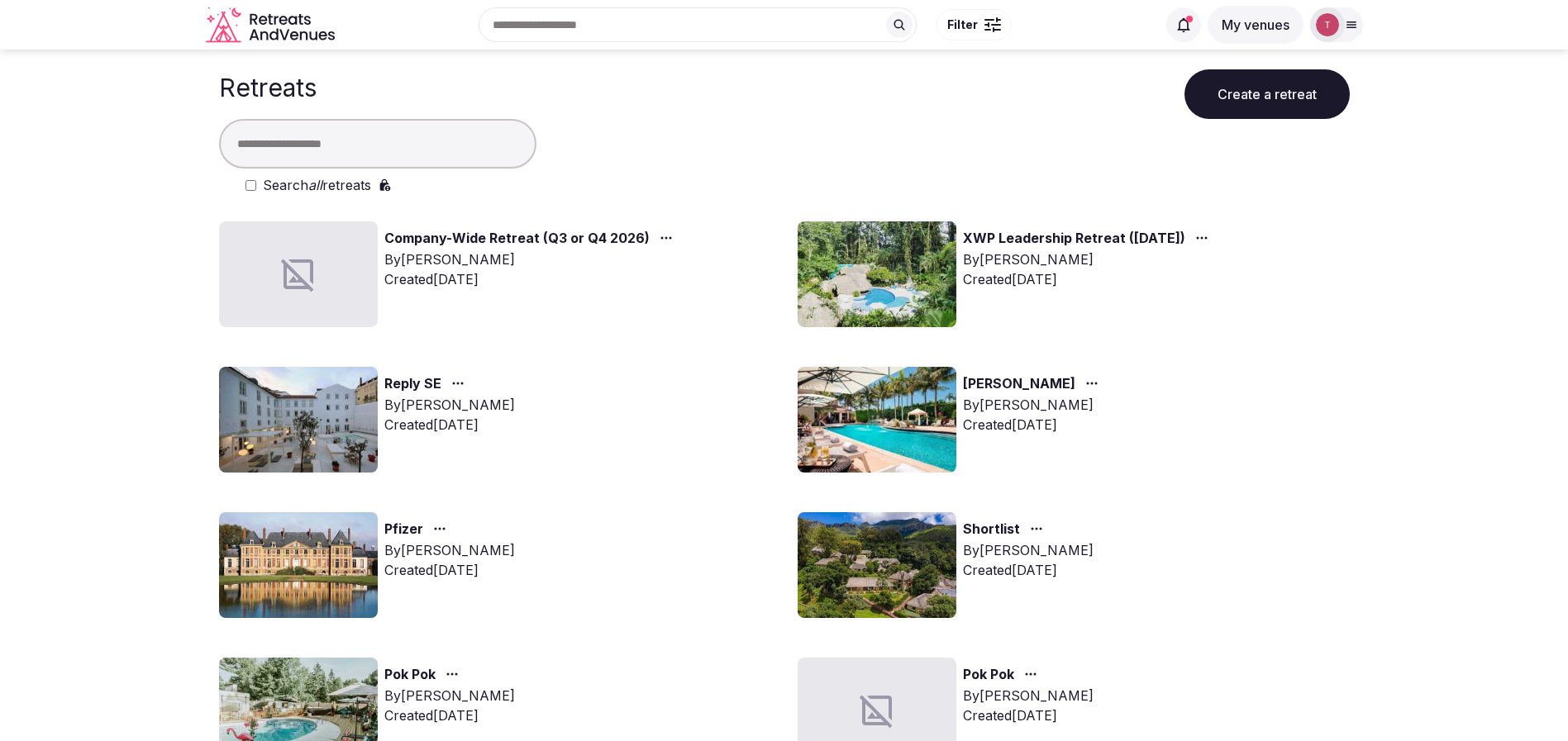
click at [301, 400] on img at bounding box center [298, 420] width 159 height 106
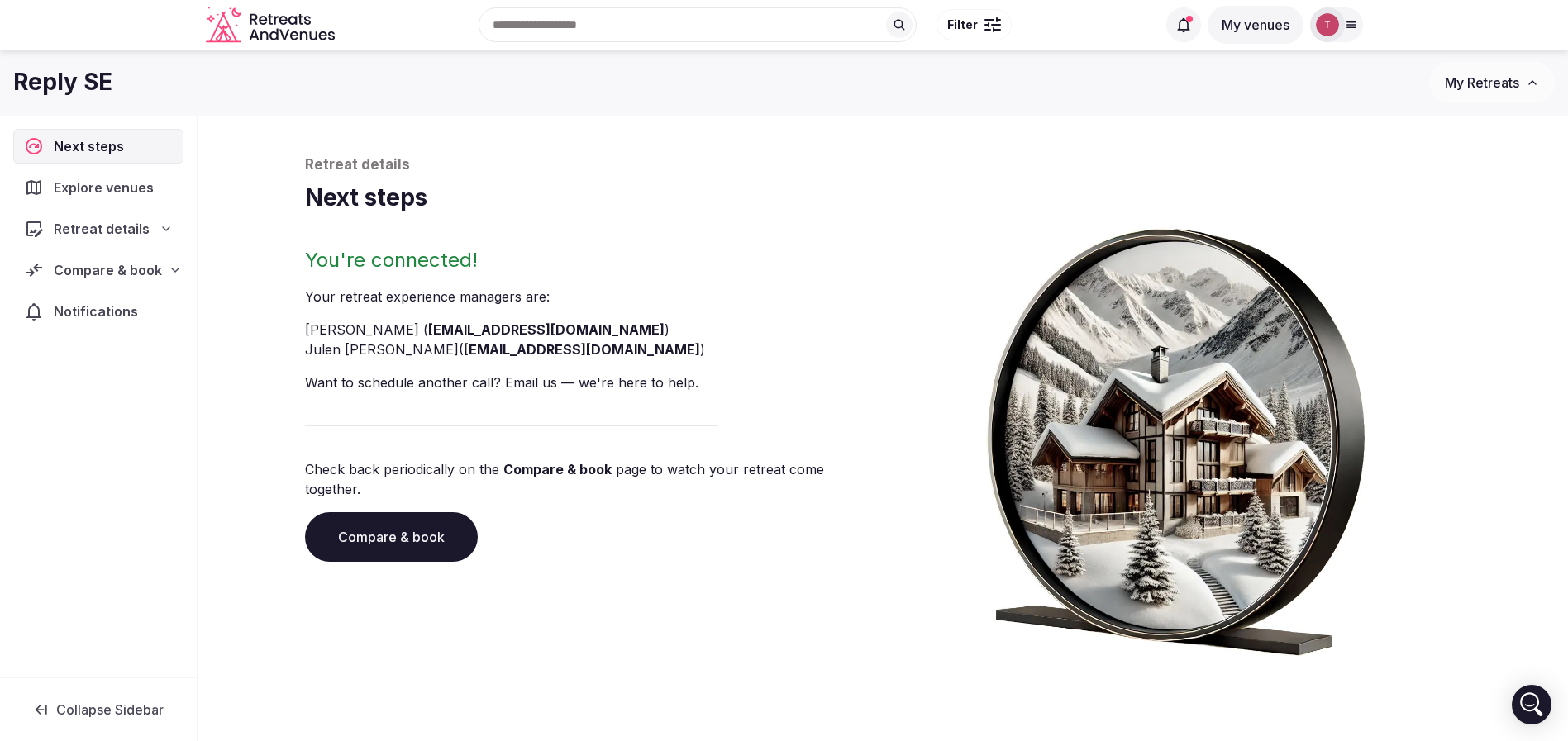
click at [416, 513] on link "Compare & book" at bounding box center [391, 537] width 173 height 50
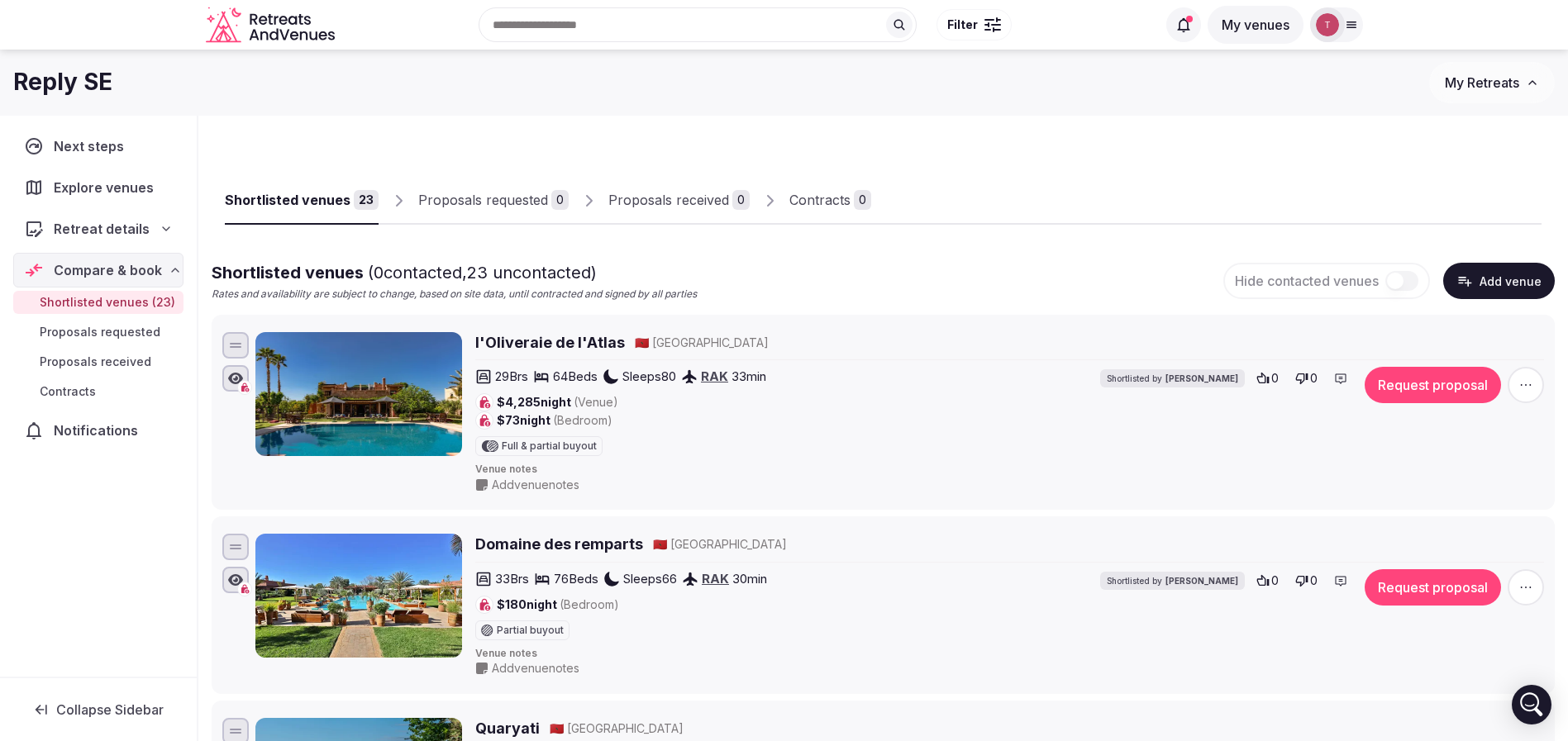
drag, startPoint x: 544, startPoint y: 347, endPoint x: 772, endPoint y: 316, distance: 230.1
click at [935, 288] on div "Shortlisted venues ( 0 contacted, 23 uncontacted) Rates and availability are su…" at bounding box center [883, 281] width 1343 height 40
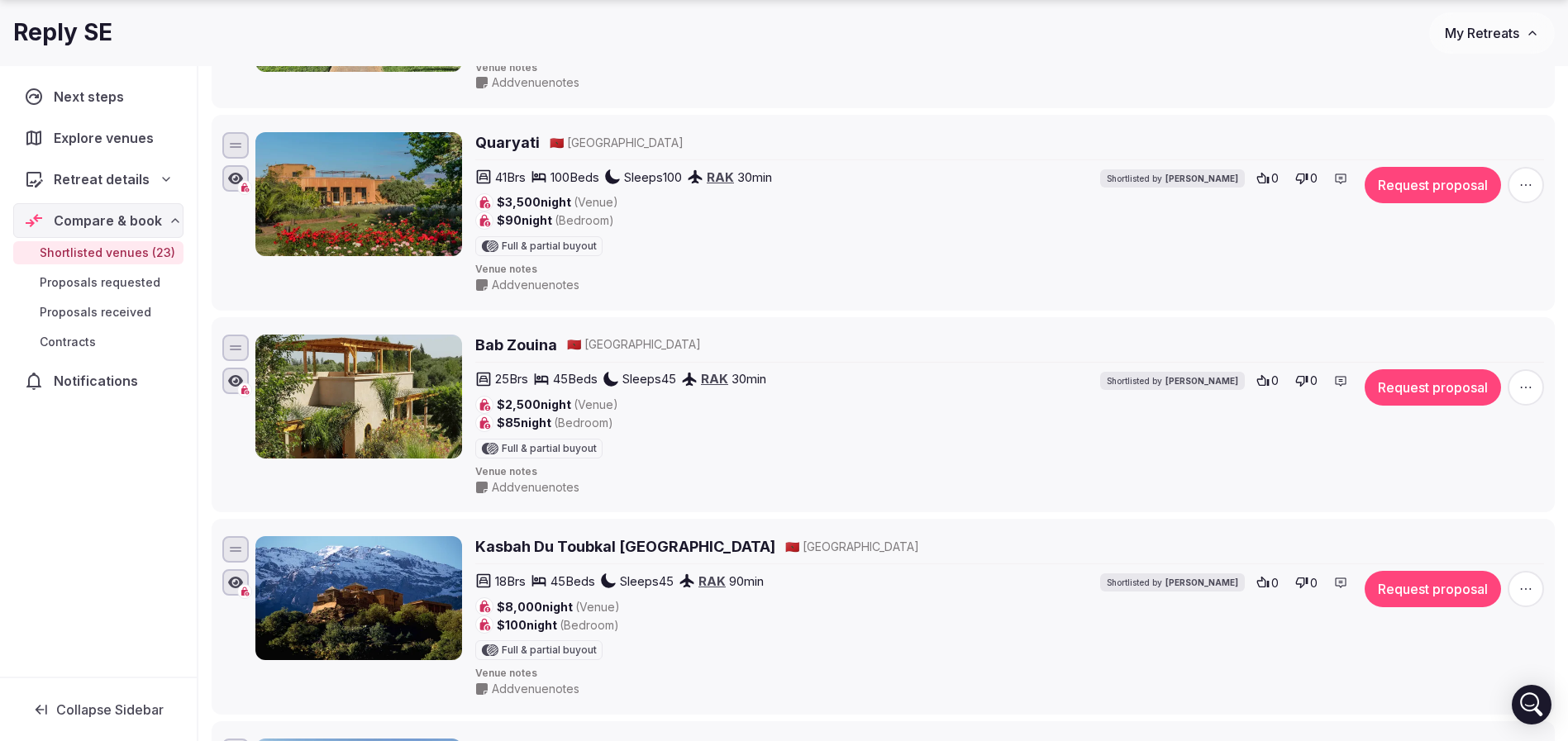
scroll to position [620, 0]
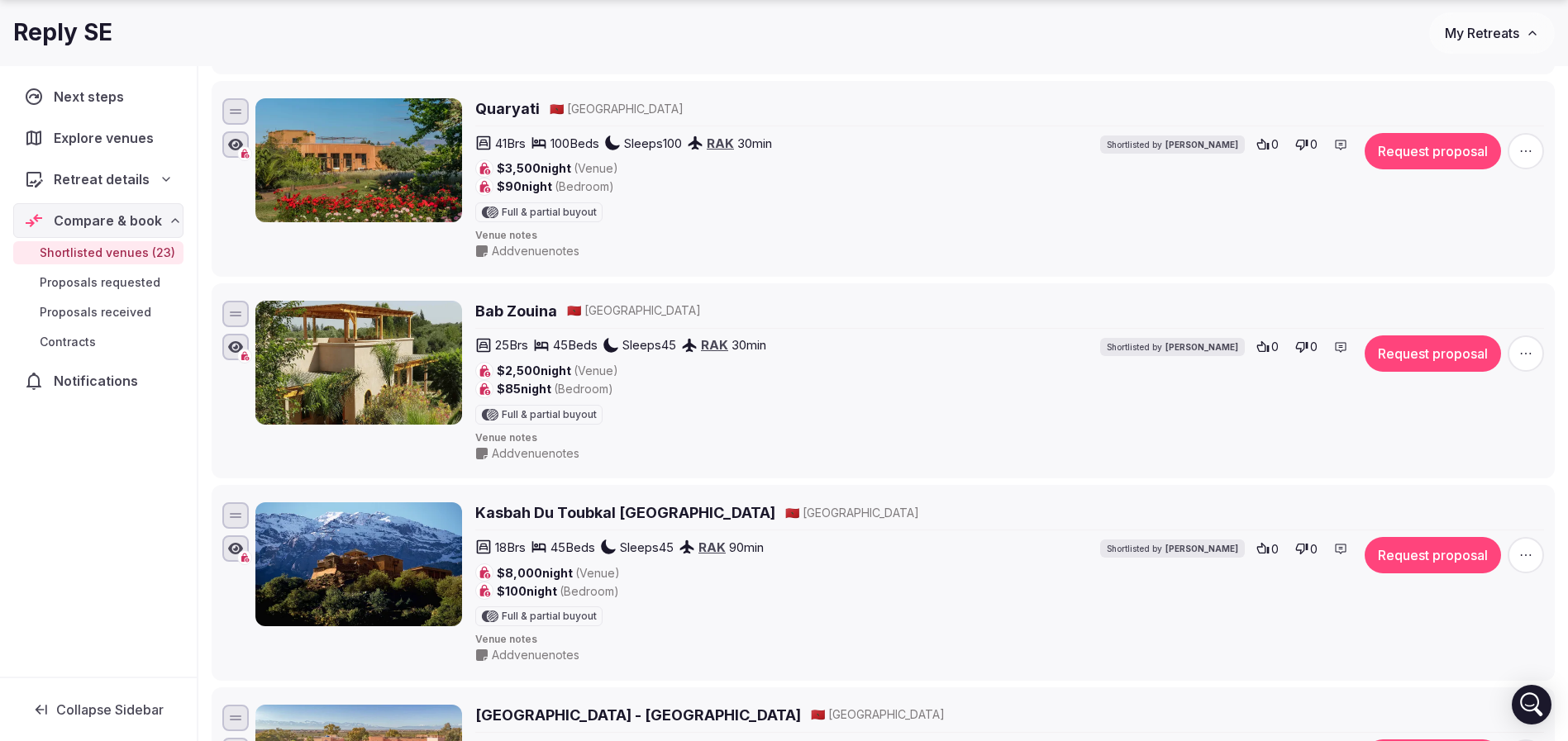
click at [1535, 358] on span "button" at bounding box center [1526, 354] width 37 height 37
click at [1435, 297] on icon at bounding box center [1438, 297] width 11 height 12
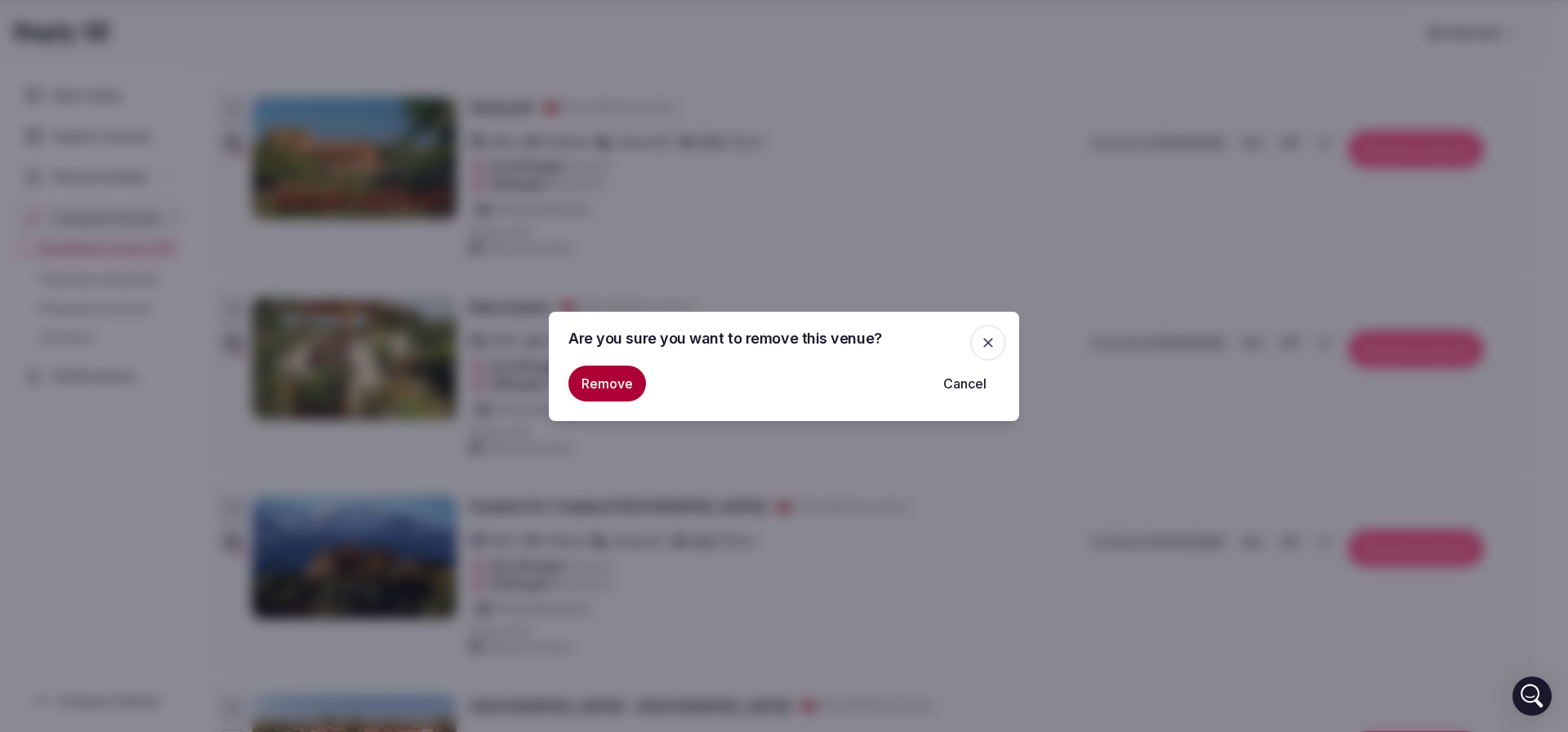
click at [600, 378] on button "Remove" at bounding box center [606, 384] width 77 height 36
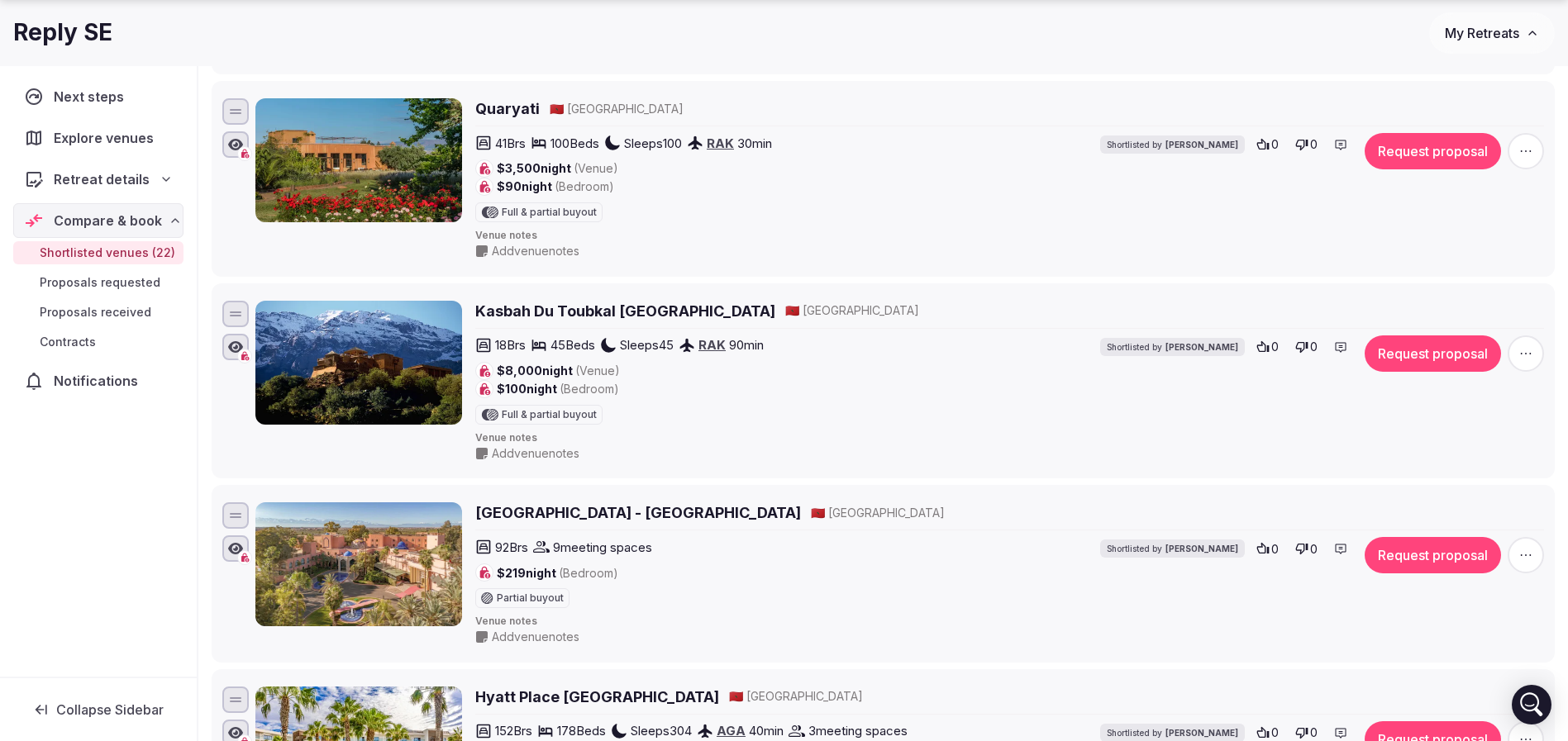
click at [1518, 549] on icon "button" at bounding box center [1526, 556] width 17 height 17
click at [1434, 499] on icon at bounding box center [1438, 499] width 11 height 12
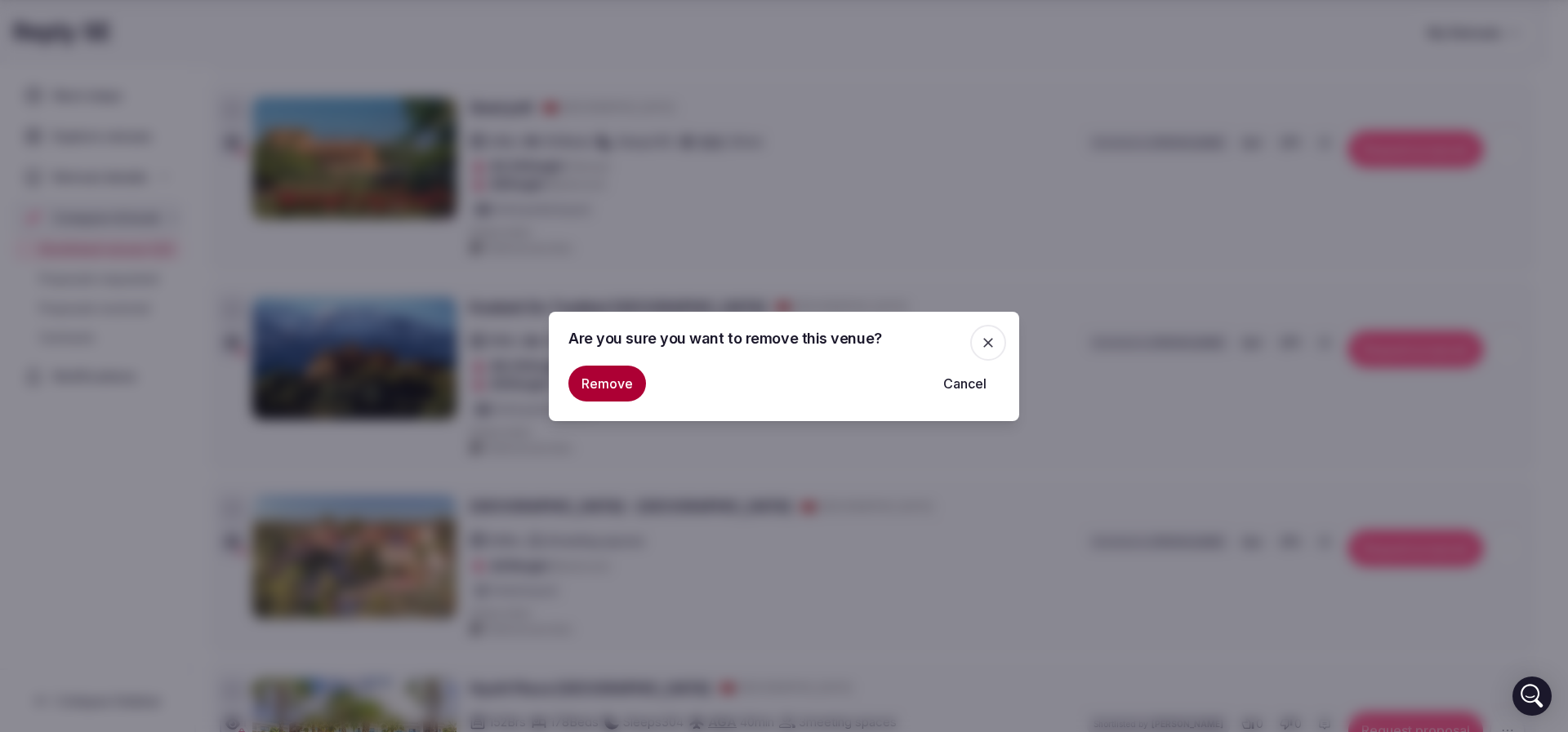
click at [567, 369] on div "Are you sure you want to remove this venue? Remove Cancel" at bounding box center [784, 366] width 470 height 110
click at [608, 375] on button "Remove" at bounding box center [606, 384] width 77 height 36
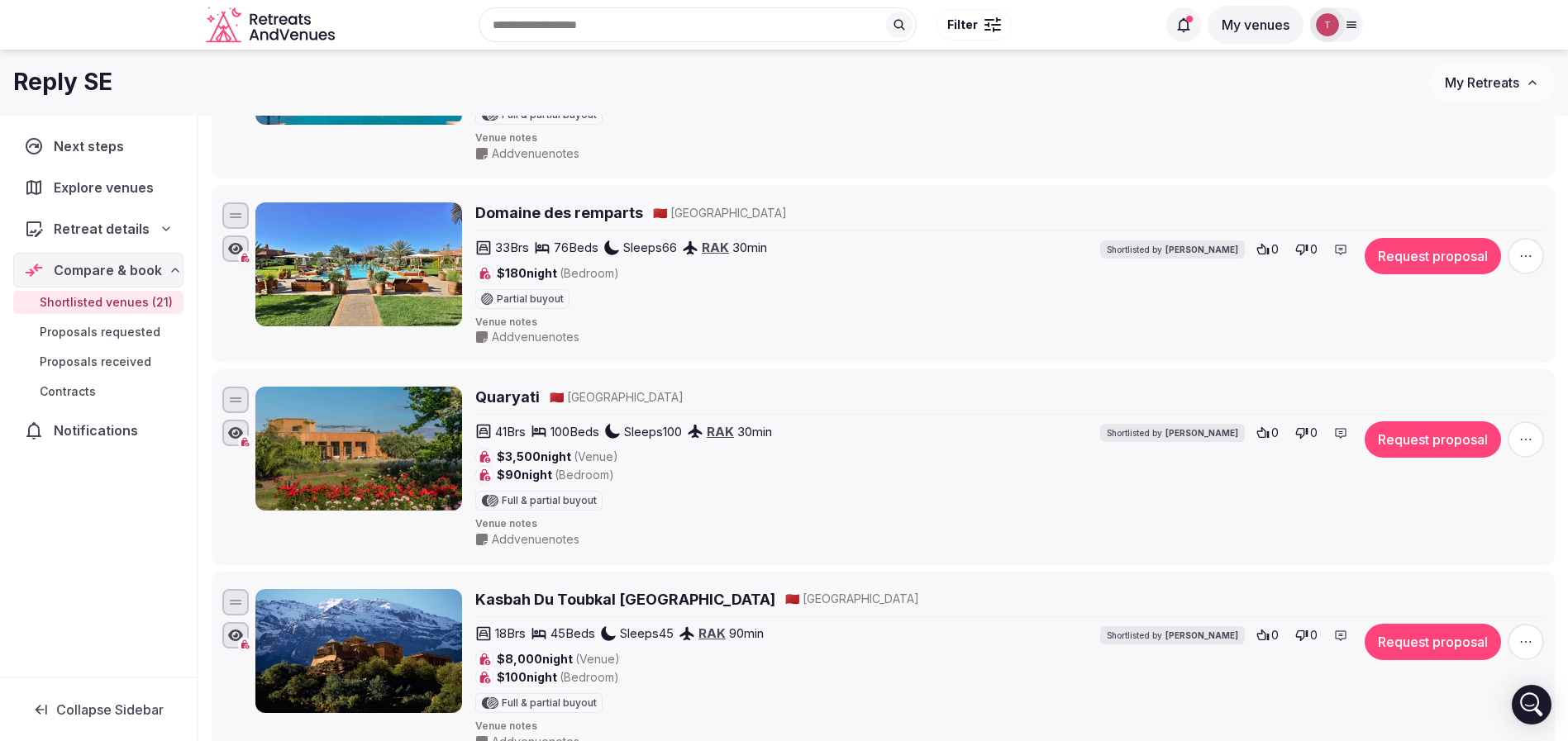
scroll to position [248, 0]
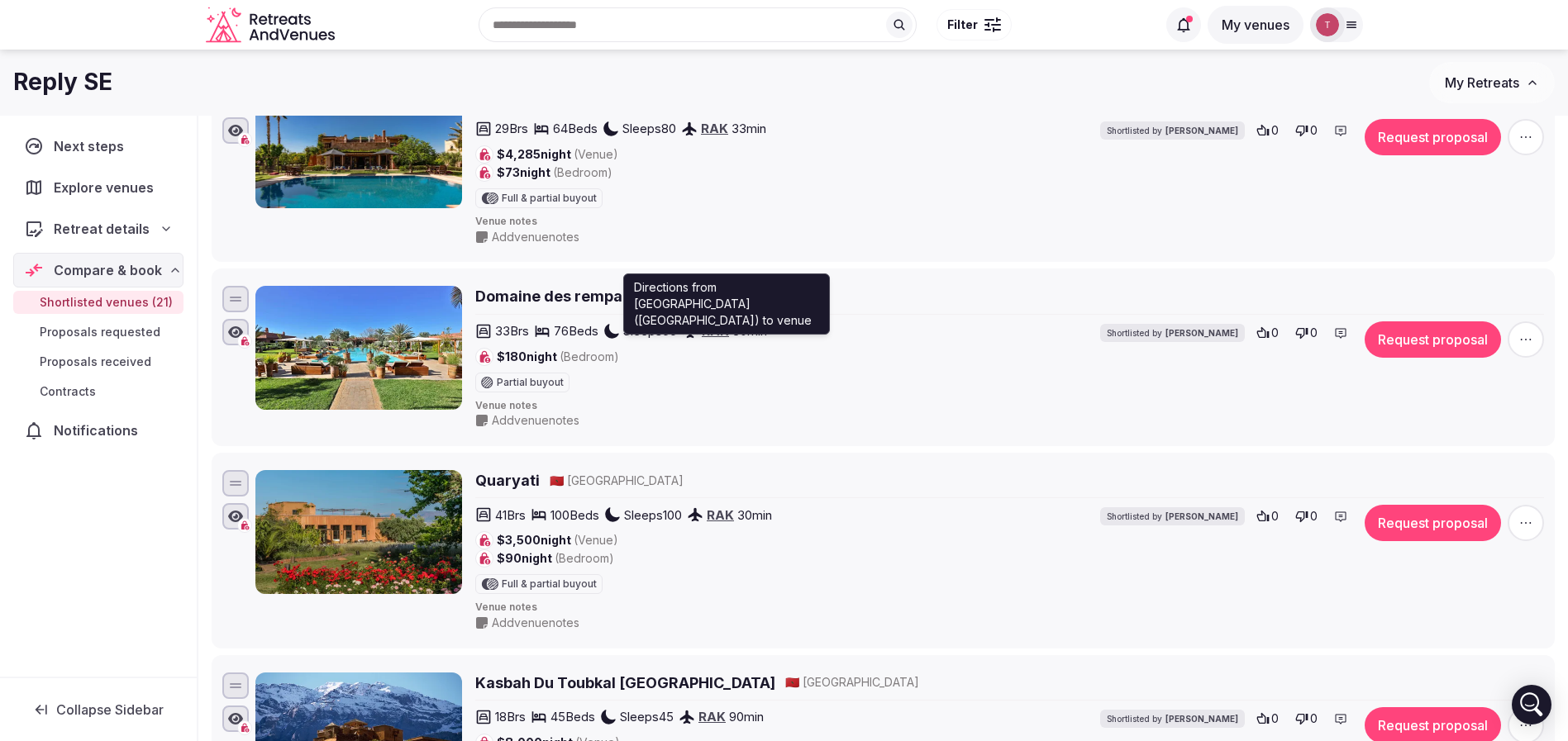
click at [724, 327] on link "RAK" at bounding box center [716, 331] width 28 height 16
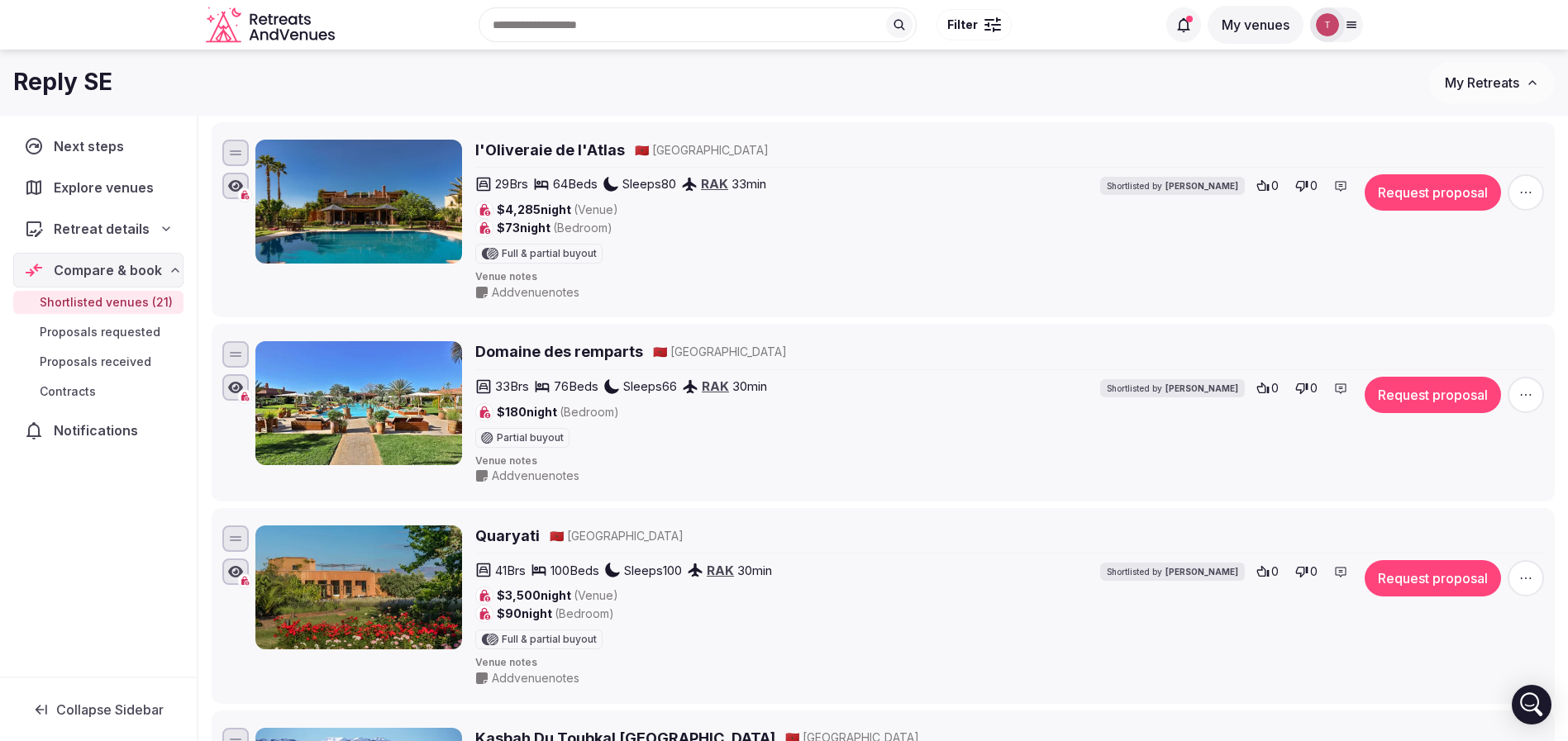
scroll to position [0, 0]
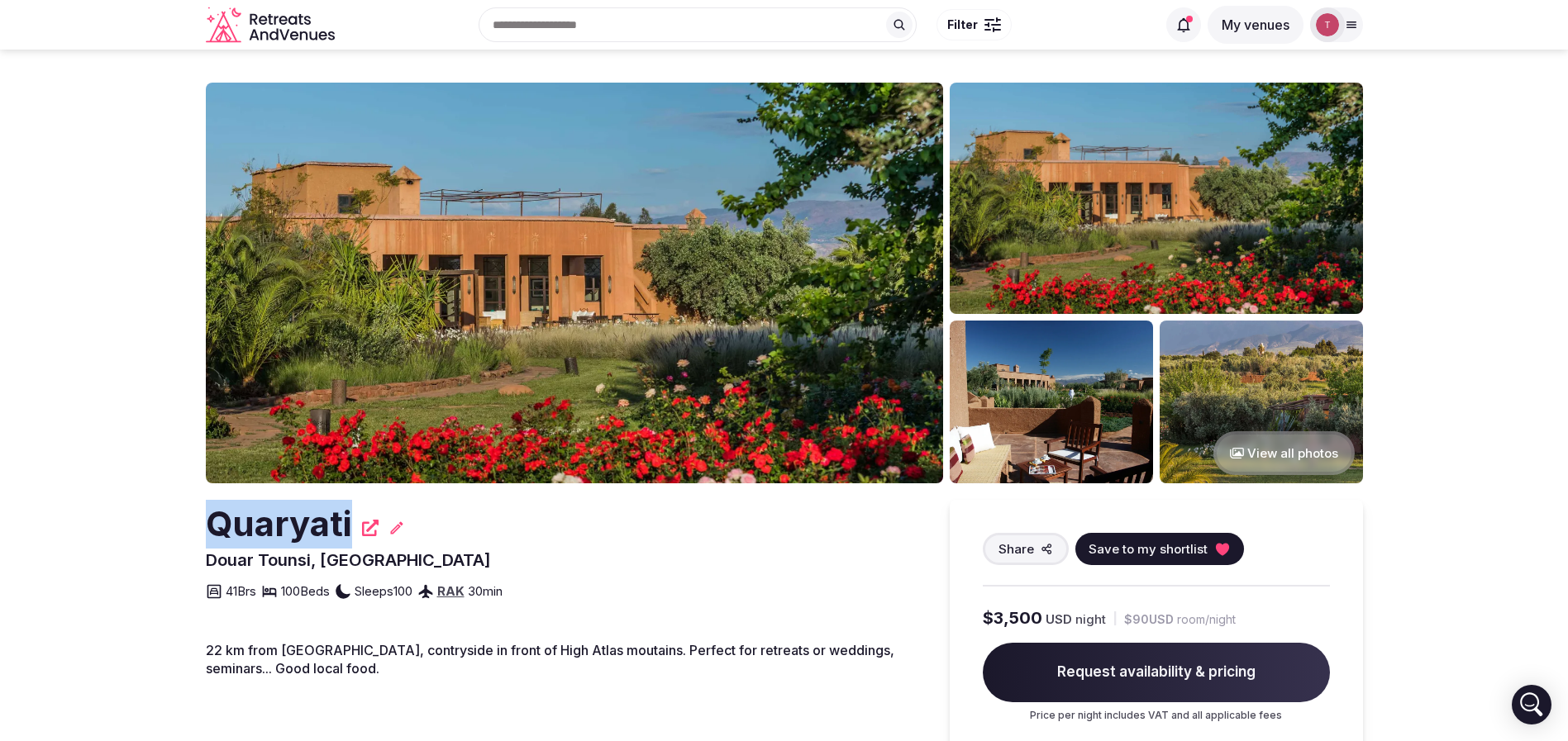
drag, startPoint x: 193, startPoint y: 532, endPoint x: 363, endPoint y: 519, distance: 170.5
copy h2 "Quaryati"
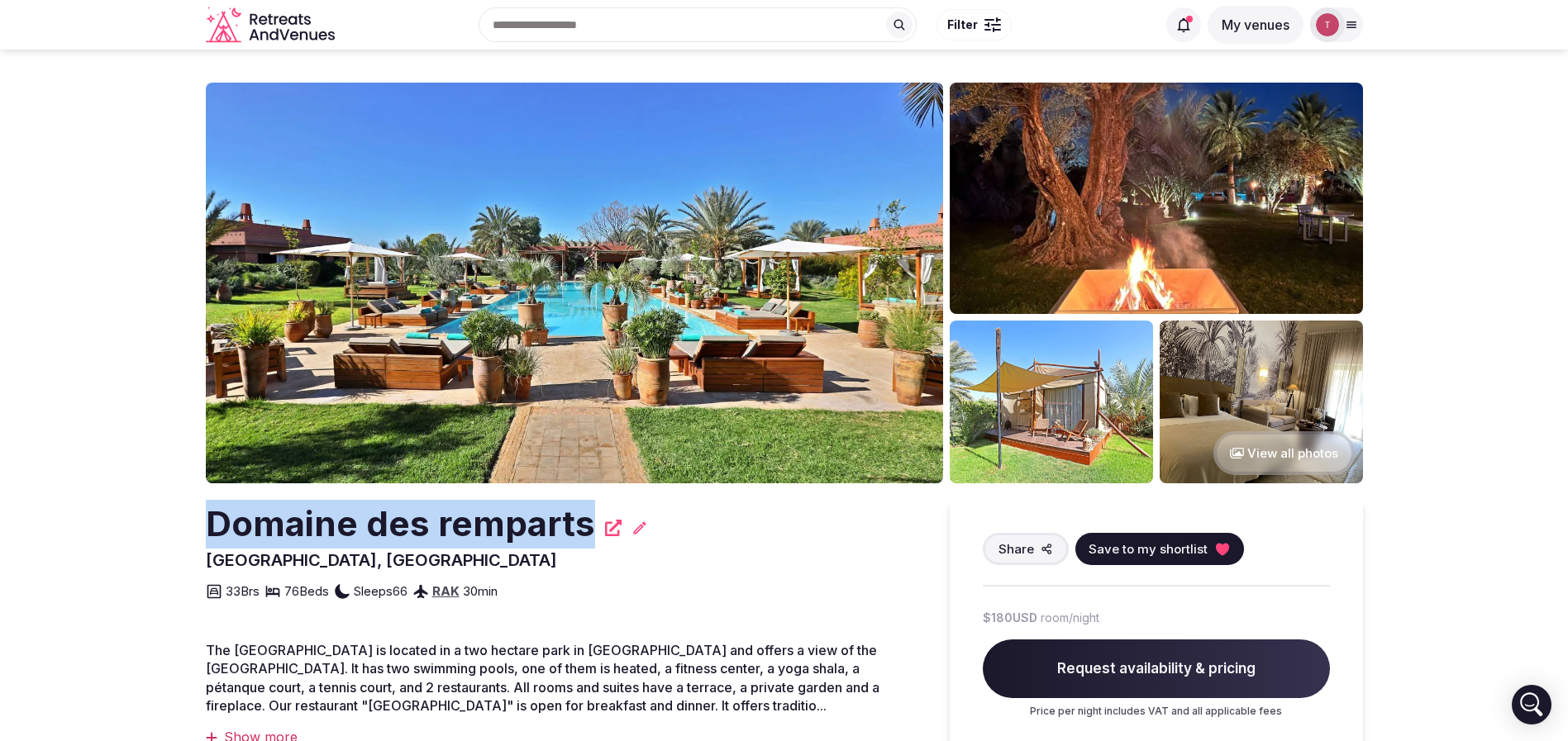
drag, startPoint x: 210, startPoint y: 516, endPoint x: 588, endPoint y: 524, distance: 378.1
copy h2 "Domaine des remparts"
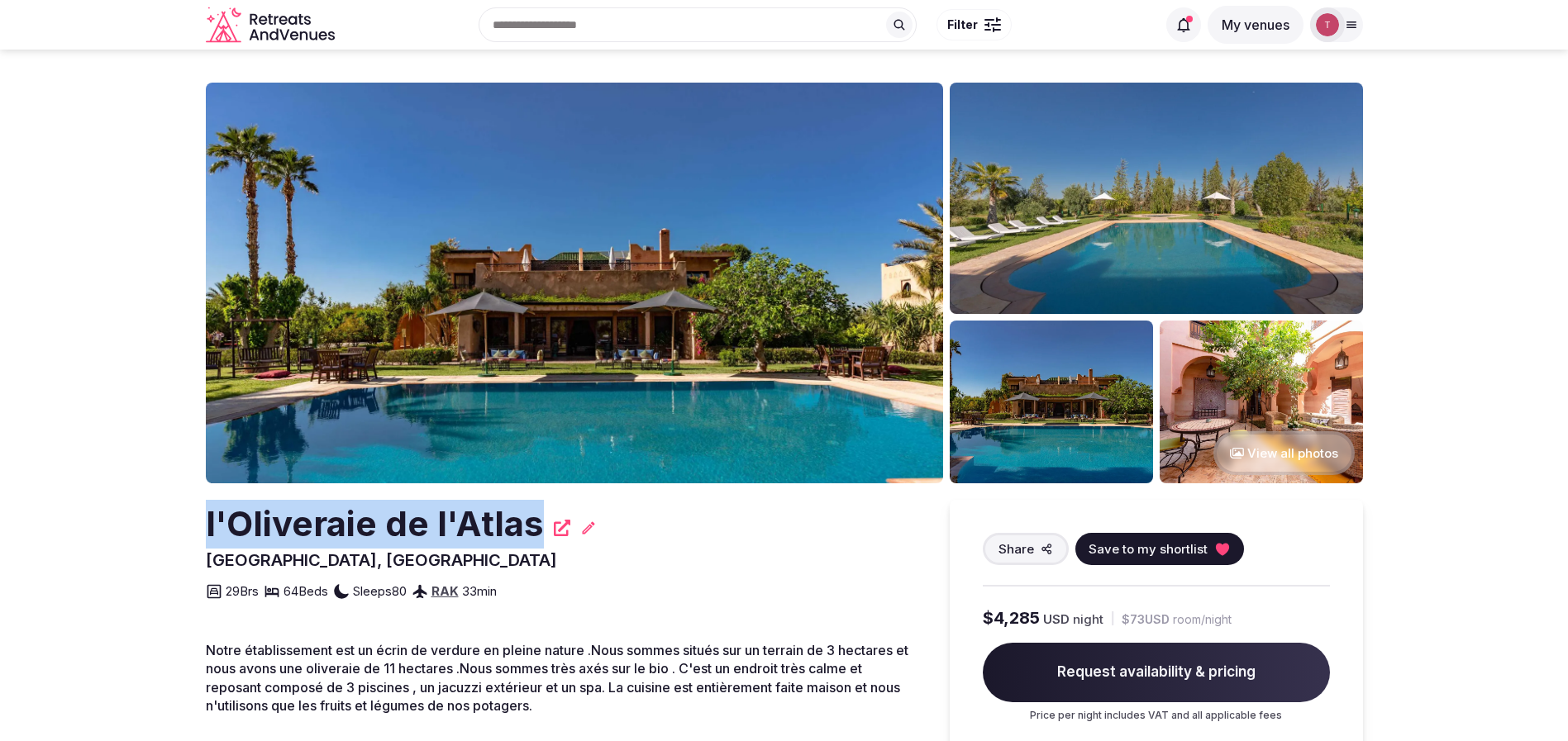
drag, startPoint x: 187, startPoint y: 523, endPoint x: 536, endPoint y: 514, distance: 349.1
copy h2 "l'Oliveraie de l'Atlas"
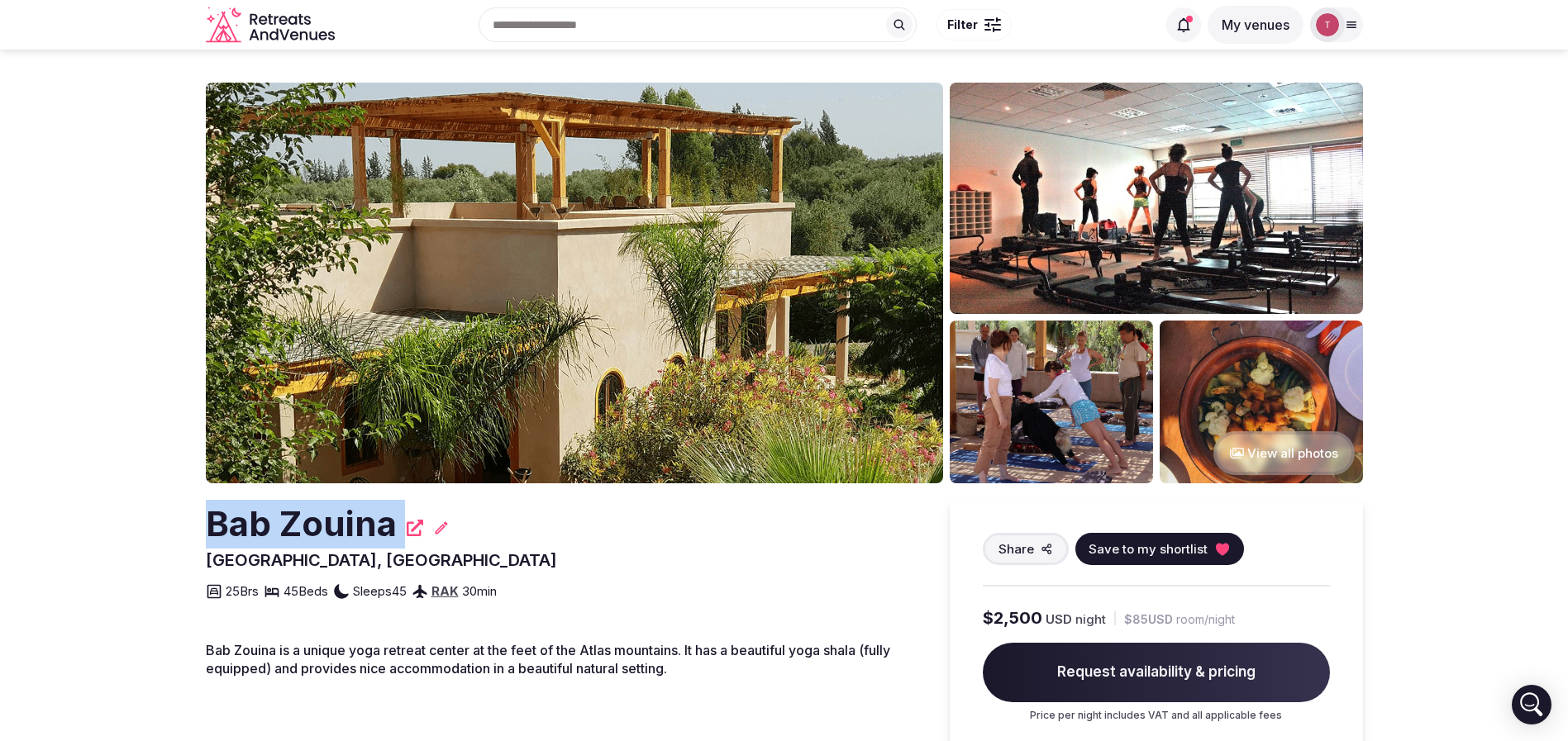
drag, startPoint x: 213, startPoint y: 522, endPoint x: 412, endPoint y: 505, distance: 199.7
copy div "Bab Zouina"
click at [582, 301] on img at bounding box center [574, 283] width 738 height 400
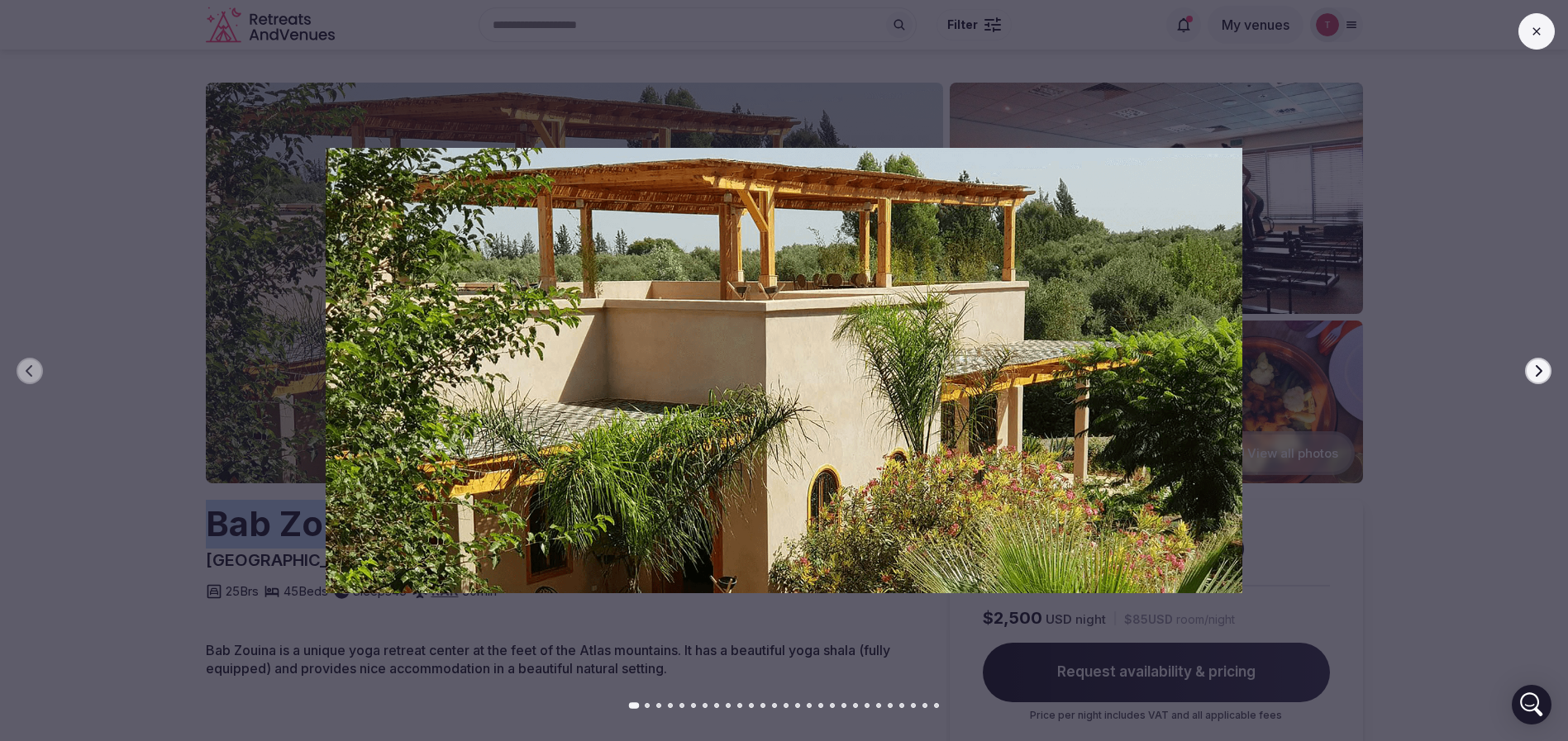
click at [1546, 368] on button "Next slide" at bounding box center [1538, 371] width 27 height 27
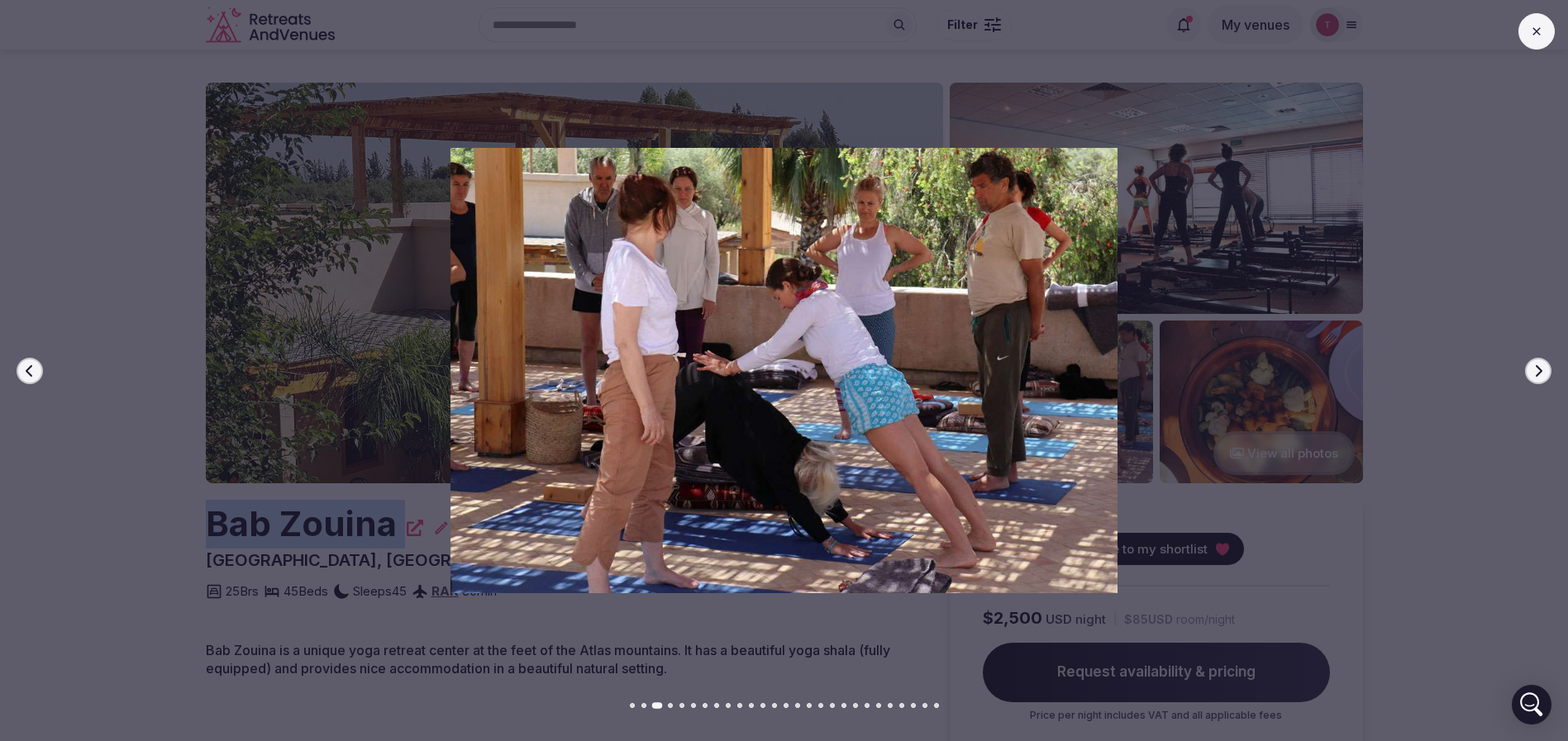
click at [1546, 368] on button "Next slide" at bounding box center [1538, 371] width 27 height 27
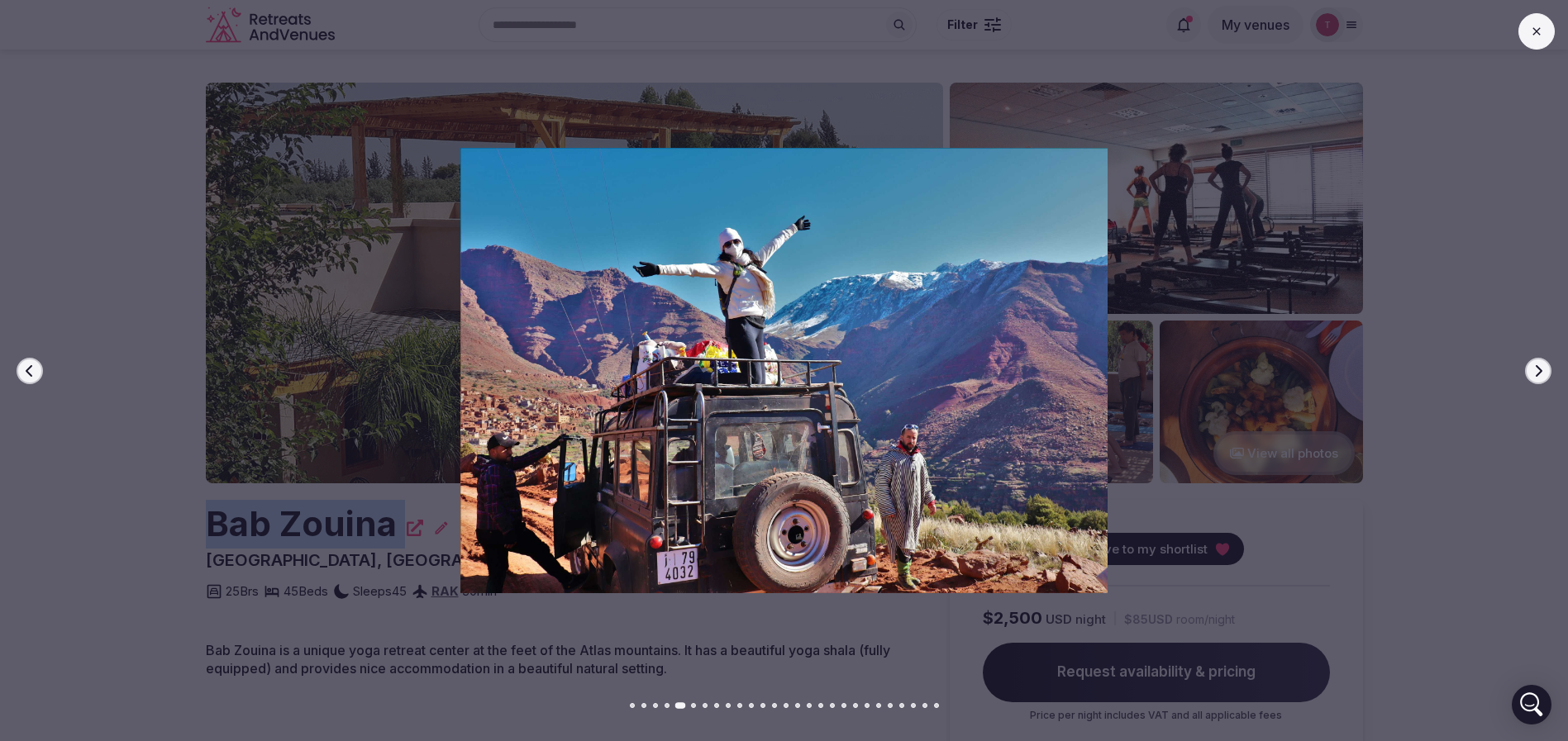
click at [1546, 368] on button "Next slide" at bounding box center [1538, 371] width 27 height 27
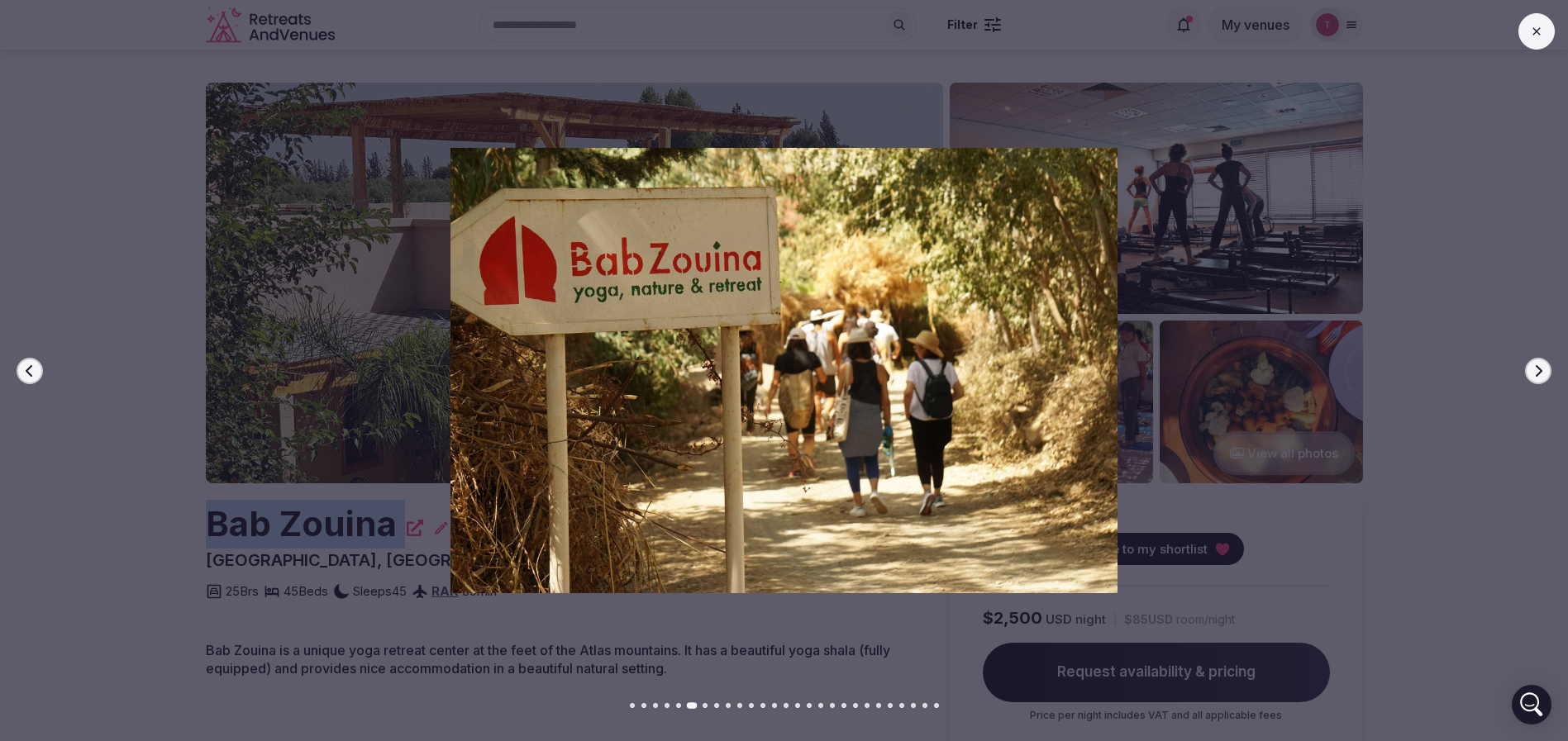
click at [1541, 365] on icon "button" at bounding box center [1539, 371] width 13 height 13
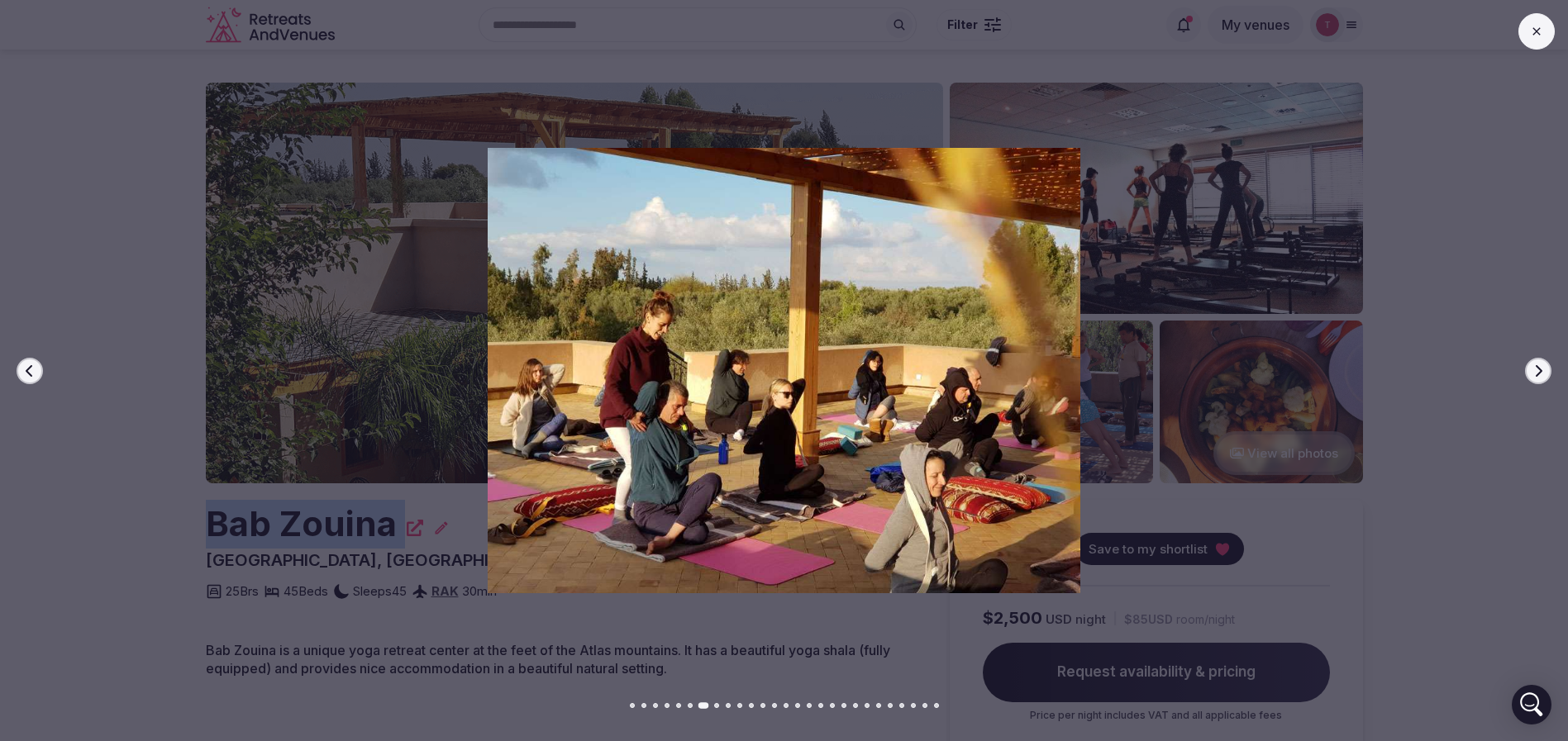
click at [1544, 363] on button "Next slide" at bounding box center [1538, 371] width 27 height 27
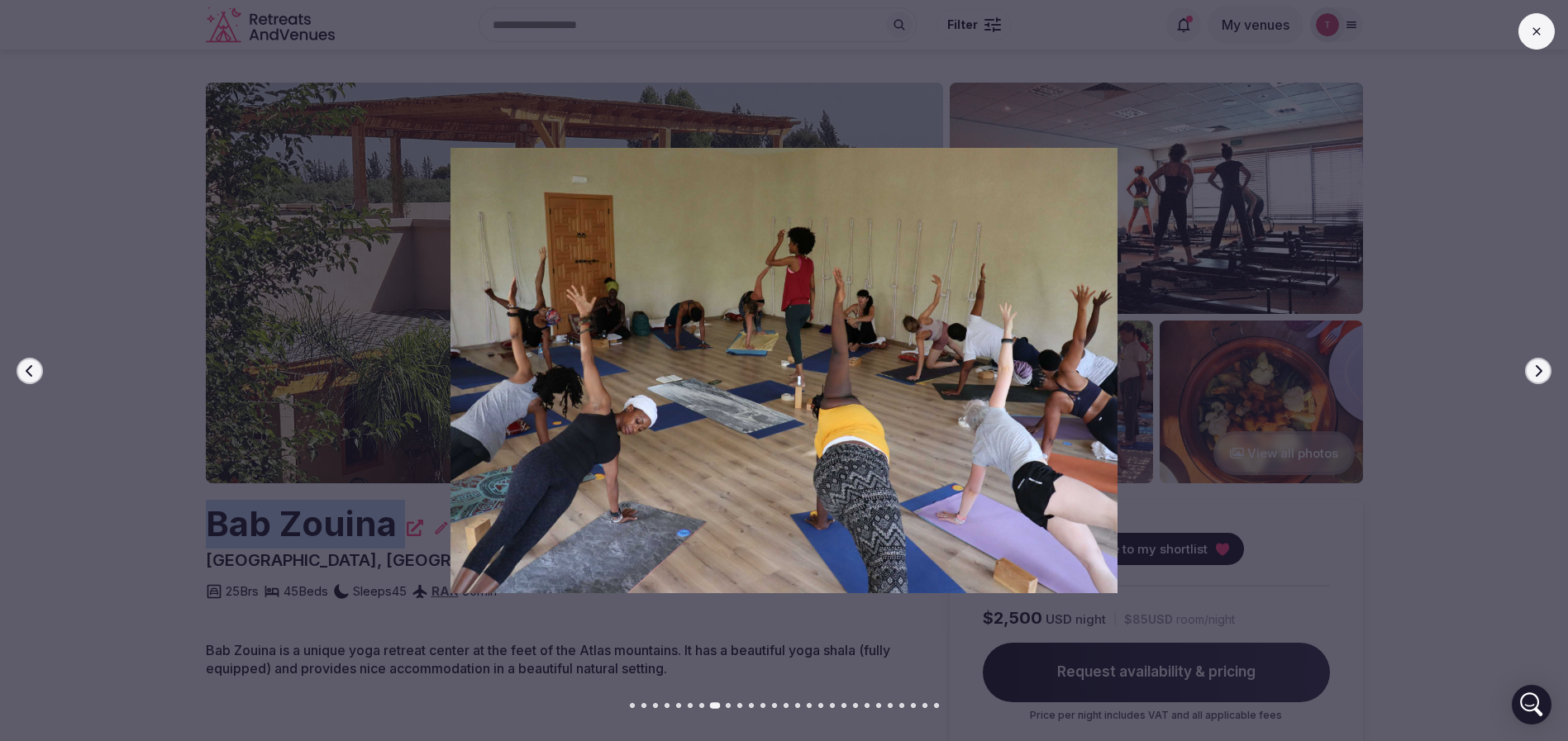
click at [1544, 363] on button "Next slide" at bounding box center [1538, 371] width 27 height 27
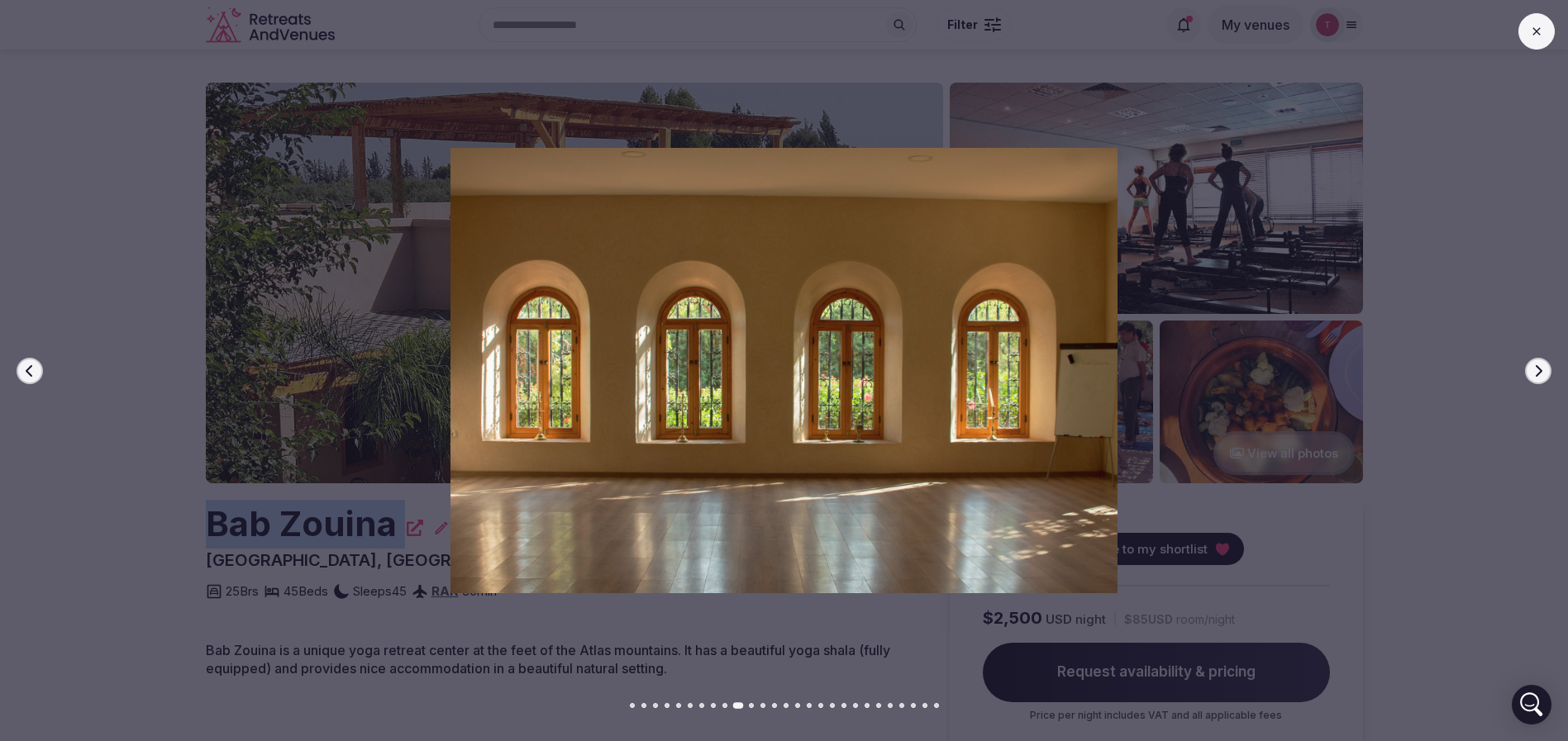
click at [1544, 365] on icon "button" at bounding box center [1539, 371] width 13 height 13
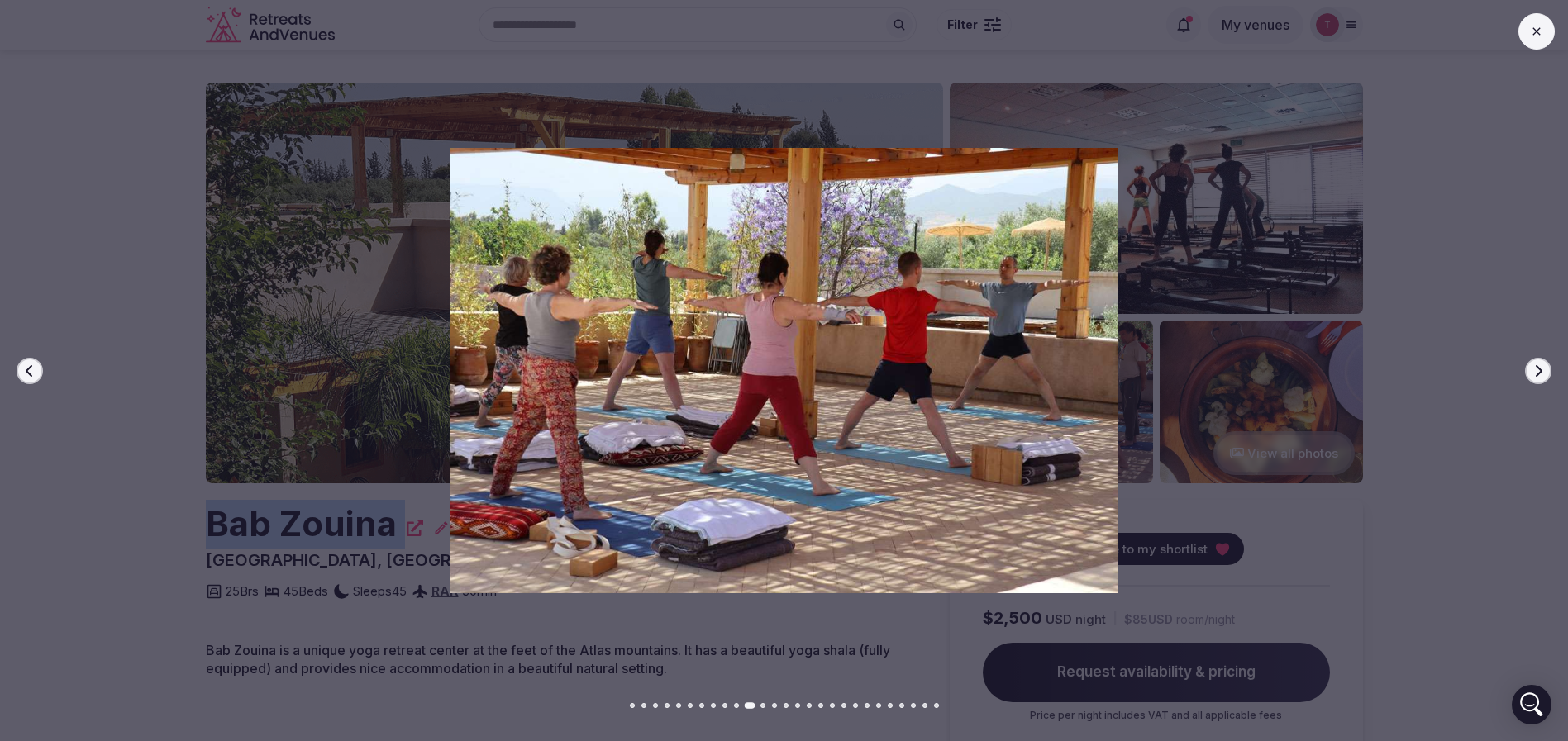
click at [1544, 365] on icon "button" at bounding box center [1539, 371] width 13 height 13
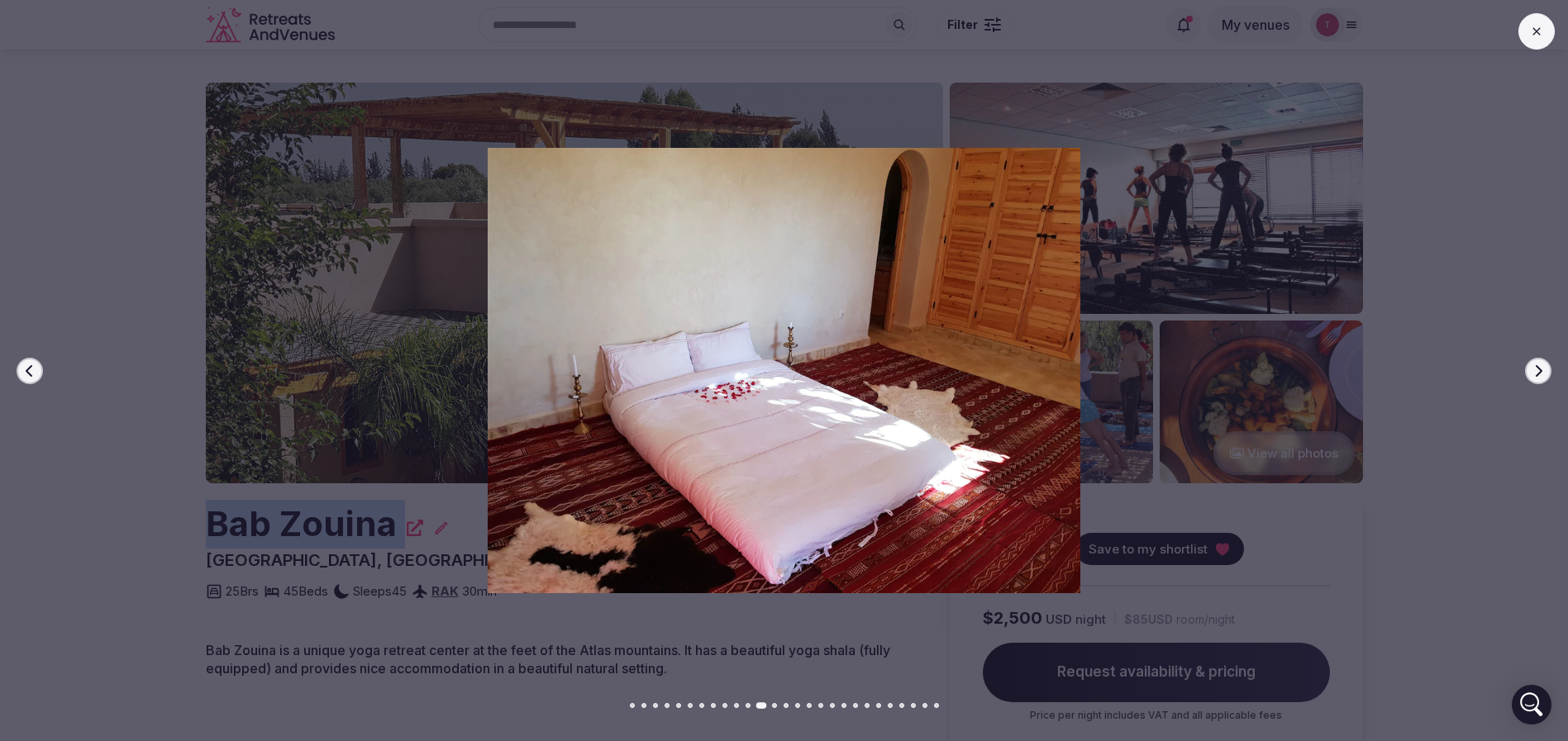
click at [1544, 365] on icon "button" at bounding box center [1539, 371] width 13 height 13
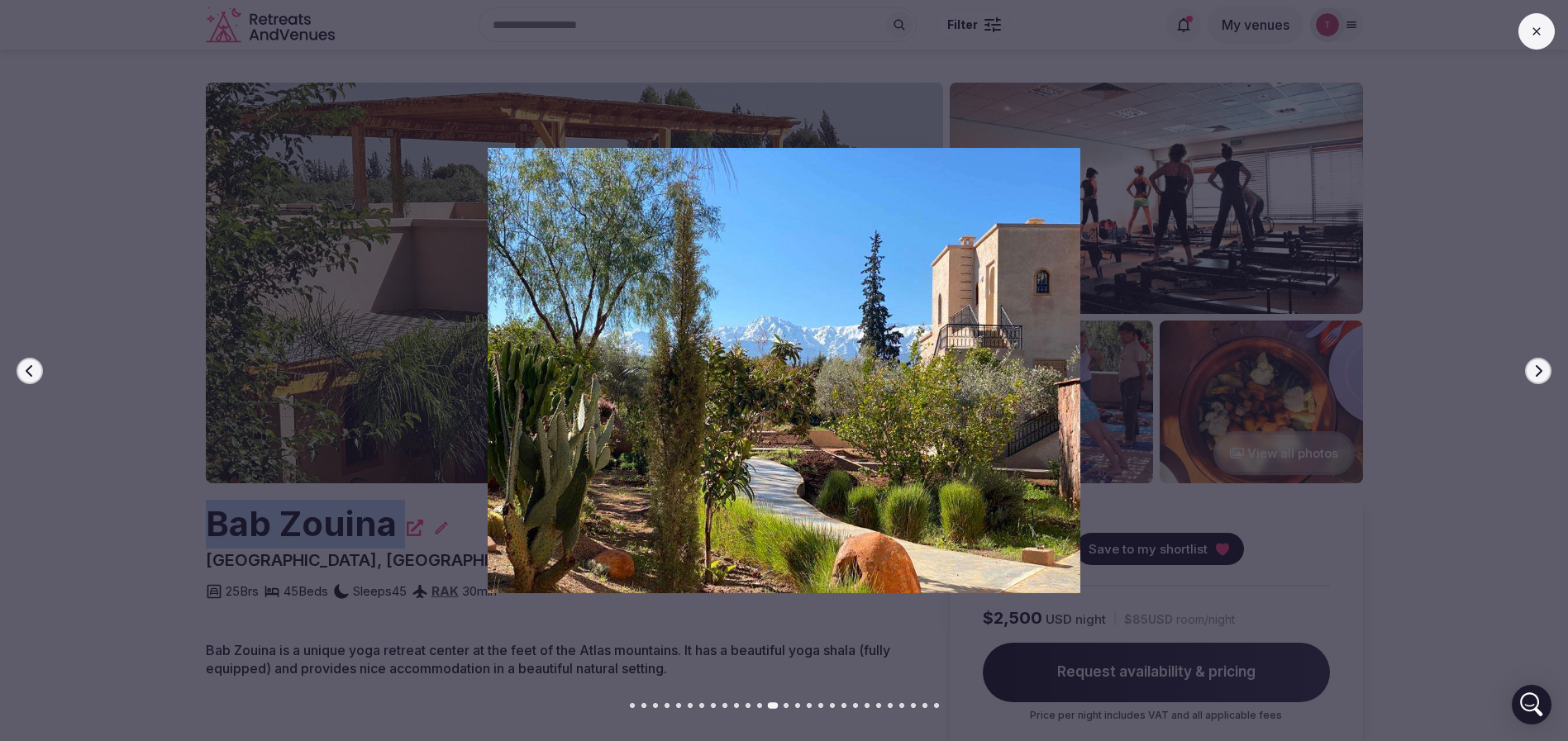
click at [1544, 365] on icon "button" at bounding box center [1539, 371] width 13 height 13
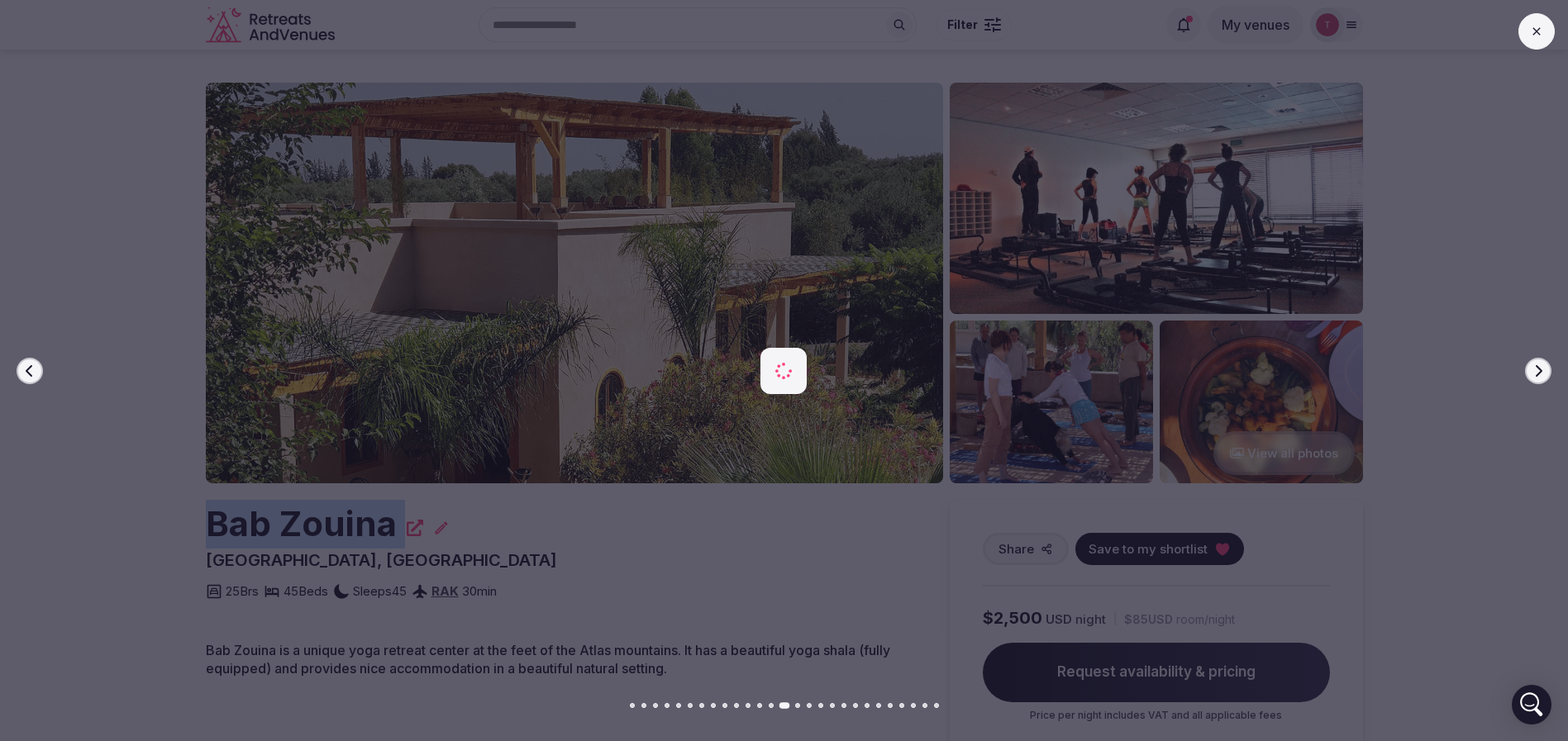
click at [1544, 365] on icon "button" at bounding box center [1539, 371] width 13 height 13
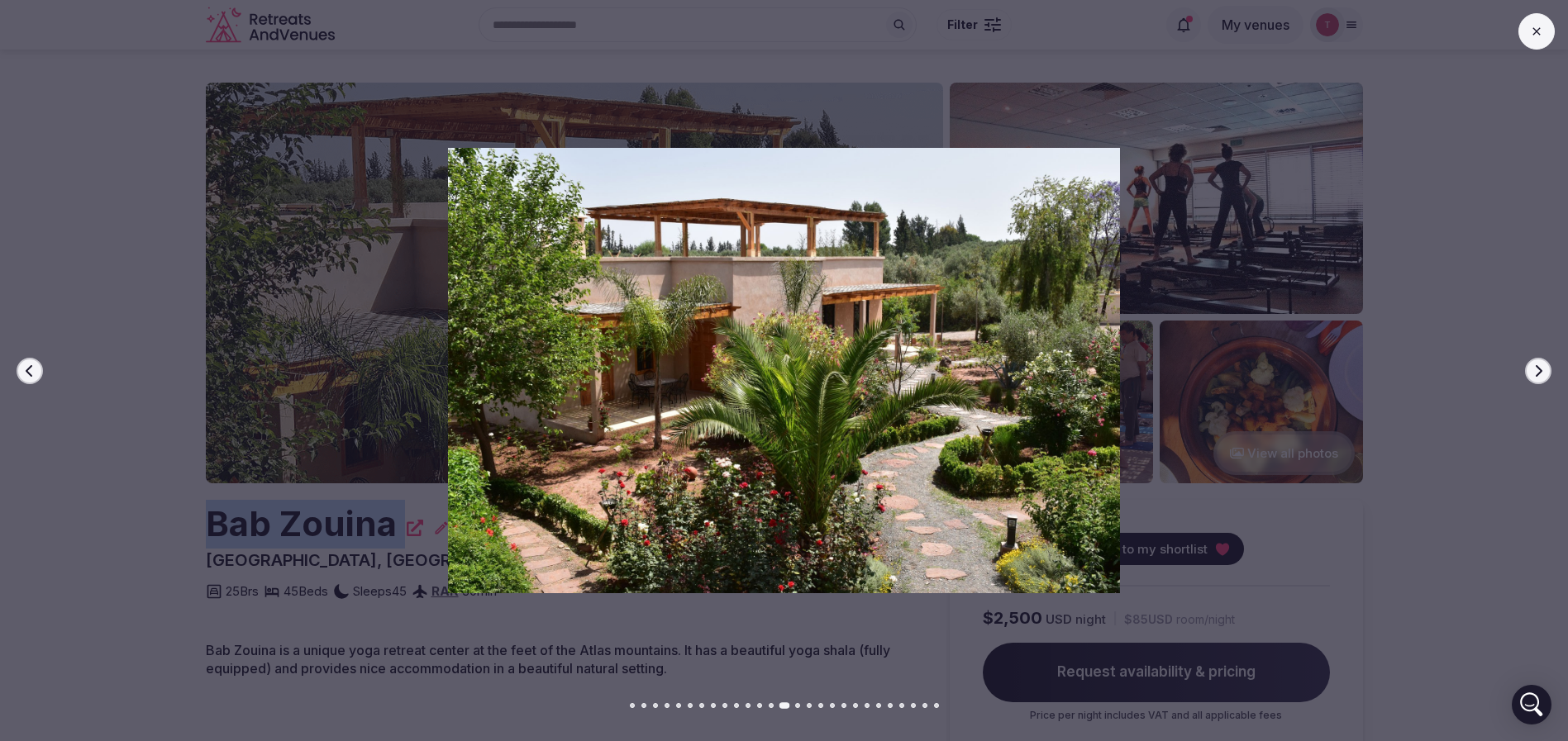
click at [1544, 365] on icon "button" at bounding box center [1539, 371] width 13 height 13
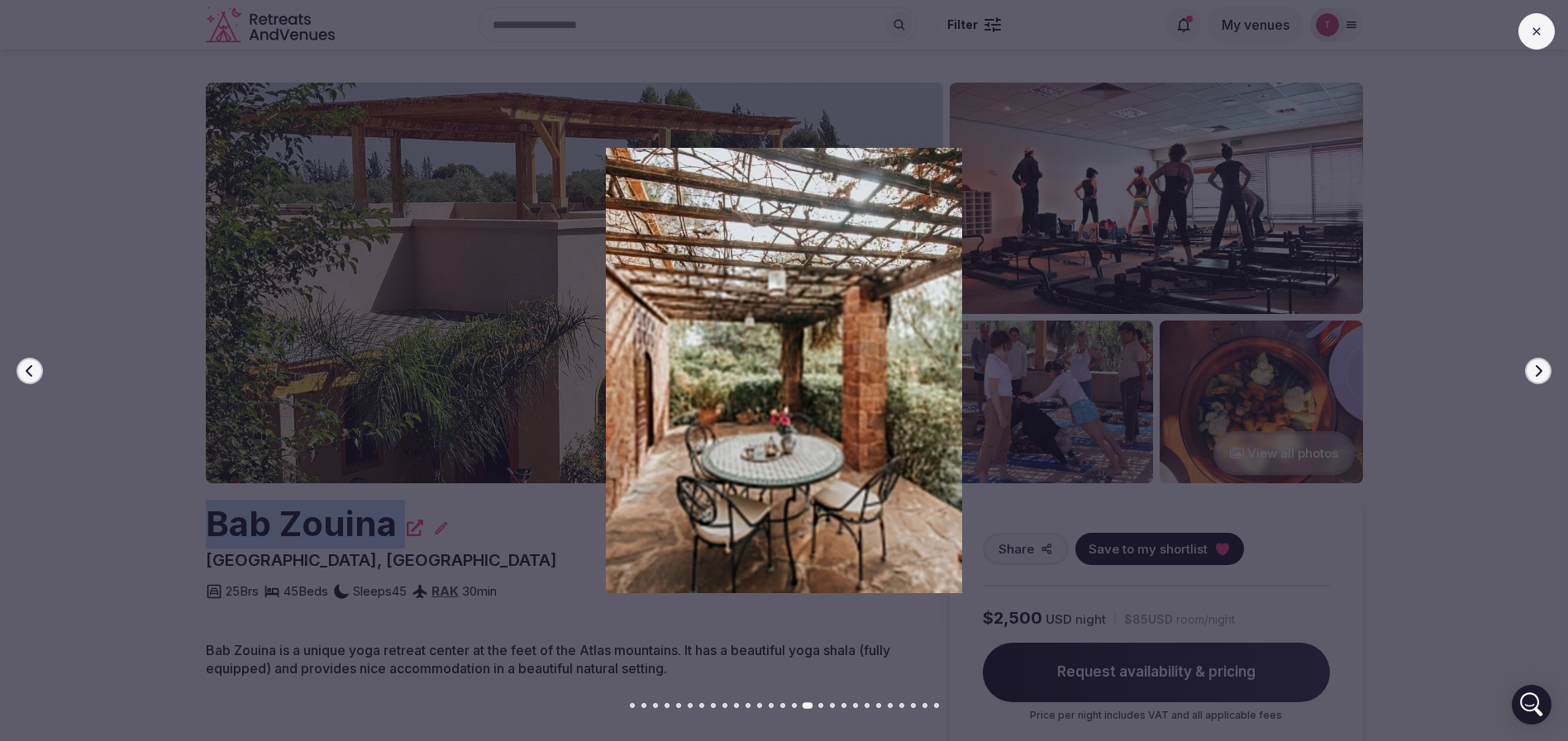
click at [1544, 365] on icon "button" at bounding box center [1539, 371] width 13 height 13
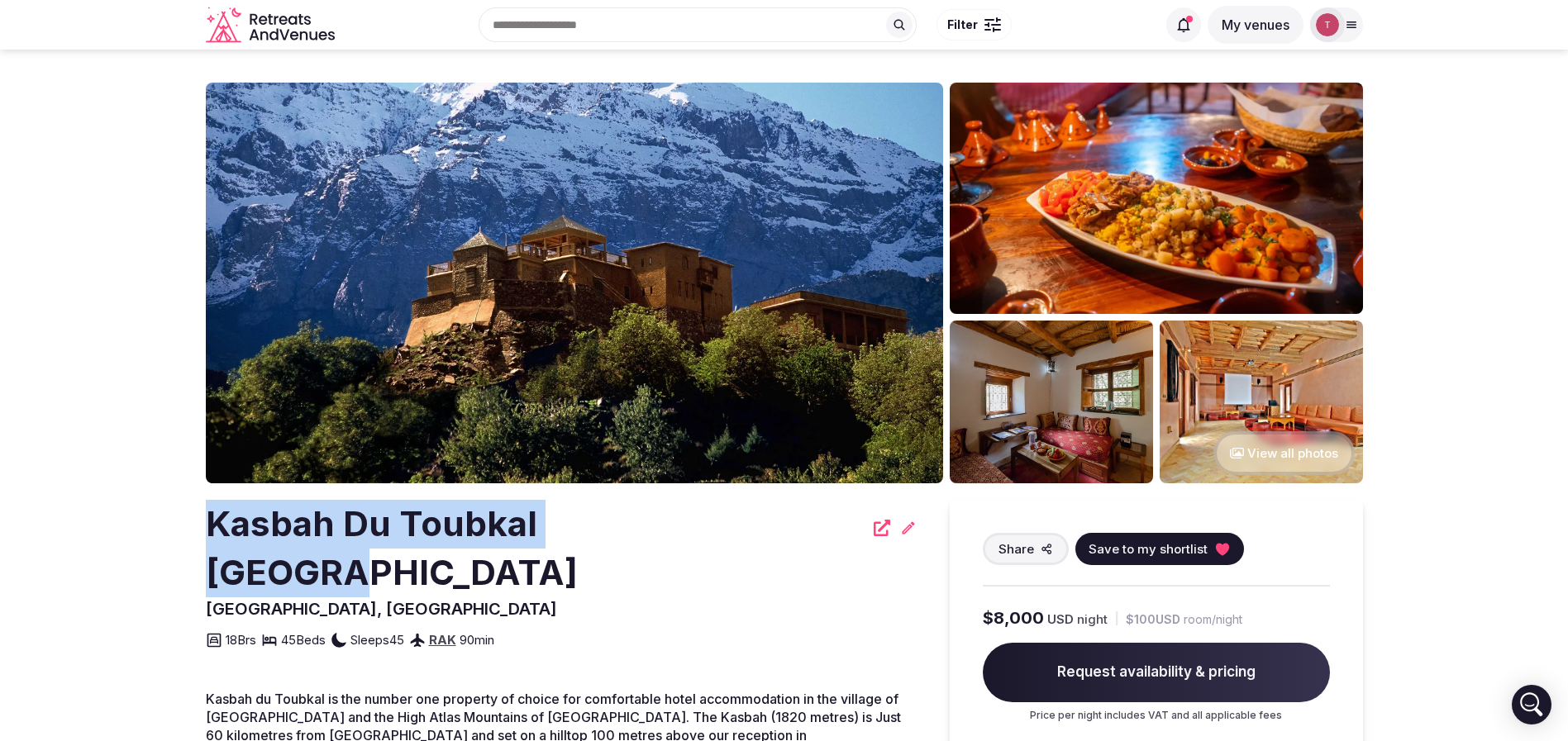
drag, startPoint x: 231, startPoint y: 533, endPoint x: 690, endPoint y: 533, distance: 459.0
copy h2 "Kasbah Du Toubkal Morocco"
click at [671, 241] on img at bounding box center [574, 283] width 738 height 400
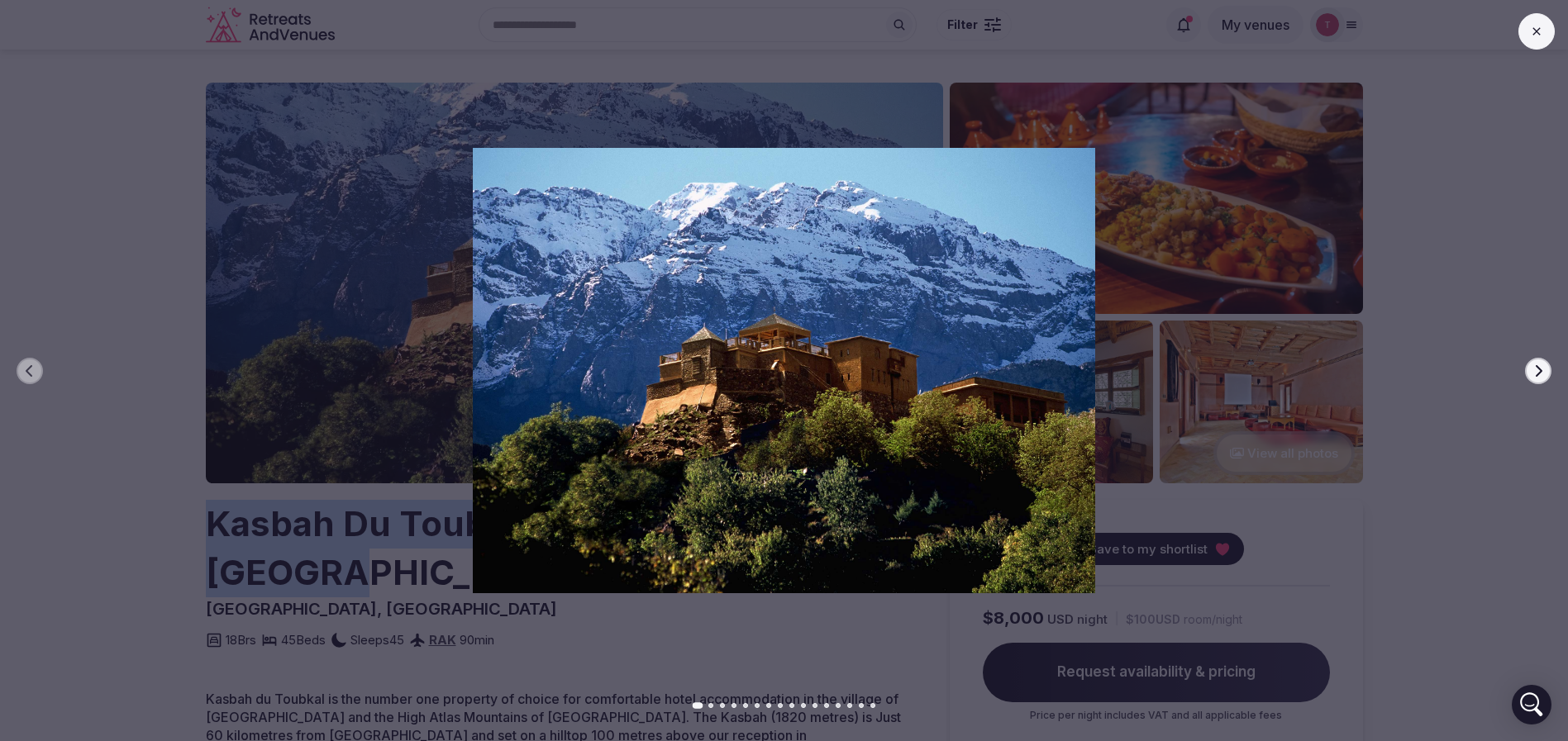
click at [1531, 360] on button "Next slide" at bounding box center [1538, 371] width 27 height 27
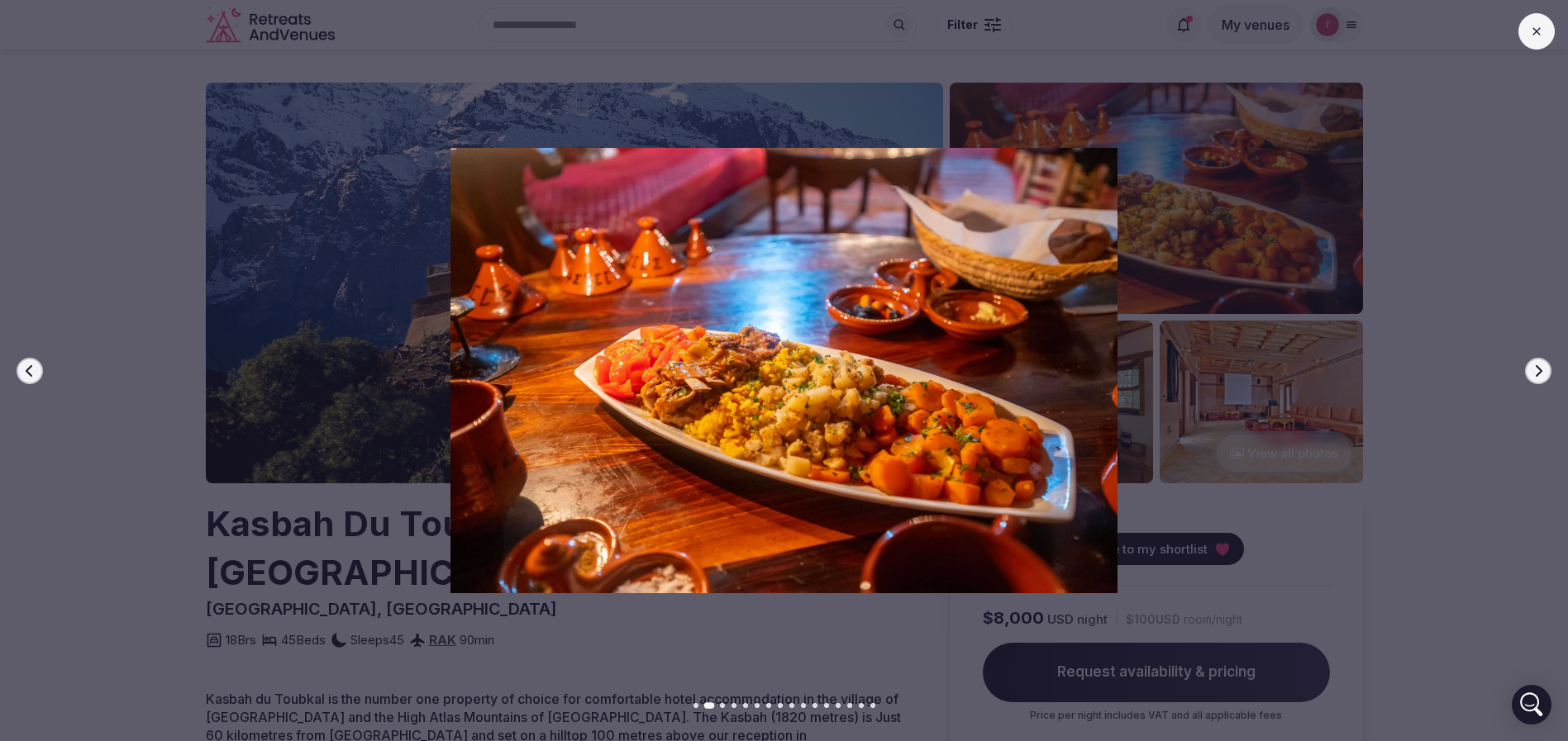
click at [1555, 365] on div at bounding box center [778, 370] width 1582 height 444
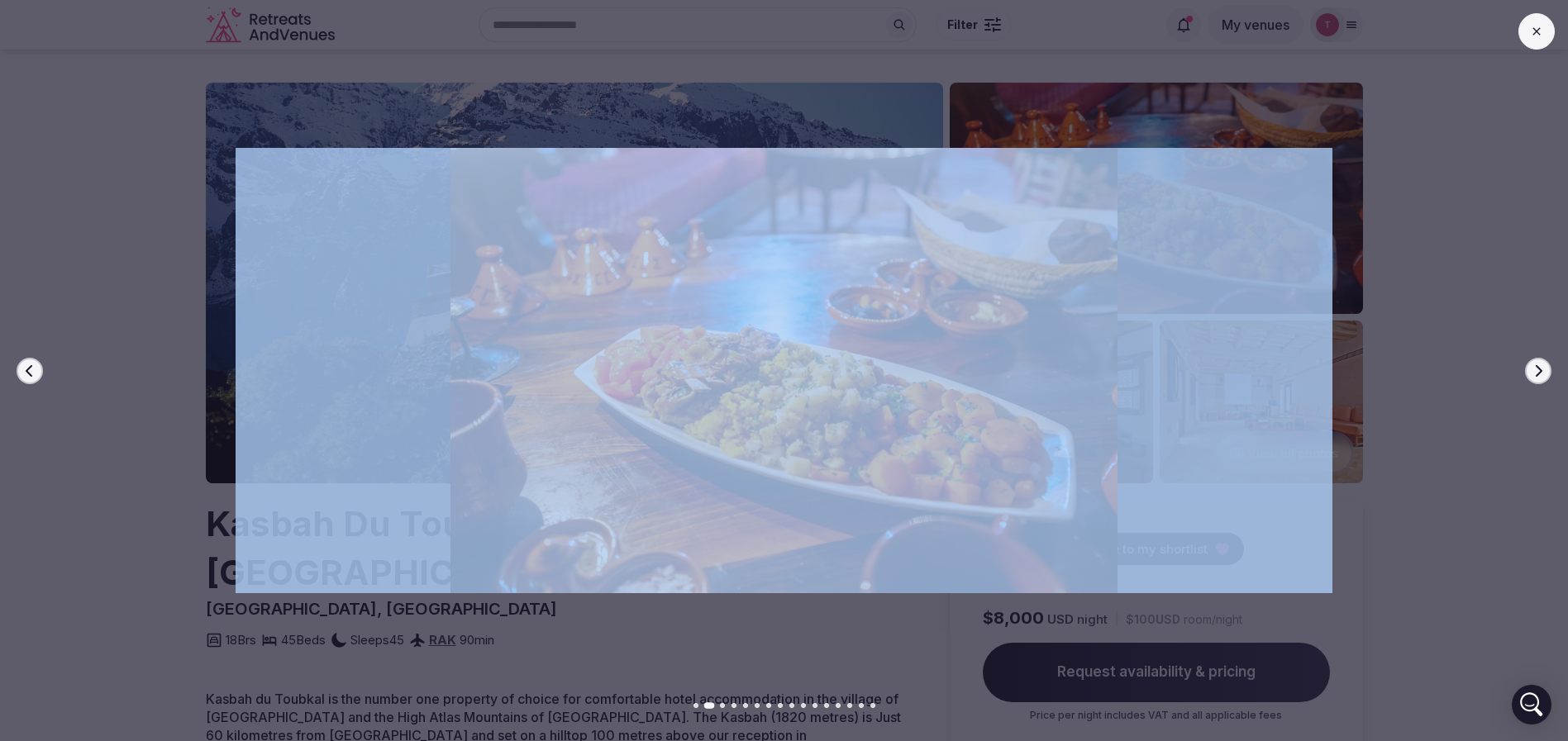
click at [1555, 365] on div at bounding box center [778, 370] width 1582 height 444
click at [1555, 367] on div at bounding box center [778, 370] width 1582 height 444
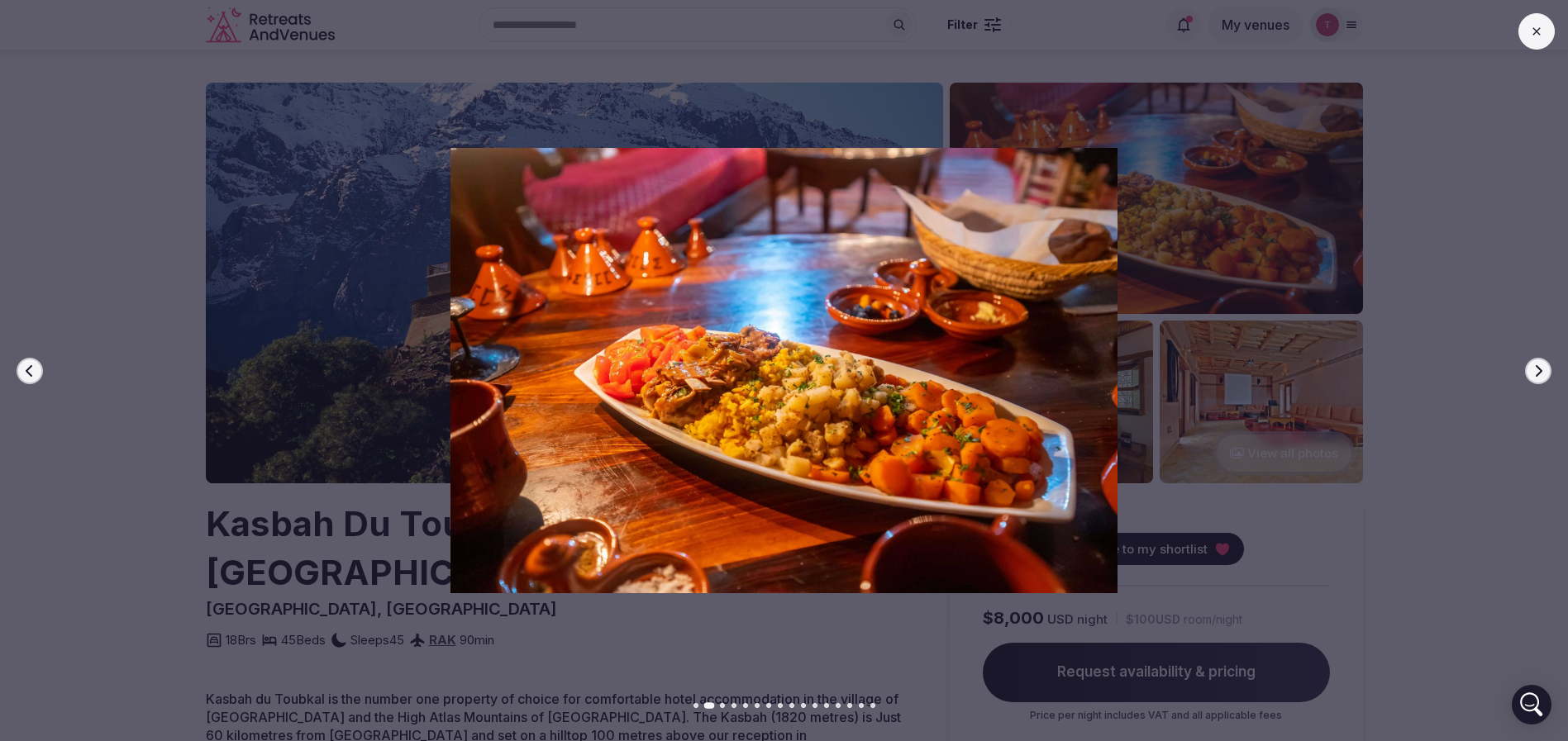
click at [1553, 373] on div at bounding box center [778, 370] width 1582 height 444
click at [1565, 367] on div at bounding box center [778, 370] width 1582 height 444
click at [1542, 377] on button "Next slide" at bounding box center [1538, 371] width 27 height 27
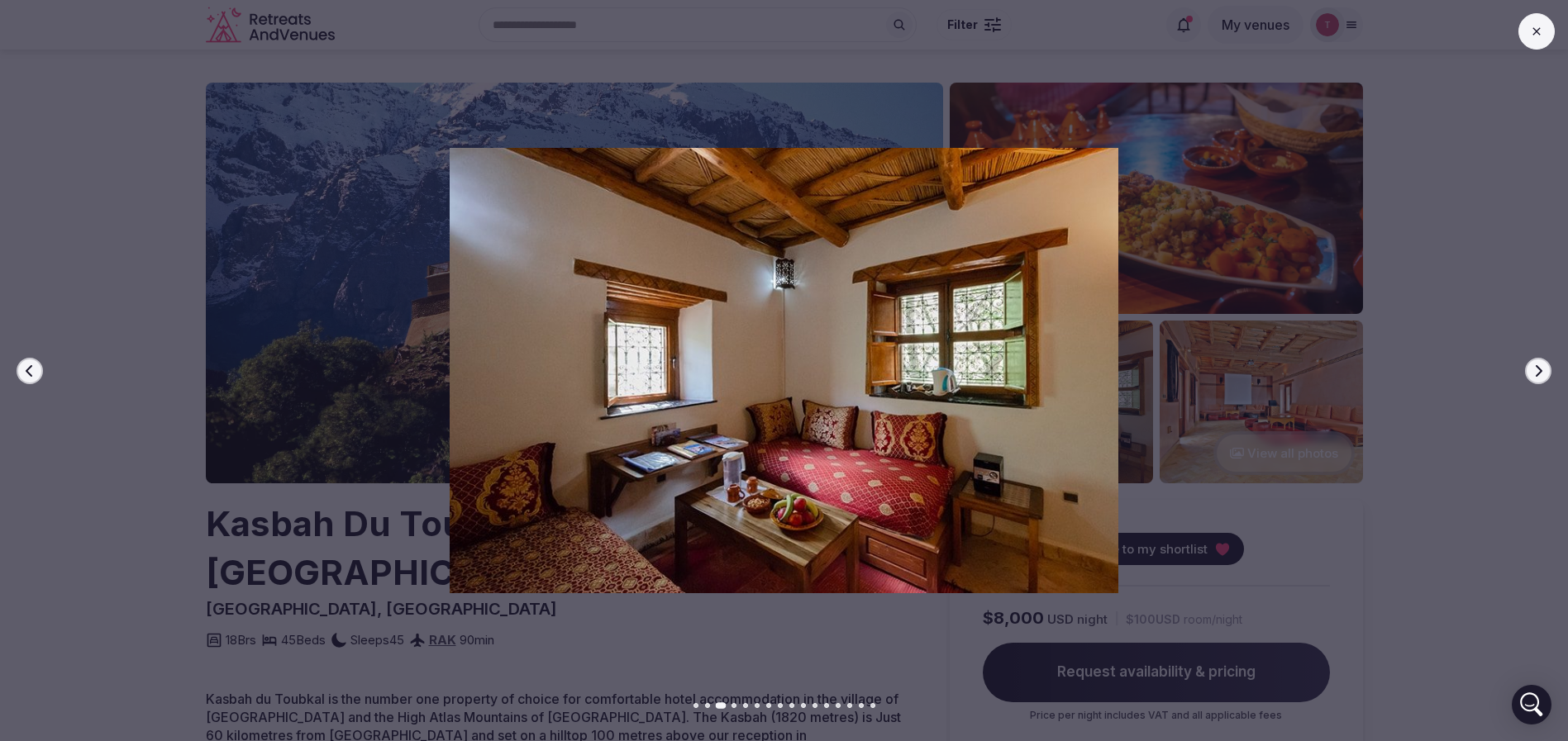
click at [1543, 372] on icon "button" at bounding box center [1539, 371] width 13 height 13
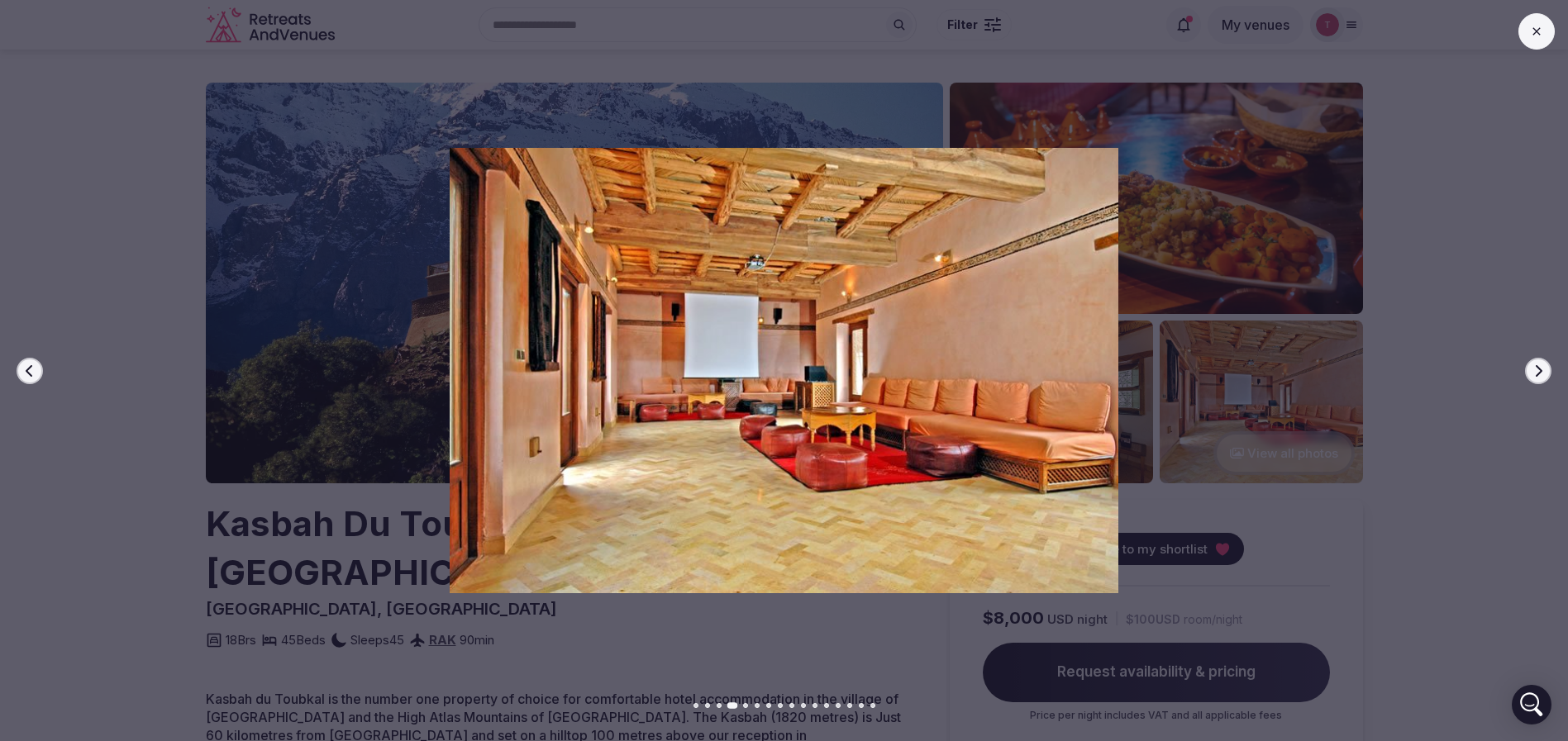
click at [1543, 372] on icon "button" at bounding box center [1539, 371] width 13 height 13
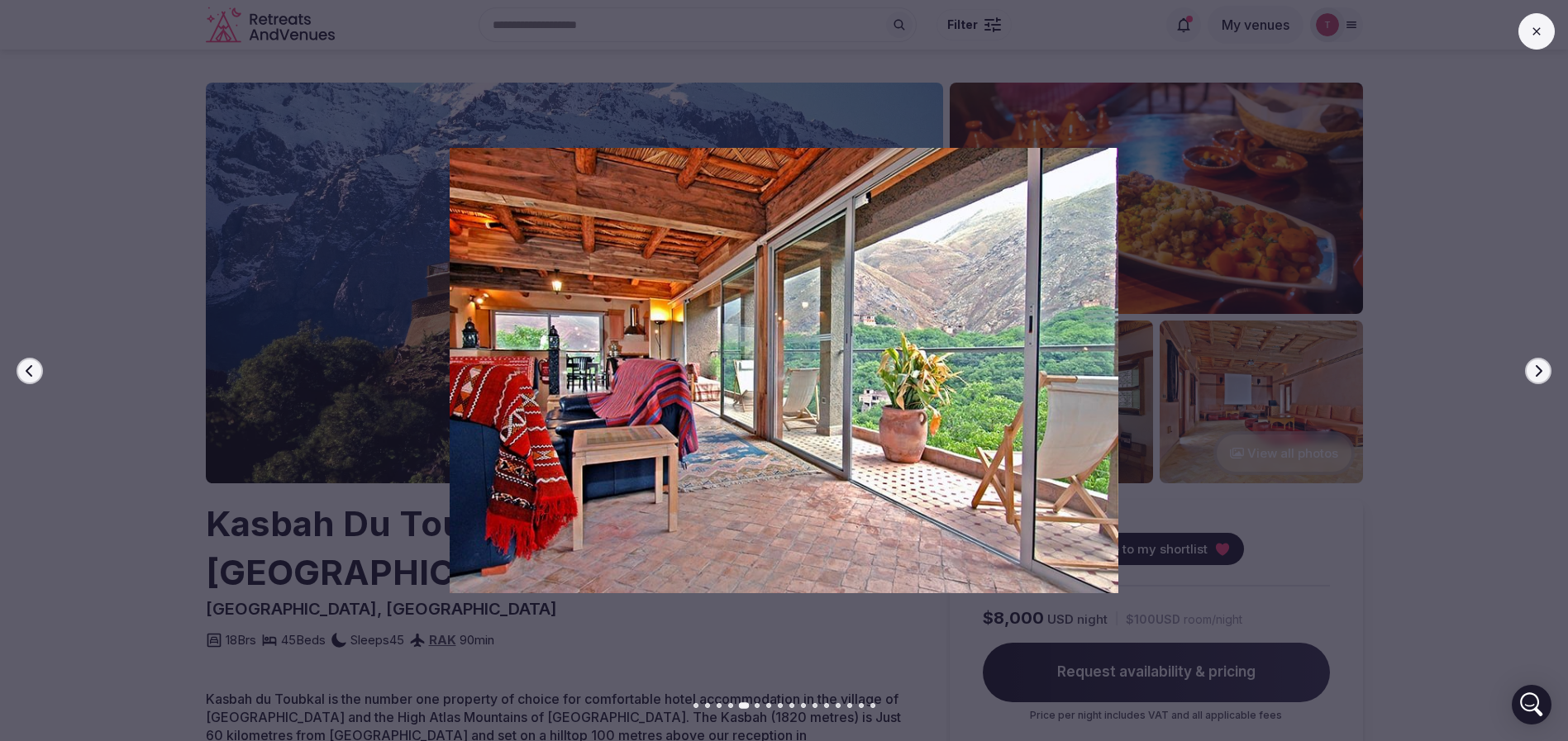
click at [1543, 372] on icon "button" at bounding box center [1539, 371] width 13 height 13
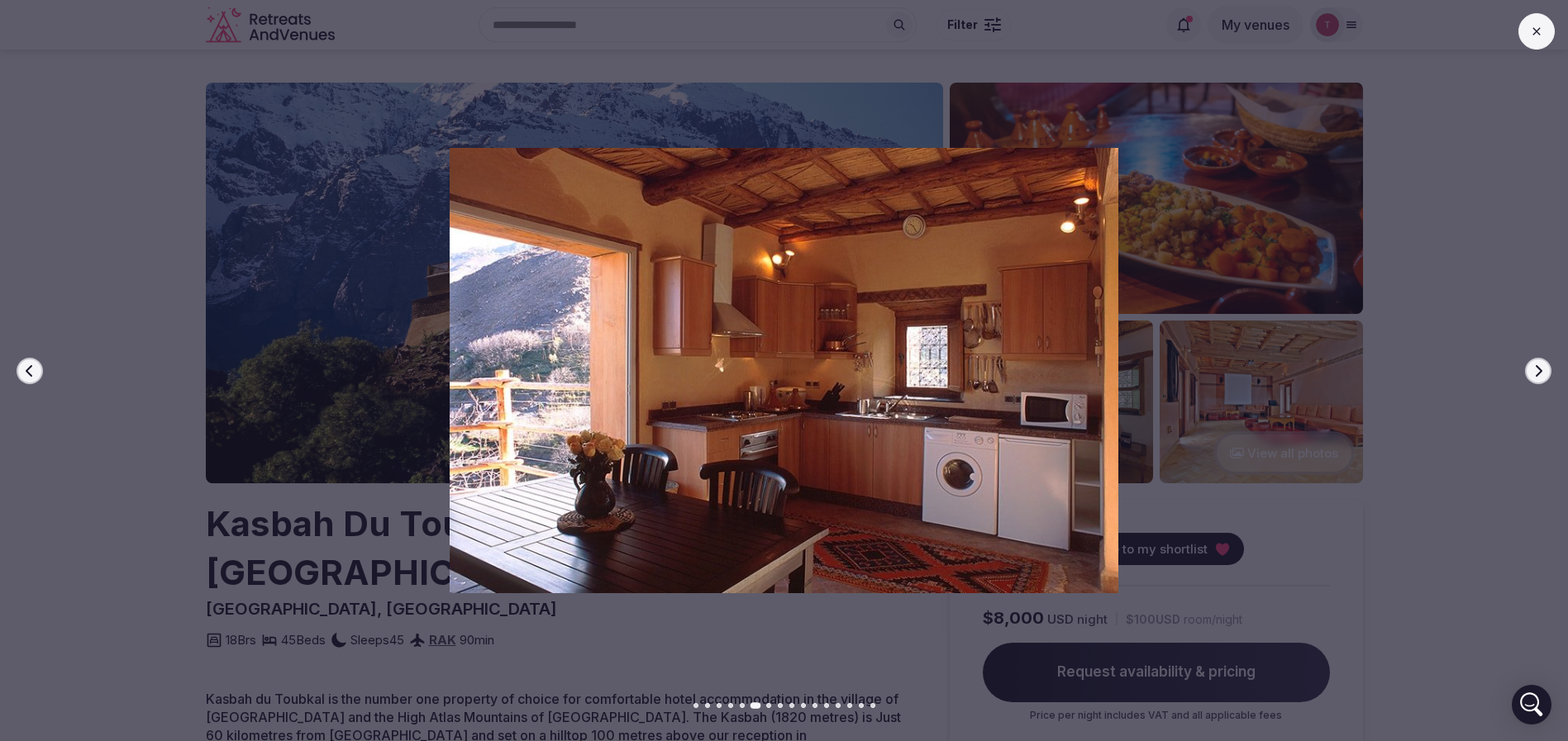
click at [1543, 372] on icon "button" at bounding box center [1539, 371] width 13 height 13
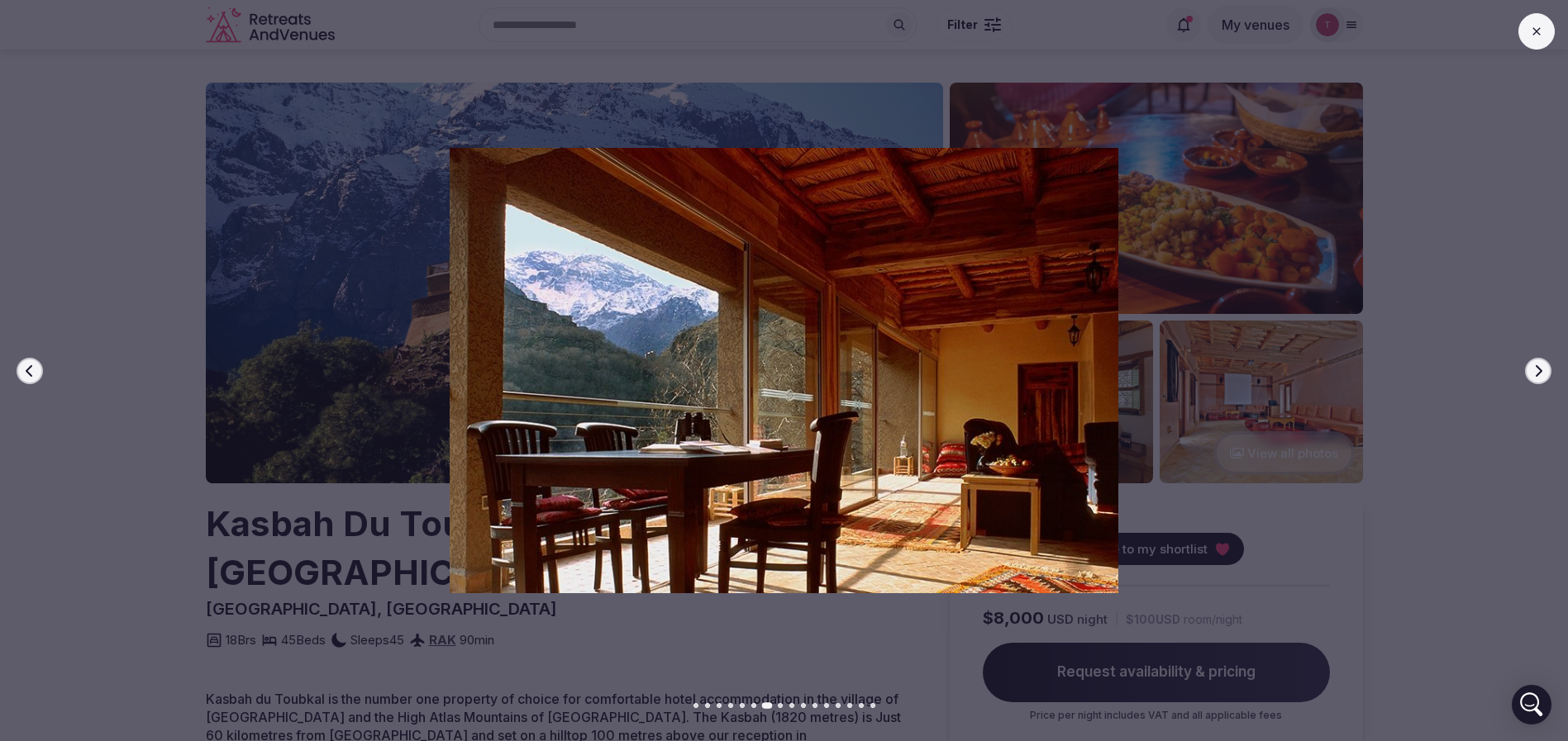
click at [1543, 372] on icon "button" at bounding box center [1539, 371] width 13 height 13
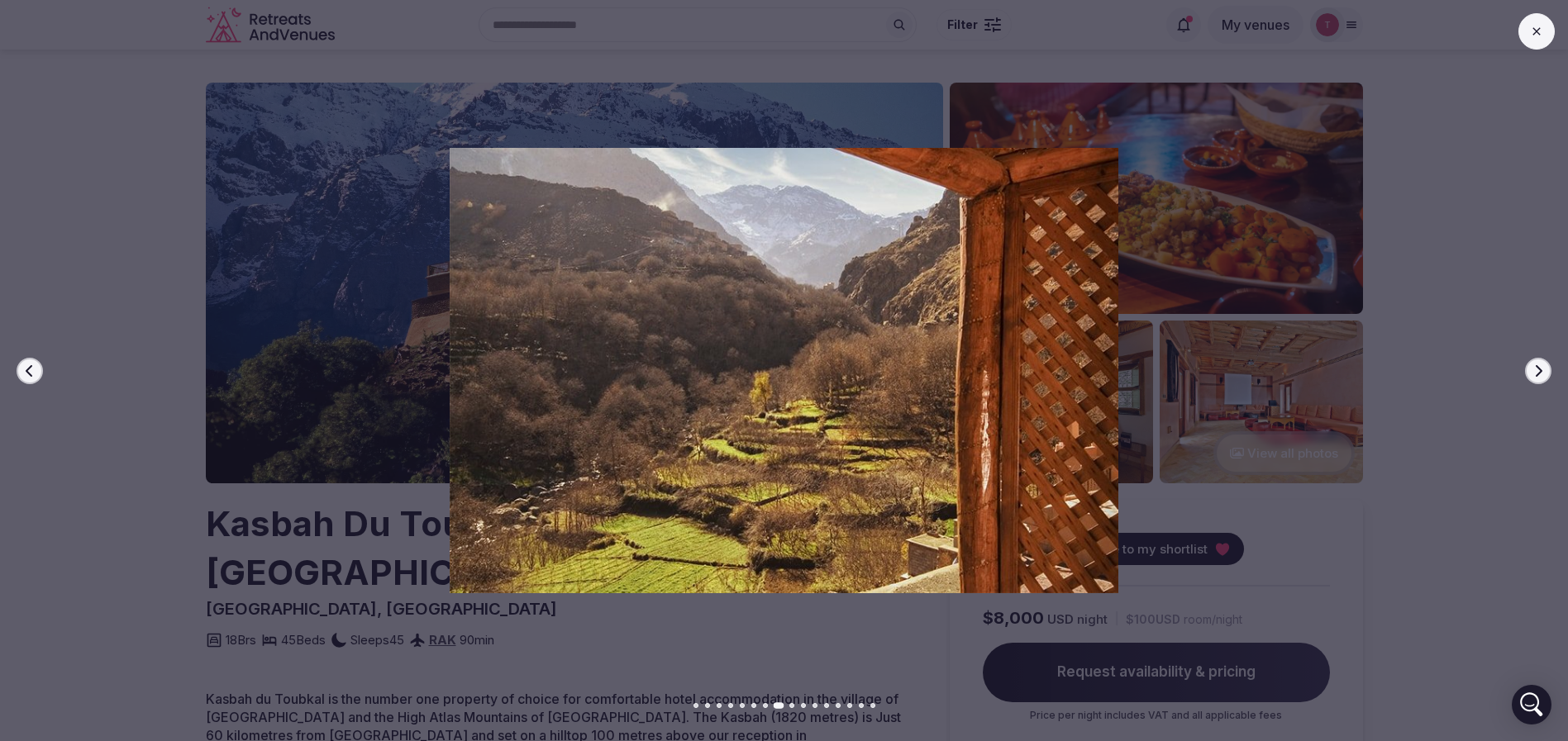
click at [1543, 372] on icon "button" at bounding box center [1539, 371] width 13 height 13
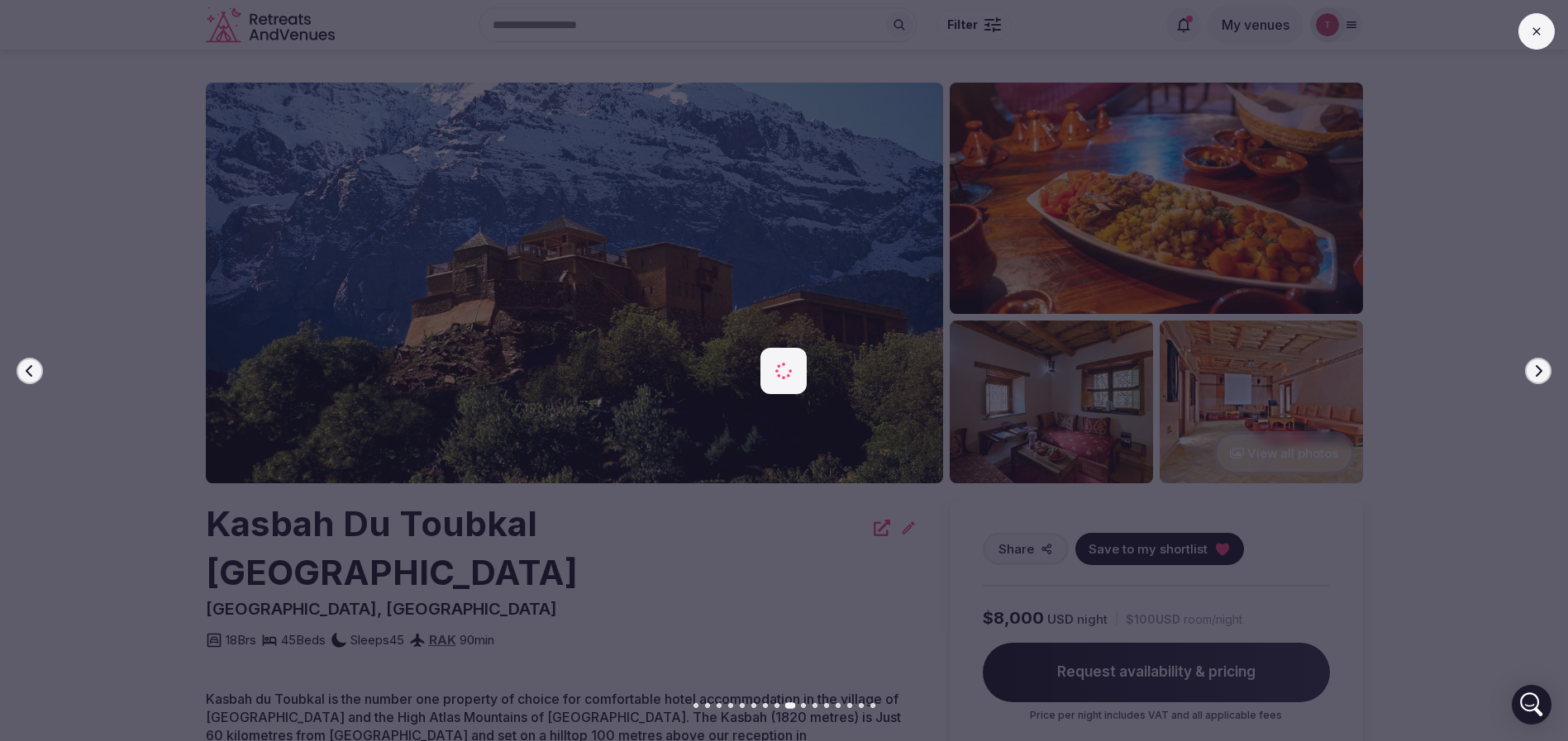
click at [1543, 372] on icon "button" at bounding box center [1539, 371] width 13 height 13
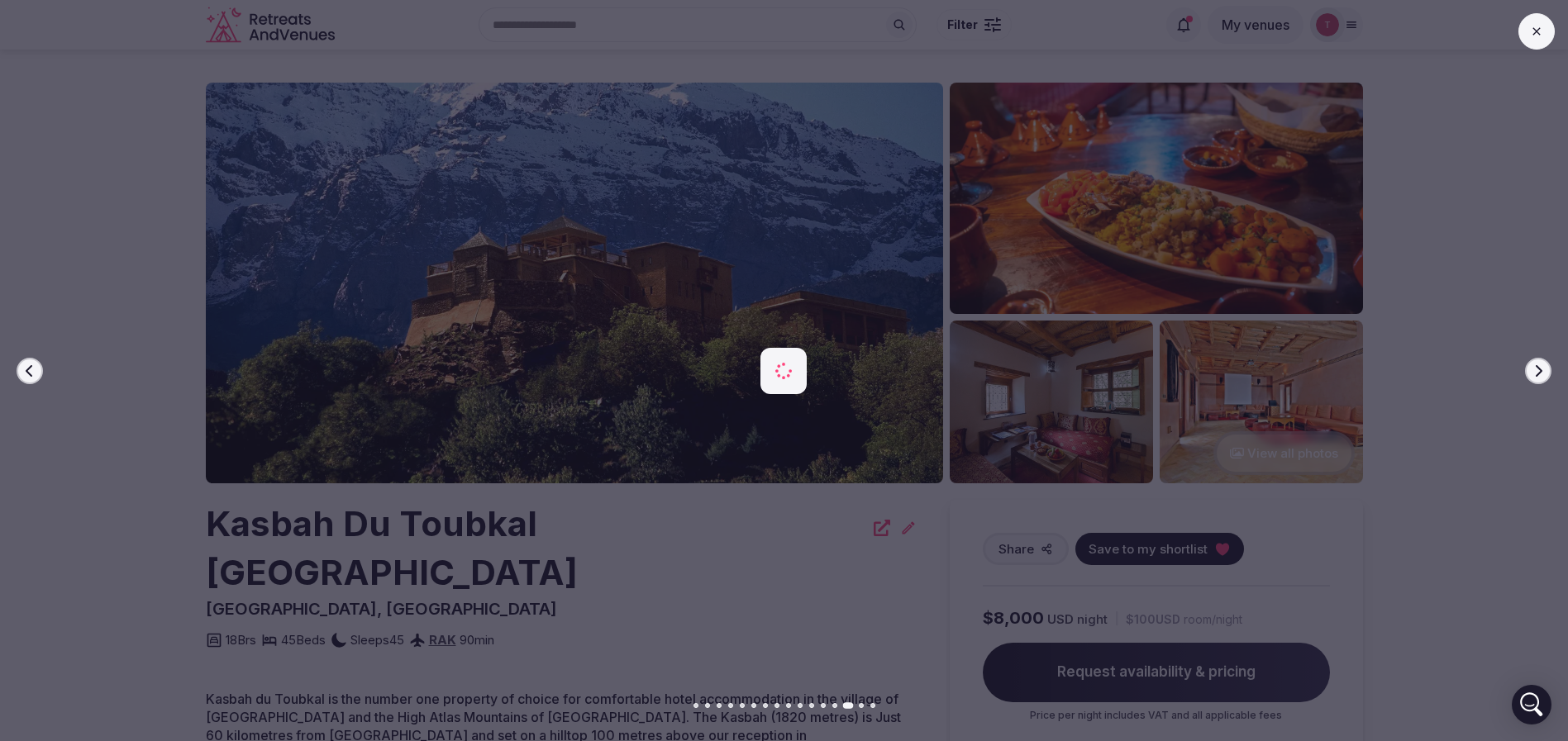
click at [1543, 372] on icon "button" at bounding box center [1539, 371] width 13 height 13
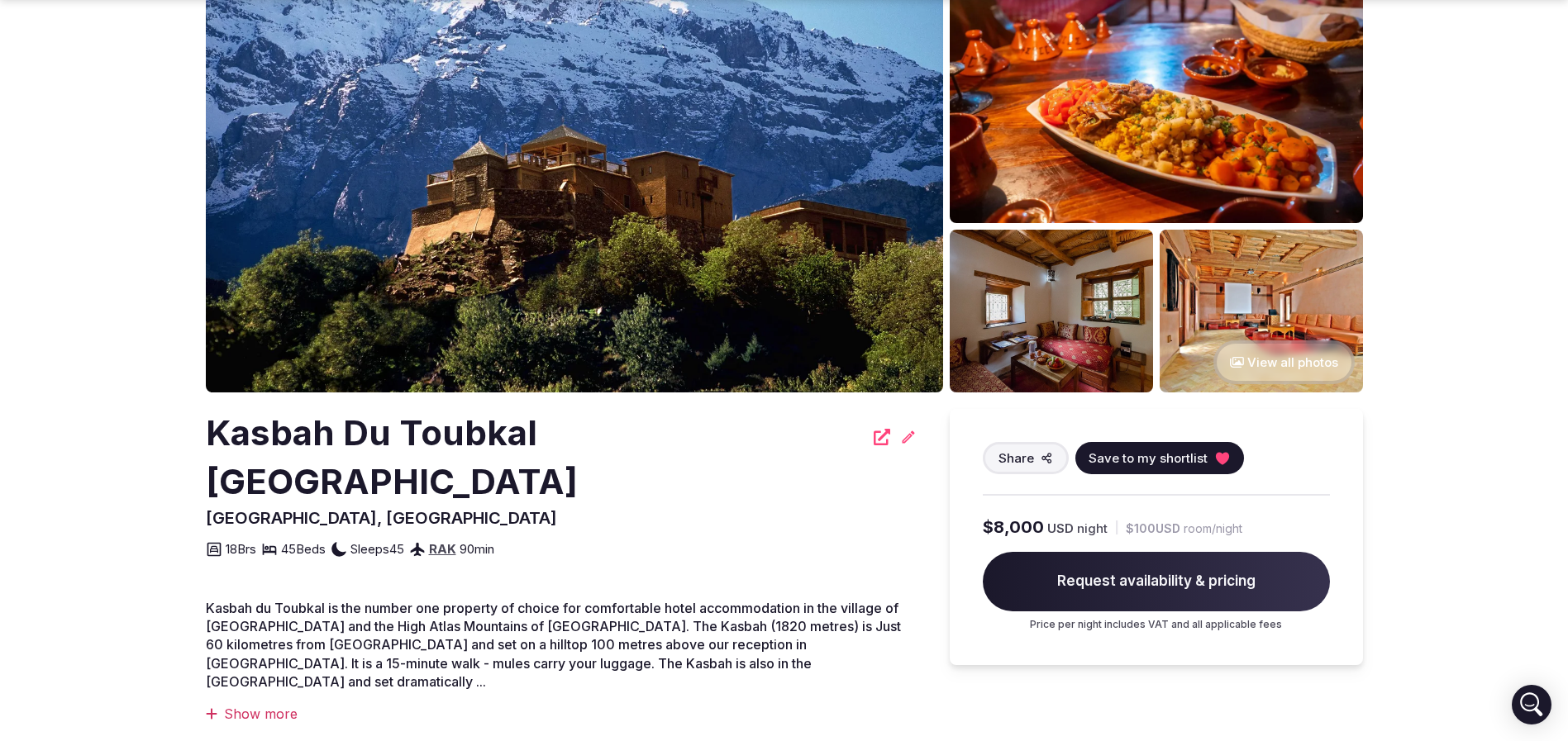
scroll to position [124, 0]
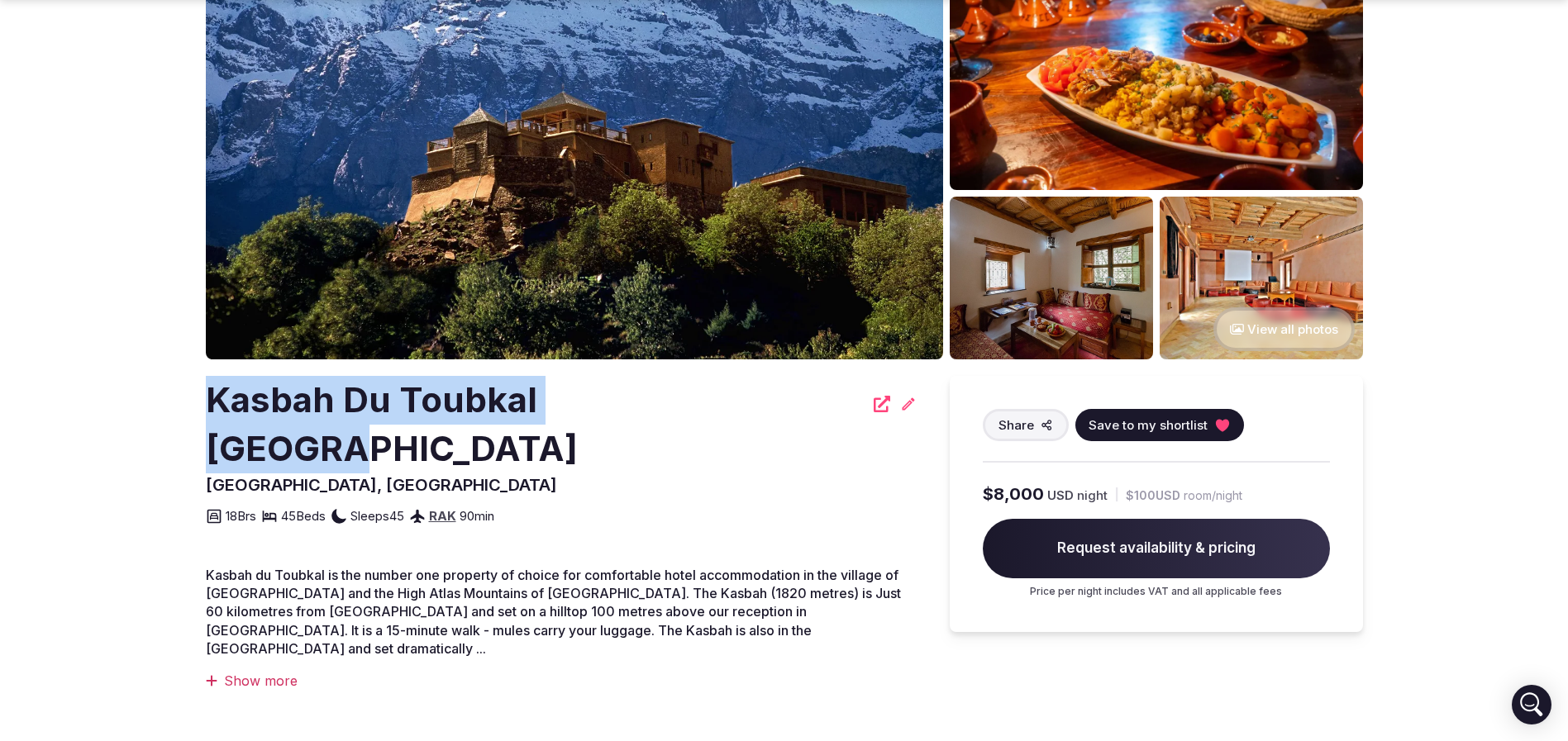
drag, startPoint x: 243, startPoint y: 404, endPoint x: 684, endPoint y: 411, distance: 441.1
copy h2 "Kasbah Du Toubkal Morocco"
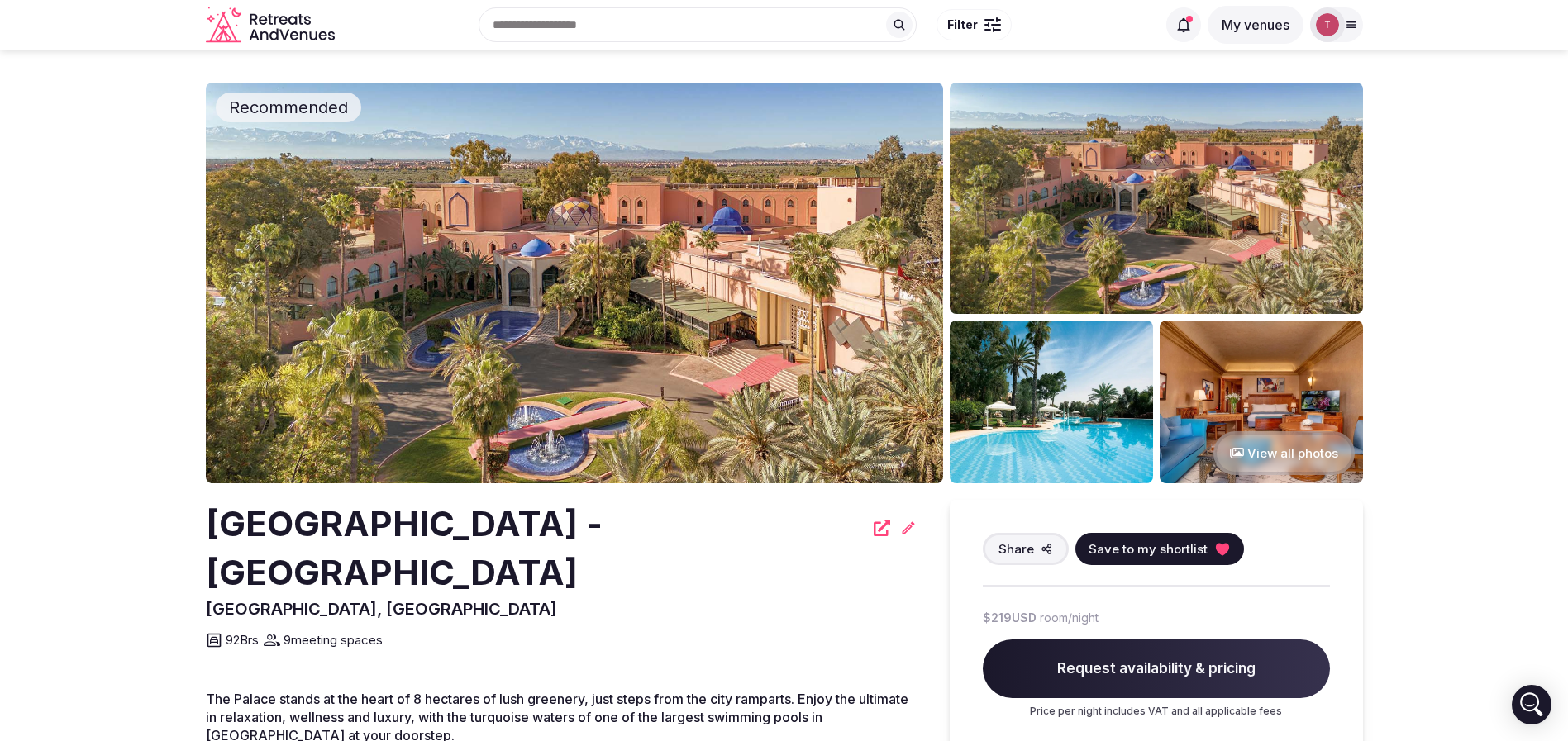
drag, startPoint x: 211, startPoint y: 516, endPoint x: 333, endPoint y: 566, distance: 131.8
click at [333, 566] on h2 "[GEOGRAPHIC_DATA] - [GEOGRAPHIC_DATA]" at bounding box center [535, 548] width 658 height 97
copy h2 "[GEOGRAPHIC_DATA] - [GEOGRAPHIC_DATA]"
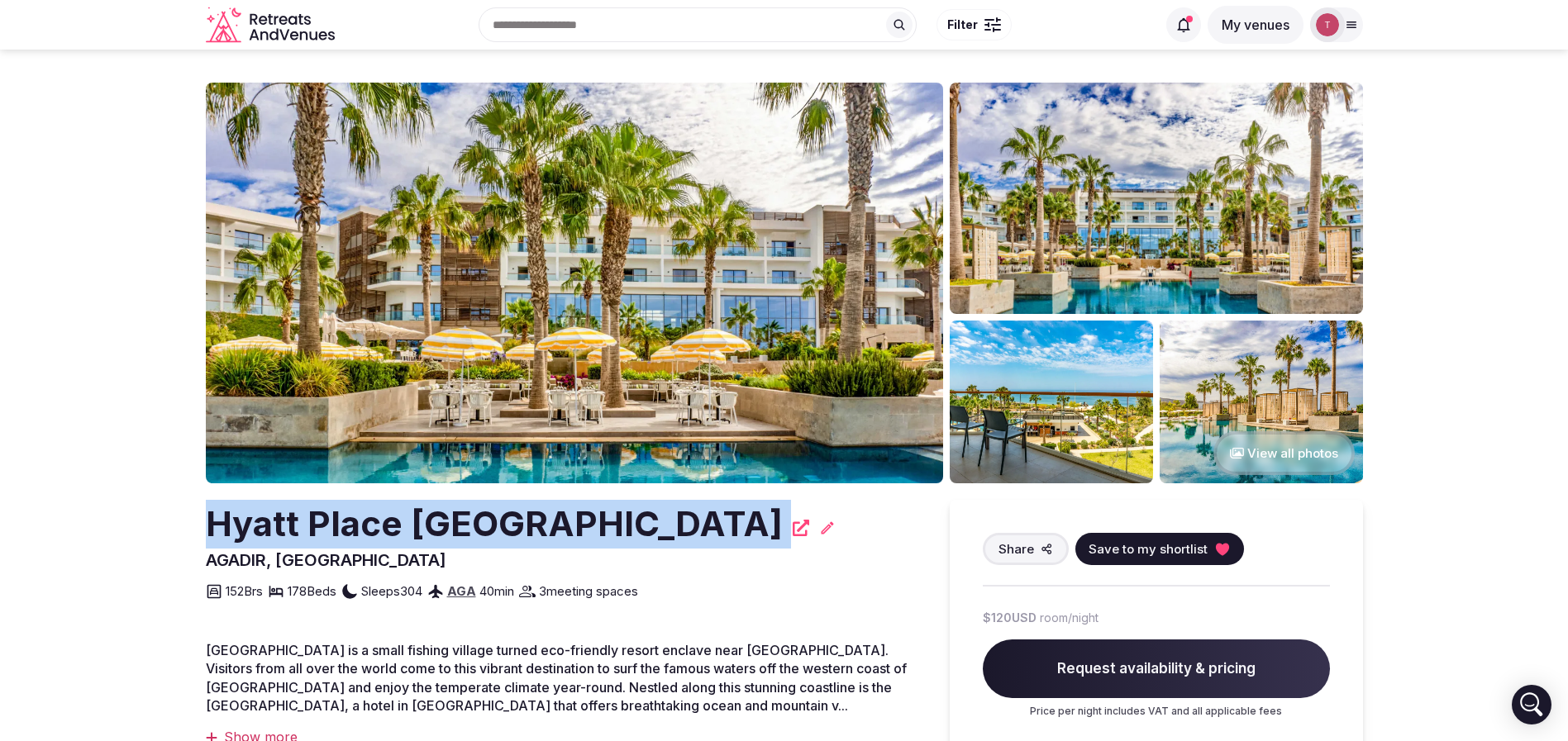
drag, startPoint x: 164, startPoint y: 540, endPoint x: 683, endPoint y: 511, distance: 519.8
copy div "Hyatt Place Taghazout Bay"
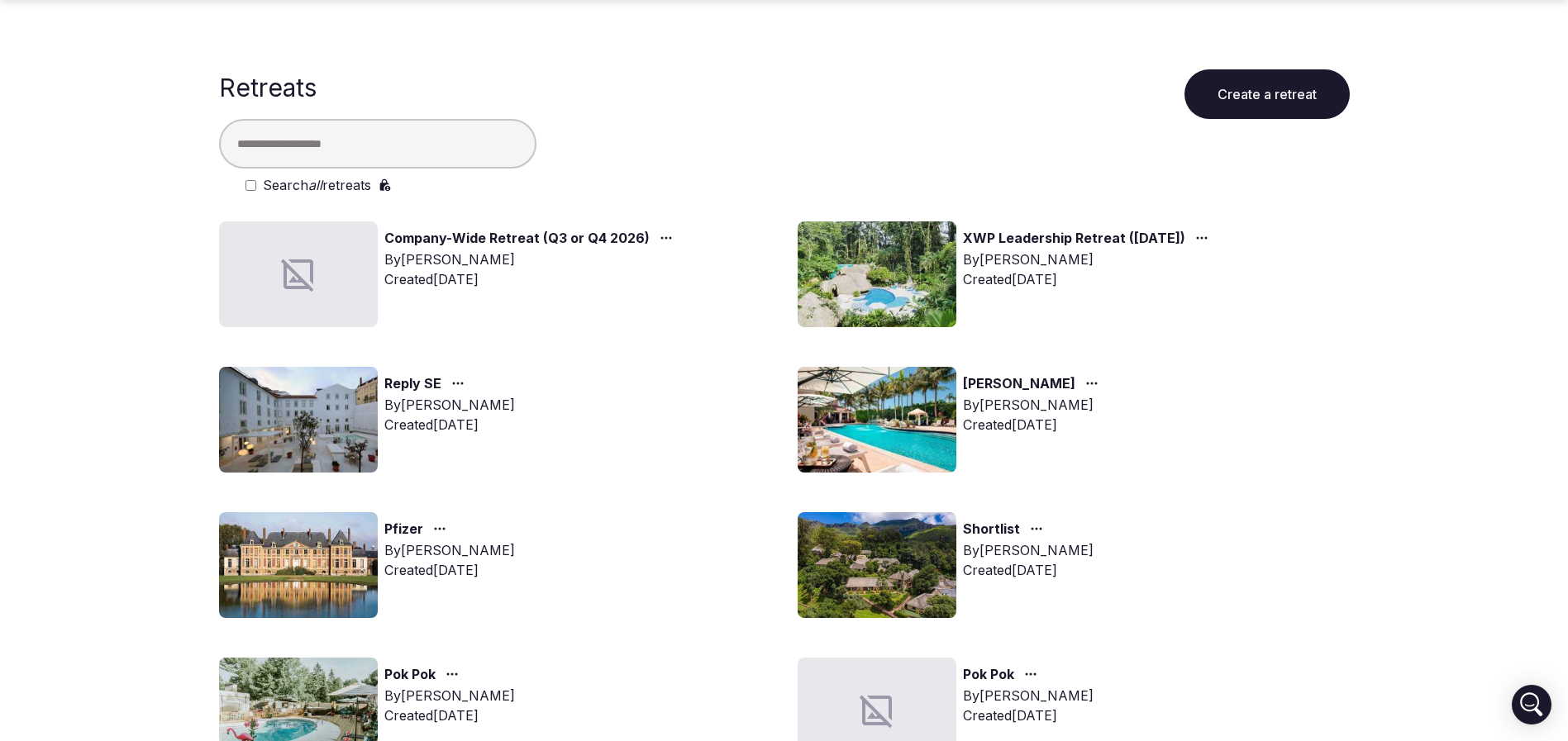
scroll to position [886, 0]
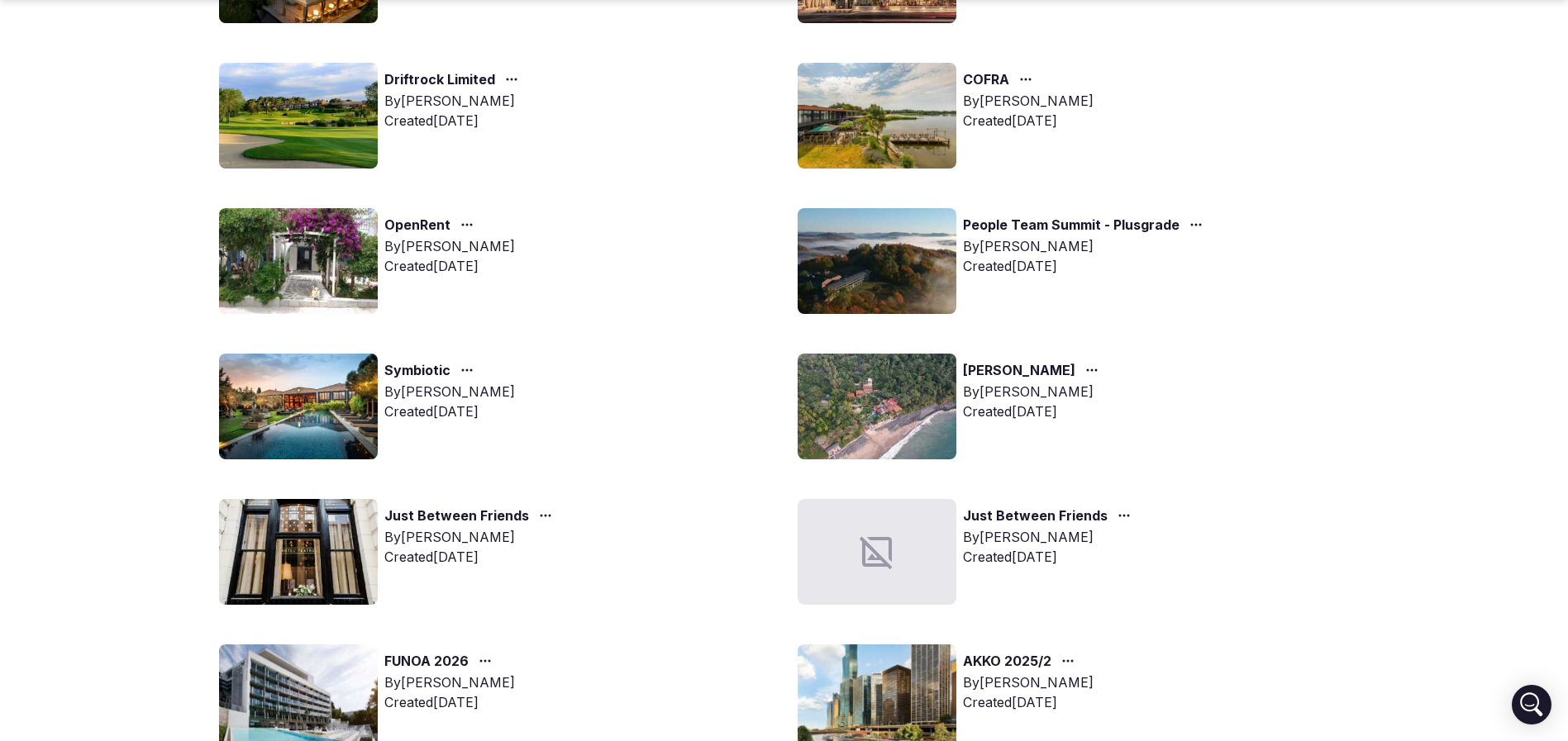
click at [318, 406] on img at bounding box center [298, 406] width 159 height 106
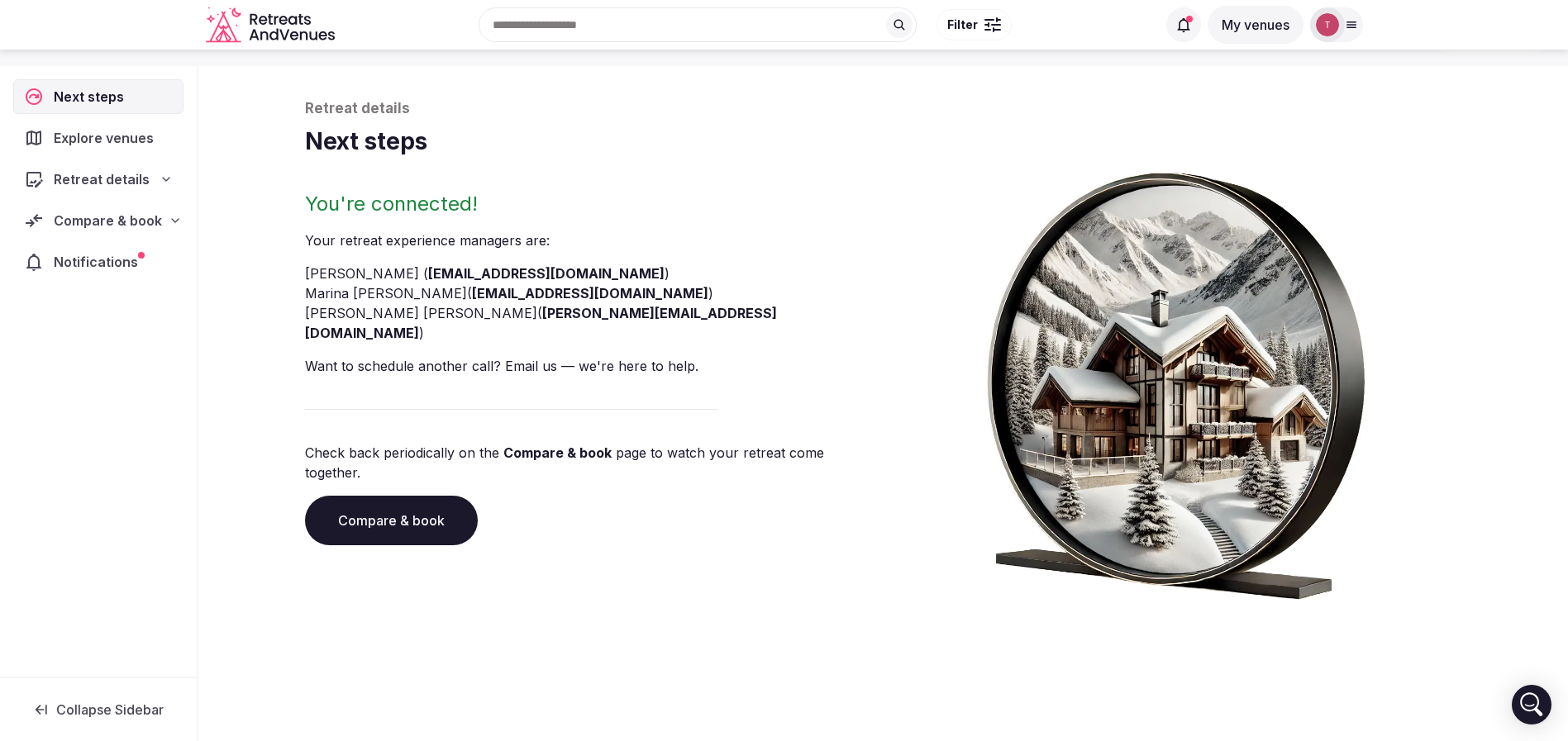
click at [400, 496] on link "Compare & book" at bounding box center [391, 521] width 173 height 50
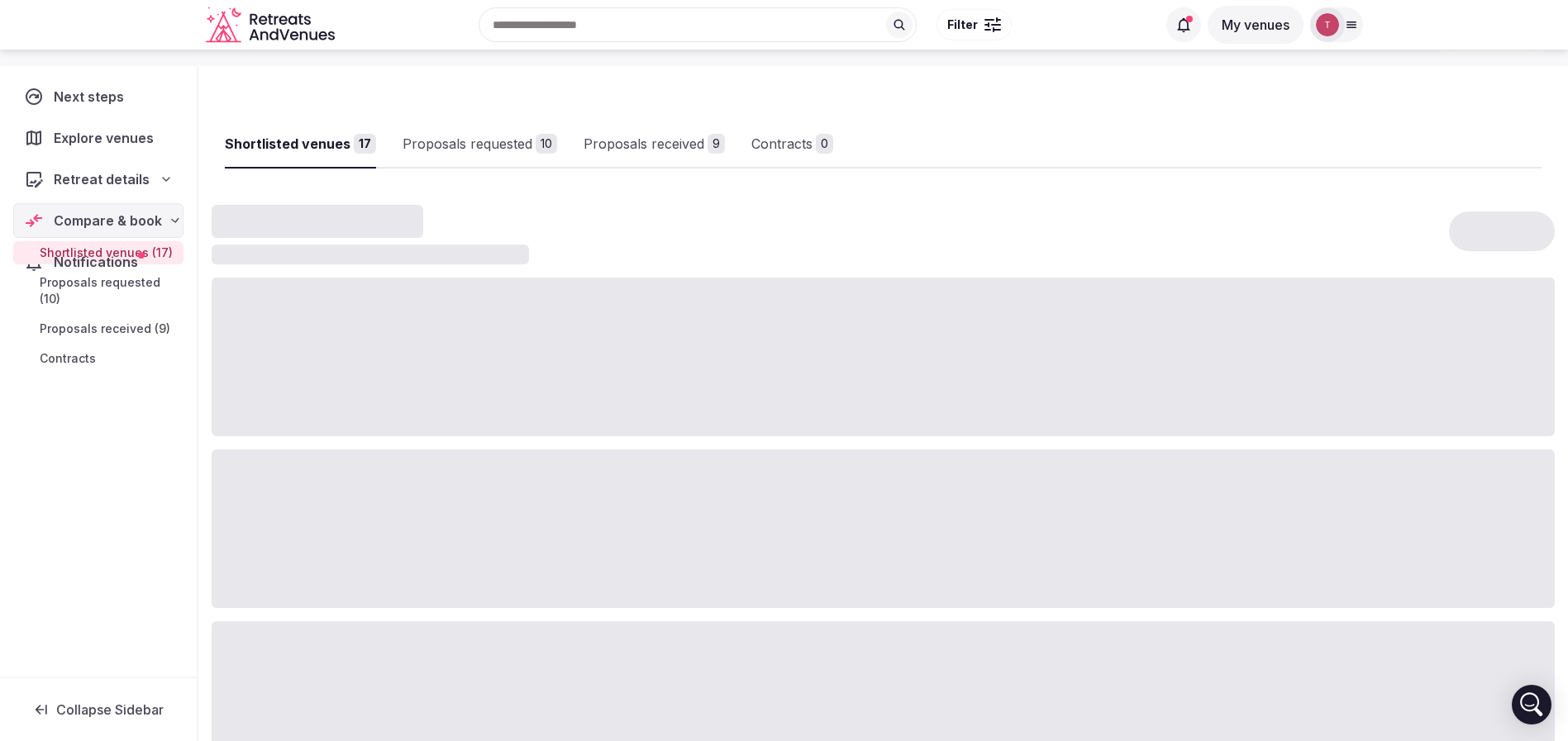
click at [400, 485] on div at bounding box center [883, 529] width 1343 height 159
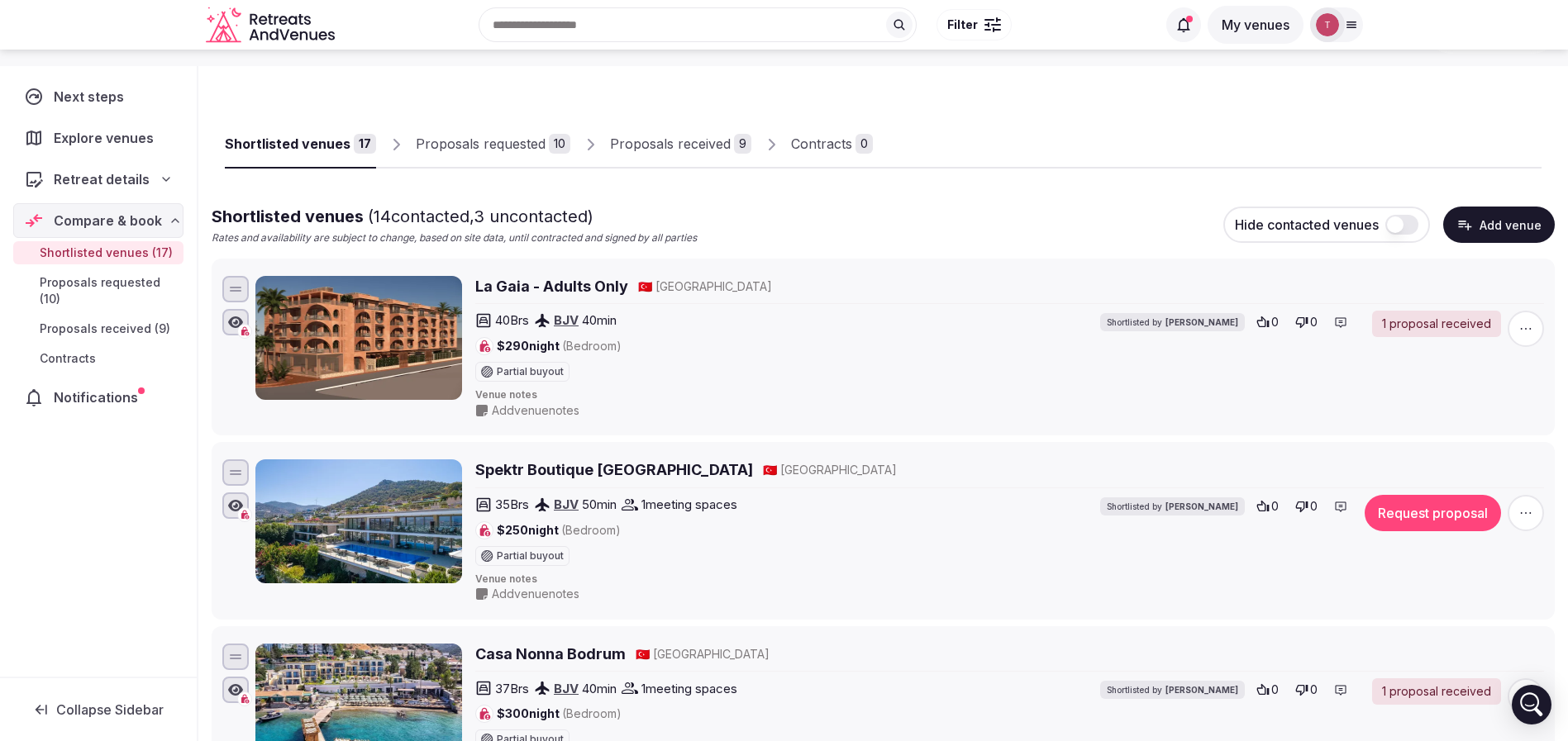
click at [648, 142] on div "Proposals received" at bounding box center [670, 144] width 120 height 20
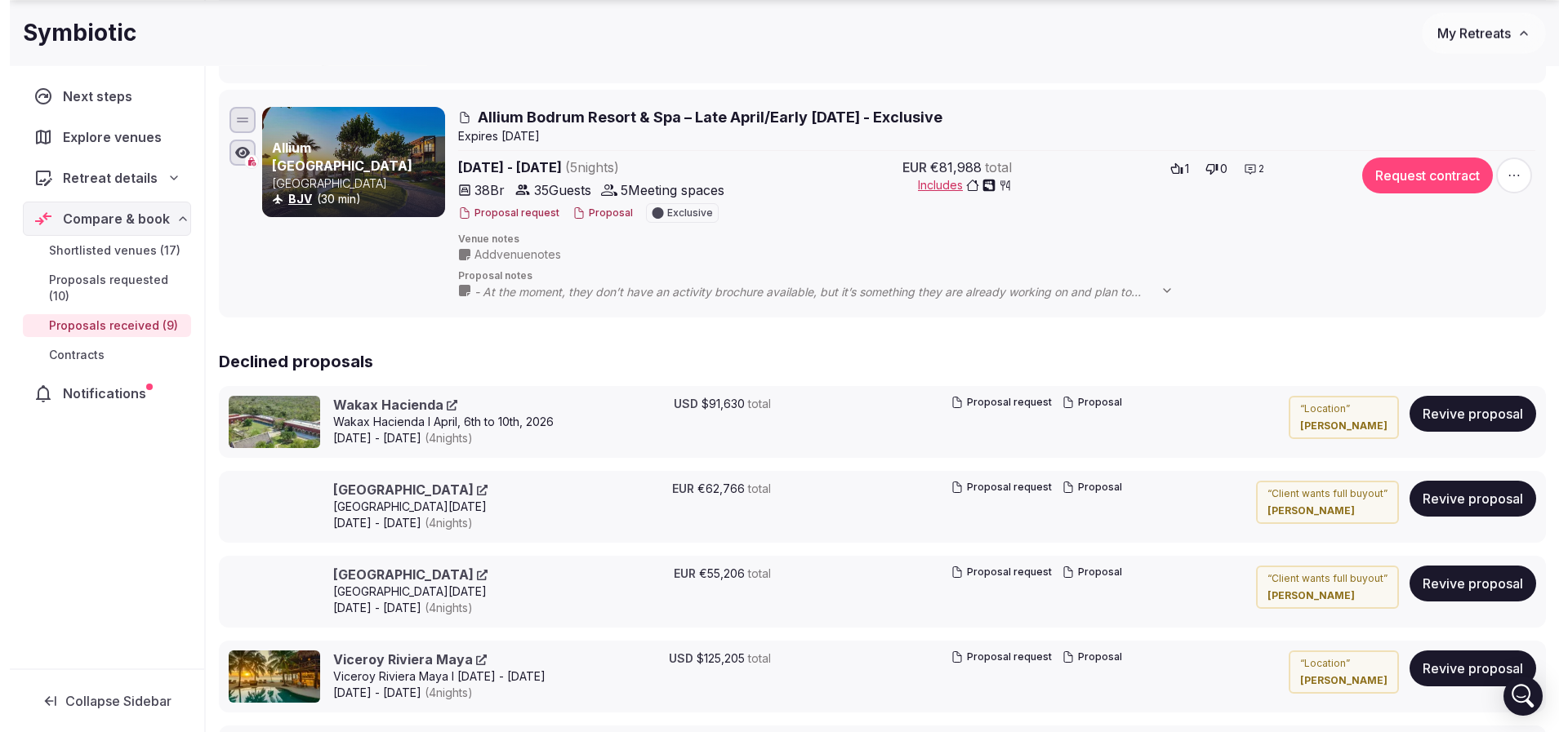
scroll to position [2015, 0]
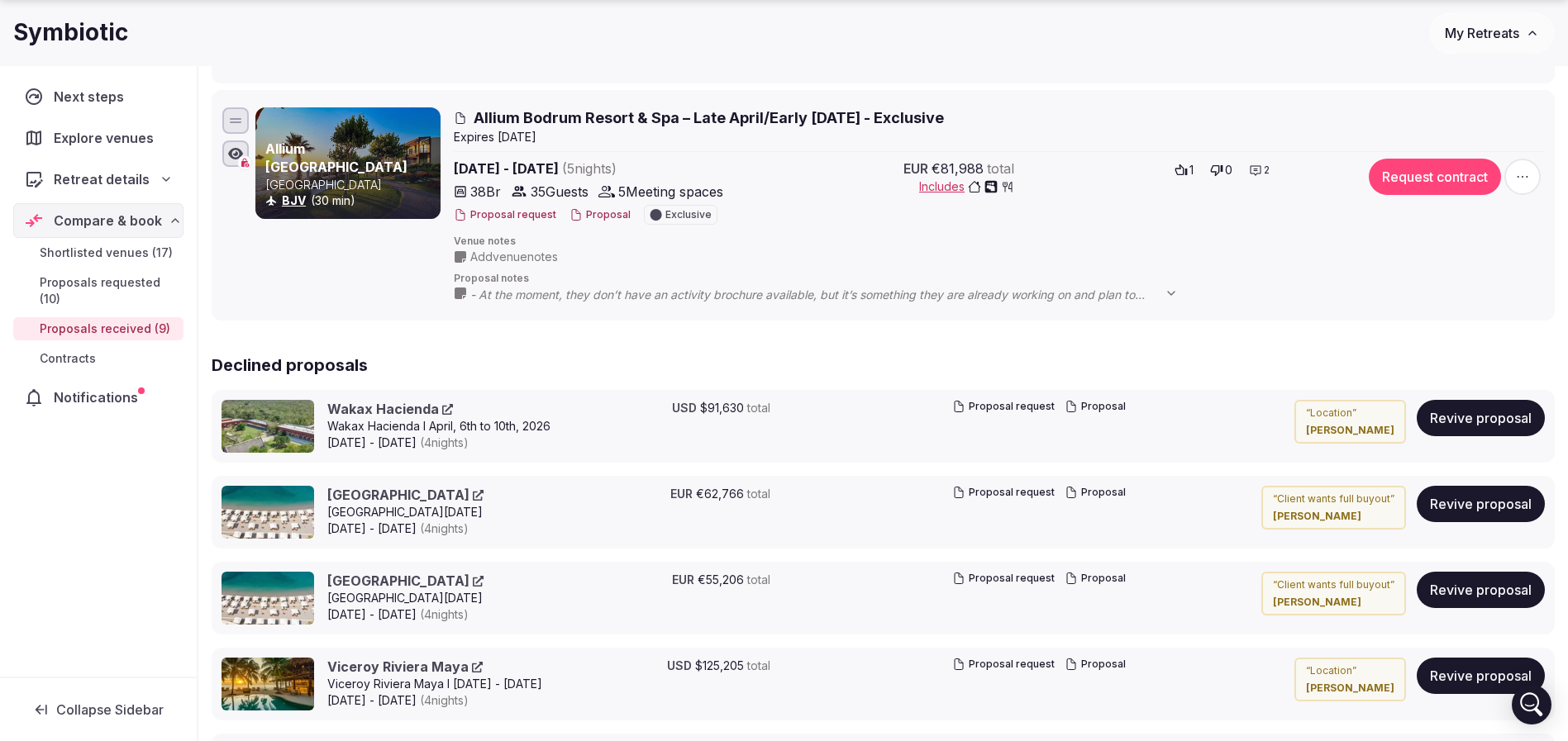
click at [610, 216] on button "Proposal" at bounding box center [600, 215] width 62 height 14
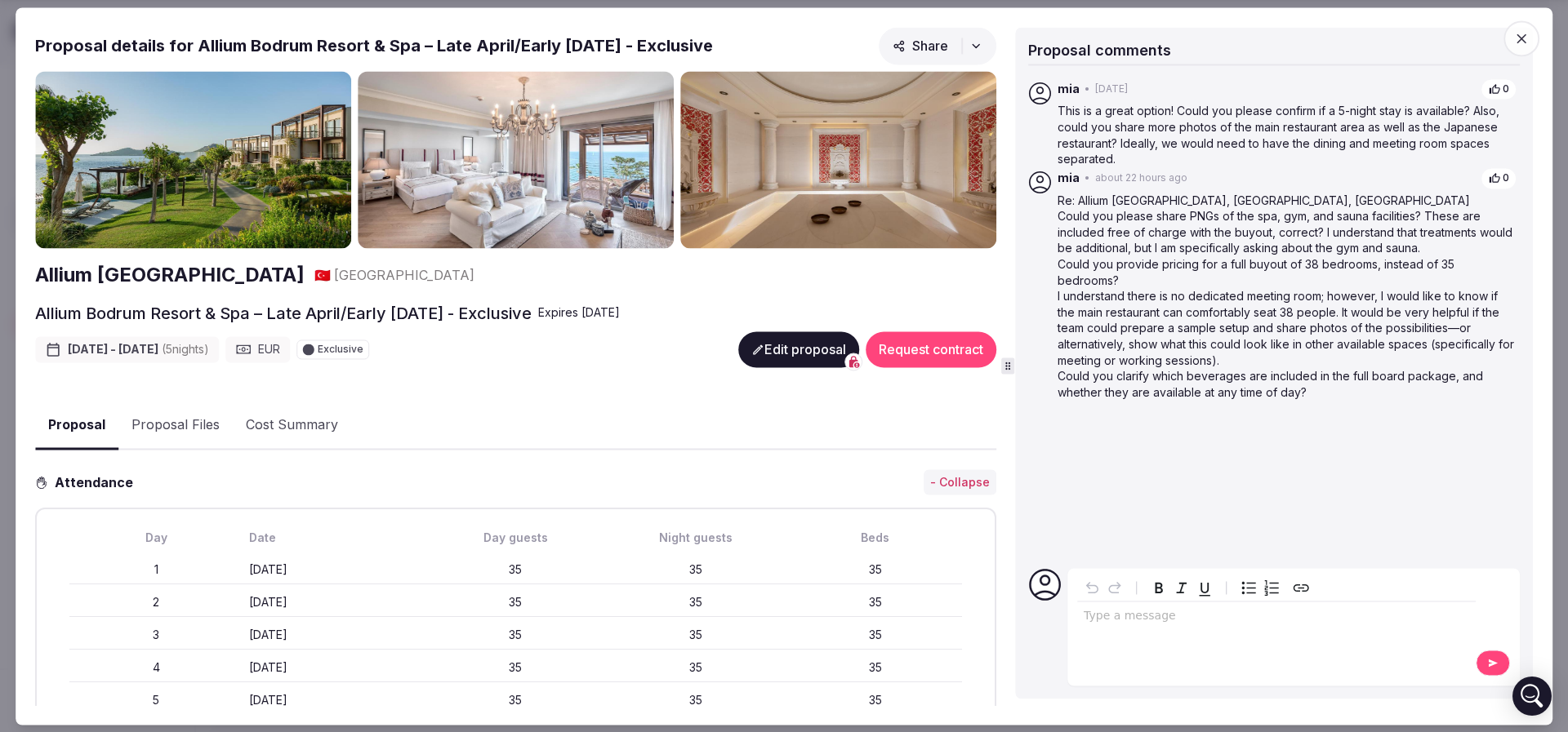
scroll to position [245, 0]
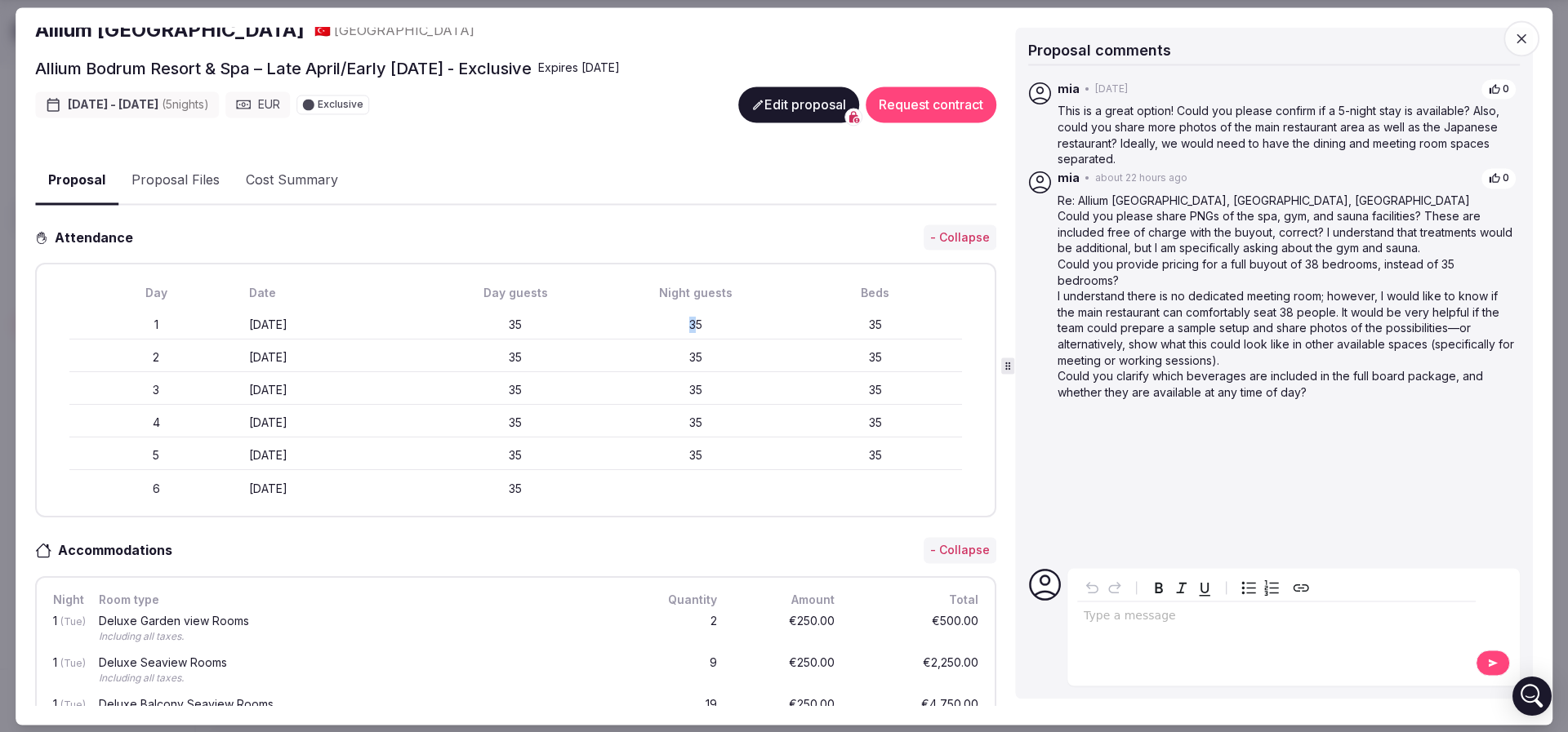
drag, startPoint x: 600, startPoint y: 321, endPoint x: 686, endPoint y: 322, distance: 86.0
click at [686, 322] on div "35" at bounding box center [695, 326] width 173 height 16
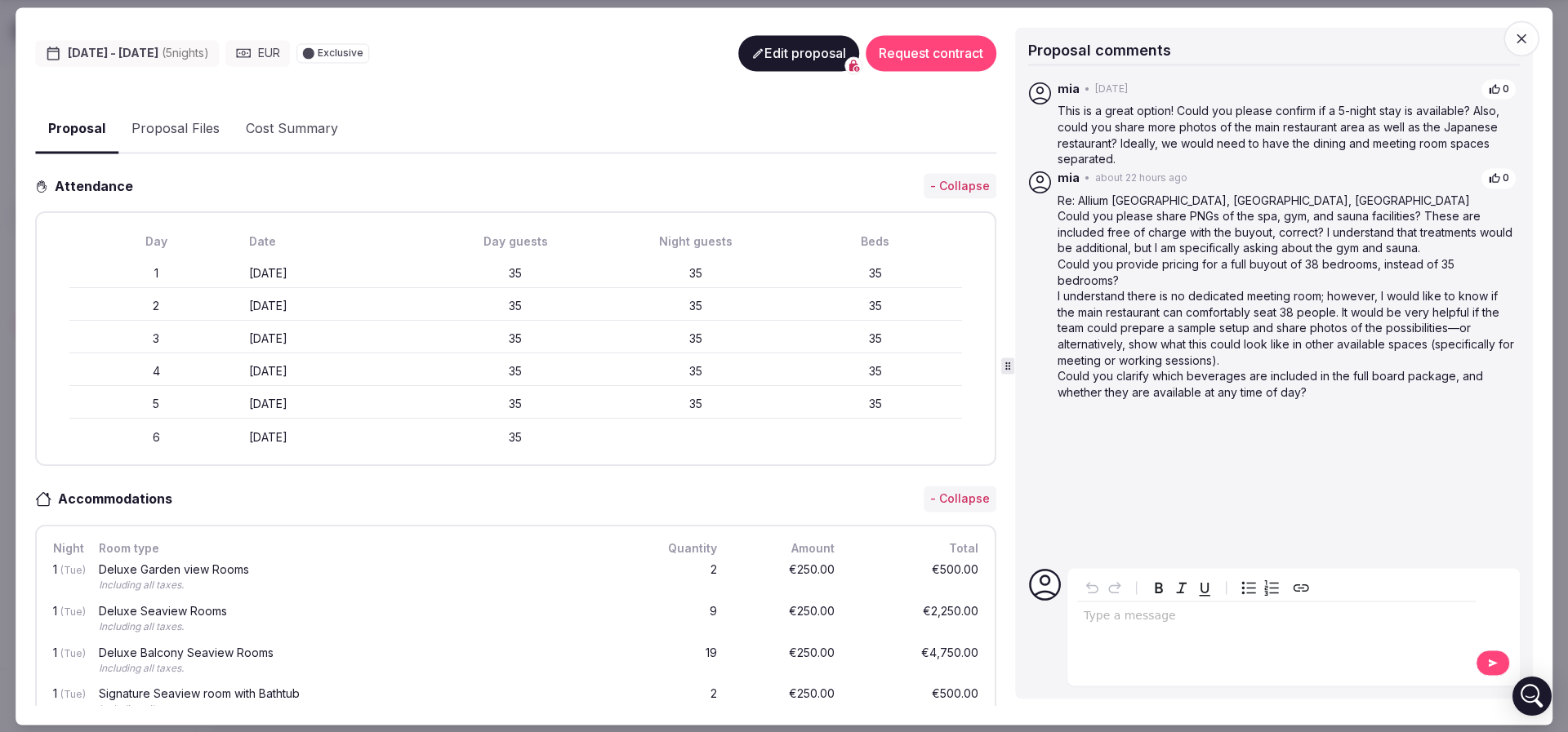
scroll to position [0, 0]
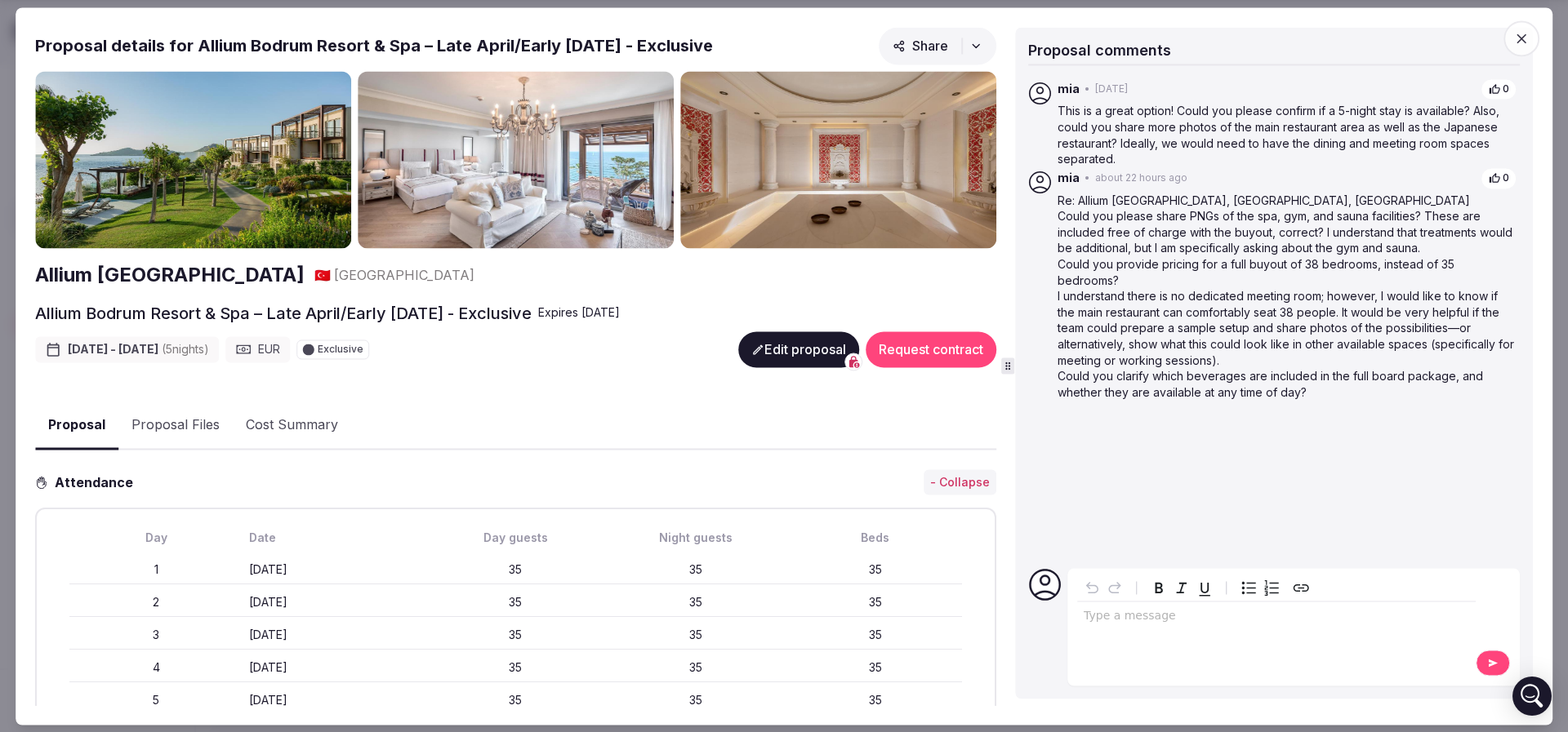
click at [190, 420] on button "Proposal Files" at bounding box center [175, 426] width 114 height 47
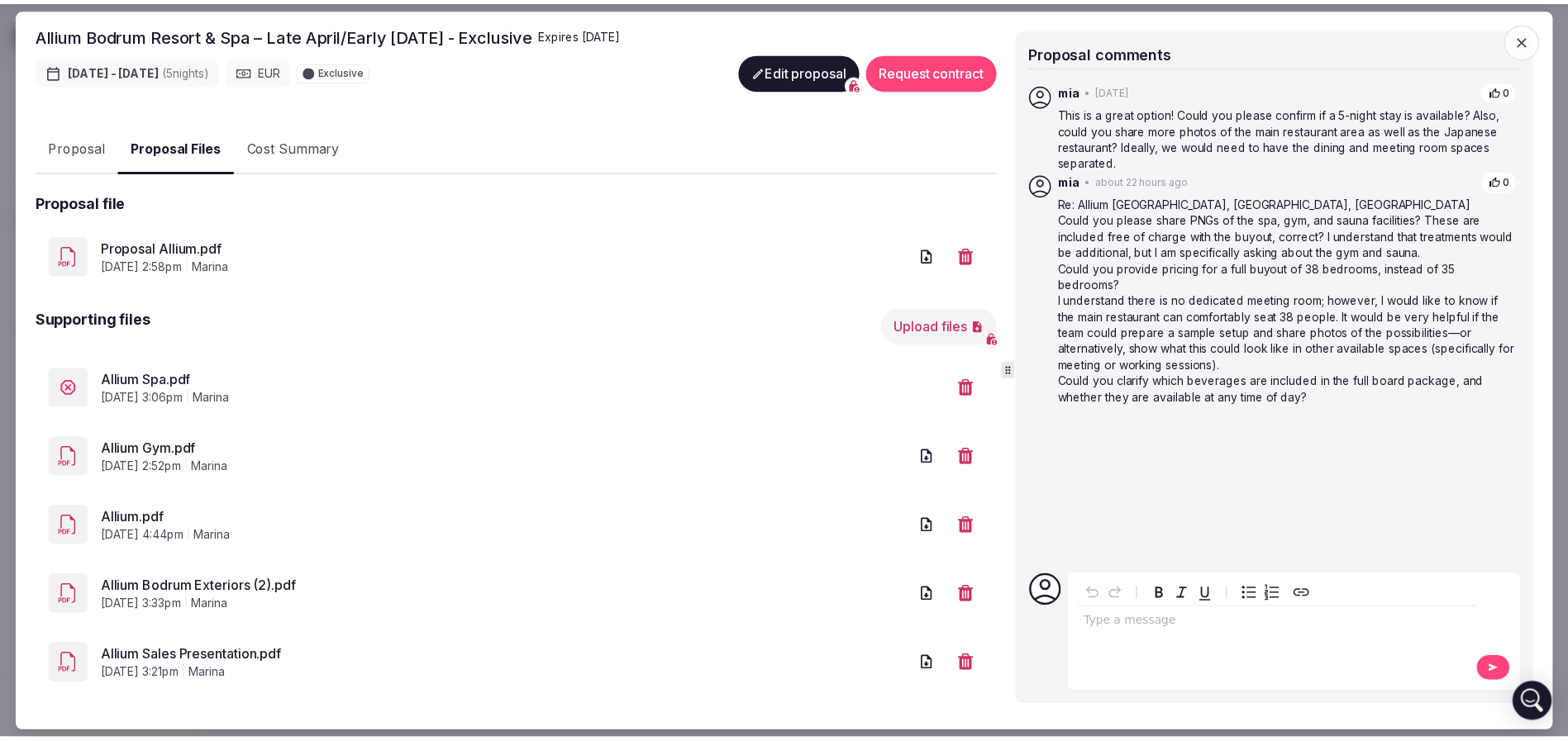
scroll to position [298, 0]
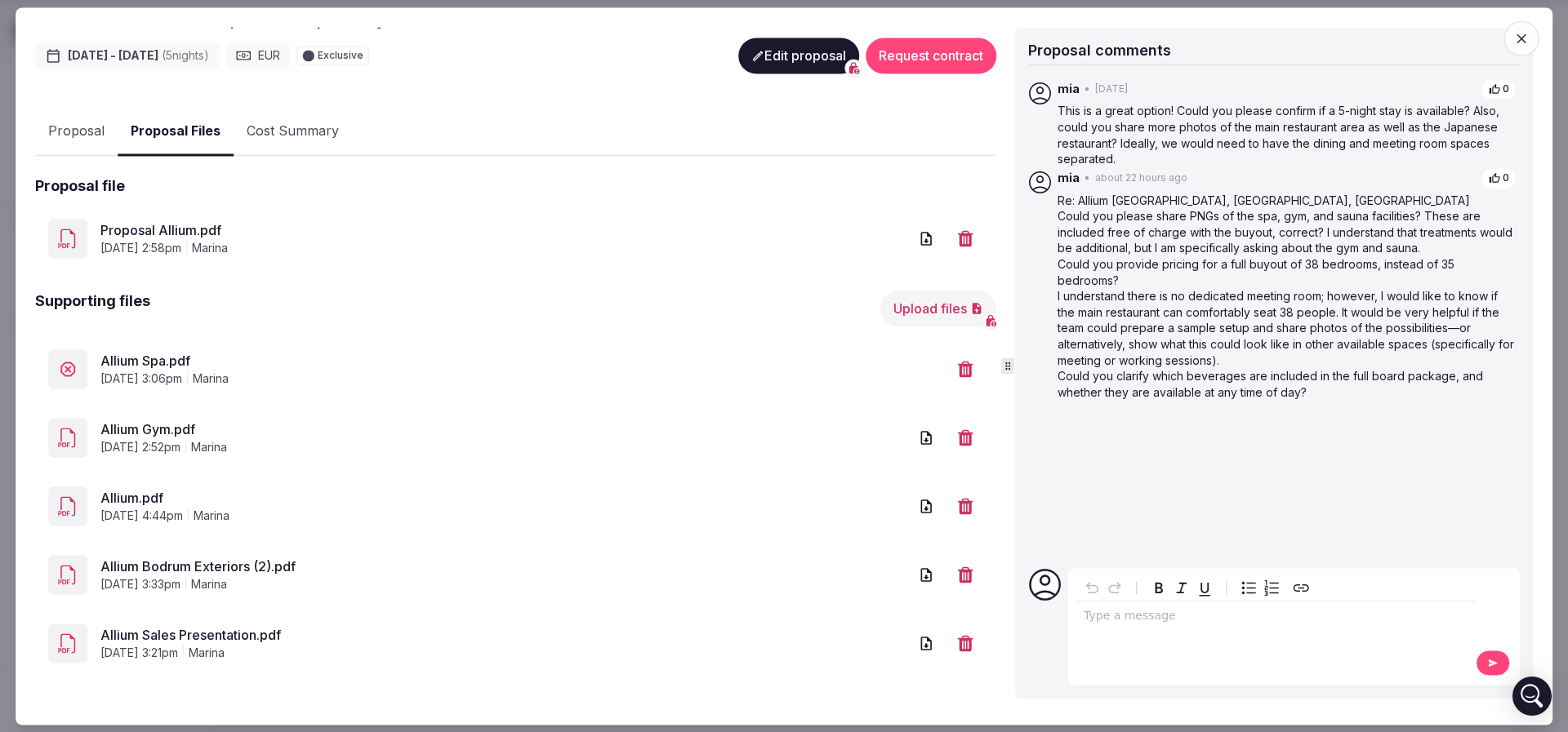
click at [149, 365] on span "Allium Spa.pdf" at bounding box center [524, 362] width 847 height 20
click at [149, 371] on span "[DATE] 3:06pm" at bounding box center [142, 379] width 82 height 16
click at [157, 354] on span "Allium Spa.pdf" at bounding box center [524, 362] width 847 height 20
click at [159, 425] on link "Allium Gym.pdf" at bounding box center [505, 430] width 808 height 20
click at [144, 352] on span "Allium Spa.pdf" at bounding box center [524, 362] width 847 height 20
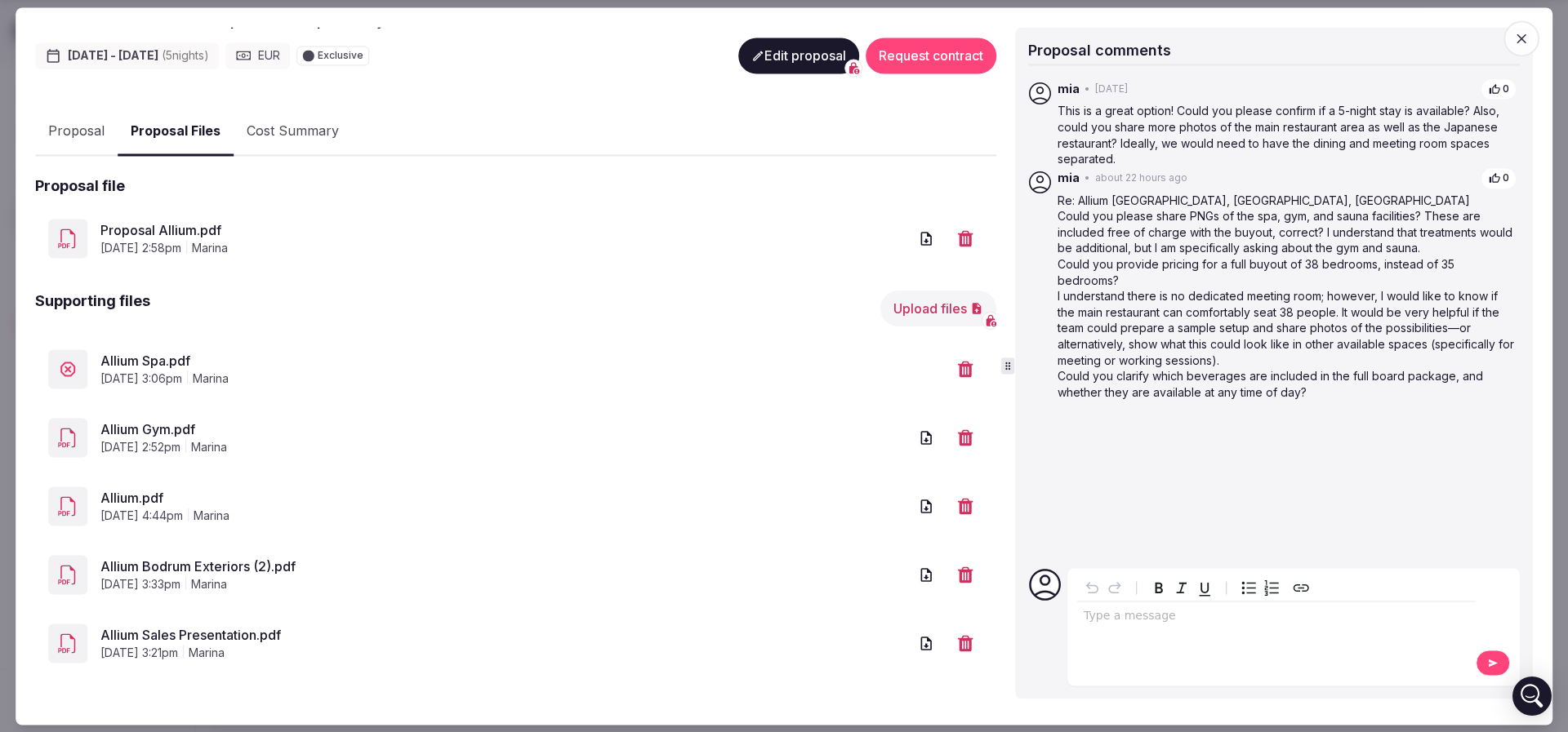
click at [153, 359] on span "Allium Spa.pdf" at bounding box center [524, 362] width 847 height 20
drag, startPoint x: 145, startPoint y: 359, endPoint x: 179, endPoint y: 361, distance: 34.1
click at [179, 361] on span "Allium Spa.pdf" at bounding box center [524, 362] width 847 height 20
click at [916, 302] on button "Upload files" at bounding box center [938, 308] width 116 height 36
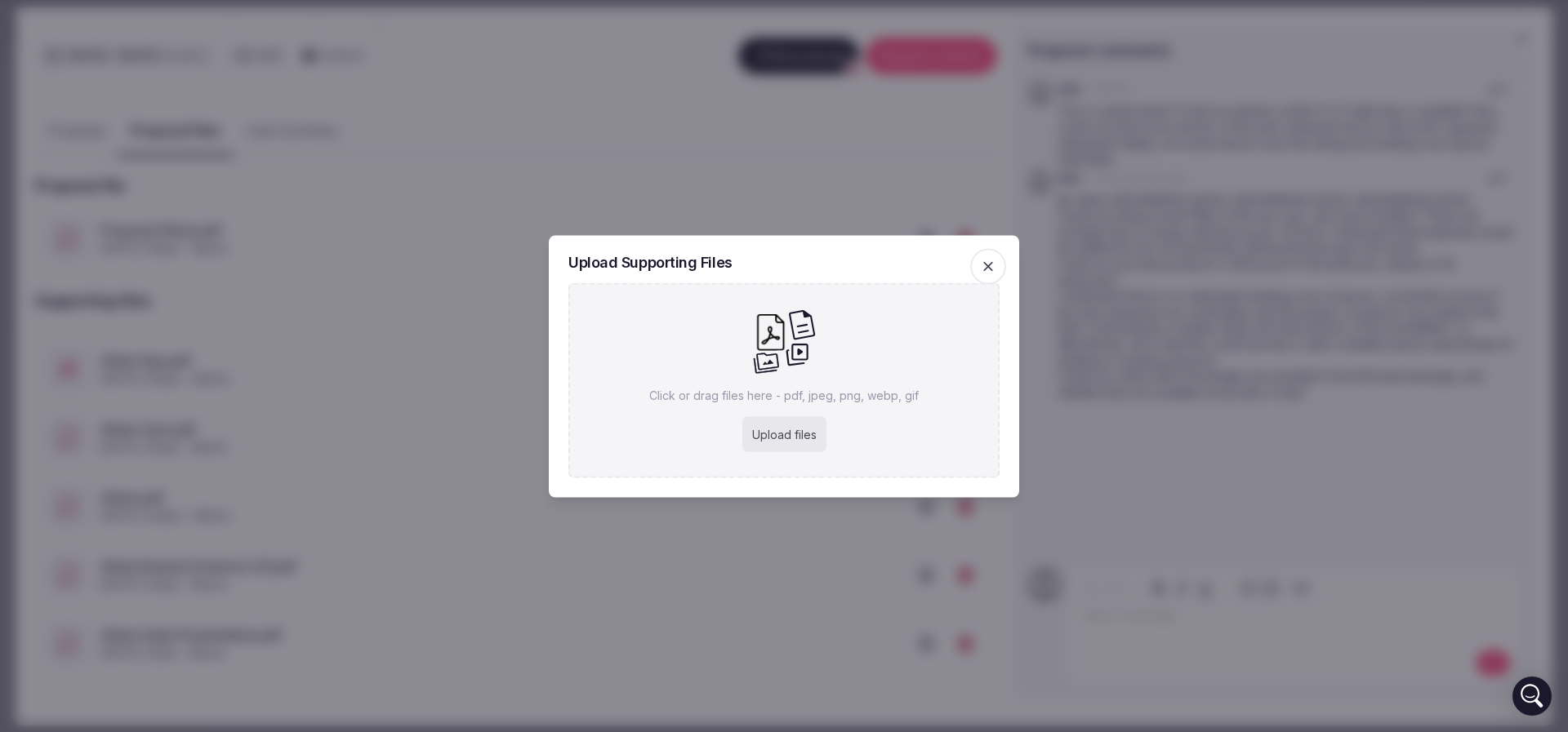
click at [796, 430] on div "Upload files" at bounding box center [784, 434] width 84 height 36
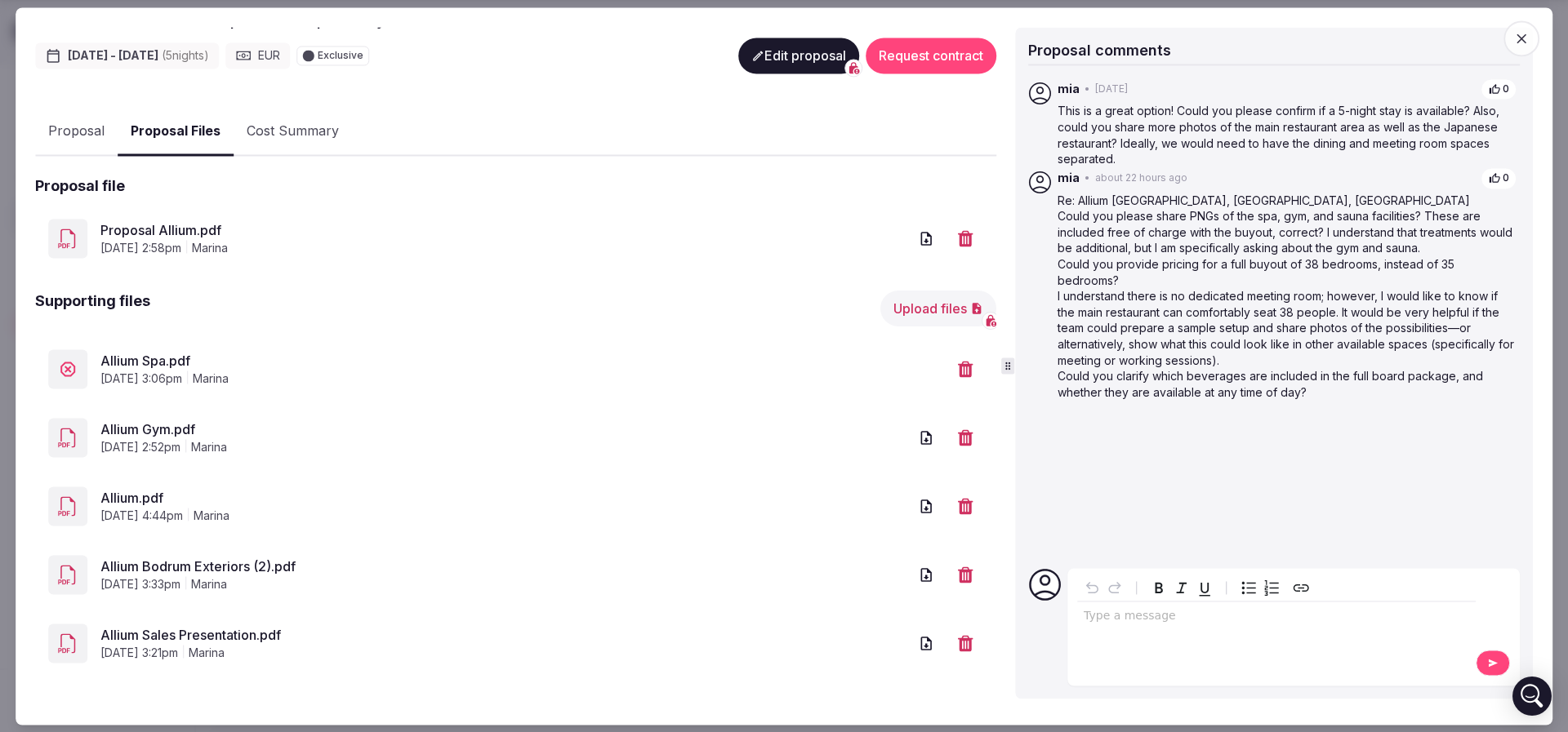
click at [132, 371] on span "[DATE] 3:06pm" at bounding box center [142, 379] width 82 height 16
click at [64, 364] on icon at bounding box center [68, 369] width 20 height 20
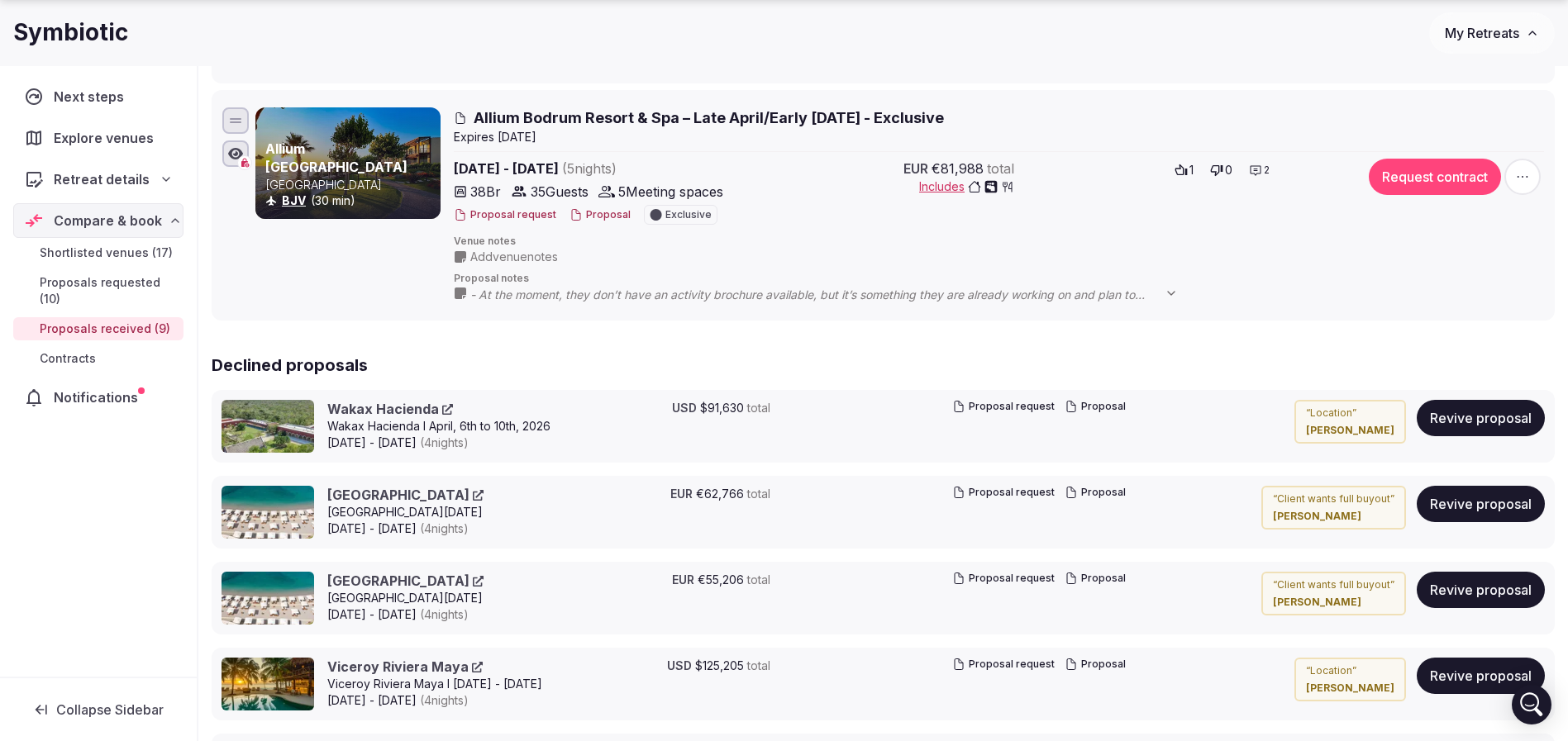
click at [592, 219] on button "Proposal" at bounding box center [600, 215] width 62 height 14
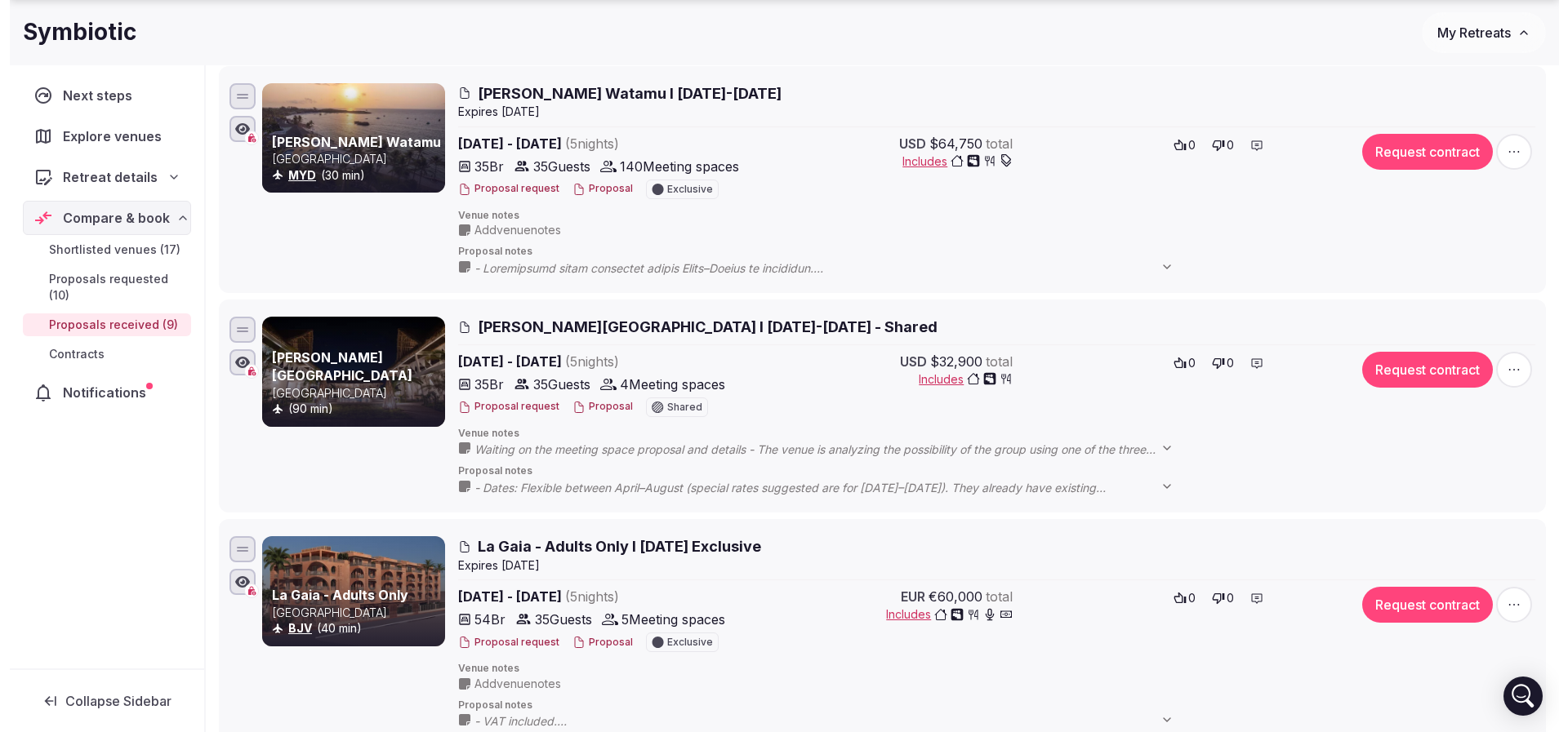
scroll to position [367, 0]
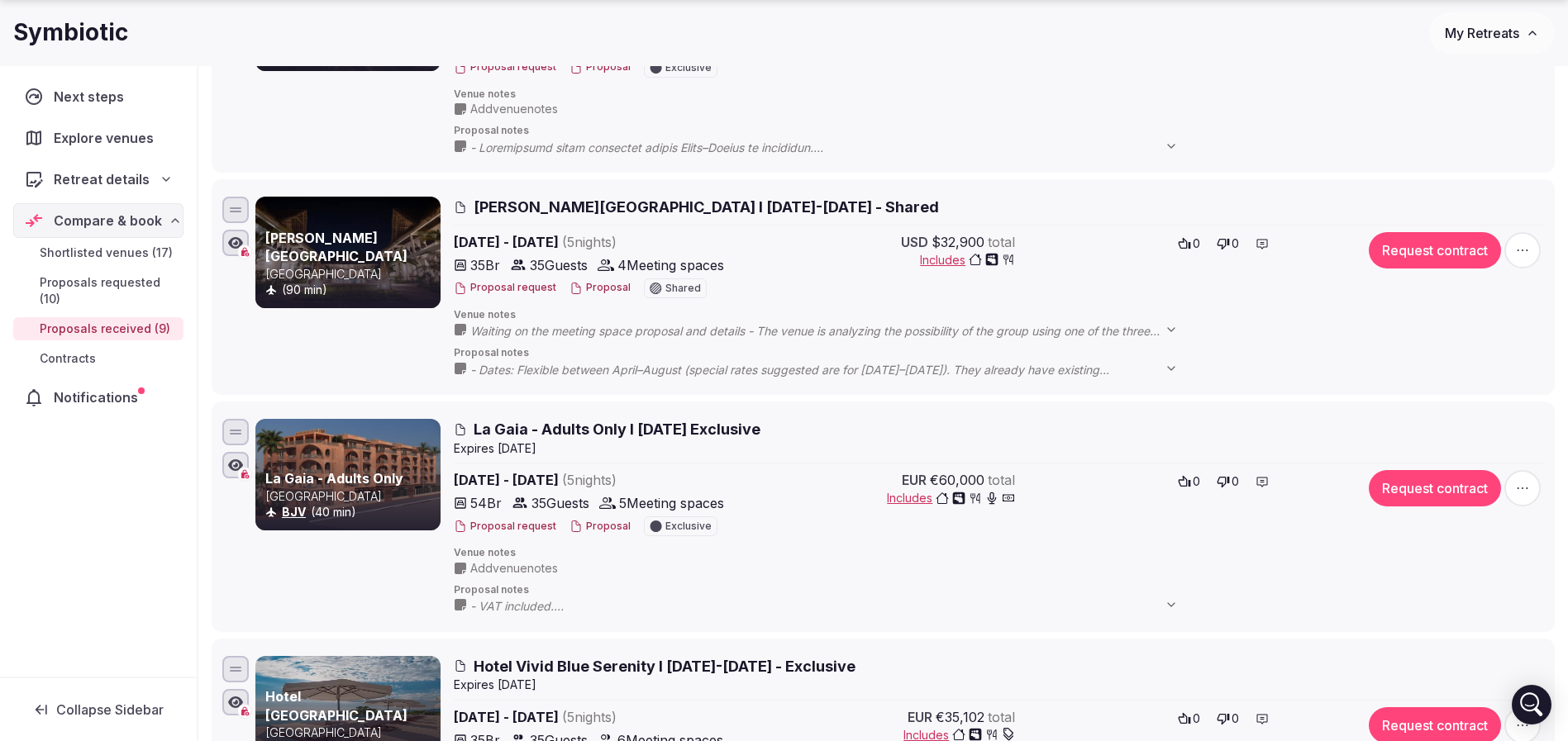
click at [589, 528] on button "Proposal" at bounding box center [600, 526] width 62 height 14
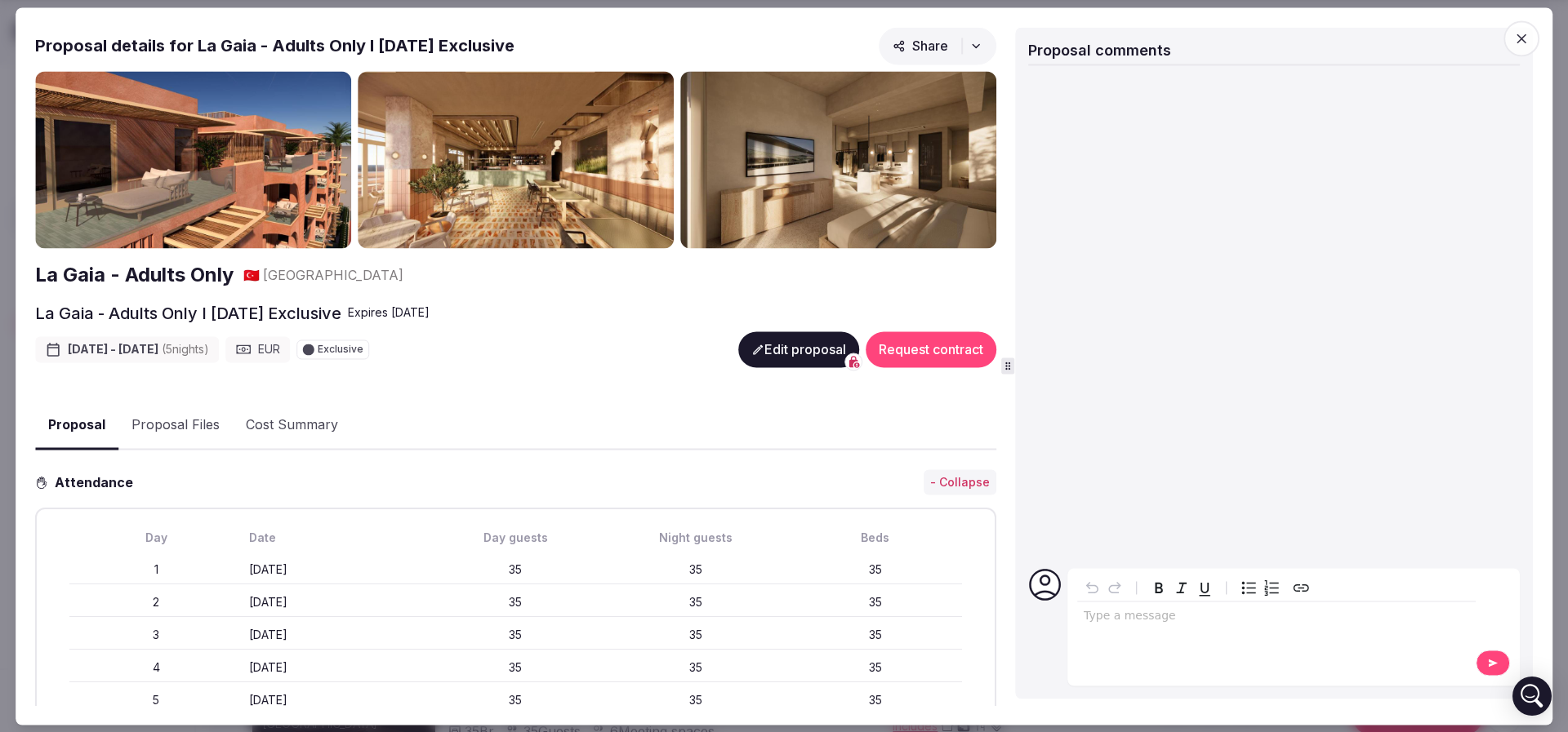
click at [209, 426] on button "Proposal Files" at bounding box center [175, 426] width 114 height 47
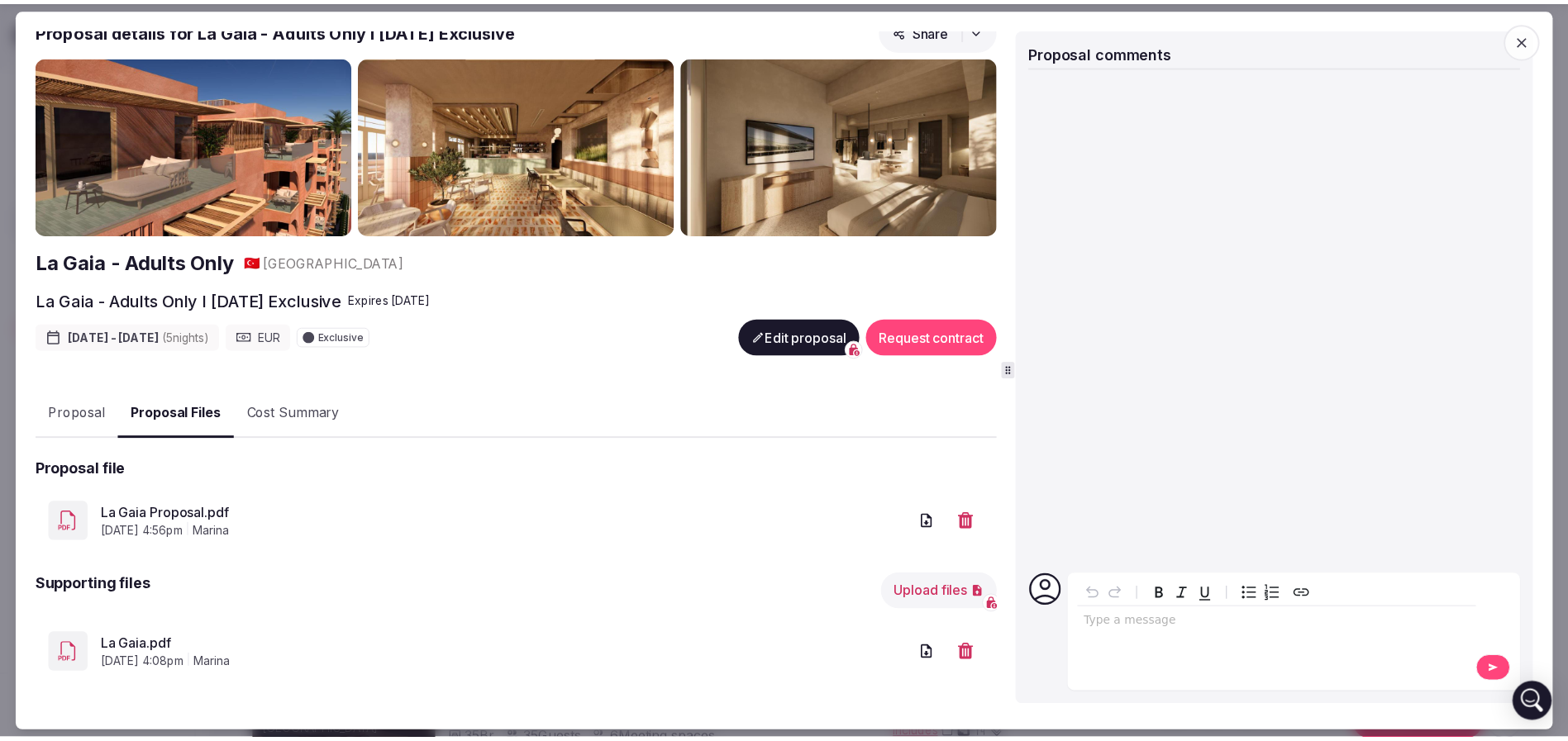
scroll to position [20, 0]
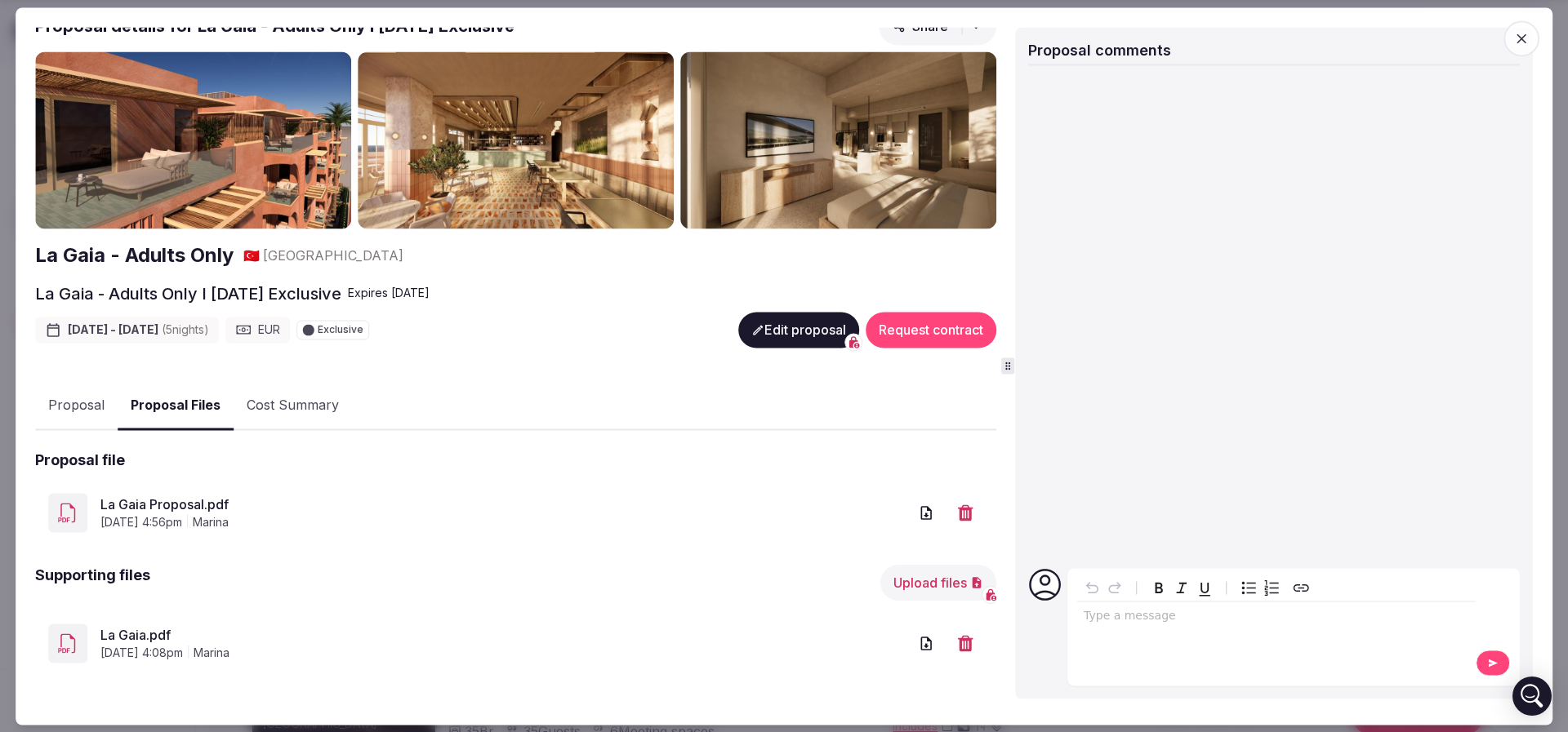
click at [142, 632] on link "La Gaia.pdf" at bounding box center [505, 636] width 808 height 20
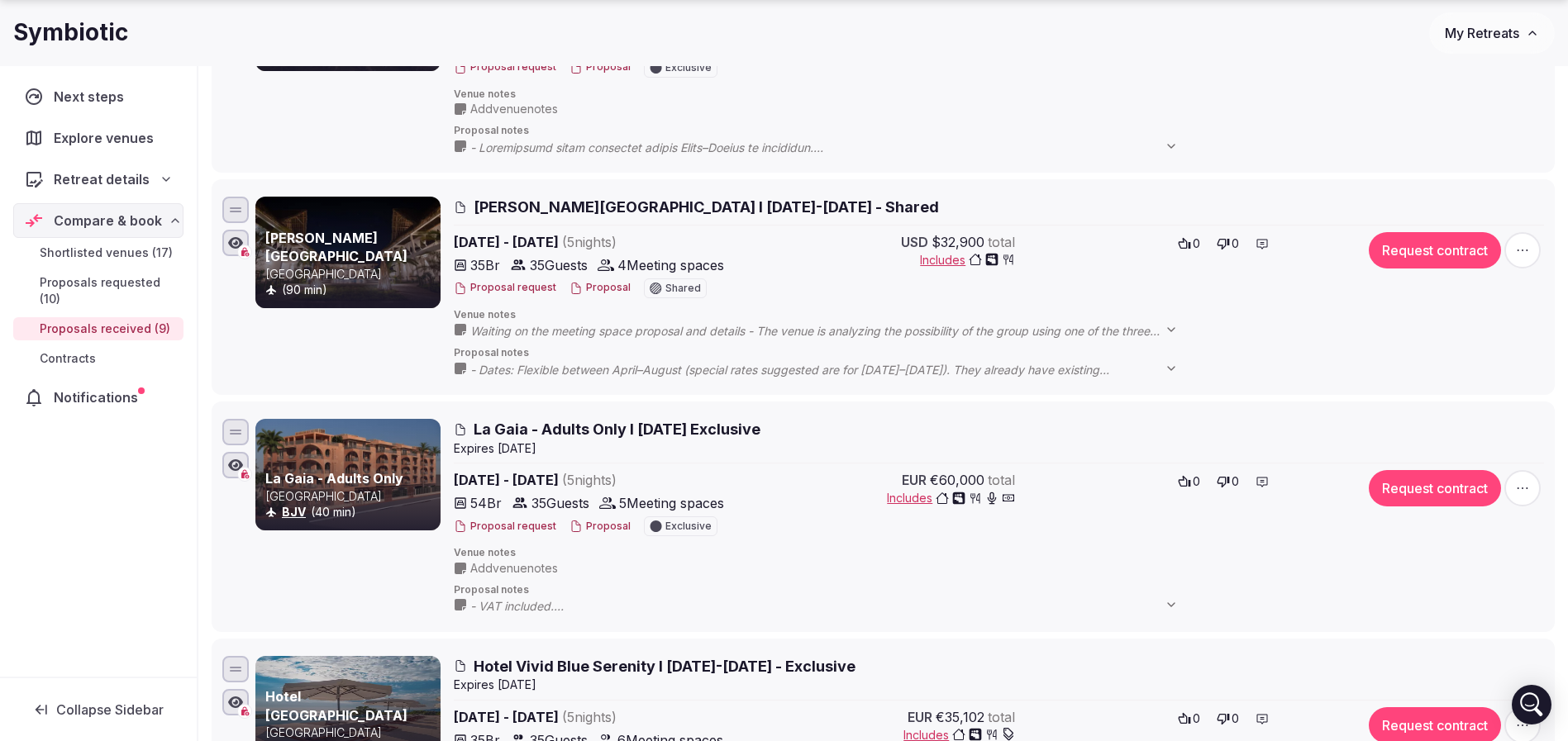
click at [660, 432] on span "La Gaia - Adults Only I [DATE] Exclusive" at bounding box center [617, 429] width 287 height 20
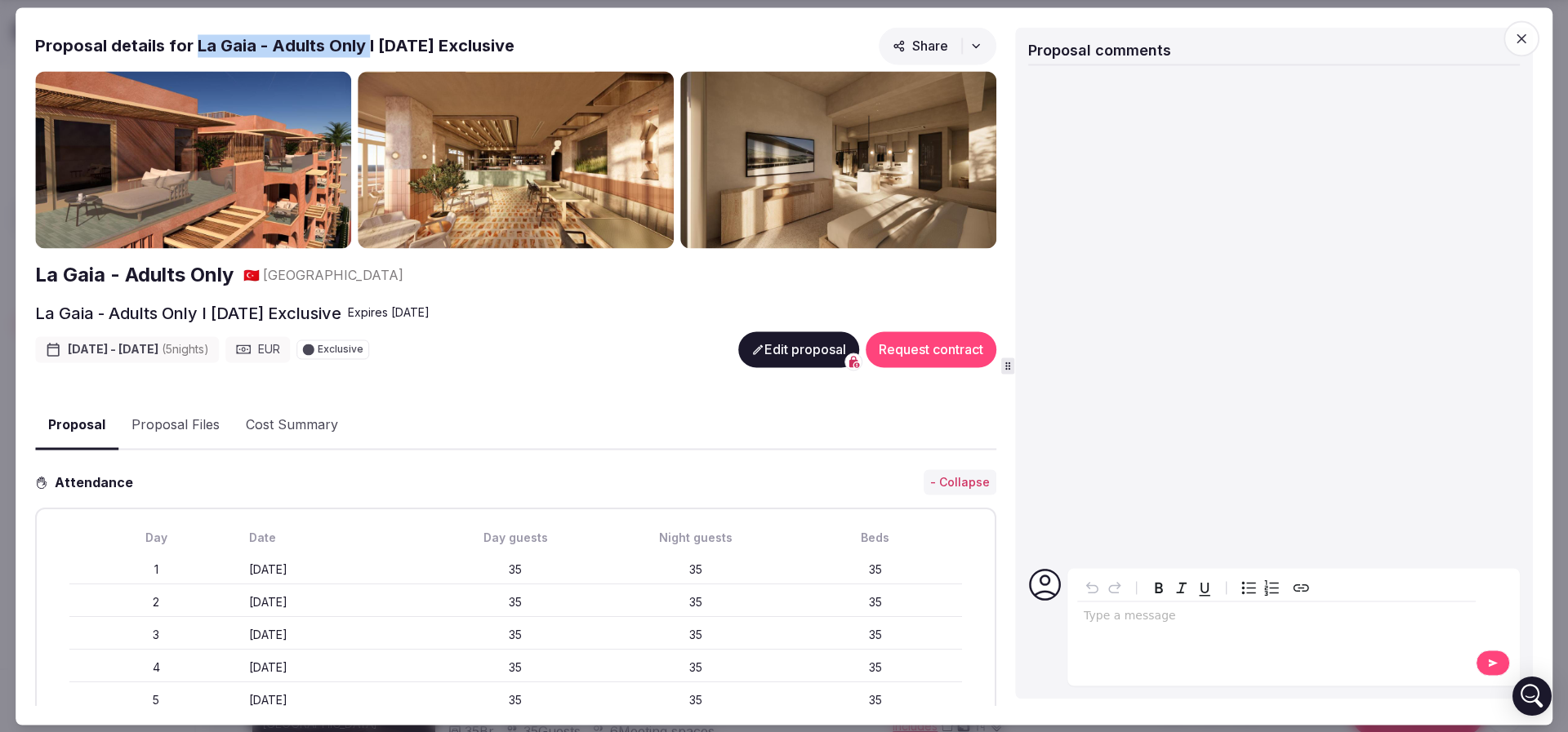
drag, startPoint x: 195, startPoint y: 36, endPoint x: 363, endPoint y: 32, distance: 168.0
click at [363, 32] on div "Proposal details for La Gaia - Adults Only I [DATE] Exclusive Share" at bounding box center [515, 49] width 961 height 44
copy h2 "La Gaia - Adults Only"
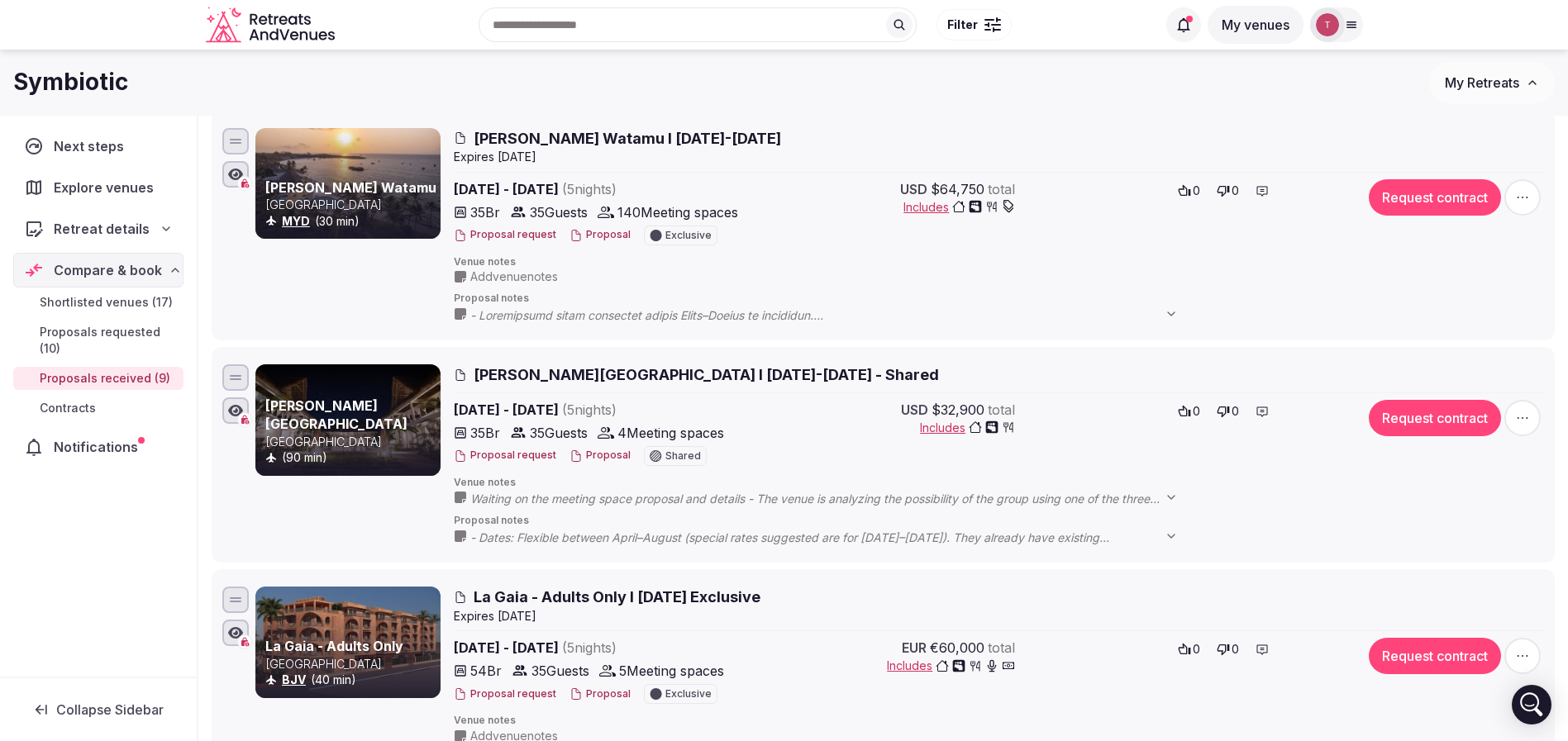
scroll to position [0, 0]
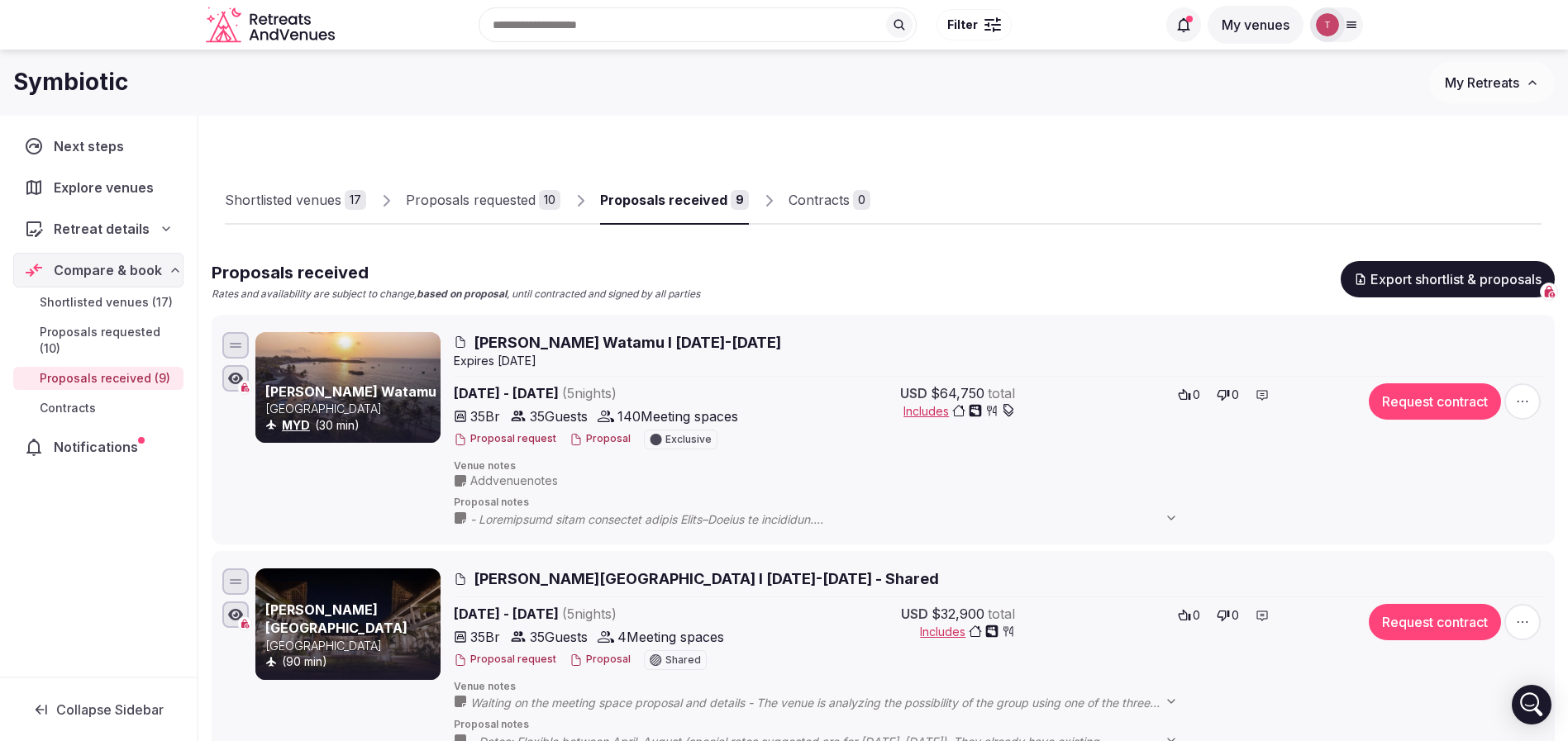
click at [590, 441] on button "Proposal" at bounding box center [600, 439] width 62 height 14
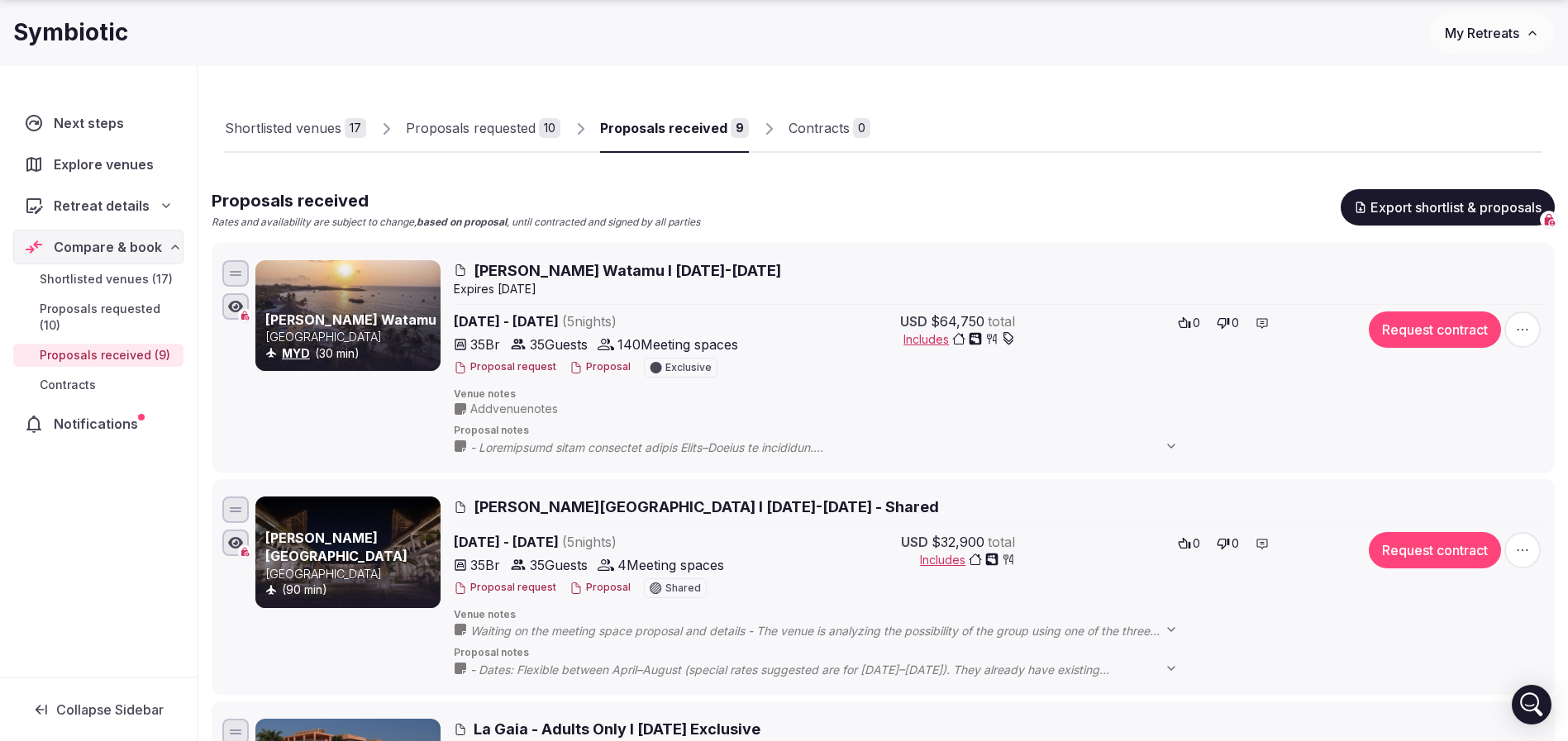
scroll to position [248, 0]
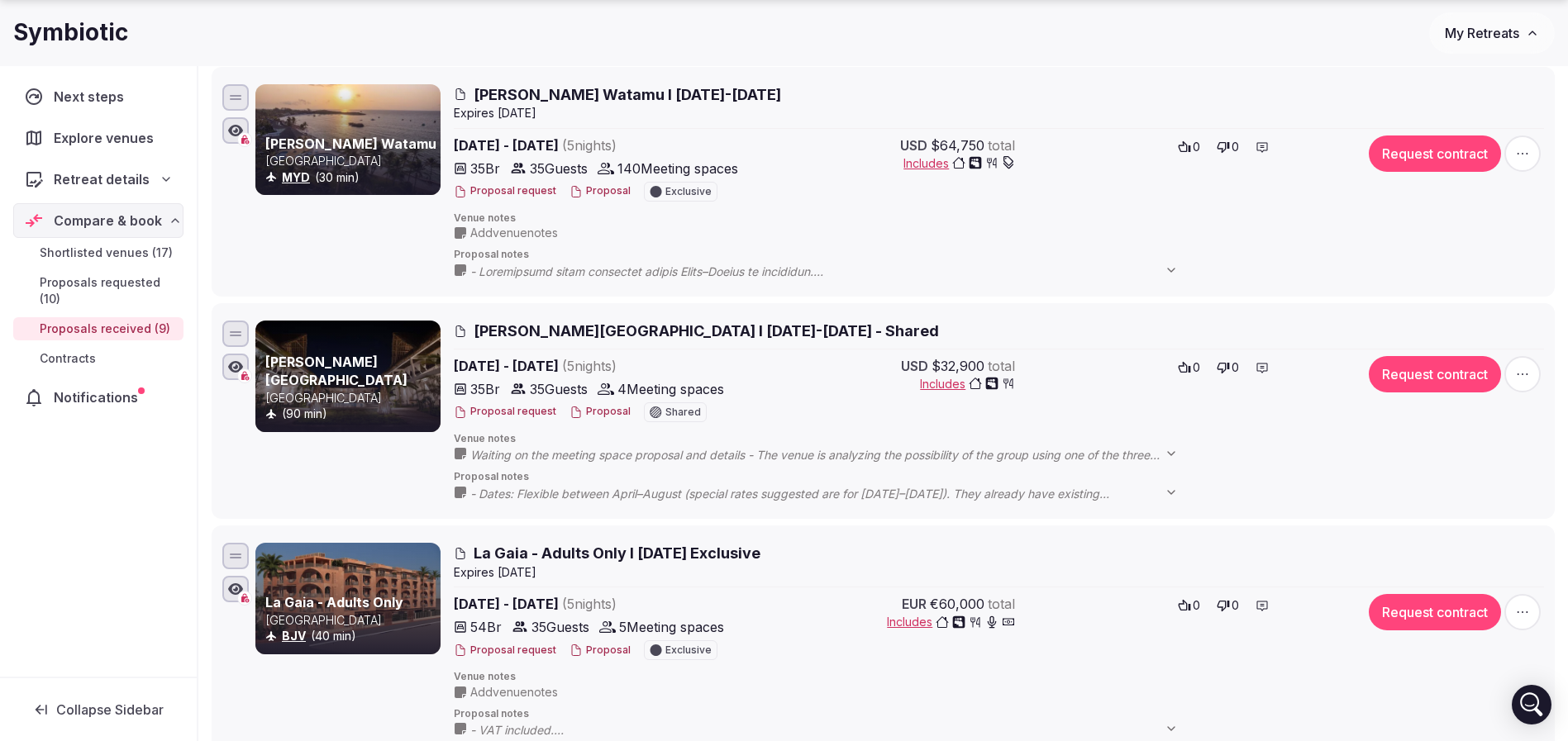
click at [609, 419] on div "Proposal request Proposal Shared" at bounding box center [599, 412] width 291 height 20
click at [609, 414] on button "Proposal" at bounding box center [600, 411] width 62 height 14
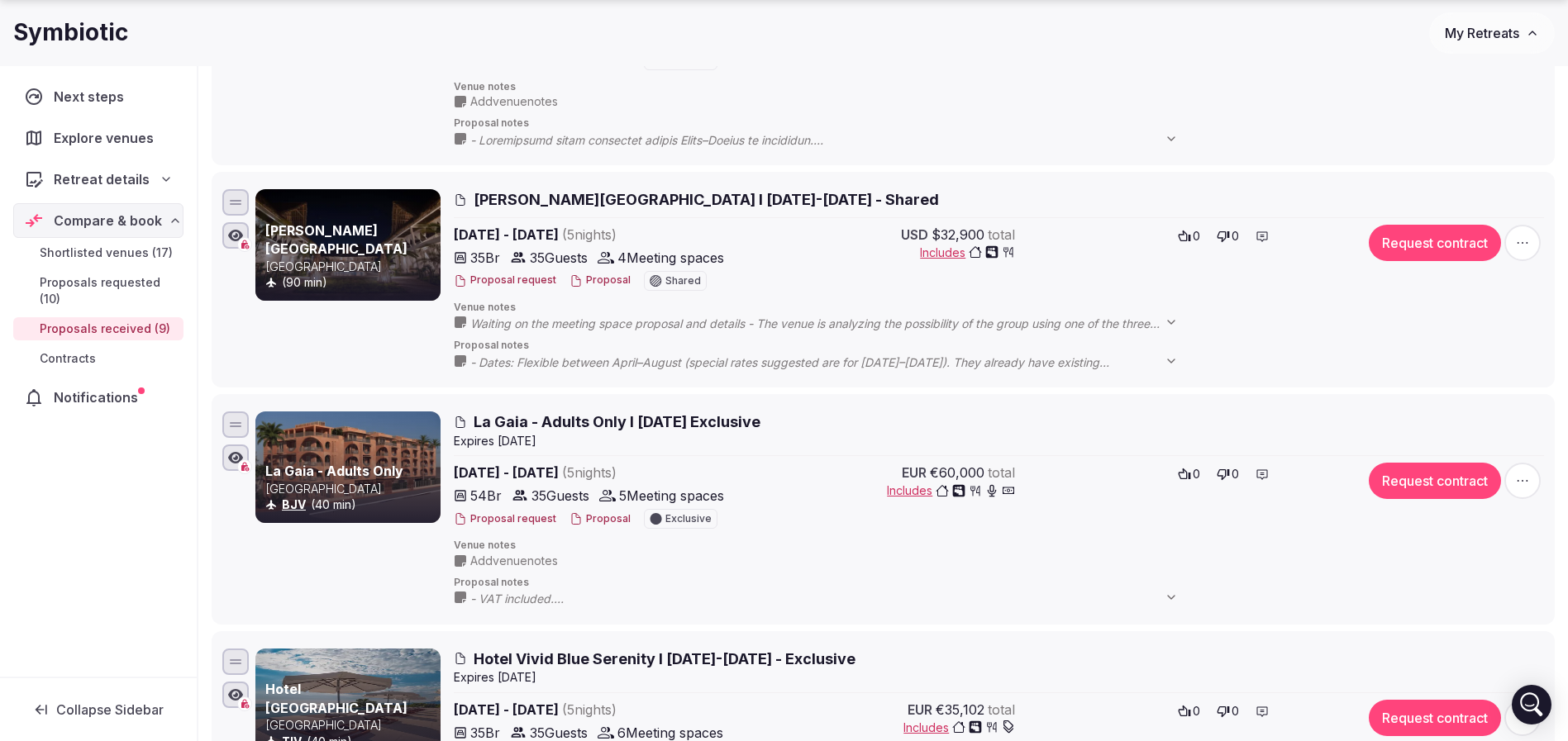
scroll to position [496, 0]
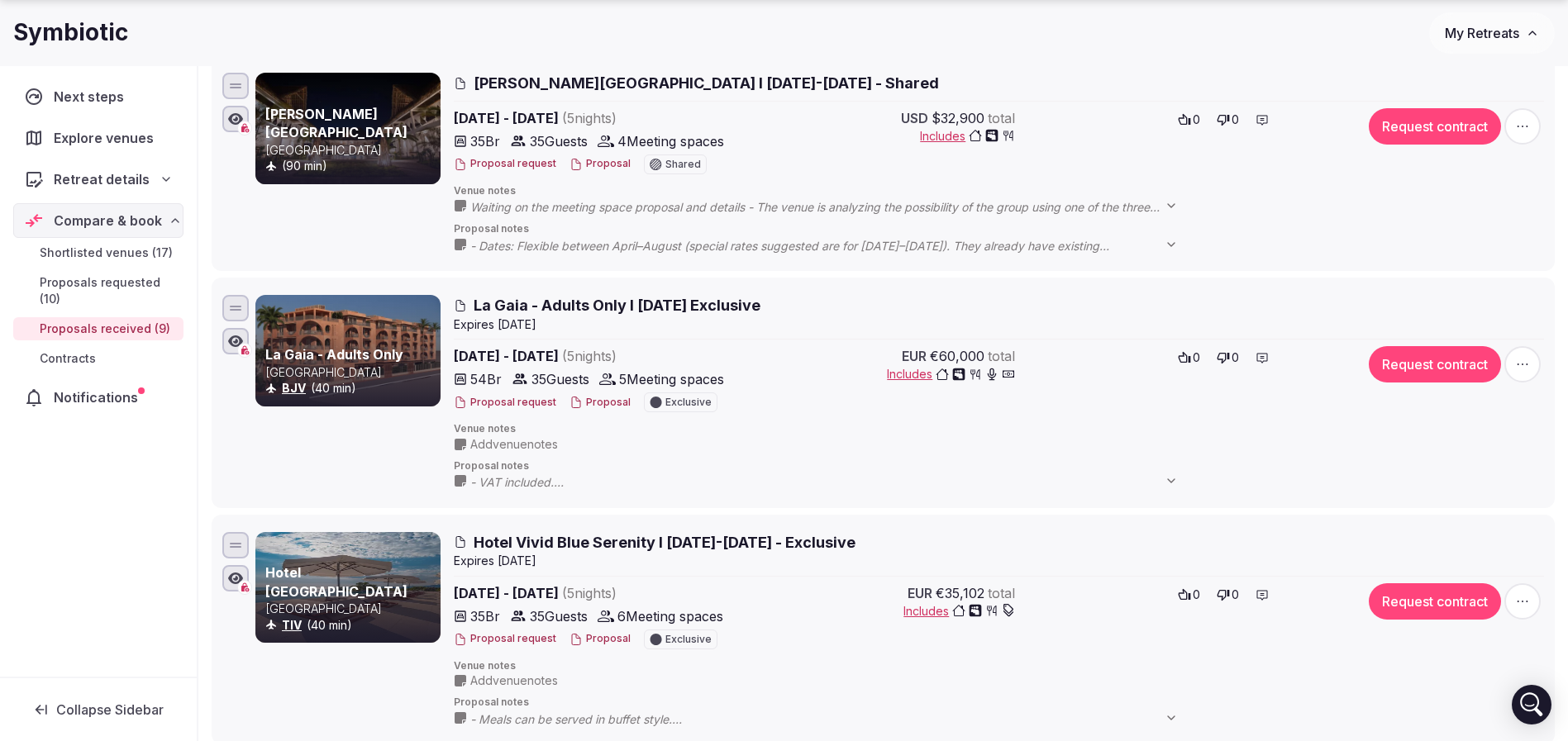
click at [591, 405] on button "Proposal" at bounding box center [600, 402] width 62 height 14
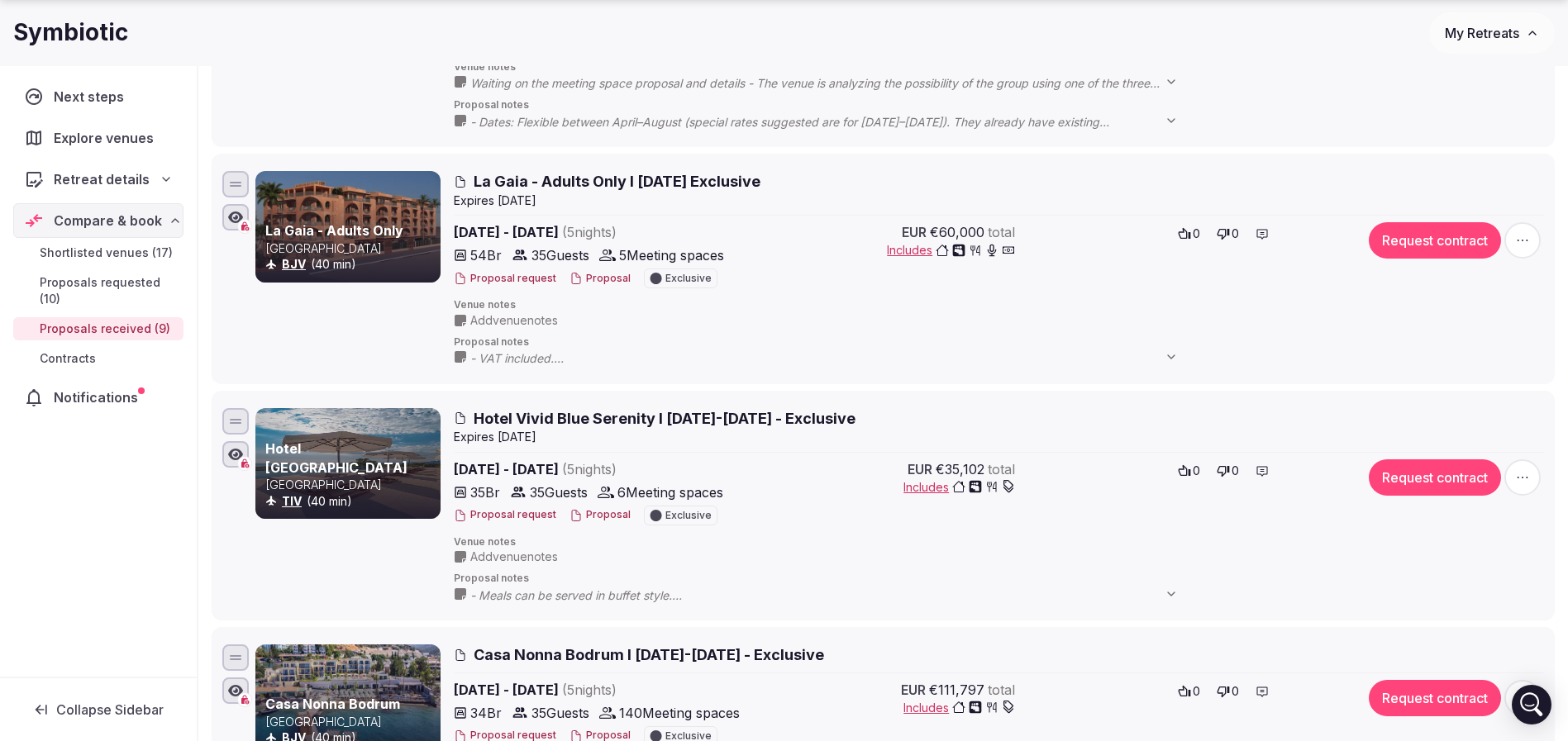
scroll to position [744, 0]
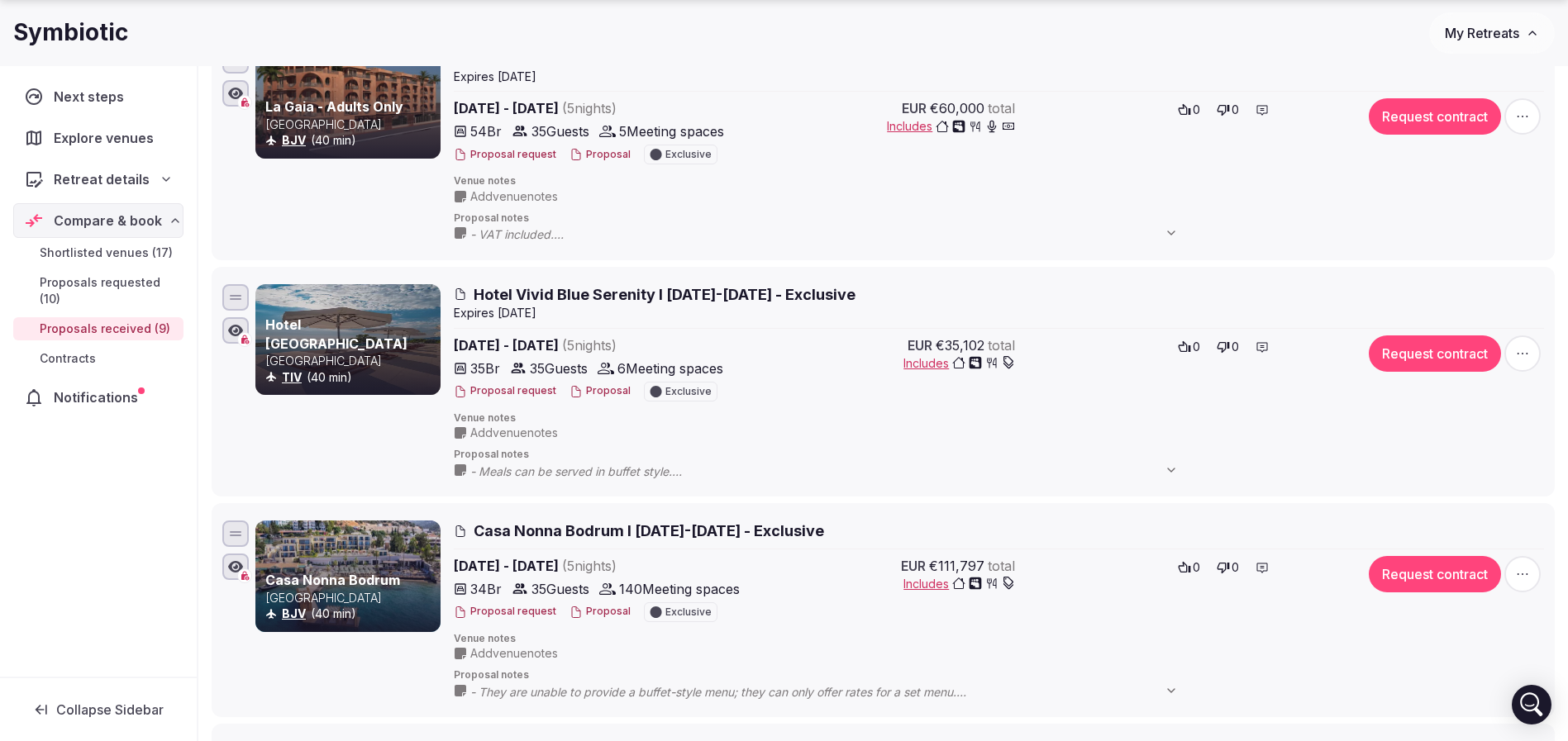
click at [598, 393] on button "Proposal" at bounding box center [600, 390] width 62 height 14
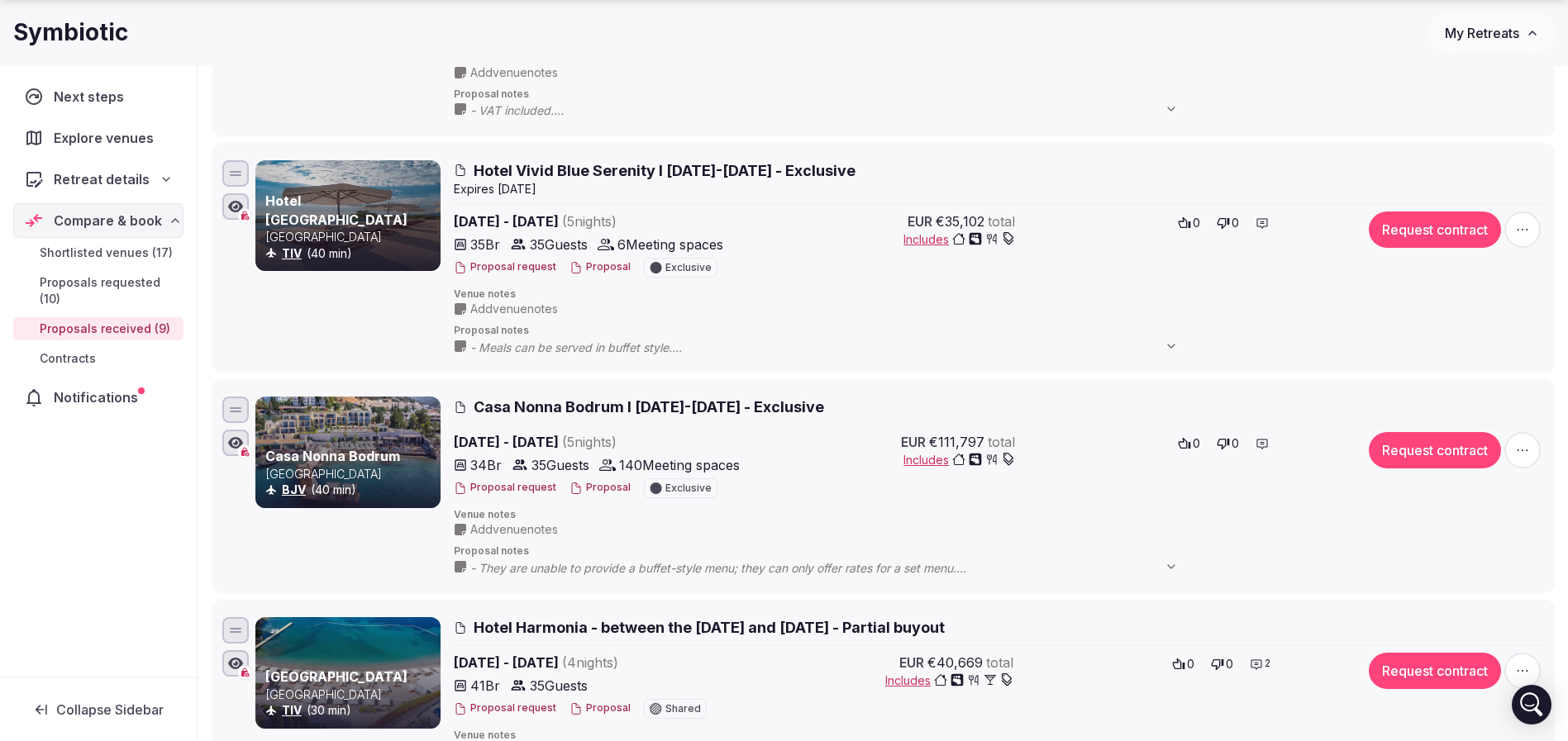
click at [592, 483] on button "Proposal" at bounding box center [600, 488] width 62 height 14
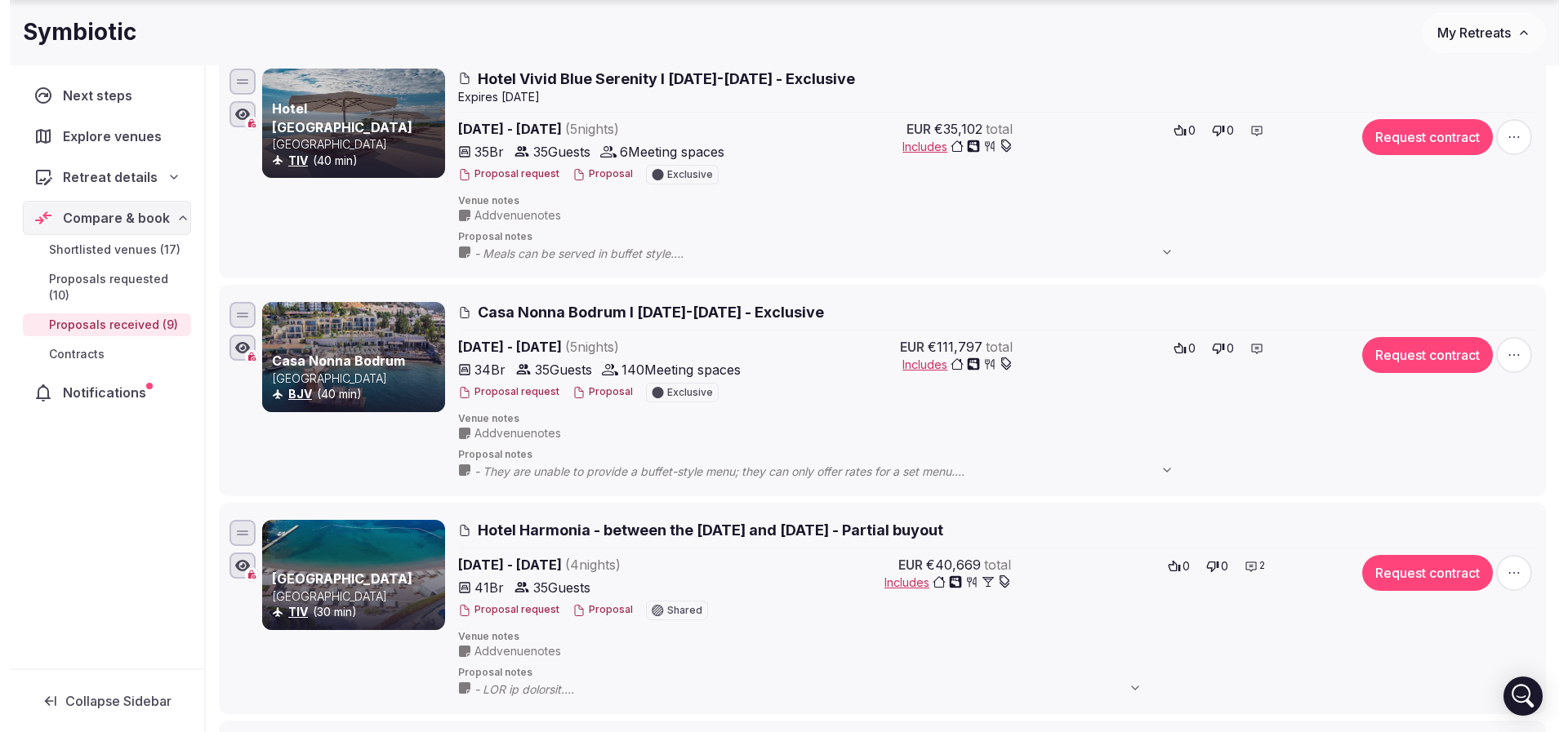
scroll to position [1102, 0]
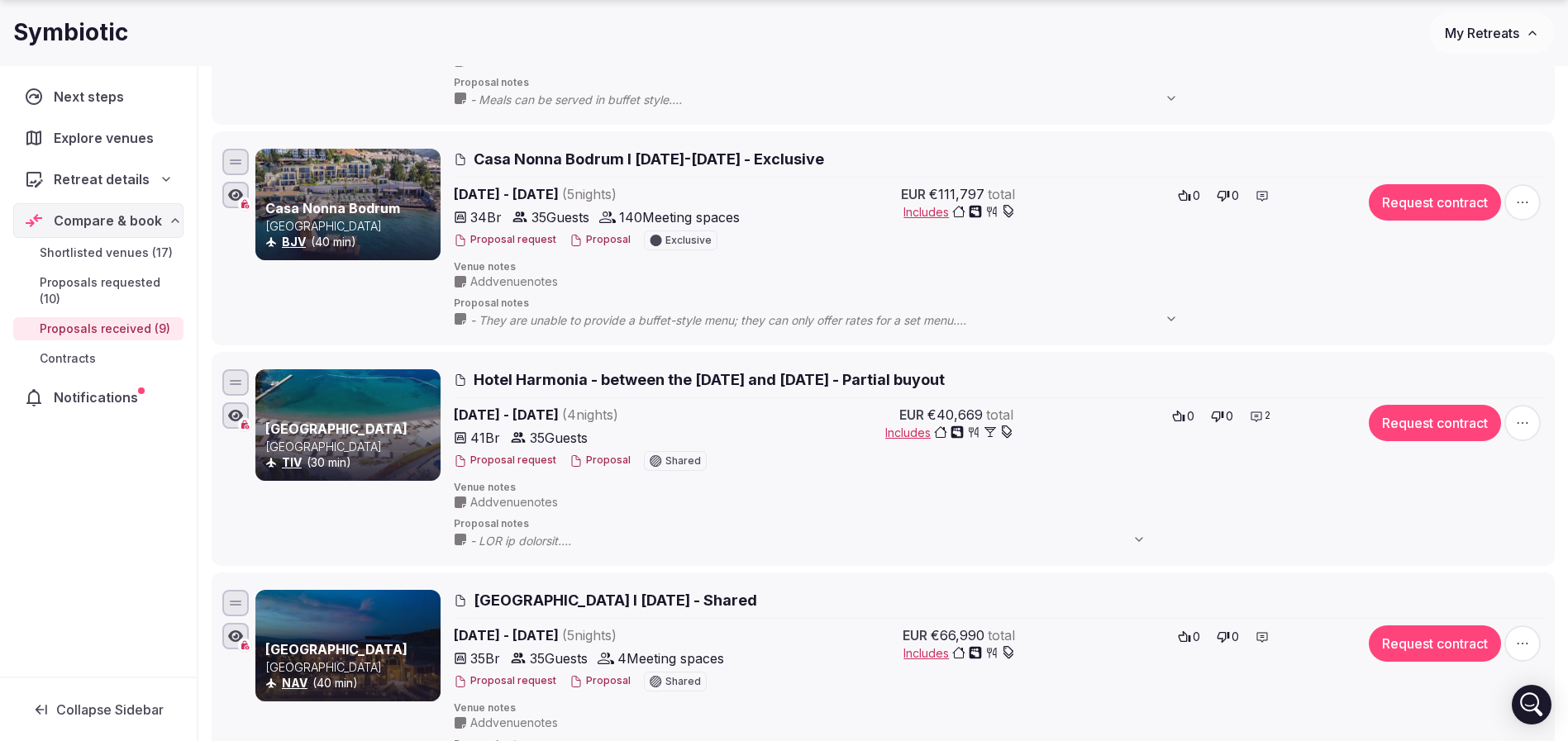
click at [592, 460] on button "Proposal" at bounding box center [600, 460] width 62 height 14
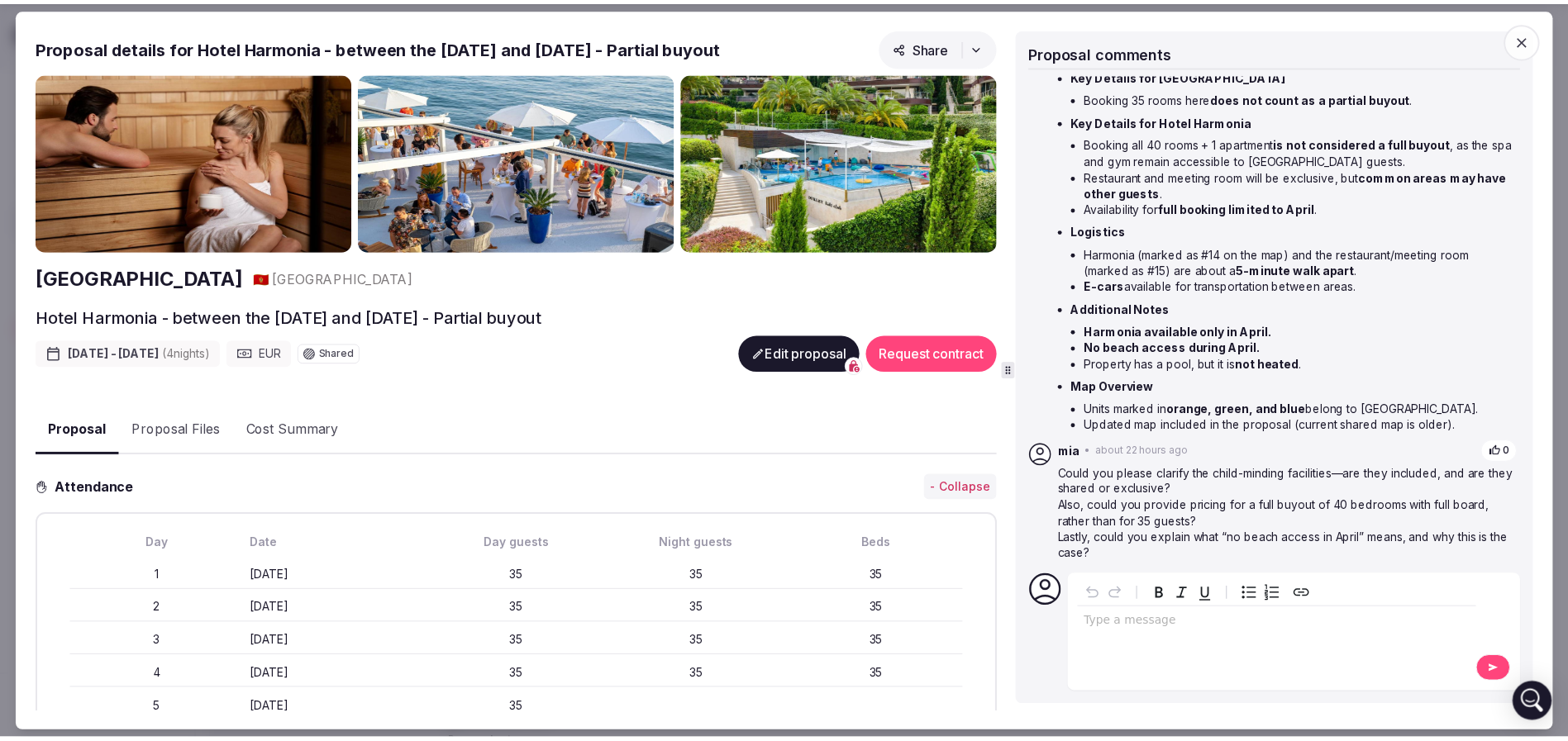
scroll to position [151, 0]
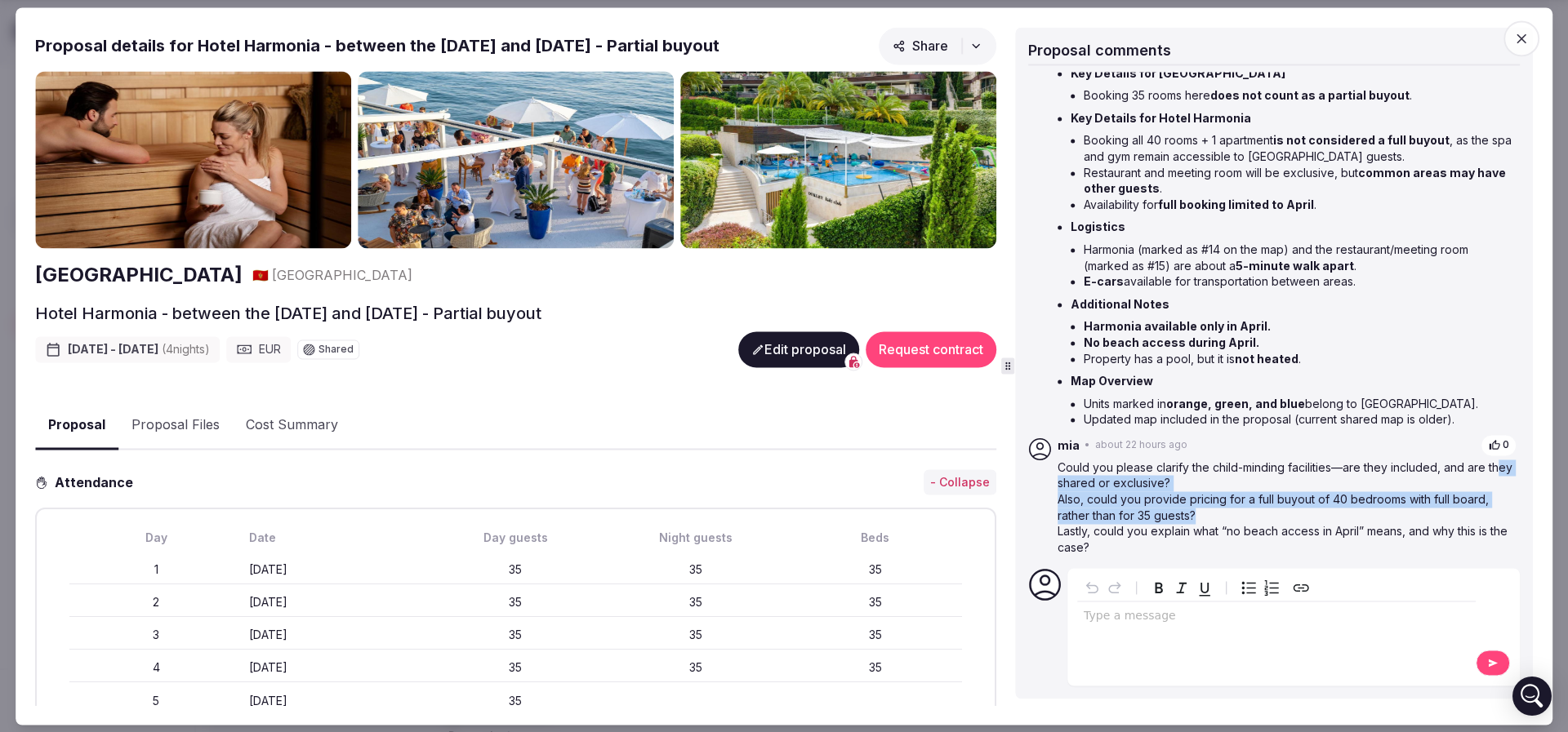
drag, startPoint x: 1064, startPoint y: 476, endPoint x: 1260, endPoint y: 522, distance: 201.3
click at [1260, 522] on div "Could you please clarify the child-minding facilities—are they included, and ar…" at bounding box center [1287, 508] width 459 height 96
click at [1260, 522] on p "Also, could you provide pricing for a full buyout of 40 bedrooms with full boar…" at bounding box center [1287, 507] width 459 height 32
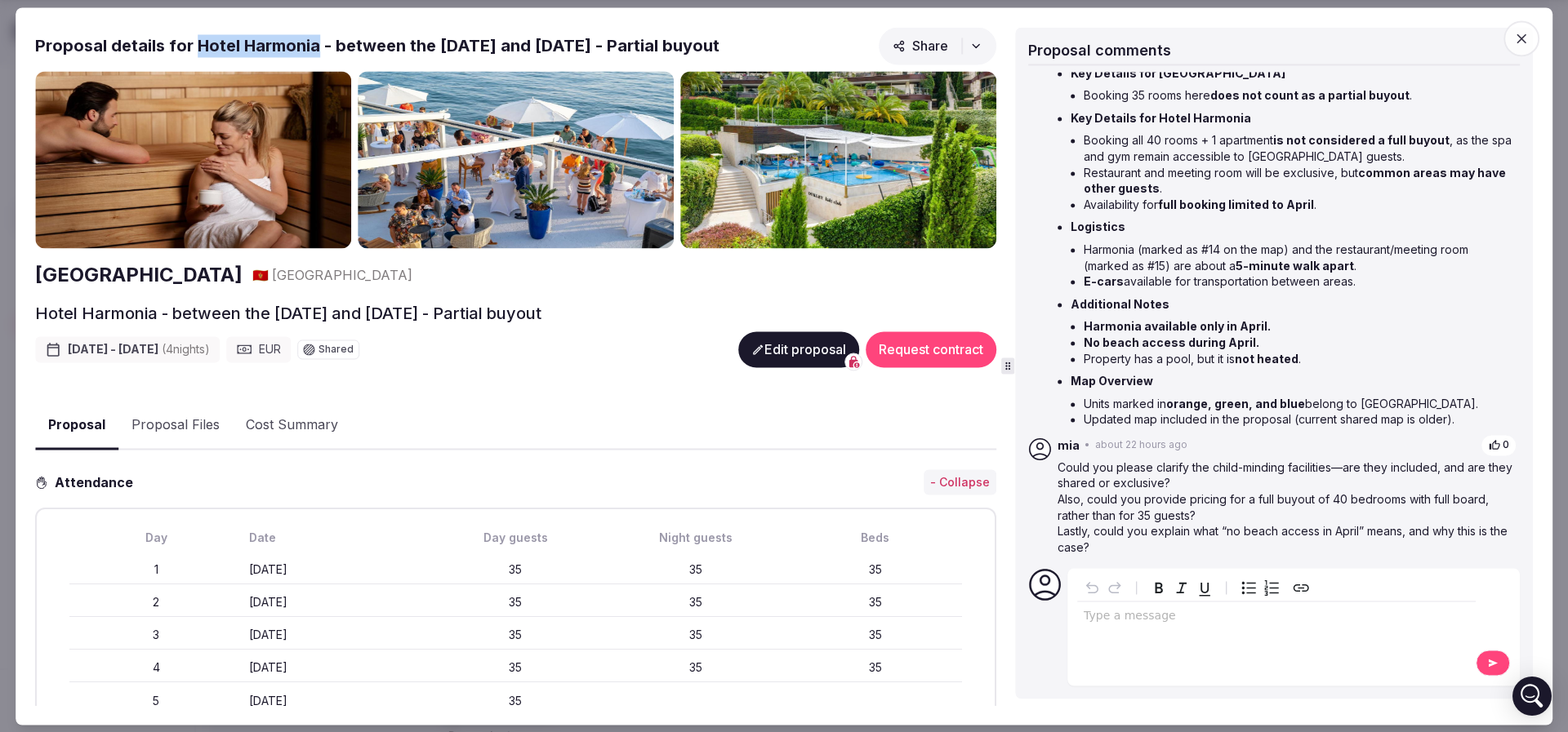
drag, startPoint x: 195, startPoint y: 42, endPoint x: 318, endPoint y: 34, distance: 123.3
click at [318, 34] on h2 "Proposal details for Hotel Harmonia - between the [DATE] and [DATE] - Partial b…" at bounding box center [377, 45] width 684 height 23
copy h2 "Hotel Harmonia"
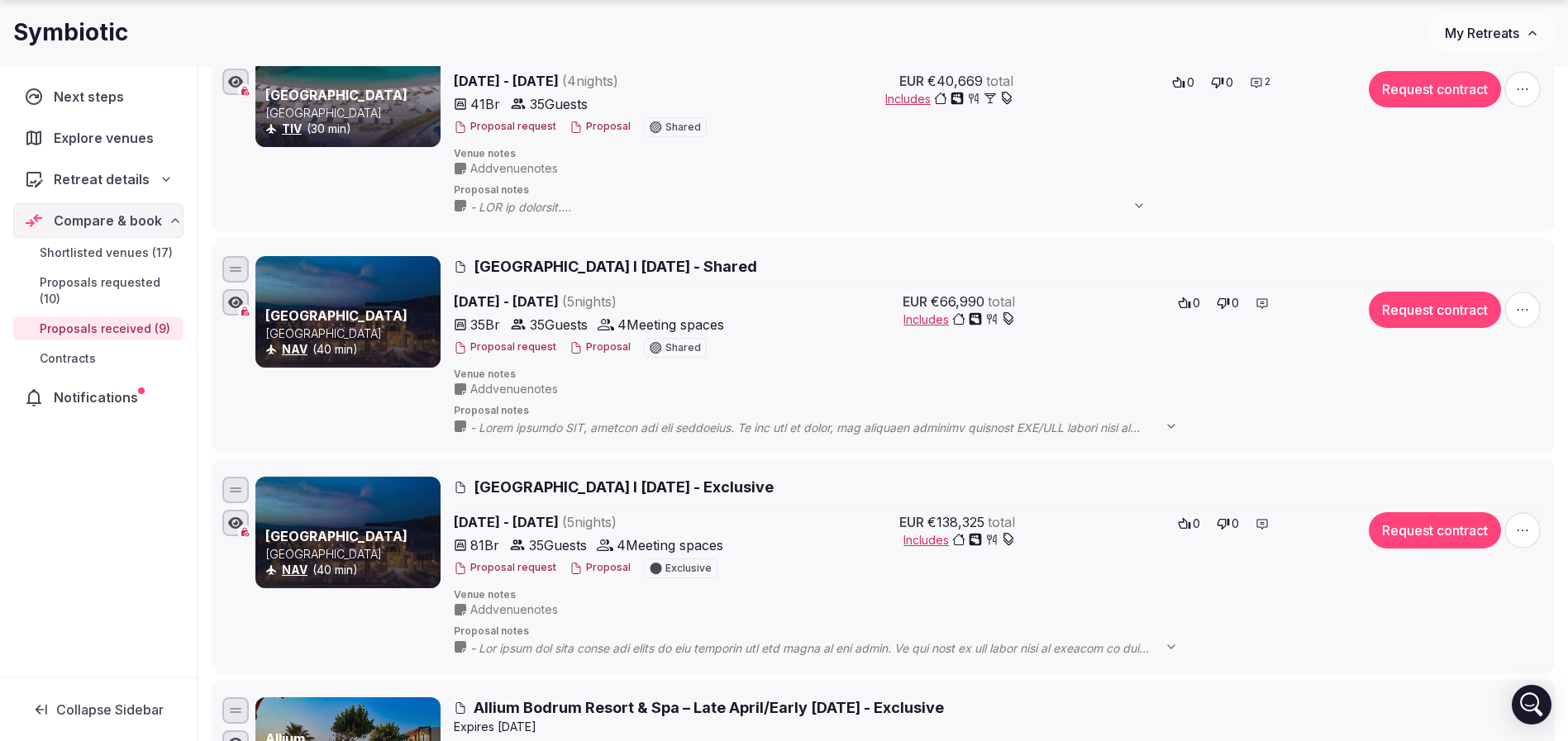
scroll to position [1488, 0]
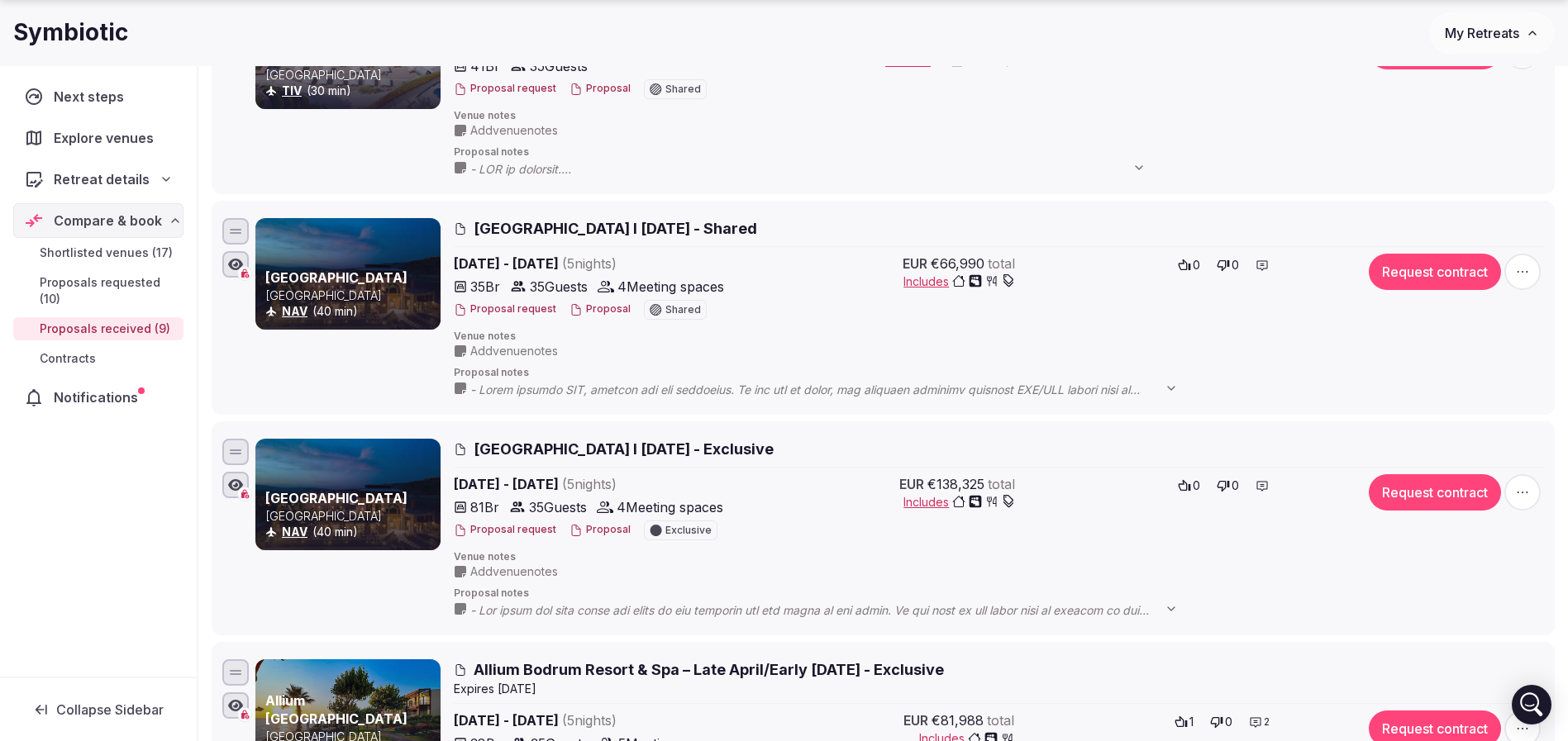
click at [601, 310] on button "Proposal" at bounding box center [600, 309] width 62 height 14
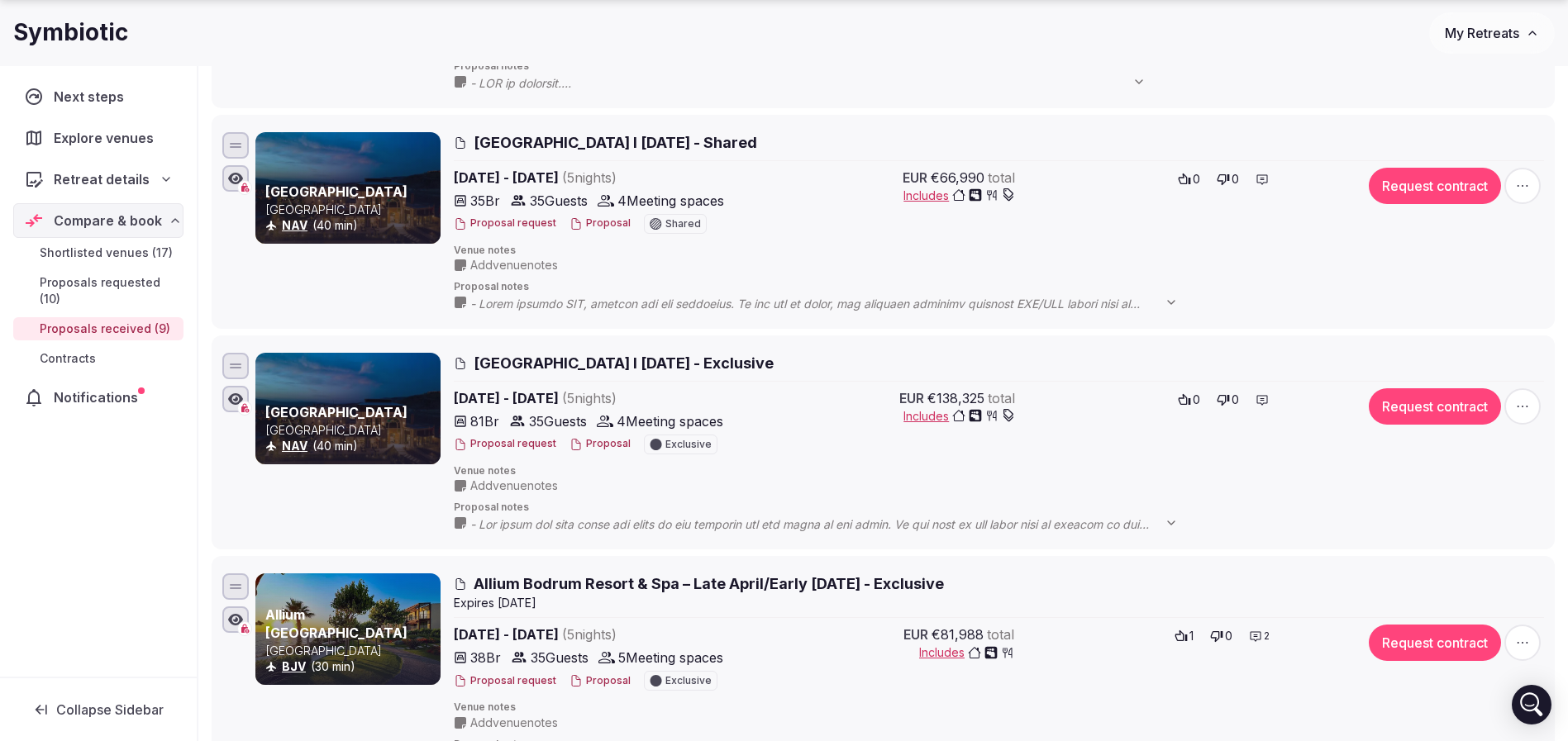
scroll to position [1611, 0]
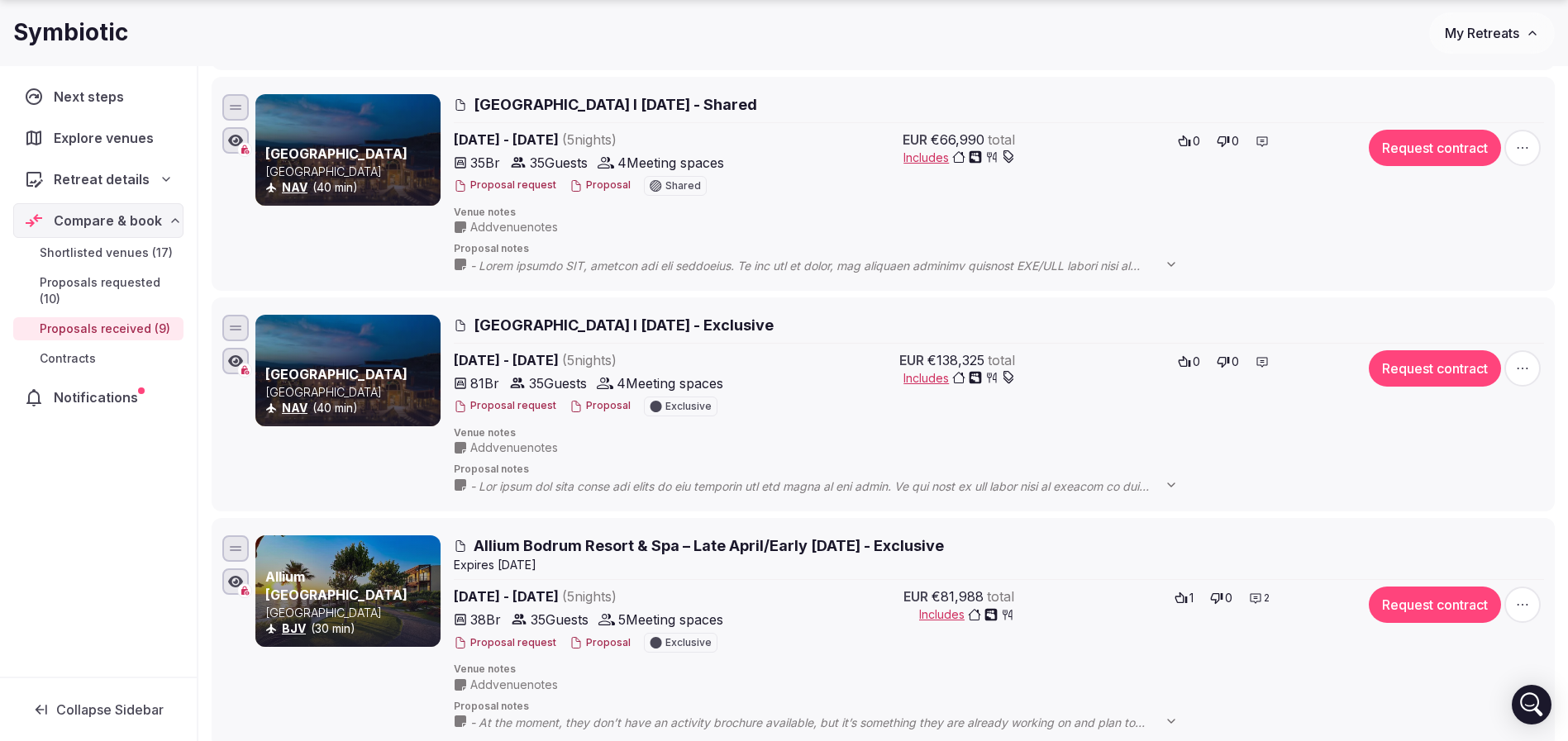
click at [597, 409] on button "Proposal" at bounding box center [600, 406] width 62 height 14
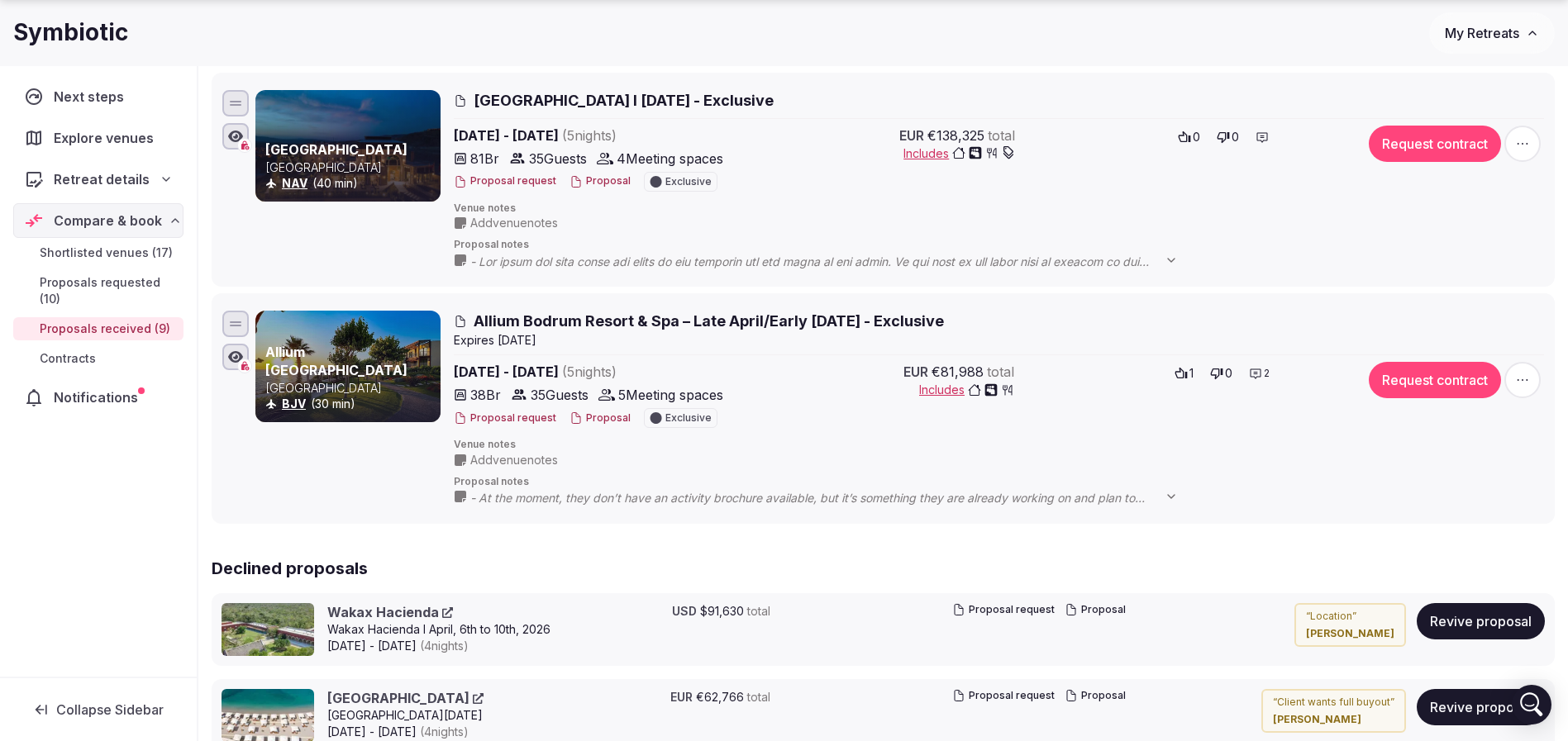
scroll to position [1859, 0]
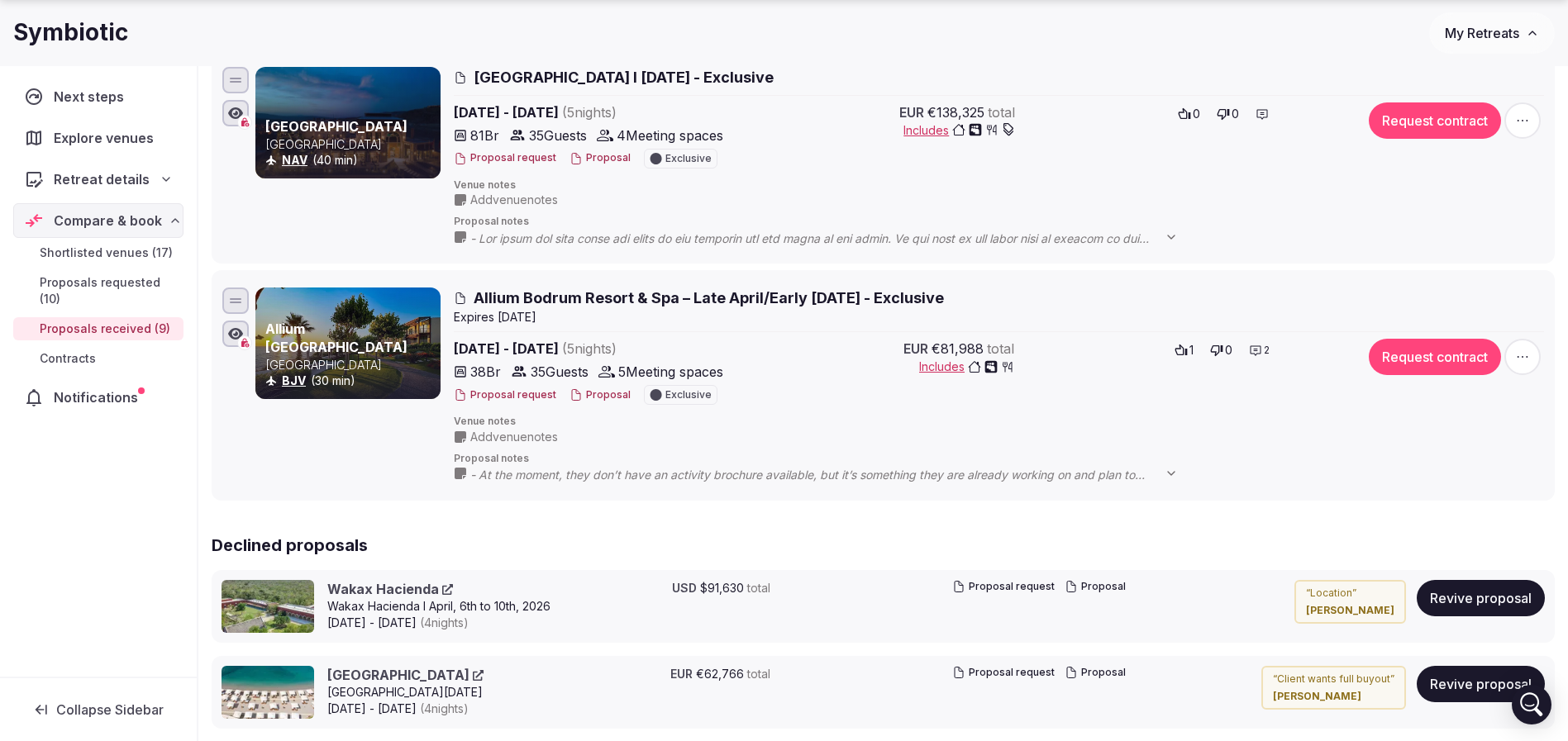
click at [599, 392] on button "Proposal" at bounding box center [600, 395] width 62 height 14
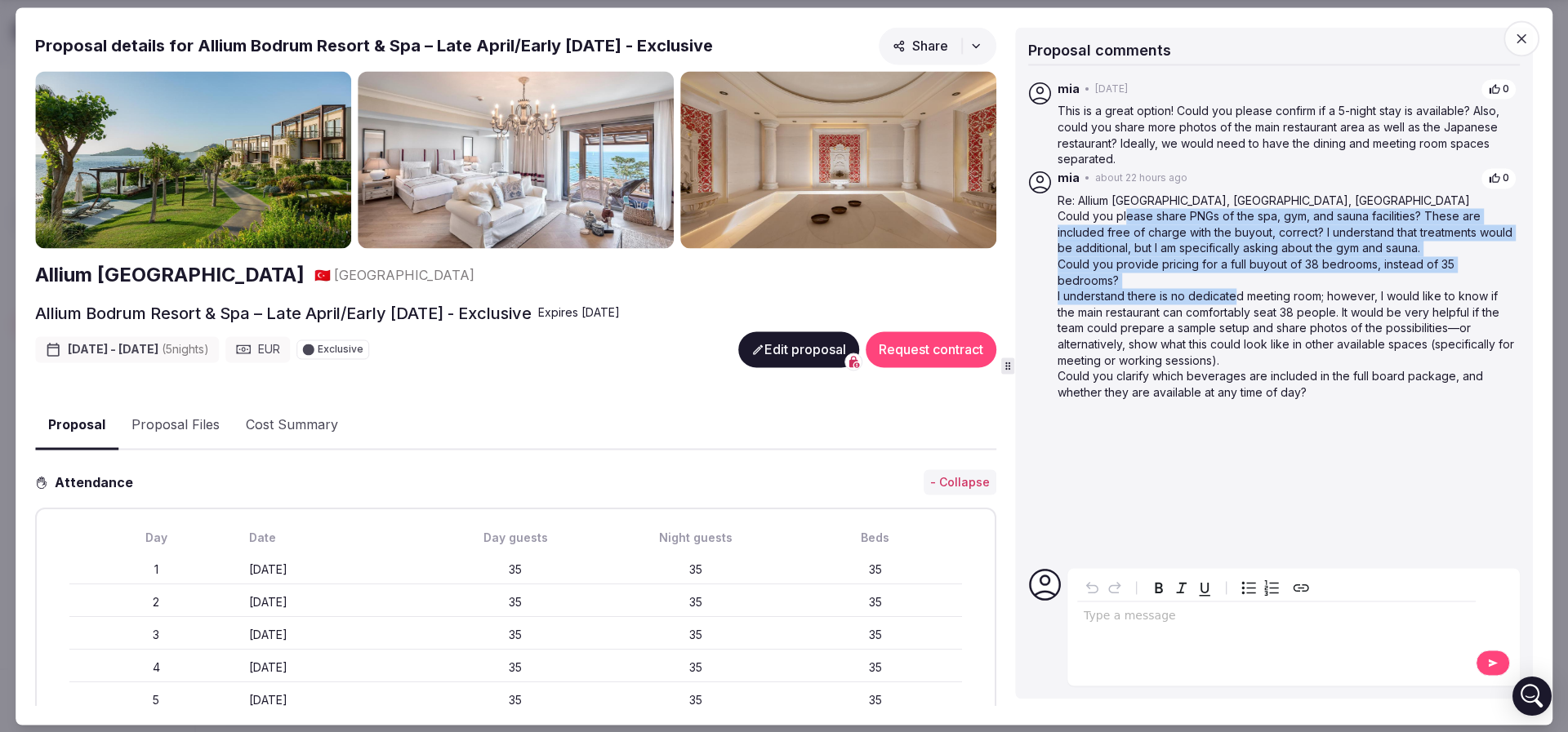
drag, startPoint x: 1129, startPoint y: 211, endPoint x: 1247, endPoint y: 305, distance: 150.9
click at [1245, 304] on div "Re: Allium [GEOGRAPHIC_DATA], [GEOGRAPHIC_DATA], [GEOGRAPHIC_DATA] Could you pl…" at bounding box center [1287, 296] width 459 height 208
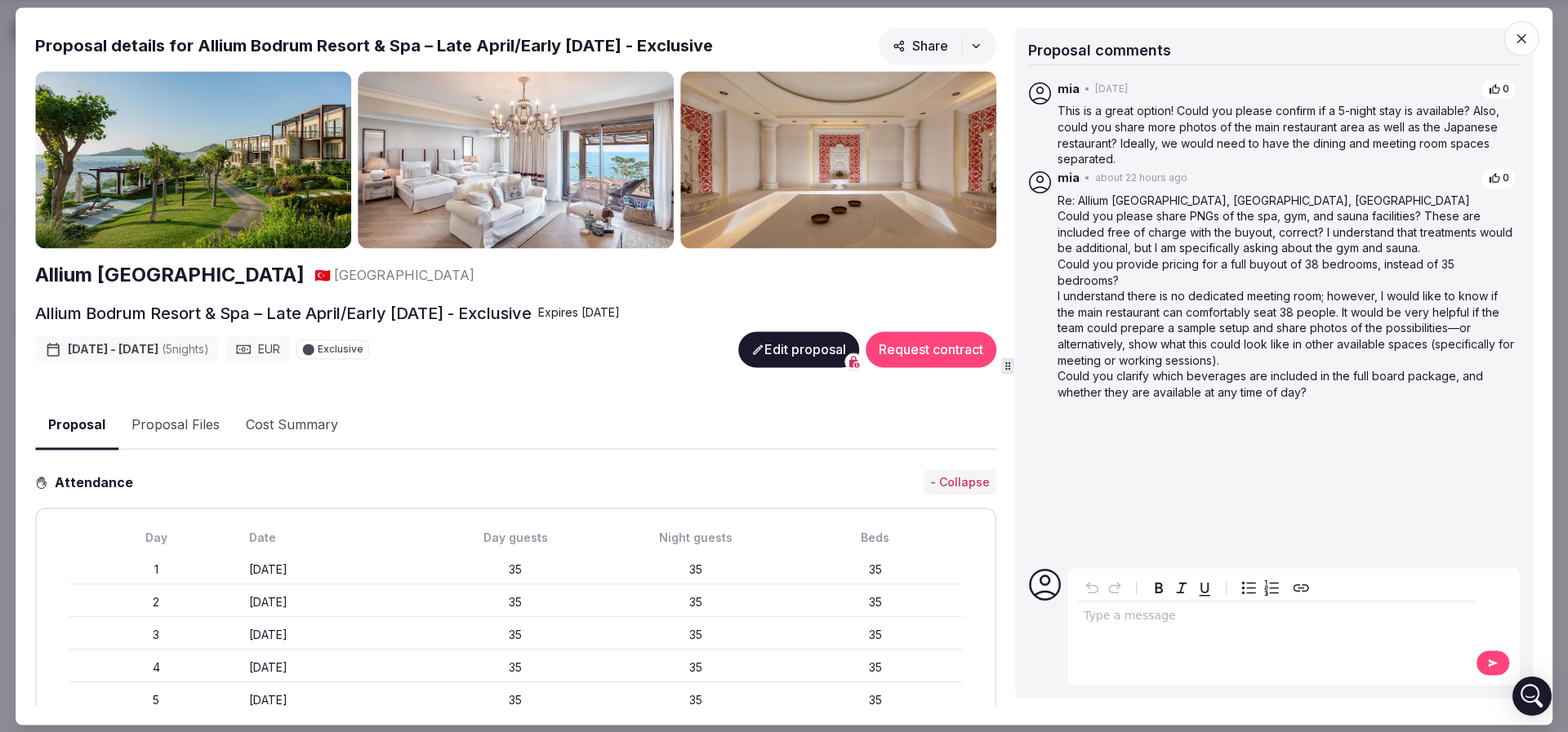
click at [1247, 305] on p "I understand there is no dedicated meeting room; however, I would like to know …" at bounding box center [1287, 329] width 459 height 80
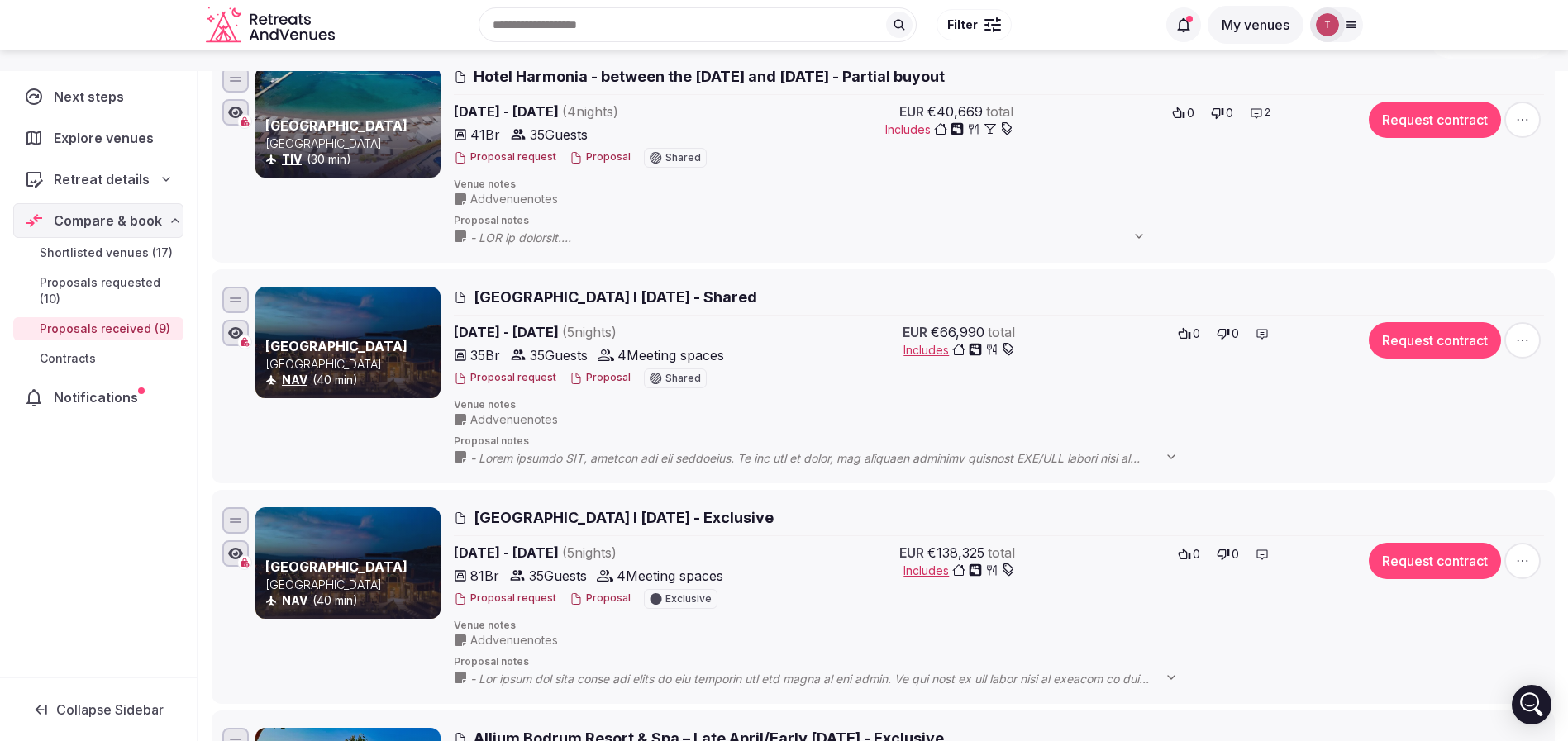
scroll to position [992, 0]
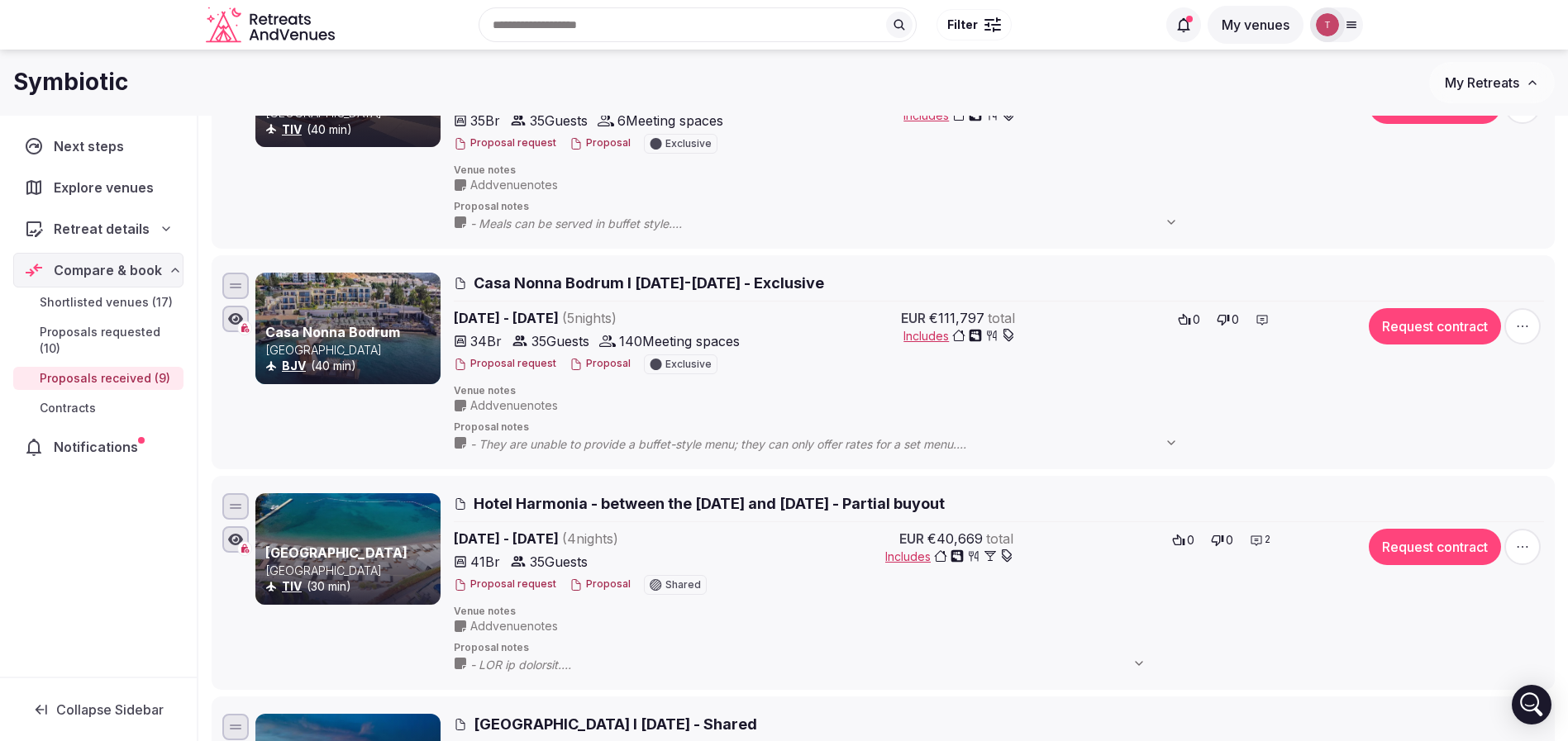
click at [581, 359] on button "Proposal" at bounding box center [600, 364] width 62 height 14
